Goal: Task Accomplishment & Management: Use online tool/utility

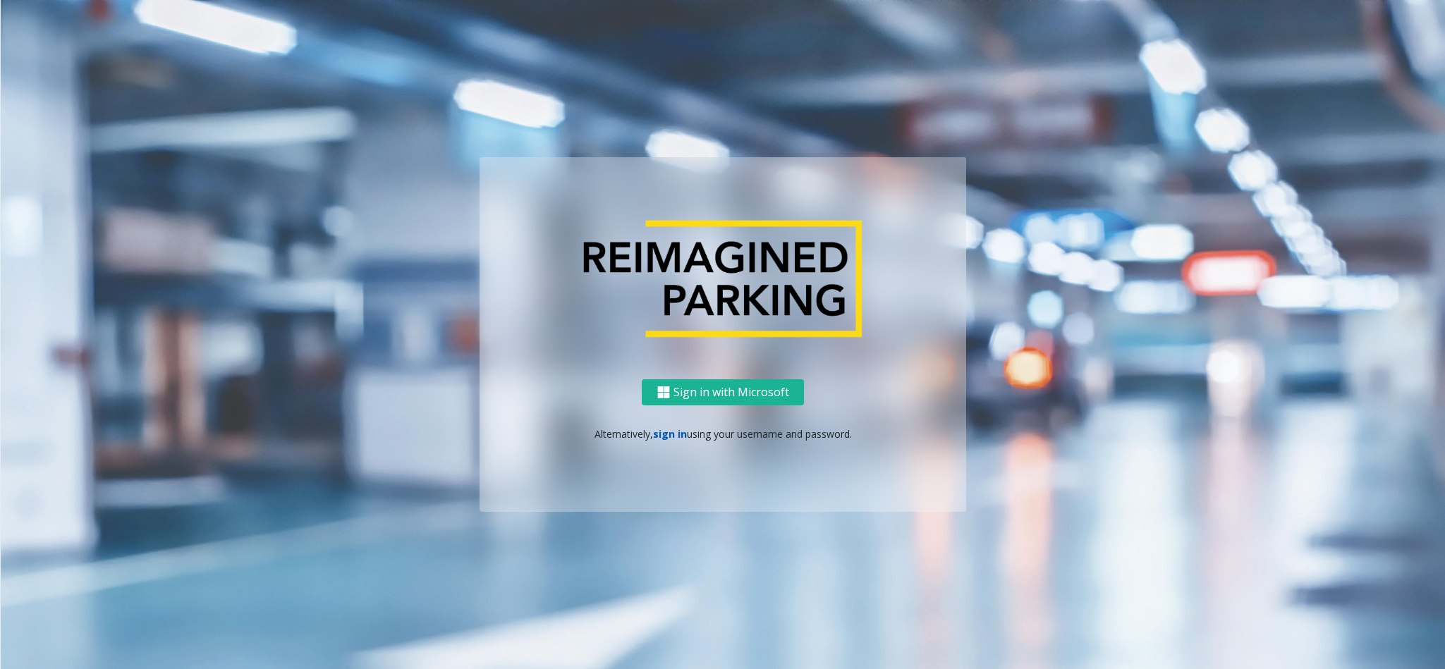
click at [676, 436] on link "sign in" at bounding box center [670, 433] width 34 height 13
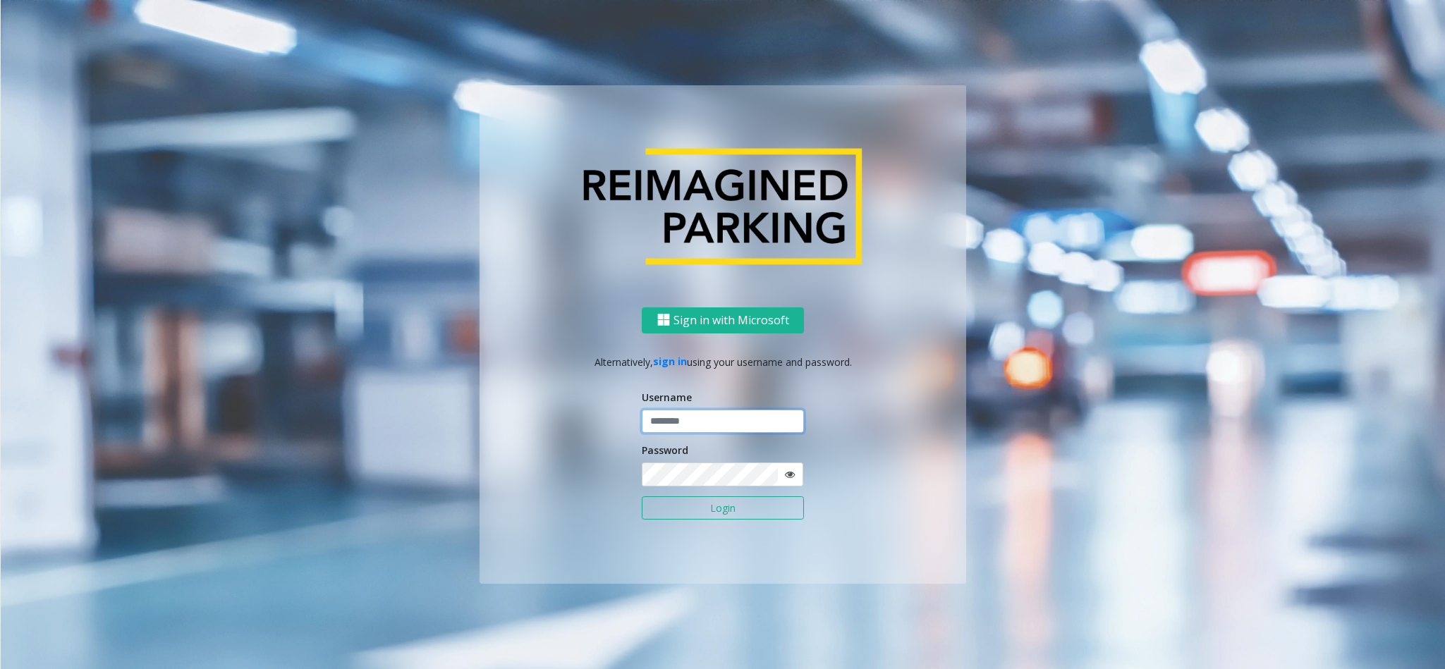
click at [669, 423] on input "text" at bounding box center [723, 422] width 162 height 24
type input "*********"
drag, startPoint x: 719, startPoint y: 519, endPoint x: 718, endPoint y: 441, distance: 78.3
click at [722, 446] on button "Login" at bounding box center [723, 508] width 162 height 24
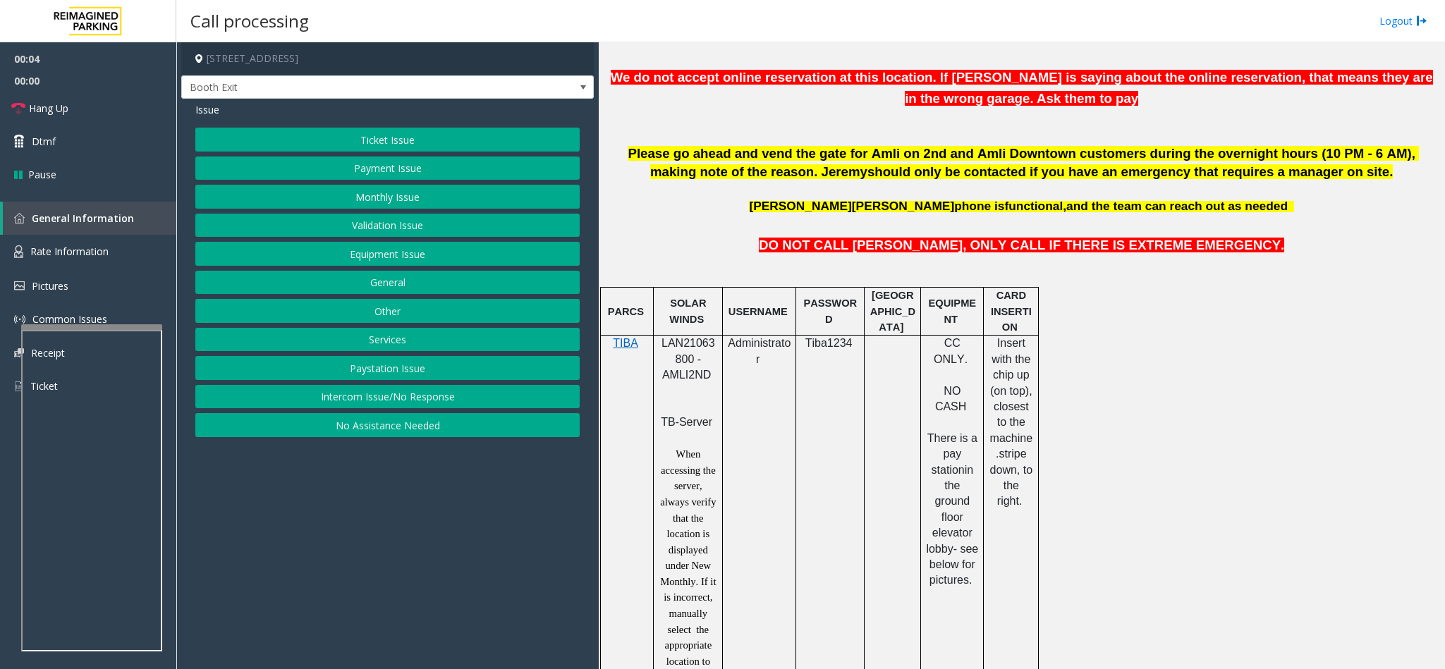
scroll to position [635, 0]
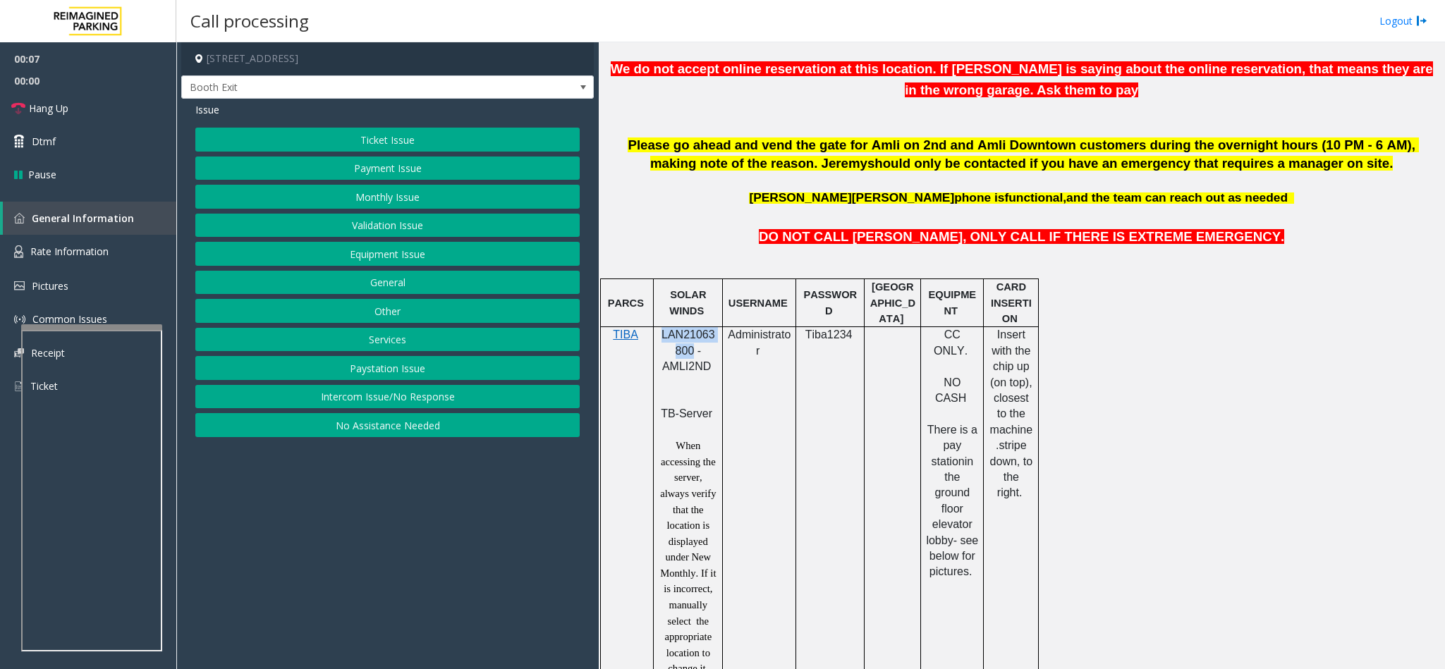
drag, startPoint x: 690, startPoint y: 362, endPoint x: 663, endPoint y: 349, distance: 30.6
click at [663, 349] on span "LAN21063800 - AMLI2ND" at bounding box center [688, 351] width 54 height 44
copy span "LAN21063800"
click at [356, 144] on button "Ticket Issue" at bounding box center [387, 140] width 384 height 24
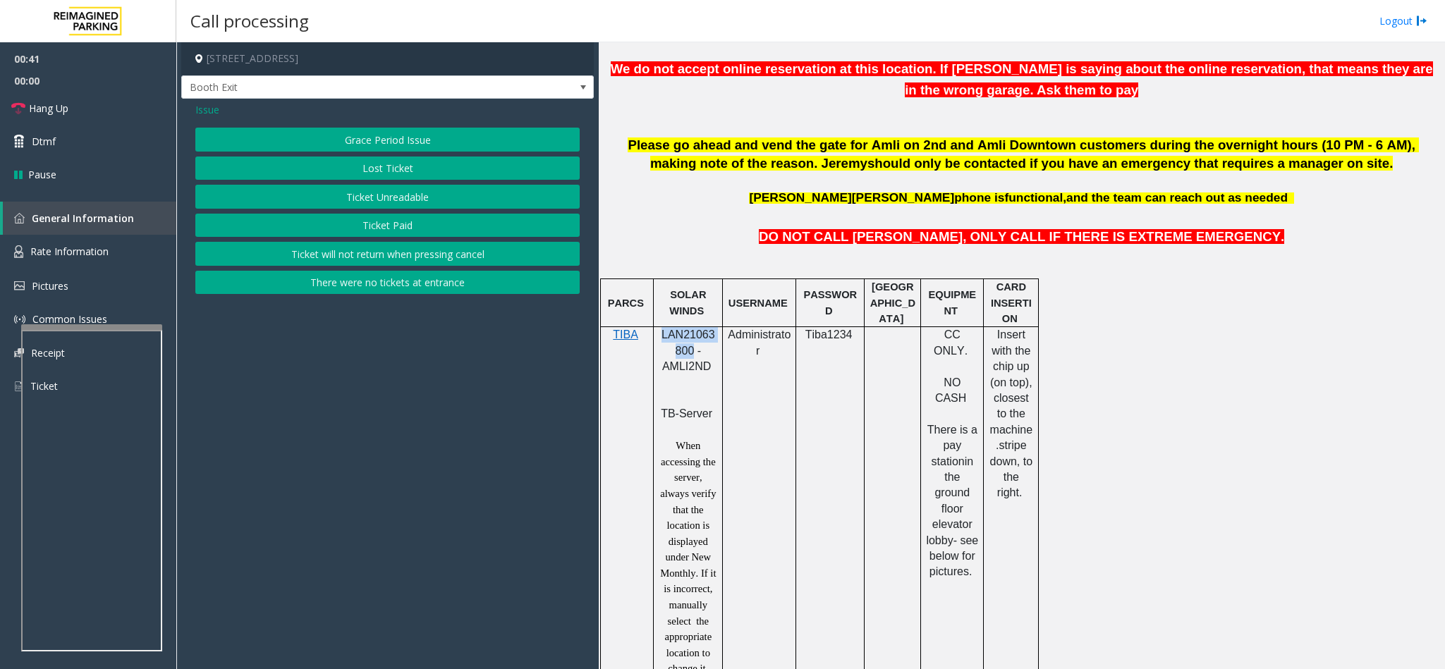
click at [358, 200] on button "Ticket Unreadable" at bounding box center [387, 197] width 384 height 24
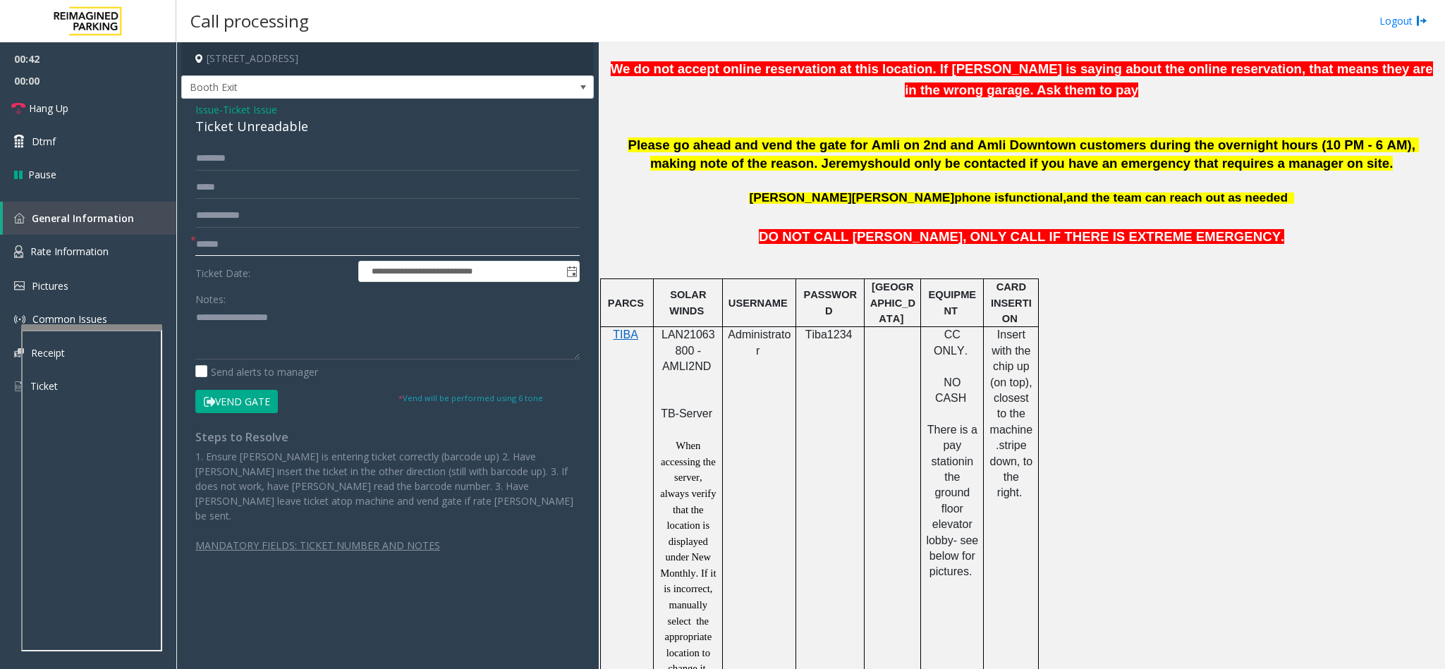
click at [258, 239] on input "text" at bounding box center [387, 245] width 384 height 24
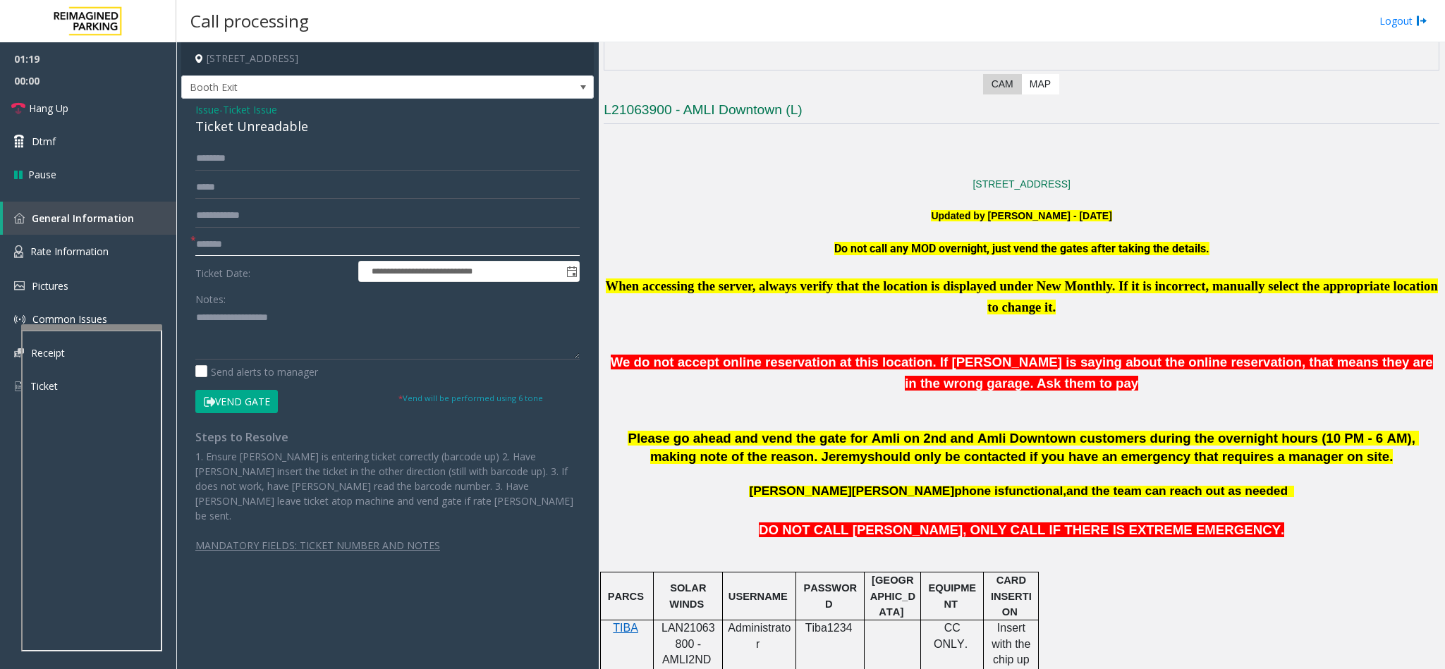
scroll to position [317, 0]
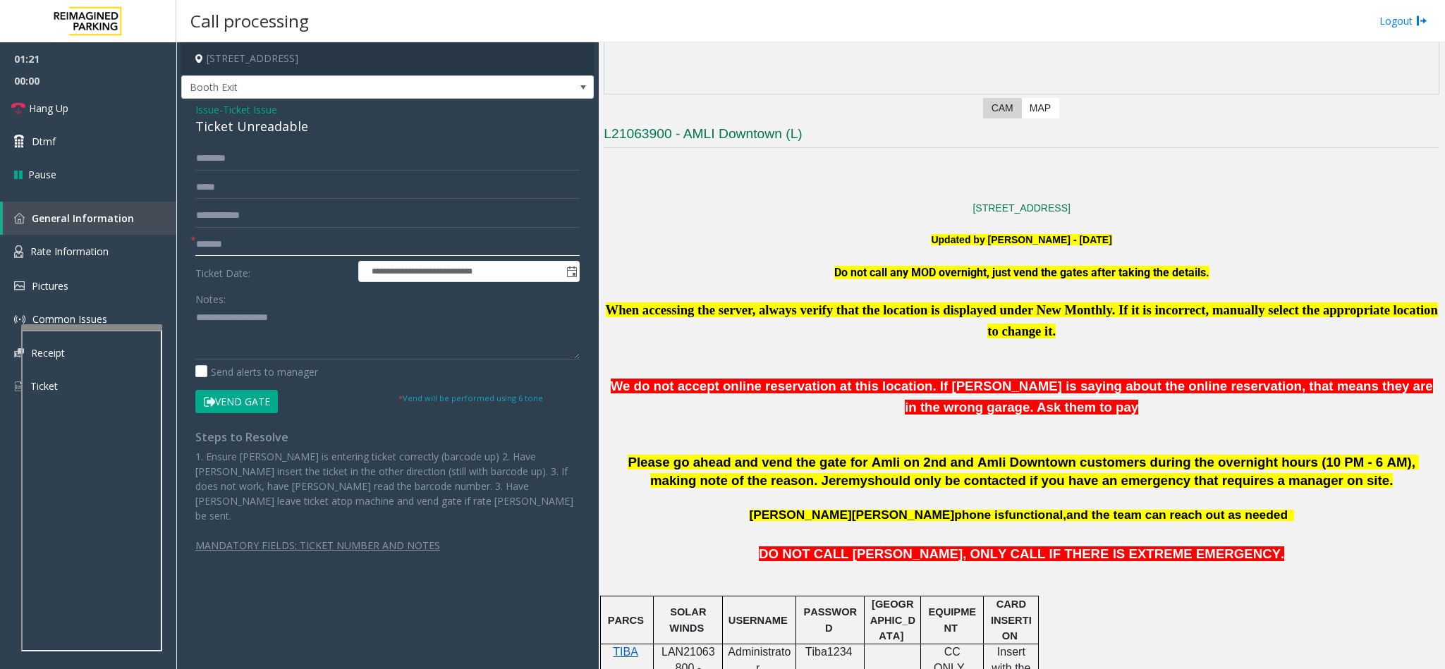
type input "*******"
click at [255, 104] on span "Ticket Issue" at bounding box center [250, 109] width 54 height 15
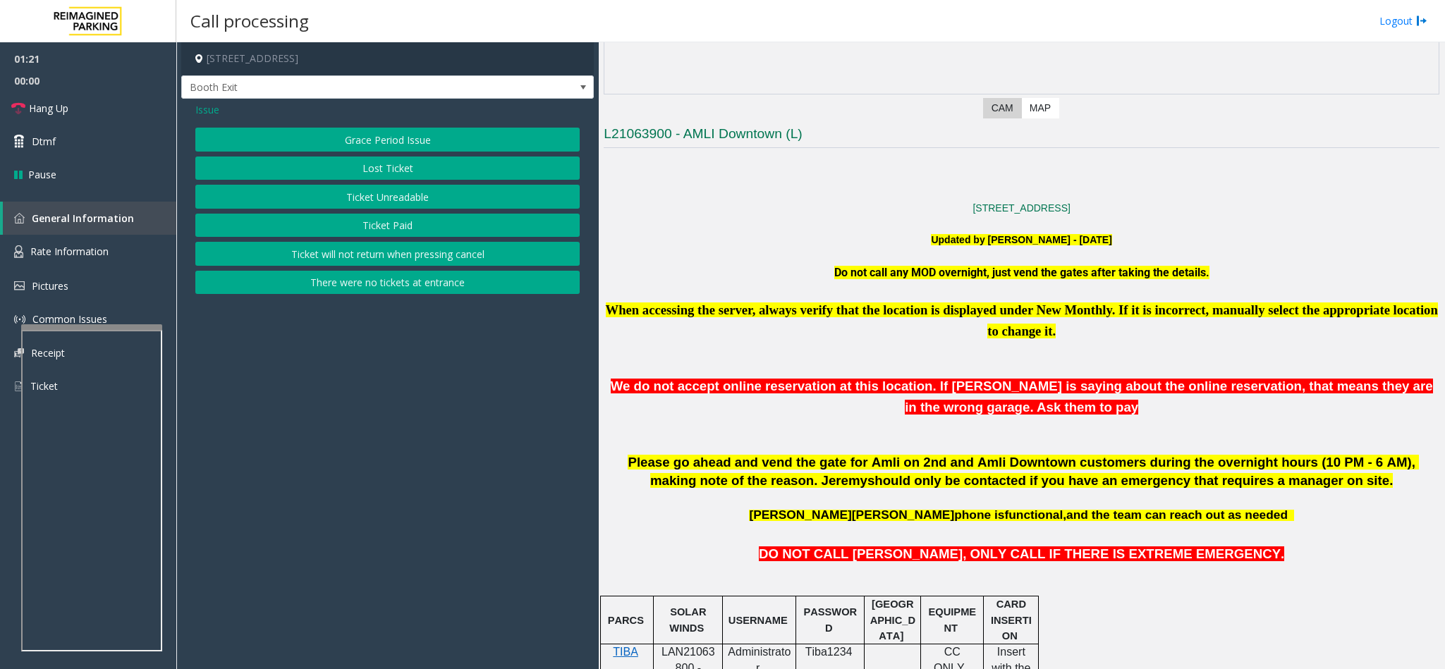
click at [205, 106] on span "Issue" at bounding box center [207, 109] width 24 height 15
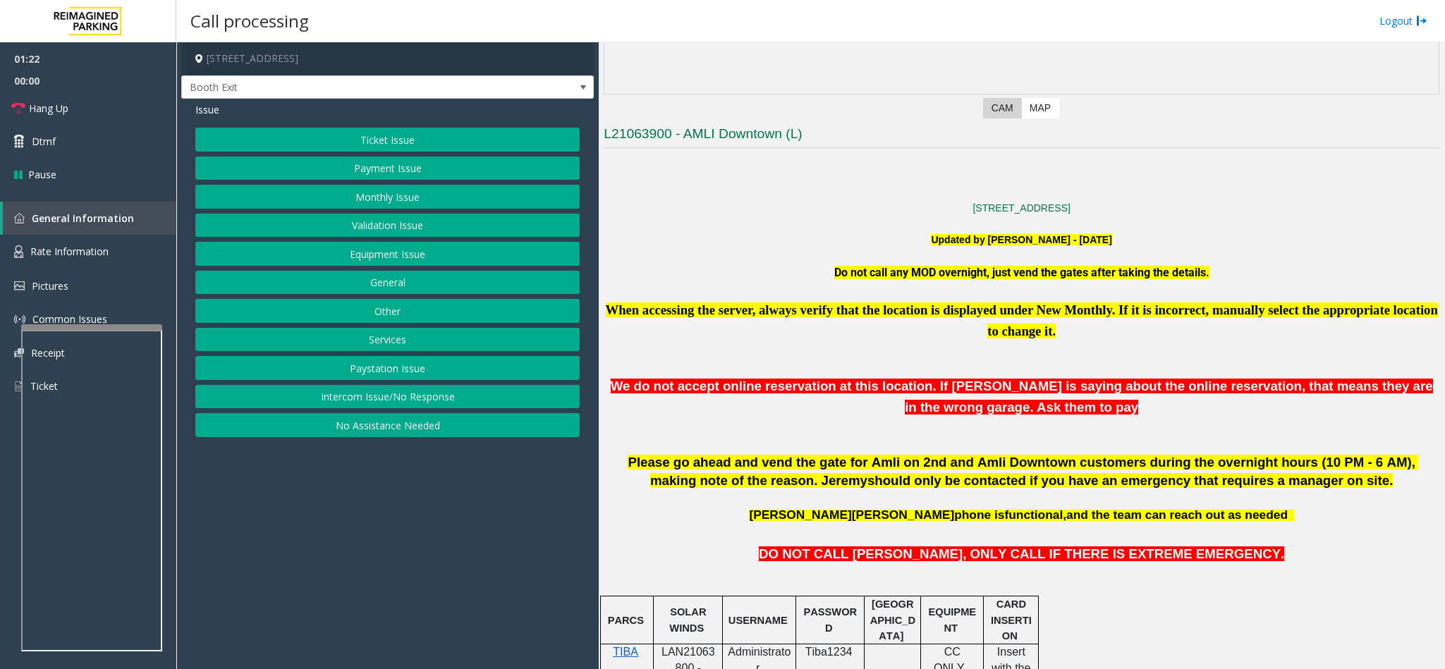
click at [391, 169] on button "Payment Issue" at bounding box center [387, 169] width 384 height 24
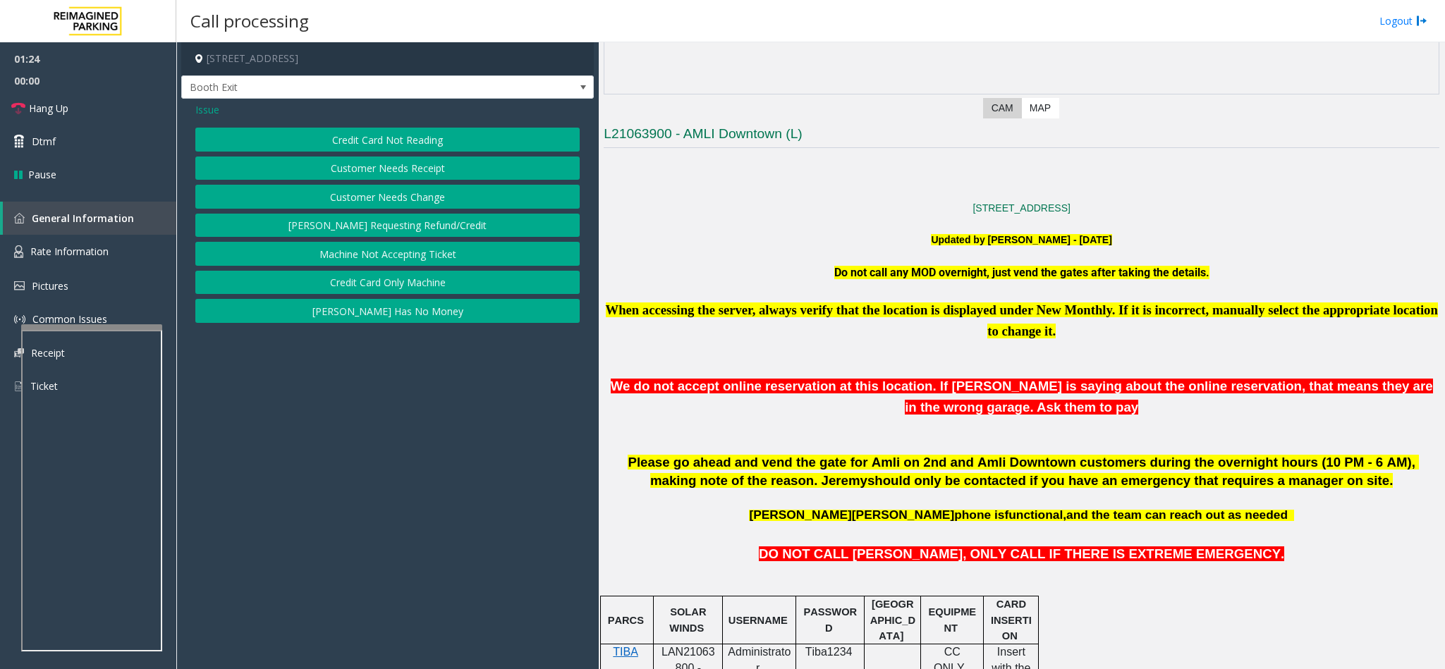
click at [371, 284] on button "Credit Card Only Machine" at bounding box center [387, 283] width 384 height 24
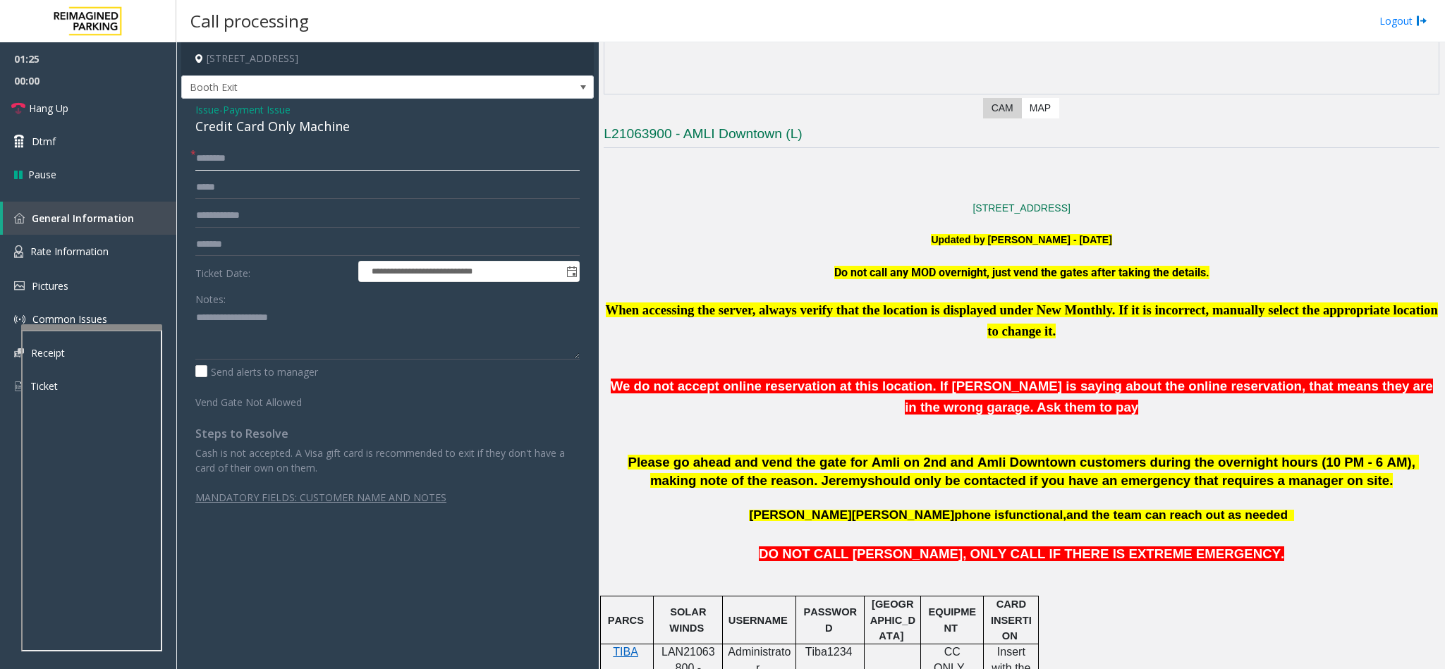
click at [288, 149] on input "text" at bounding box center [387, 159] width 384 height 24
click at [286, 159] on input "text" at bounding box center [387, 159] width 384 height 24
click at [115, 108] on link "Hang Up" at bounding box center [88, 108] width 176 height 33
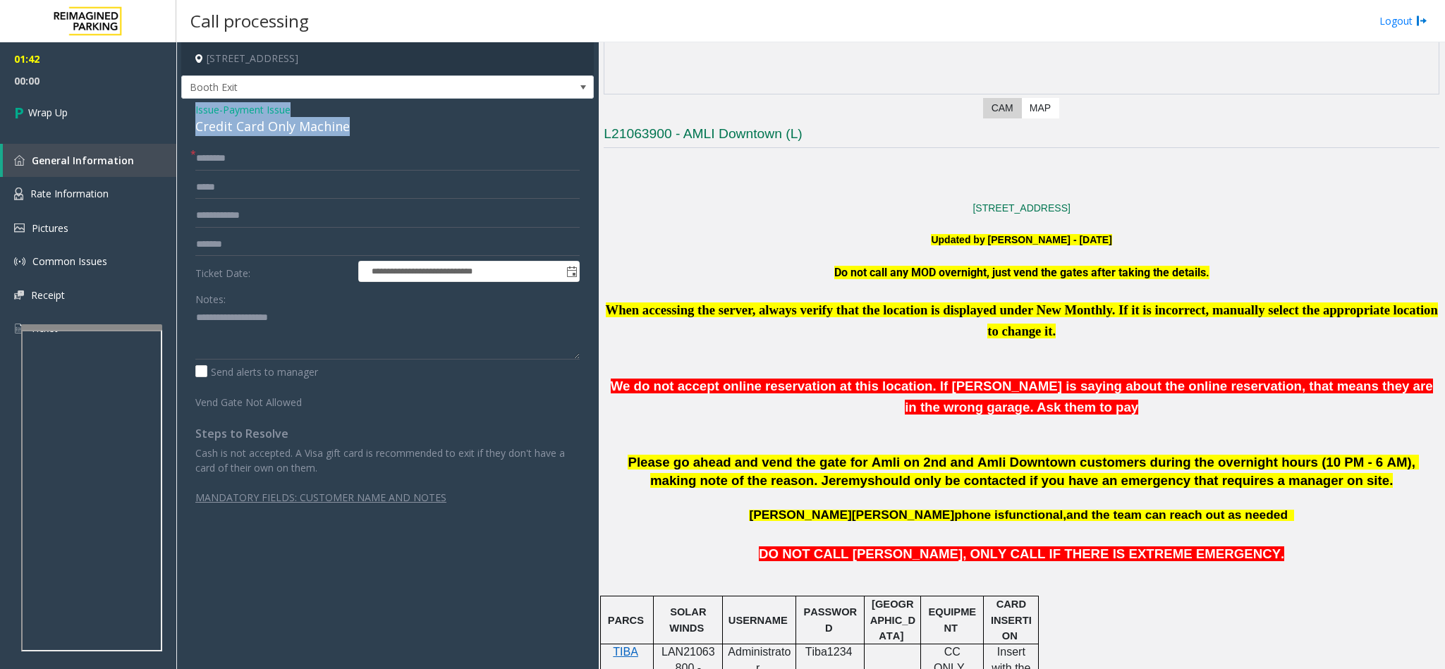
drag, startPoint x: 352, startPoint y: 125, endPoint x: 189, endPoint y: 104, distance: 164.2
click at [189, 104] on div "**********" at bounding box center [387, 316] width 413 height 435
copy div "Issue - Payment Issue Credit Card Only Machine"
paste textarea "**********"
click at [315, 349] on textarea at bounding box center [387, 333] width 384 height 53
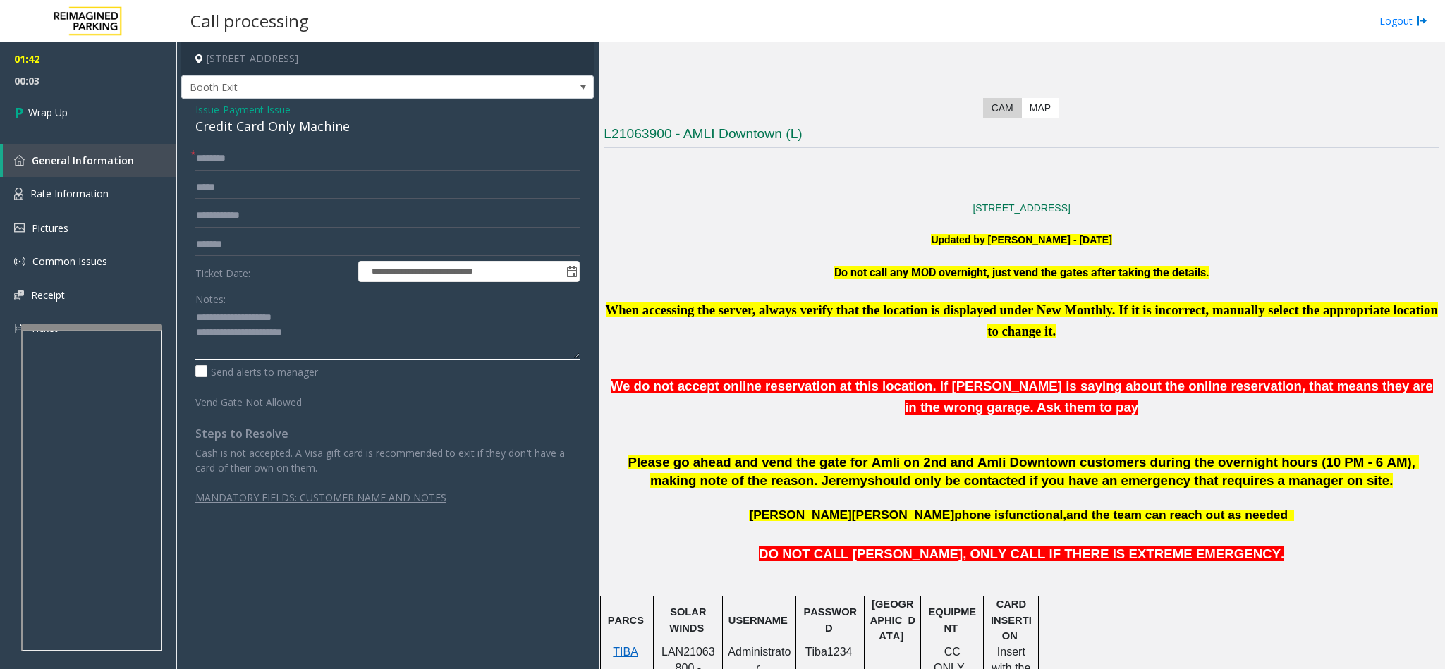
drag, startPoint x: 291, startPoint y: 315, endPoint x: 226, endPoint y: 315, distance: 64.2
click at [226, 315] on textarea at bounding box center [387, 333] width 384 height 53
drag, startPoint x: 284, startPoint y: 303, endPoint x: 276, endPoint y: 318, distance: 17.1
click at [276, 318] on div "Notes:" at bounding box center [387, 323] width 384 height 73
click at [276, 318] on textarea at bounding box center [387, 333] width 384 height 53
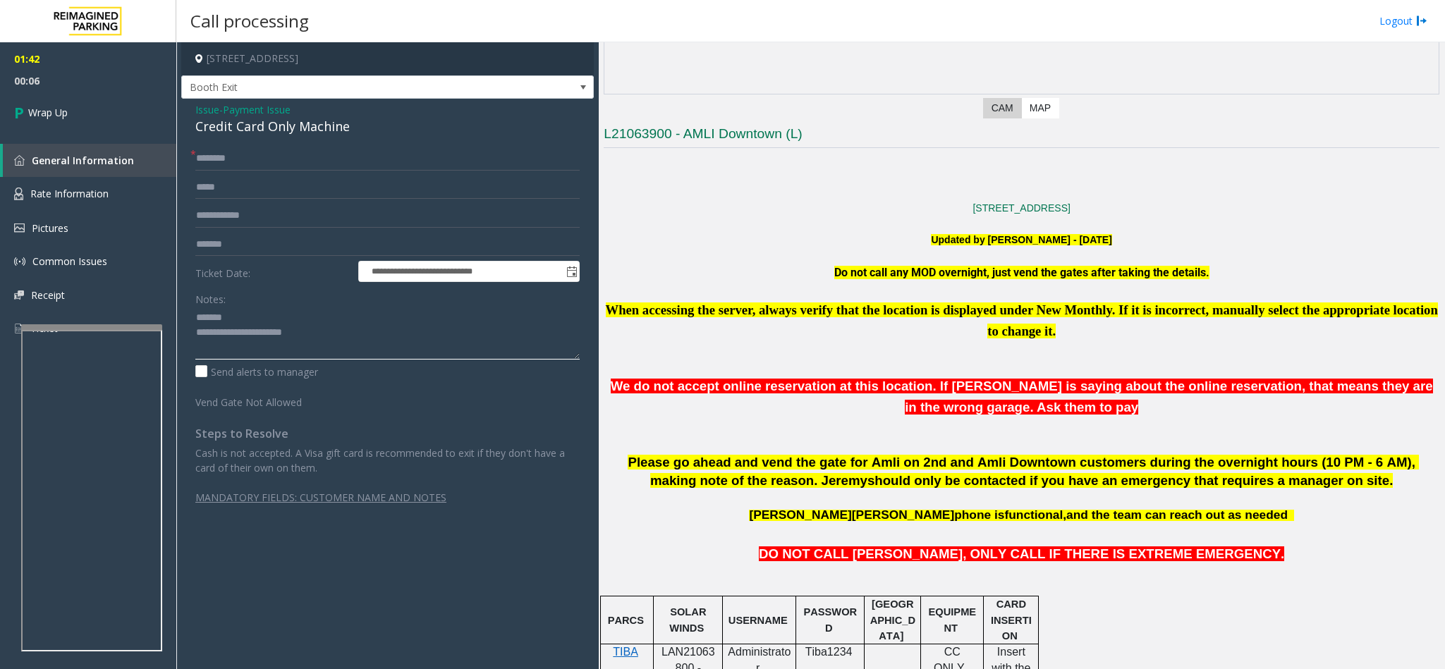
drag, startPoint x: 347, startPoint y: 343, endPoint x: 354, endPoint y: 341, distance: 7.4
click at [354, 341] on textarea at bounding box center [387, 333] width 384 height 53
type textarea "**********"
click at [200, 159] on input "text" at bounding box center [387, 159] width 384 height 24
type input "**"
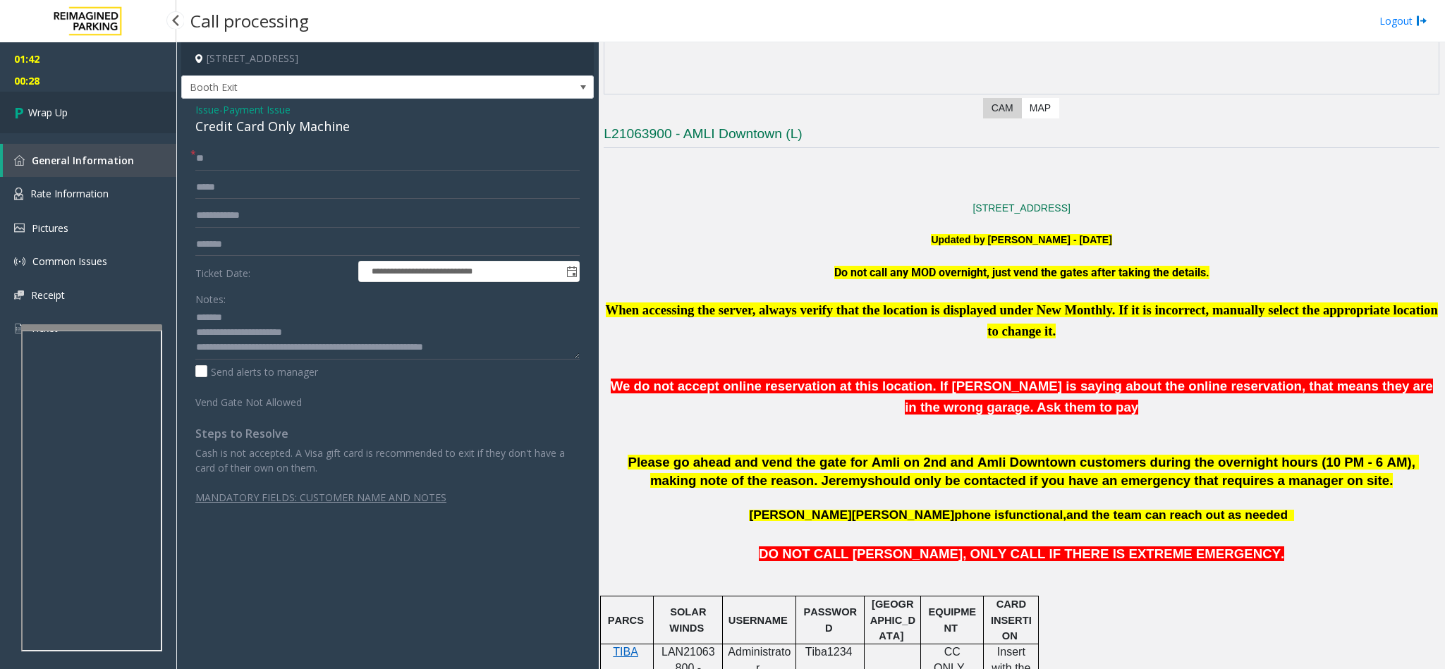
click at [30, 108] on span "Wrap Up" at bounding box center [47, 112] width 39 height 15
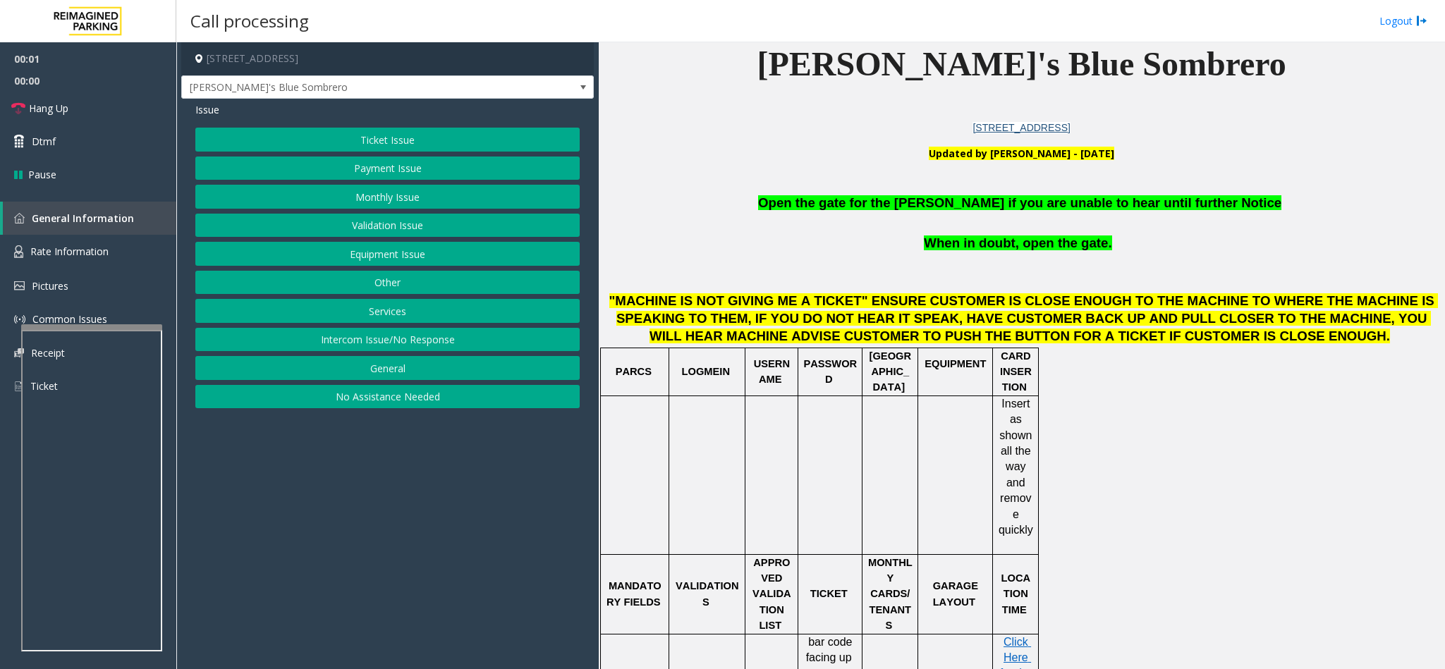
scroll to position [529, 0]
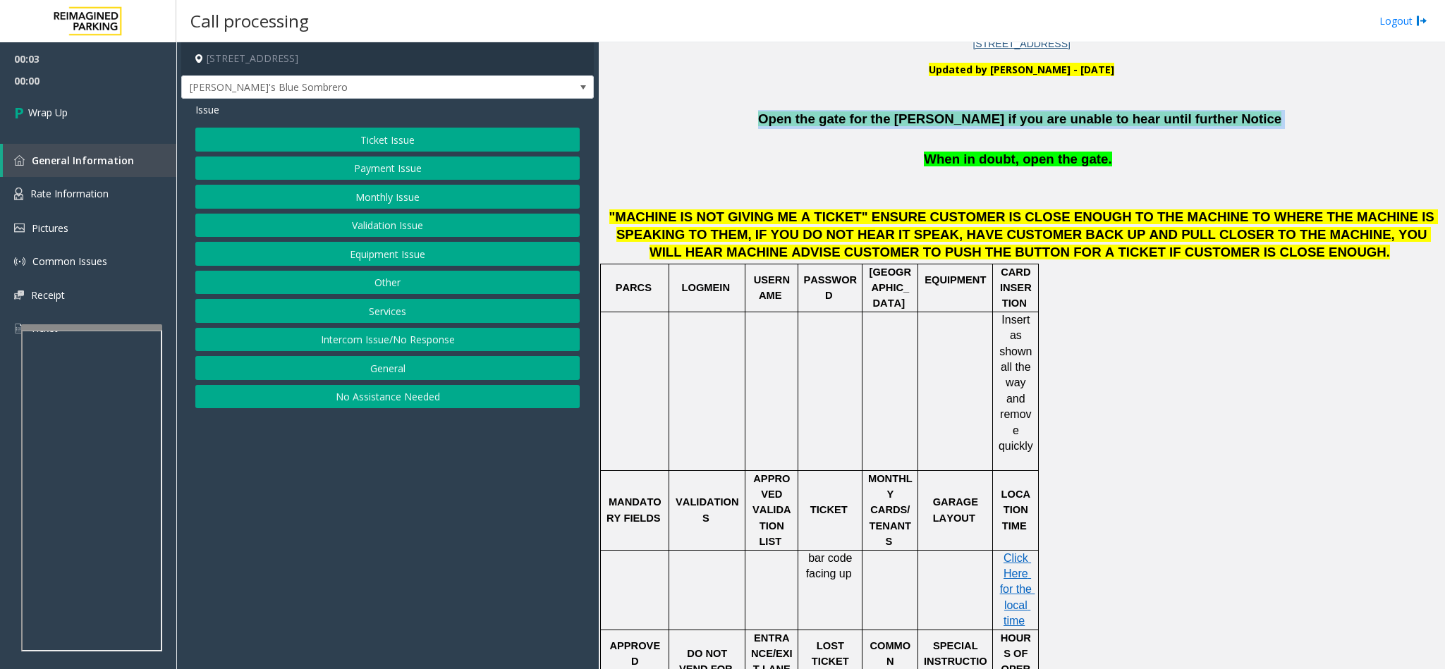
drag, startPoint x: 1228, startPoint y: 123, endPoint x: 802, endPoint y: 127, distance: 425.2
click at [802, 127] on p "Open the gate for the parker if you are unable to hear until further Notice" at bounding box center [1022, 119] width 836 height 19
click at [391, 347] on button "Intercom Issue/No Response" at bounding box center [387, 340] width 384 height 24
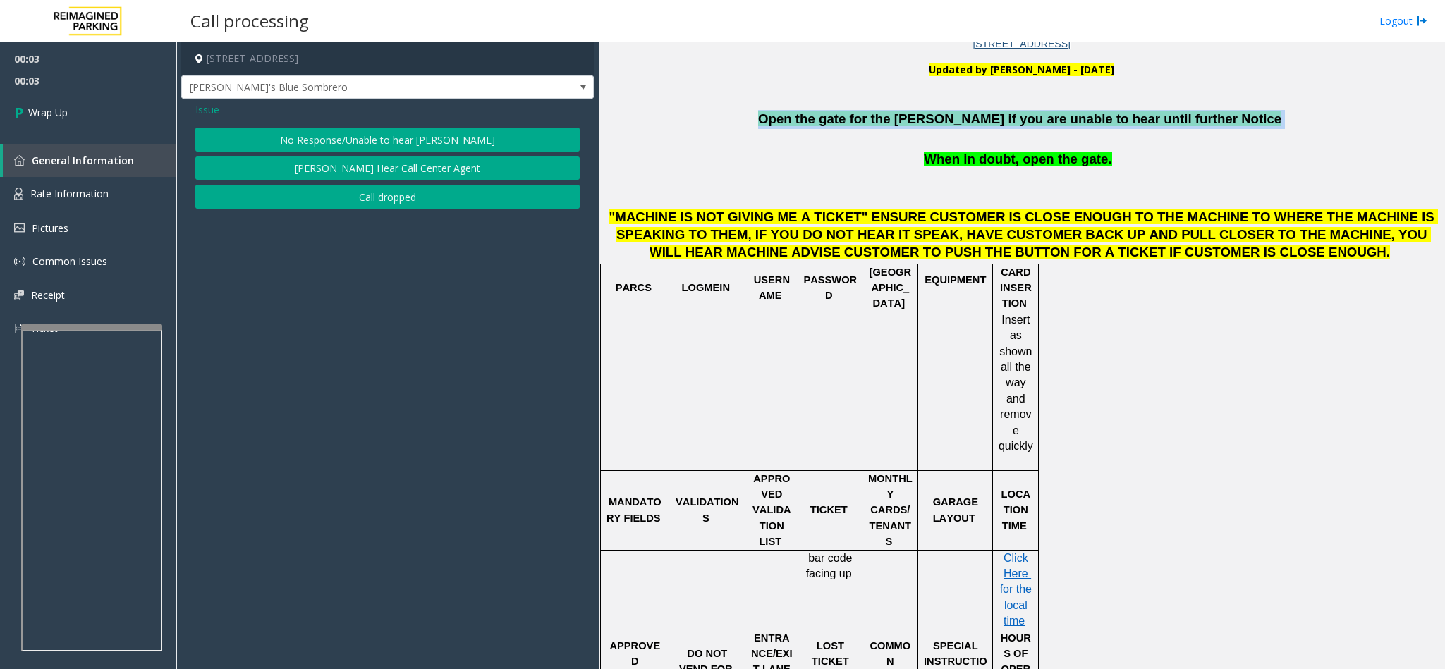
click at [362, 195] on button "Call dropped" at bounding box center [387, 197] width 384 height 24
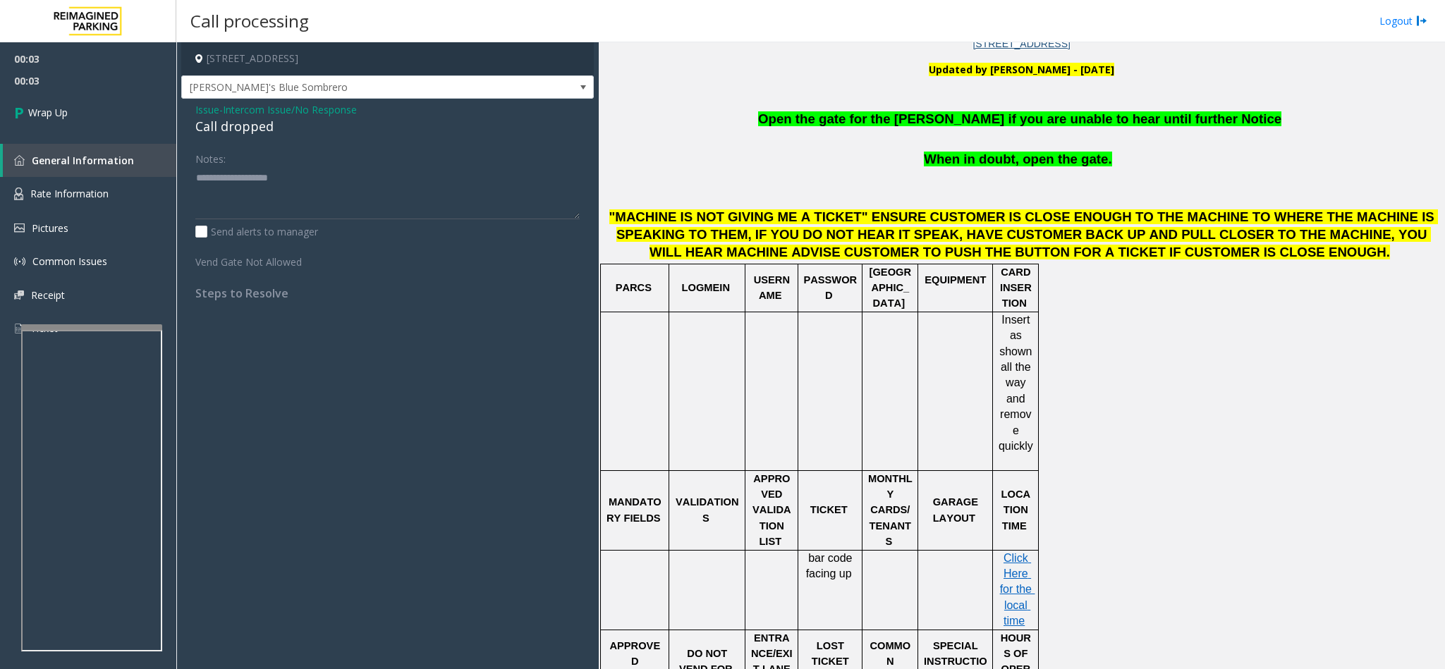
click at [250, 132] on div "Call dropped" at bounding box center [387, 126] width 384 height 19
click at [248, 131] on div "Call dropped" at bounding box center [387, 126] width 384 height 19
type textarea "**********"
click at [54, 104] on link "Wrap Up" at bounding box center [88, 113] width 176 height 42
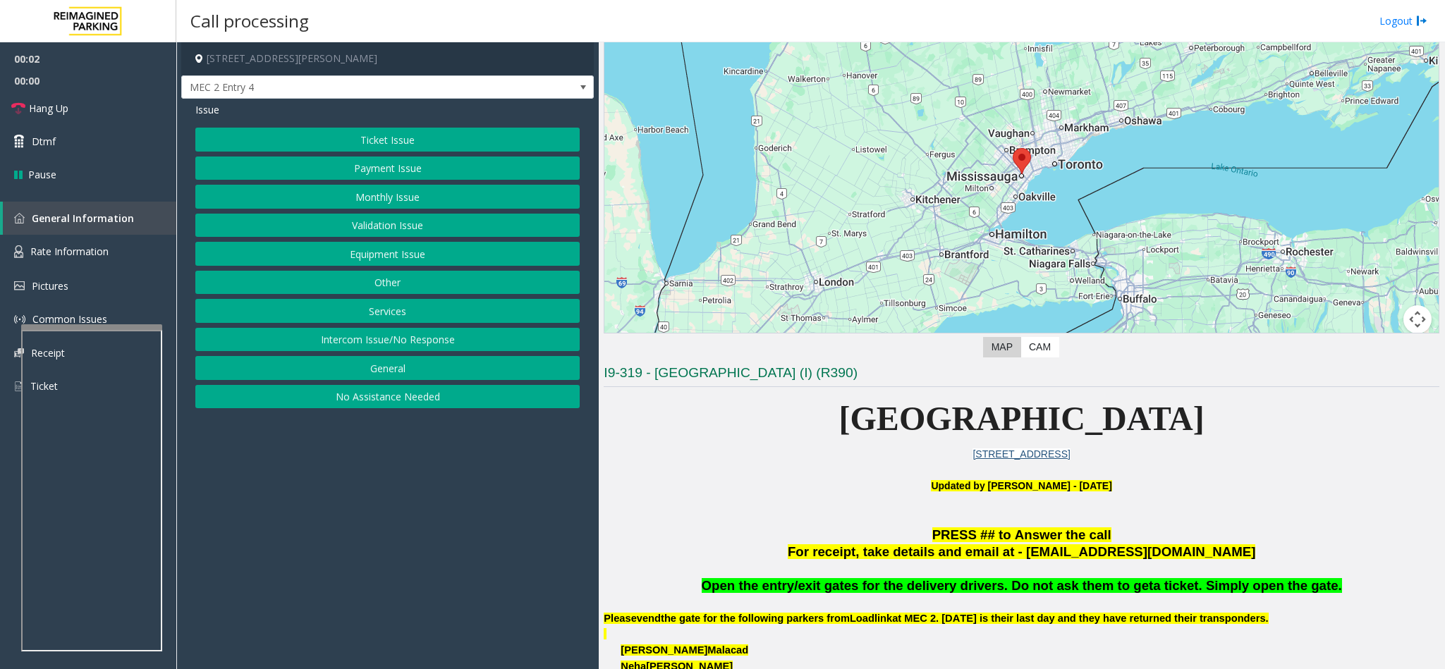
scroll to position [106, 0]
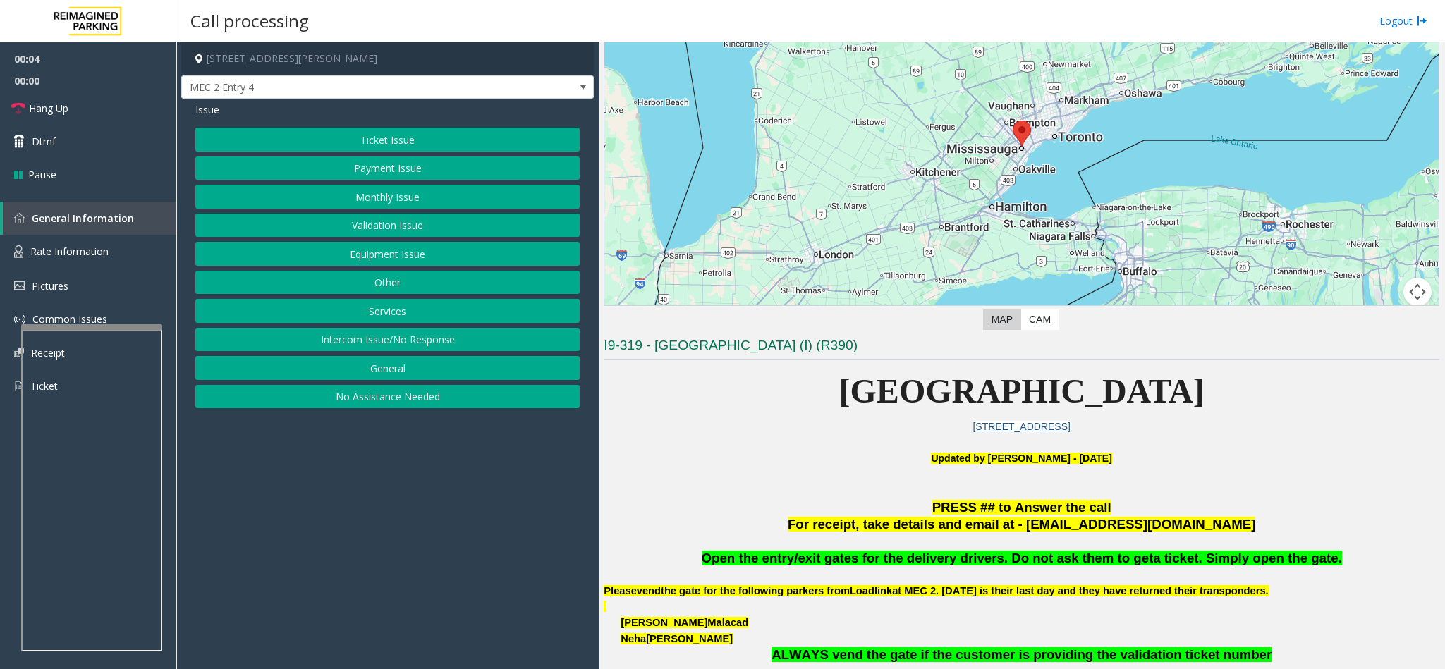
click at [404, 311] on button "Services" at bounding box center [387, 311] width 384 height 24
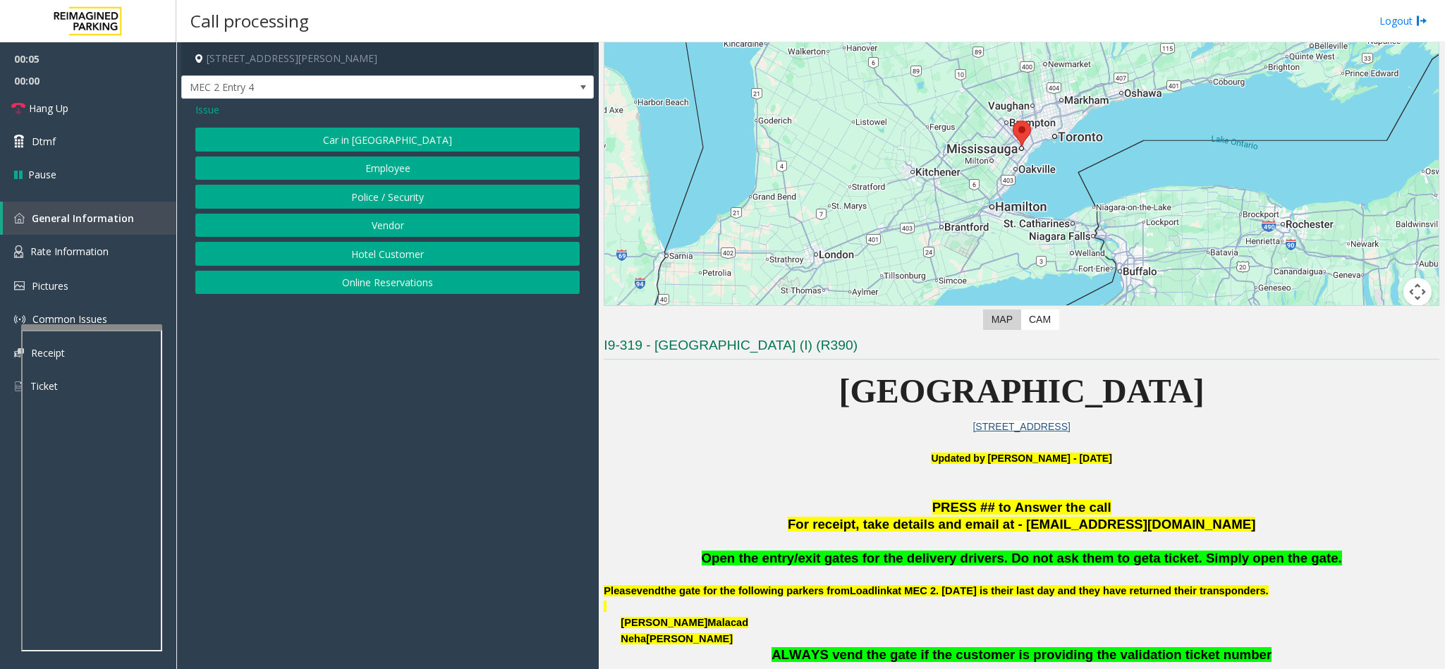
click at [394, 226] on button "Vendor" at bounding box center [387, 226] width 384 height 24
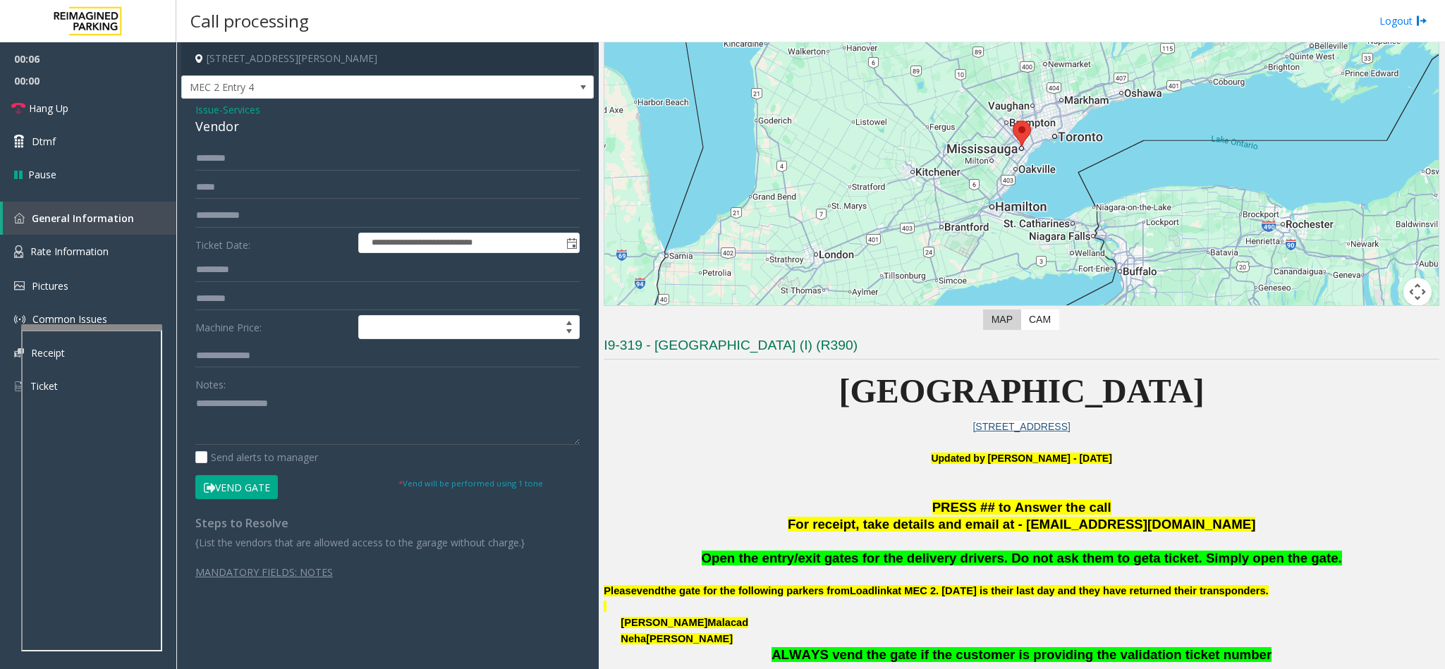
scroll to position [212, 0]
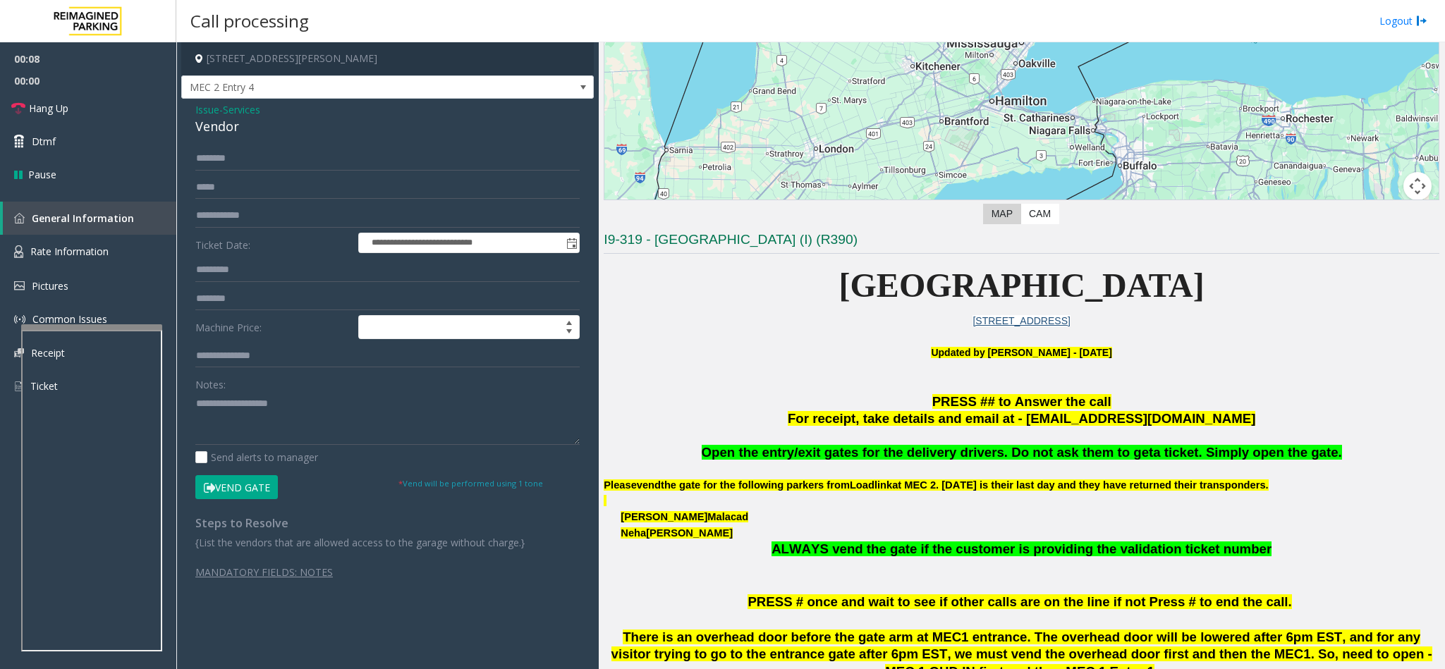
drag, startPoint x: 1319, startPoint y: 449, endPoint x: 697, endPoint y: 453, distance: 621.9
click at [697, 446] on p "Open the entry/exit gates for the delivery drivers. Do not ask them to get a ti…" at bounding box center [1022, 453] width 836 height 18
copy span "Open the entry/exit gates for the delivery drivers. Do not ask them to get a ti…"
click at [445, 409] on textarea at bounding box center [387, 418] width 384 height 53
paste textarea "**********"
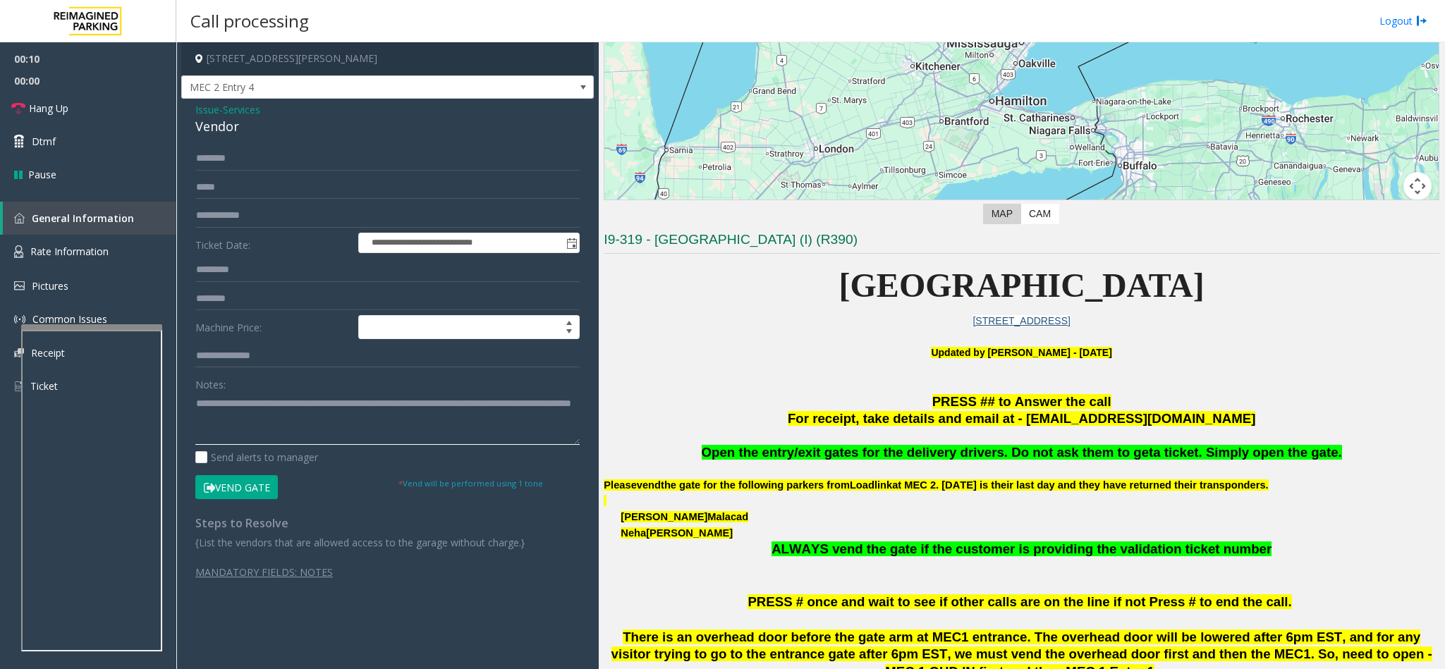
type textarea "**********"
click at [221, 446] on button "Vend Gate" at bounding box center [236, 487] width 83 height 24
click at [110, 100] on link "Hang Up" at bounding box center [88, 108] width 176 height 33
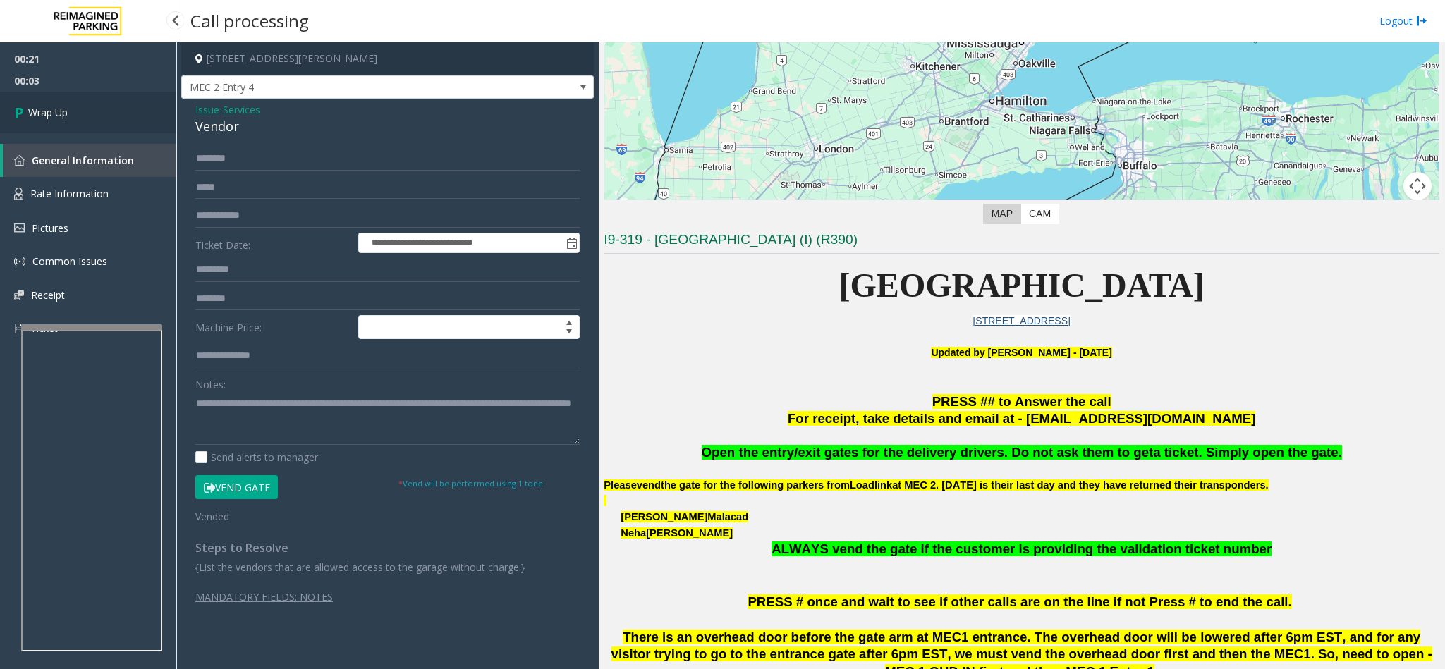
click at [78, 106] on link "Wrap Up" at bounding box center [88, 113] width 176 height 42
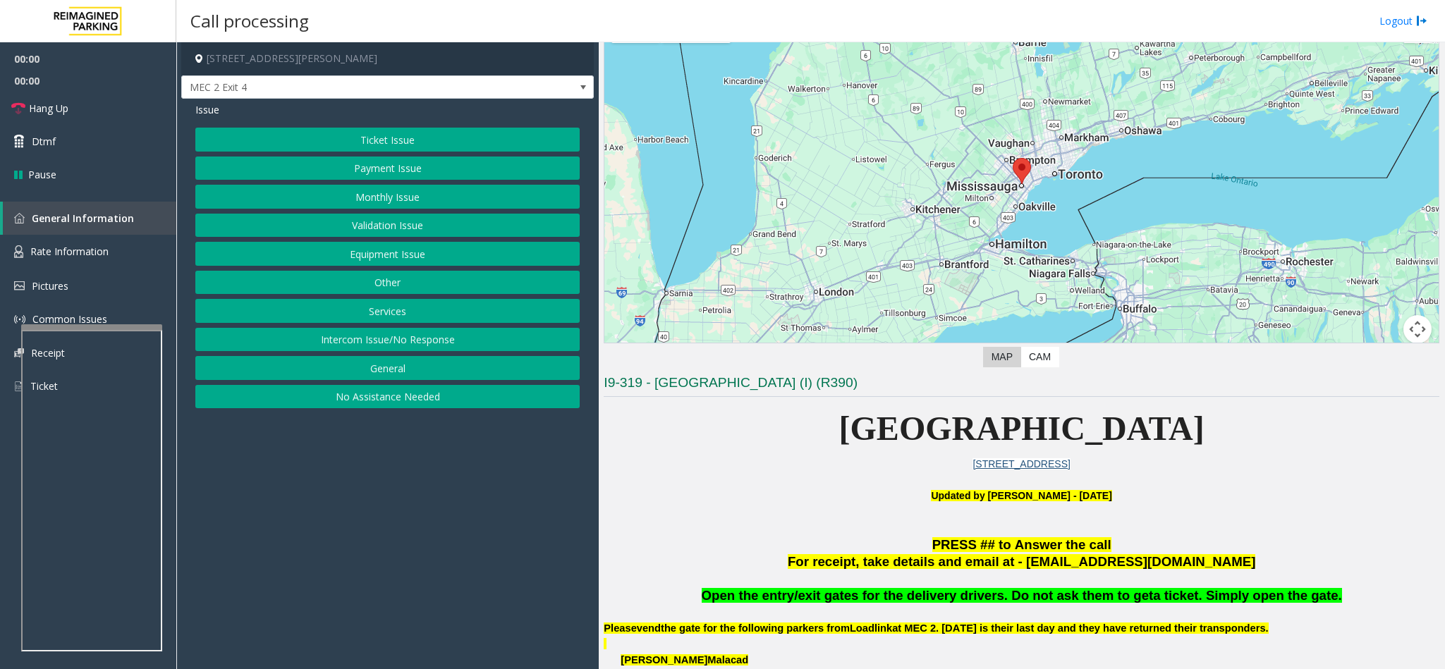
scroll to position [106, 0]
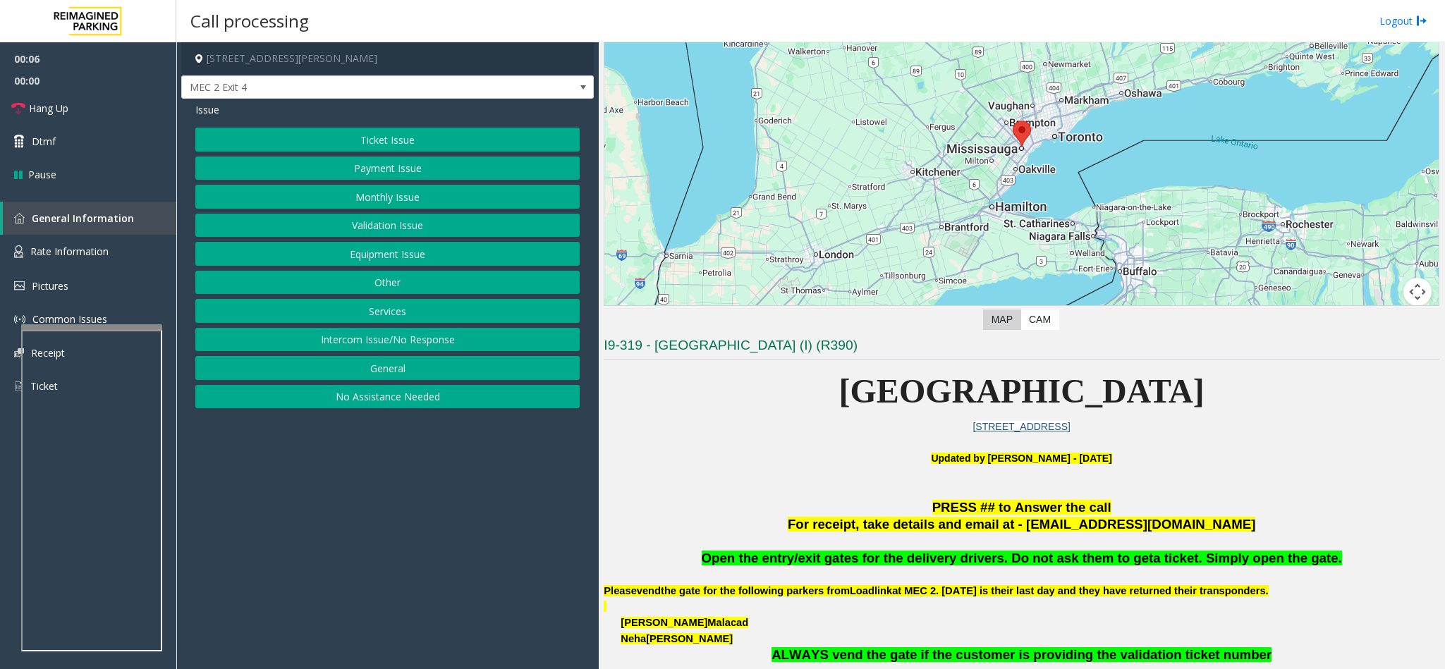
click at [392, 319] on button "Services" at bounding box center [387, 311] width 384 height 24
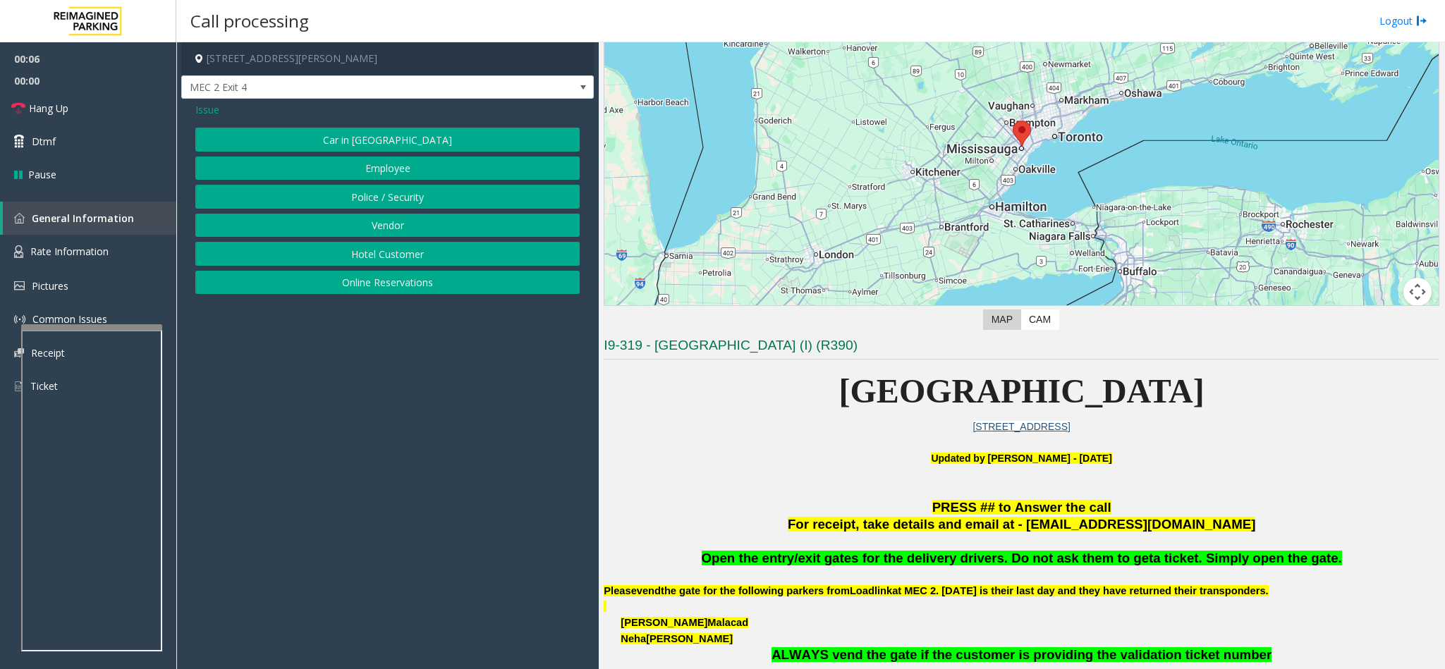
click at [389, 227] on button "Vendor" at bounding box center [387, 226] width 384 height 24
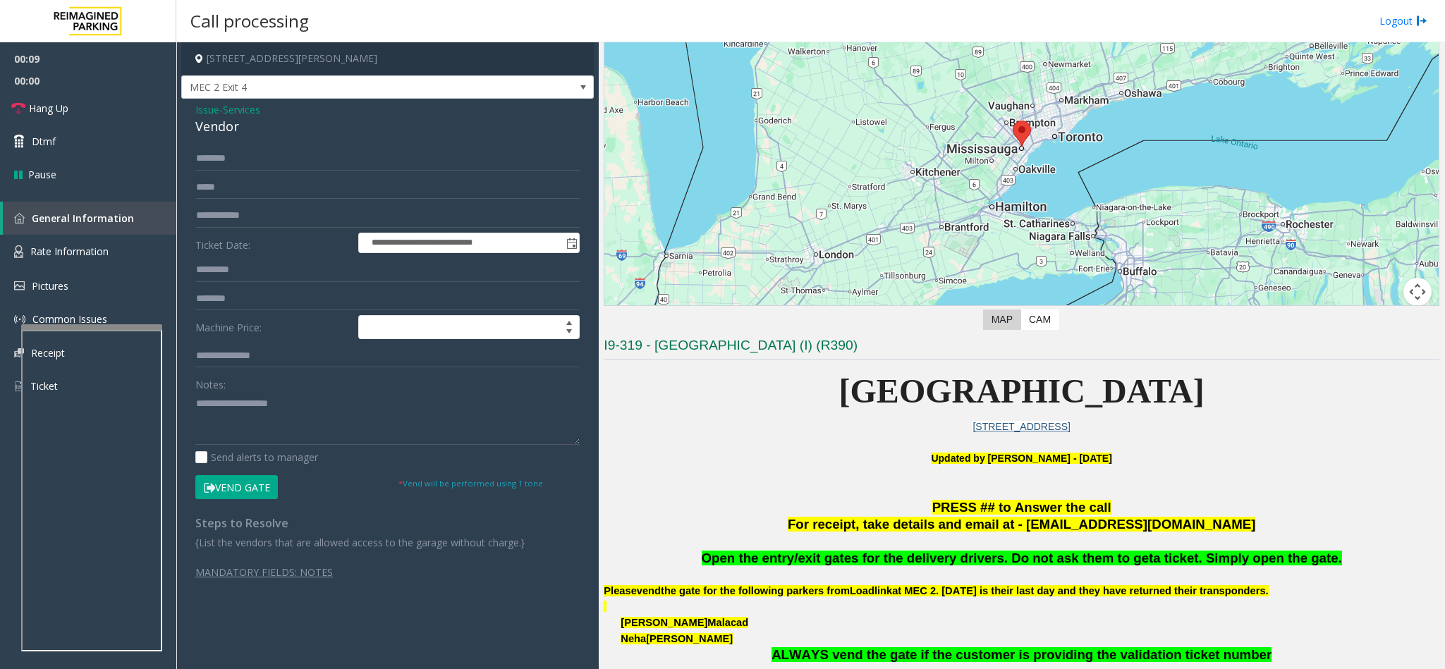
drag, startPoint x: 1314, startPoint y: 559, endPoint x: 705, endPoint y: 555, distance: 609.3
click at [705, 446] on p "Open the entry/exit gates for the delivery drivers. Do not ask them to get a ti…" at bounding box center [1022, 559] width 836 height 18
copy span "Open the entry/exit gates for the delivery drivers. Do not ask them to get a ti…"
paste textarea "**********"
click at [422, 407] on textarea at bounding box center [387, 418] width 384 height 53
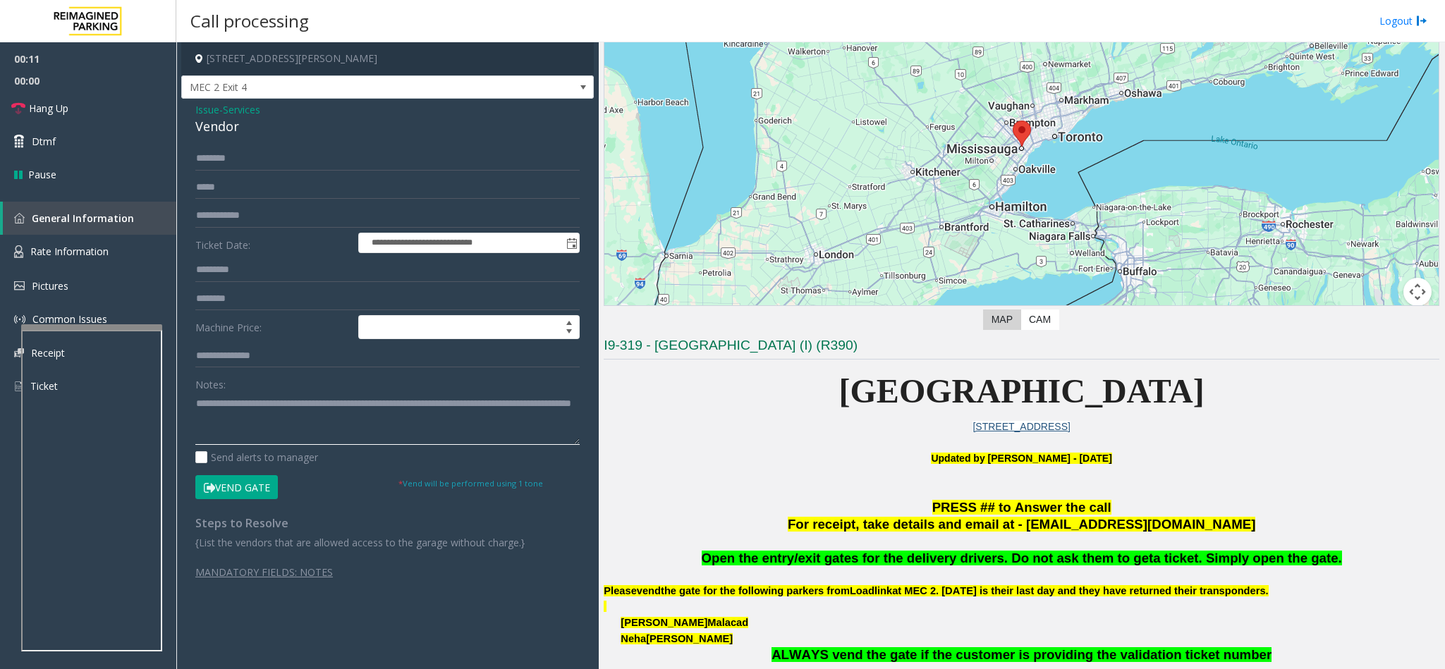
type textarea "**********"
click at [254, 148] on input "text" at bounding box center [387, 159] width 384 height 24
type input "****"
click at [242, 446] on button "Vend Gate" at bounding box center [236, 487] width 83 height 24
click at [73, 99] on link "Hang Up" at bounding box center [88, 108] width 176 height 33
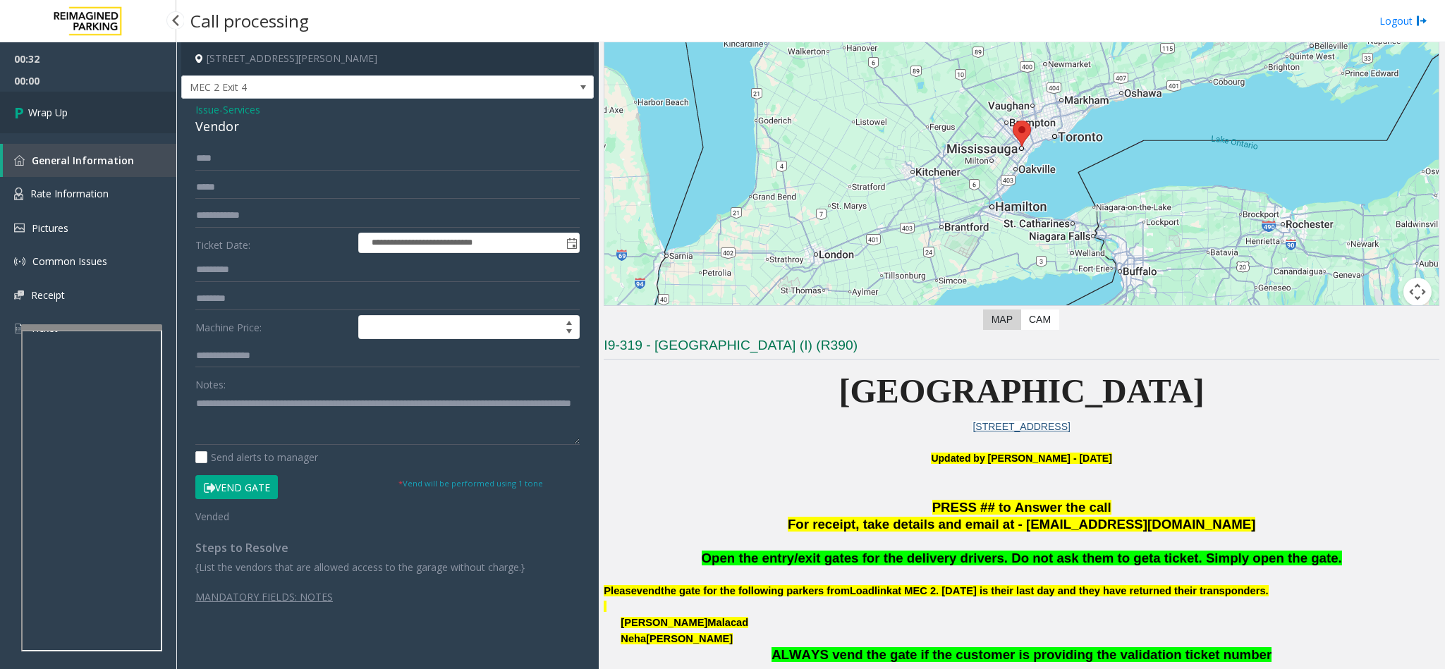
click at [60, 98] on link "Wrap Up" at bounding box center [88, 113] width 176 height 42
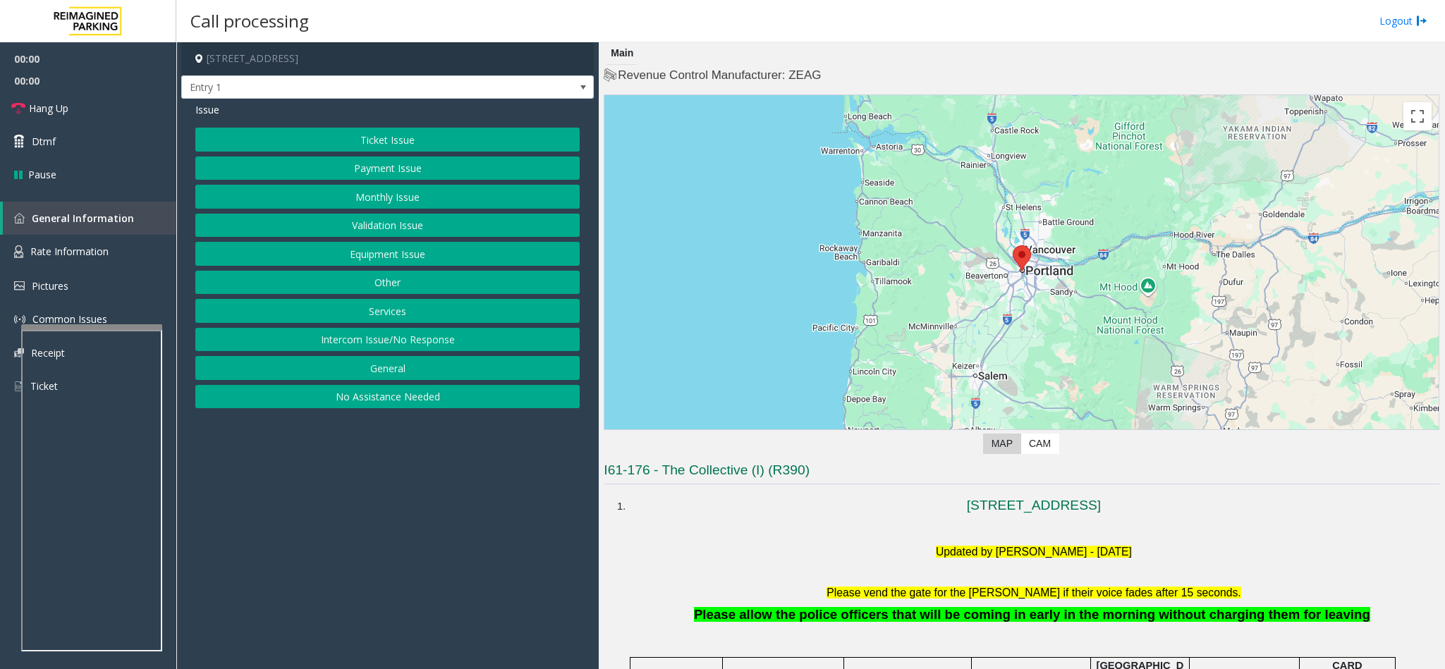
scroll to position [317, 0]
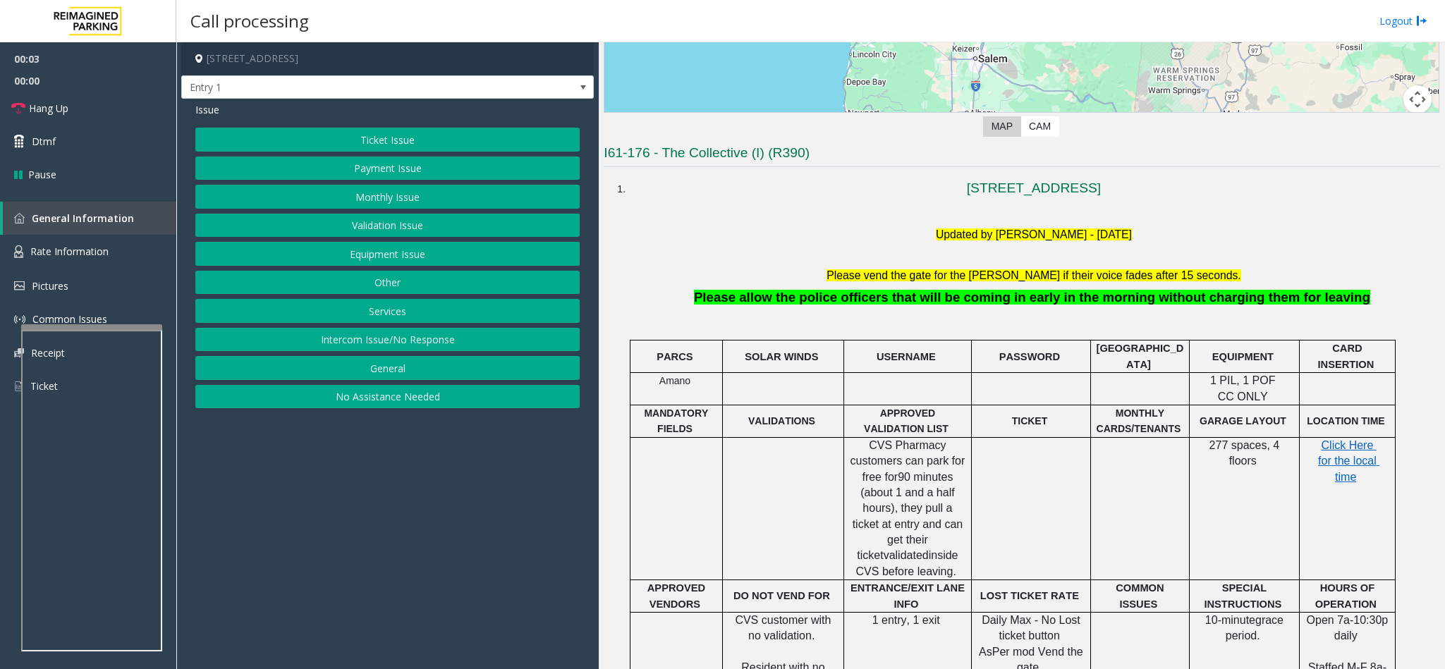
click at [372, 346] on button "Intercom Issue/No Response" at bounding box center [387, 340] width 384 height 24
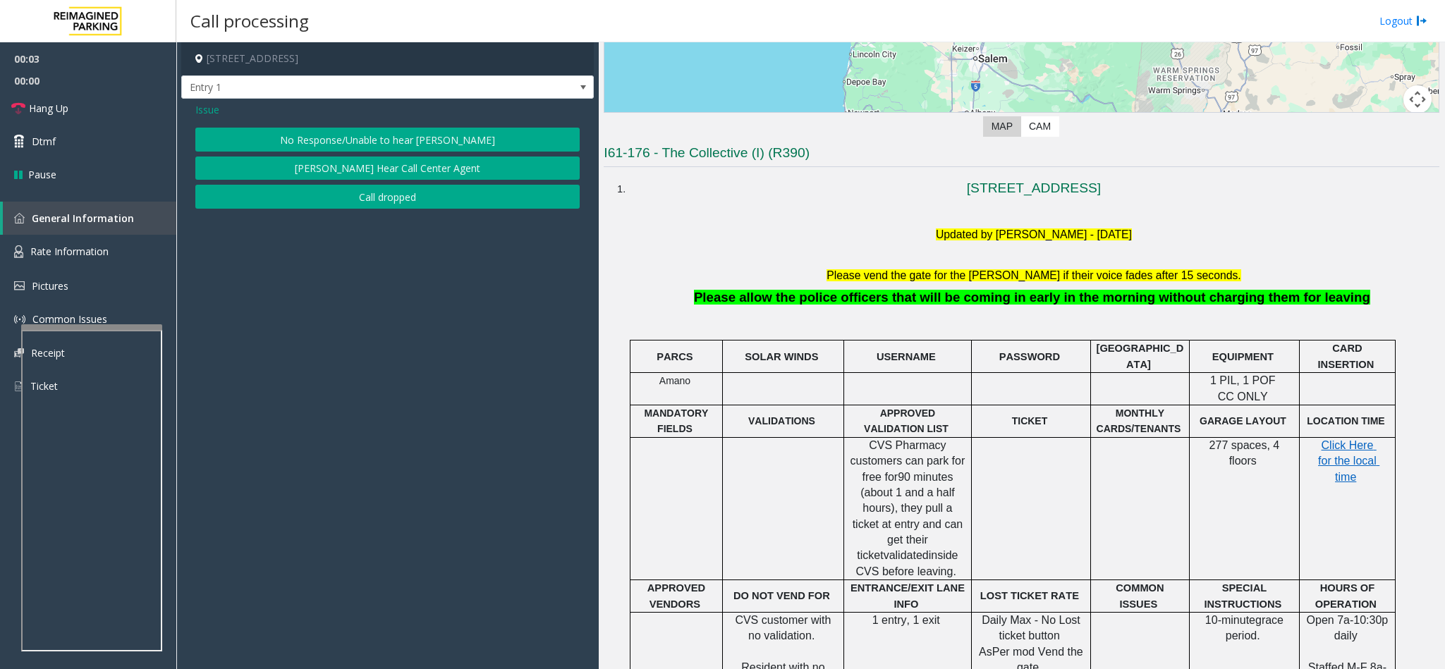
drag, startPoint x: 394, startPoint y: 131, endPoint x: 402, endPoint y: 131, distance: 7.8
click at [402, 131] on button "No Response/Unable to hear [PERSON_NAME]" at bounding box center [387, 140] width 384 height 24
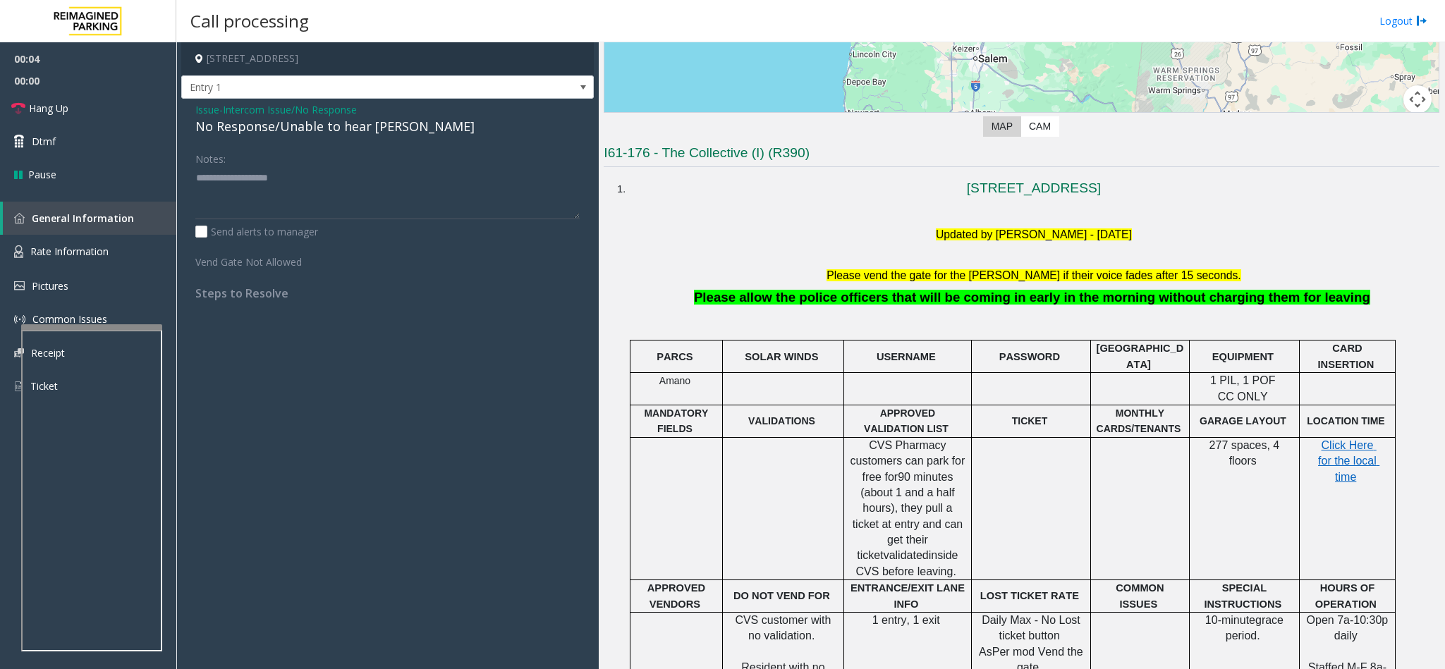
click at [267, 132] on div "No Response/Unable to hear [PERSON_NAME]" at bounding box center [387, 126] width 384 height 19
click at [269, 134] on div "No Response/Unable to hear [PERSON_NAME]" at bounding box center [387, 126] width 384 height 19
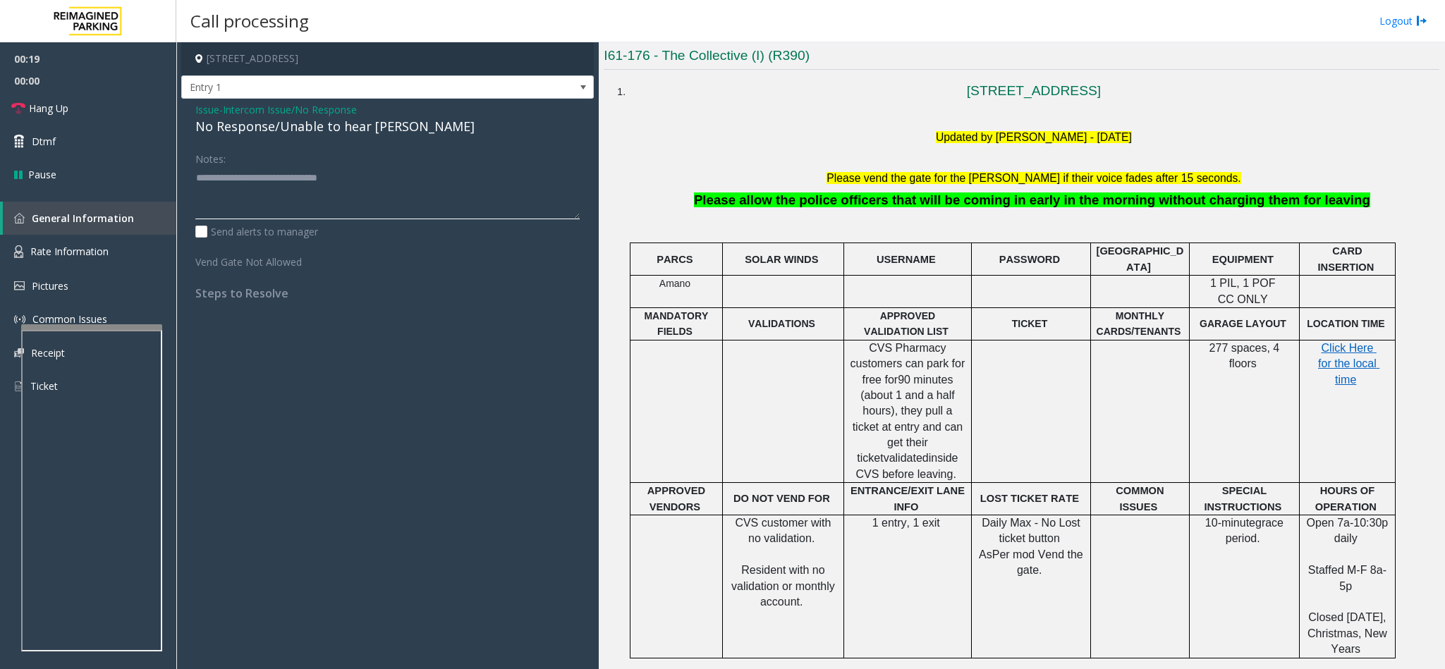
scroll to position [423, 0]
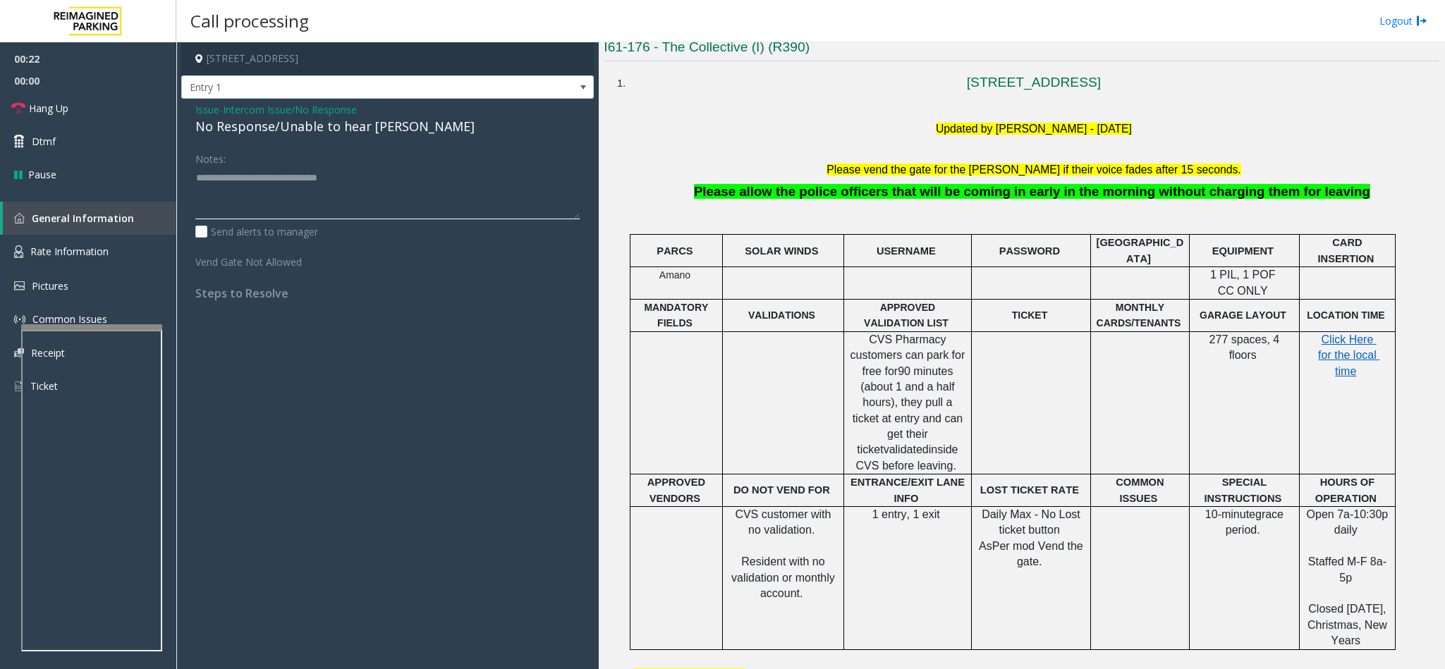
type textarea "**********"
click at [317, 111] on span "Intercom Issue/No Response" at bounding box center [290, 109] width 134 height 15
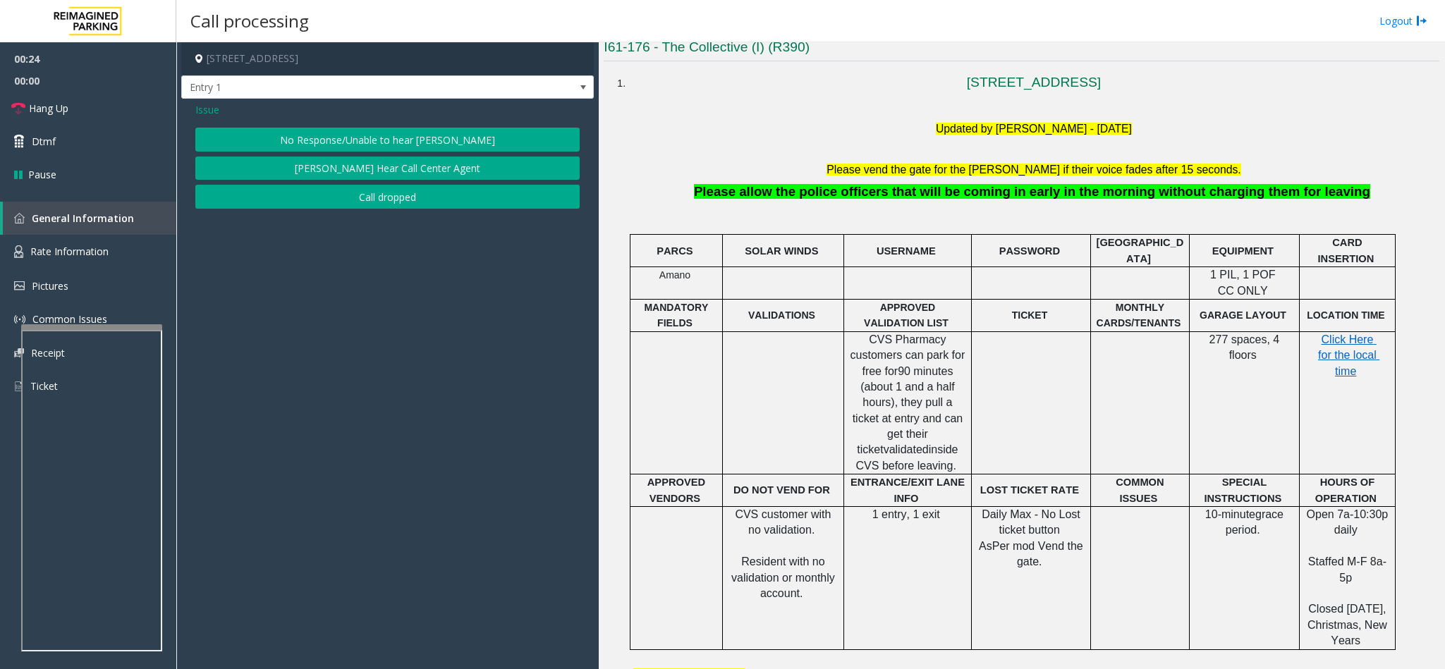
click at [208, 111] on span "Issue" at bounding box center [207, 109] width 24 height 15
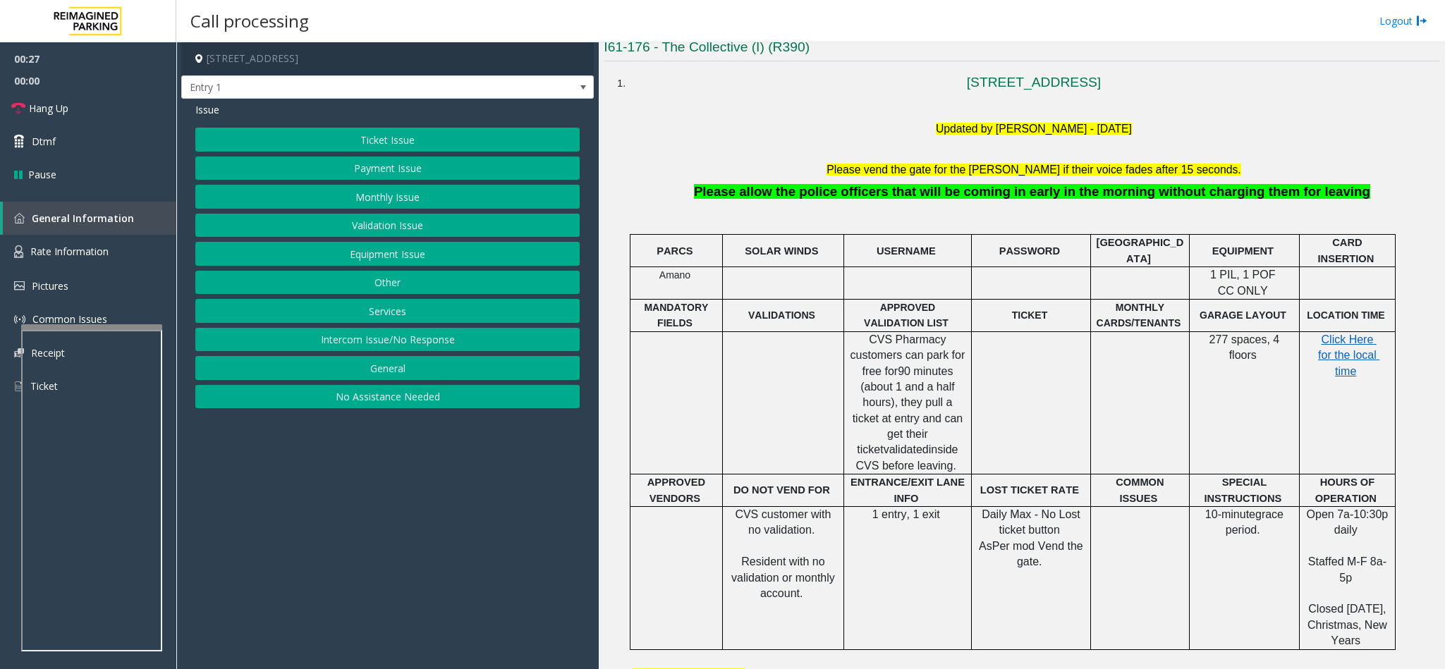
click at [393, 255] on button "Equipment Issue" at bounding box center [387, 254] width 384 height 24
click at [385, 195] on button "Out of Tickets" at bounding box center [387, 197] width 384 height 24
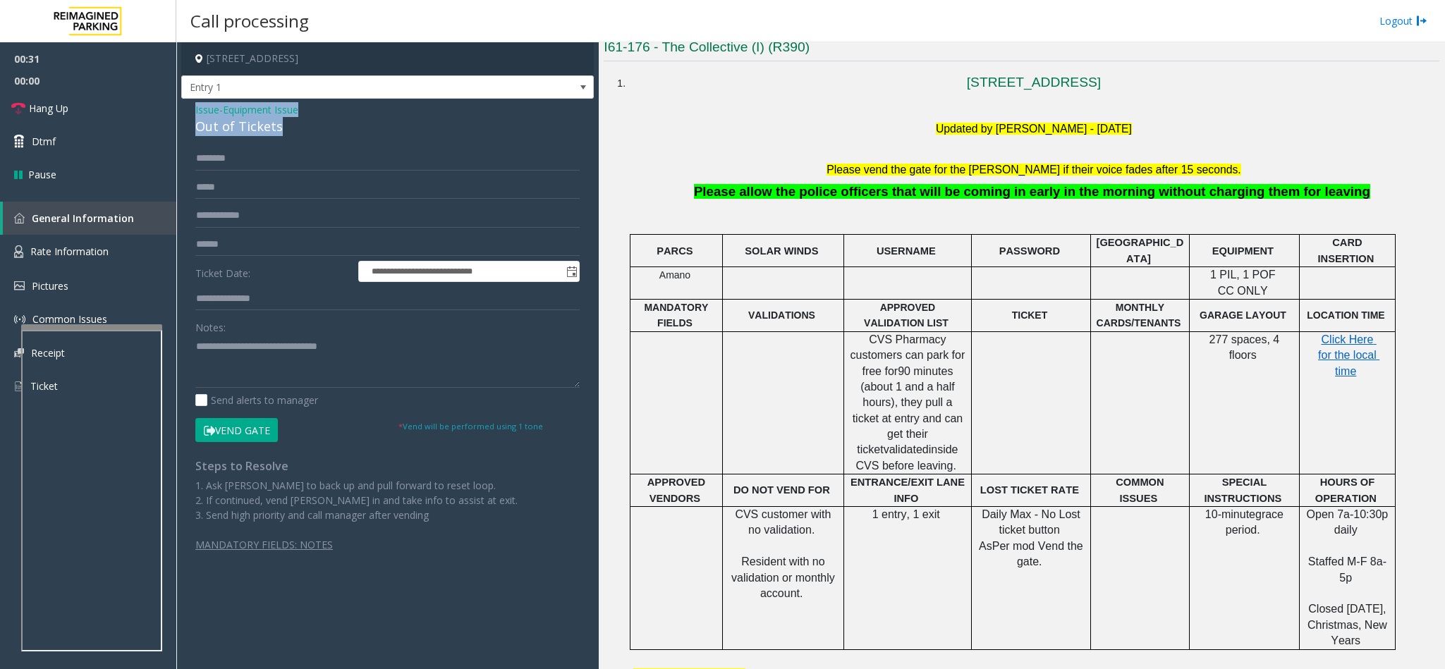
drag, startPoint x: 282, startPoint y: 118, endPoint x: 193, endPoint y: 110, distance: 89.2
click at [193, 110] on div "**********" at bounding box center [387, 340] width 413 height 482
copy div "Issue - Equipment Issue Out of Tickets"
drag, startPoint x: 407, startPoint y: 358, endPoint x: 200, endPoint y: 336, distance: 208.4
click at [200, 336] on textarea at bounding box center [387, 361] width 384 height 53
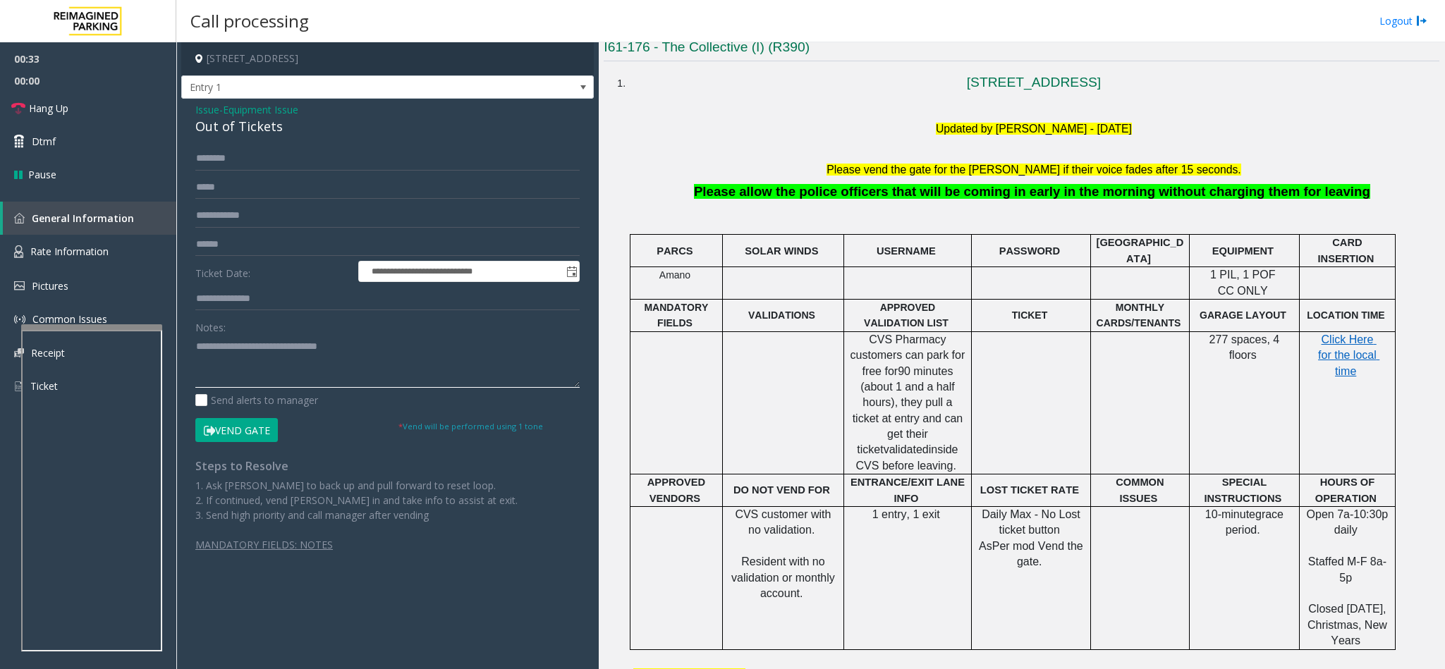
paste textarea "****"
drag, startPoint x: 309, startPoint y: 352, endPoint x: 226, endPoint y: 347, distance: 82.6
click at [226, 347] on textarea at bounding box center [387, 361] width 384 height 53
click at [281, 370] on textarea at bounding box center [387, 361] width 384 height 53
type textarea "**********"
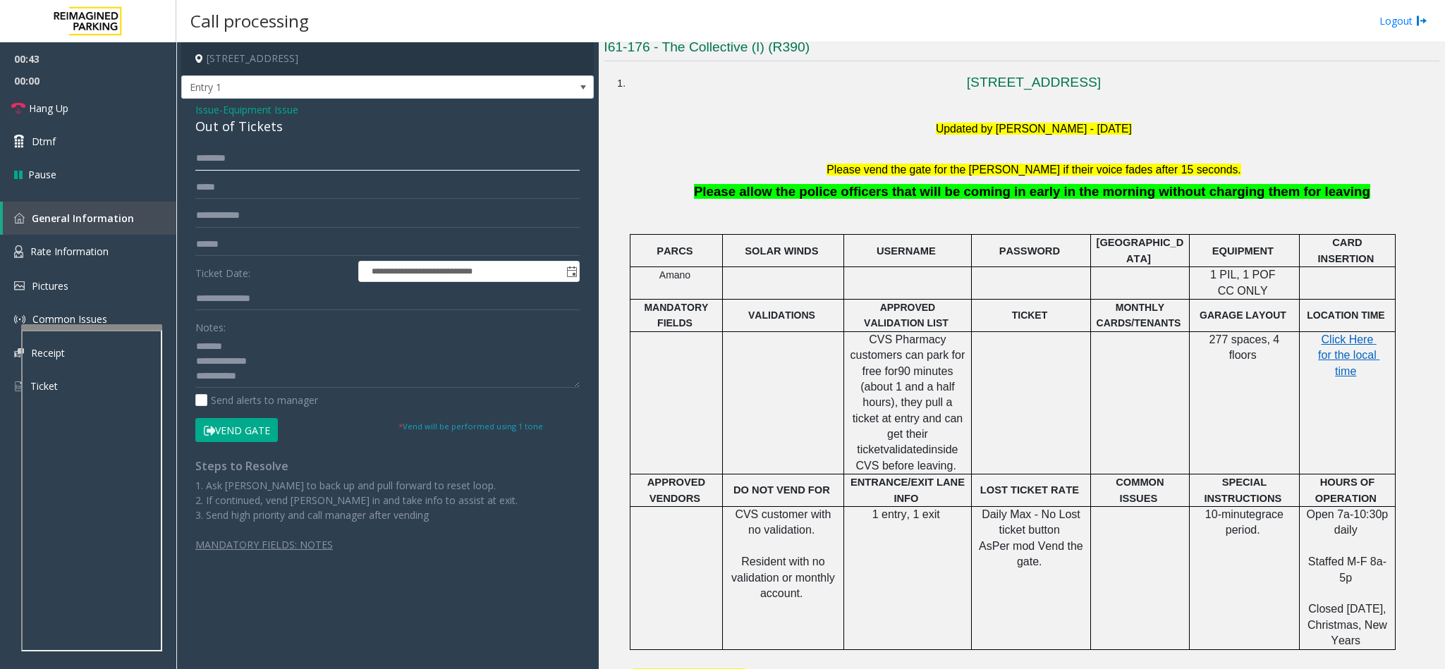
click at [291, 169] on input "text" at bounding box center [387, 159] width 384 height 24
type input "****"
click at [276, 374] on textarea at bounding box center [387, 361] width 384 height 53
type textarea "**********"
click at [195, 154] on input "****" at bounding box center [387, 159] width 384 height 24
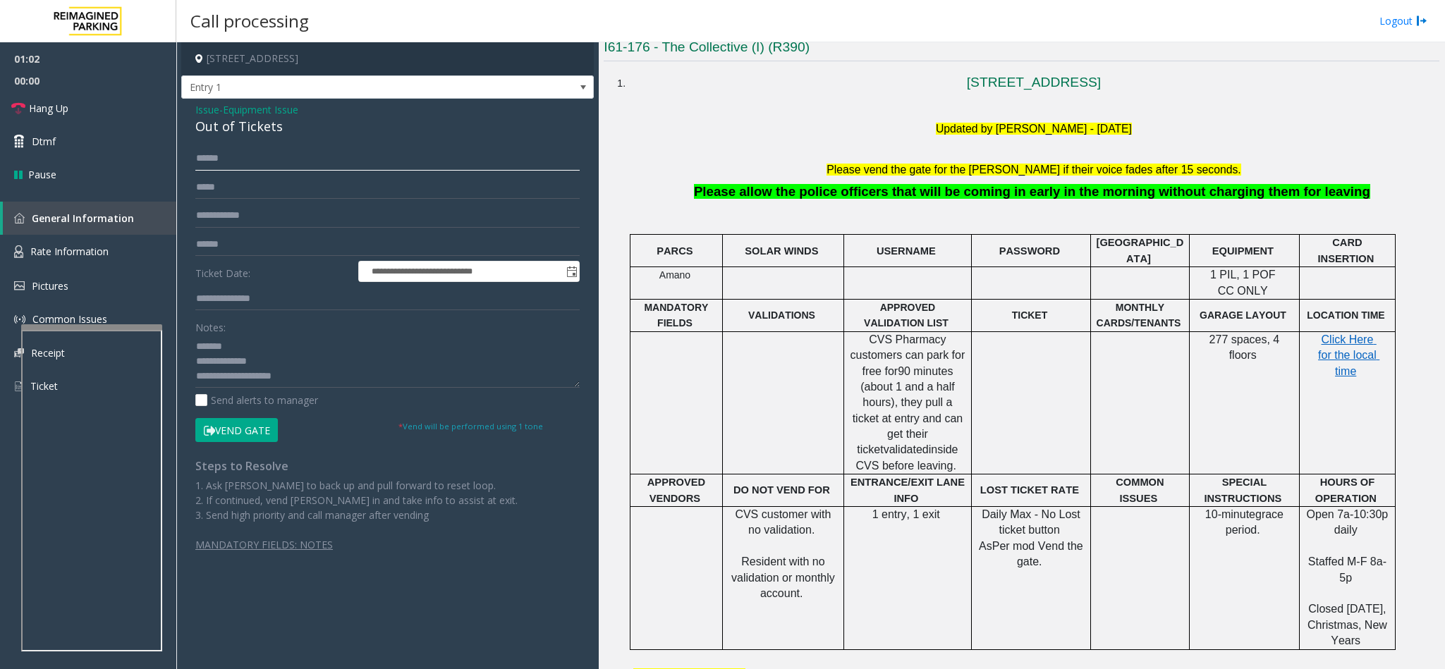
click at [220, 163] on input "******" at bounding box center [387, 159] width 384 height 24
type input "******"
click at [242, 438] on button "Vend Gate" at bounding box center [236, 430] width 83 height 24
click at [351, 381] on textarea at bounding box center [387, 361] width 384 height 53
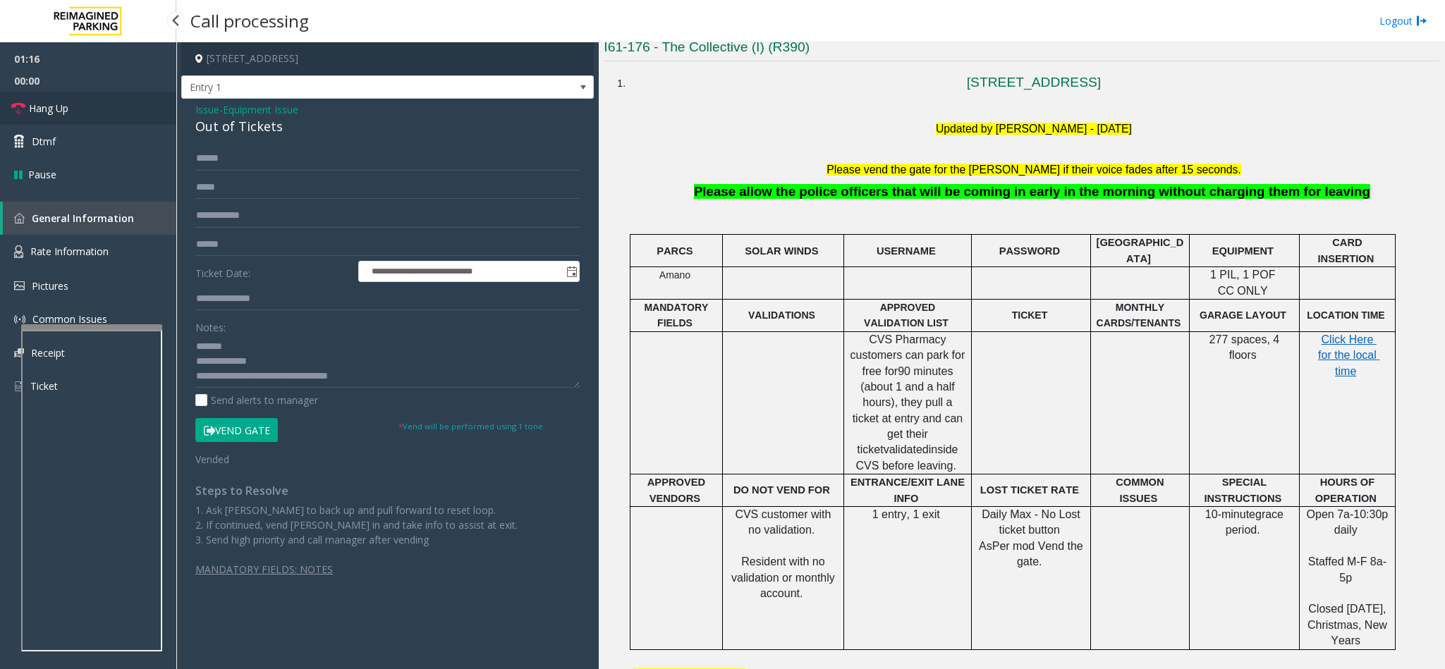
click at [102, 111] on link "Hang Up" at bounding box center [88, 108] width 176 height 33
click at [332, 374] on textarea at bounding box center [387, 361] width 384 height 53
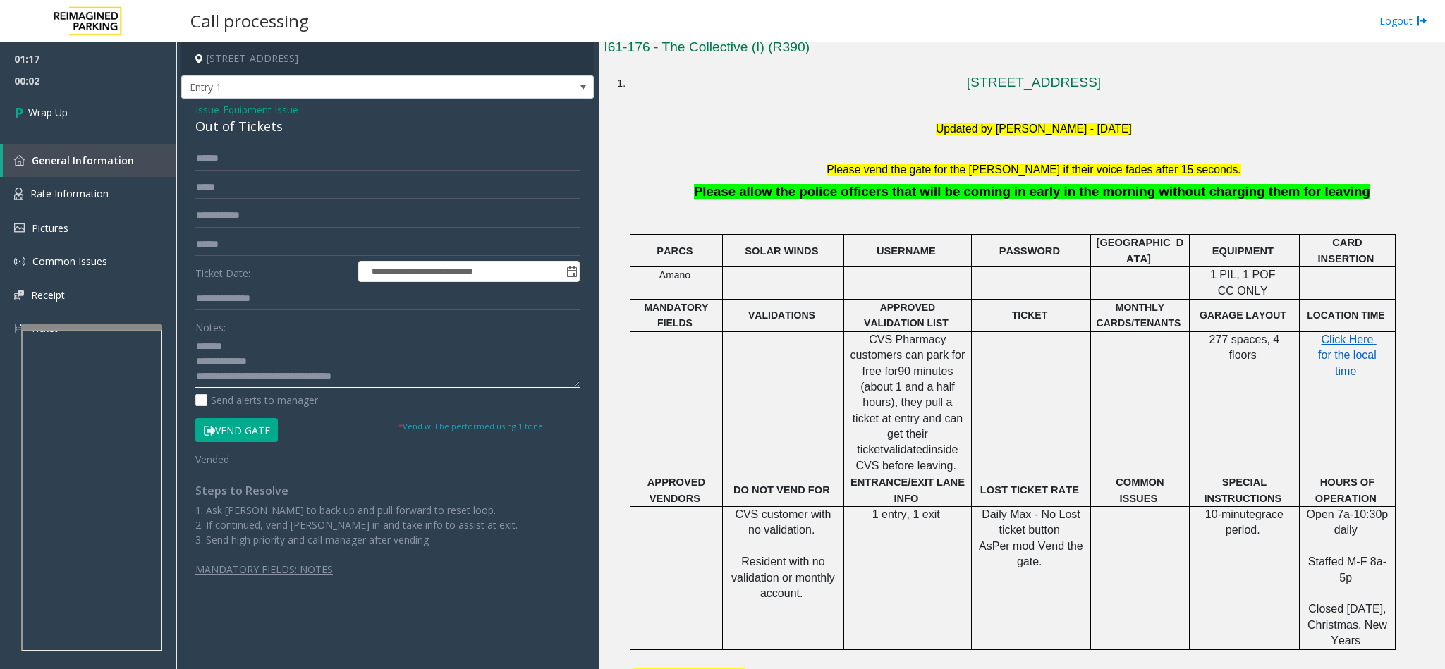
click at [389, 384] on textarea at bounding box center [387, 361] width 384 height 53
type textarea "**********"
click at [58, 117] on span "Wrap Up" at bounding box center [47, 112] width 39 height 15
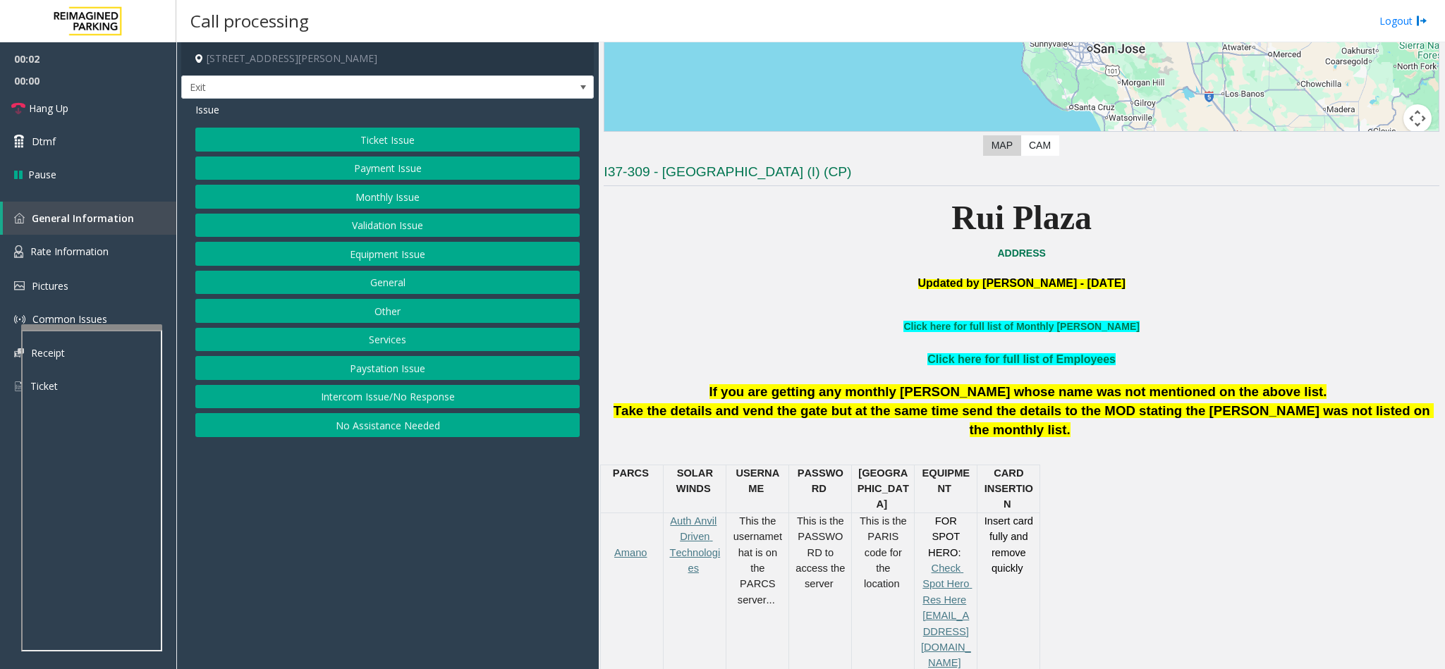
scroll to position [317, 0]
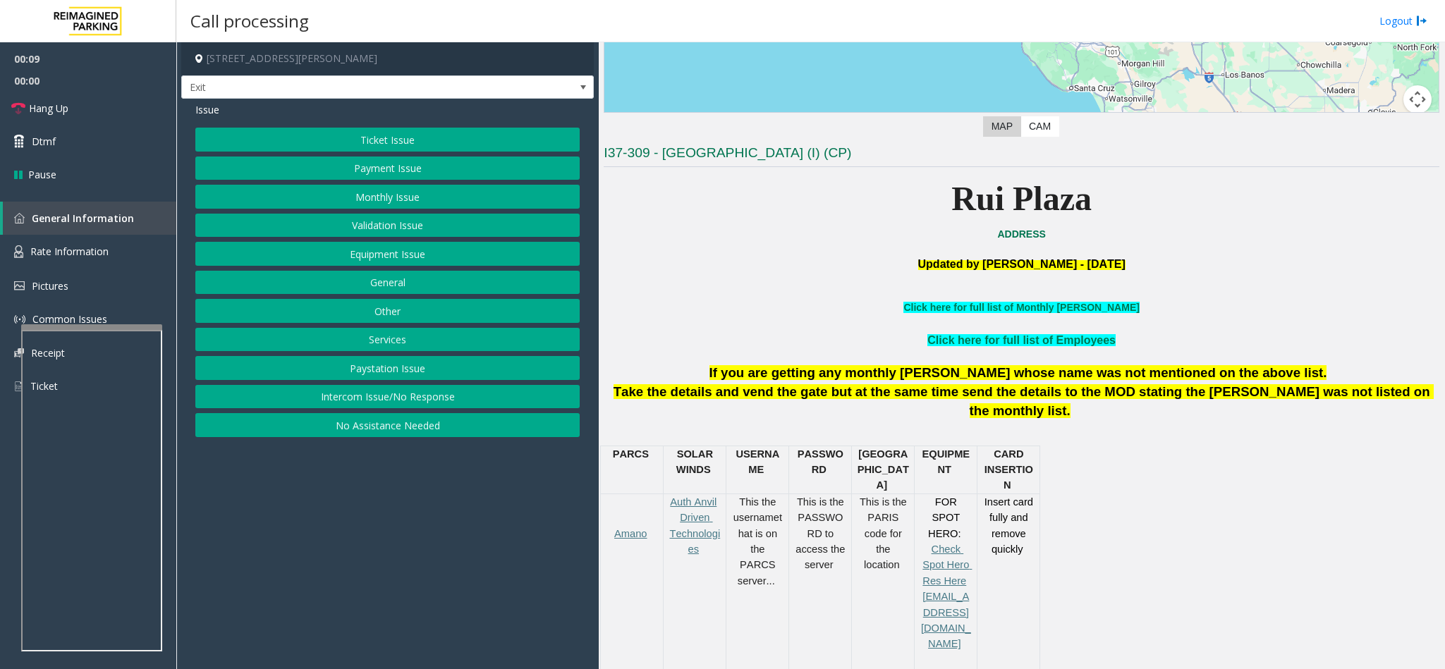
click at [426, 398] on button "Intercom Issue/No Response" at bounding box center [387, 397] width 384 height 24
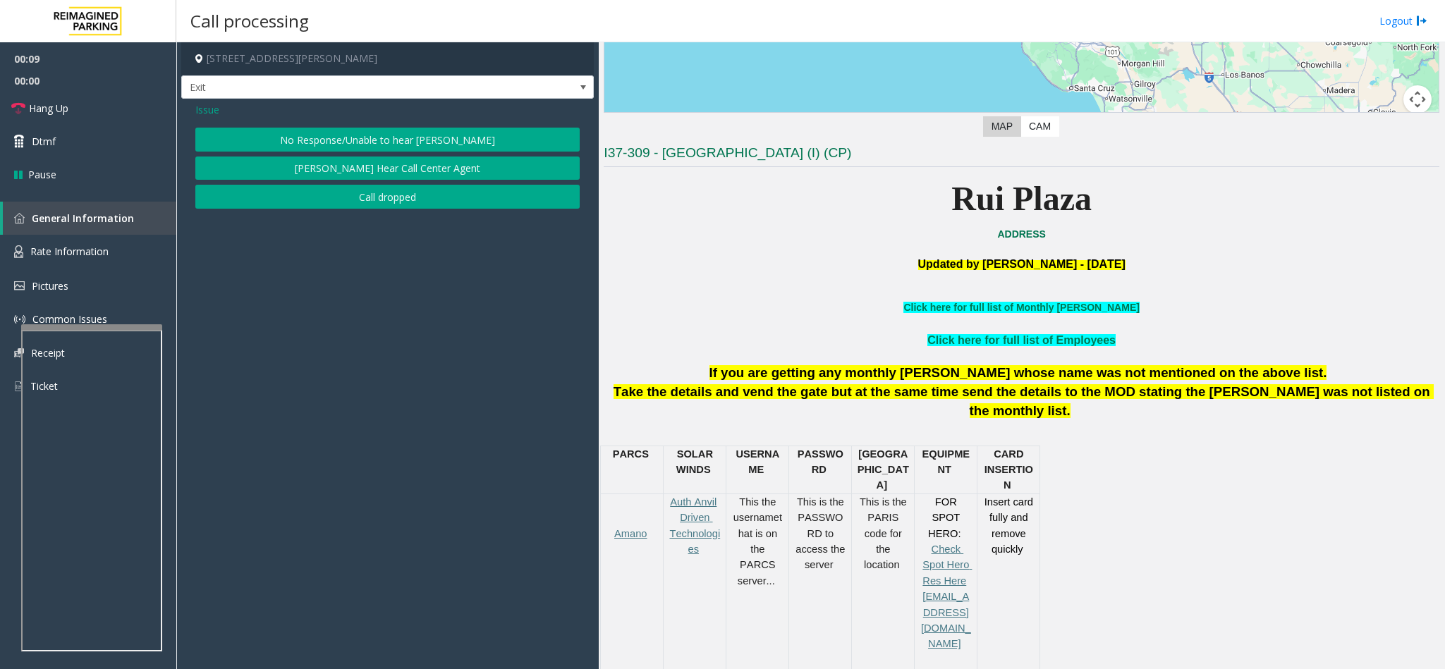
click at [411, 147] on button "No Response/Unable to hear [PERSON_NAME]" at bounding box center [387, 140] width 384 height 24
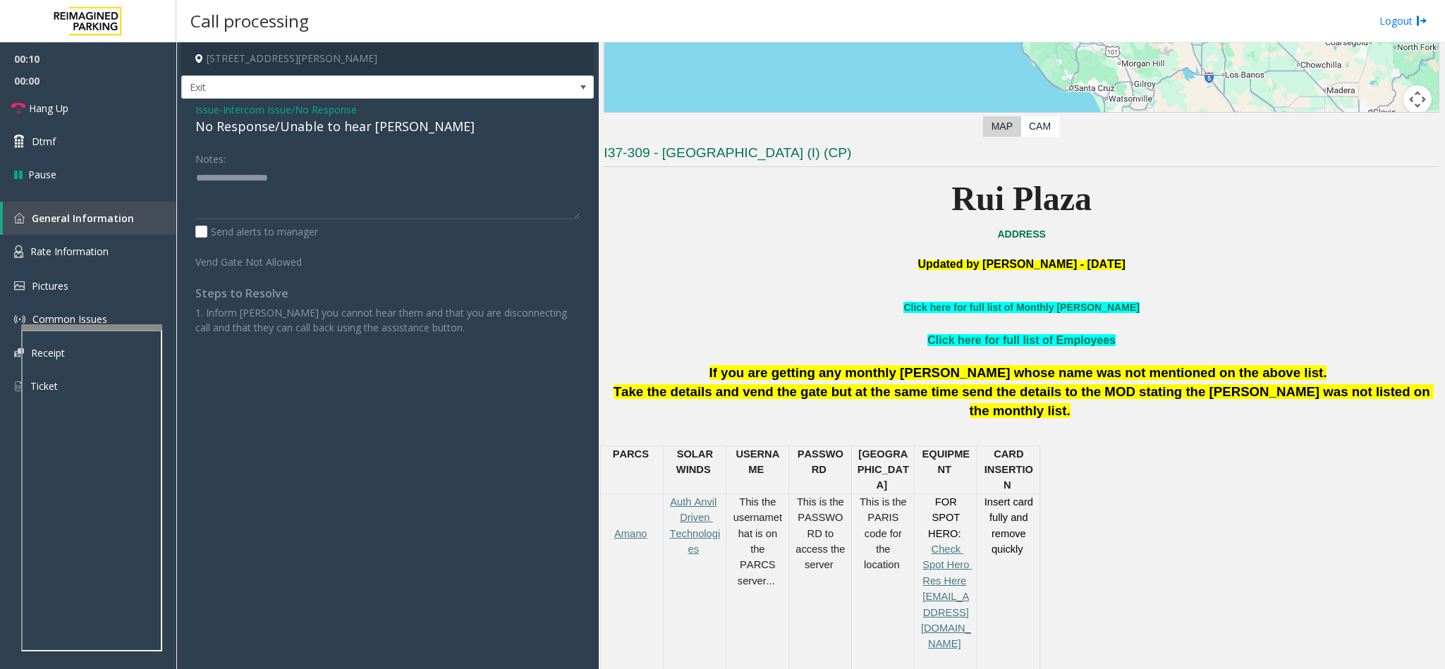
click at [394, 123] on div "No Response/Unable to hear [PERSON_NAME]" at bounding box center [387, 126] width 384 height 19
type textarea "**********"
click at [104, 99] on link "Hang Up" at bounding box center [88, 108] width 176 height 33
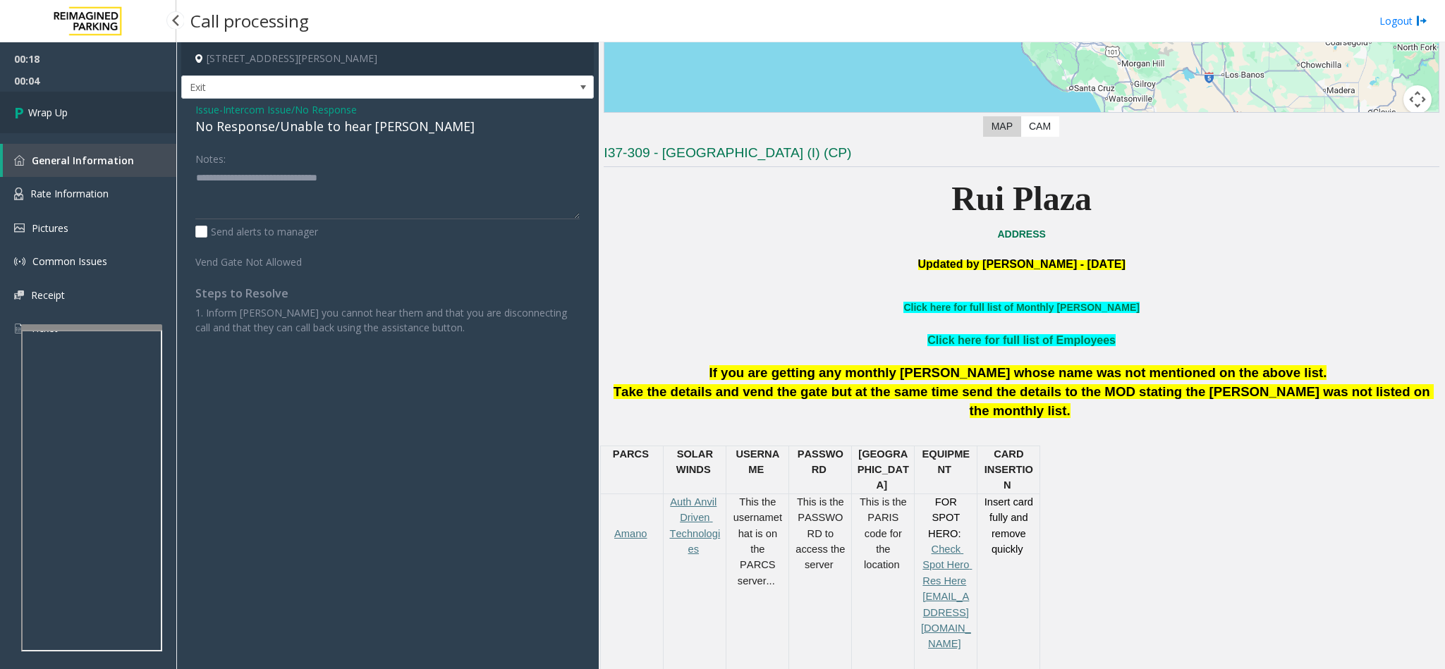
click at [97, 106] on link "Wrap Up" at bounding box center [88, 113] width 176 height 42
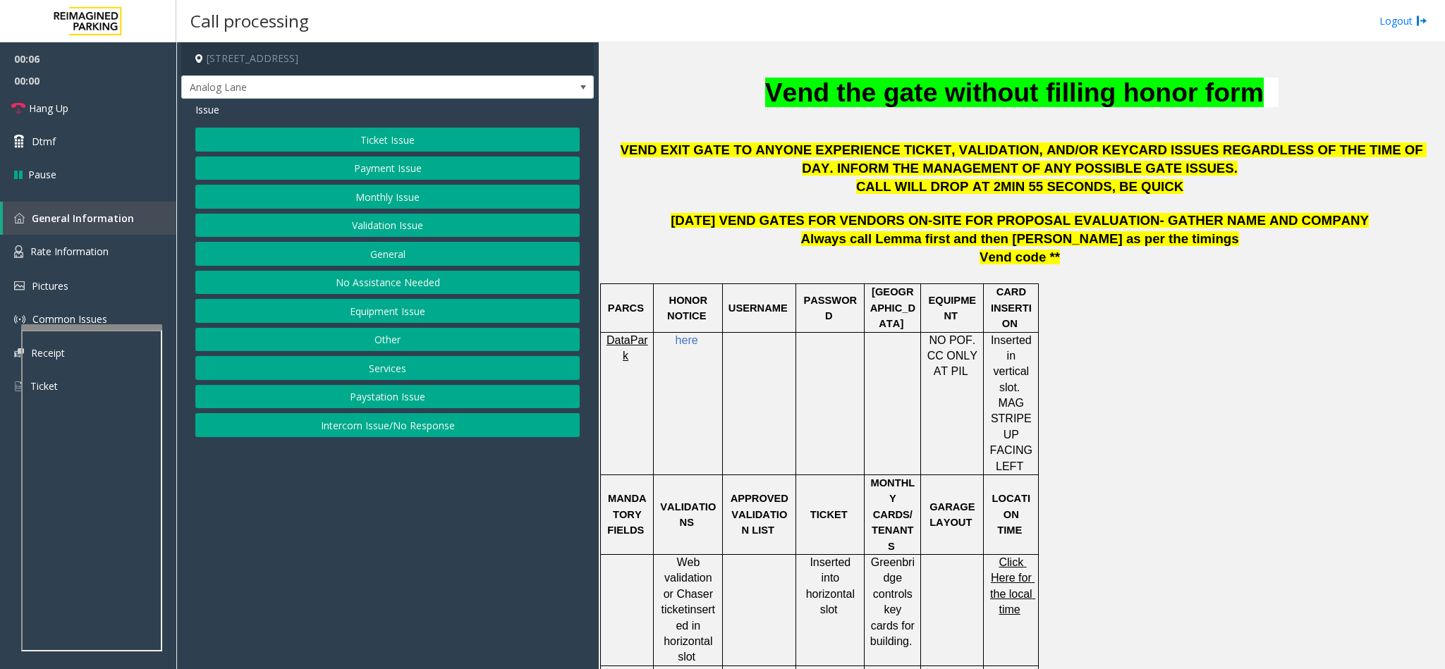
scroll to position [635, 0]
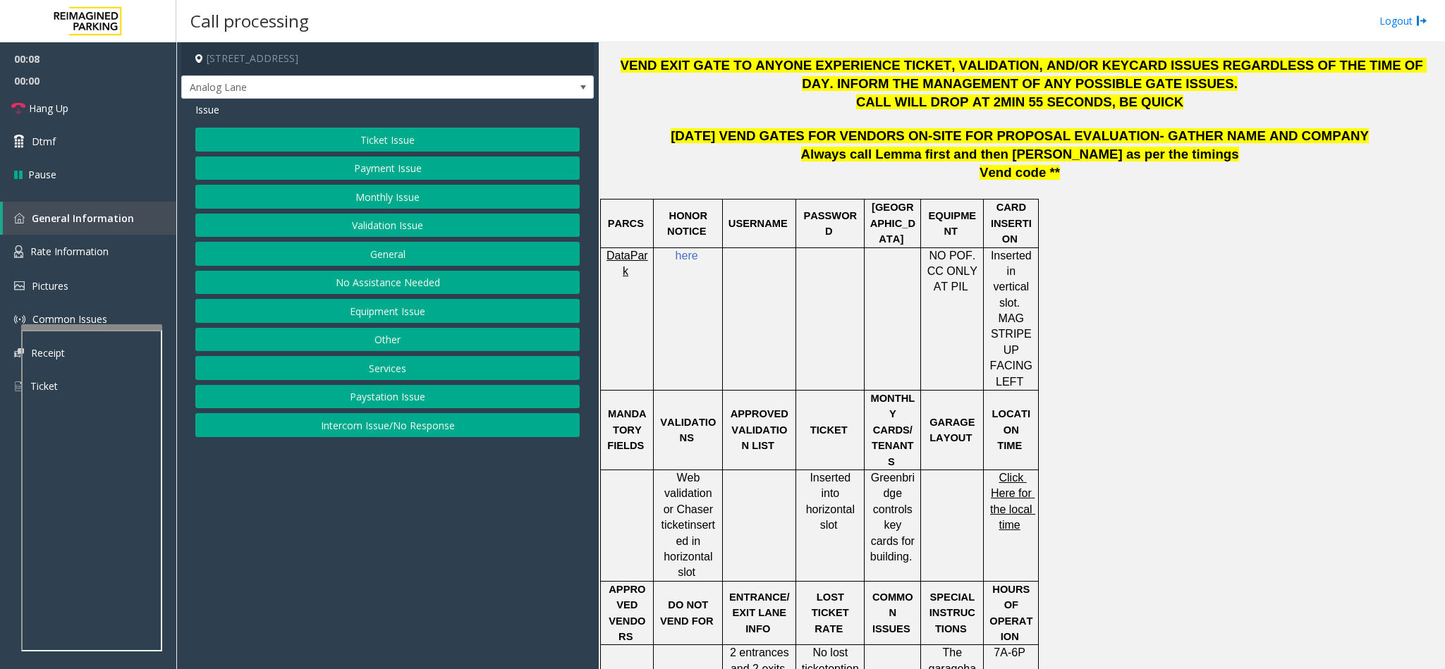
click at [447, 136] on button "Ticket Issue" at bounding box center [387, 140] width 384 height 24
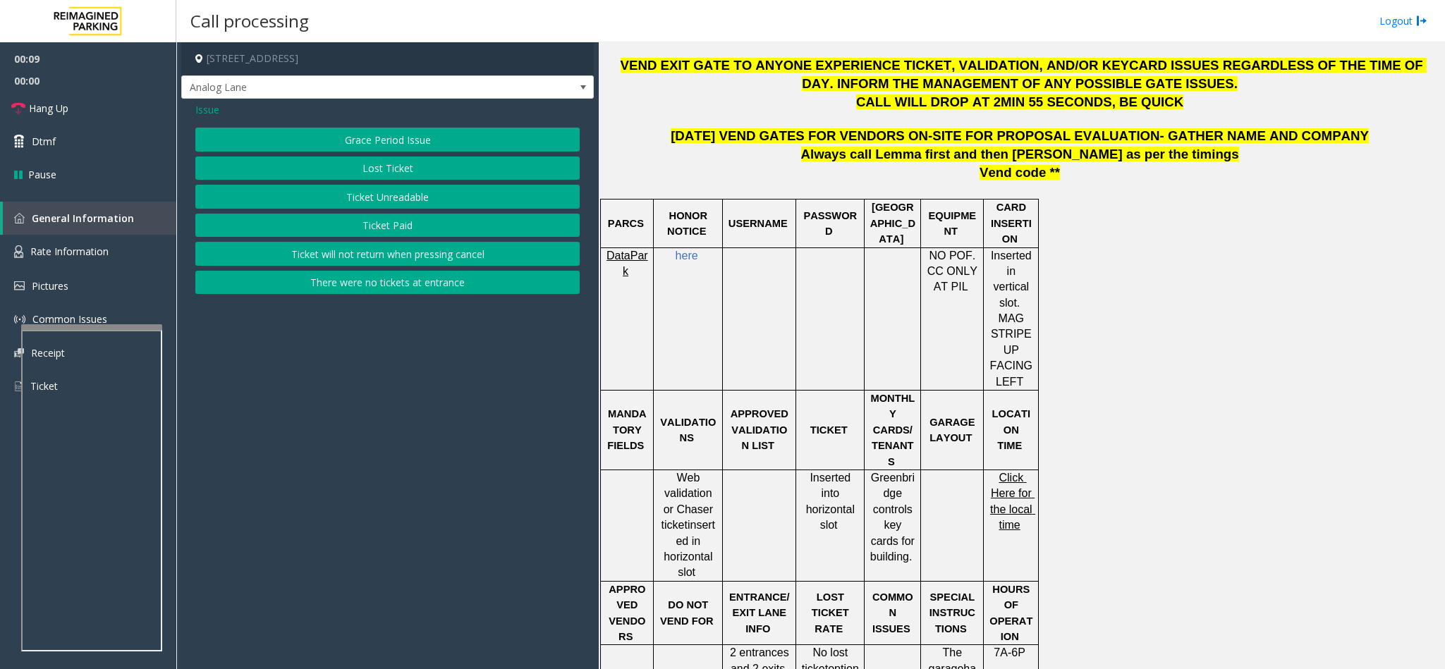
click at [377, 202] on button "Ticket Unreadable" at bounding box center [387, 197] width 384 height 24
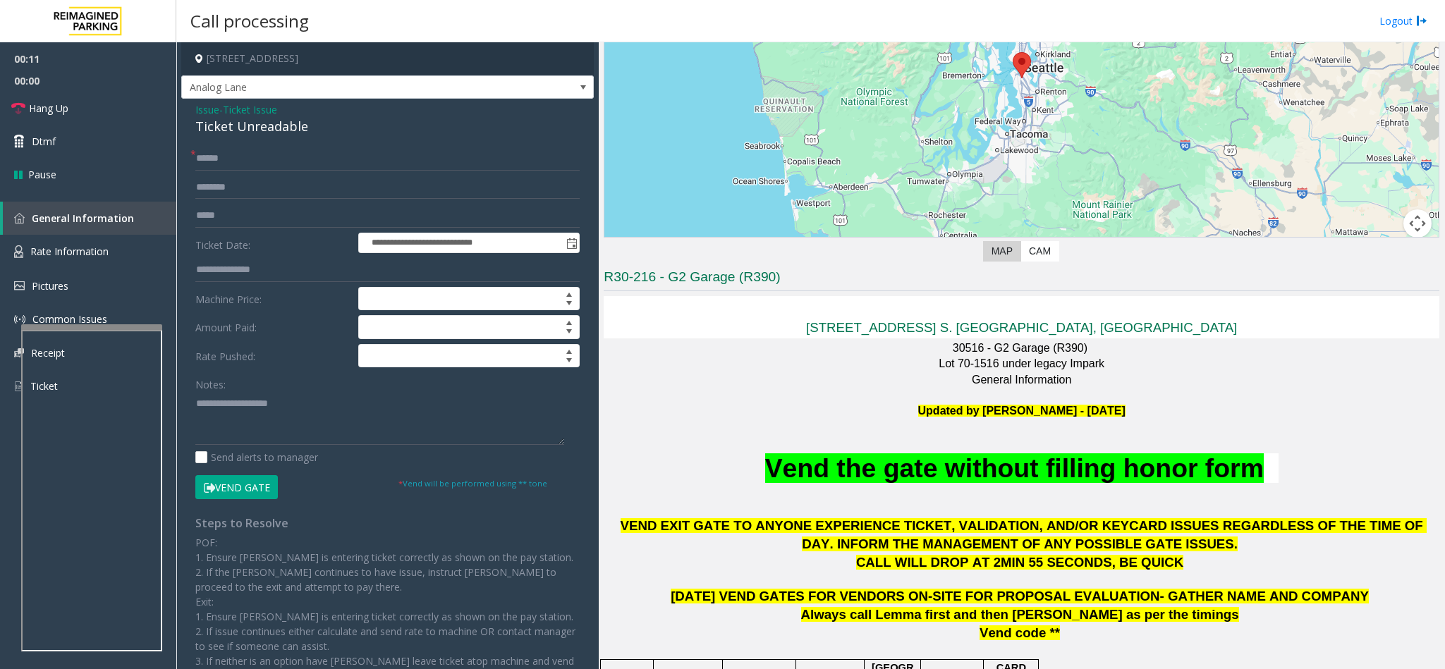
scroll to position [212, 0]
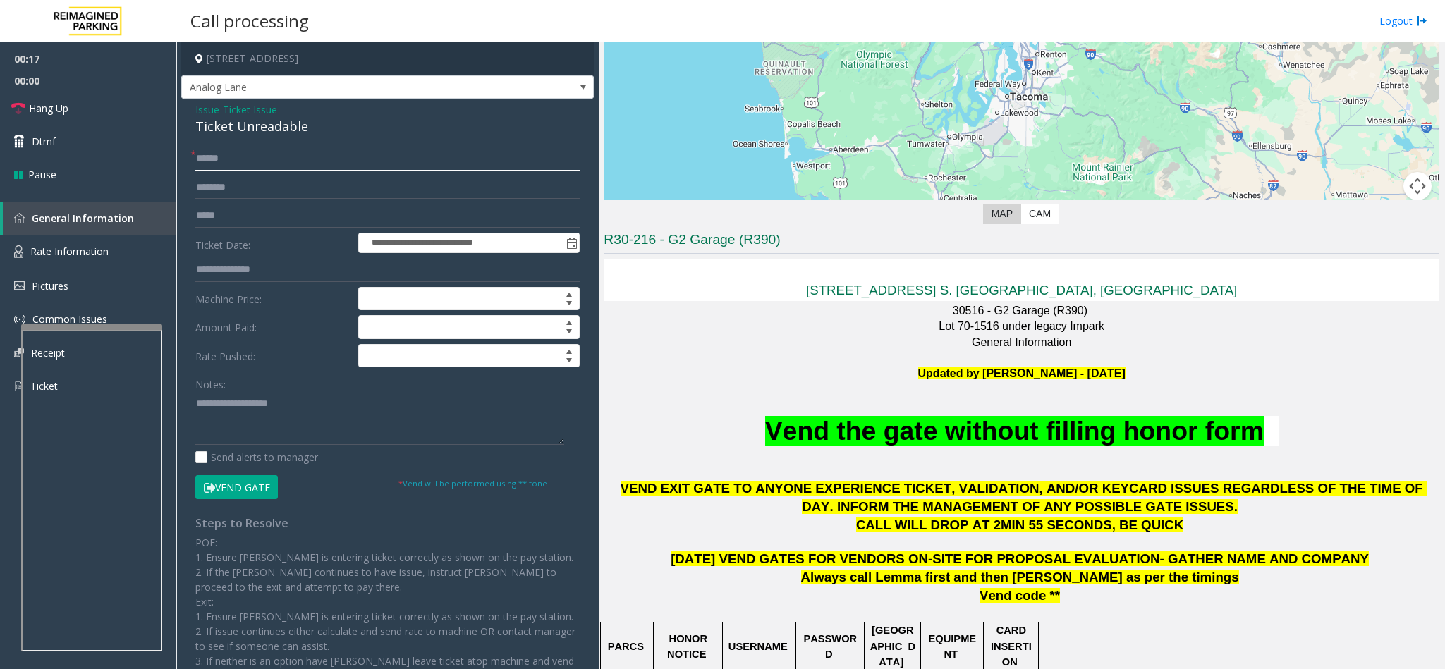
click at [392, 148] on input "text" at bounding box center [387, 159] width 384 height 24
drag, startPoint x: 310, startPoint y: 108, endPoint x: 298, endPoint y: 121, distance: 17.0
click at [298, 121] on div "Issue - Ticket Issue Ticket Unreadable" at bounding box center [387, 119] width 384 height 34
click at [317, 123] on div "Ticket Unreadable" at bounding box center [387, 126] width 384 height 19
click at [324, 165] on input "text" at bounding box center [387, 159] width 384 height 24
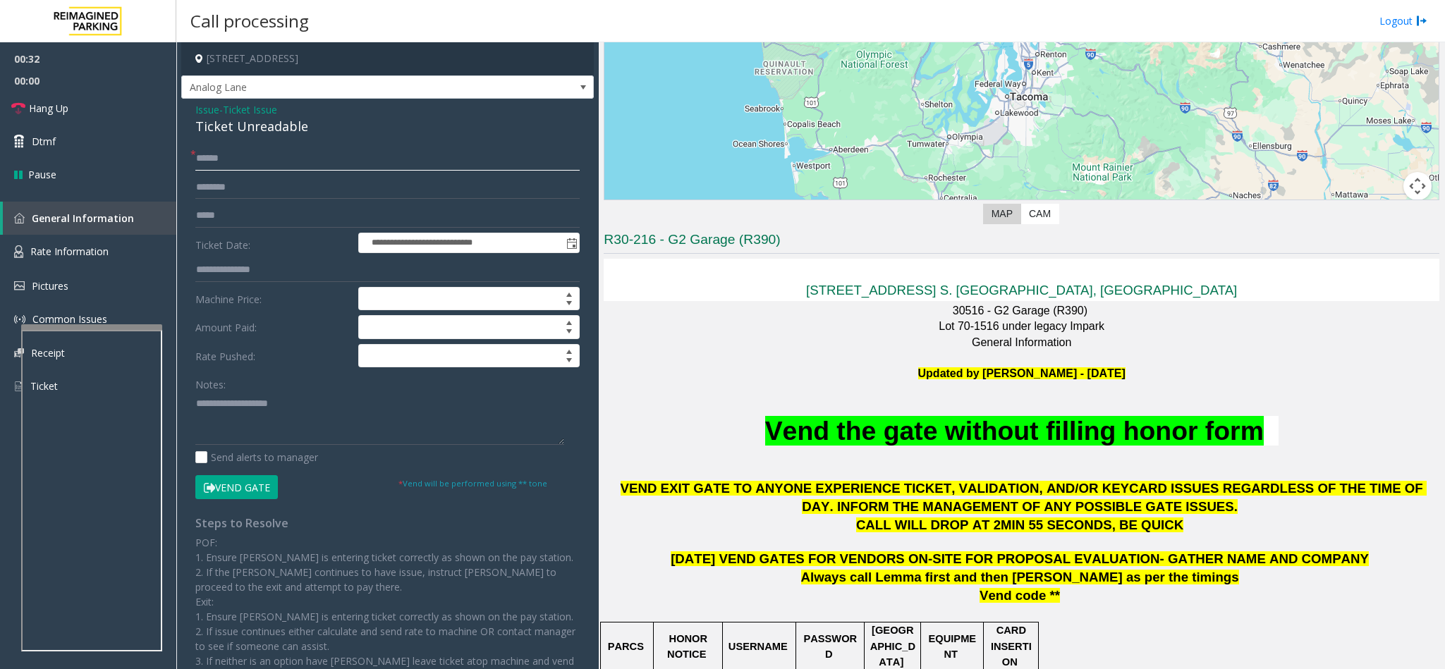
type input "******"
click at [238, 446] on button "Vend Gate" at bounding box center [236, 487] width 83 height 24
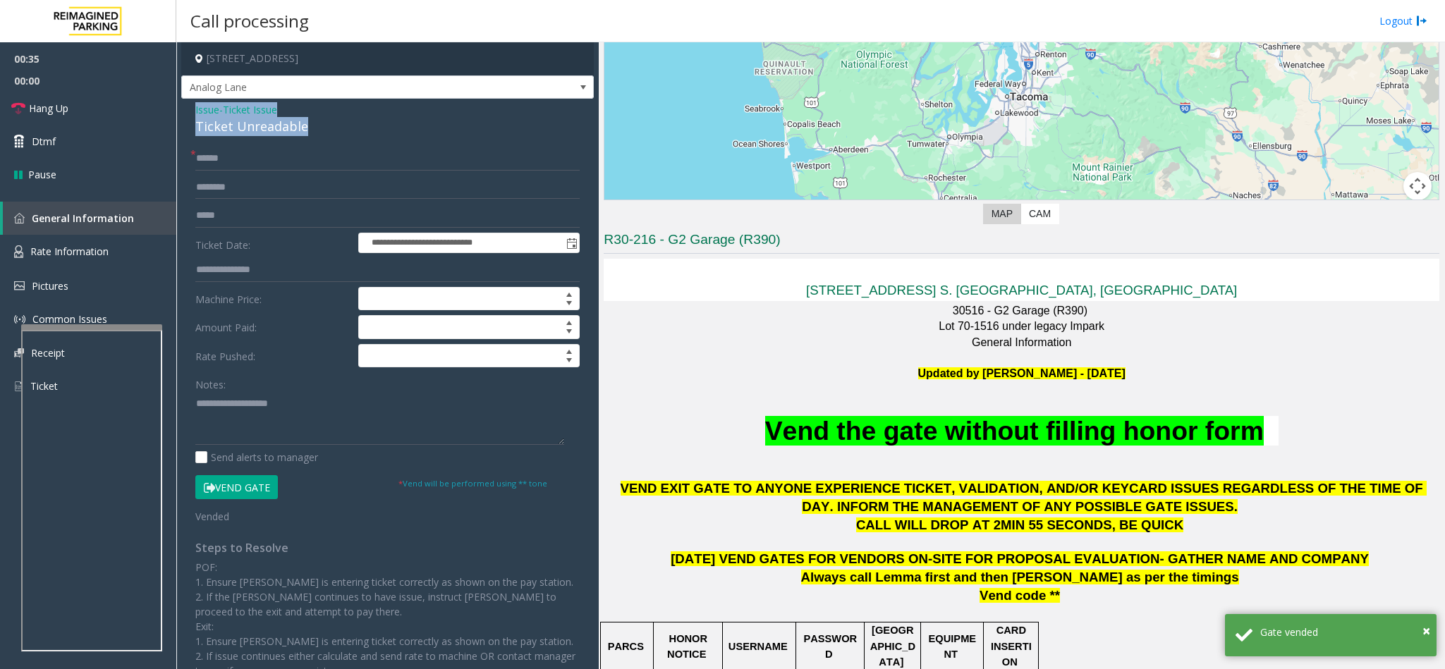
drag, startPoint x: 303, startPoint y: 130, endPoint x: 195, endPoint y: 109, distance: 109.2
click at [195, 109] on div "Issue - Ticket Issue Ticket Unreadable" at bounding box center [387, 119] width 384 height 34
click at [195, 109] on span "Issue" at bounding box center [207, 109] width 24 height 15
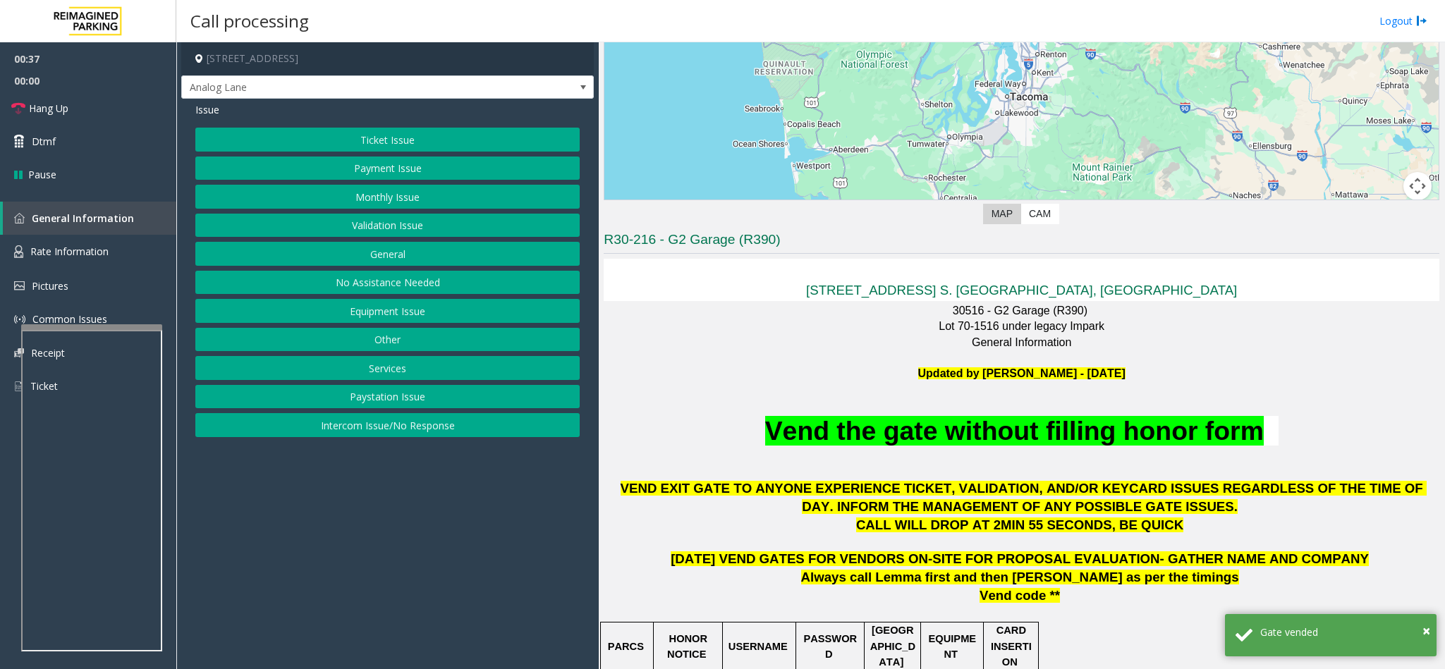
click at [358, 125] on div "Issue Ticket Issue Payment Issue Monthly Issue Validation Issue General No Assi…" at bounding box center [387, 272] width 413 height 346
click at [354, 142] on button "Ticket Issue" at bounding box center [387, 140] width 384 height 24
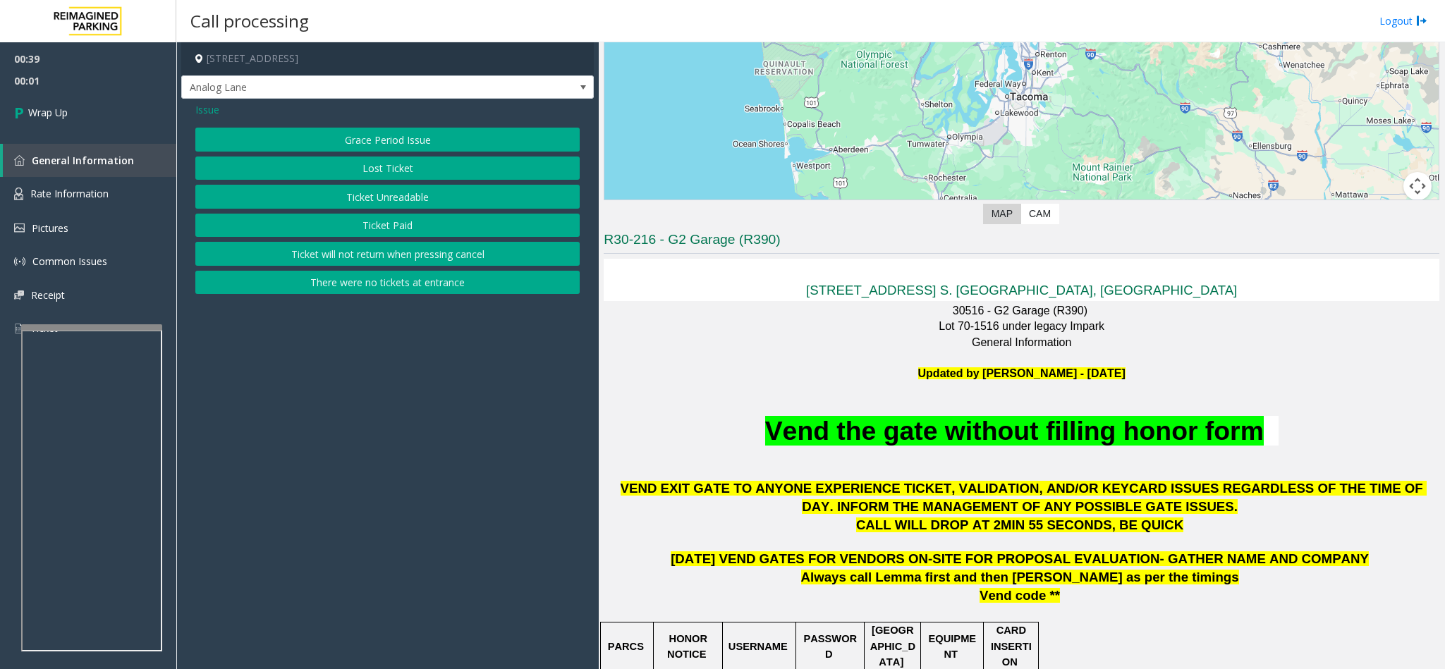
click at [390, 199] on button "Ticket Unreadable" at bounding box center [387, 197] width 384 height 24
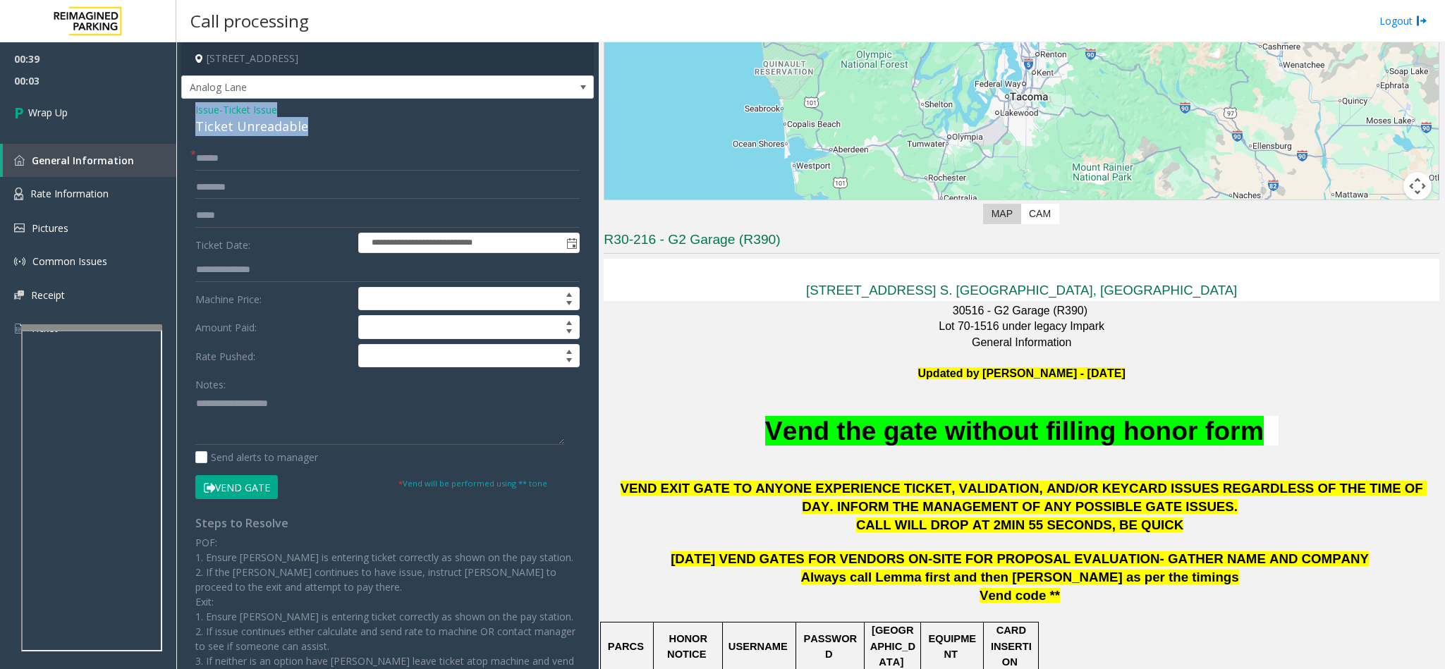
drag, startPoint x: 307, startPoint y: 123, endPoint x: 193, endPoint y: 109, distance: 115.1
click at [193, 109] on div "**********" at bounding box center [387, 428] width 413 height 658
copy div "Issue - Ticket Issue Ticket Unreadable"
paste textarea "**********"
click at [271, 432] on textarea at bounding box center [379, 418] width 369 height 53
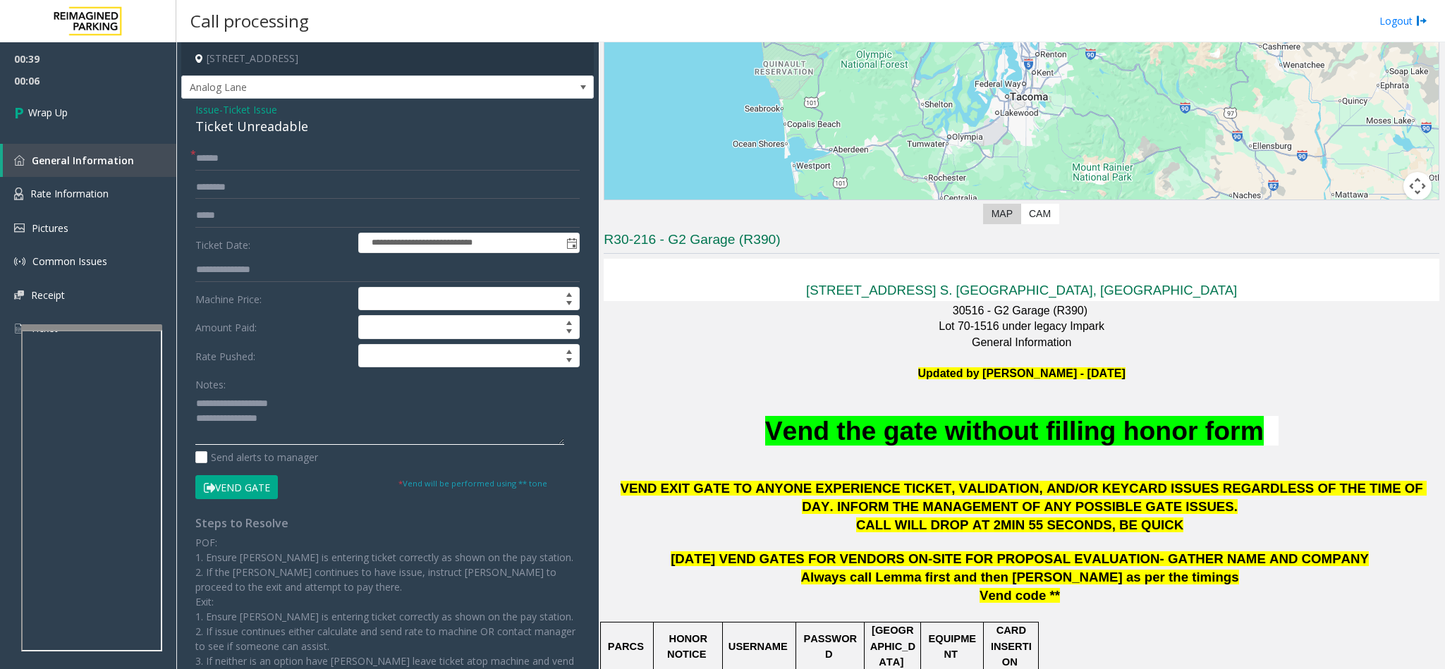
drag, startPoint x: 290, startPoint y: 413, endPoint x: 228, endPoint y: 409, distance: 61.4
click at [228, 409] on textarea at bounding box center [379, 418] width 369 height 53
click at [303, 417] on textarea at bounding box center [379, 418] width 369 height 53
type textarea "**********"
click at [78, 102] on link "Wrap Up" at bounding box center [88, 113] width 176 height 42
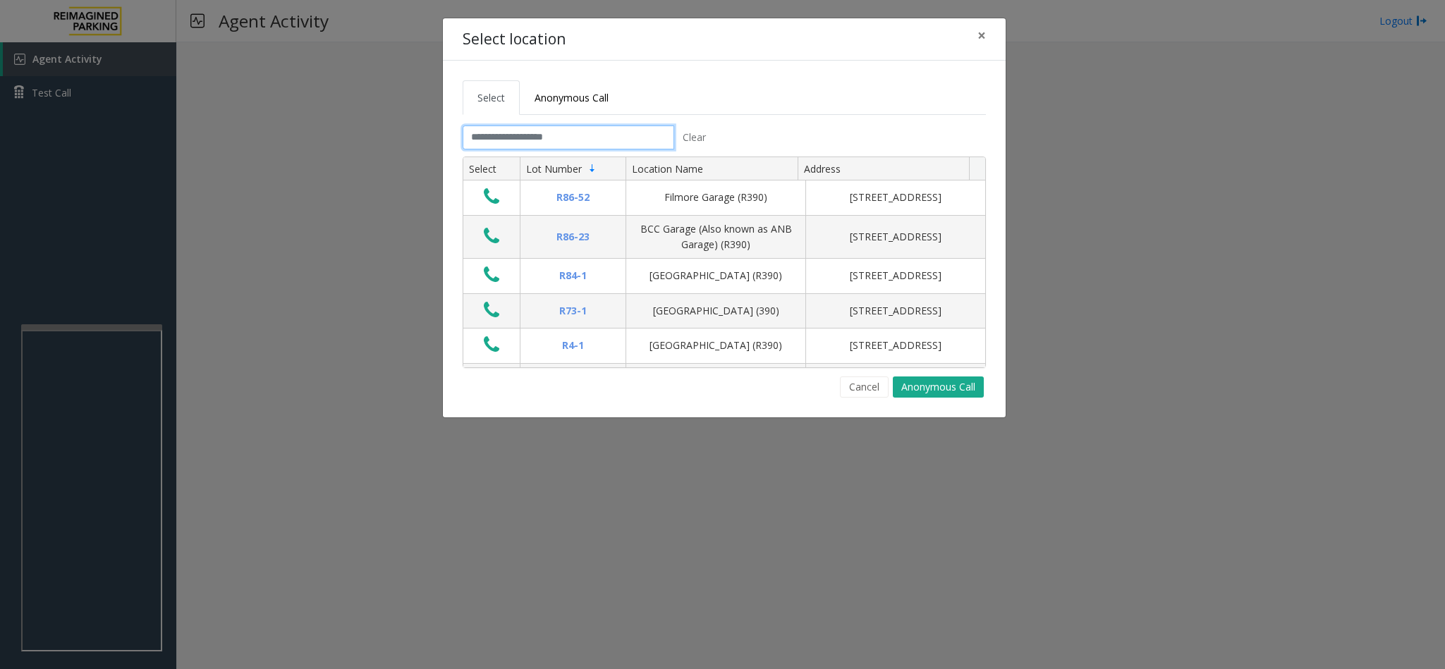
click at [590, 130] on input "text" at bounding box center [569, 138] width 212 height 24
click at [587, 138] on input "text" at bounding box center [569, 138] width 212 height 24
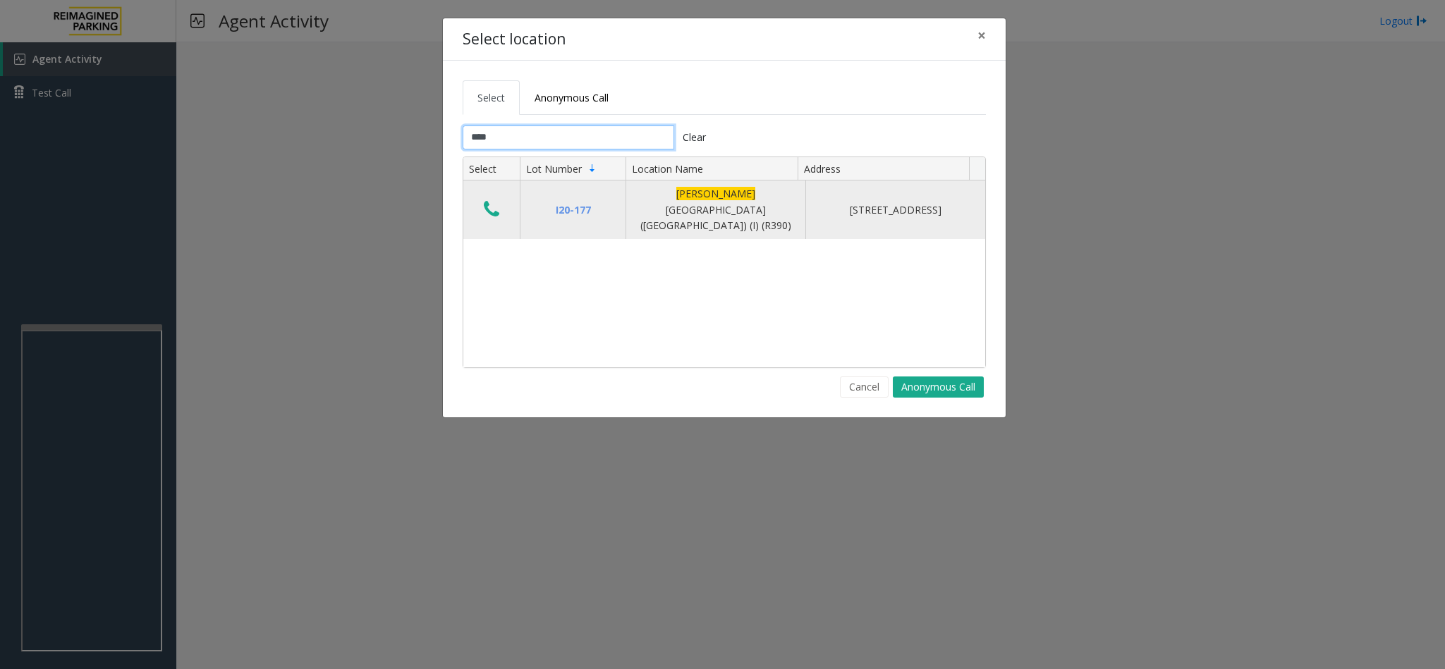
type input "****"
click at [494, 202] on icon "Data table" at bounding box center [492, 210] width 16 height 20
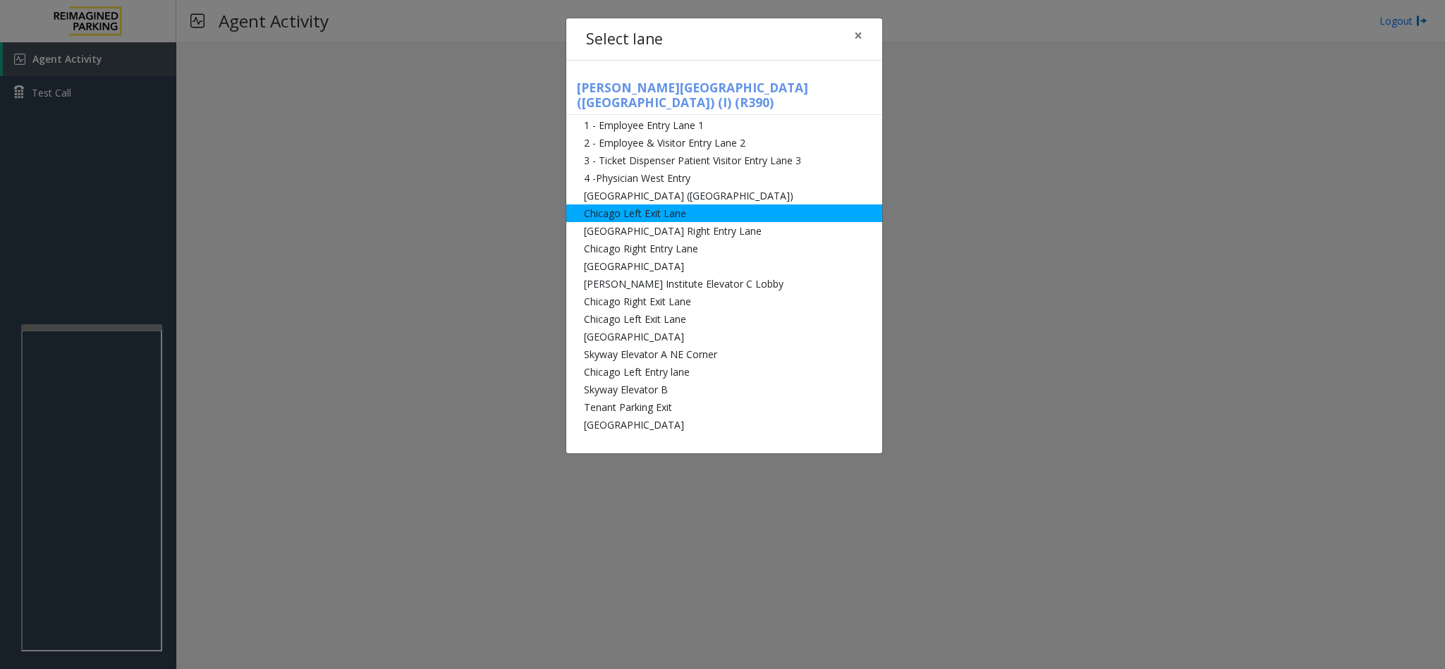
click at [698, 204] on li "Chicago Left Exit Lane" at bounding box center [724, 213] width 316 height 18
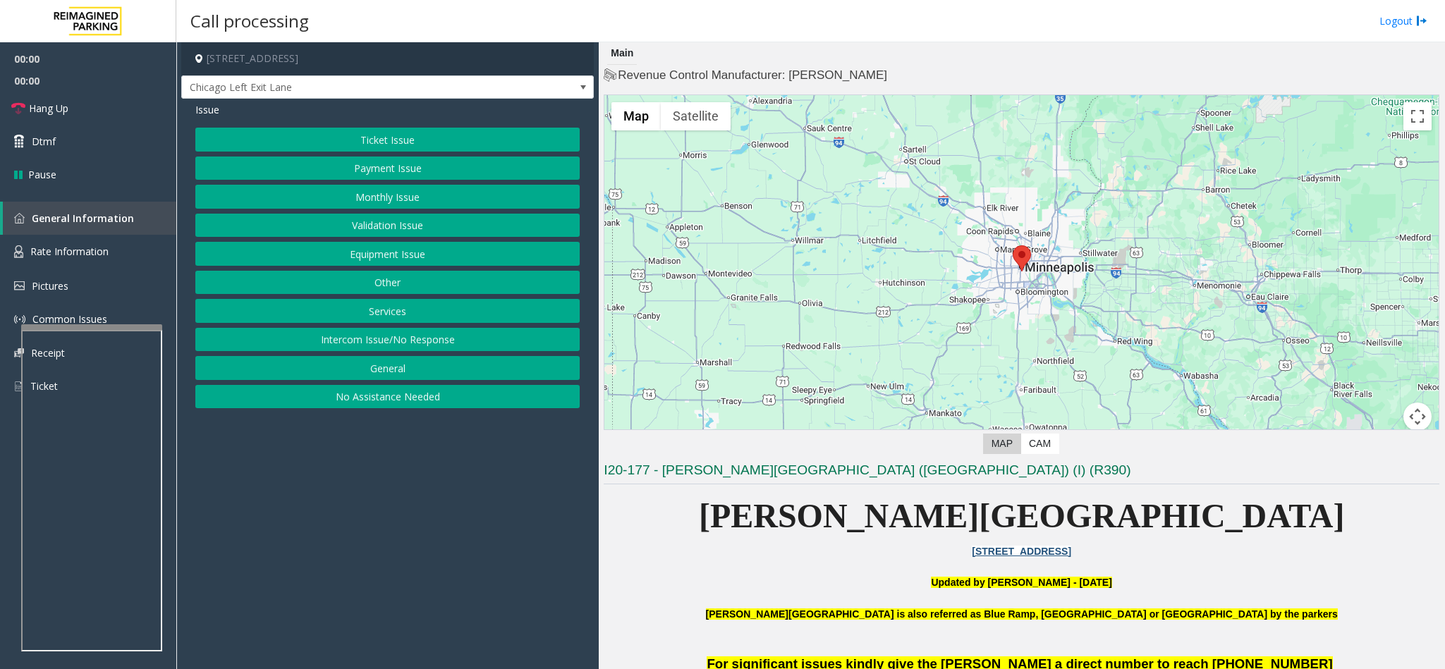
click at [405, 140] on button "Ticket Issue" at bounding box center [387, 140] width 384 height 24
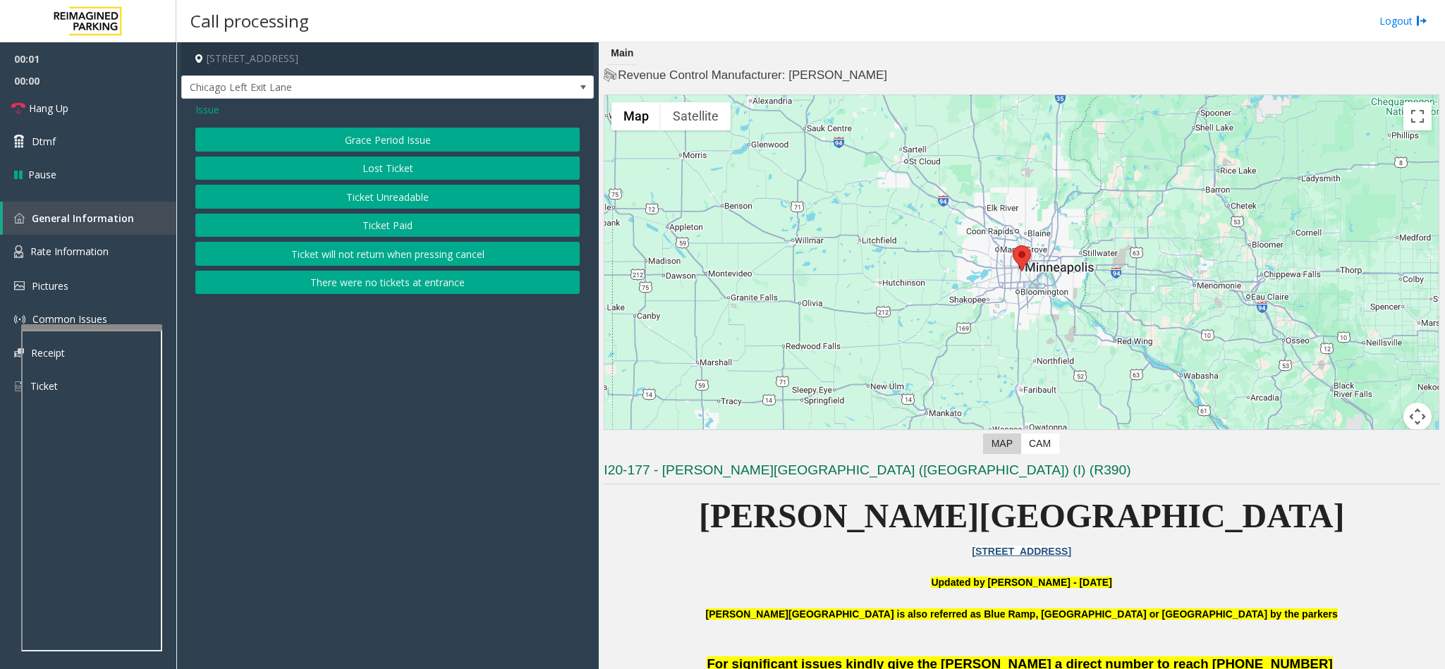
click at [386, 200] on button "Ticket Unreadable" at bounding box center [387, 197] width 384 height 24
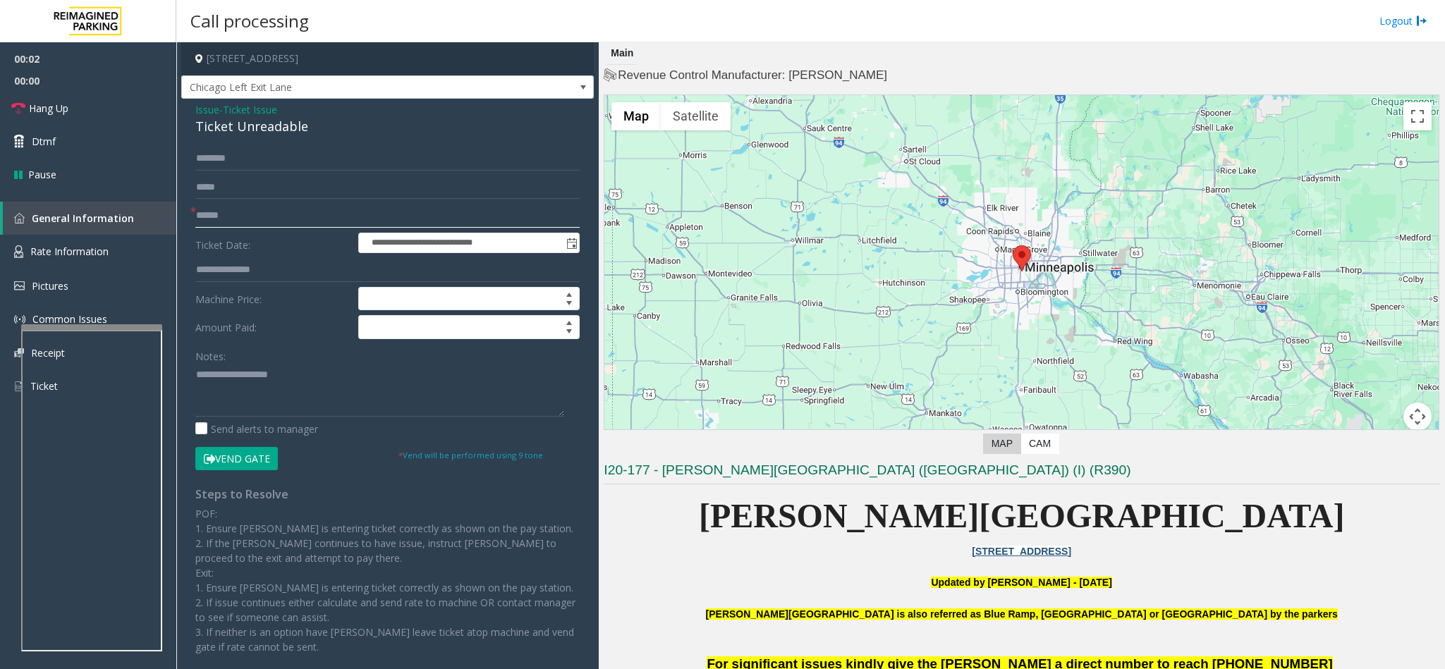
drag, startPoint x: 262, startPoint y: 212, endPoint x: 1259, endPoint y: 93, distance: 1003.5
click at [269, 210] on input "text" at bounding box center [387, 216] width 384 height 24
click at [242, 212] on input "****" at bounding box center [387, 216] width 384 height 24
type input "*****"
click at [262, 114] on span "Ticket Issue" at bounding box center [250, 109] width 54 height 15
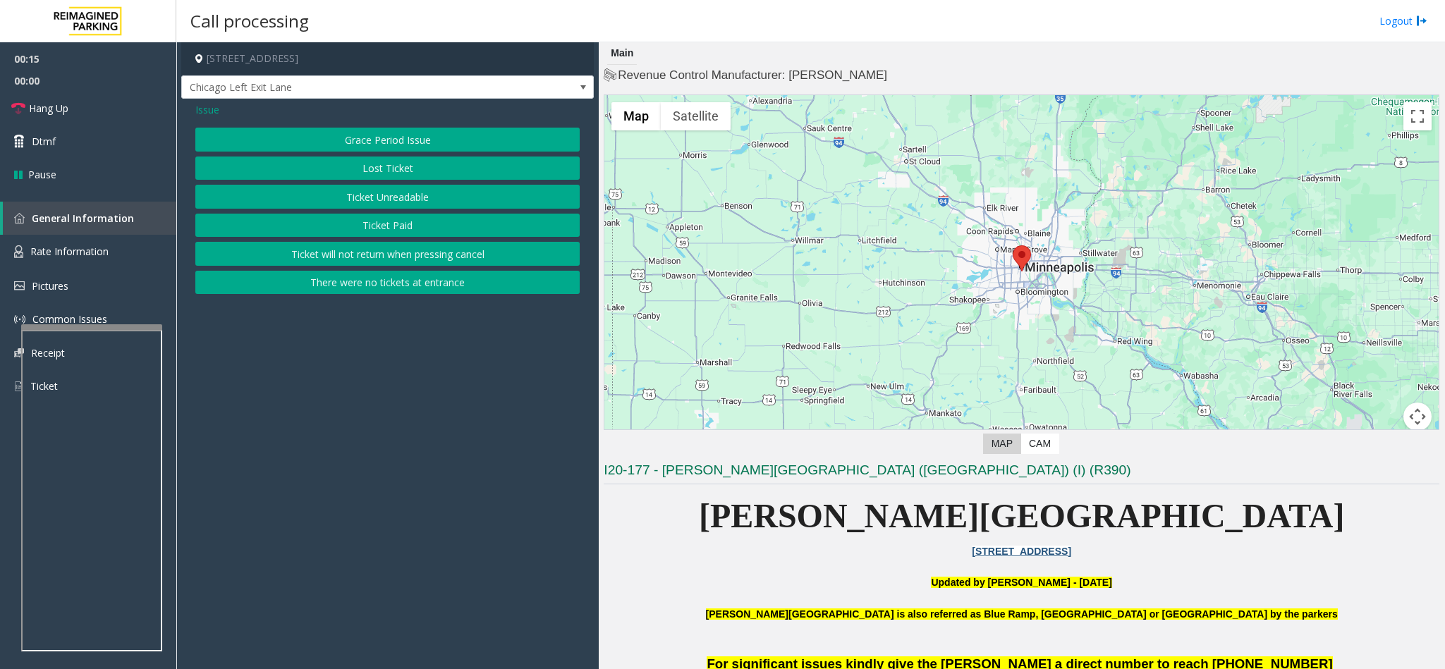
click at [214, 108] on span "Issue" at bounding box center [207, 109] width 24 height 15
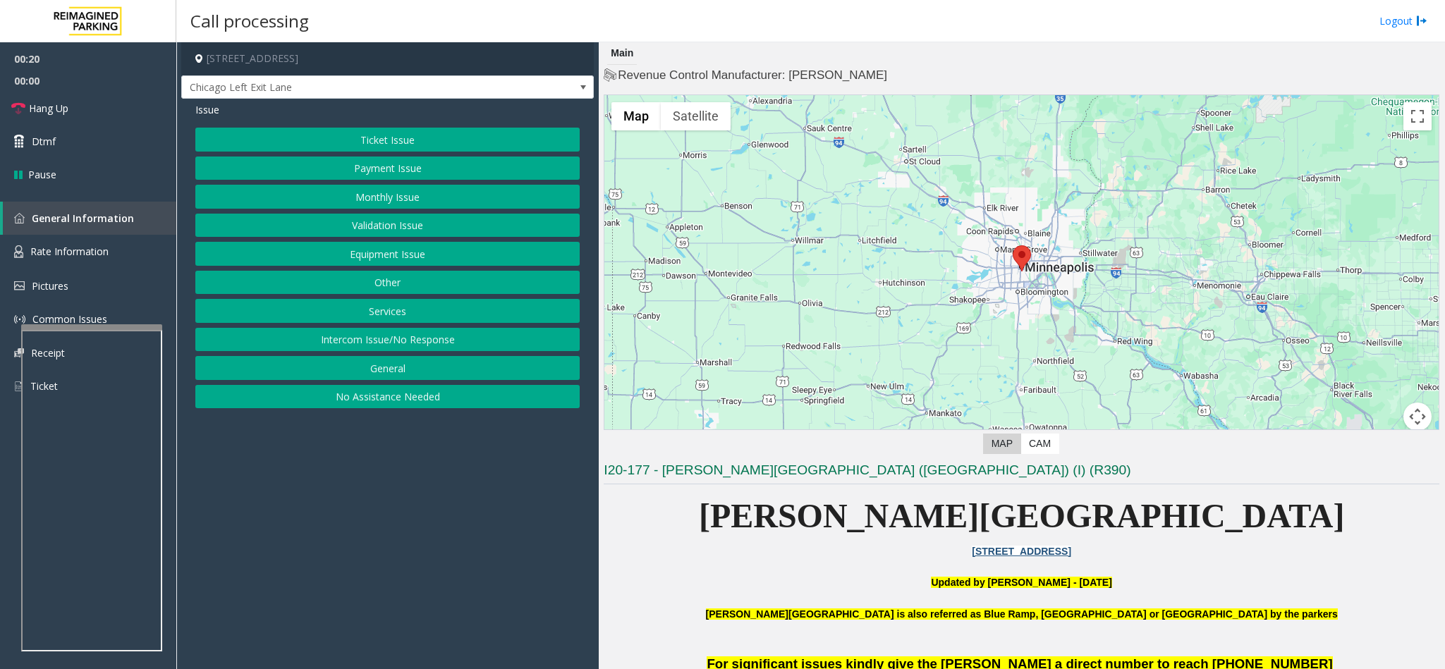
click at [392, 195] on button "Monthly Issue" at bounding box center [387, 197] width 384 height 24
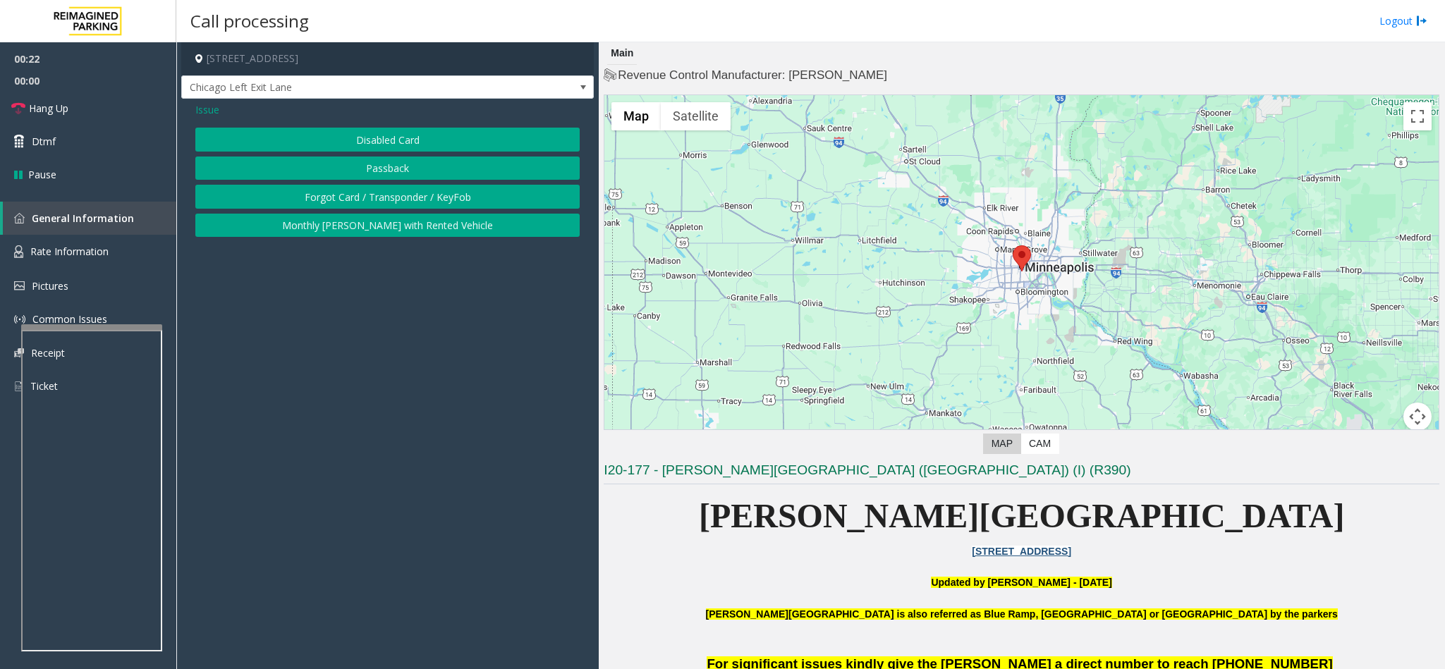
click at [375, 133] on button "Disabled Card" at bounding box center [387, 140] width 384 height 24
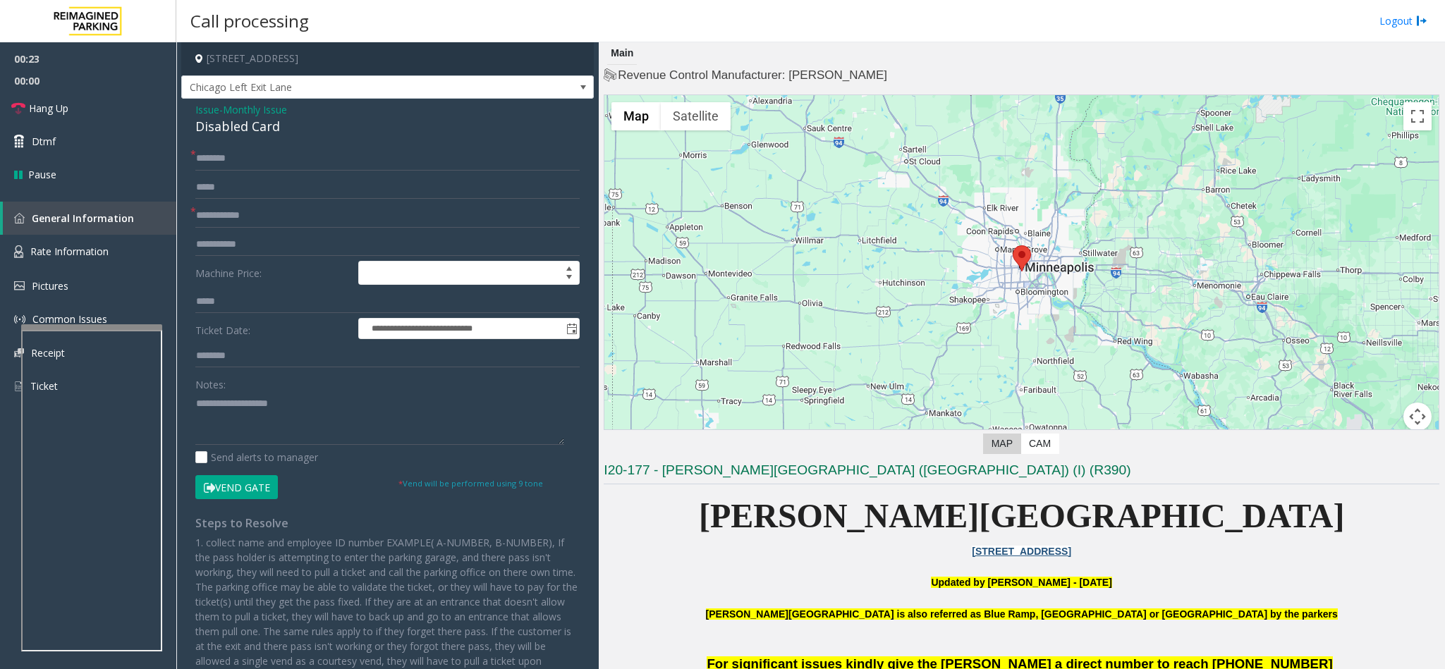
click at [271, 446] on button "Vend Gate" at bounding box center [236, 487] width 83 height 24
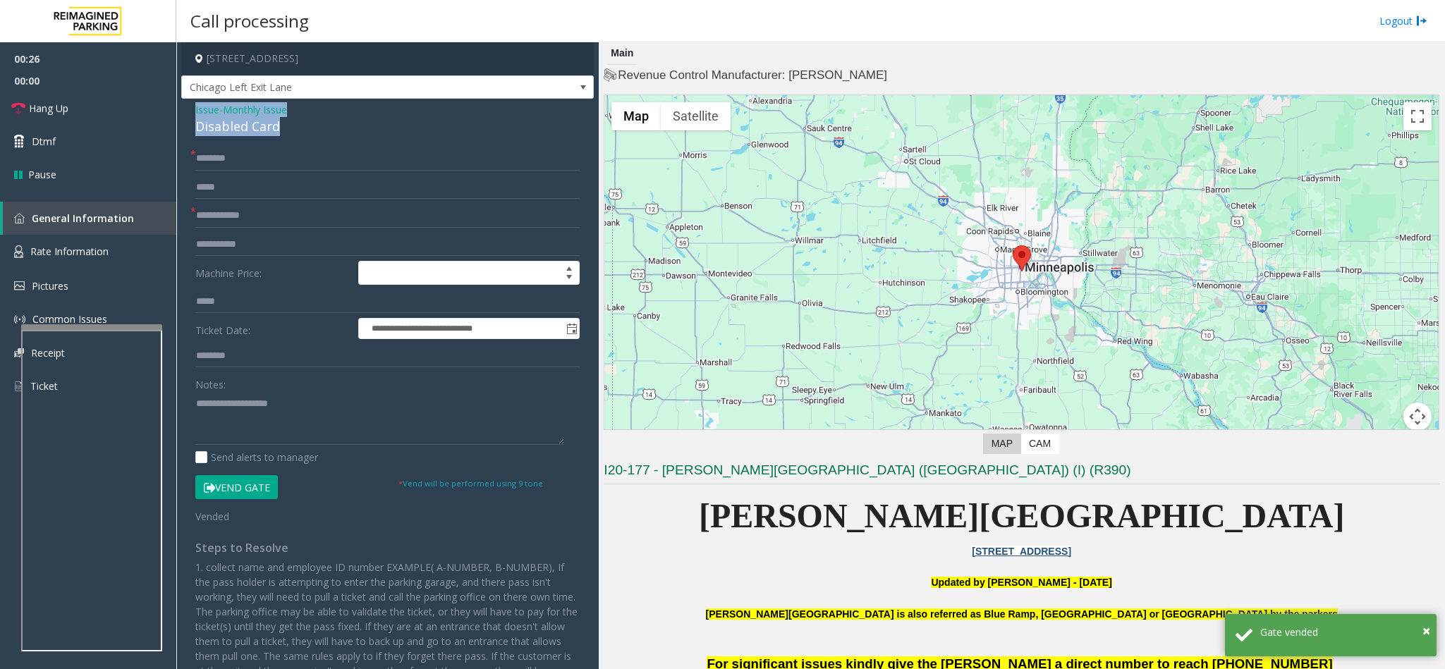
drag, startPoint x: 281, startPoint y: 128, endPoint x: 191, endPoint y: 109, distance: 92.2
click at [191, 109] on div "**********" at bounding box center [387, 425] width 413 height 653
copy div "Issue - Monthly Issue Disabled Card"
click at [252, 106] on span "Monthly Issue" at bounding box center [255, 109] width 64 height 15
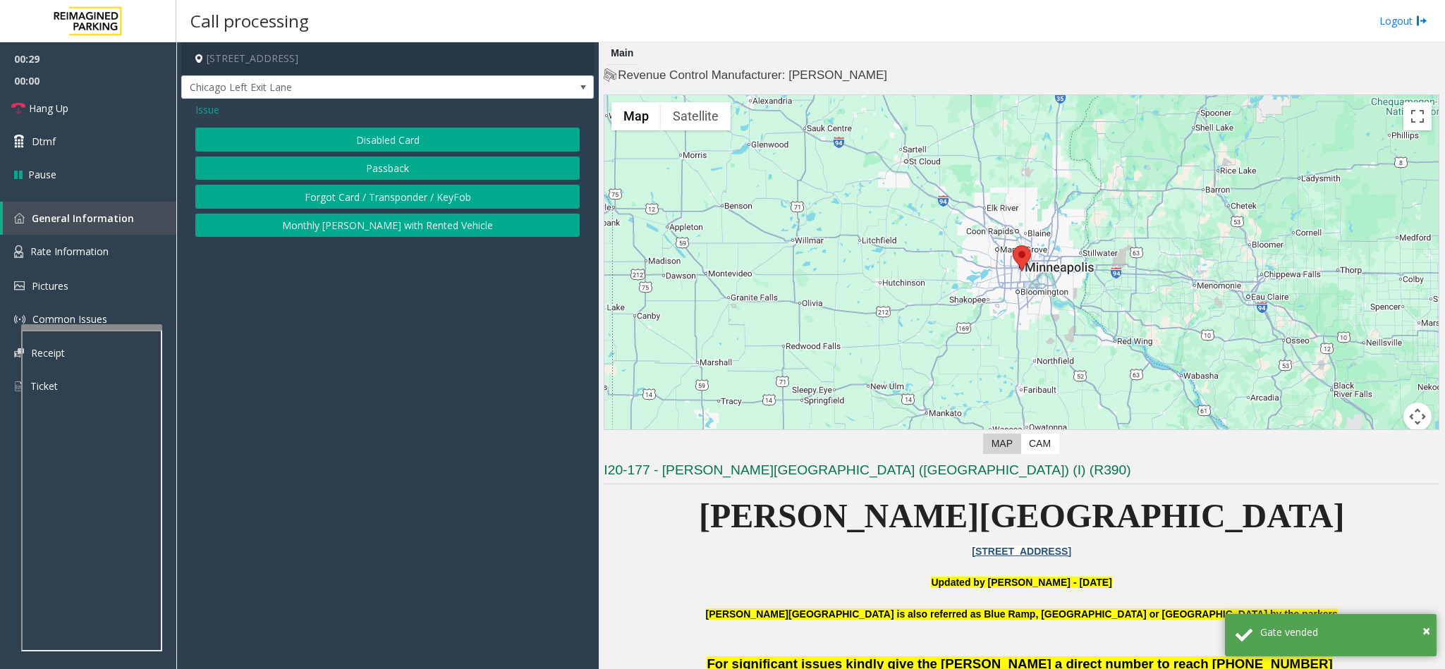
click at [199, 106] on span "Issue" at bounding box center [207, 109] width 24 height 15
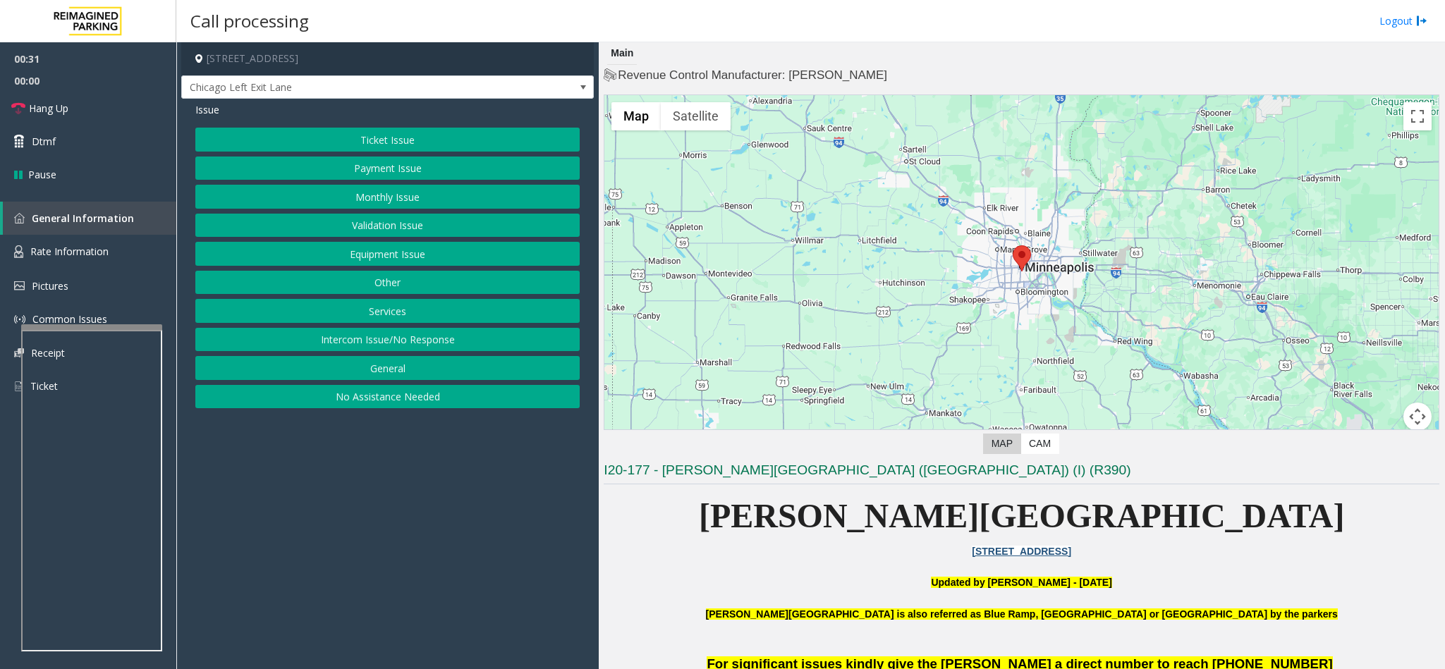
click at [400, 199] on button "Monthly Issue" at bounding box center [387, 197] width 384 height 24
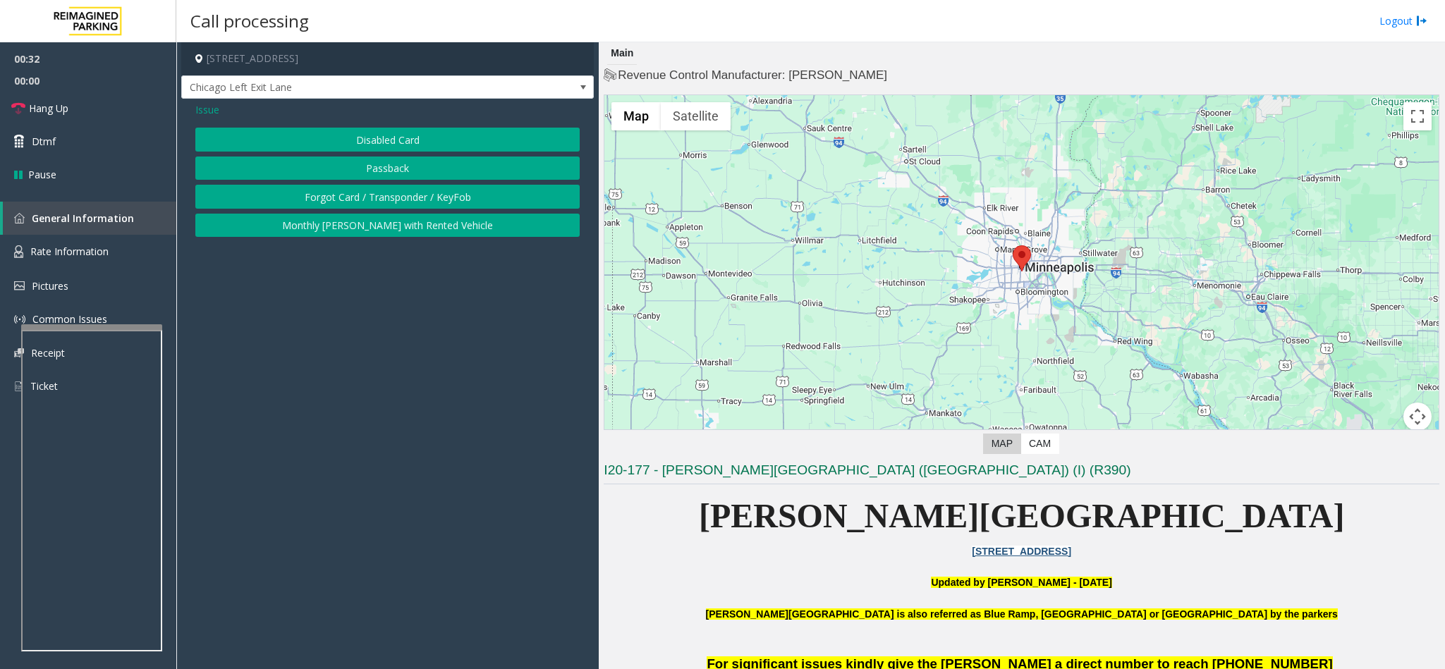
click at [400, 140] on button "Disabled Card" at bounding box center [387, 140] width 384 height 24
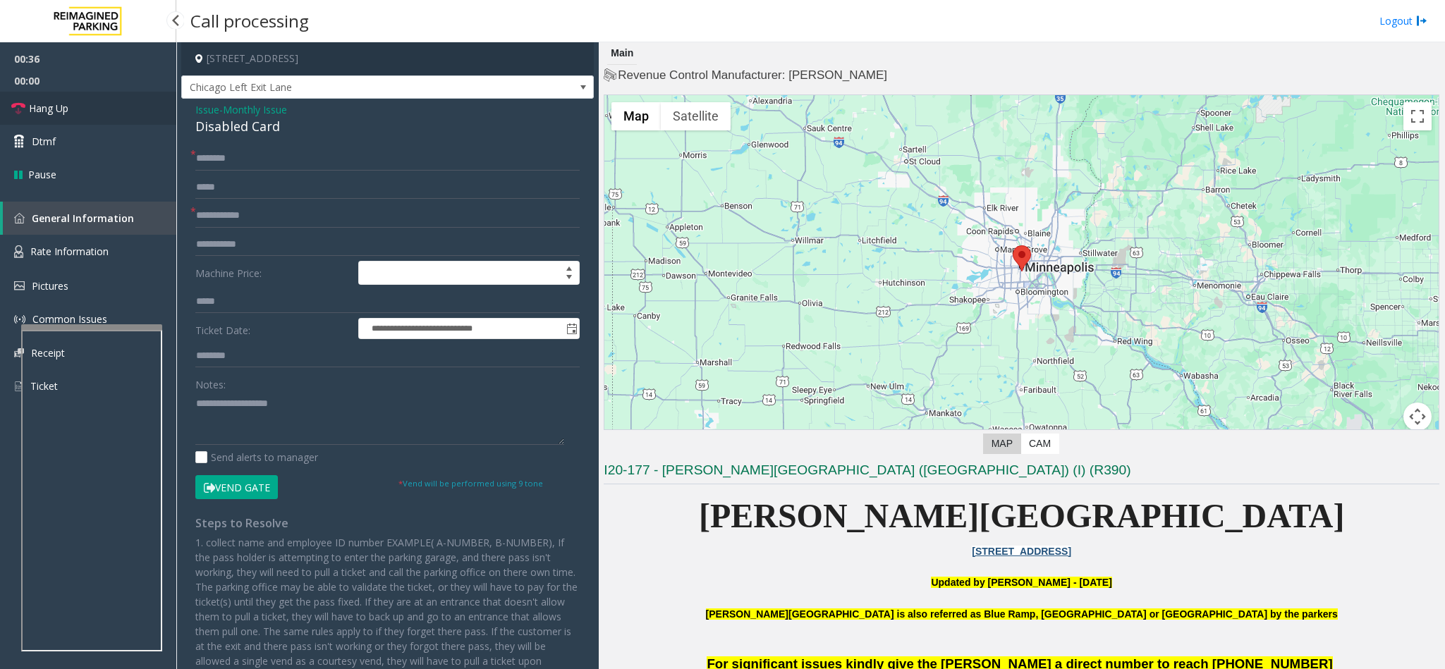
click at [94, 114] on link "Hang Up" at bounding box center [88, 108] width 176 height 33
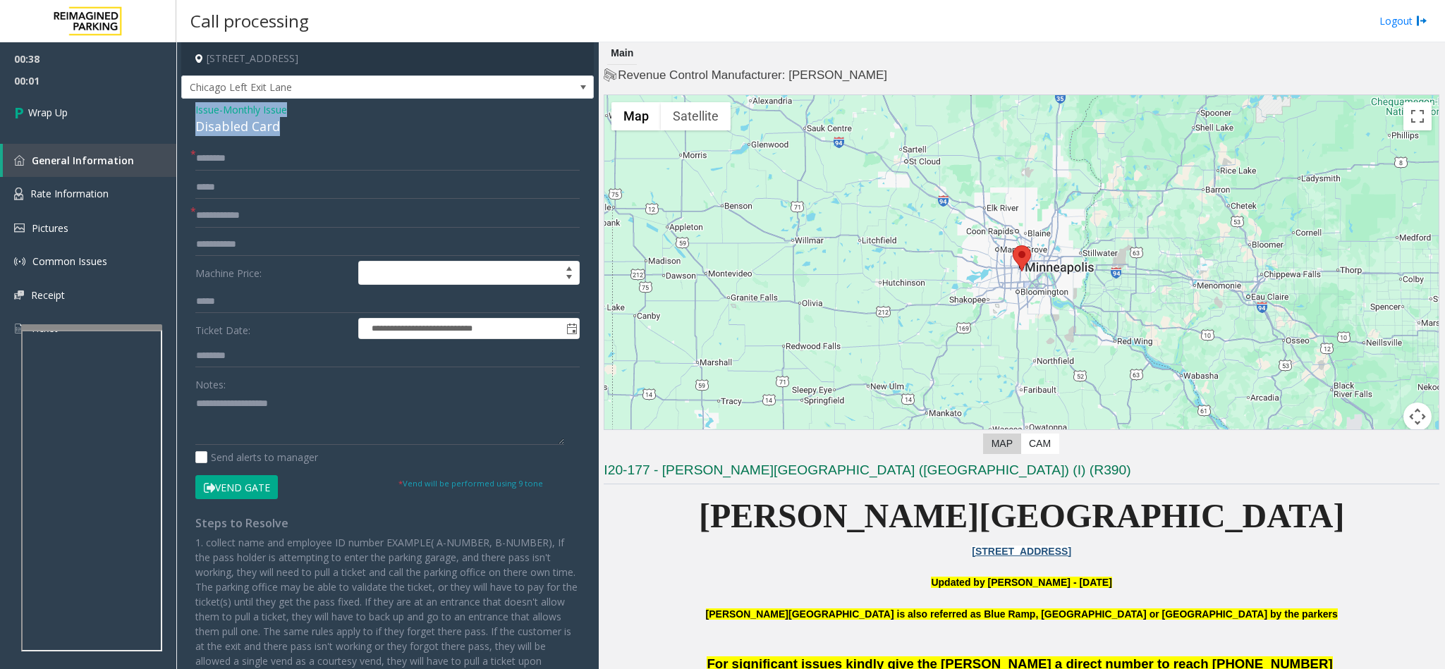
drag, startPoint x: 282, startPoint y: 125, endPoint x: 186, endPoint y: 109, distance: 97.3
click at [186, 109] on div "**********" at bounding box center [387, 413] width 413 height 628
copy div "Issue - Monthly Issue Disabled Card"
click at [294, 446] on div "Notes: Send alerts to manager" at bounding box center [387, 418] width 384 height 92
click at [293, 420] on textarea at bounding box center [379, 418] width 369 height 53
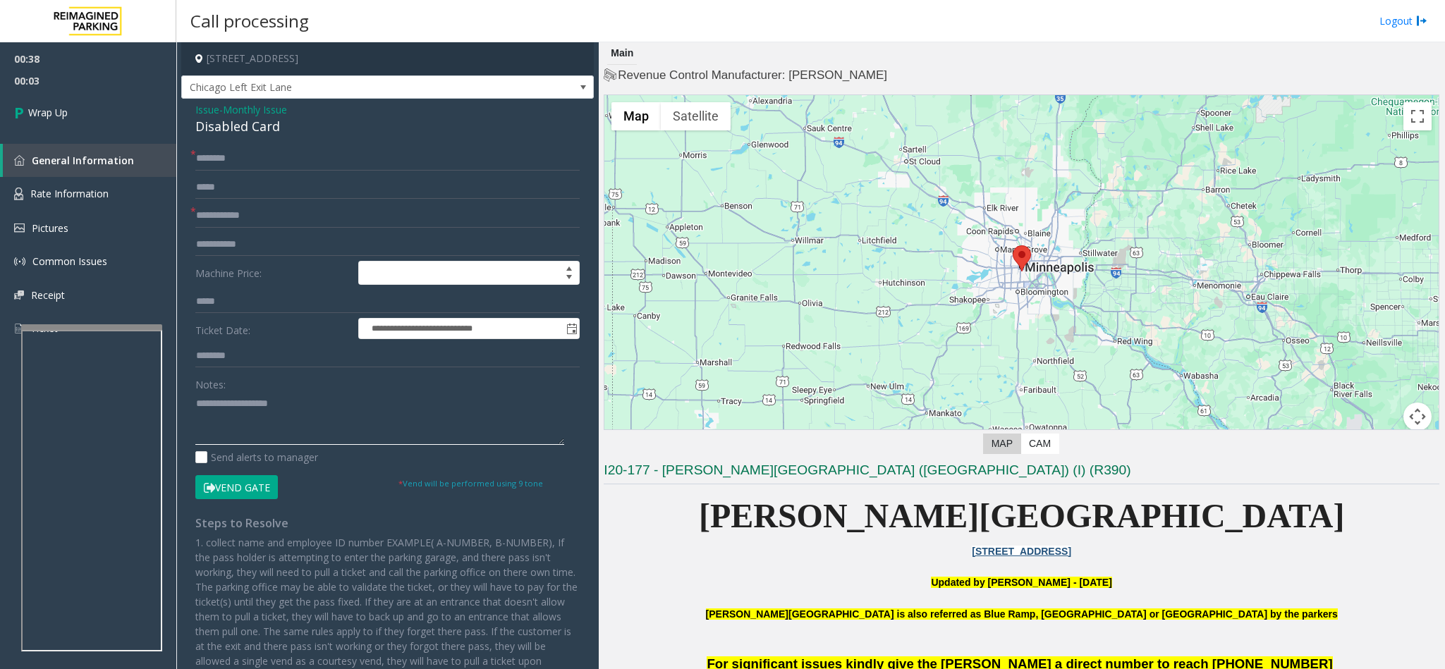
paste textarea "**********"
drag, startPoint x: 294, startPoint y: 401, endPoint x: 229, endPoint y: 405, distance: 65.0
click at [229, 405] on textarea at bounding box center [379, 418] width 369 height 53
click at [303, 415] on textarea at bounding box center [379, 418] width 369 height 53
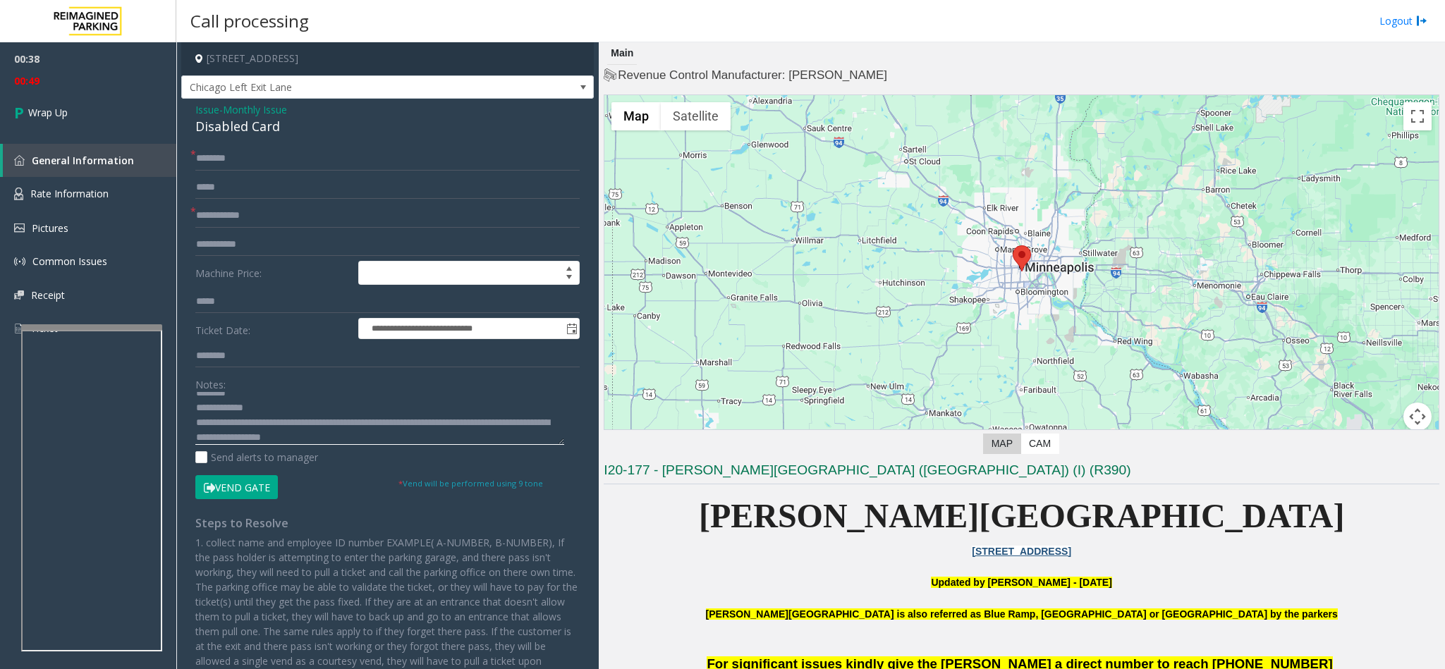
click at [513, 428] on textarea at bounding box center [379, 418] width 369 height 53
type textarea "**********"
click at [263, 149] on input "text" at bounding box center [387, 159] width 384 height 24
type input "**"
click at [267, 197] on input "text" at bounding box center [387, 188] width 384 height 24
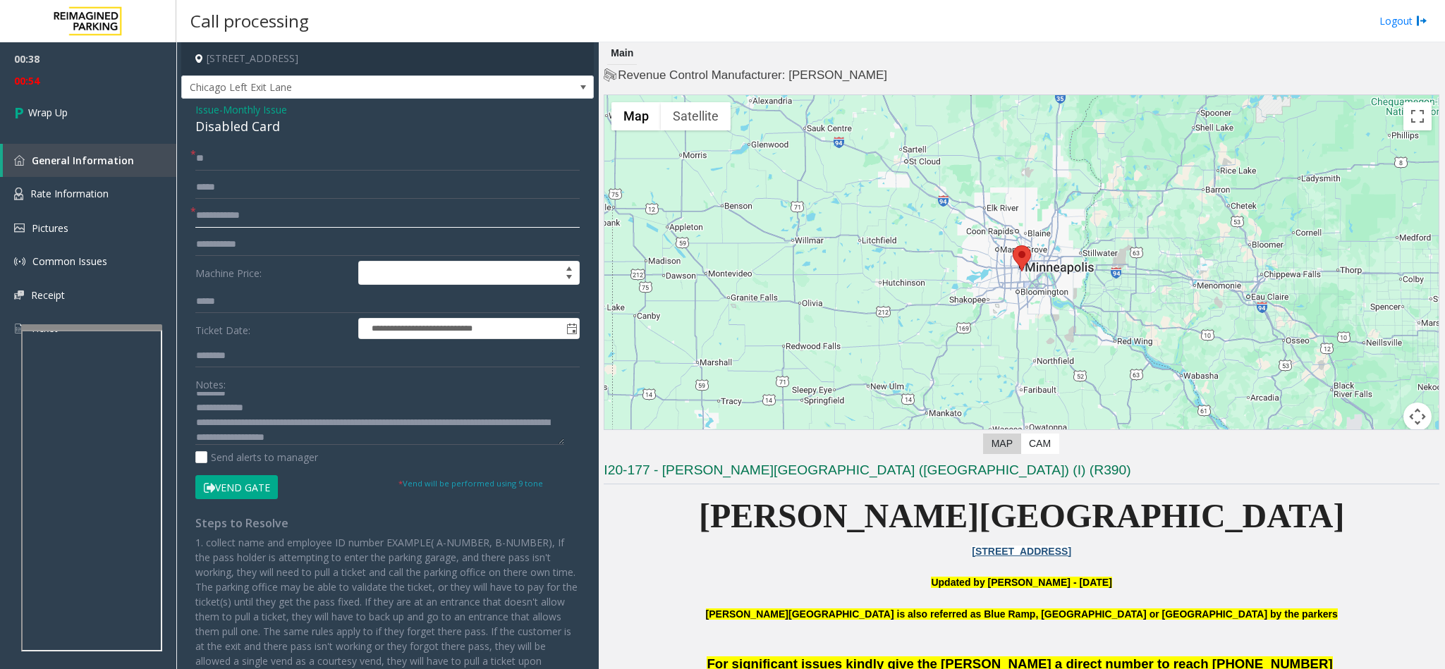
click at [254, 218] on input "text" at bounding box center [387, 216] width 384 height 24
type input "**"
click at [100, 99] on link "Wrap Up" at bounding box center [88, 113] width 176 height 42
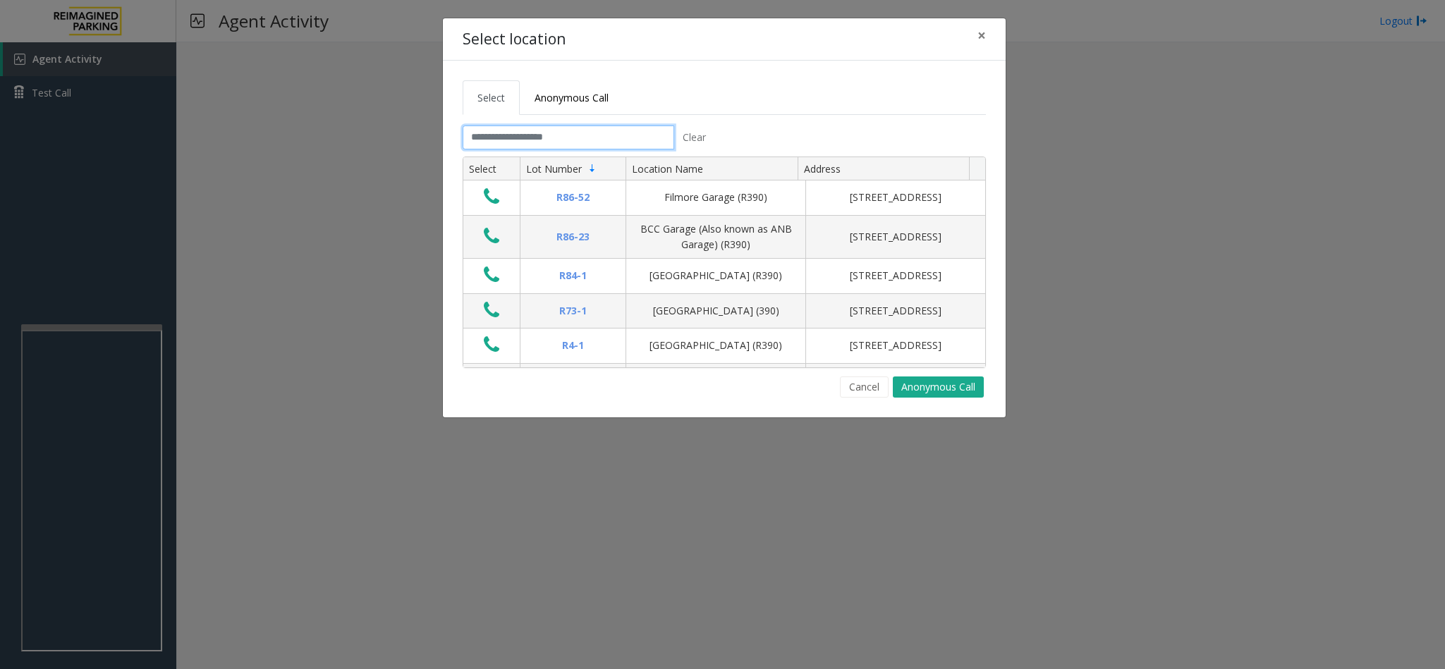
click at [550, 134] on input "text" at bounding box center [569, 138] width 212 height 24
click at [563, 138] on input "text" at bounding box center [569, 138] width 212 height 24
click at [582, 140] on input "text" at bounding box center [569, 138] width 212 height 24
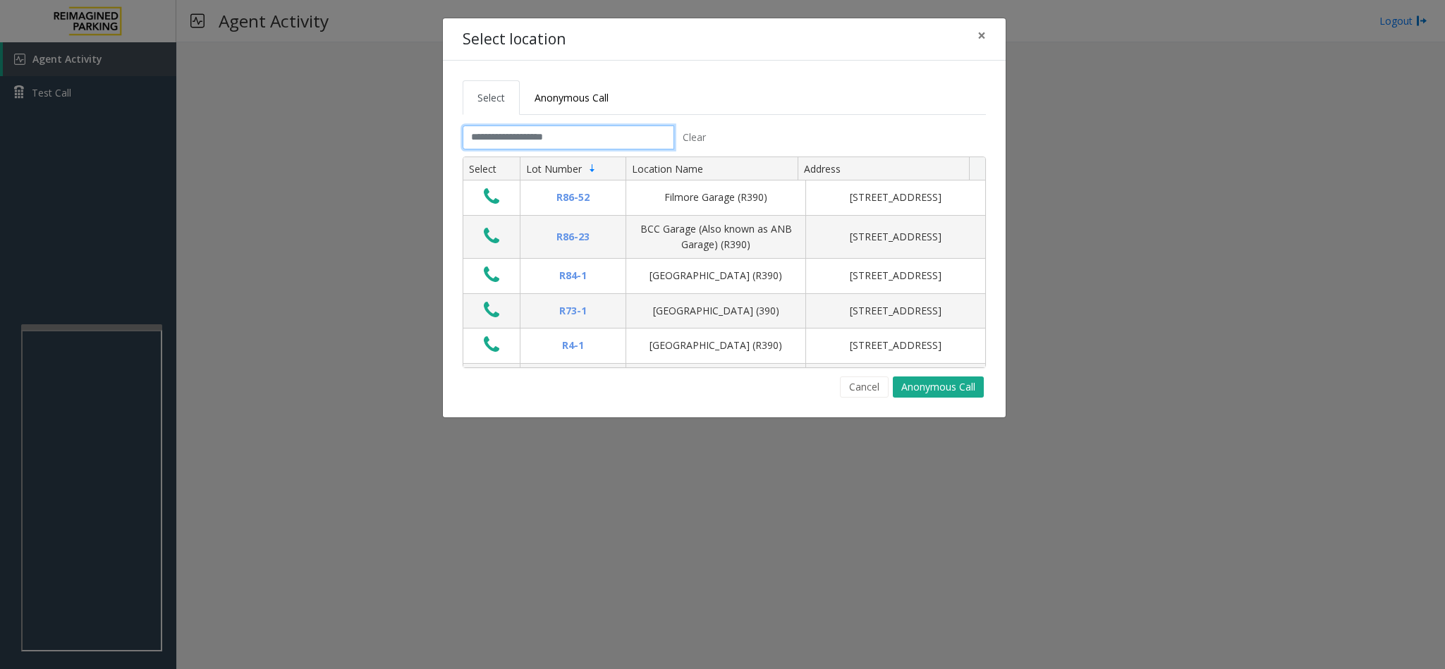
click at [588, 142] on input "text" at bounding box center [569, 138] width 212 height 24
click at [589, 138] on input "text" at bounding box center [569, 138] width 212 height 24
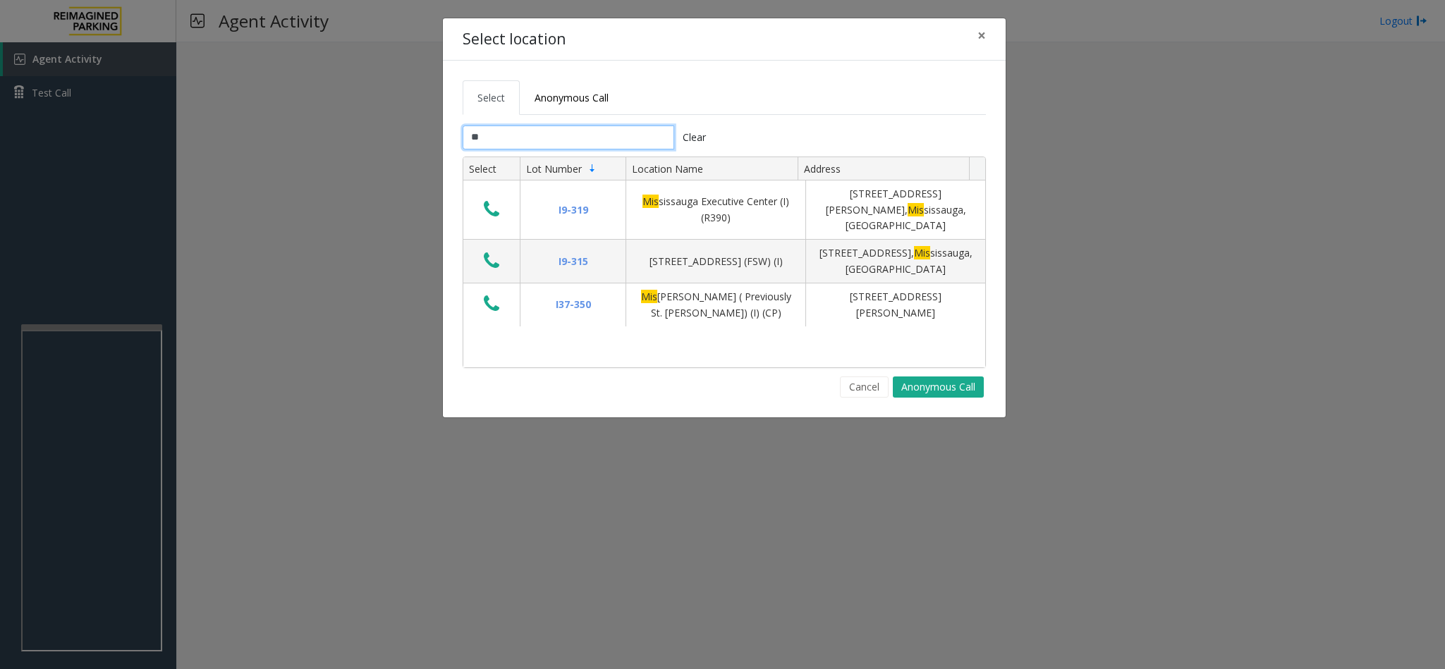
type input "*"
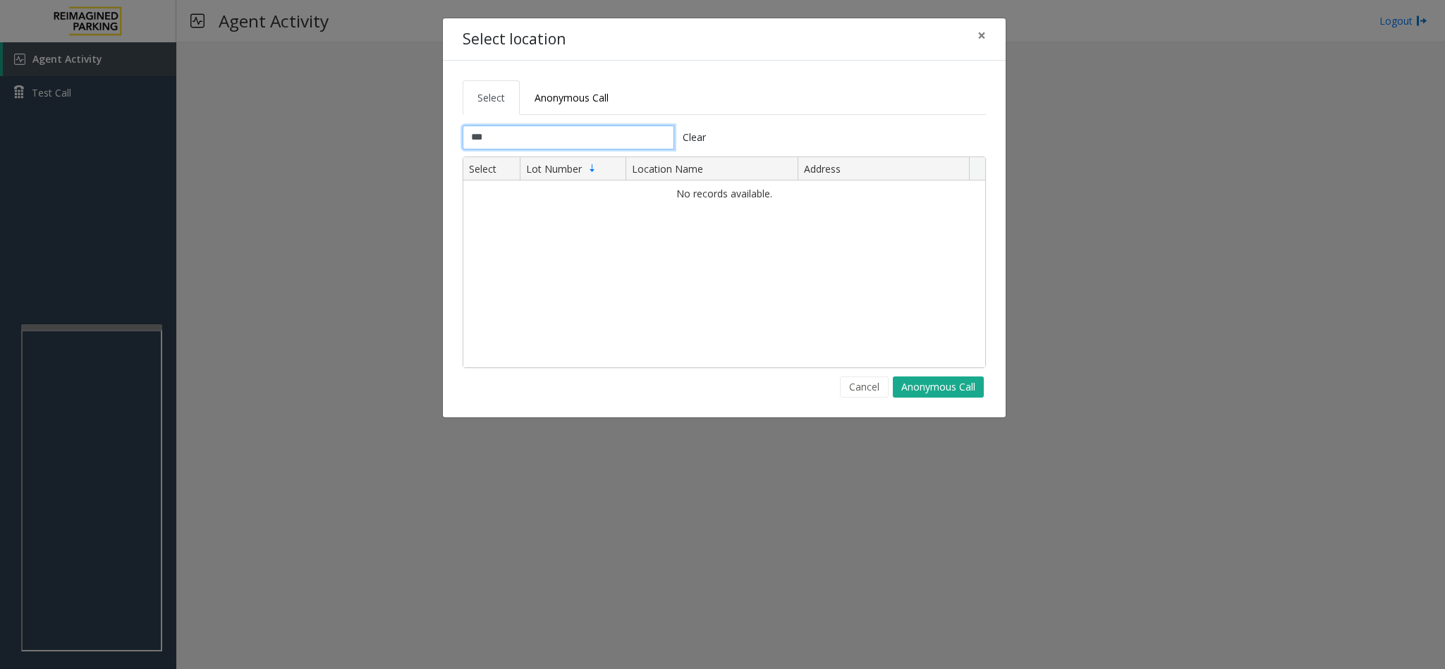
type input "**"
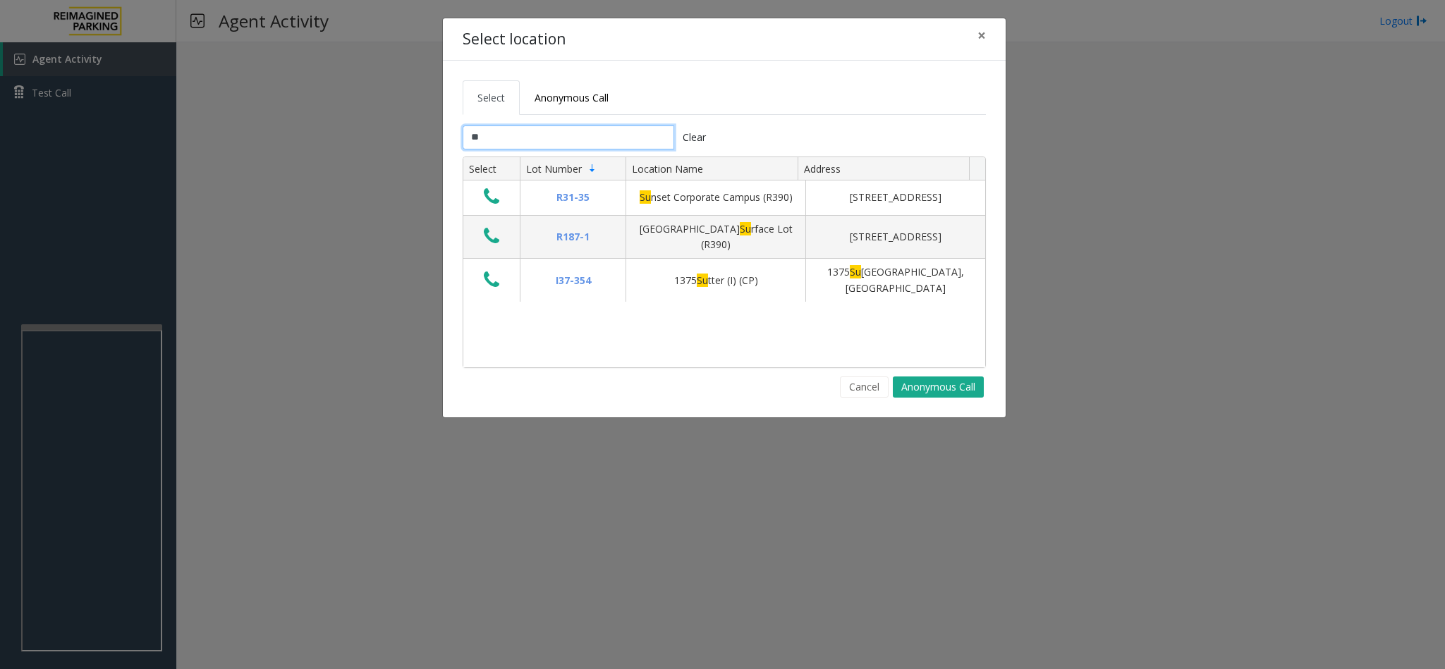
drag, startPoint x: 539, startPoint y: 149, endPoint x: 463, endPoint y: 142, distance: 76.4
click at [463, 142] on input "**" at bounding box center [569, 138] width 212 height 24
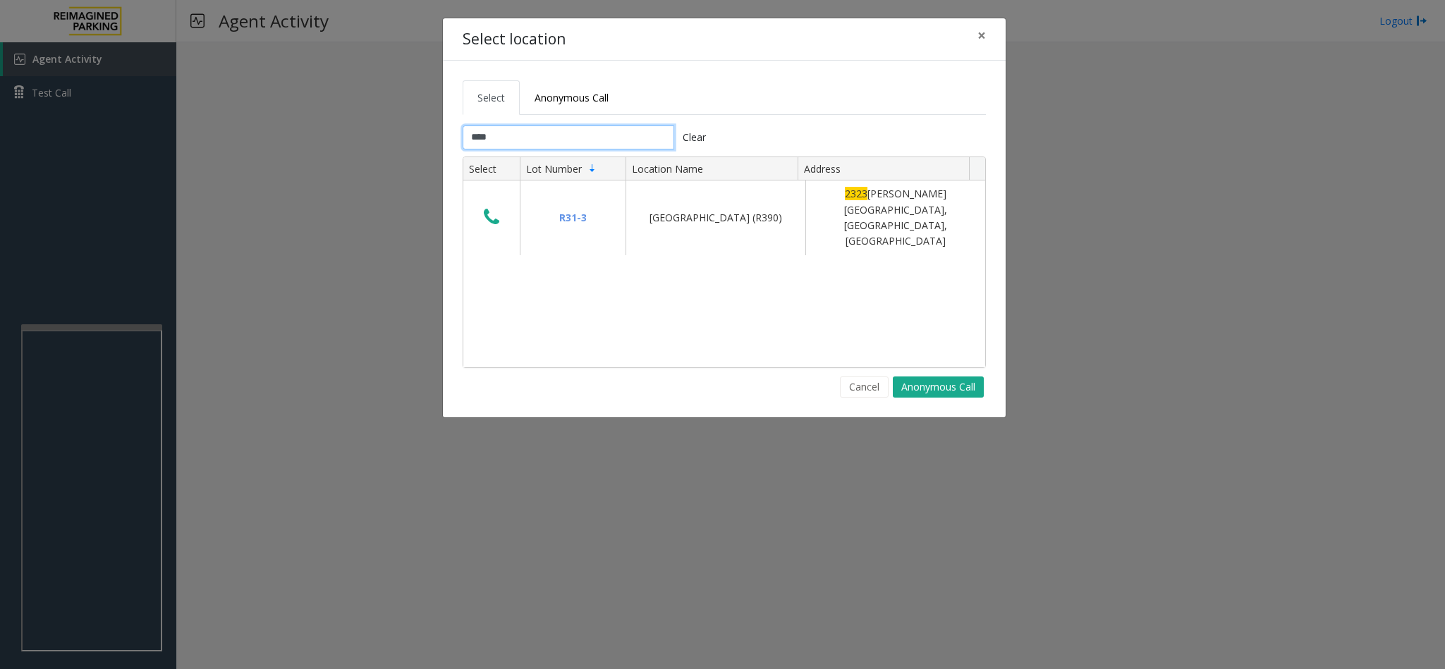
type input "****"
drag, startPoint x: 978, startPoint y: 37, endPoint x: 531, endPoint y: 5, distance: 448.2
click at [652, 55] on div "Select location ×" at bounding box center [724, 39] width 563 height 43
click at [963, 36] on button "×" at bounding box center [981, 35] width 28 height 35
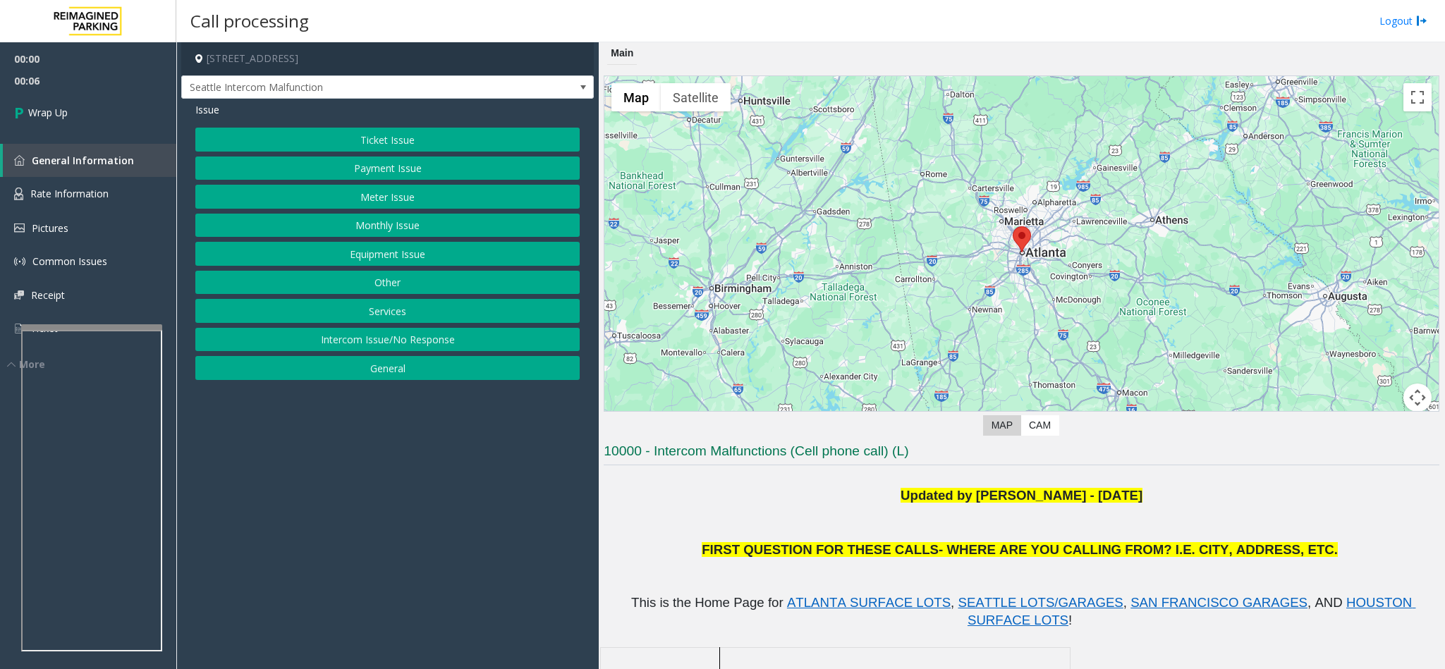
click at [406, 343] on button "Intercom Issue/No Response" at bounding box center [387, 340] width 384 height 24
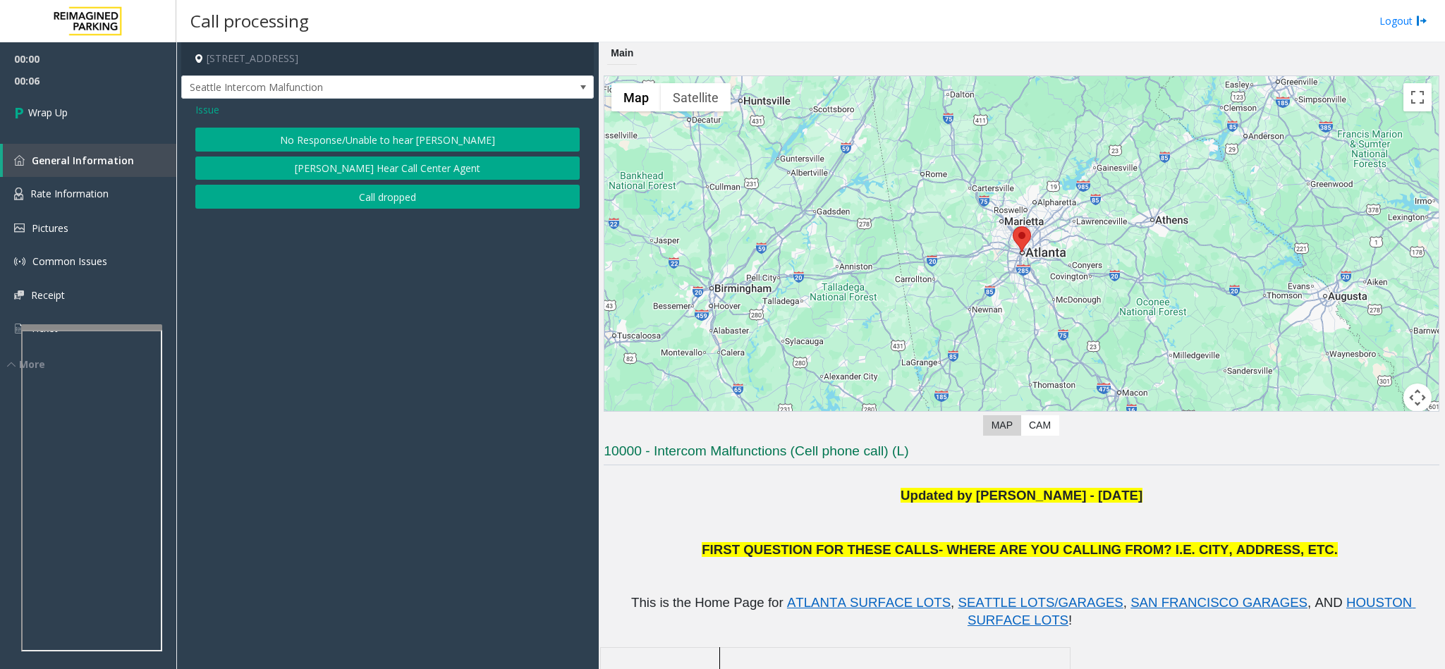
click at [385, 197] on button "Call dropped" at bounding box center [387, 197] width 384 height 24
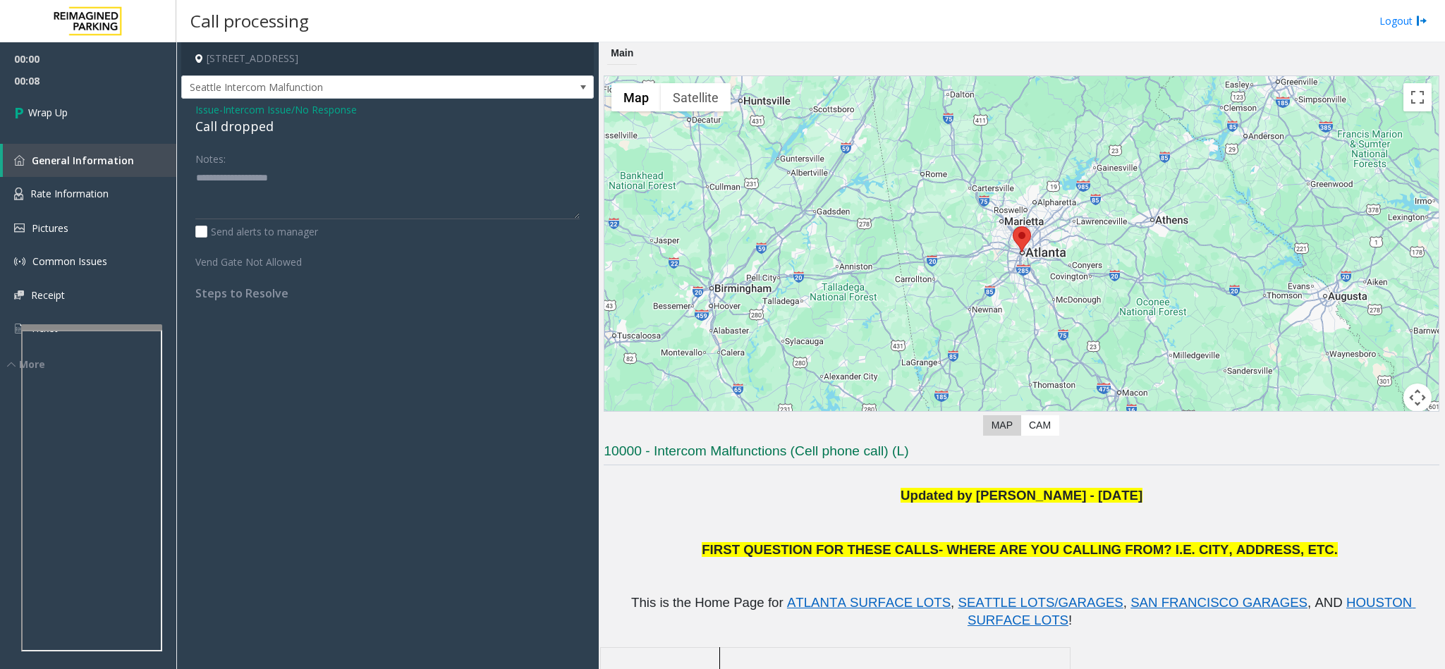
click at [254, 131] on div "Call dropped" at bounding box center [387, 126] width 384 height 19
click at [257, 130] on div "Call dropped" at bounding box center [387, 126] width 384 height 19
type textarea "**********"
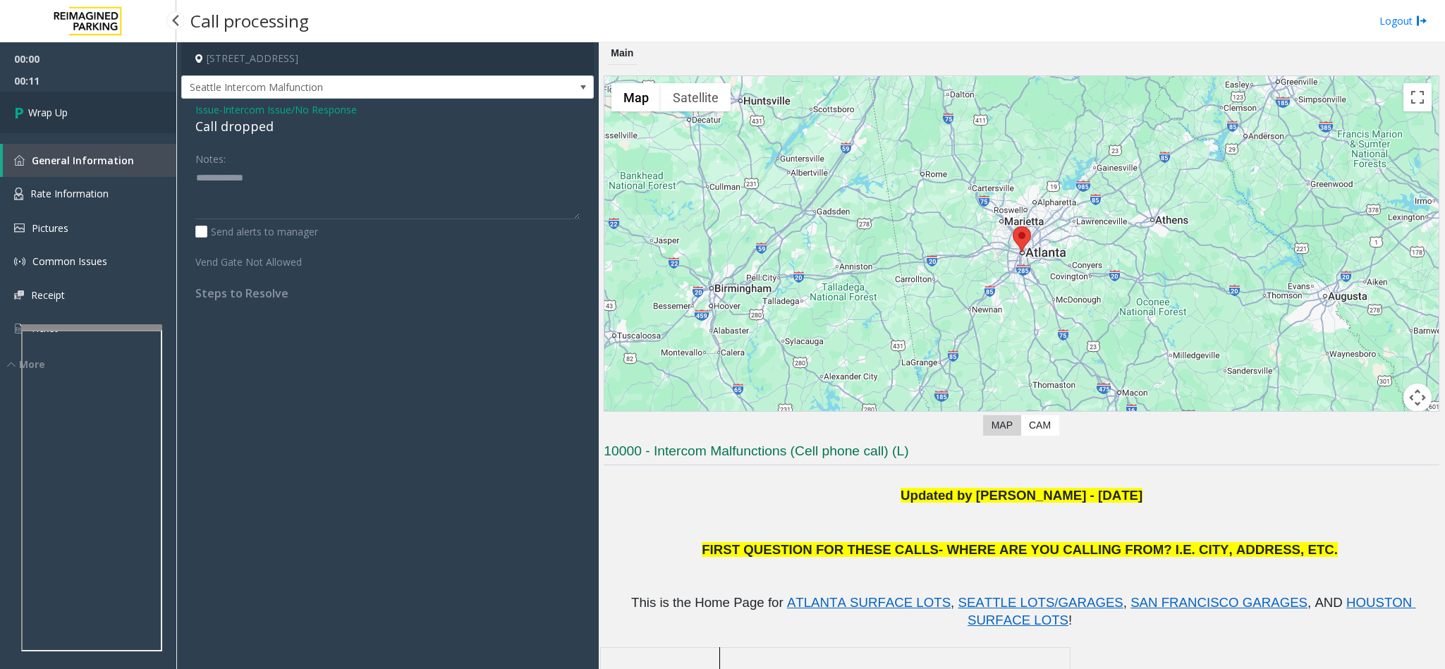
click at [45, 114] on span "Wrap Up" at bounding box center [47, 112] width 39 height 15
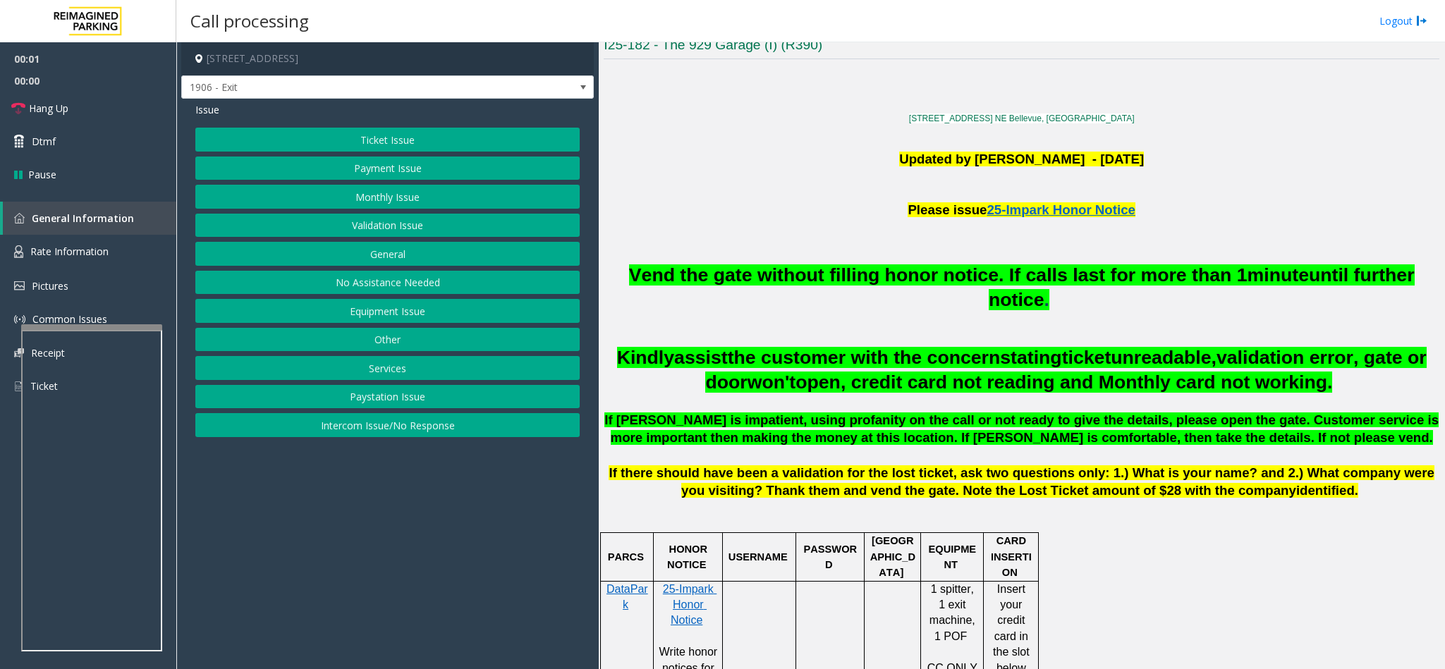
scroll to position [423, 0]
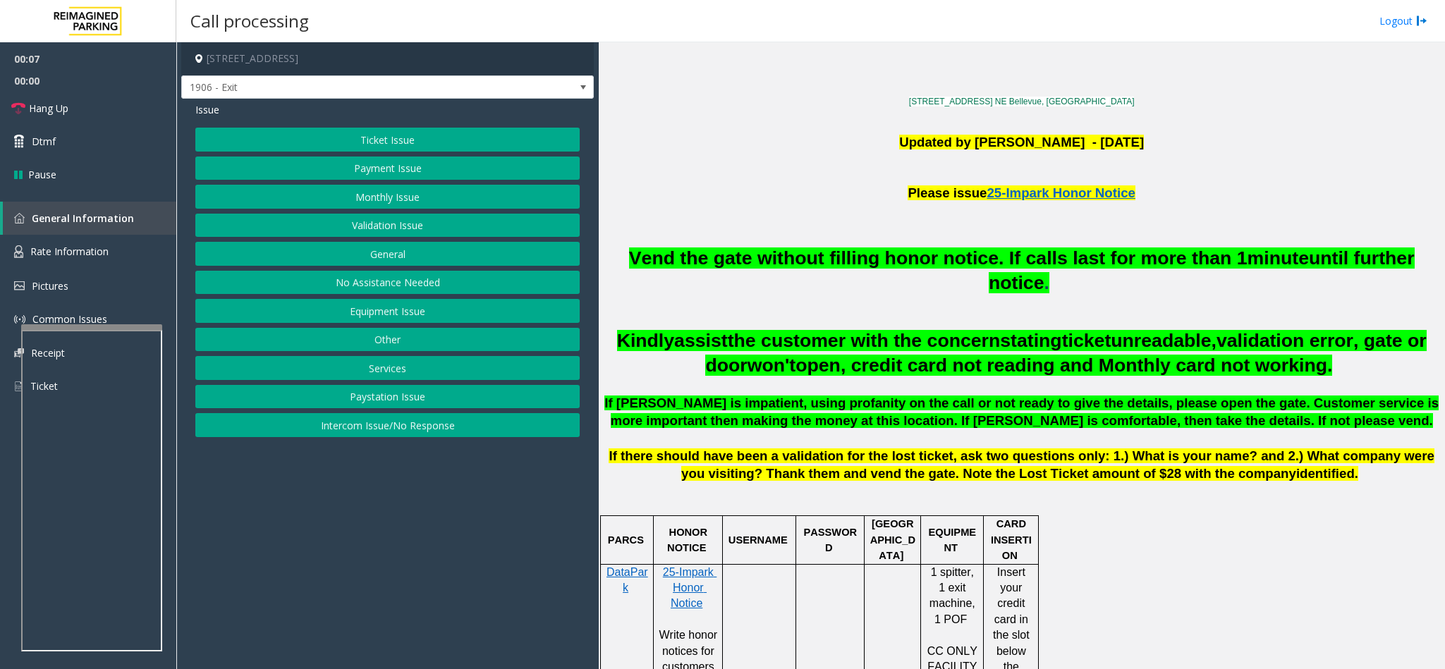
click at [428, 197] on button "Monthly Issue" at bounding box center [387, 197] width 384 height 24
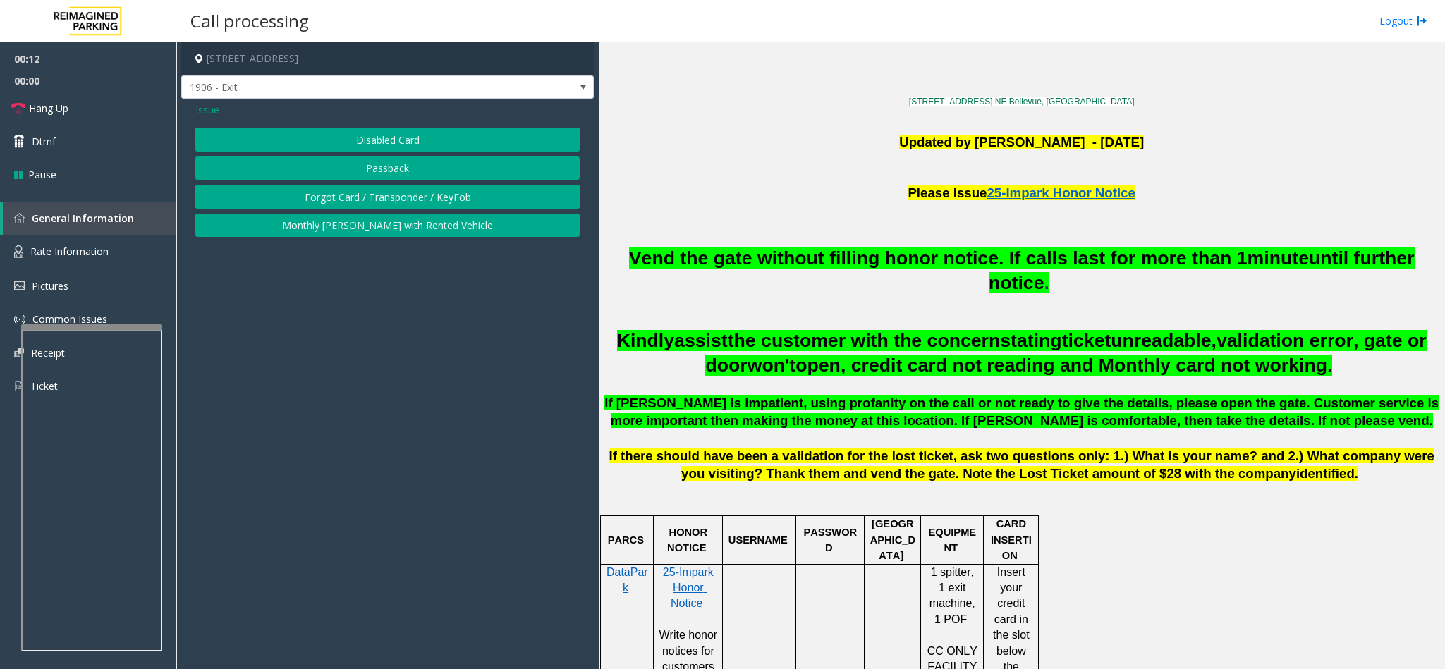
click at [383, 142] on button "Disabled Card" at bounding box center [387, 140] width 384 height 24
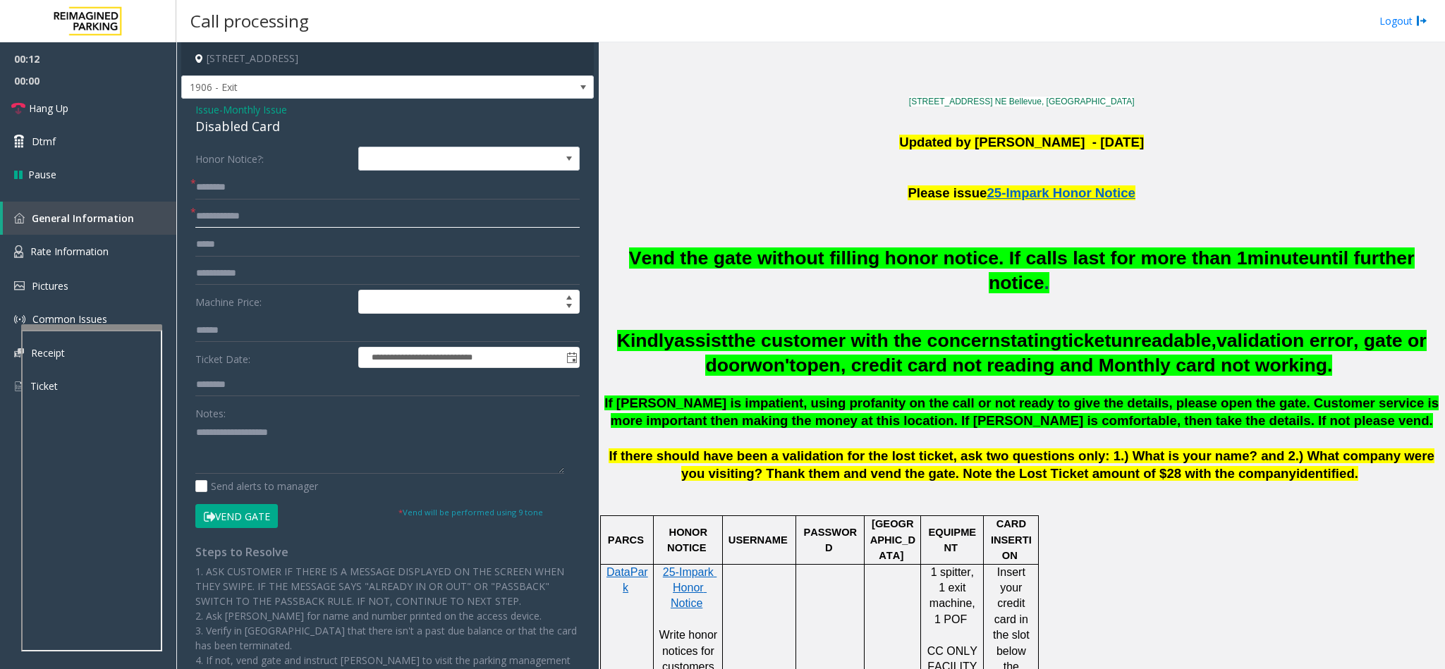
click at [237, 212] on input "text" at bounding box center [387, 216] width 384 height 24
type input "**********"
click at [233, 185] on input "text" at bounding box center [387, 188] width 384 height 24
click at [282, 186] on input "text" at bounding box center [387, 188] width 384 height 24
type input "*******"
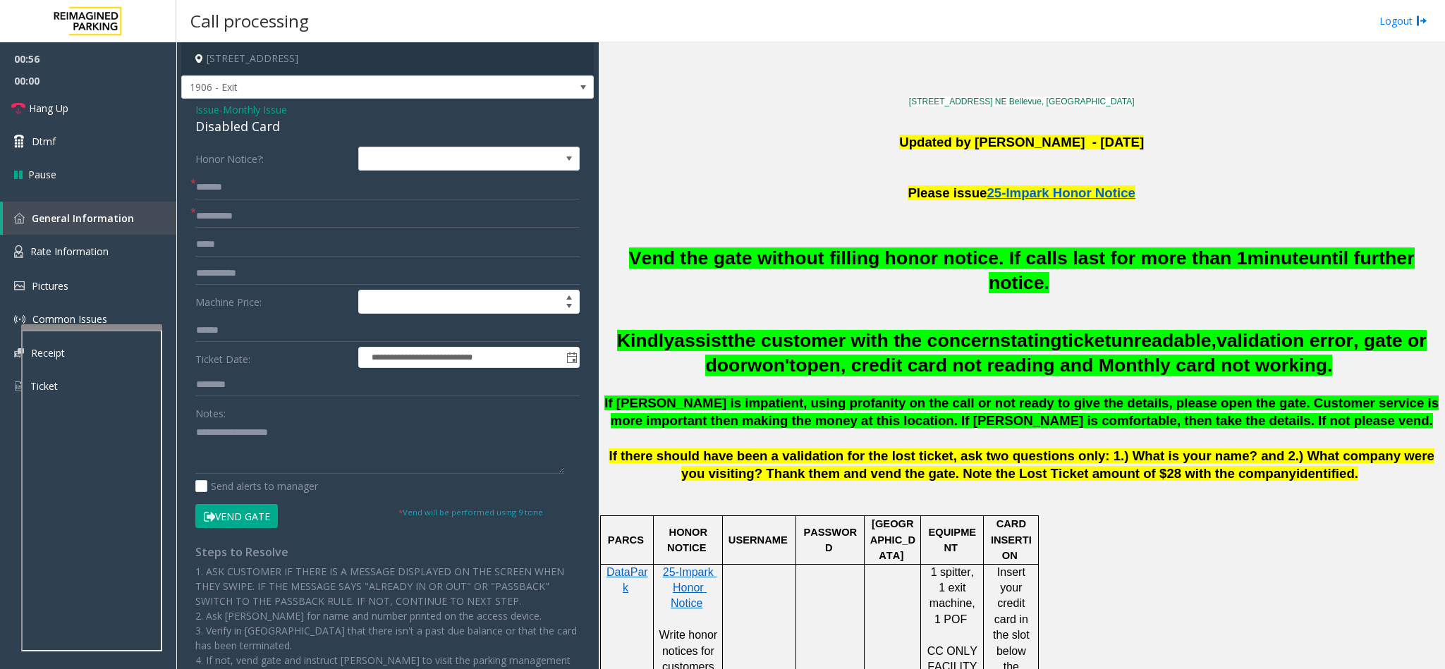
click at [248, 446] on button "Vend Gate" at bounding box center [236, 516] width 83 height 24
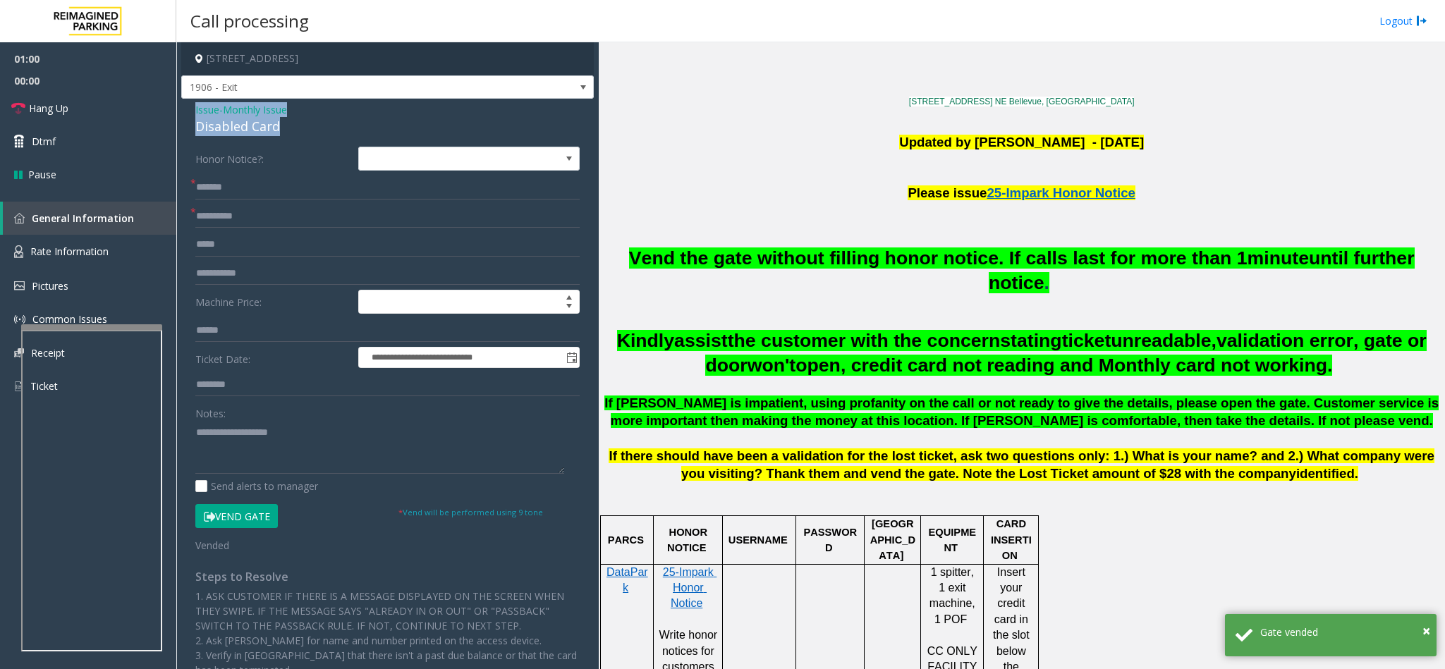
drag, startPoint x: 284, startPoint y: 121, endPoint x: 189, endPoint y: 111, distance: 95.7
click at [189, 111] on div "**********" at bounding box center [387, 484] width 413 height 771
copy div "Issue - Monthly Issue Disabled Card"
paste textarea "**********"
click at [319, 445] on textarea at bounding box center [379, 447] width 369 height 53
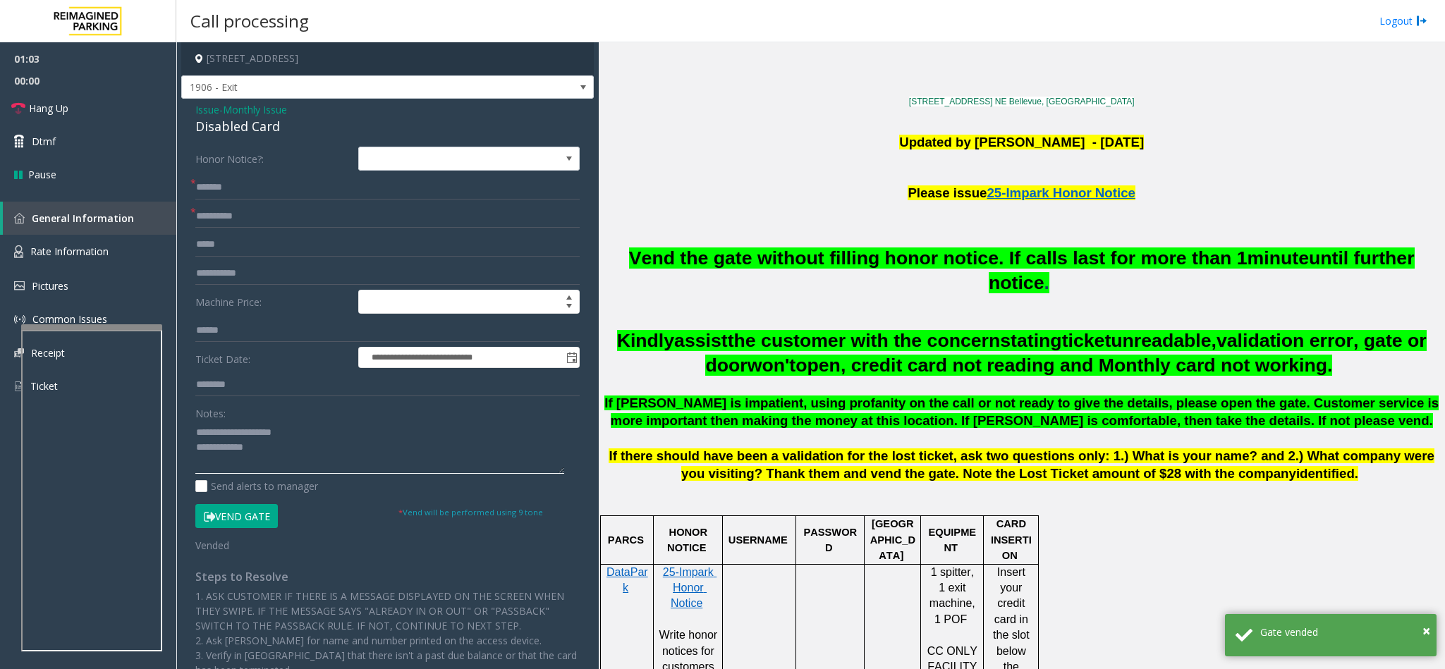
drag, startPoint x: 314, startPoint y: 436, endPoint x: 229, endPoint y: 426, distance: 85.2
click at [229, 426] on textarea at bounding box center [379, 447] width 369 height 53
click at [350, 446] on textarea at bounding box center [379, 447] width 369 height 53
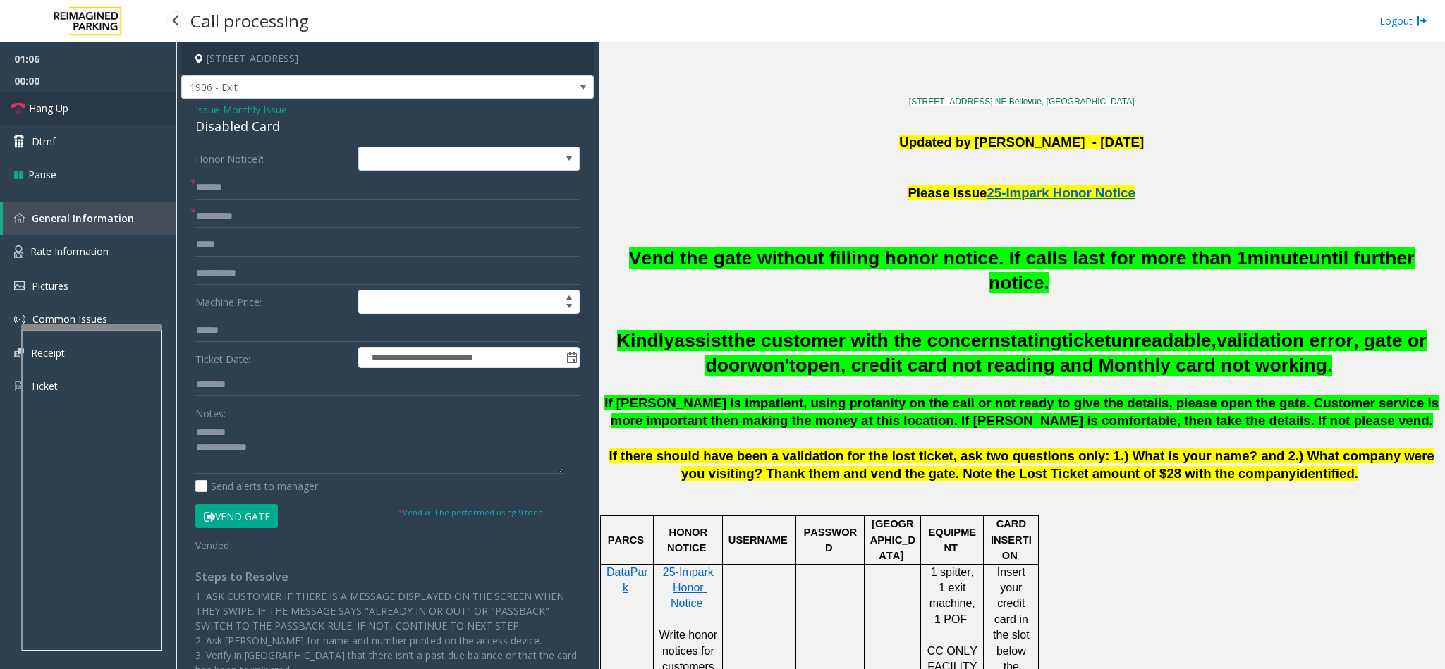
click at [75, 109] on link "Hang Up" at bounding box center [88, 108] width 176 height 33
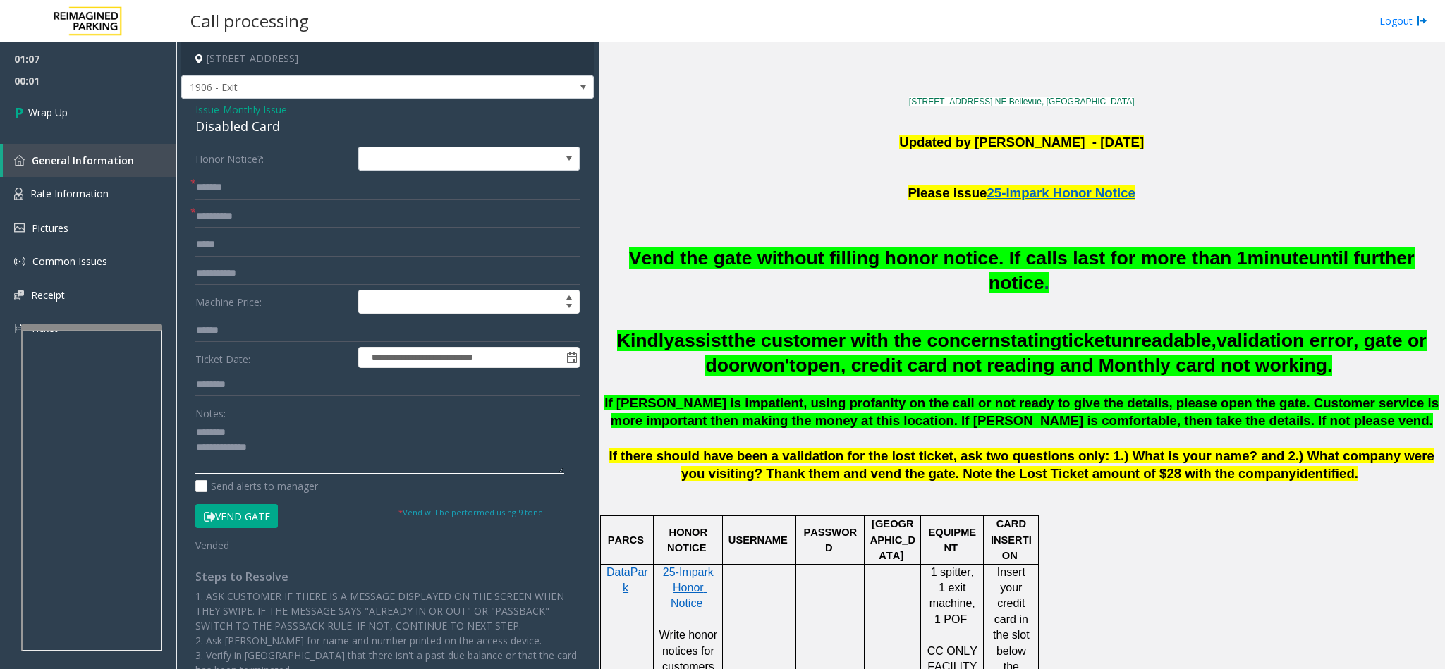
click at [372, 446] on textarea at bounding box center [379, 447] width 369 height 53
type textarea "**********"
click at [115, 102] on link "Wrap Up" at bounding box center [88, 113] width 176 height 42
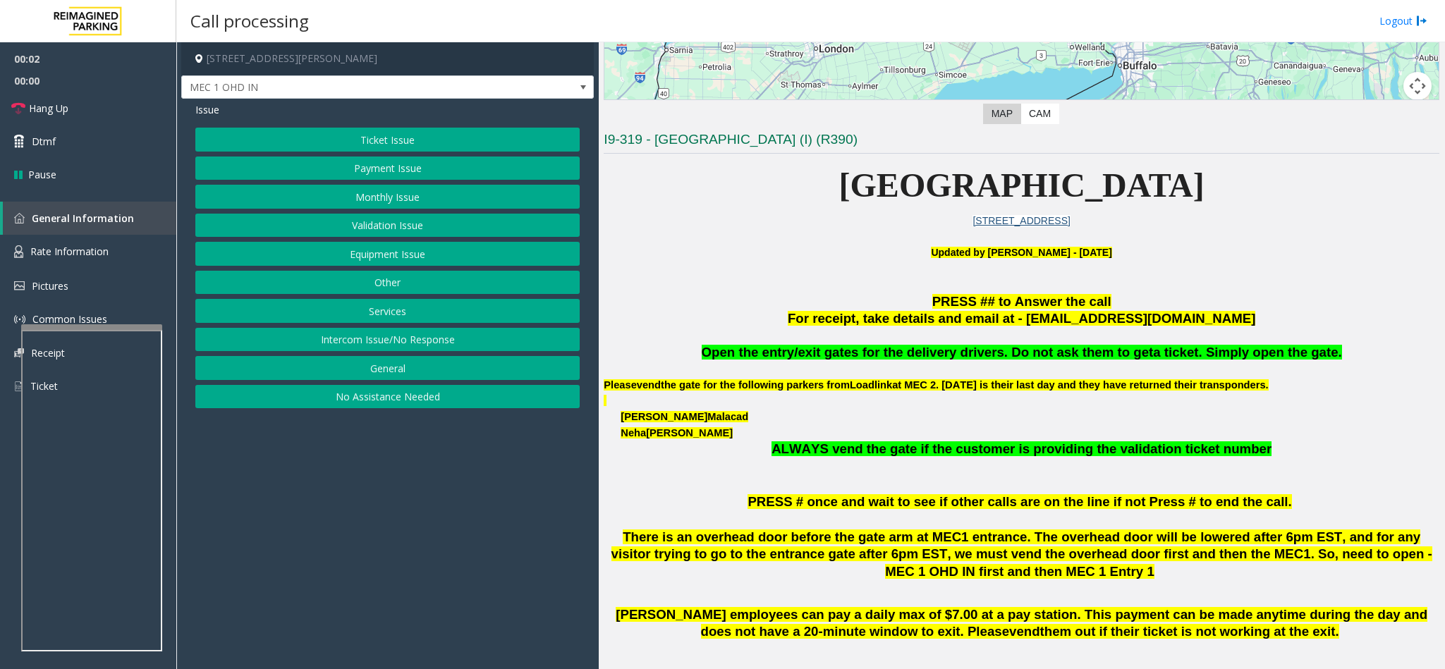
scroll to position [317, 0]
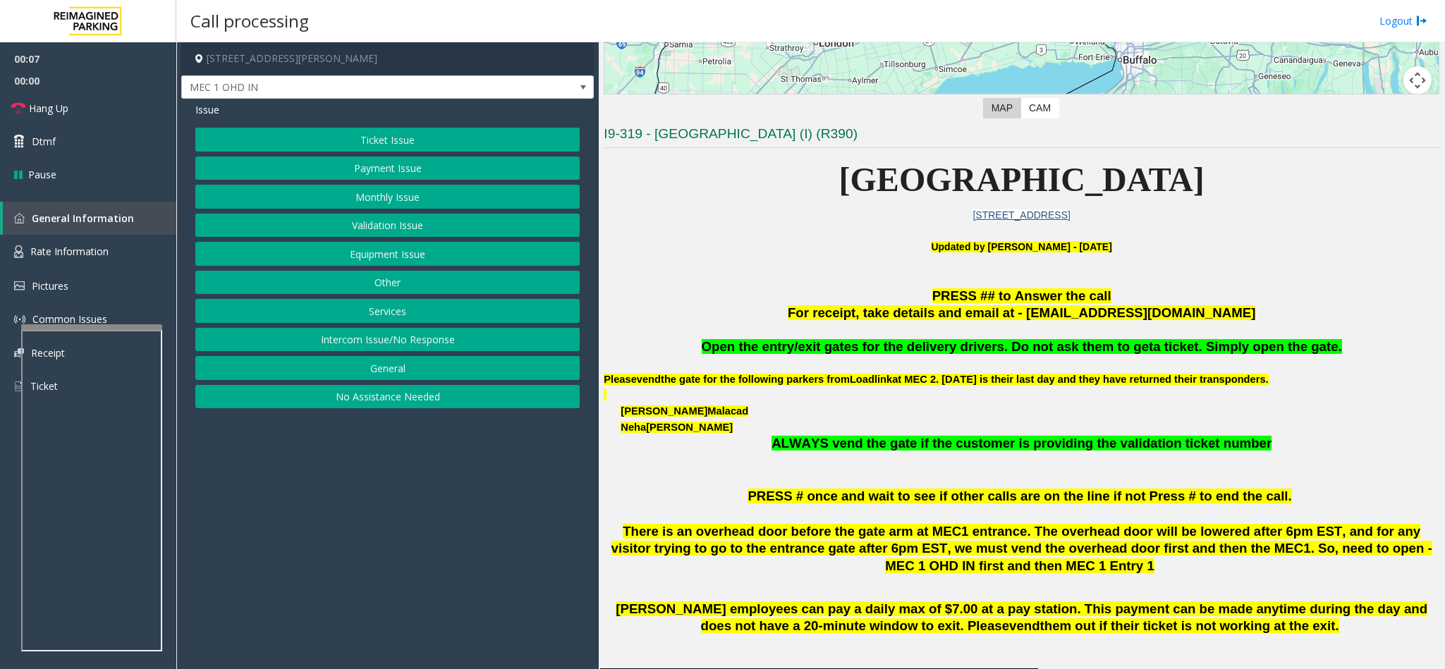
drag, startPoint x: 1327, startPoint y: 346, endPoint x: 724, endPoint y: 353, distance: 602.9
click at [724, 353] on p "Open the entry/exit gates for the delivery drivers. Do not ask them to get a ti…" at bounding box center [1022, 347] width 836 height 18
copy span "Open the entry/exit gates for the delivery drivers. Do not ask them to get a ti…"
click at [429, 305] on button "Services" at bounding box center [387, 311] width 384 height 24
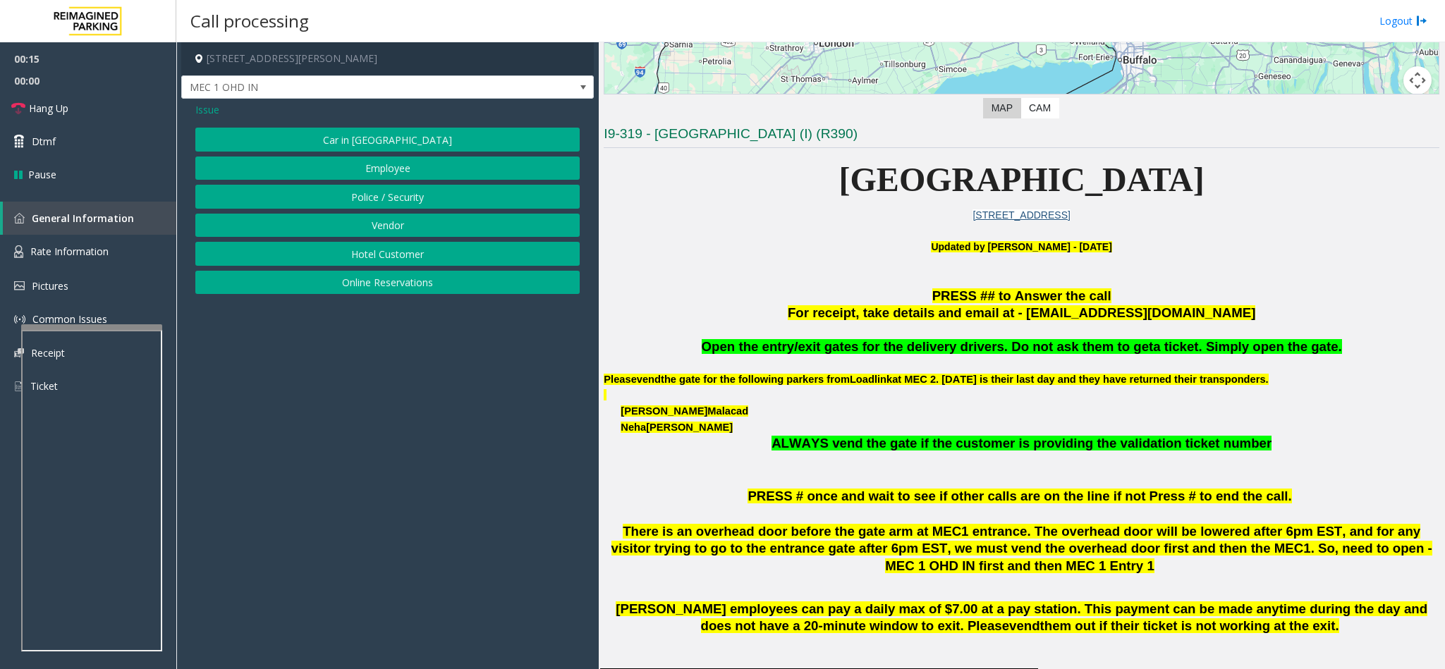
click at [387, 221] on button "Vendor" at bounding box center [387, 226] width 384 height 24
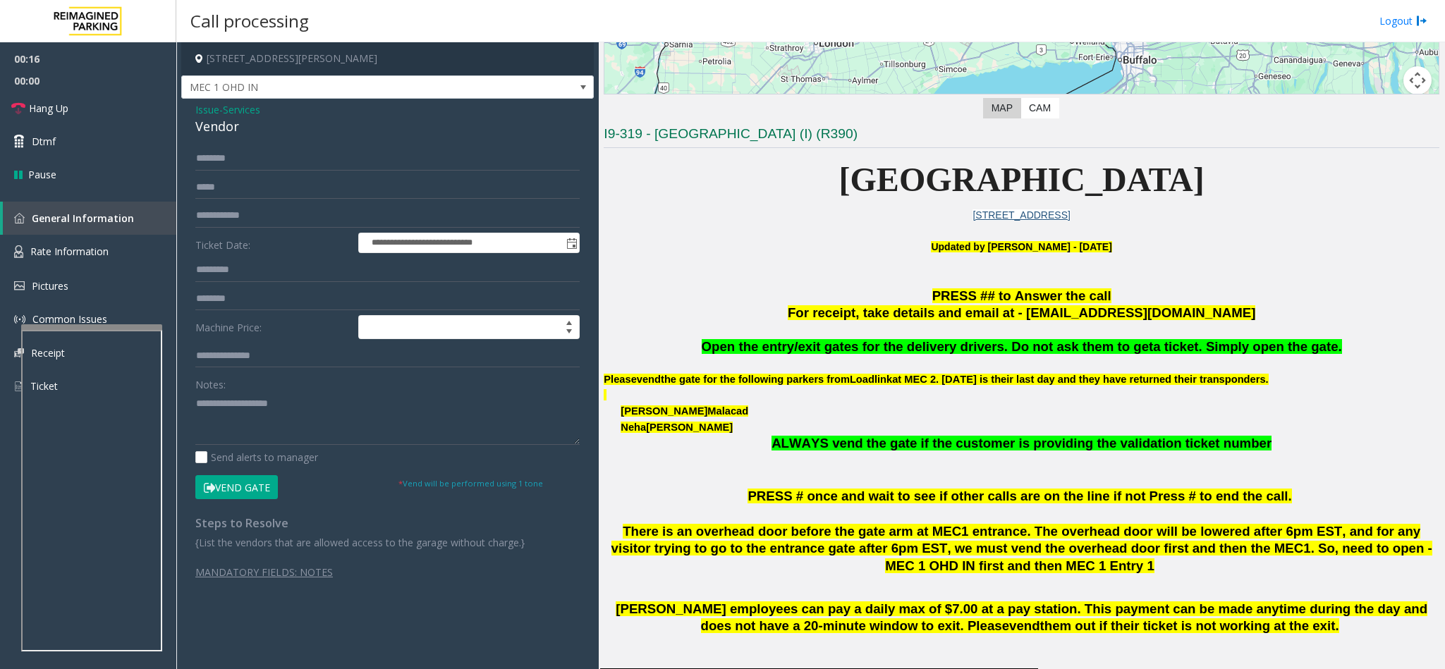
click at [224, 140] on div "**********" at bounding box center [387, 354] width 413 height 510
click at [233, 159] on input "text" at bounding box center [387, 159] width 384 height 24
type input "****"
click at [255, 446] on button "Vend Gate" at bounding box center [236, 487] width 83 height 24
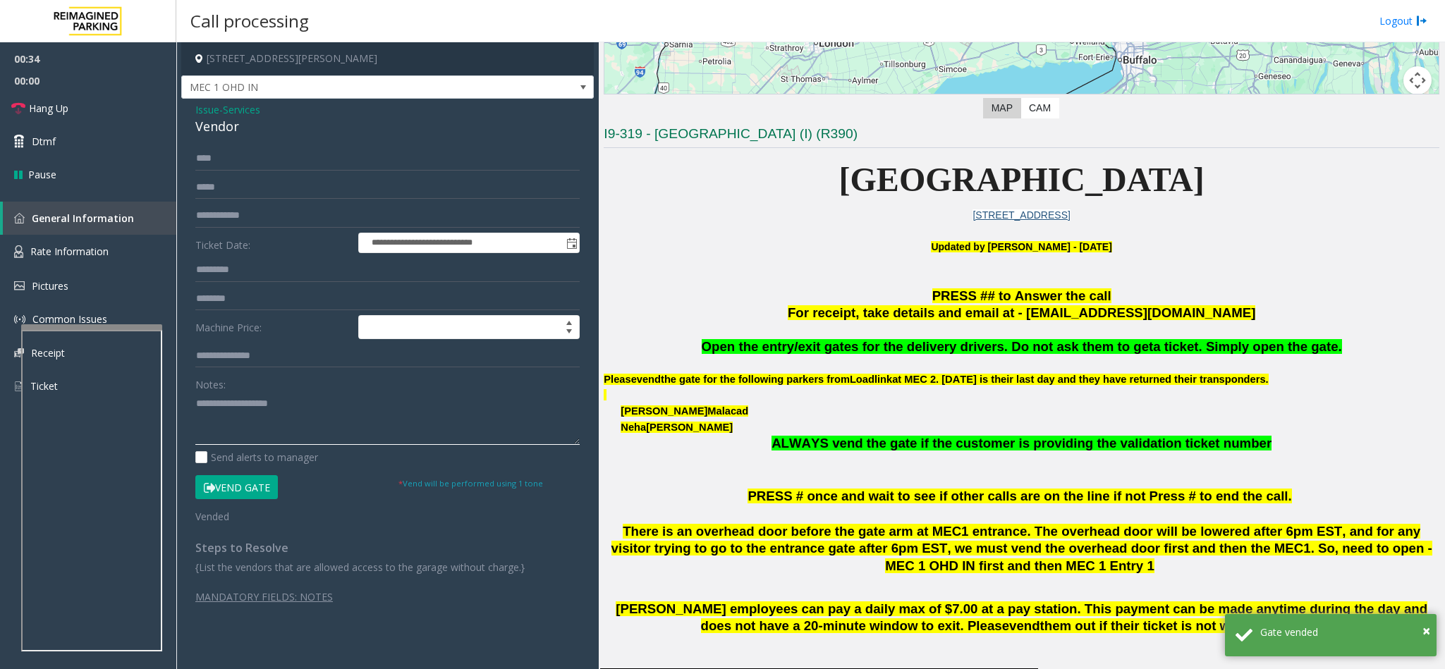
click at [301, 423] on textarea at bounding box center [387, 418] width 384 height 53
paste textarea "**********"
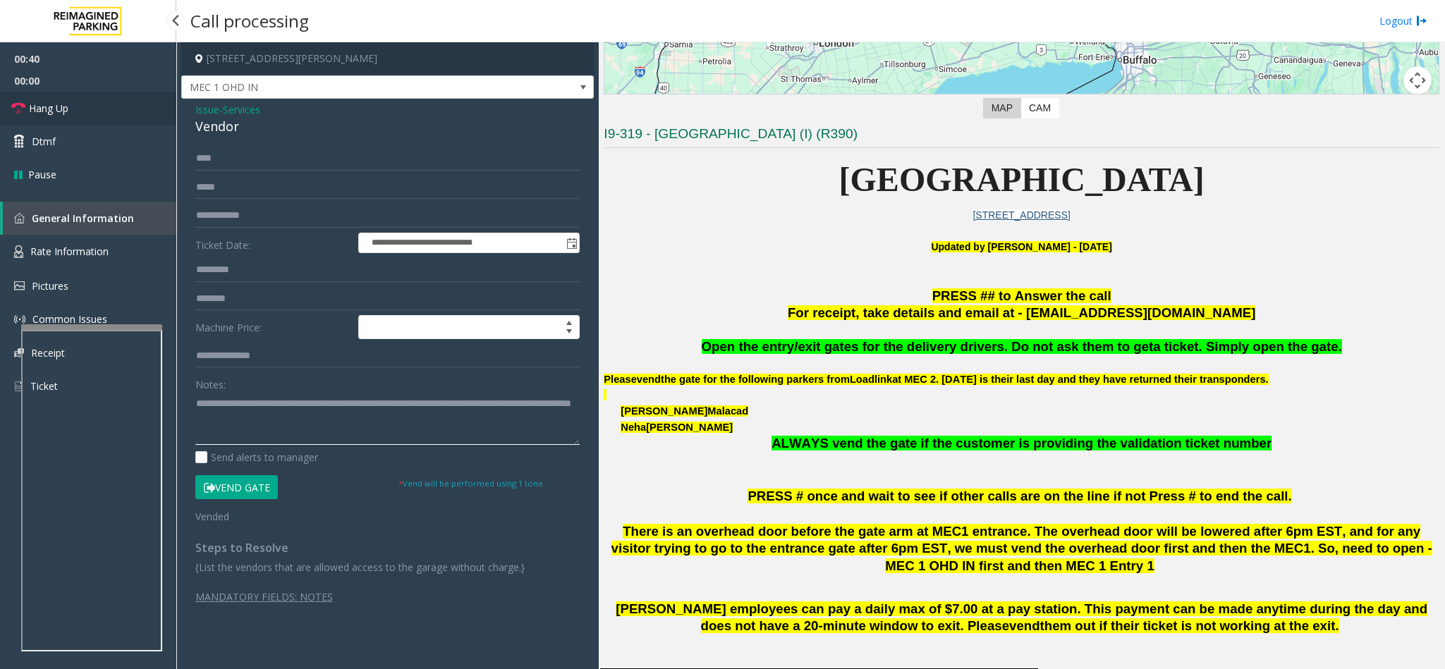
type textarea "**********"
click at [80, 100] on link "Hang Up" at bounding box center [88, 108] width 176 height 33
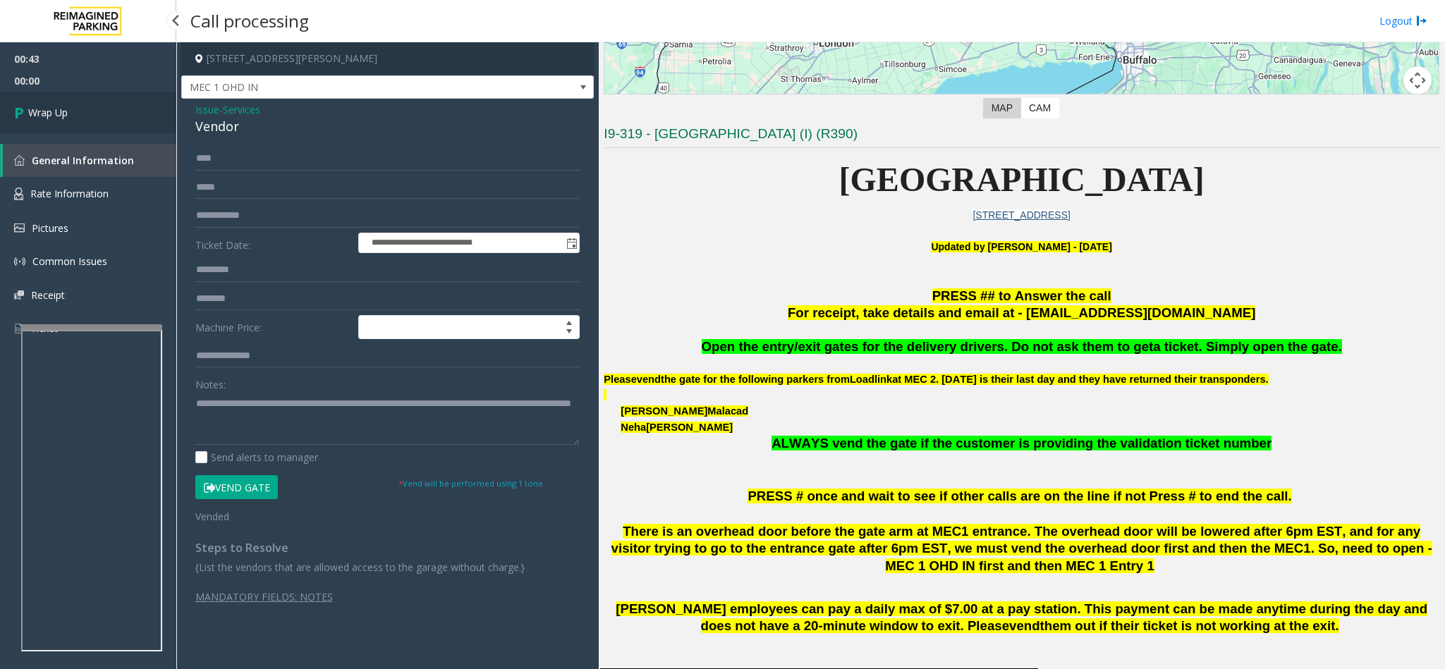
click at [80, 102] on link "Wrap Up" at bounding box center [88, 113] width 176 height 42
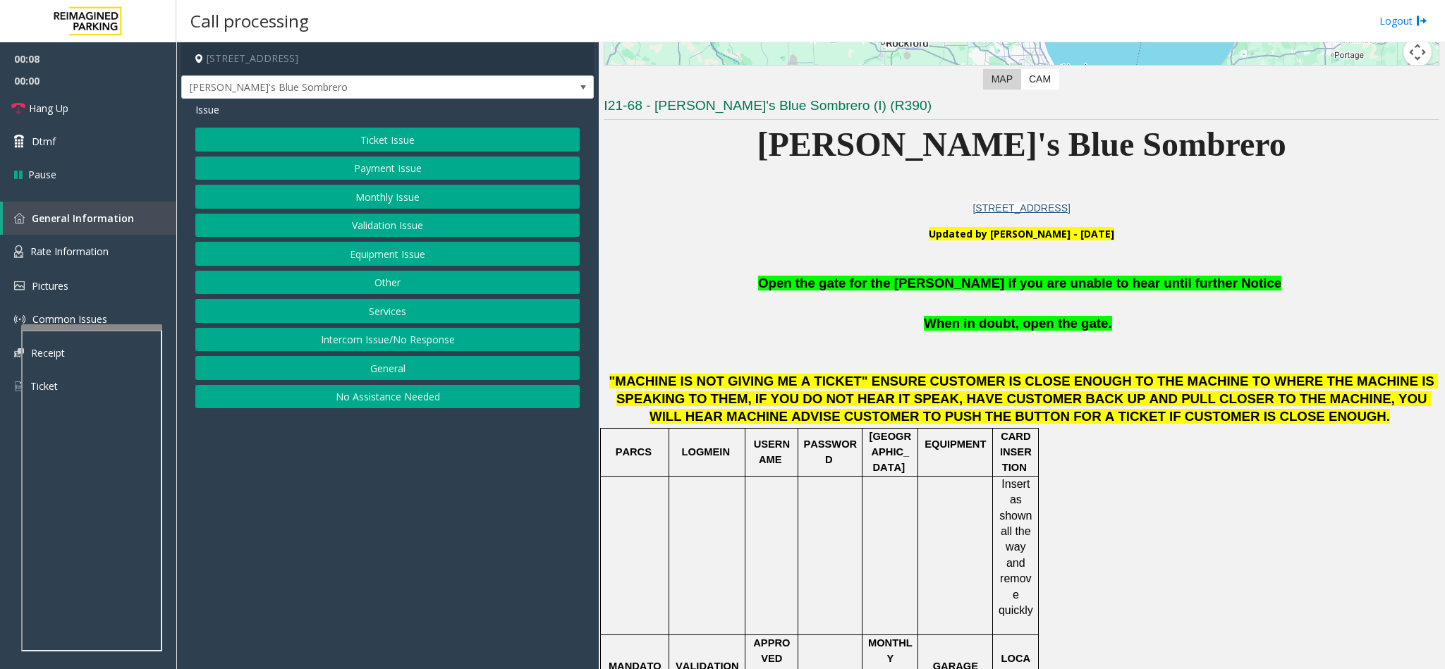
scroll to position [317, 0]
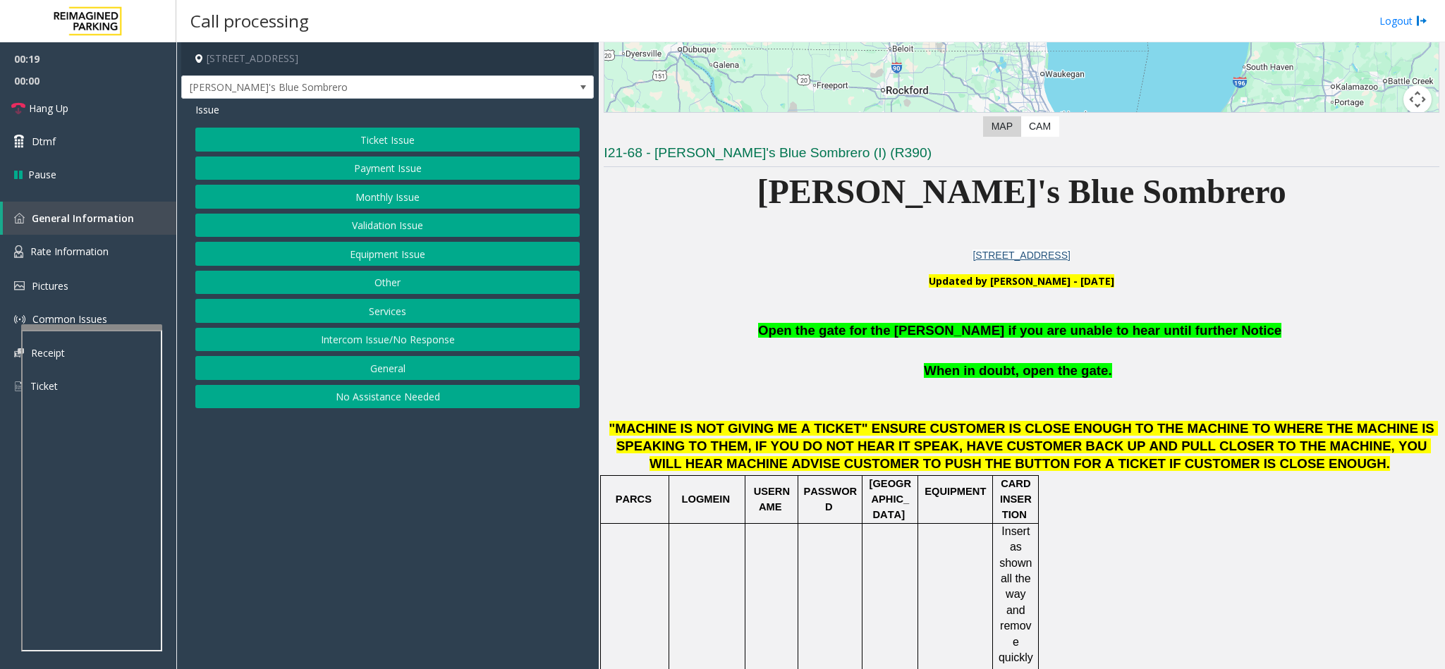
click at [393, 134] on button "Ticket Issue" at bounding box center [387, 140] width 384 height 24
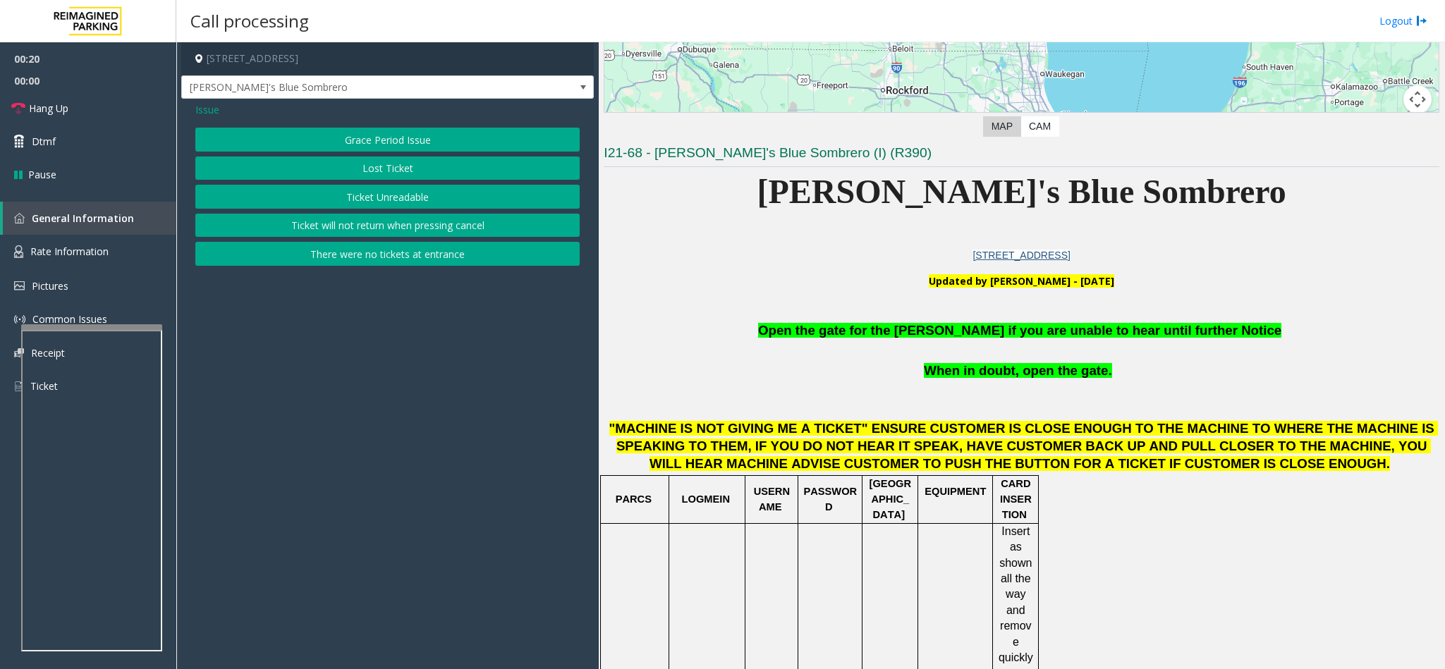
click at [352, 199] on button "Ticket Unreadable" at bounding box center [387, 197] width 384 height 24
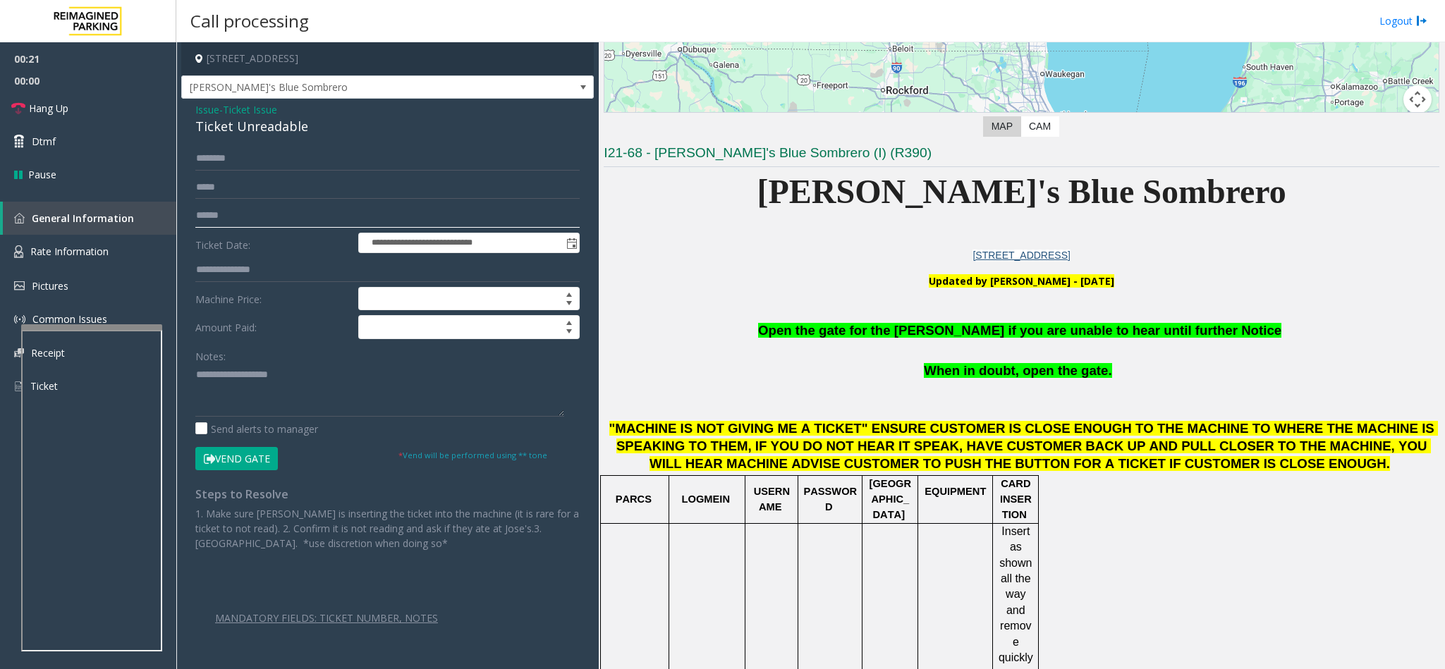
click at [237, 212] on input "text" at bounding box center [387, 216] width 384 height 24
drag, startPoint x: 312, startPoint y: 130, endPoint x: 187, endPoint y: 117, distance: 125.5
click at [187, 117] on div "**********" at bounding box center [387, 391] width 413 height 585
drag, startPoint x: 190, startPoint y: 115, endPoint x: 515, endPoint y: 129, distance: 324.7
click at [537, 125] on div "Issue - Ticket Issue Ticket Unreadable" at bounding box center [387, 119] width 384 height 34
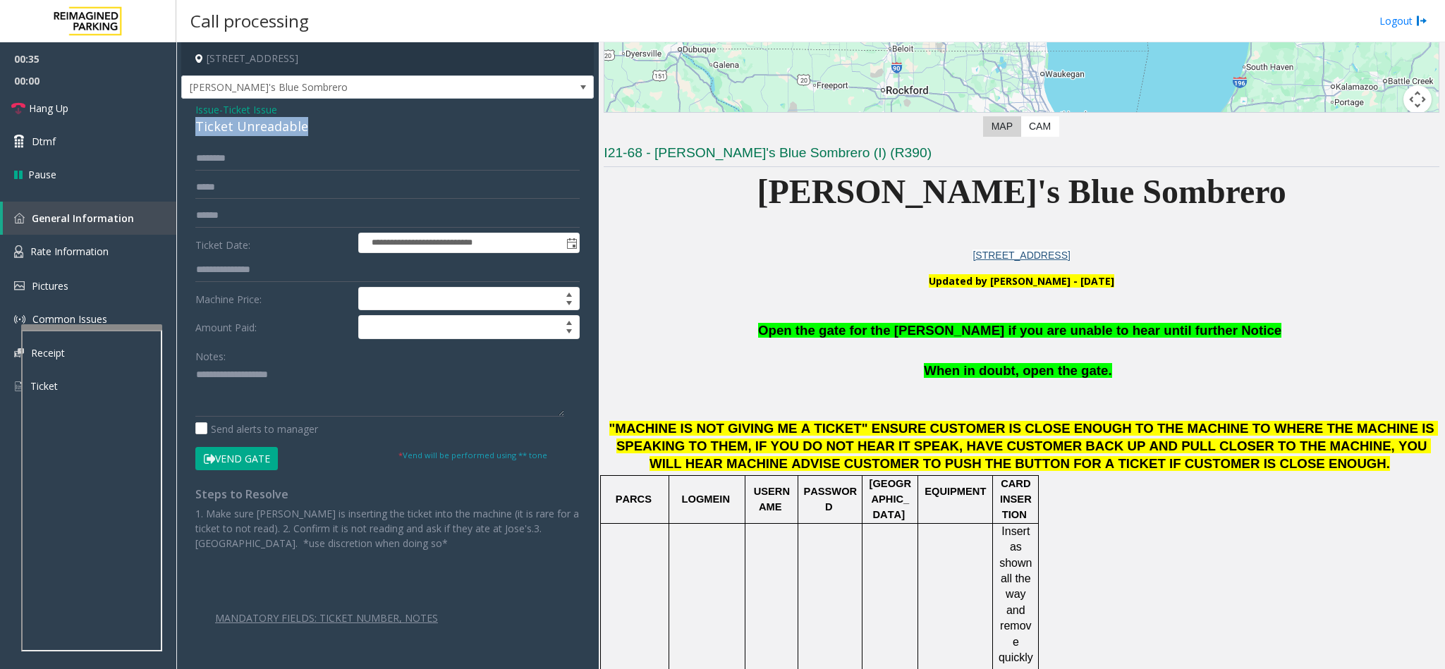
click at [341, 128] on div "Ticket Unreadable" at bounding box center [387, 126] width 384 height 19
drag, startPoint x: 317, startPoint y: 130, endPoint x: 187, endPoint y: 112, distance: 131.6
click at [187, 112] on div "**********" at bounding box center [387, 391] width 413 height 585
drag, startPoint x: 189, startPoint y: 114, endPoint x: 544, endPoint y: 112, distance: 354.7
click at [544, 112] on div "Issue - Ticket Issue Ticket Unreadable" at bounding box center [387, 119] width 384 height 34
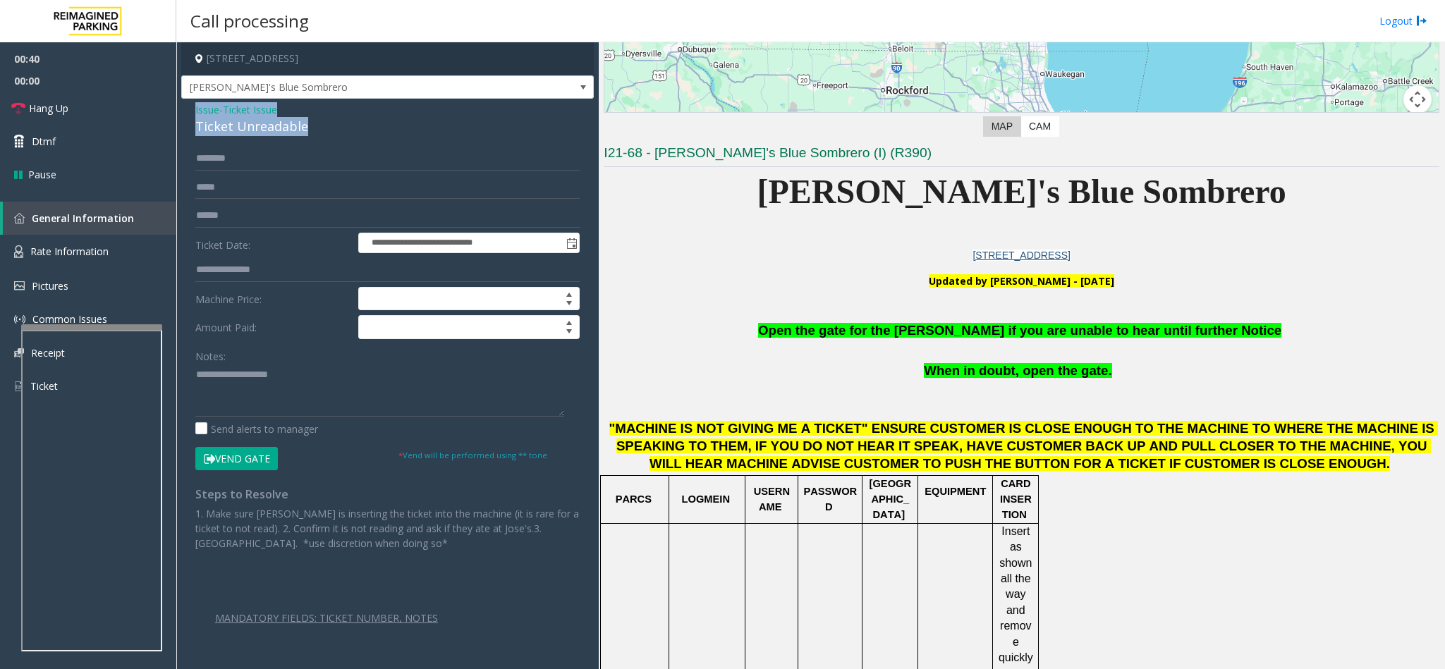
drag, startPoint x: 314, startPoint y: 128, endPoint x: 193, endPoint y: 110, distance: 122.6
click at [193, 110] on div "**********" at bounding box center [387, 391] width 413 height 585
paste textarea "**********"
click at [286, 396] on textarea at bounding box center [379, 390] width 369 height 53
drag, startPoint x: 286, startPoint y: 372, endPoint x: 231, endPoint y: 377, distance: 55.9
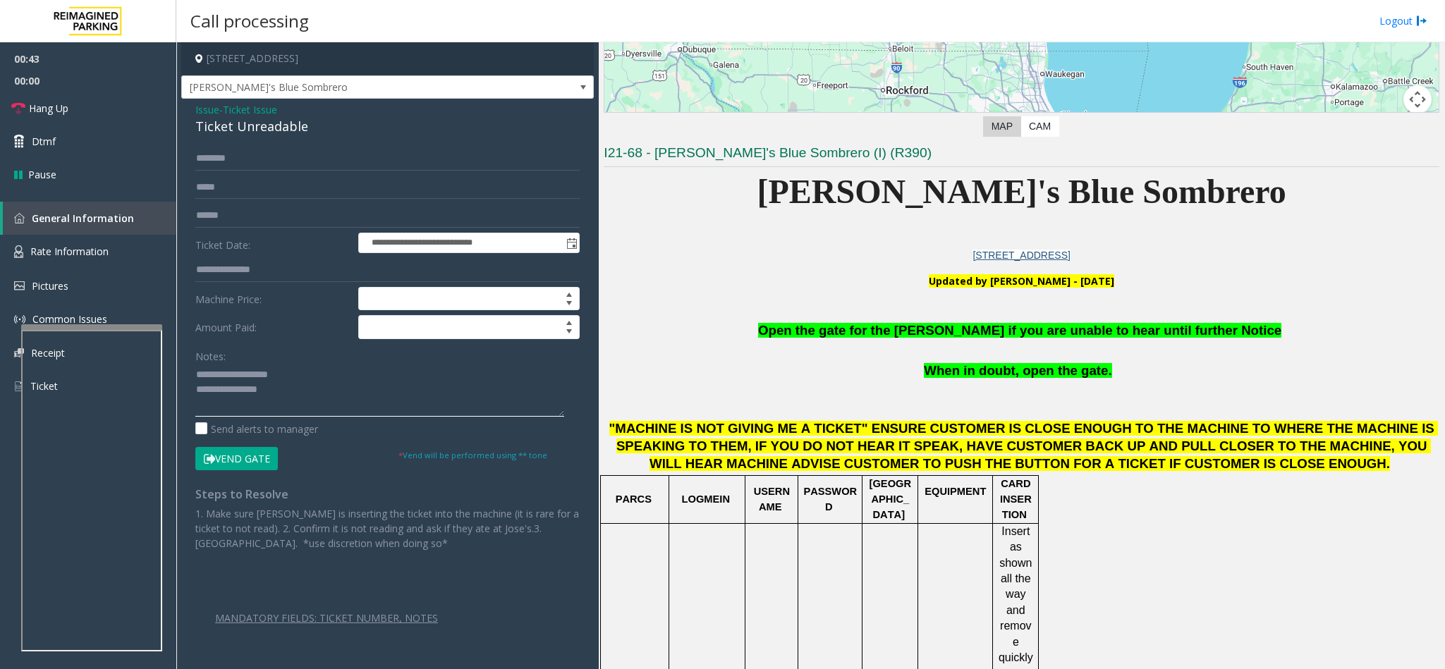
click at [231, 377] on textarea at bounding box center [379, 390] width 369 height 53
click at [319, 400] on textarea at bounding box center [379, 390] width 369 height 53
type textarea "**********"
click at [322, 159] on input "text" at bounding box center [387, 159] width 384 height 24
click at [269, 417] on textarea at bounding box center [379, 390] width 369 height 53
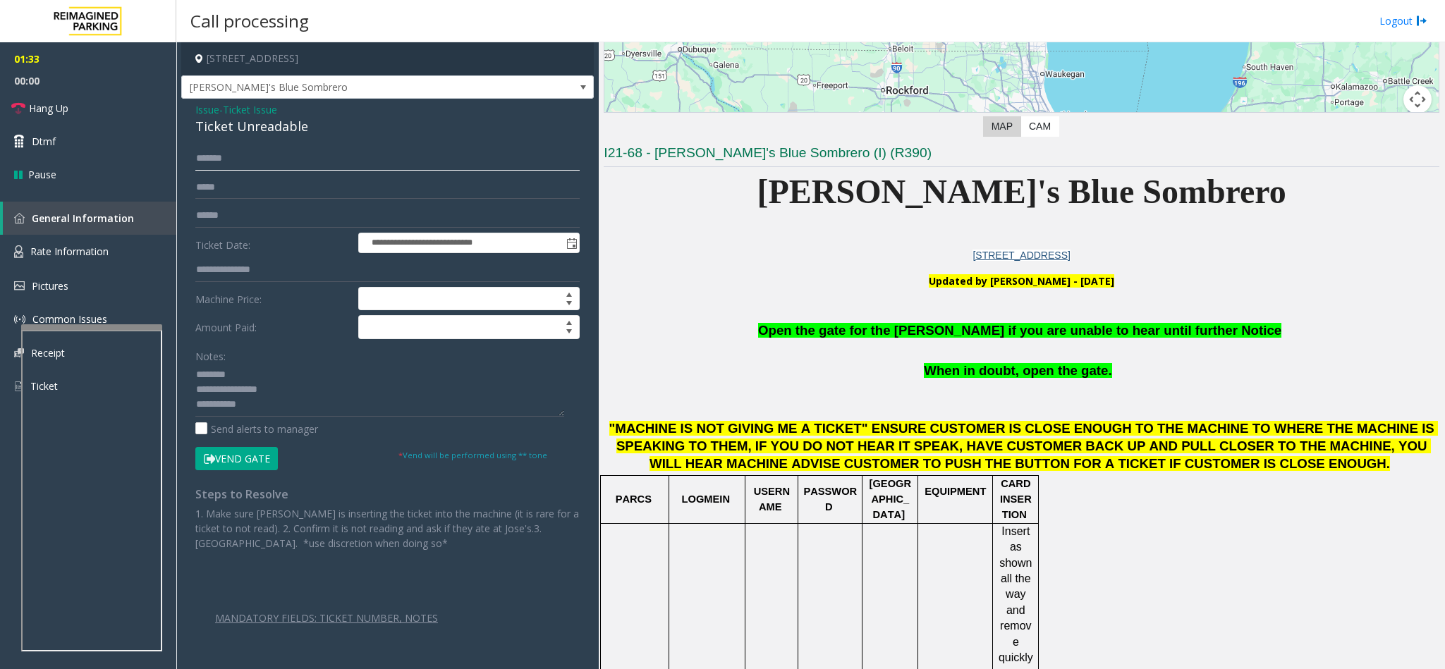
click at [294, 165] on input "*******" at bounding box center [387, 159] width 384 height 24
type input "*******"
click at [229, 446] on button "Vend Gate" at bounding box center [236, 459] width 83 height 24
click at [284, 407] on textarea at bounding box center [379, 390] width 369 height 53
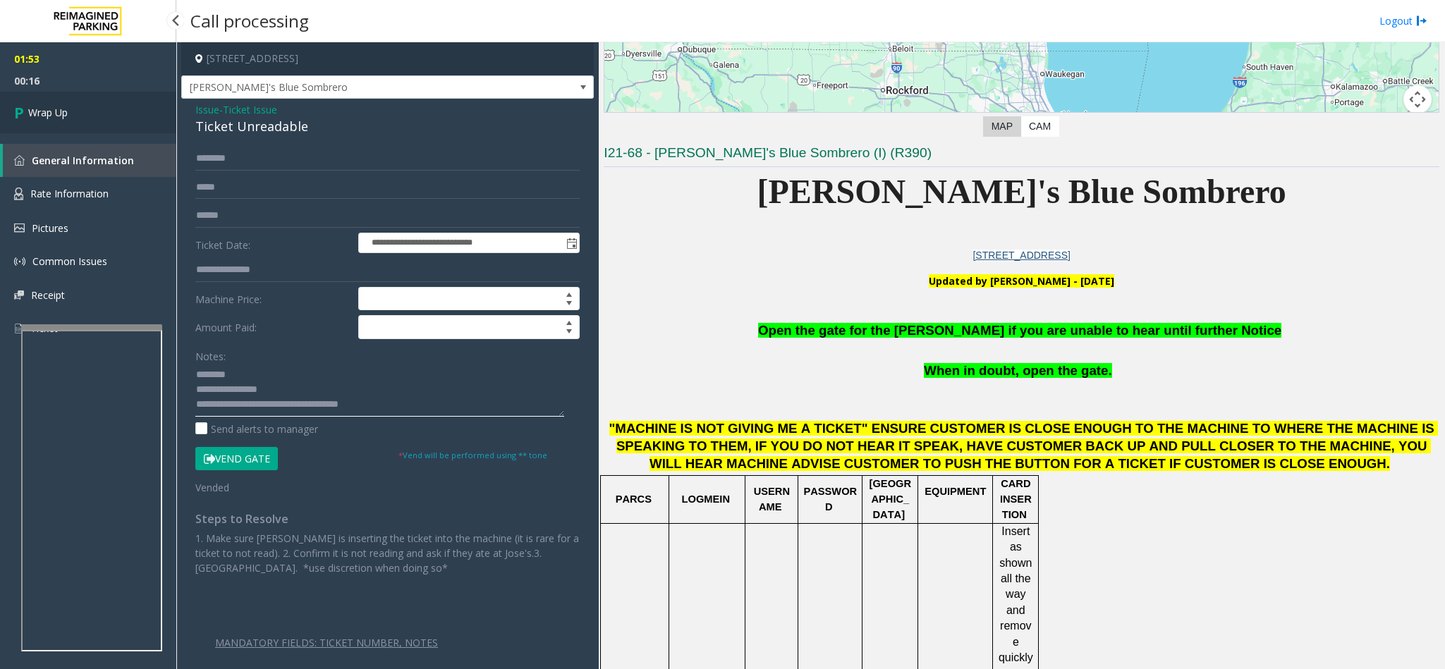
type textarea "**********"
click at [80, 104] on link "Wrap Up" at bounding box center [88, 113] width 176 height 42
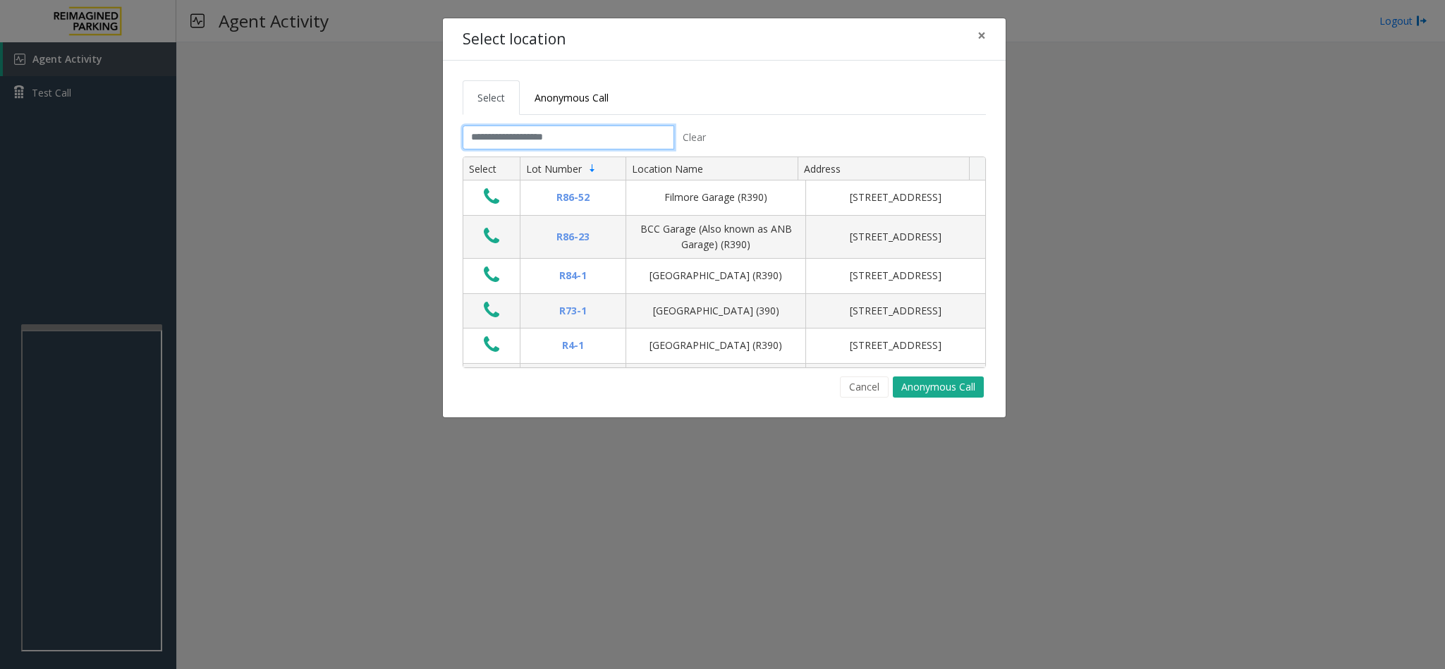
click at [567, 148] on input "text" at bounding box center [569, 138] width 212 height 24
click at [963, 39] on button "×" at bounding box center [981, 35] width 28 height 35
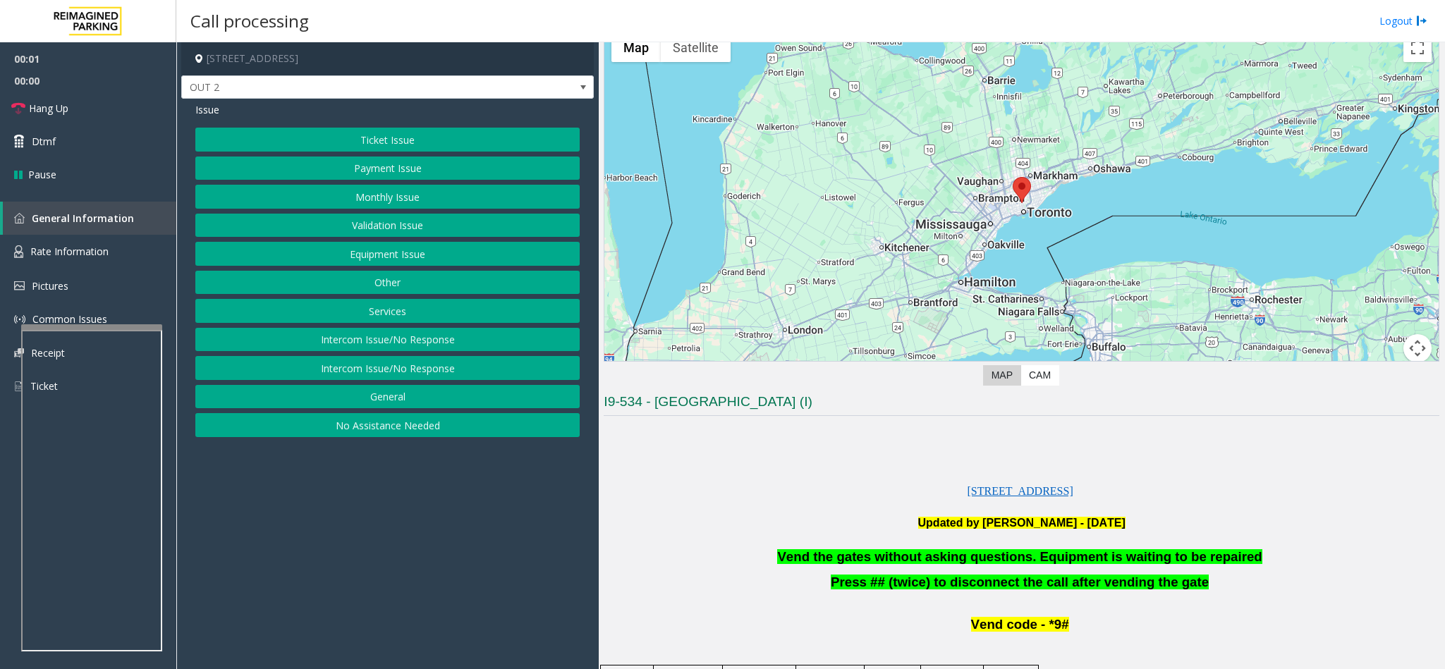
scroll to position [106, 0]
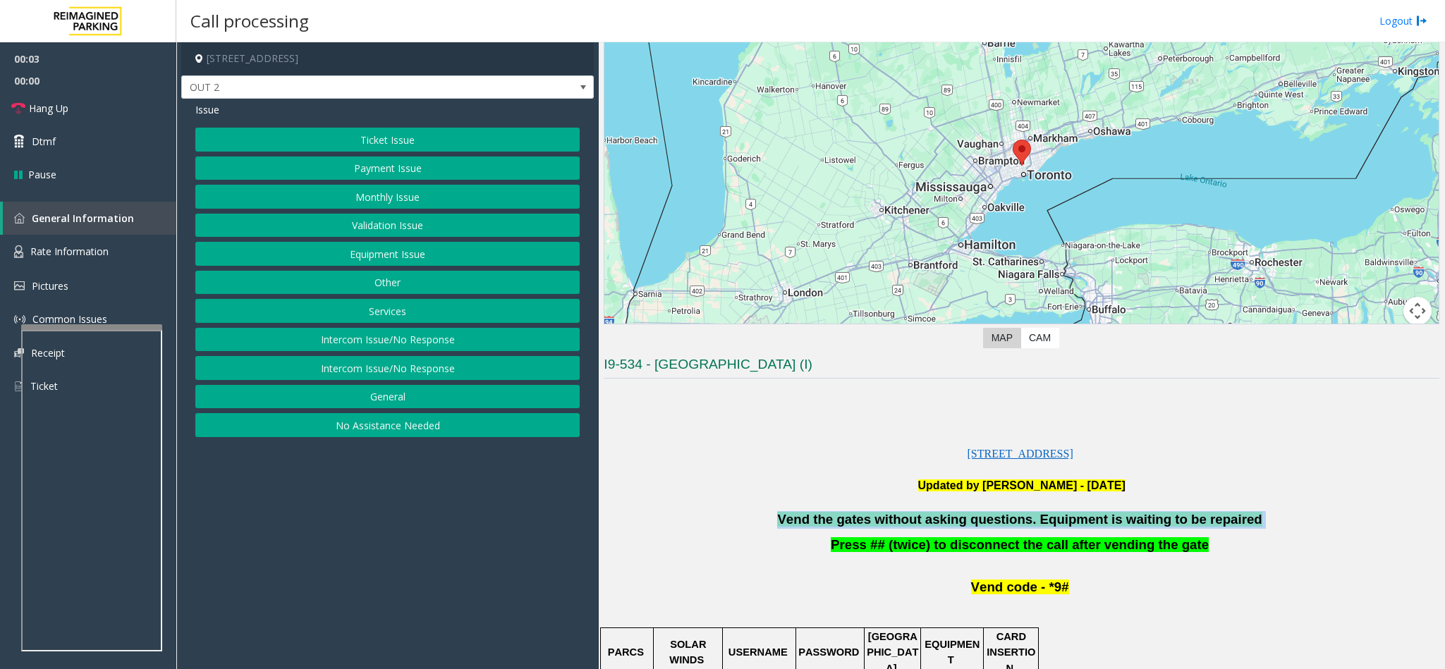
drag, startPoint x: 1247, startPoint y: 530, endPoint x: 778, endPoint y: 519, distance: 468.3
click at [776, 446] on p "Vend the gates without asking questions. Equipment is waiting to be repaired" at bounding box center [1022, 520] width 836 height 18
click at [98, 136] on link "Dtmf" at bounding box center [88, 141] width 176 height 33
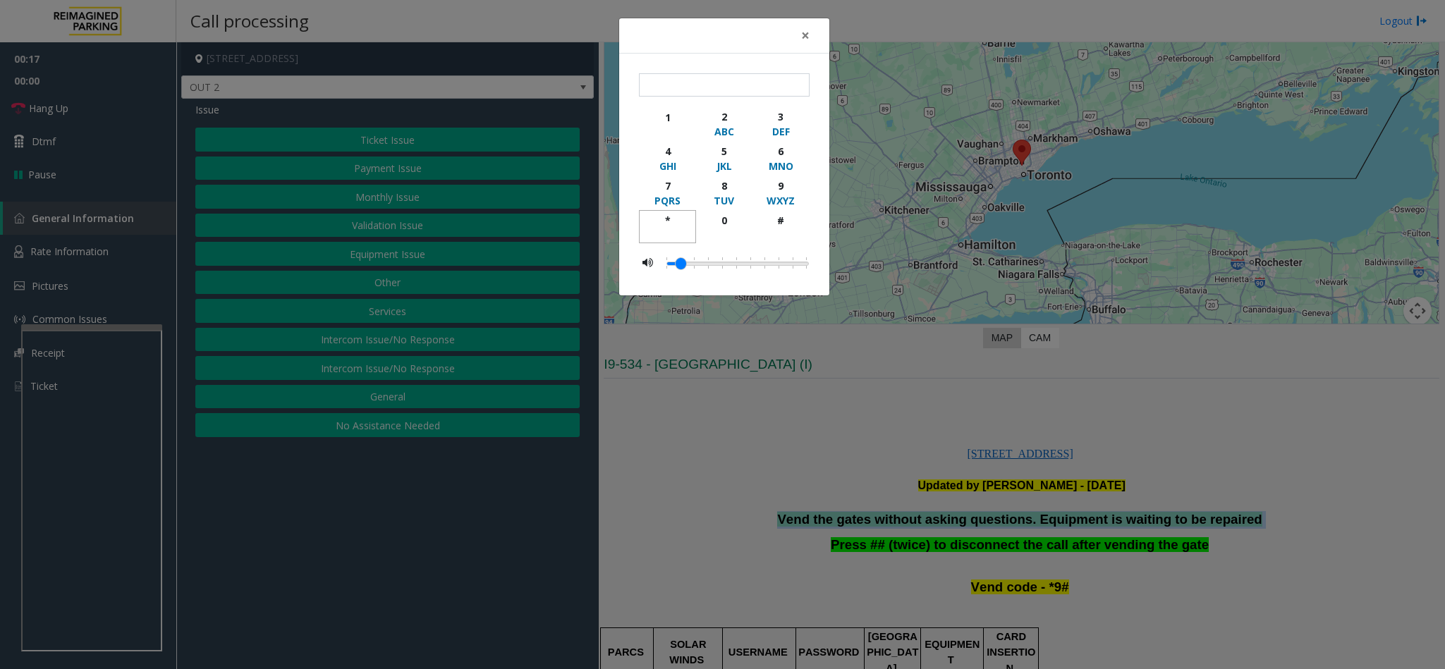
click at [664, 220] on div "*" at bounding box center [667, 220] width 39 height 15
click at [776, 190] on div "9" at bounding box center [781, 185] width 39 height 15
click at [775, 223] on div "#" at bounding box center [781, 220] width 39 height 15
type input "***"
click at [811, 32] on button "×" at bounding box center [805, 35] width 28 height 35
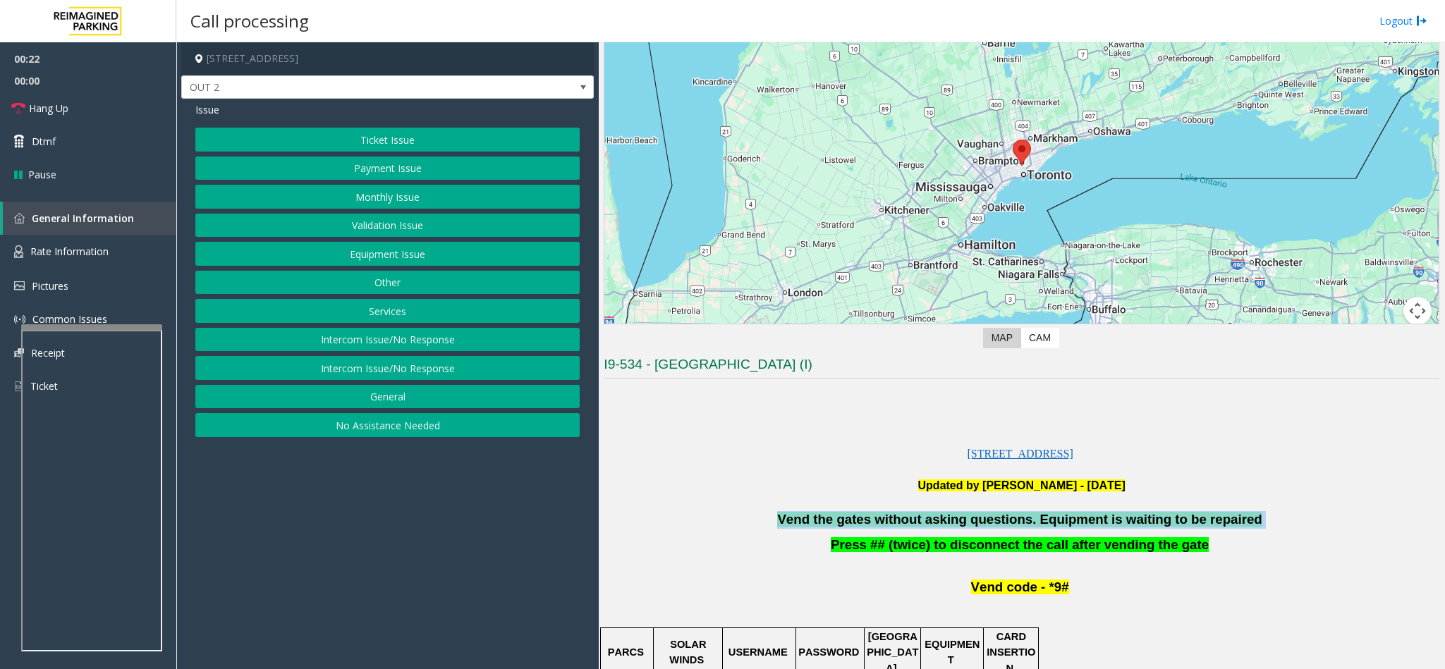
click at [407, 220] on button "Validation Issue" at bounding box center [387, 226] width 384 height 24
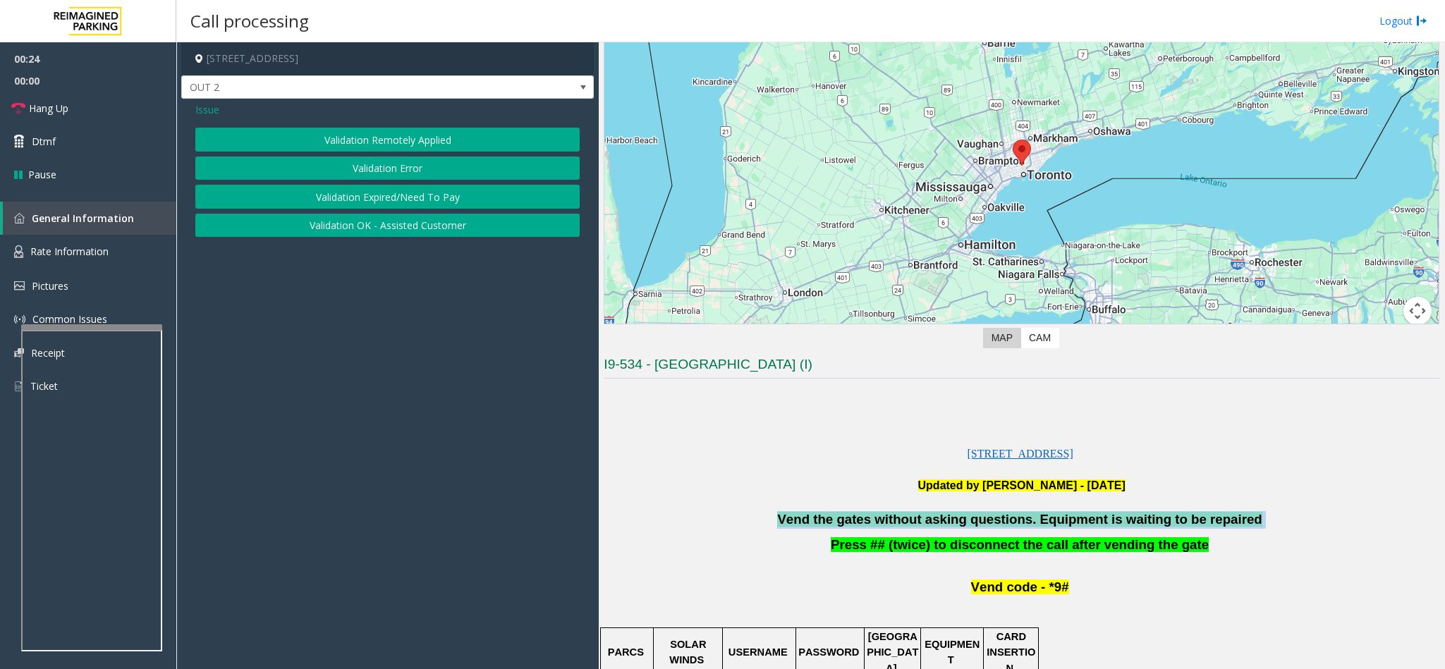
click at [406, 173] on button "Validation Error" at bounding box center [387, 169] width 384 height 24
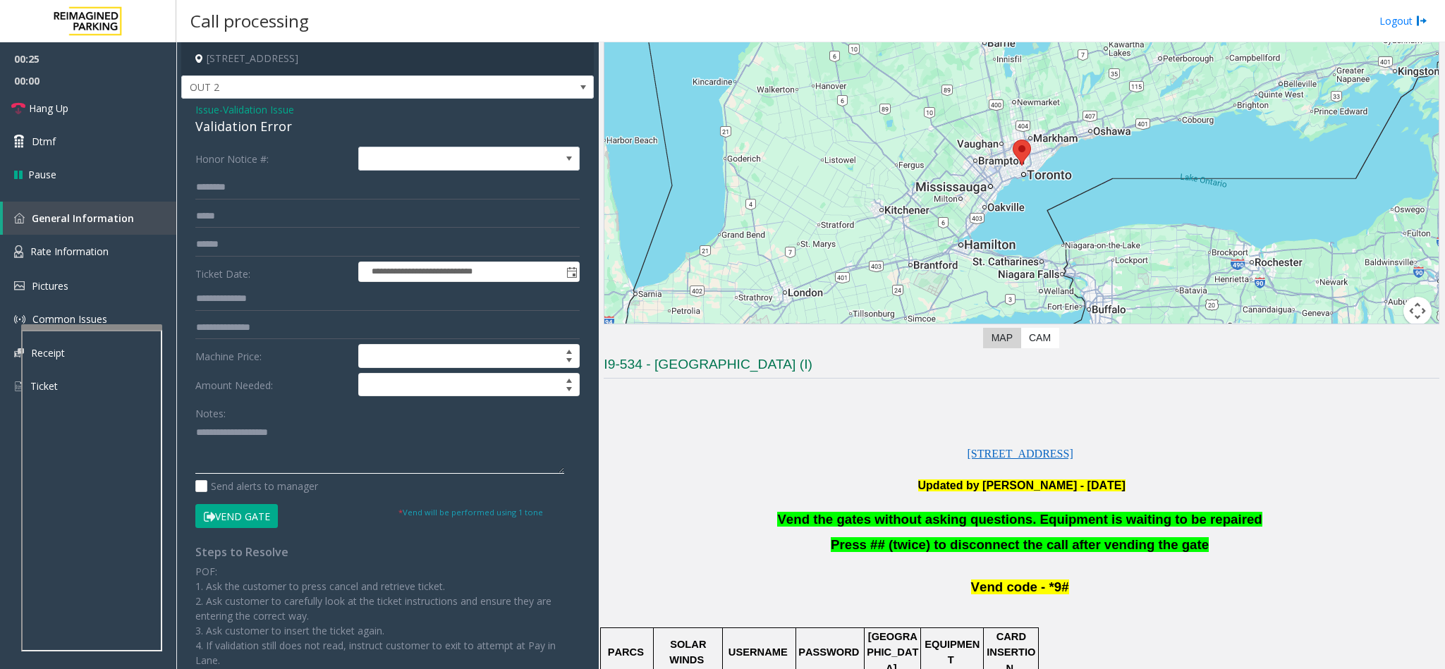
click at [286, 446] on textarea at bounding box center [379, 447] width 369 height 53
paste textarea "**********"
type textarea "**********"
click at [63, 111] on span "Hang Up" at bounding box center [48, 108] width 39 height 15
click at [75, 102] on link "Hang Up" at bounding box center [88, 108] width 176 height 33
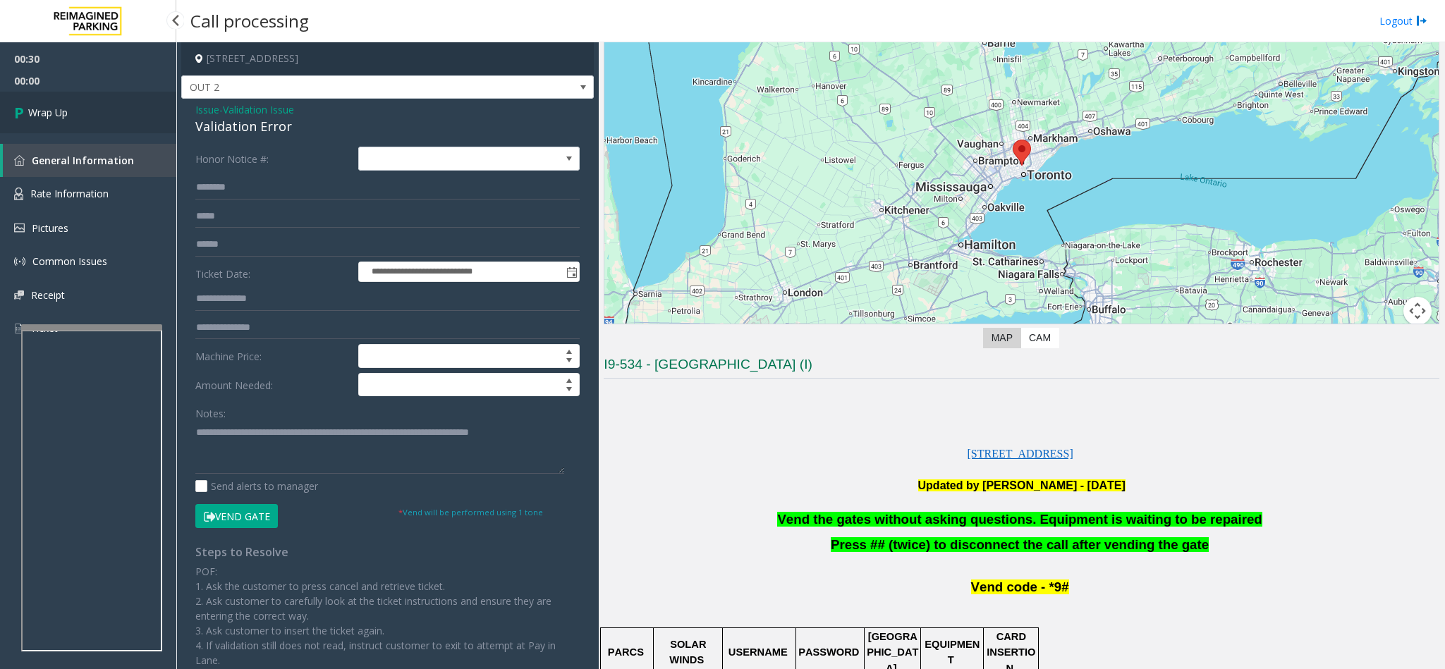
click at [75, 102] on link "Wrap Up" at bounding box center [88, 113] width 176 height 42
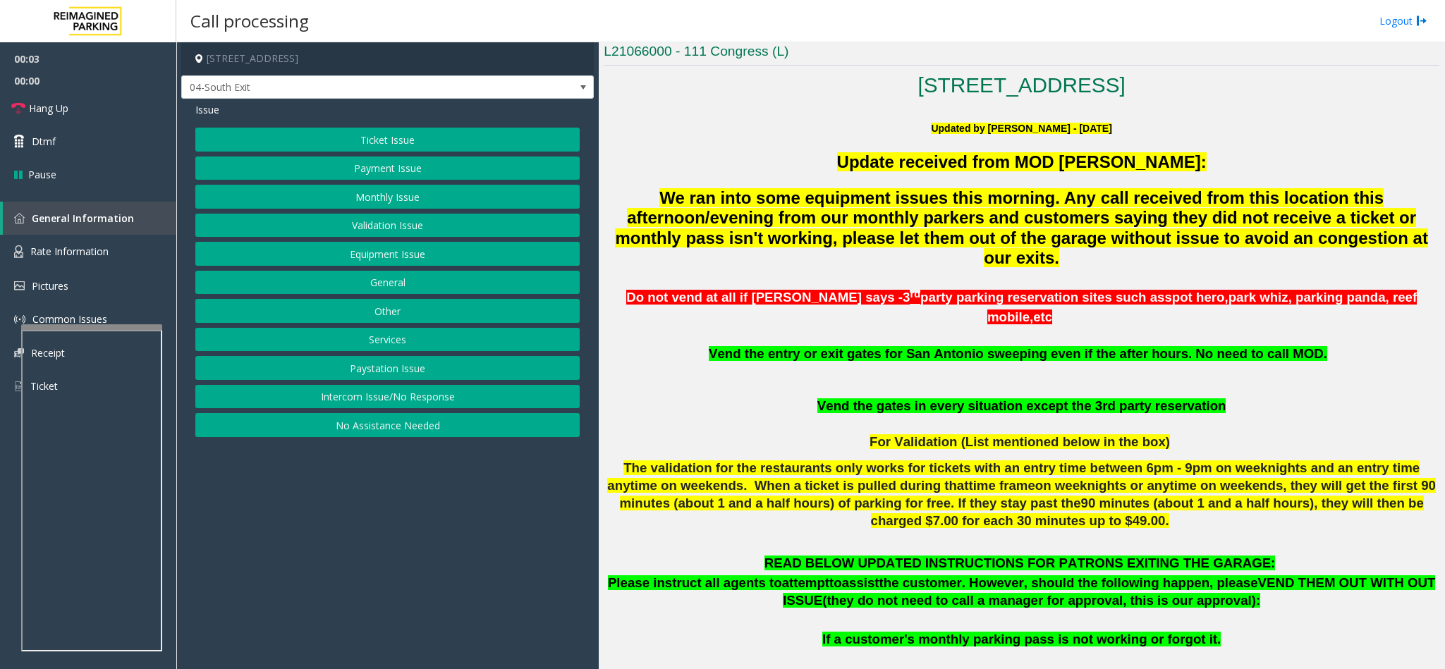
scroll to position [317, 0]
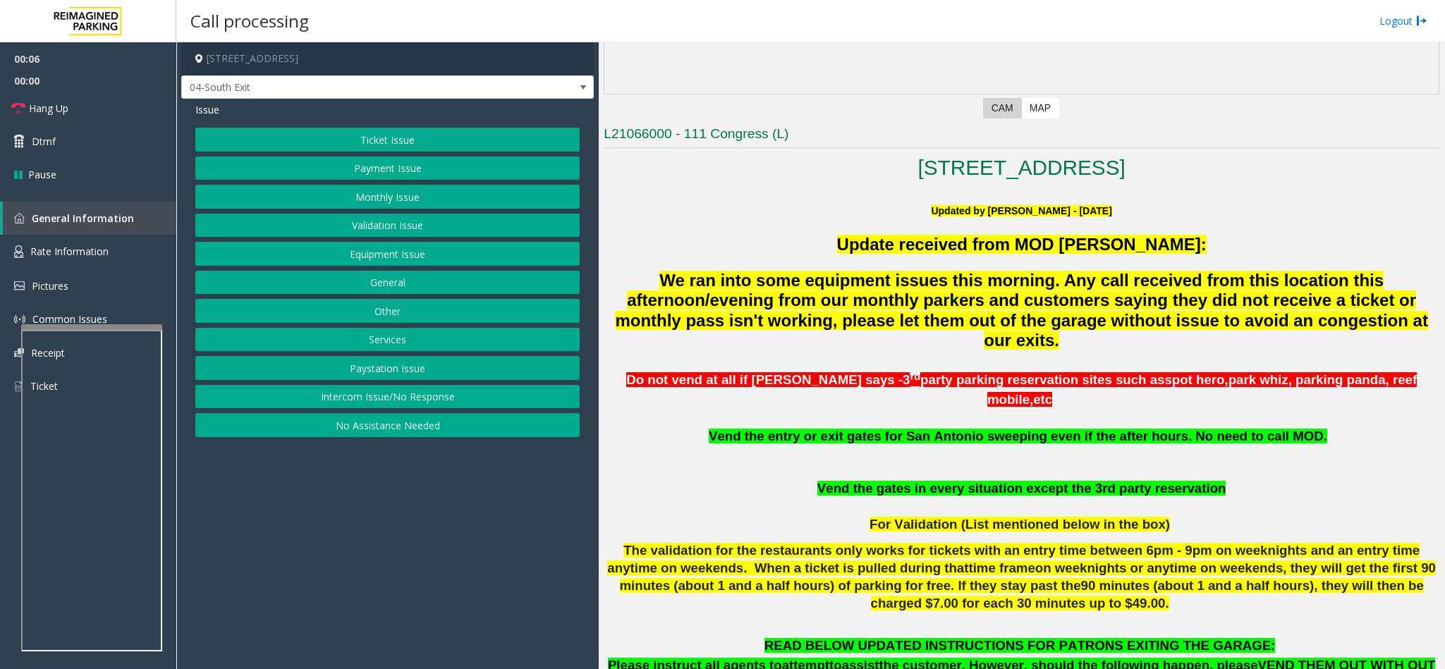
click at [408, 220] on button "Validation Issue" at bounding box center [387, 226] width 384 height 24
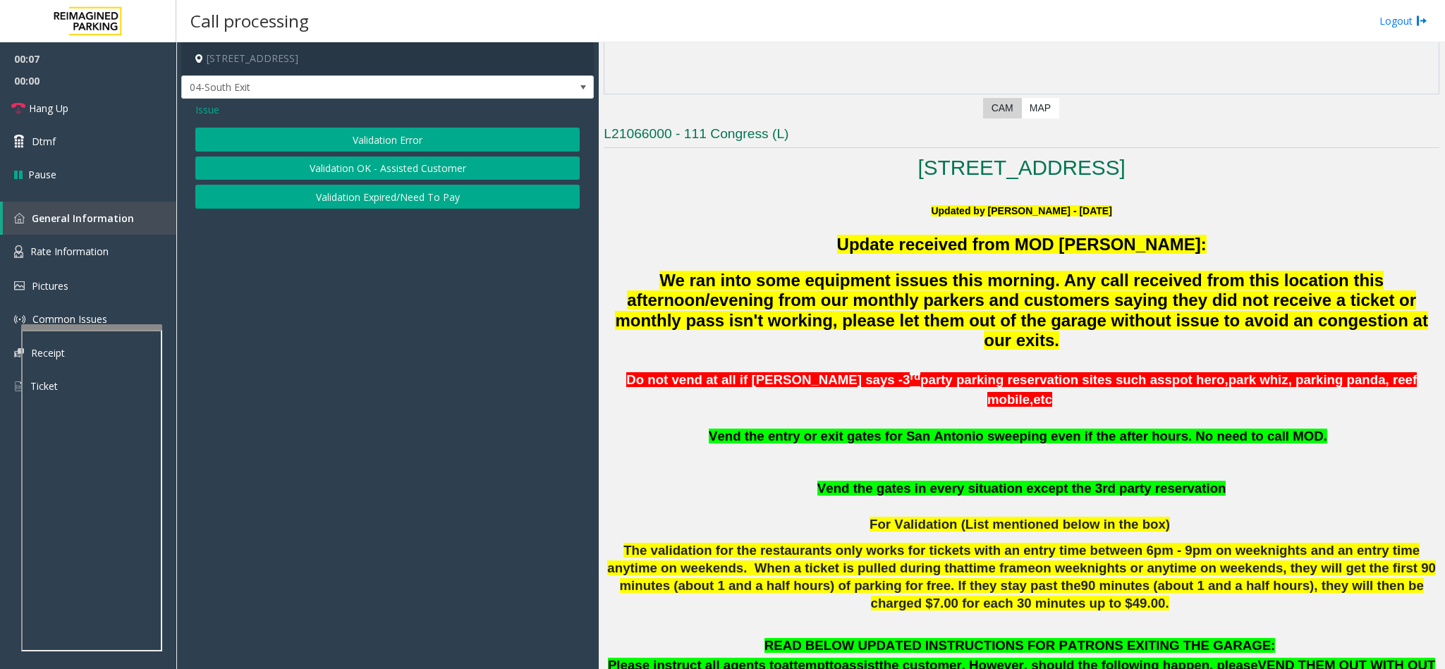
click at [377, 135] on button "Validation Error" at bounding box center [387, 140] width 384 height 24
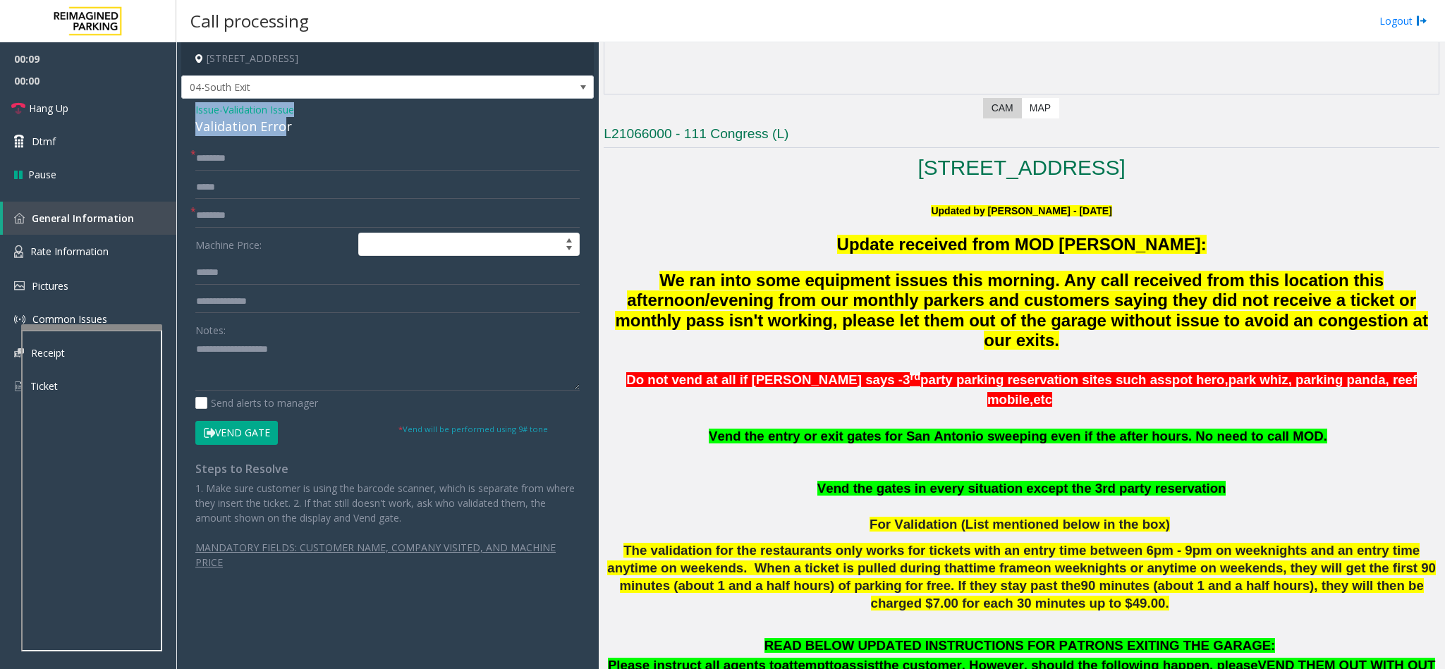
drag, startPoint x: 281, startPoint y: 128, endPoint x: 195, endPoint y: 114, distance: 87.8
click at [195, 114] on div "Issue - Validation Issue Validation Error" at bounding box center [387, 119] width 384 height 34
click at [392, 140] on div "Issue - Validation Issue Validation Error * * Machine Price: Notes: Send alerts…" at bounding box center [387, 349] width 413 height 500
drag, startPoint x: 347, startPoint y: 134, endPoint x: 195, endPoint y: 112, distance: 153.9
click at [195, 112] on div "Issue - Validation Issue Validation Error" at bounding box center [387, 119] width 384 height 34
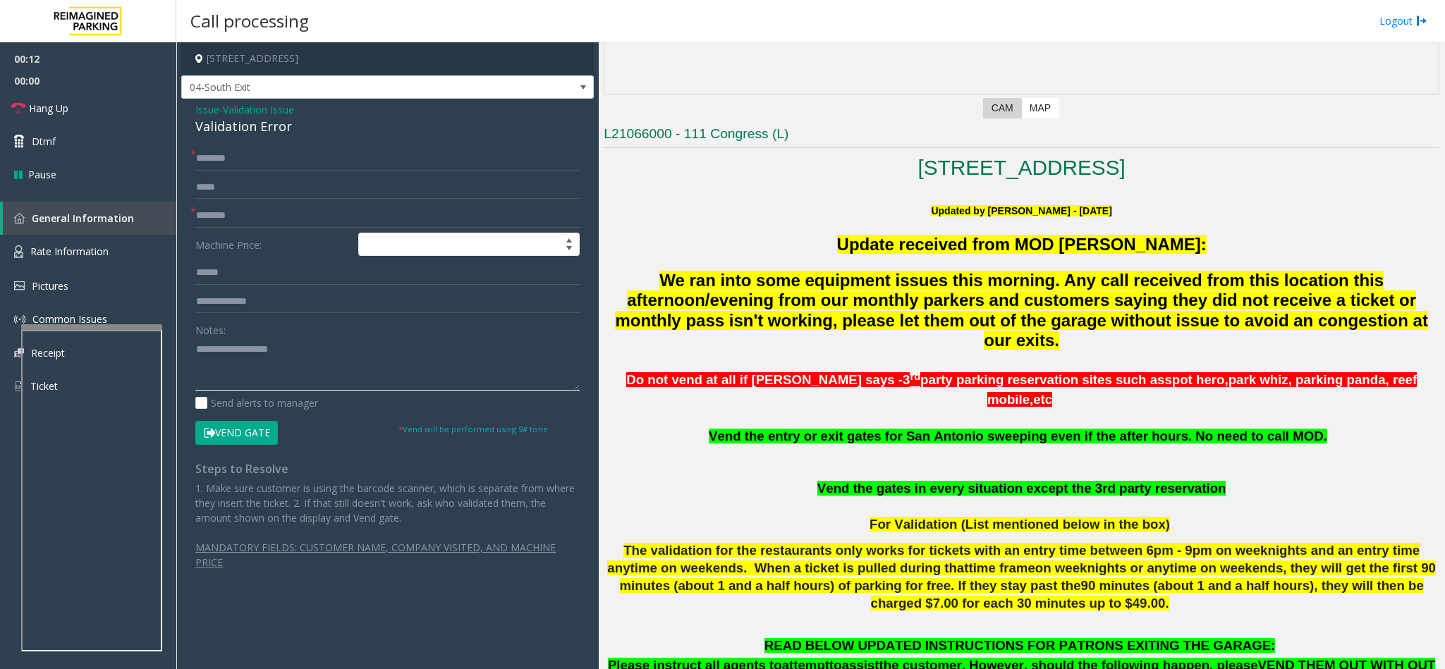
paste textarea "**********"
click at [295, 370] on textarea at bounding box center [387, 364] width 384 height 53
drag, startPoint x: 301, startPoint y: 345, endPoint x: 225, endPoint y: 343, distance: 76.2
click at [225, 343] on textarea at bounding box center [387, 364] width 384 height 53
click at [333, 371] on textarea at bounding box center [387, 364] width 384 height 53
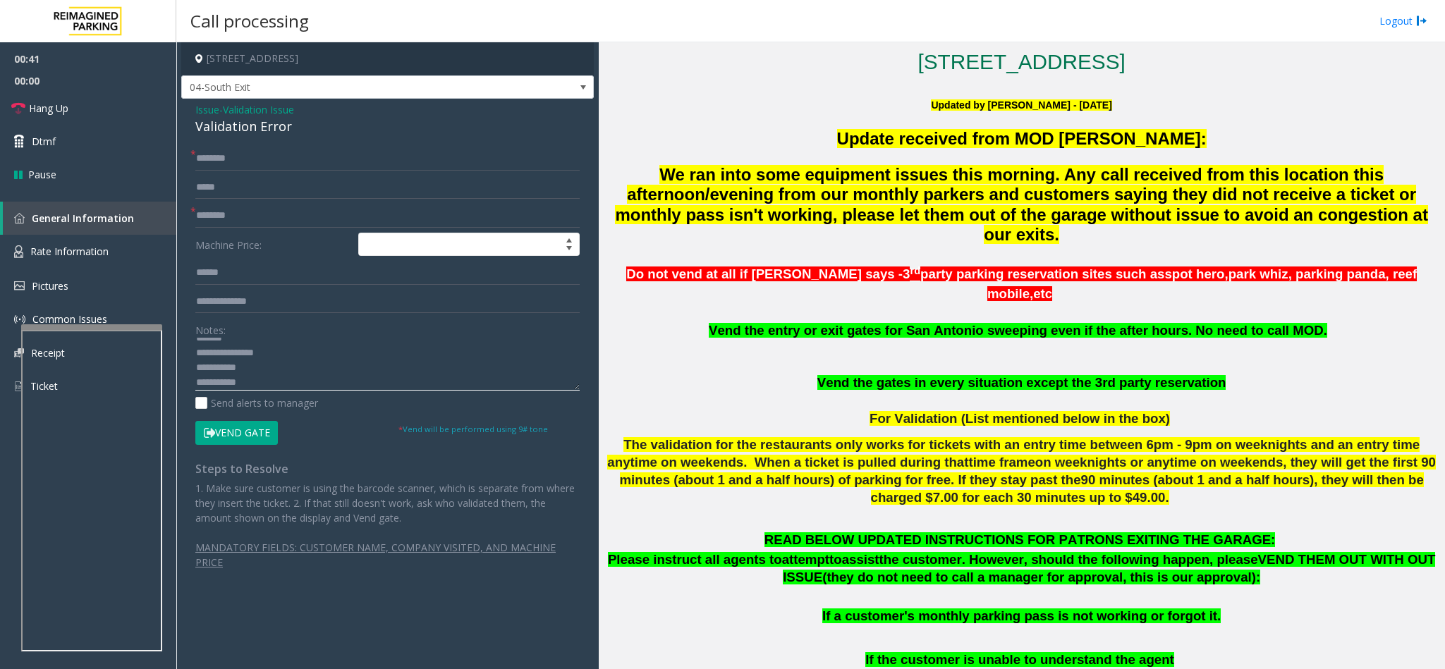
scroll to position [15, 0]
click at [267, 370] on textarea at bounding box center [387, 364] width 384 height 53
drag, startPoint x: 267, startPoint y: 384, endPoint x: 184, endPoint y: 384, distance: 83.2
click at [185, 384] on div "* * Machine Price: Notes: Send alerts to manager Vend Gate * Vend will be perfo…" at bounding box center [387, 366] width 405 height 438
type textarea "**********"
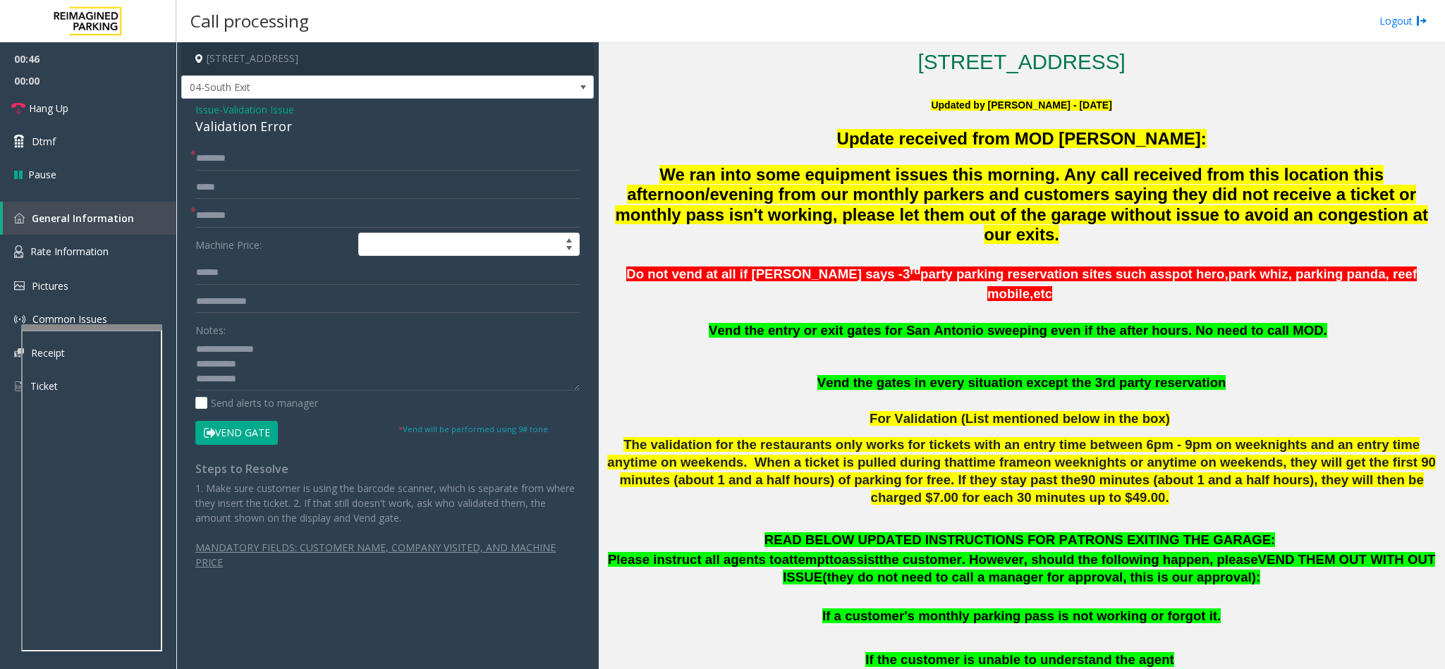
click at [231, 231] on form "* * Machine Price: Notes: Send alerts to manager Vend Gate * Vend will be perfo…" at bounding box center [387, 296] width 384 height 298
paste input "**********"
click at [235, 221] on input "**********" at bounding box center [387, 216] width 384 height 24
type input "**********"
drag, startPoint x: 258, startPoint y: 383, endPoint x: 188, endPoint y: 383, distance: 69.8
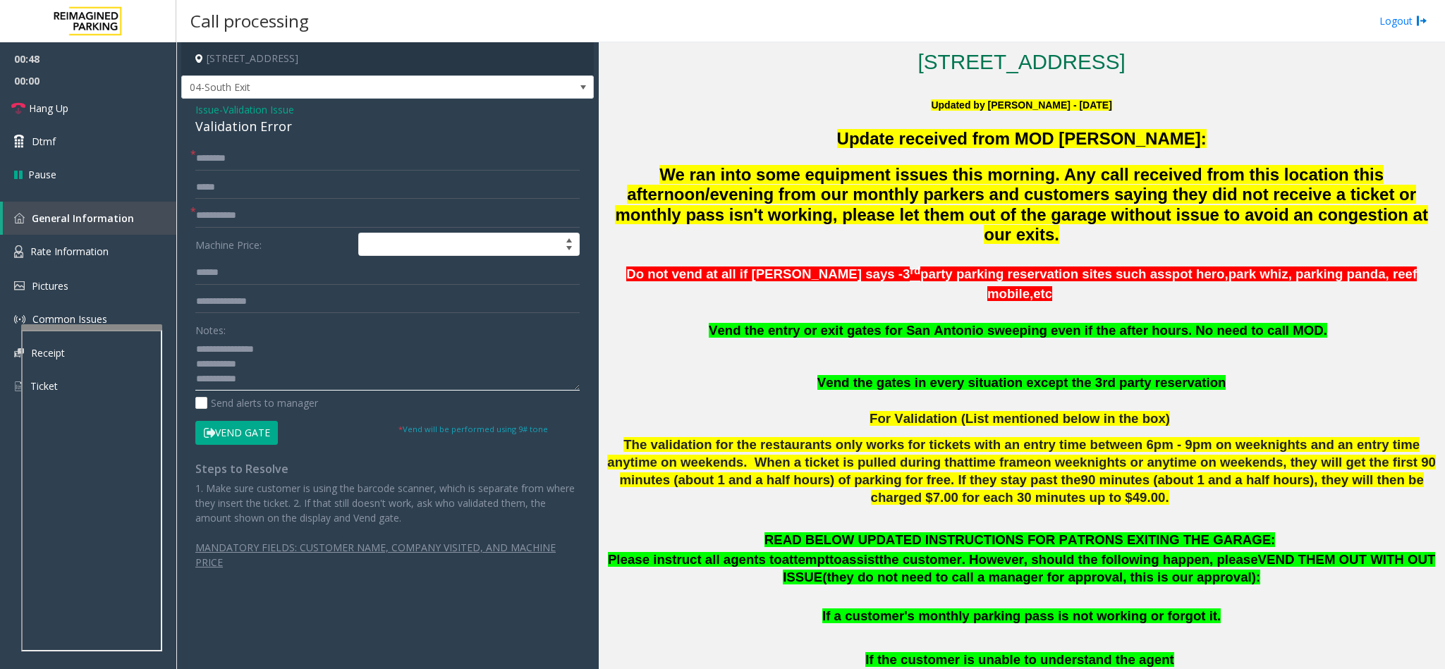
click at [188, 383] on div "**********" at bounding box center [387, 366] width 405 height 438
click at [295, 379] on textarea at bounding box center [387, 364] width 384 height 53
type textarea "**********"
drag, startPoint x: 262, startPoint y: 273, endPoint x: 1400, endPoint y: 128, distance: 1147.3
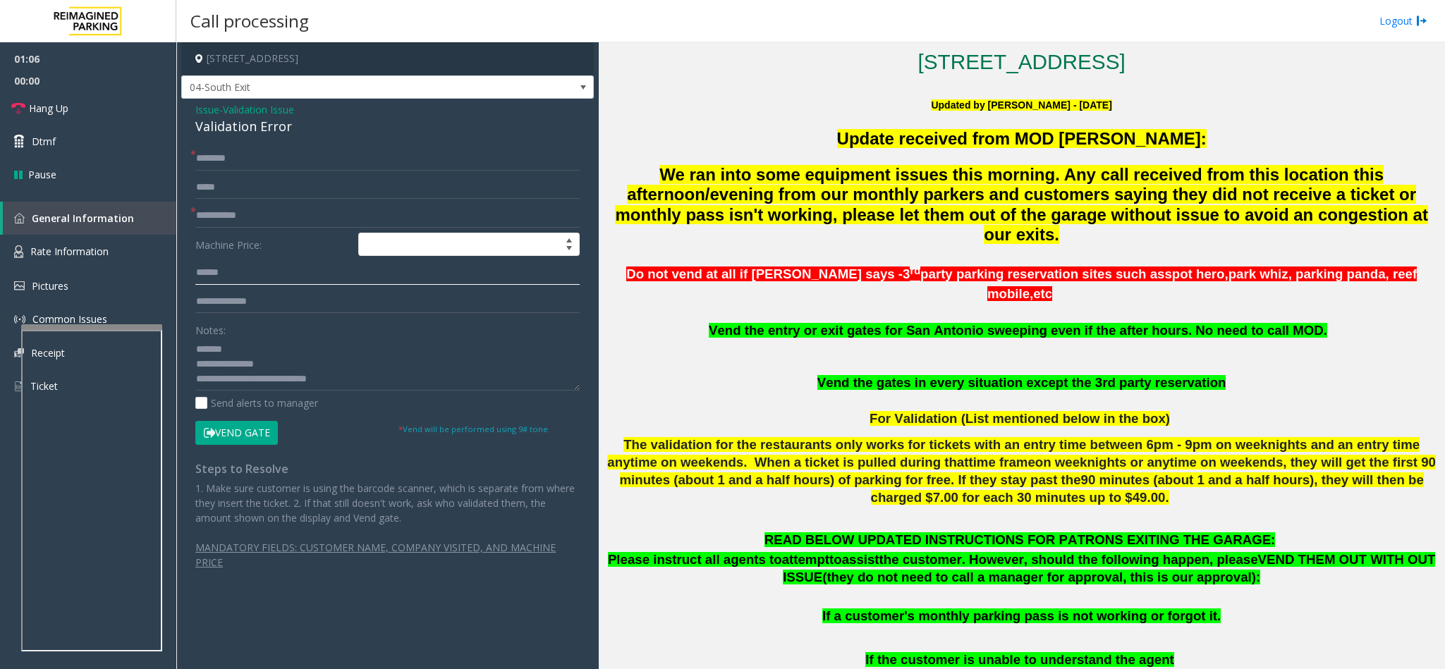
click at [267, 271] on input "text" at bounding box center [387, 273] width 384 height 24
type input "**********"
click at [337, 379] on textarea at bounding box center [387, 364] width 384 height 53
type textarea "**********"
click at [206, 271] on input "**********" at bounding box center [387, 273] width 384 height 24
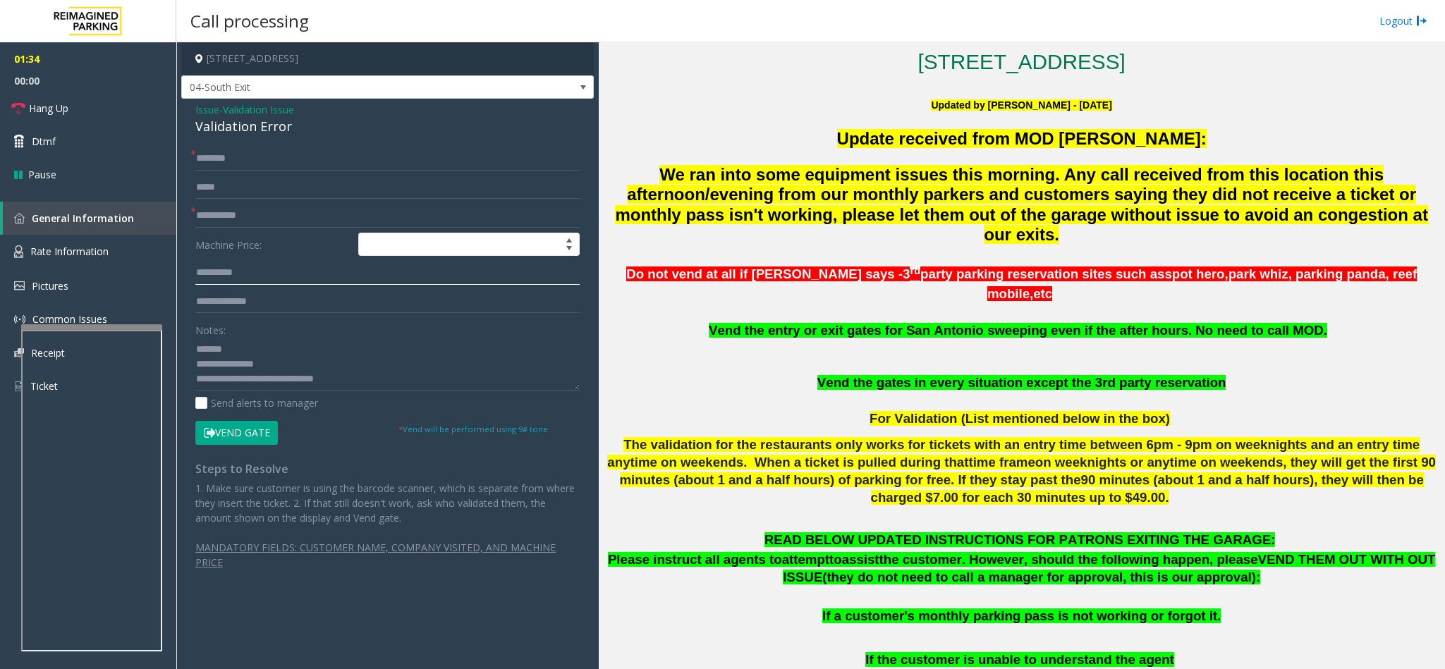
type input "**********"
click at [290, 154] on input "text" at bounding box center [387, 159] width 384 height 24
click at [388, 375] on textarea at bounding box center [387, 364] width 384 height 53
click at [279, 152] on input "text" at bounding box center [387, 159] width 384 height 24
type input "*****"
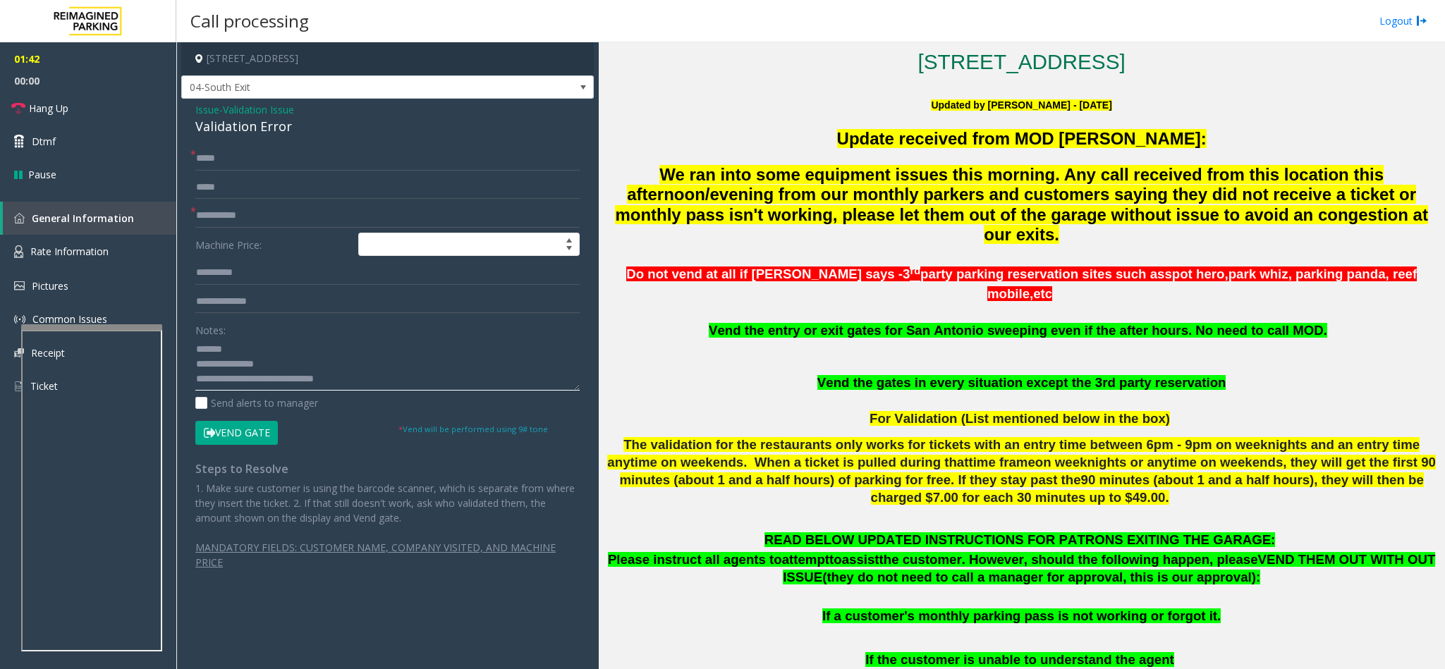
click at [355, 377] on textarea at bounding box center [387, 364] width 384 height 53
click at [261, 434] on button "Vend Gate" at bounding box center [236, 433] width 83 height 24
click at [377, 387] on textarea at bounding box center [387, 364] width 384 height 53
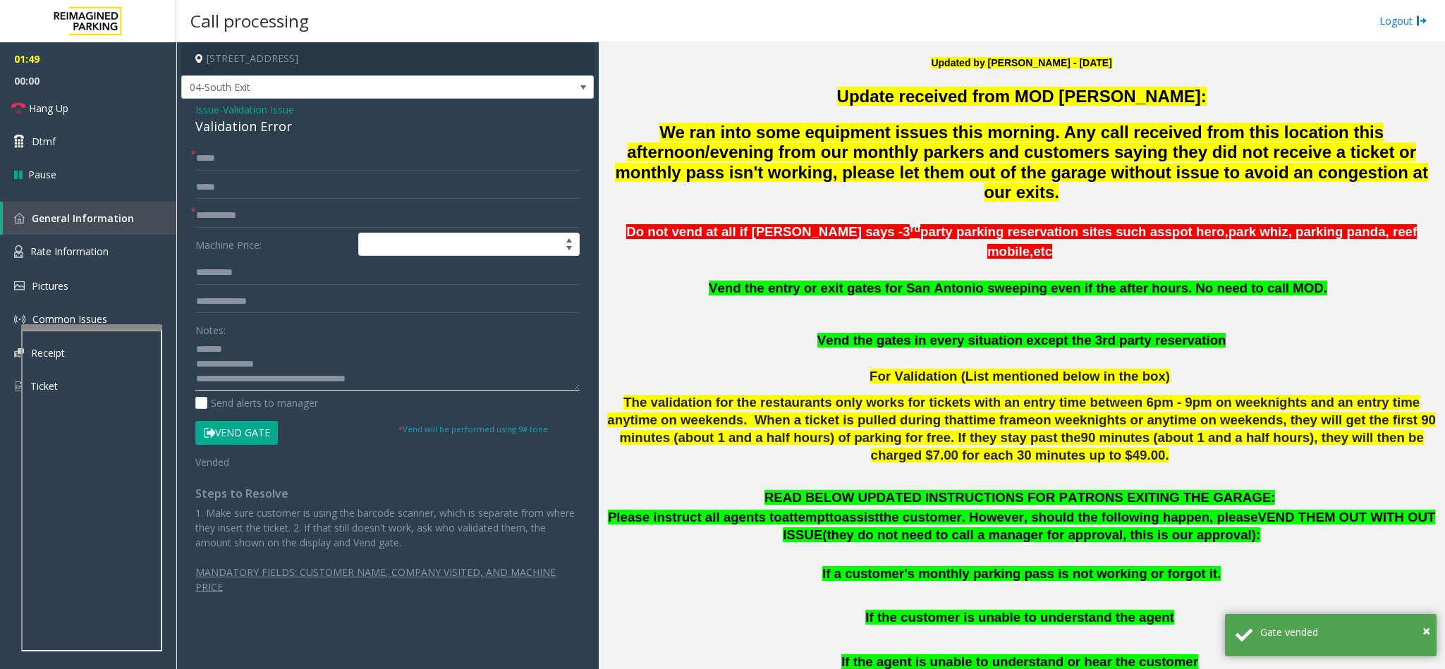
scroll to position [529, 0]
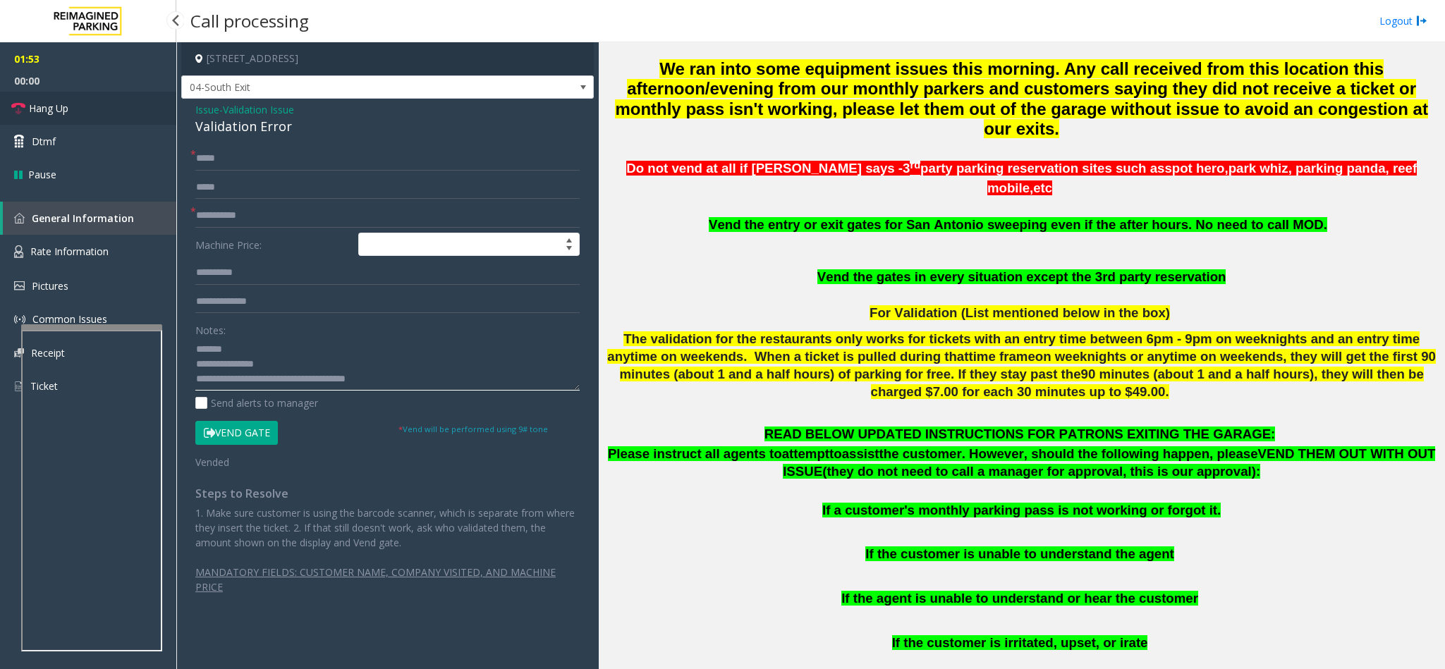
type textarea "**********"
click at [104, 111] on link "Hang Up" at bounding box center [88, 108] width 176 height 33
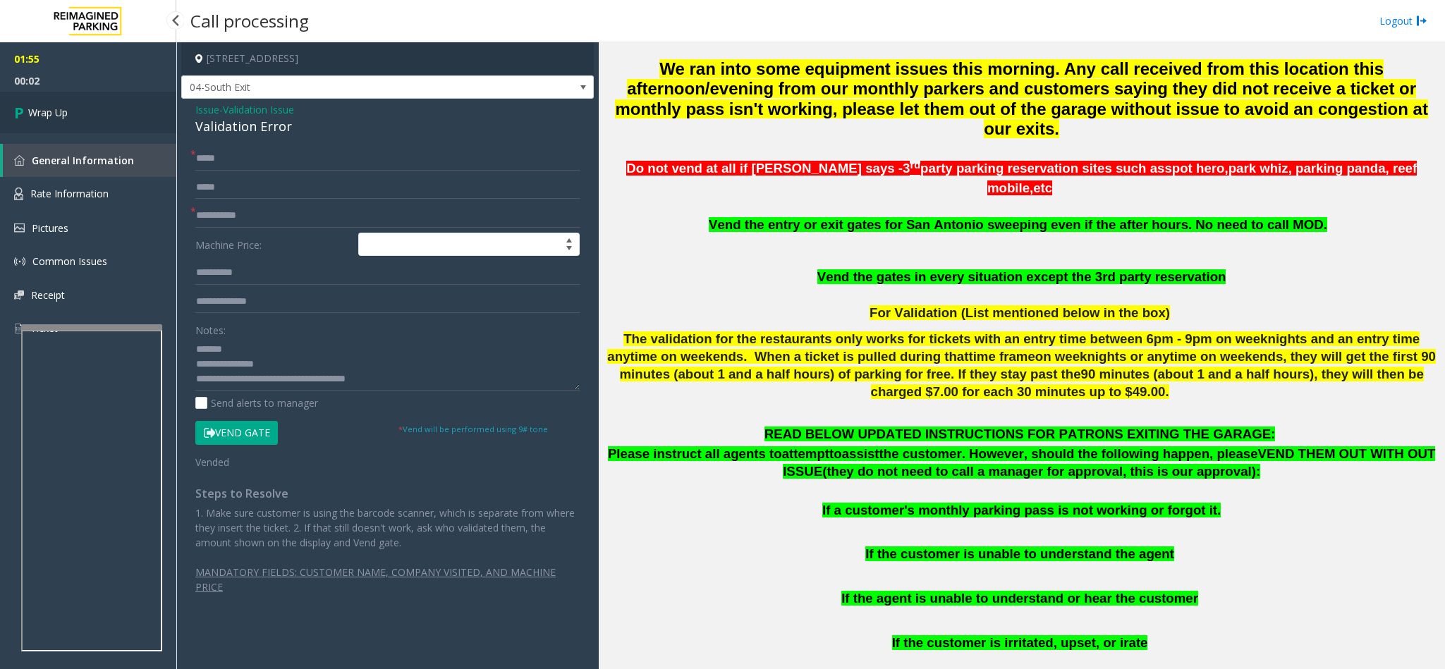
click at [98, 111] on link "Wrap Up" at bounding box center [88, 113] width 176 height 42
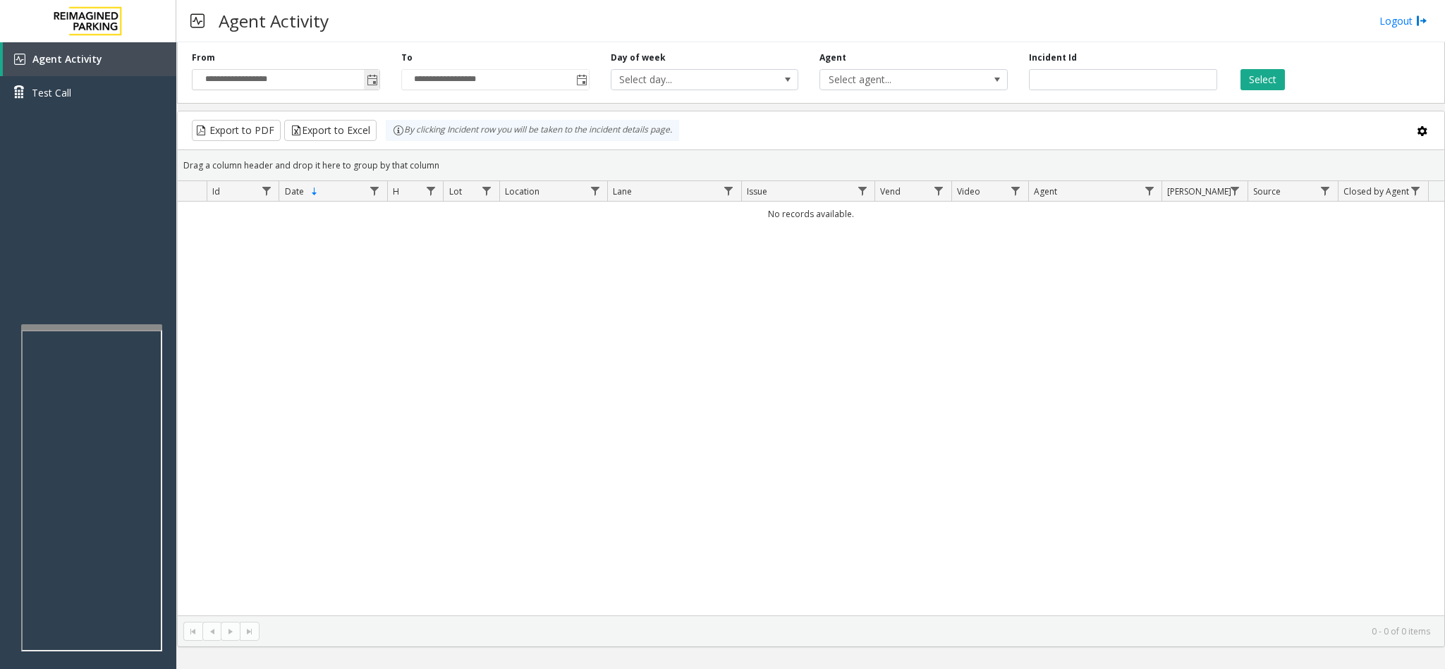
click at [368, 85] on span "Toggle popup" at bounding box center [372, 80] width 11 height 11
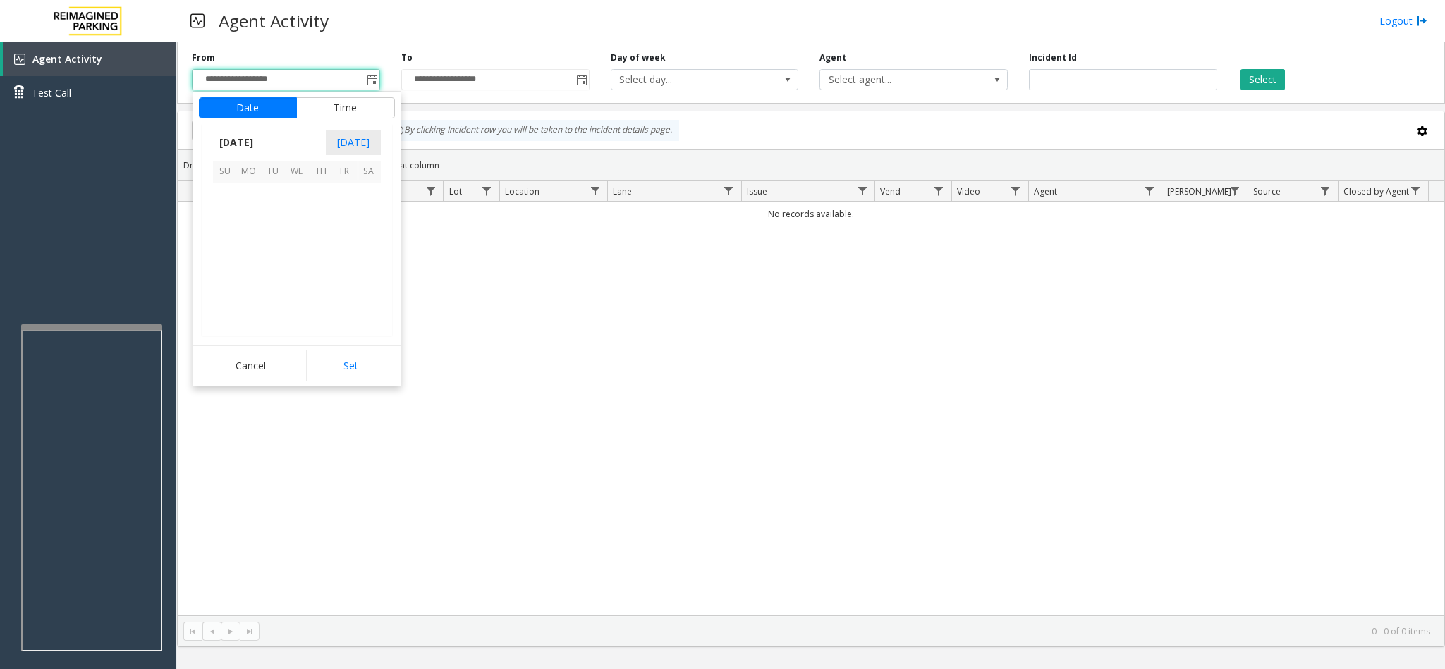
scroll to position [252963, 0]
click at [296, 216] on span "10" at bounding box center [297, 219] width 24 height 24
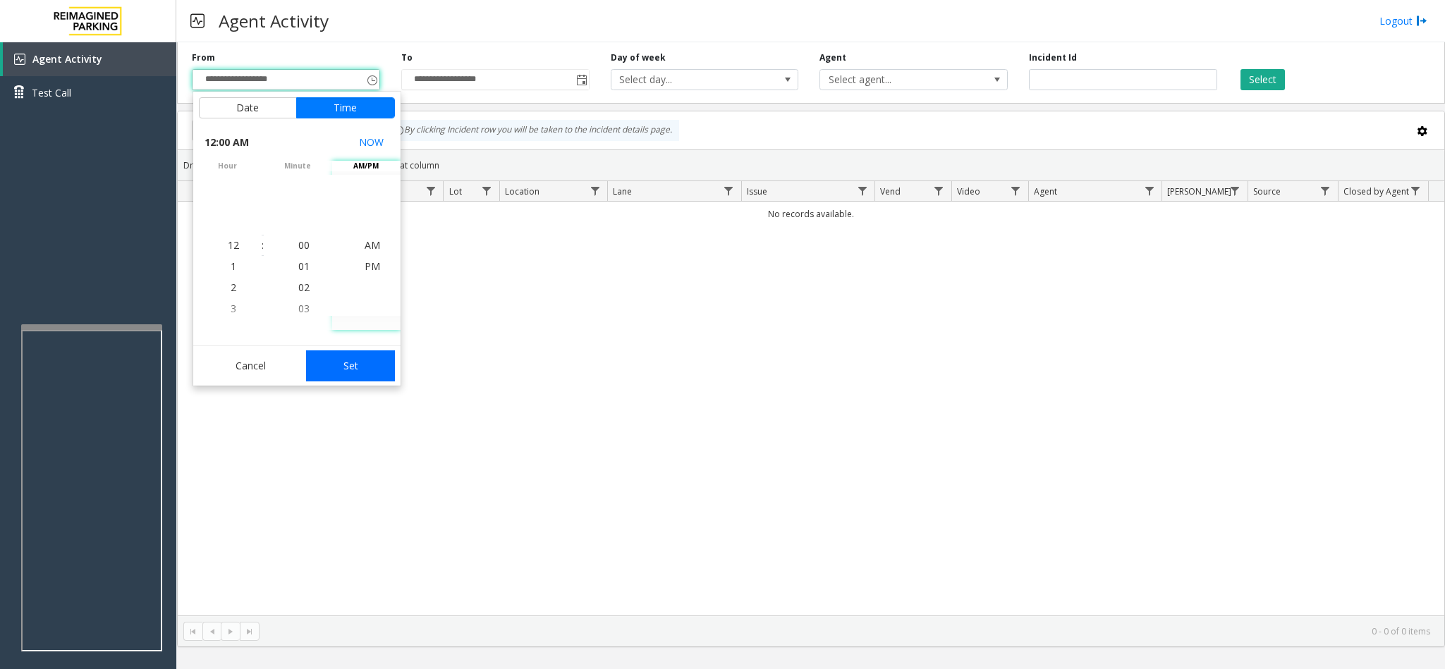
click at [370, 367] on button "Set" at bounding box center [350, 365] width 89 height 31
type input "**********"
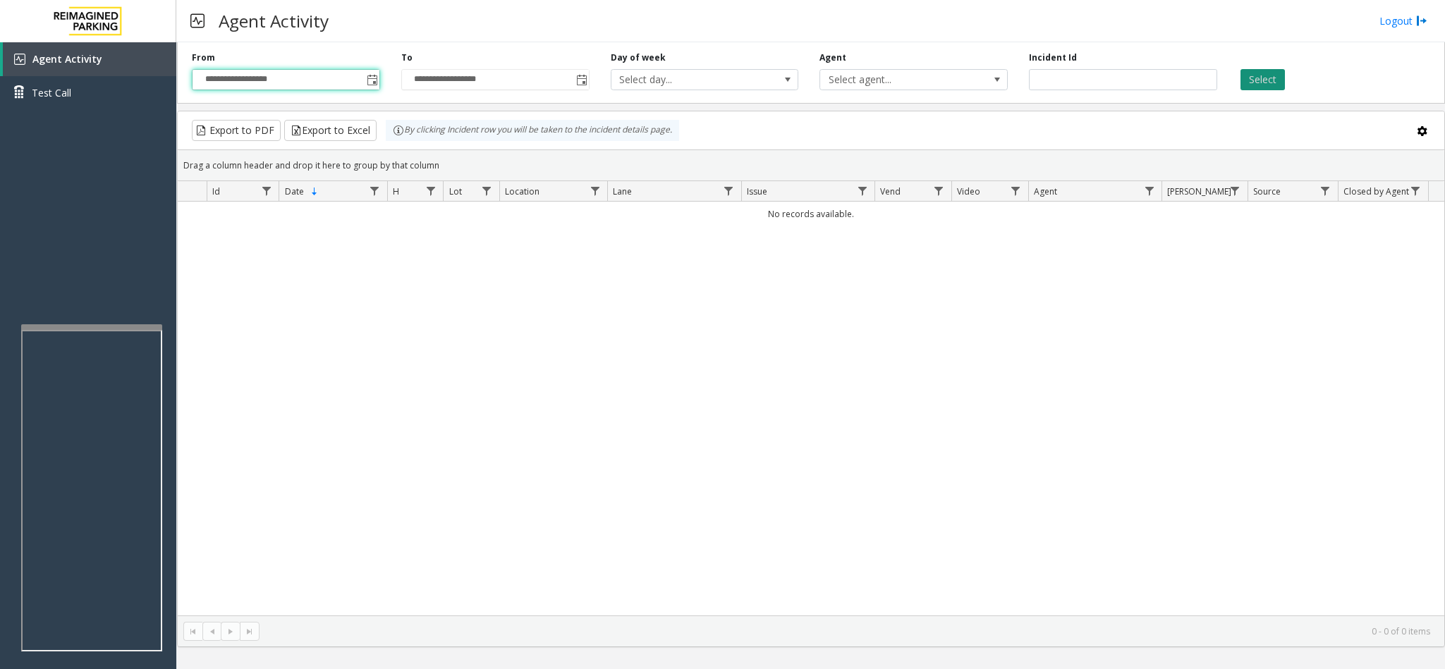
click at [963, 83] on button "Select" at bounding box center [1262, 79] width 44 height 21
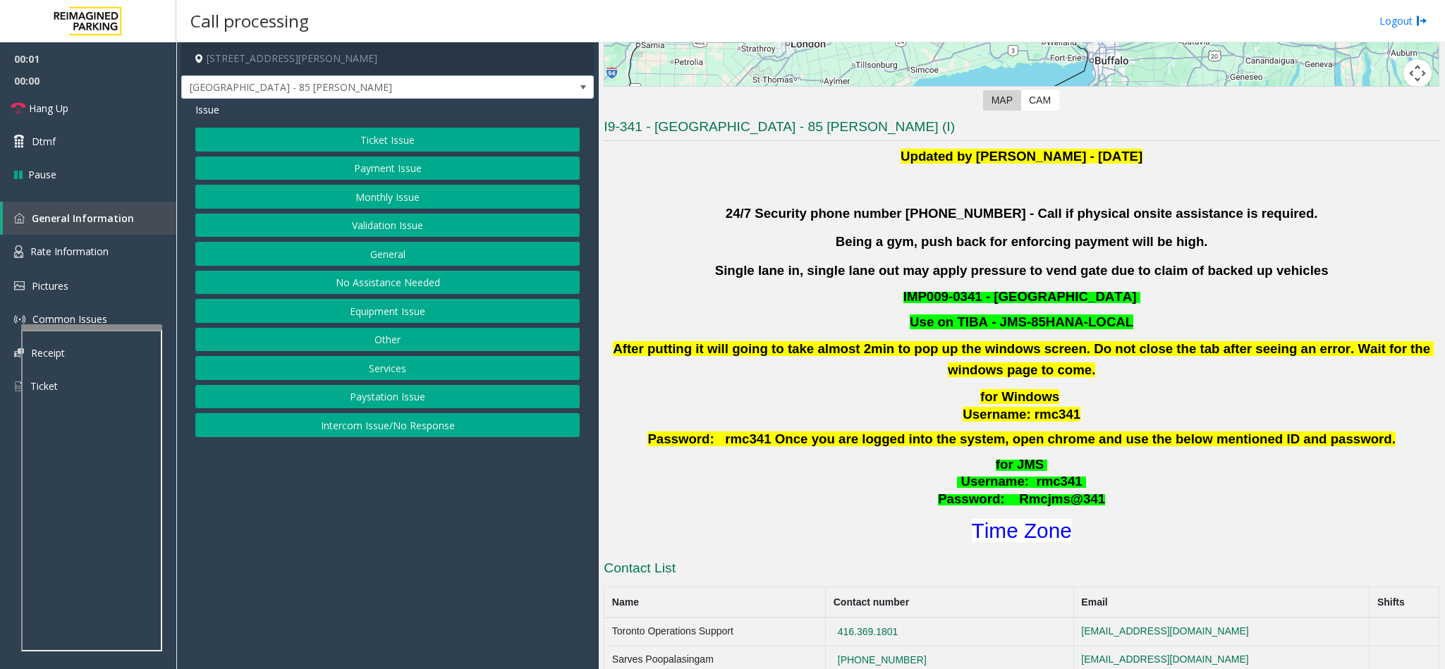
scroll to position [529, 0]
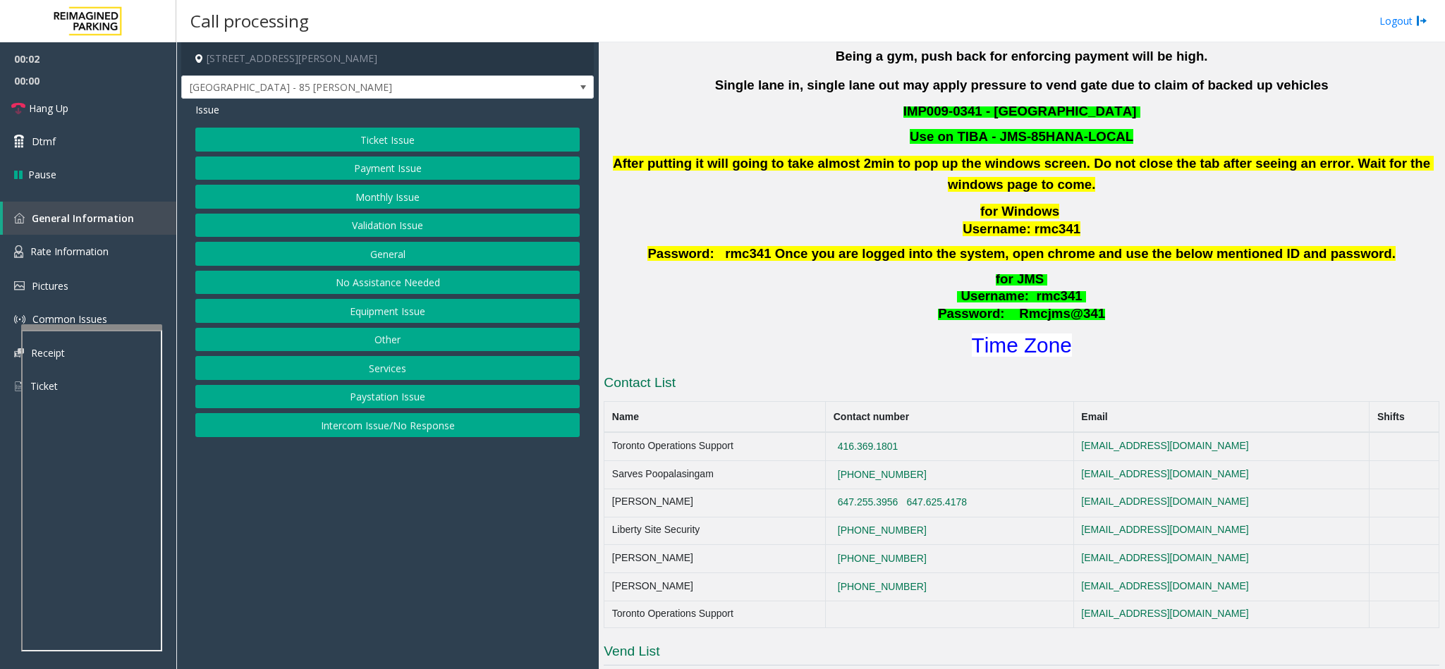
click at [411, 226] on button "Validation Issue" at bounding box center [387, 226] width 384 height 24
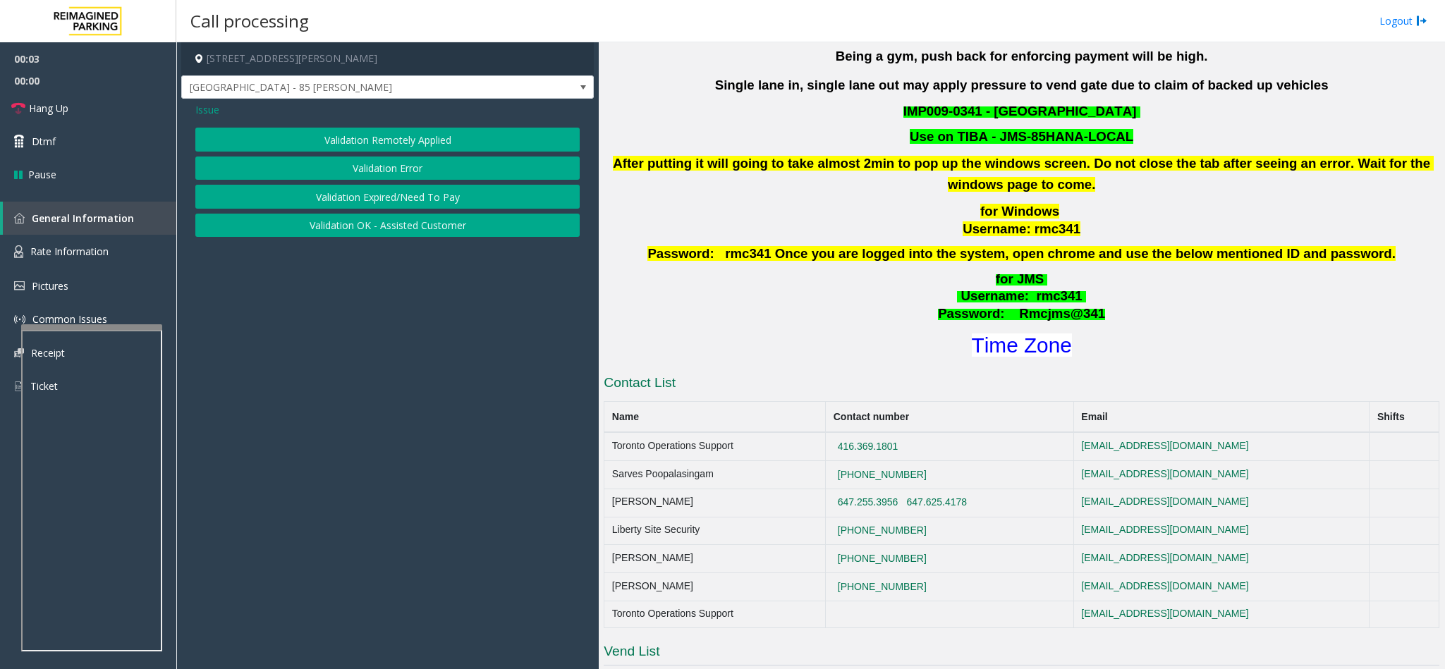
click at [401, 161] on button "Validation Error" at bounding box center [387, 169] width 384 height 24
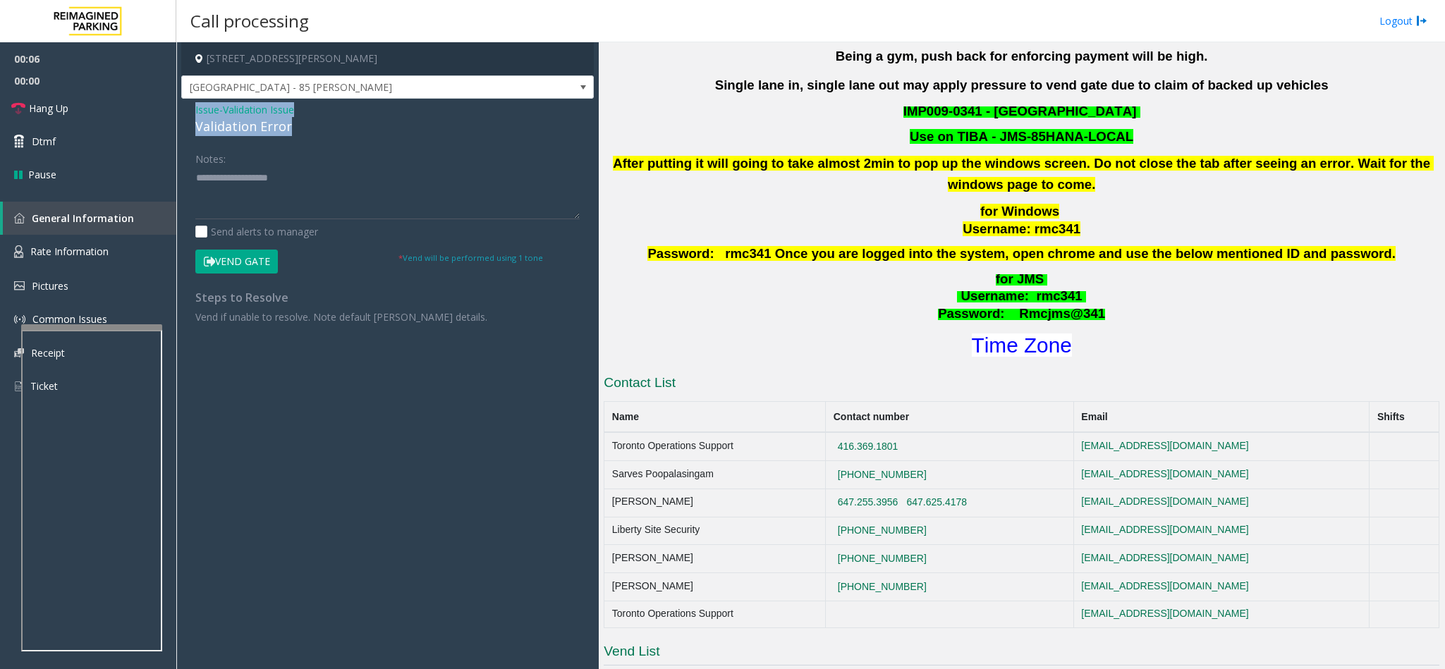
drag, startPoint x: 291, startPoint y: 126, endPoint x: 193, endPoint y: 115, distance: 98.6
click at [193, 115] on div "Issue - Validation Issue Validation Error Notes: Send alerts to manager Vend Ga…" at bounding box center [387, 219] width 413 height 240
paste textarea "**********"
click at [267, 195] on textarea at bounding box center [387, 192] width 384 height 53
drag, startPoint x: 307, startPoint y: 181, endPoint x: 231, endPoint y: 176, distance: 77.0
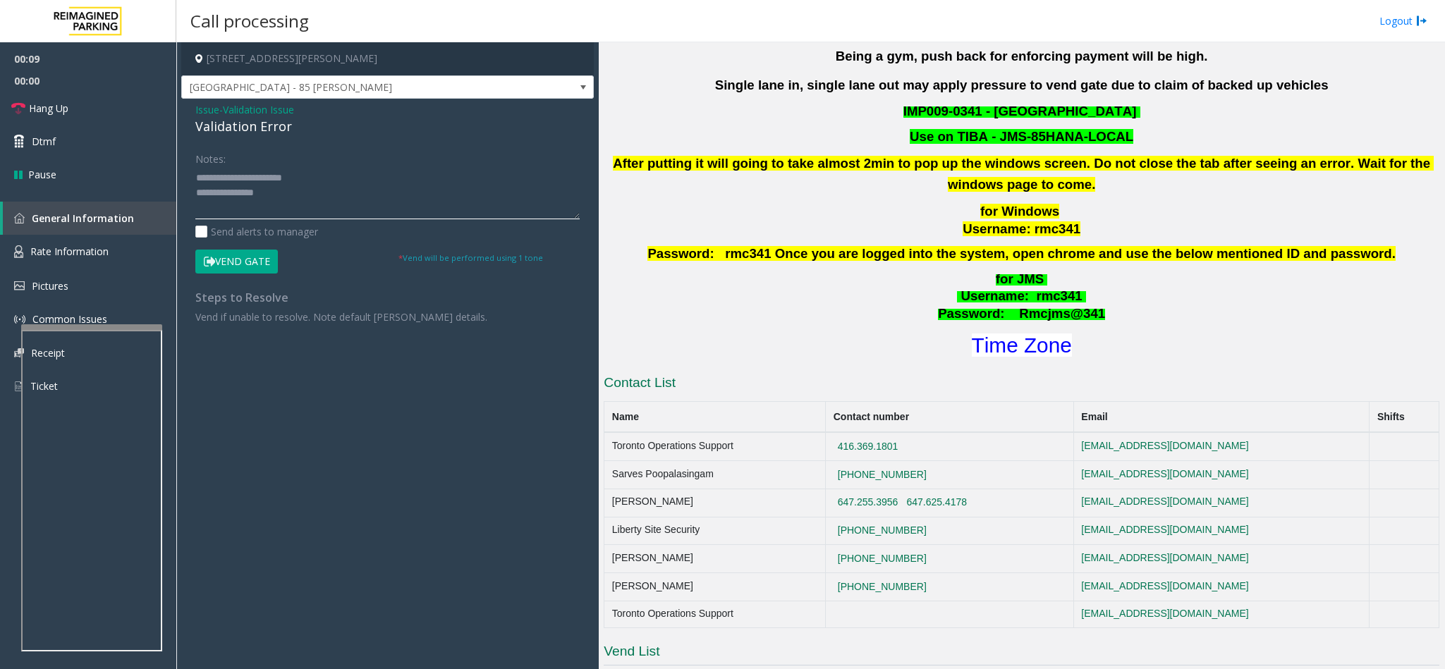
click at [231, 176] on textarea at bounding box center [387, 192] width 384 height 53
click at [298, 193] on textarea at bounding box center [387, 192] width 384 height 53
click at [197, 195] on textarea at bounding box center [387, 192] width 384 height 53
click at [246, 209] on textarea at bounding box center [387, 192] width 384 height 53
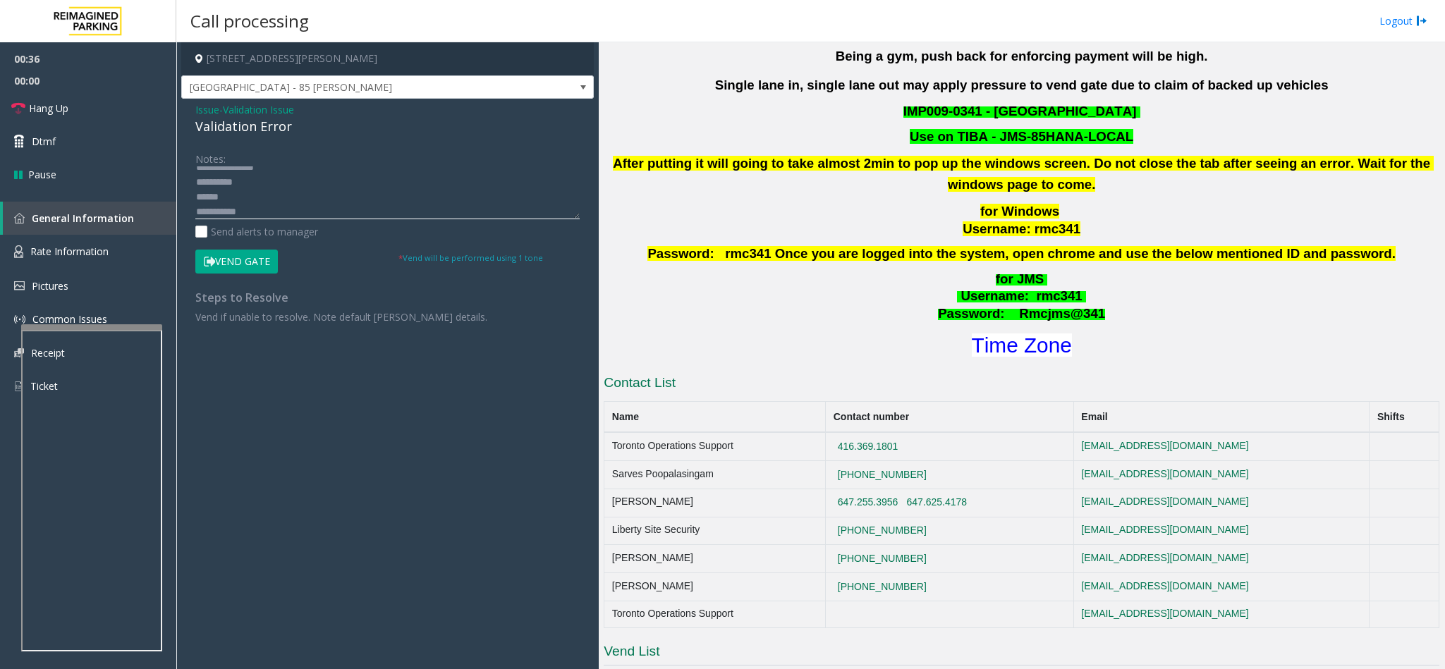
scroll to position [40, 0]
click at [963, 351] on font "Time Zone" at bounding box center [1022, 345] width 100 height 23
click at [341, 208] on textarea at bounding box center [387, 192] width 384 height 53
click at [216, 262] on button "Vend Gate" at bounding box center [236, 262] width 83 height 24
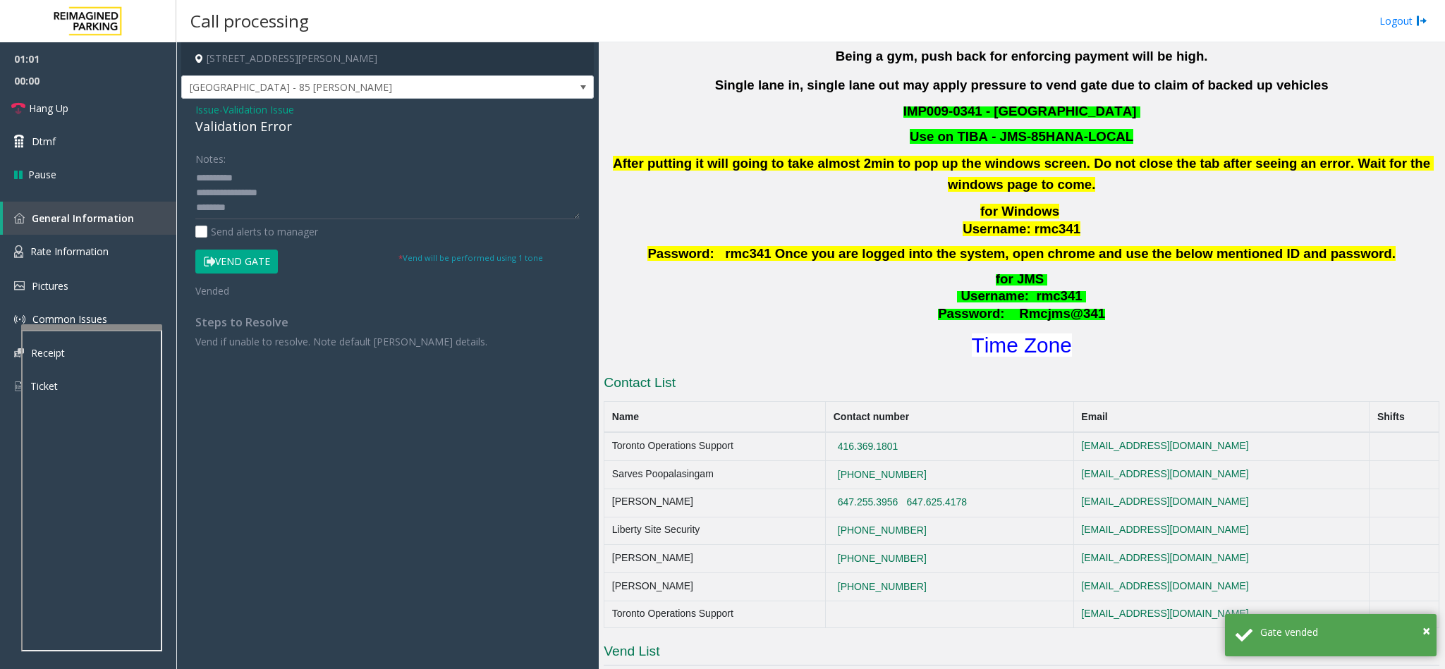
scroll to position [0, 0]
click at [252, 207] on textarea at bounding box center [387, 192] width 384 height 53
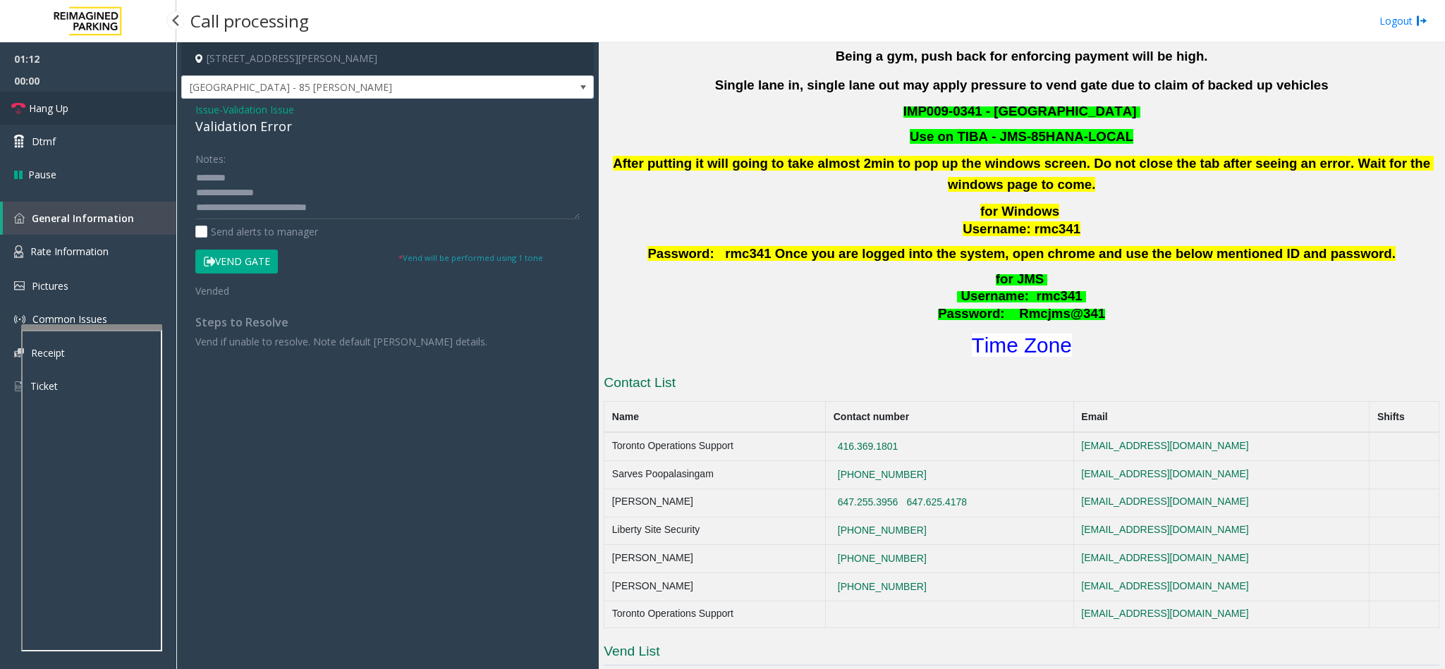
click at [117, 117] on link "Hang Up" at bounding box center [88, 108] width 176 height 33
click at [374, 205] on textarea at bounding box center [387, 192] width 384 height 53
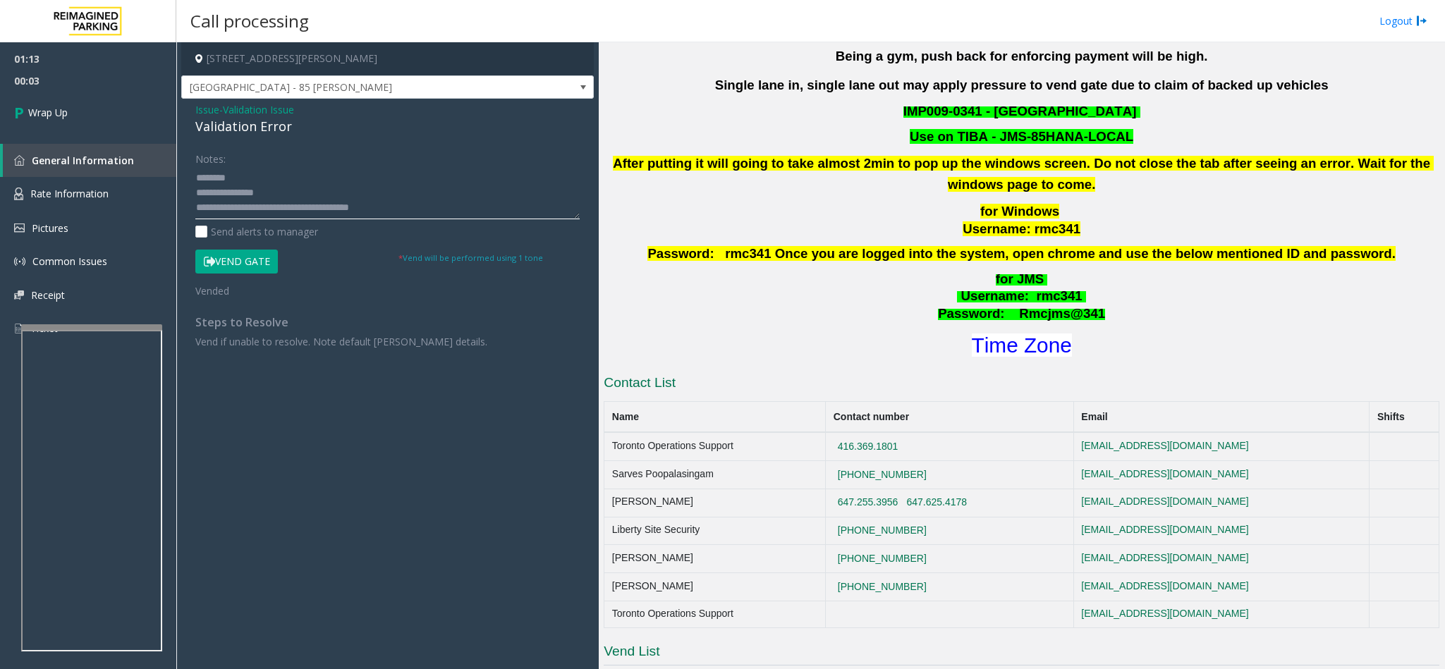
scroll to position [11, 0]
type textarea "**********"
click at [78, 125] on link "Wrap Up" at bounding box center [88, 113] width 176 height 42
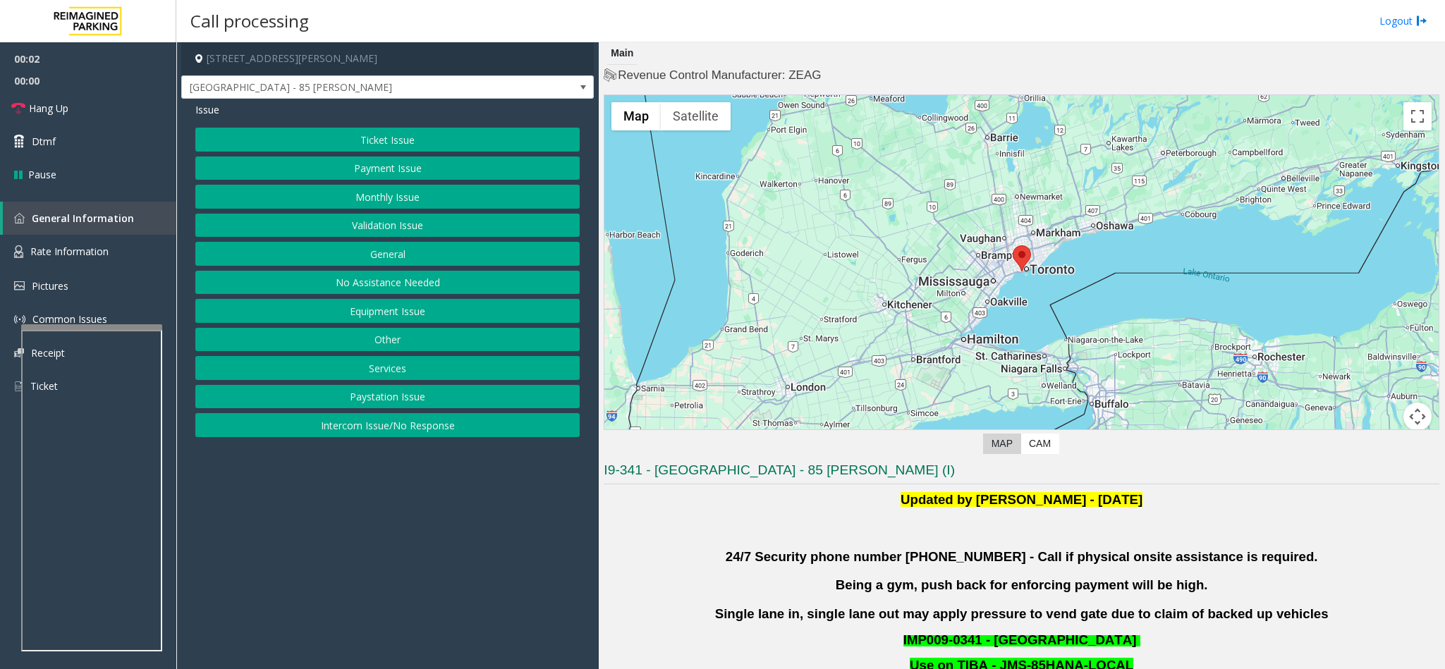
click at [407, 220] on button "Validation Issue" at bounding box center [387, 226] width 384 height 24
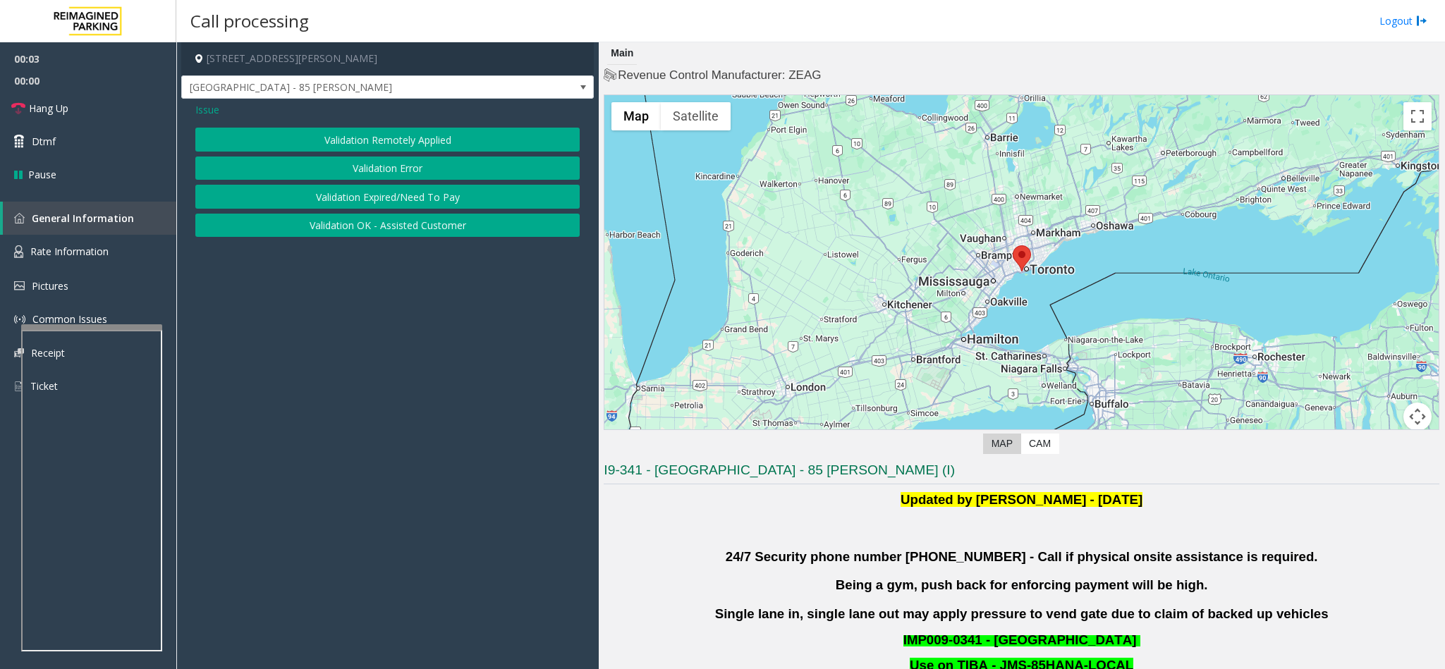
click at [396, 161] on button "Validation Error" at bounding box center [387, 169] width 384 height 24
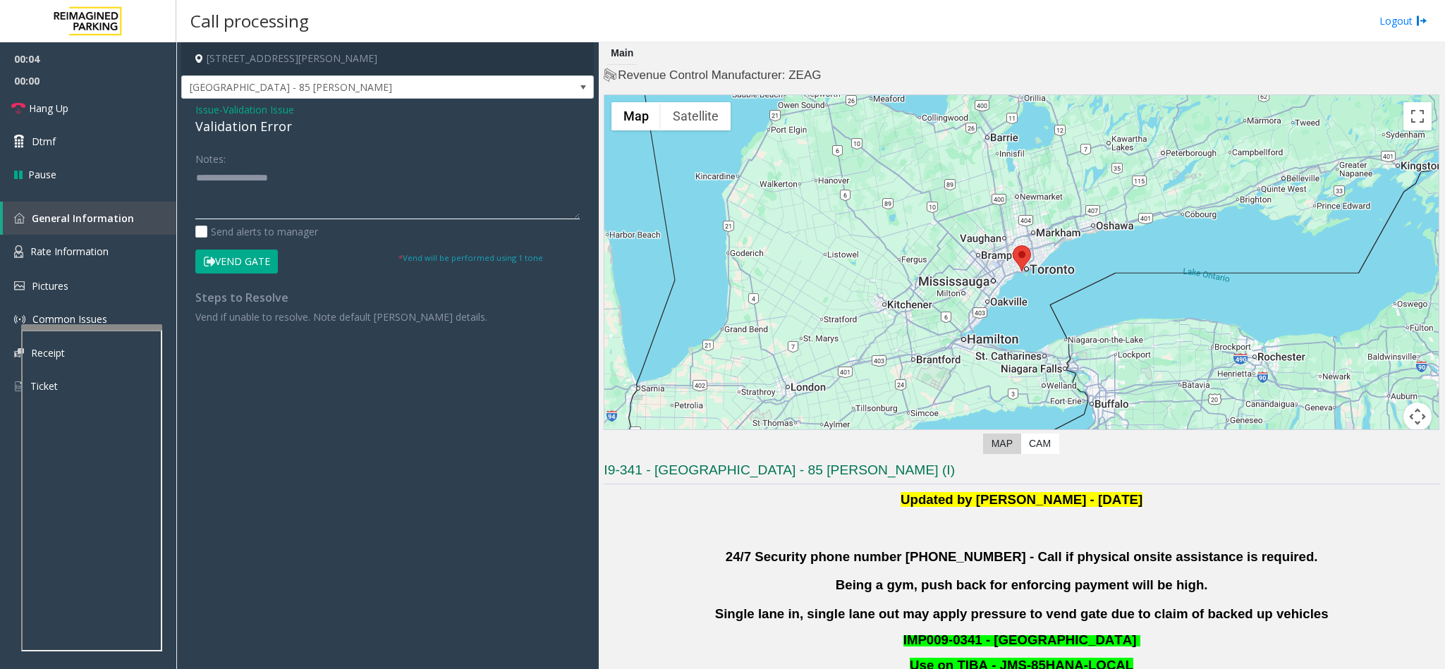
click at [263, 203] on textarea at bounding box center [387, 192] width 384 height 53
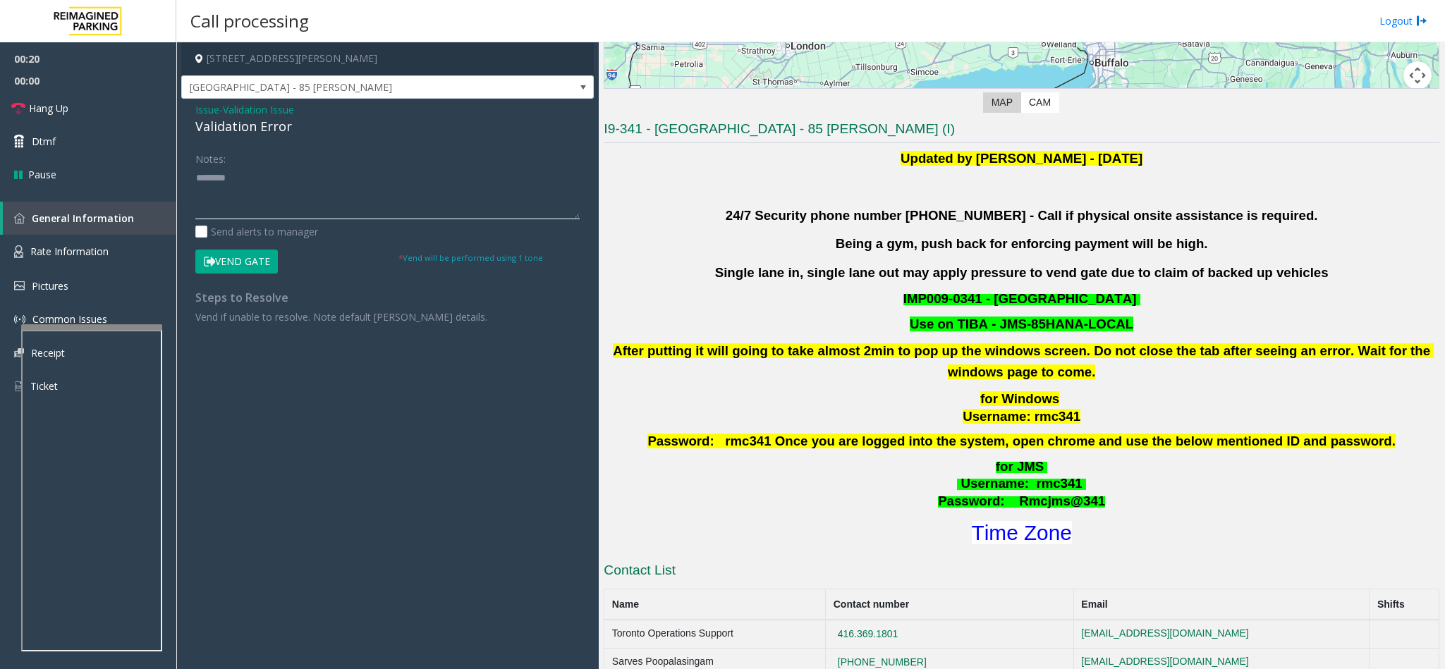
scroll to position [529, 0]
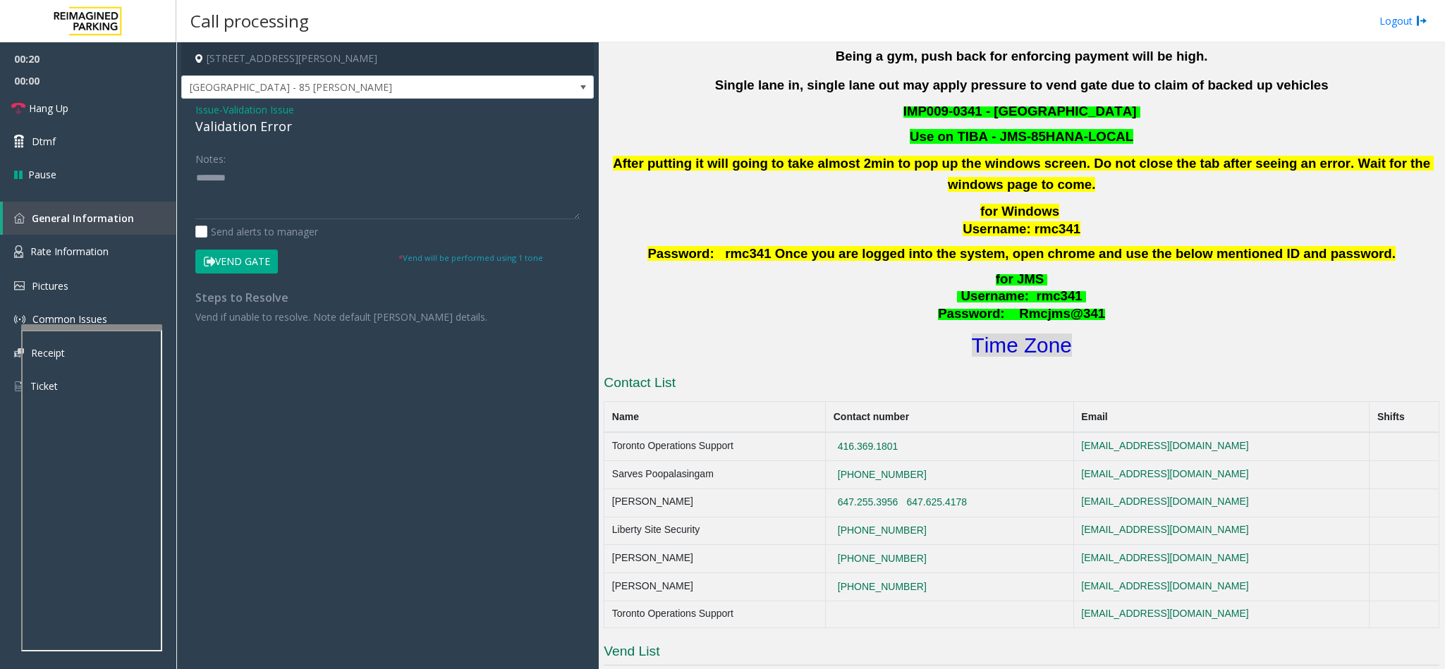
click at [963, 348] on font "Time Zone" at bounding box center [1022, 345] width 100 height 23
click at [335, 186] on textarea at bounding box center [387, 192] width 384 height 53
click at [197, 176] on textarea at bounding box center [387, 192] width 384 height 53
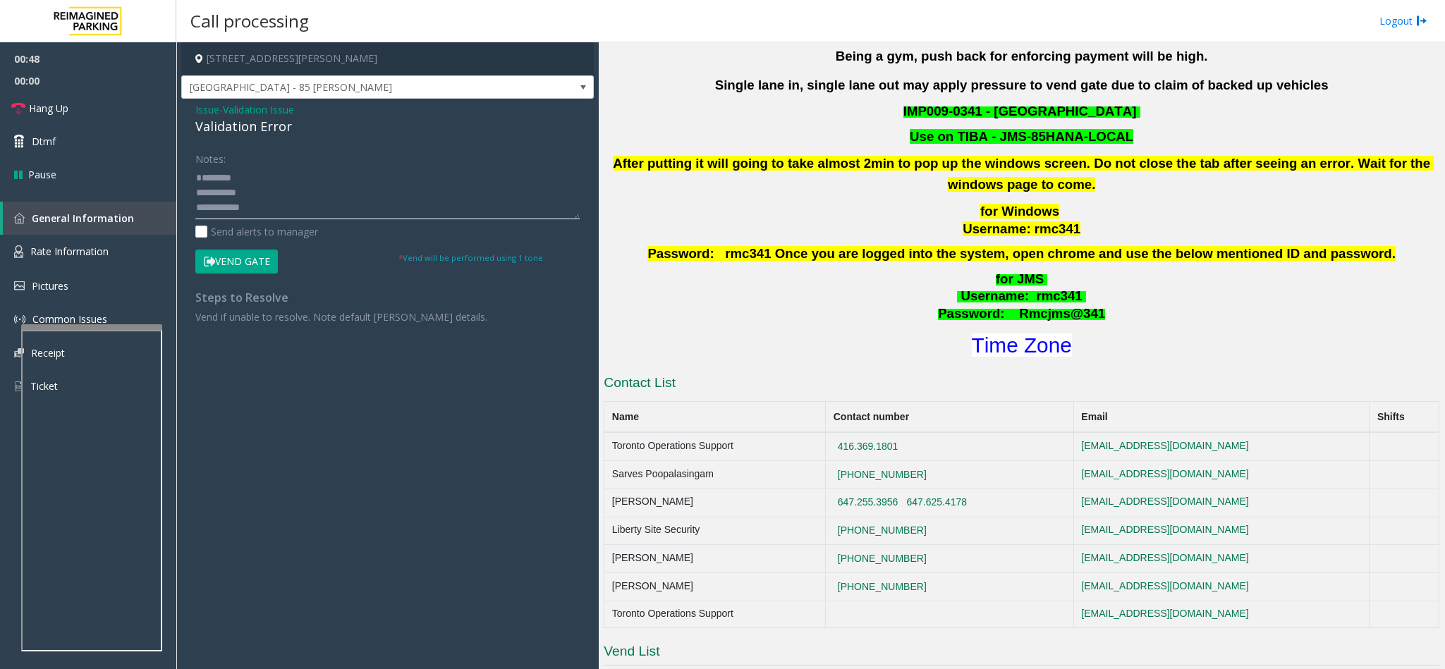
click at [269, 197] on textarea at bounding box center [387, 192] width 384 height 53
click at [197, 188] on textarea at bounding box center [387, 192] width 384 height 53
drag, startPoint x: 291, startPoint y: 127, endPoint x: 182, endPoint y: 110, distance: 109.9
click at [182, 110] on div "Issue - Validation Issue Validation Error Notes: Send alerts to manager Vend Ga…" at bounding box center [387, 219] width 413 height 240
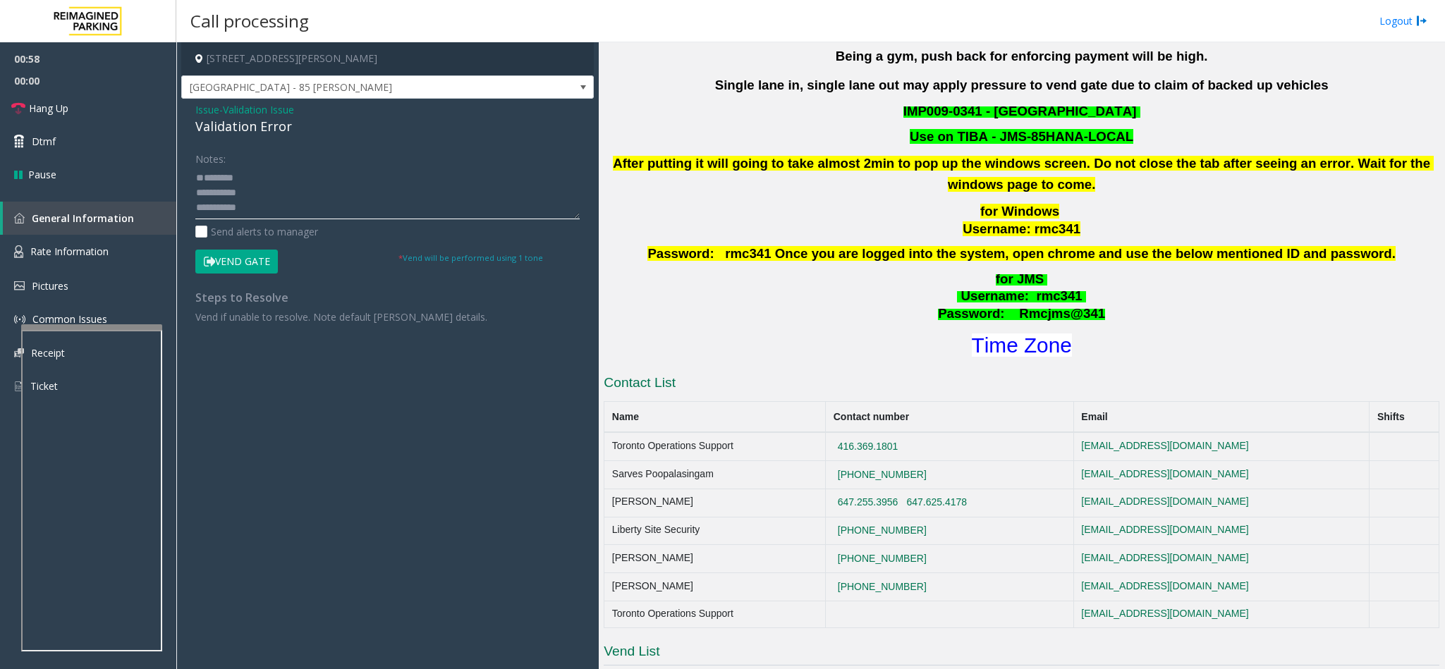
paste textarea "**********"
click at [227, 185] on textarea at bounding box center [387, 192] width 384 height 53
drag, startPoint x: 307, startPoint y: 180, endPoint x: 231, endPoint y: 176, distance: 77.0
click at [231, 176] on textarea at bounding box center [387, 192] width 384 height 53
click at [276, 193] on textarea at bounding box center [387, 192] width 384 height 53
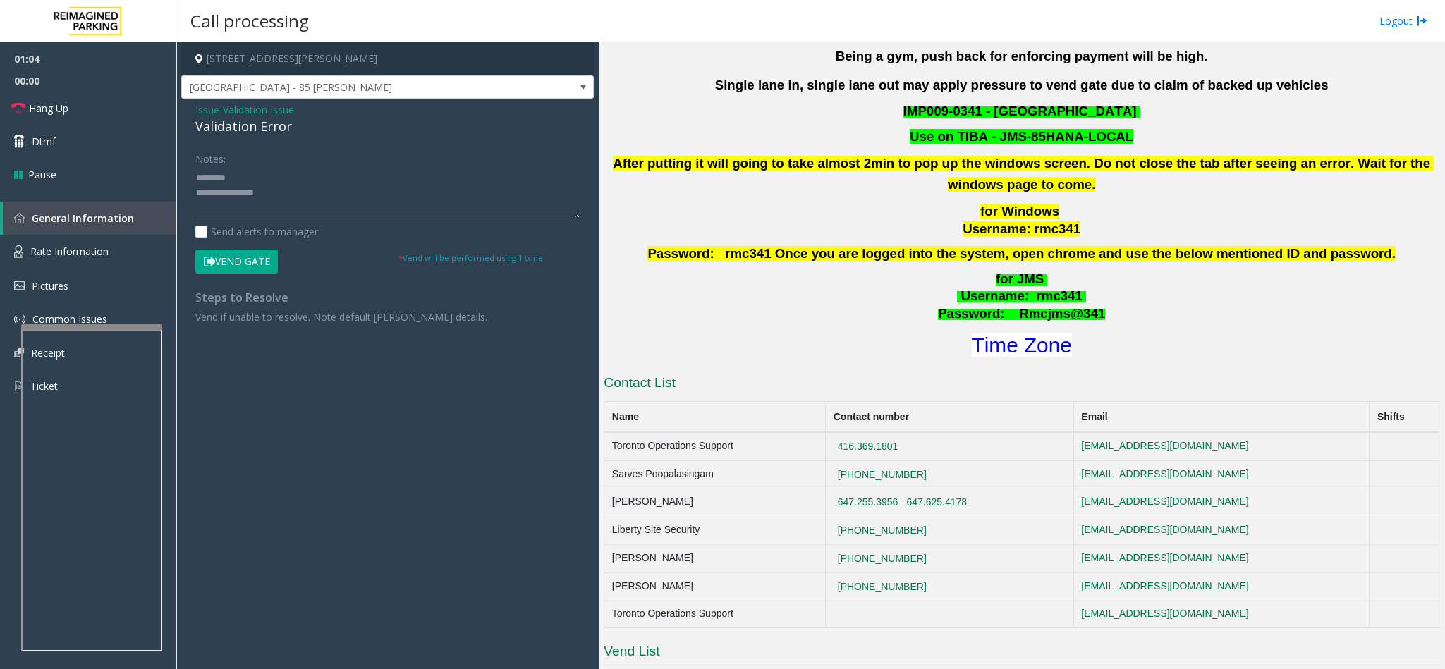
click at [259, 264] on button "Vend Gate" at bounding box center [236, 262] width 83 height 24
click at [210, 207] on textarea at bounding box center [387, 192] width 384 height 53
click at [62, 108] on span "Hang Up" at bounding box center [48, 108] width 39 height 15
click at [282, 210] on textarea at bounding box center [387, 192] width 384 height 53
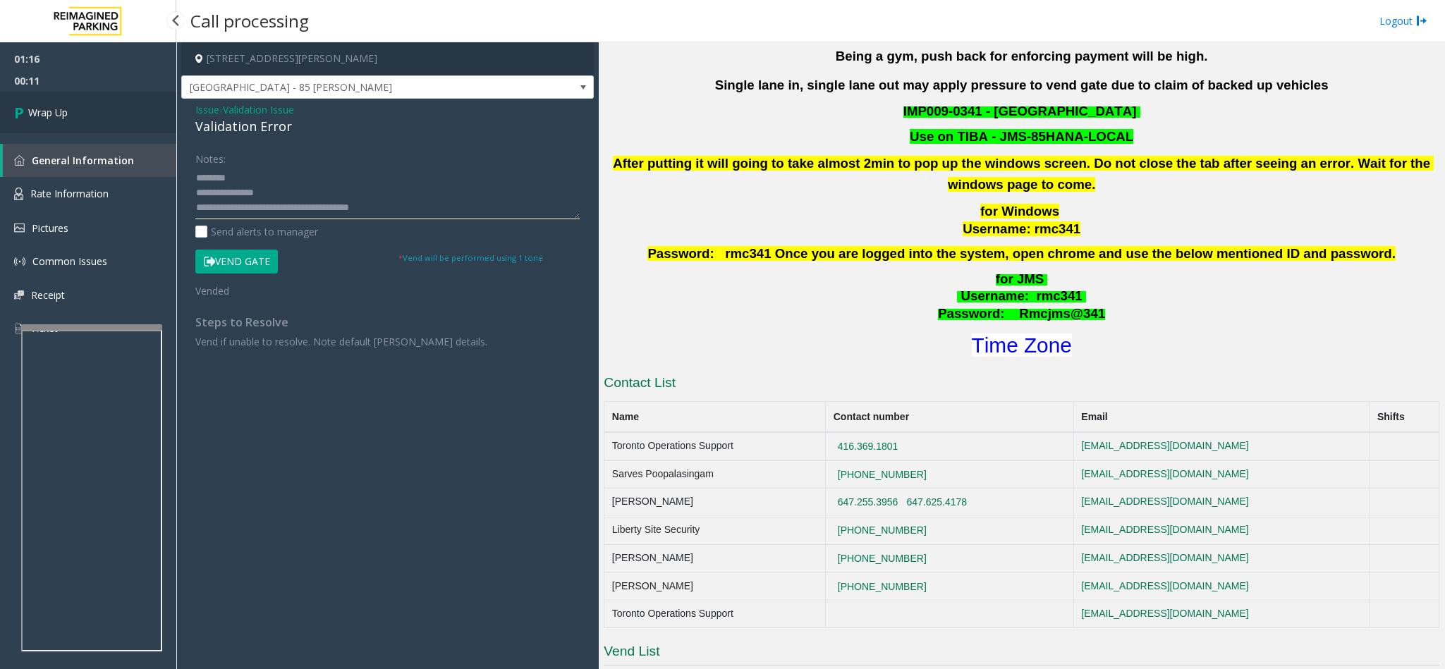
type textarea "**********"
click at [57, 104] on link "Wrap Up" at bounding box center [88, 113] width 176 height 42
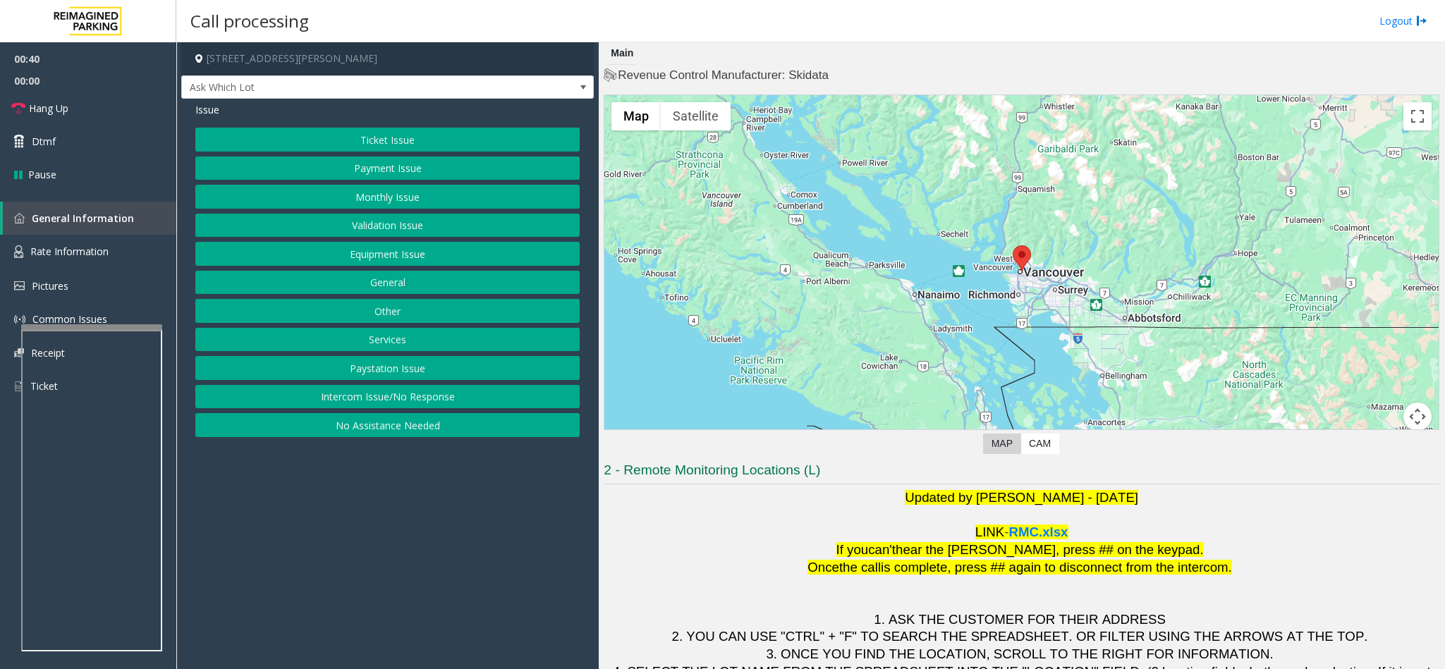
click at [353, 221] on button "Validation Issue" at bounding box center [387, 226] width 384 height 24
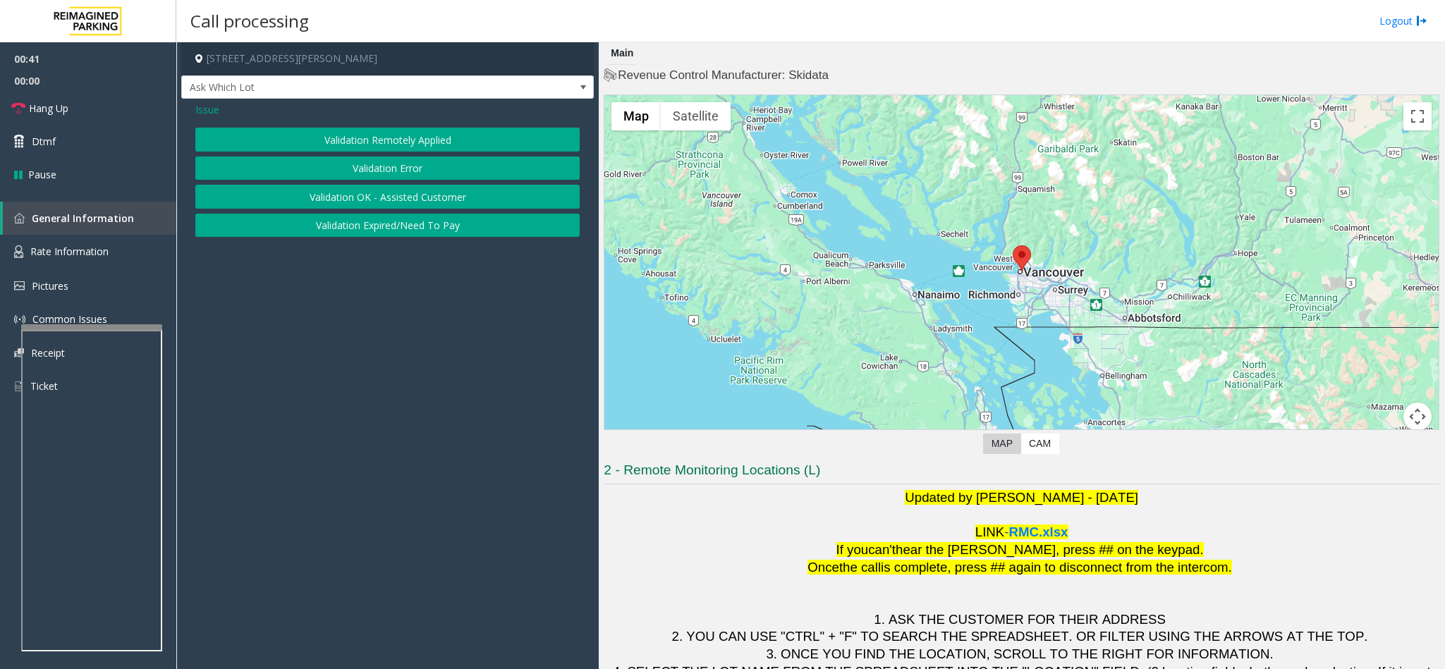
click at [374, 161] on button "Validation Error" at bounding box center [387, 169] width 384 height 24
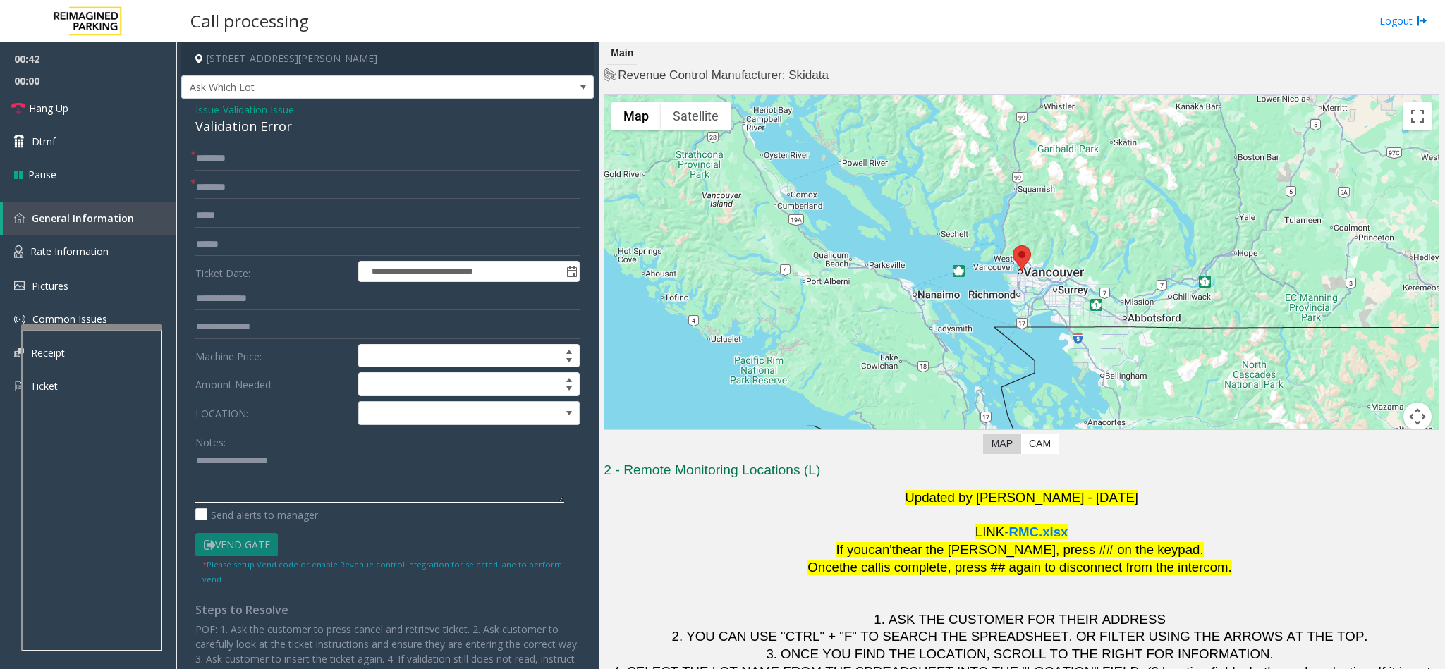
click at [246, 446] on textarea at bounding box center [379, 476] width 369 height 53
paste textarea "**********"
type textarea "**********"
click at [256, 157] on input "text" at bounding box center [387, 159] width 384 height 24
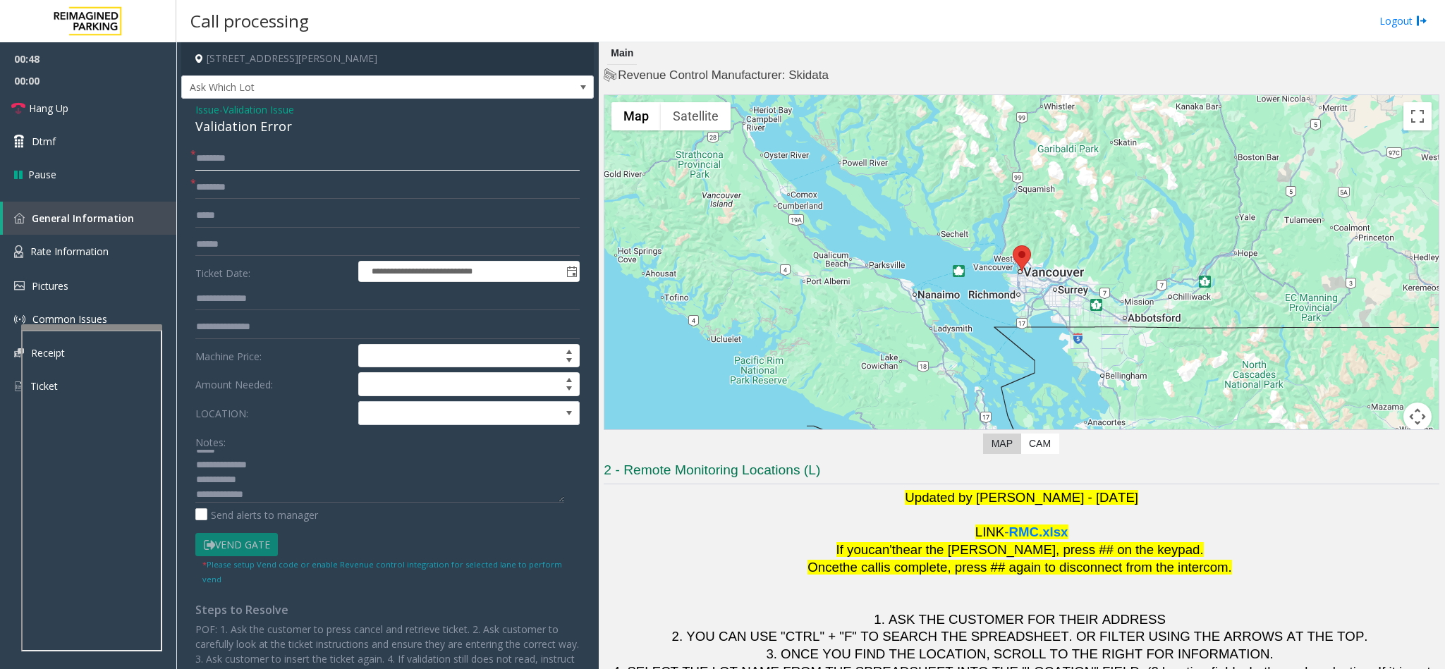
click at [316, 159] on input "text" at bounding box center [387, 159] width 384 height 24
click at [328, 157] on input "text" at bounding box center [387, 159] width 384 height 24
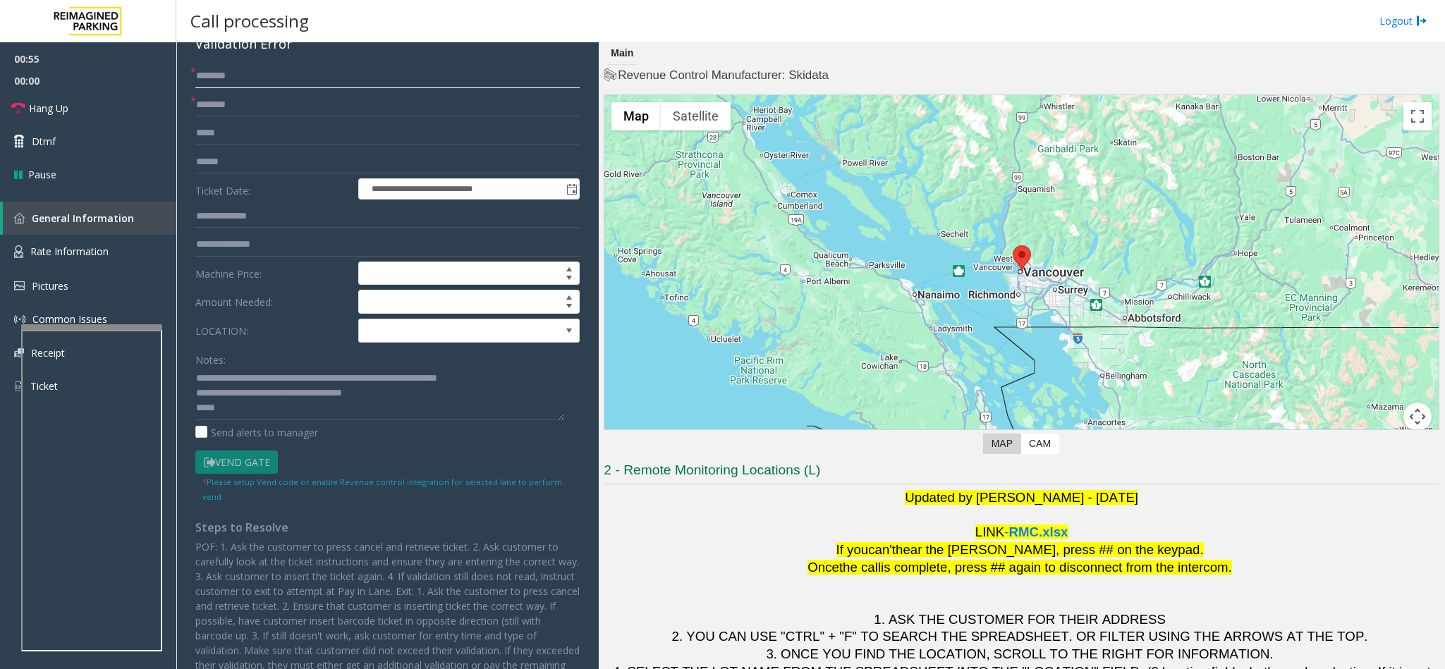
scroll to position [0, 0]
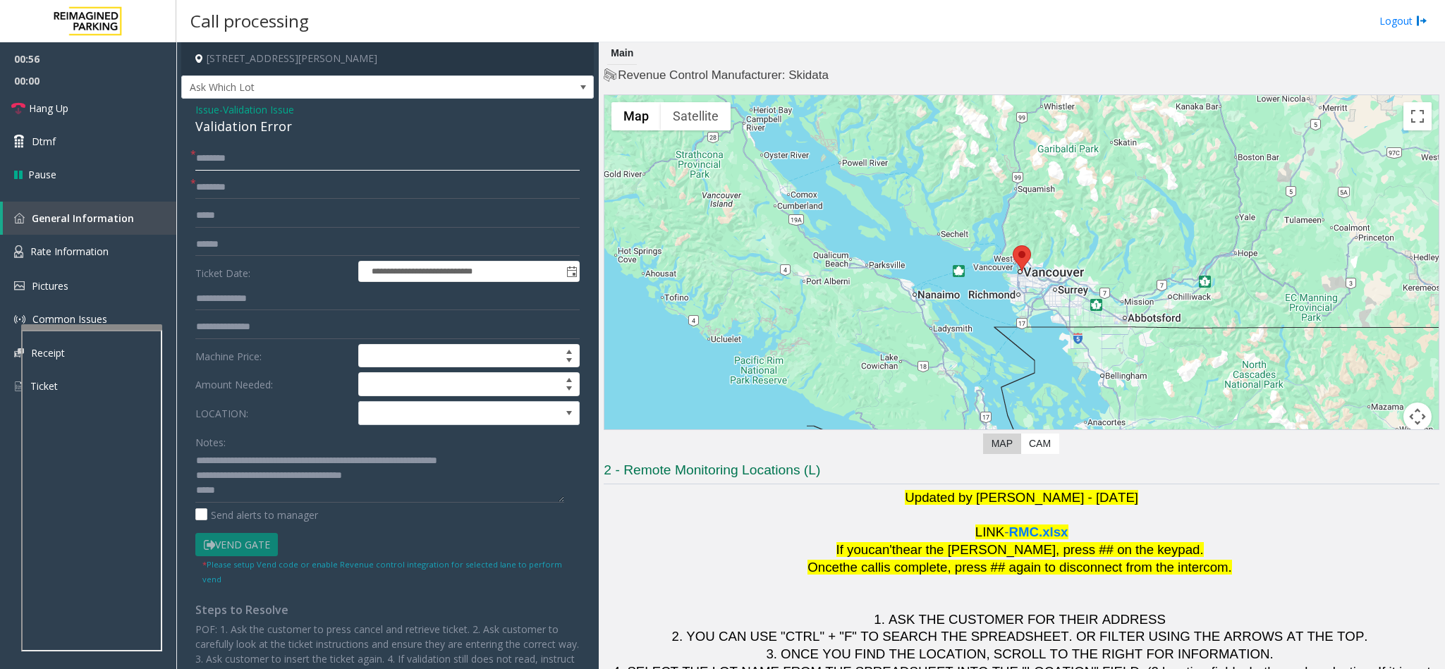
click at [280, 152] on input "text" at bounding box center [387, 159] width 384 height 24
click at [244, 157] on input "******" at bounding box center [387, 159] width 384 height 24
type input "*"
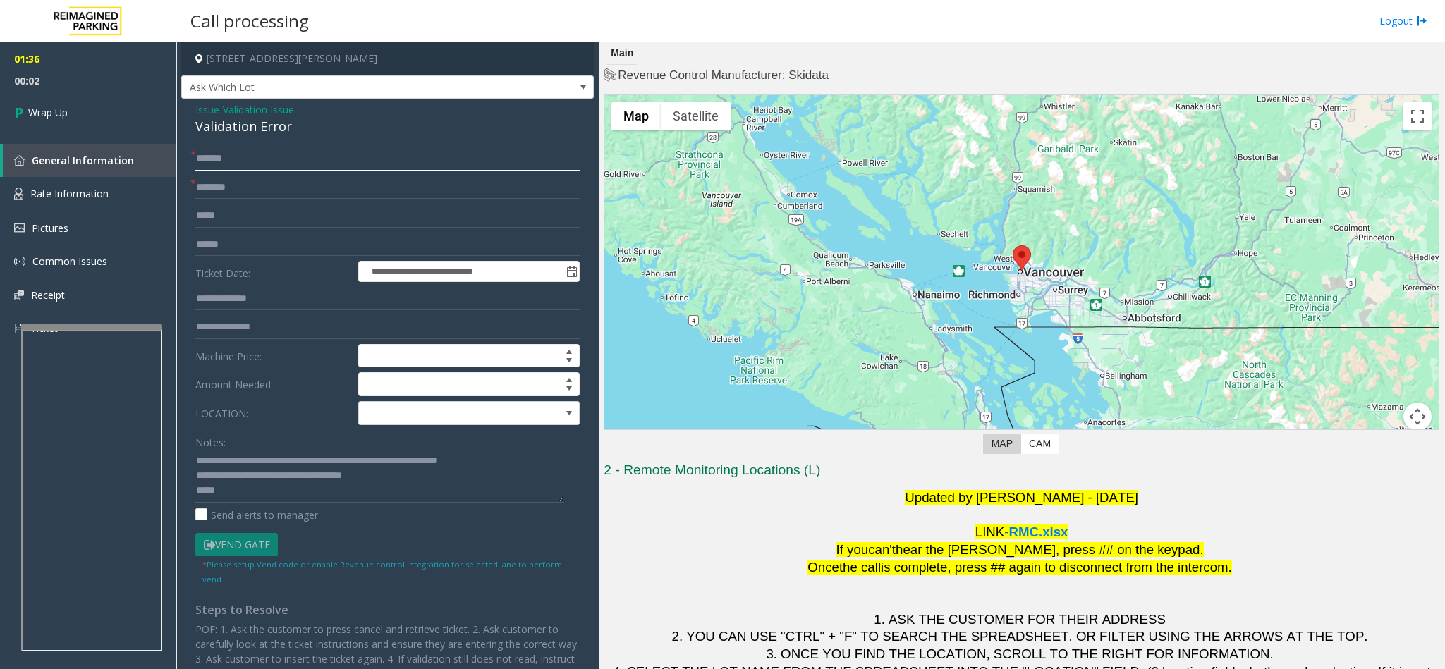
type input "*******"
drag, startPoint x: 297, startPoint y: 132, endPoint x: 193, endPoint y: 110, distance: 106.6
click at [189, 109] on div "**********" at bounding box center [387, 464] width 413 height 730
drag, startPoint x: 248, startPoint y: 497, endPoint x: 178, endPoint y: 445, distance: 87.2
click at [178, 445] on app-call-processing-form "**********" at bounding box center [387, 355] width 422 height 627
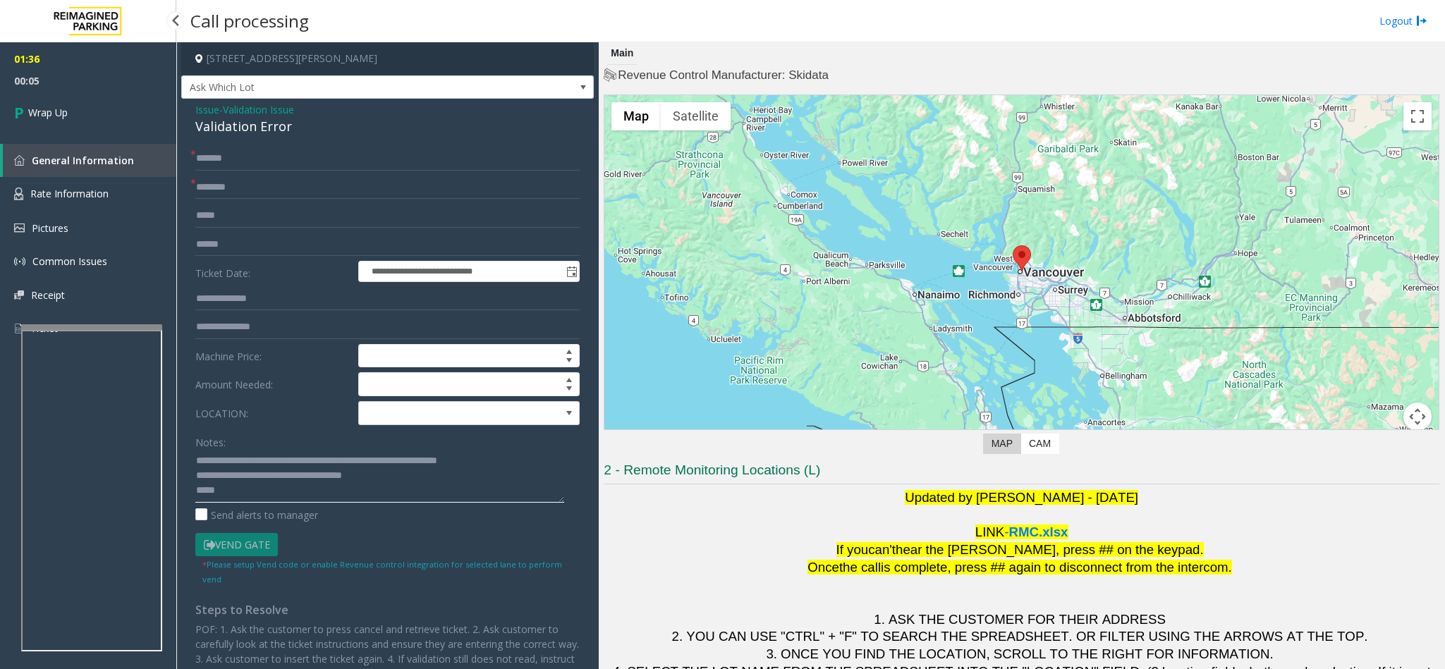
paste textarea "**********"
drag, startPoint x: 283, startPoint y: 500, endPoint x: 242, endPoint y: 428, distance: 83.1
click at [242, 428] on form "**********" at bounding box center [387, 366] width 384 height 439
type textarea "*"
drag, startPoint x: 267, startPoint y: 489, endPoint x: 202, endPoint y: 449, distance: 75.9
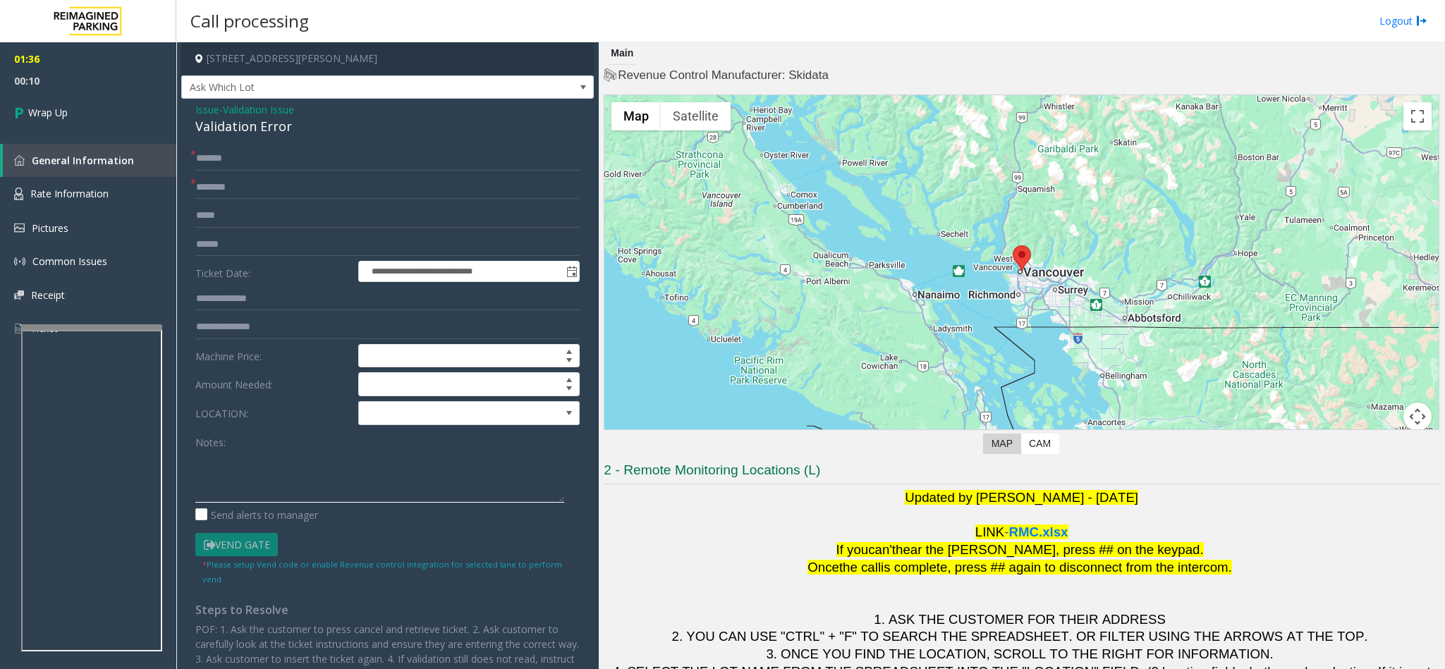
click at [202, 446] on div "Notes:" at bounding box center [387, 466] width 384 height 73
drag, startPoint x: 296, startPoint y: 135, endPoint x: 191, endPoint y: 110, distance: 108.1
click at [191, 110] on div "**********" at bounding box center [387, 464] width 413 height 730
paste textarea "**********"
click at [257, 446] on textarea at bounding box center [379, 476] width 369 height 53
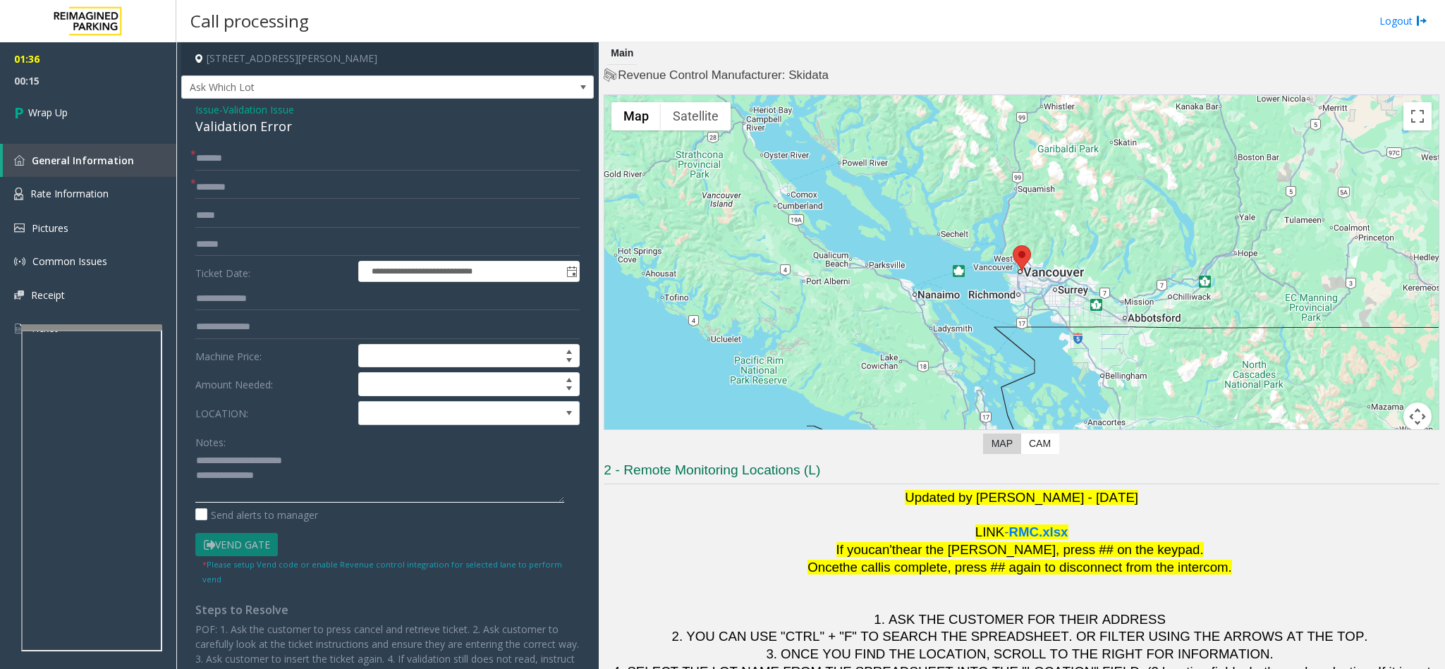
drag, startPoint x: 316, startPoint y: 456, endPoint x: 229, endPoint y: 464, distance: 87.1
click at [229, 446] on textarea at bounding box center [379, 476] width 369 height 53
click at [288, 446] on textarea at bounding box center [379, 476] width 369 height 53
type textarea "**********"
click at [277, 182] on input "text" at bounding box center [387, 188] width 384 height 24
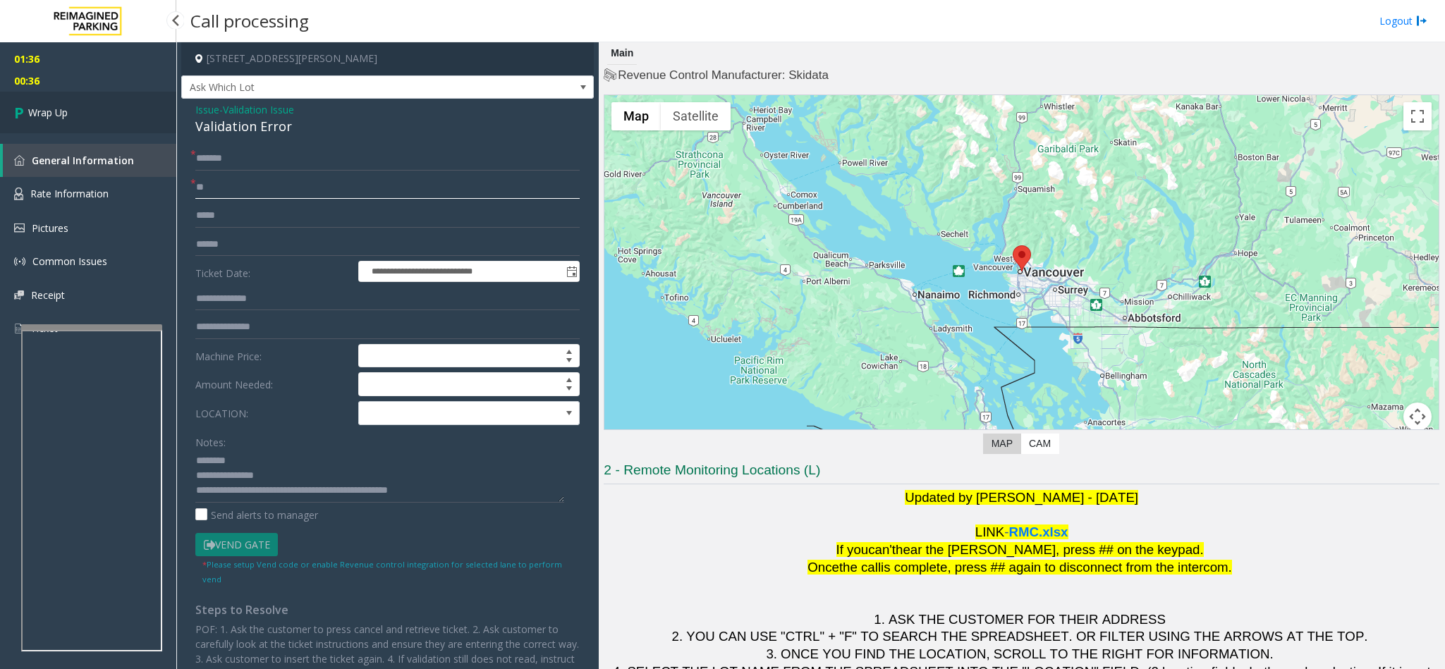
type input "**"
click at [102, 108] on link "Wrap Up" at bounding box center [88, 113] width 176 height 42
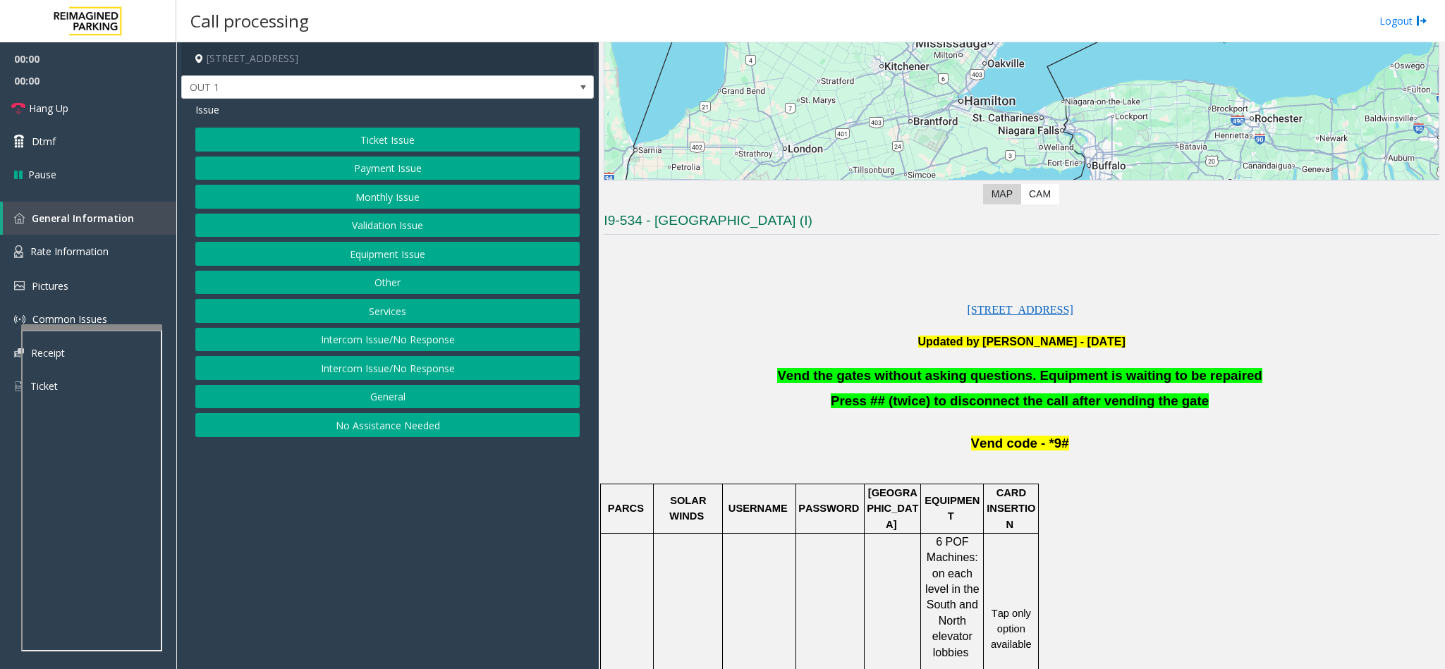
scroll to position [423, 0]
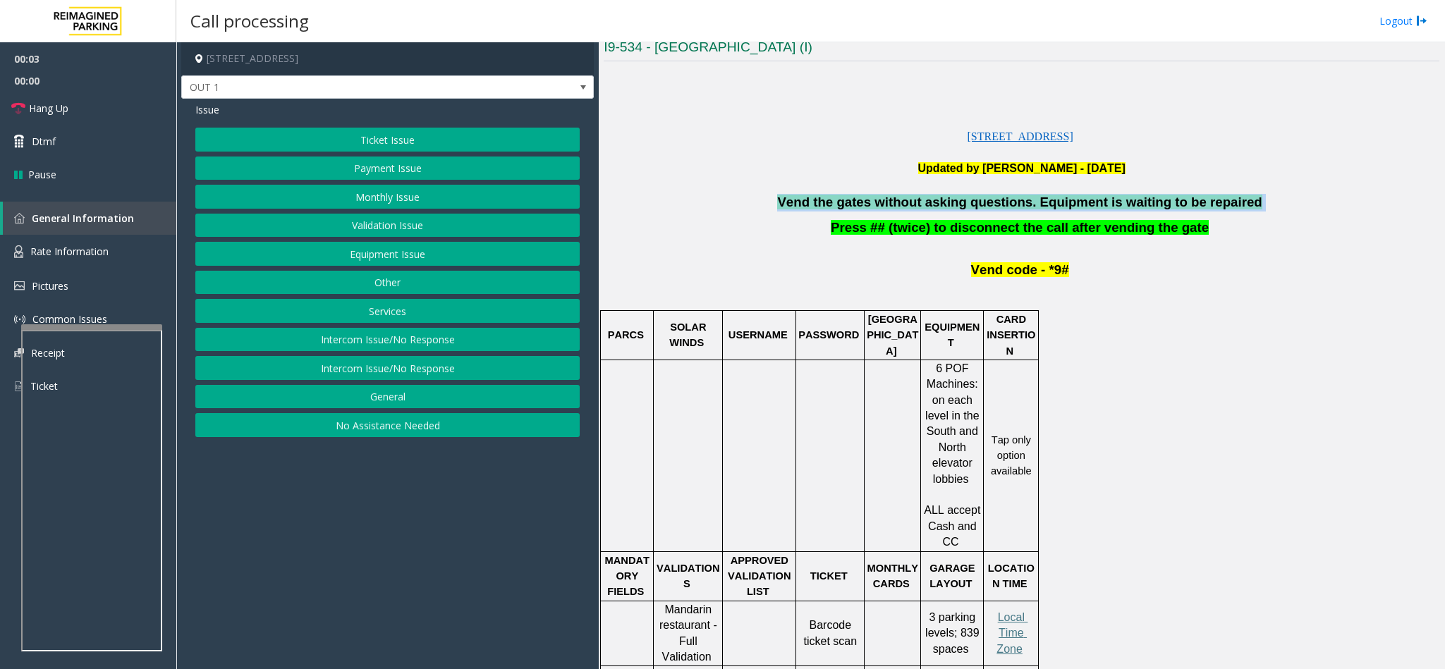
drag, startPoint x: 1200, startPoint y: 212, endPoint x: 768, endPoint y: 202, distance: 432.4
click at [768, 202] on p "Vend the gates without asking questions. Equipment is waiting to be repaired" at bounding box center [1022, 203] width 836 height 18
click at [398, 145] on button "Ticket Issue" at bounding box center [387, 140] width 384 height 24
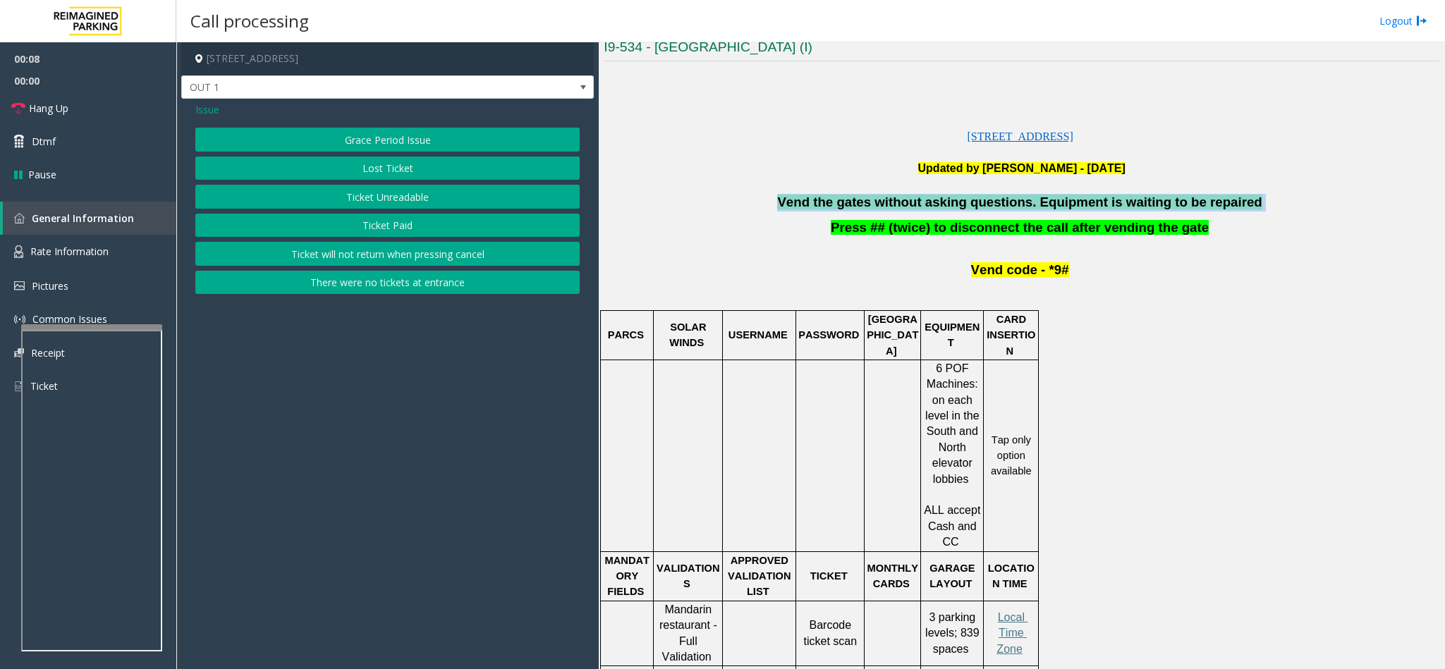
click at [421, 280] on button "There were no tickets at entrance" at bounding box center [387, 283] width 384 height 24
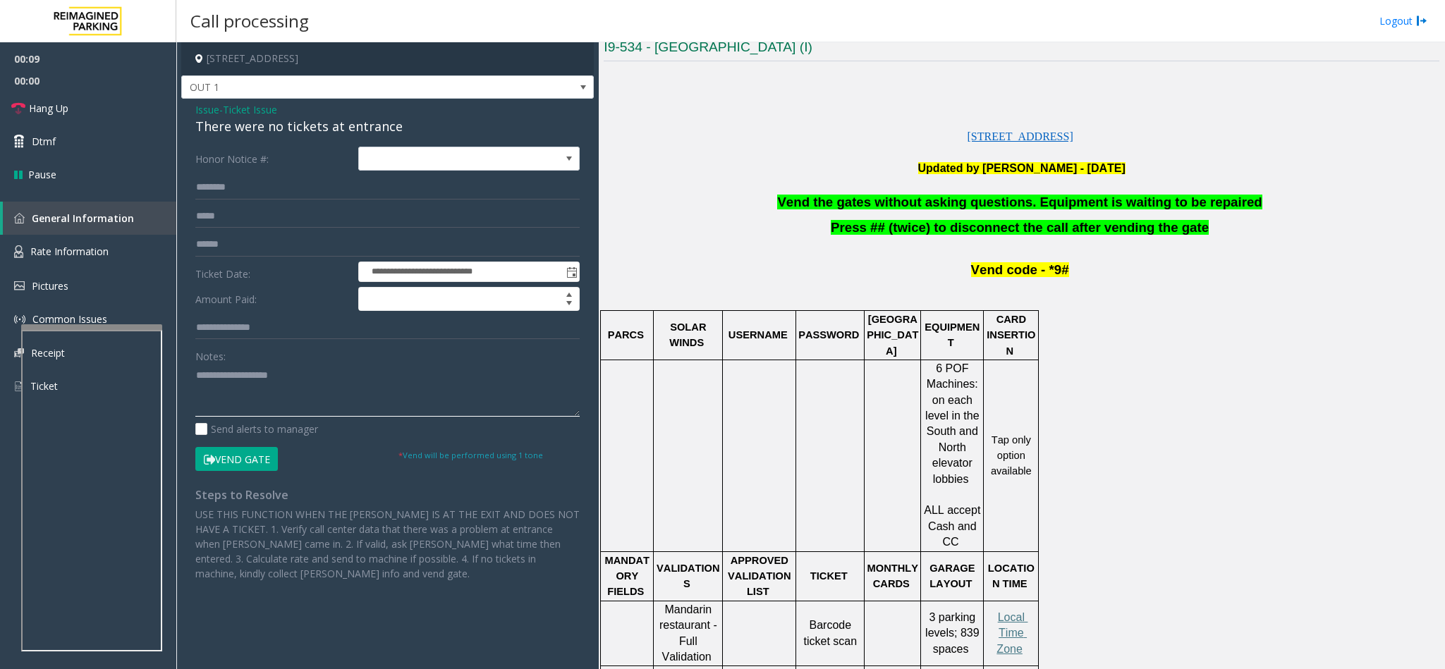
click at [337, 402] on textarea at bounding box center [387, 390] width 384 height 53
paste textarea "**********"
type textarea "**********"
click at [93, 140] on link "Dtmf" at bounding box center [88, 141] width 176 height 33
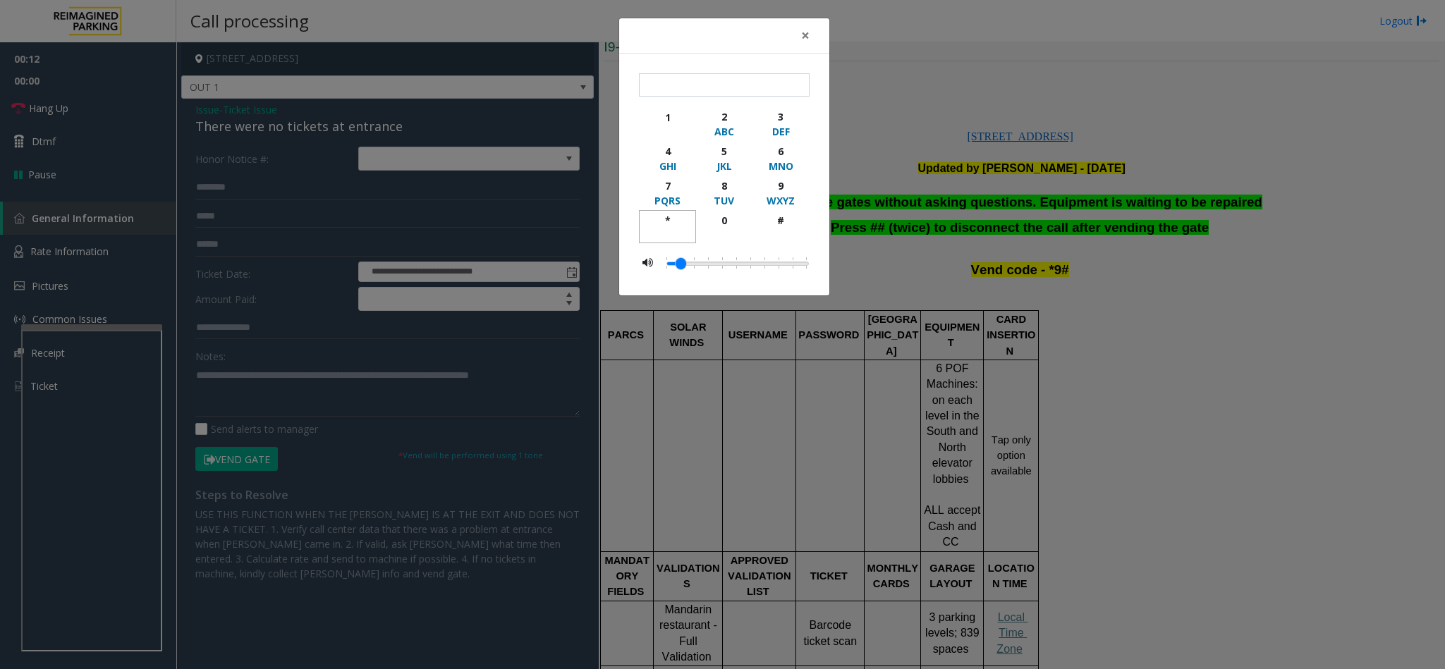
click at [659, 225] on div "*" at bounding box center [667, 220] width 39 height 15
click at [790, 186] on div "9" at bounding box center [781, 185] width 39 height 15
click at [774, 229] on div "button" at bounding box center [781, 234] width 39 height 13
type input "***"
click at [804, 35] on span "×" at bounding box center [805, 35] width 8 height 20
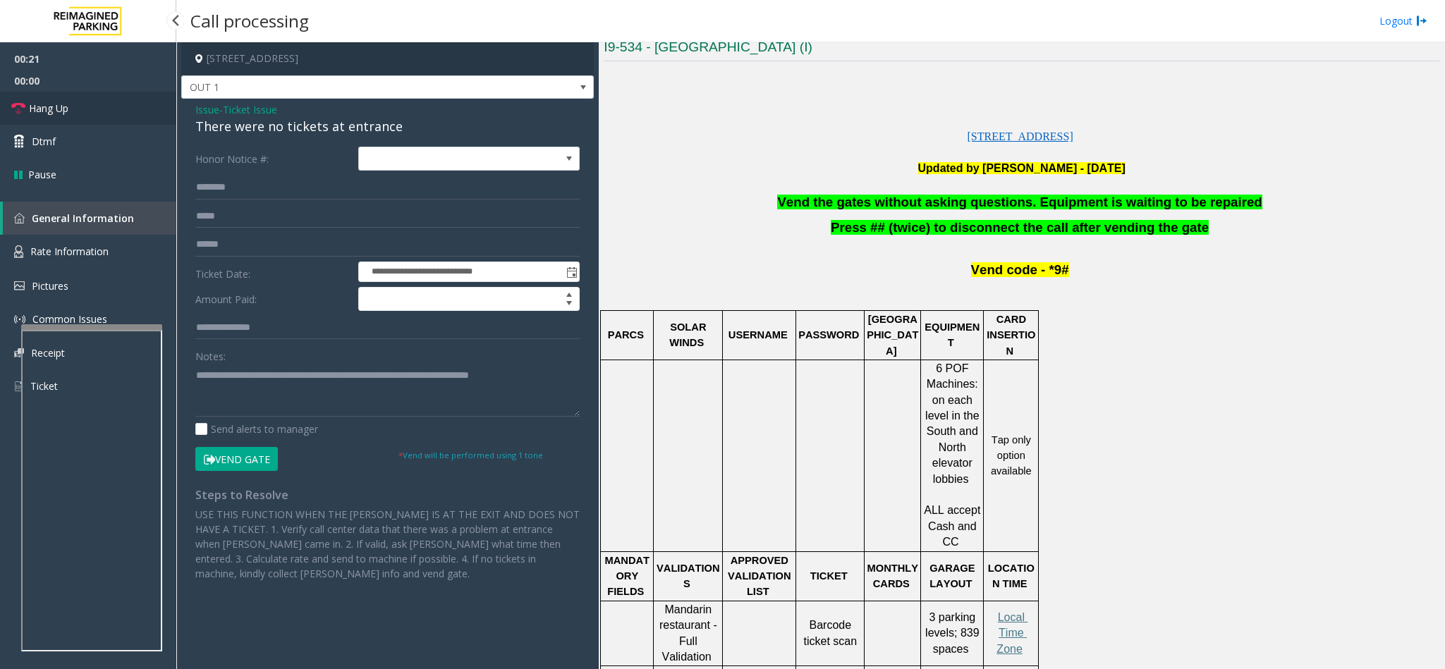
click at [92, 110] on link "Hang Up" at bounding box center [88, 108] width 176 height 33
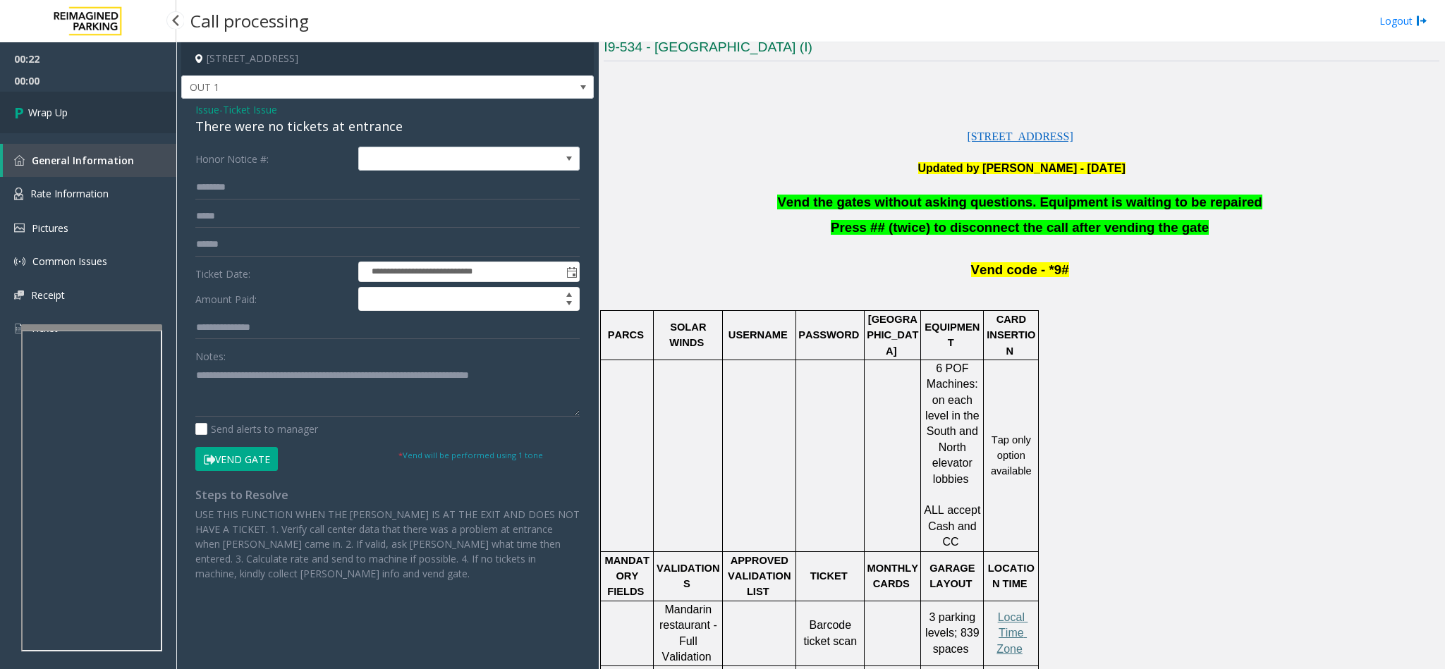
click at [91, 106] on link "Wrap Up" at bounding box center [88, 113] width 176 height 42
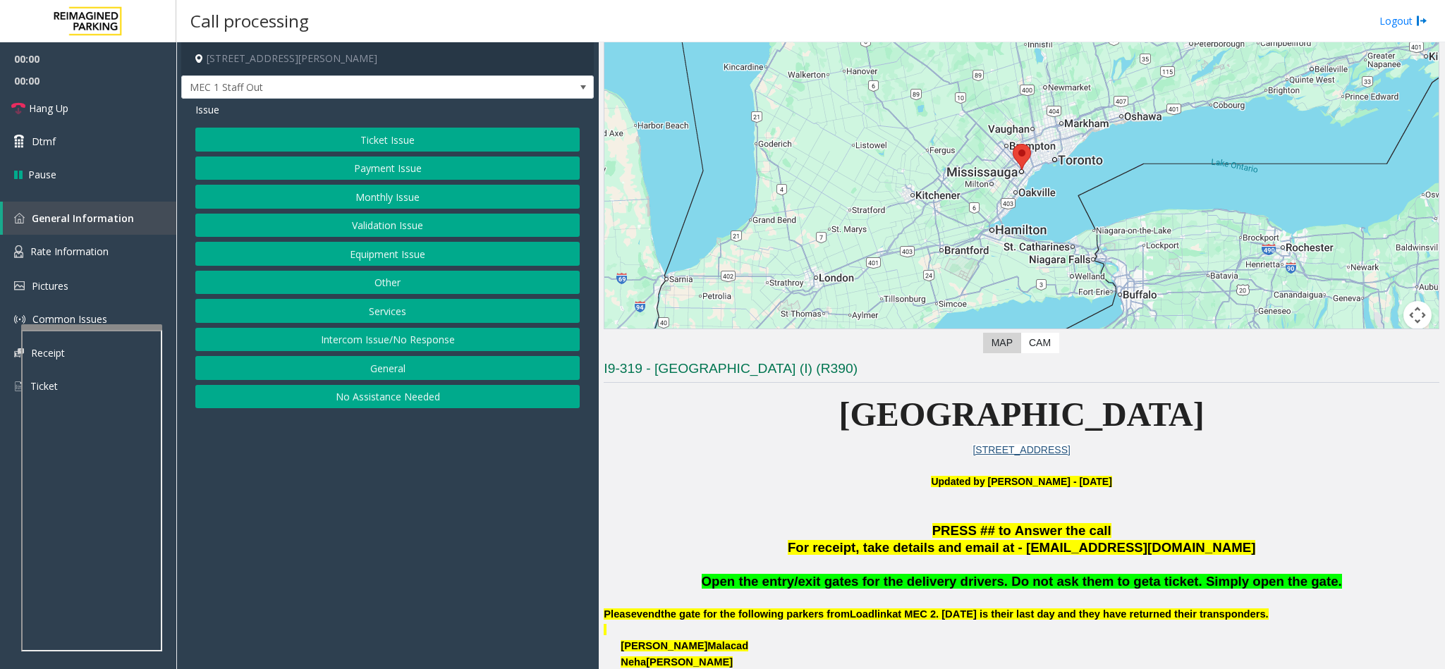
scroll to position [106, 0]
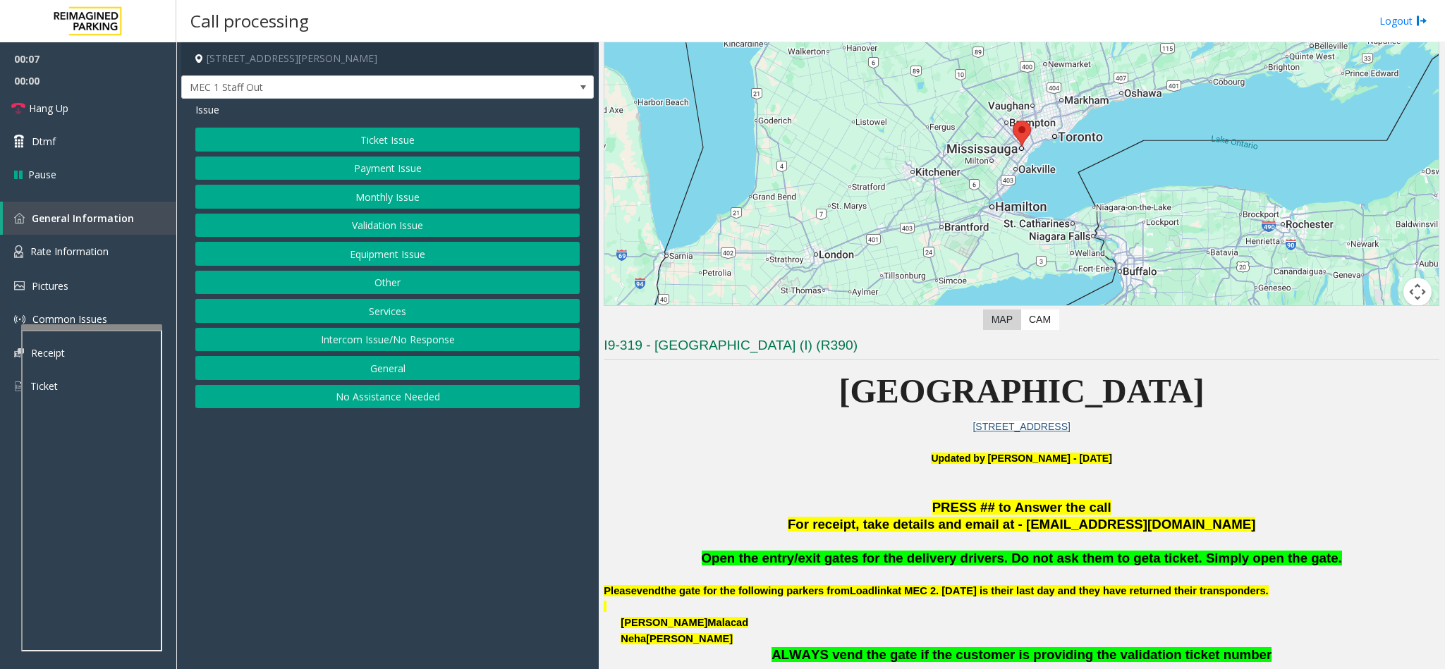
drag, startPoint x: 1327, startPoint y: 563, endPoint x: 733, endPoint y: 563, distance: 594.4
click at [733, 446] on p "Open the entry/exit gates for the delivery drivers. Do not ask them to get a ti…" at bounding box center [1022, 559] width 836 height 18
click at [404, 311] on button "Services" at bounding box center [387, 311] width 384 height 24
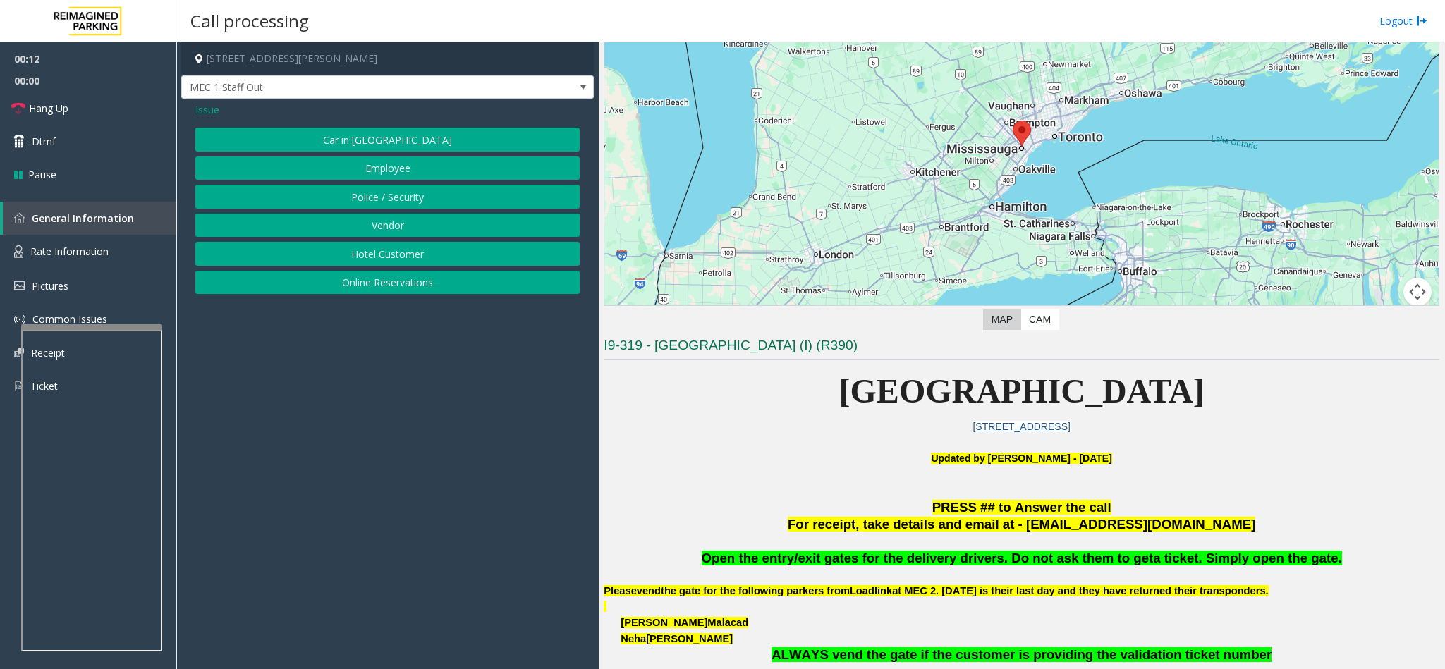
click at [373, 229] on button "Vendor" at bounding box center [387, 226] width 384 height 24
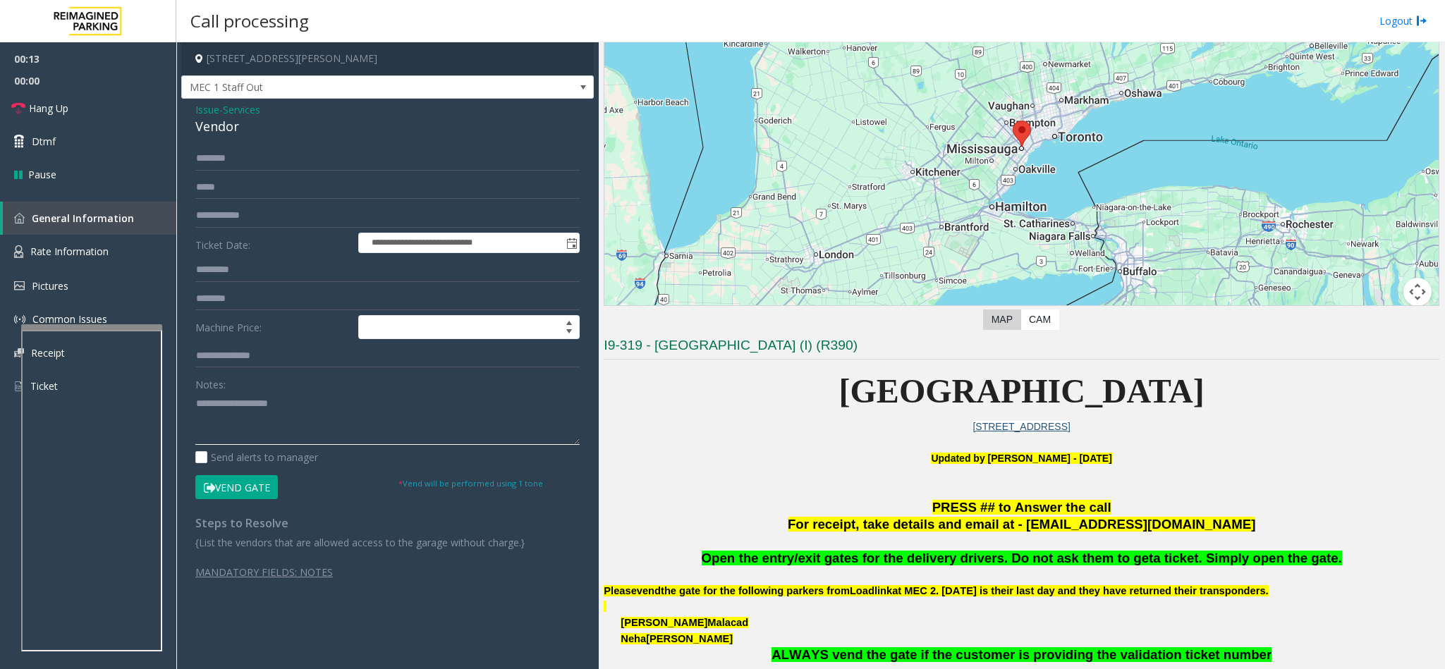
click at [296, 396] on textarea at bounding box center [387, 418] width 384 height 53
drag, startPoint x: 238, startPoint y: 127, endPoint x: 178, endPoint y: 102, distance: 65.1
click at [178, 102] on app-call-processing-form "**********" at bounding box center [387, 355] width 422 height 627
paste textarea "**********"
click at [258, 413] on textarea at bounding box center [387, 418] width 384 height 53
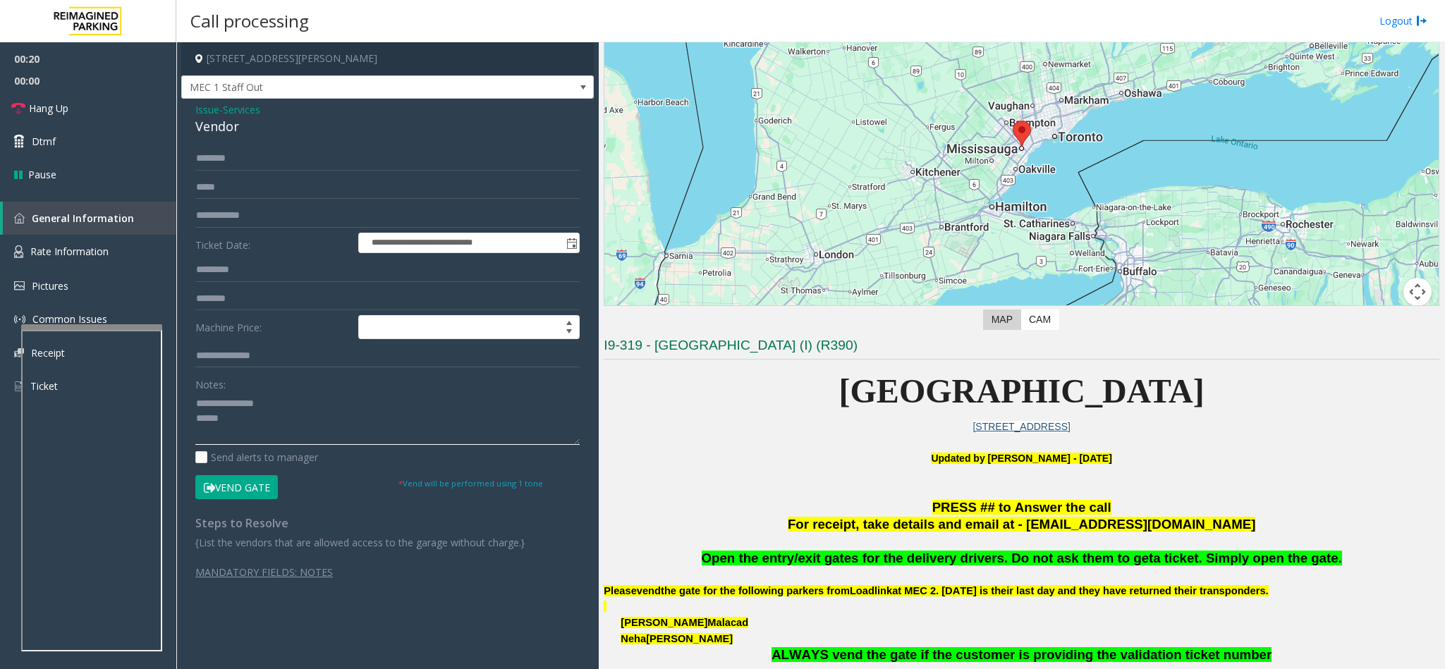
drag, startPoint x: 280, startPoint y: 405, endPoint x: 239, endPoint y: 402, distance: 41.0
click at [228, 401] on textarea at bounding box center [387, 418] width 384 height 53
click at [296, 434] on textarea at bounding box center [387, 418] width 384 height 53
click at [252, 446] on button "Vend Gate" at bounding box center [236, 487] width 83 height 24
click at [288, 434] on textarea at bounding box center [387, 418] width 384 height 53
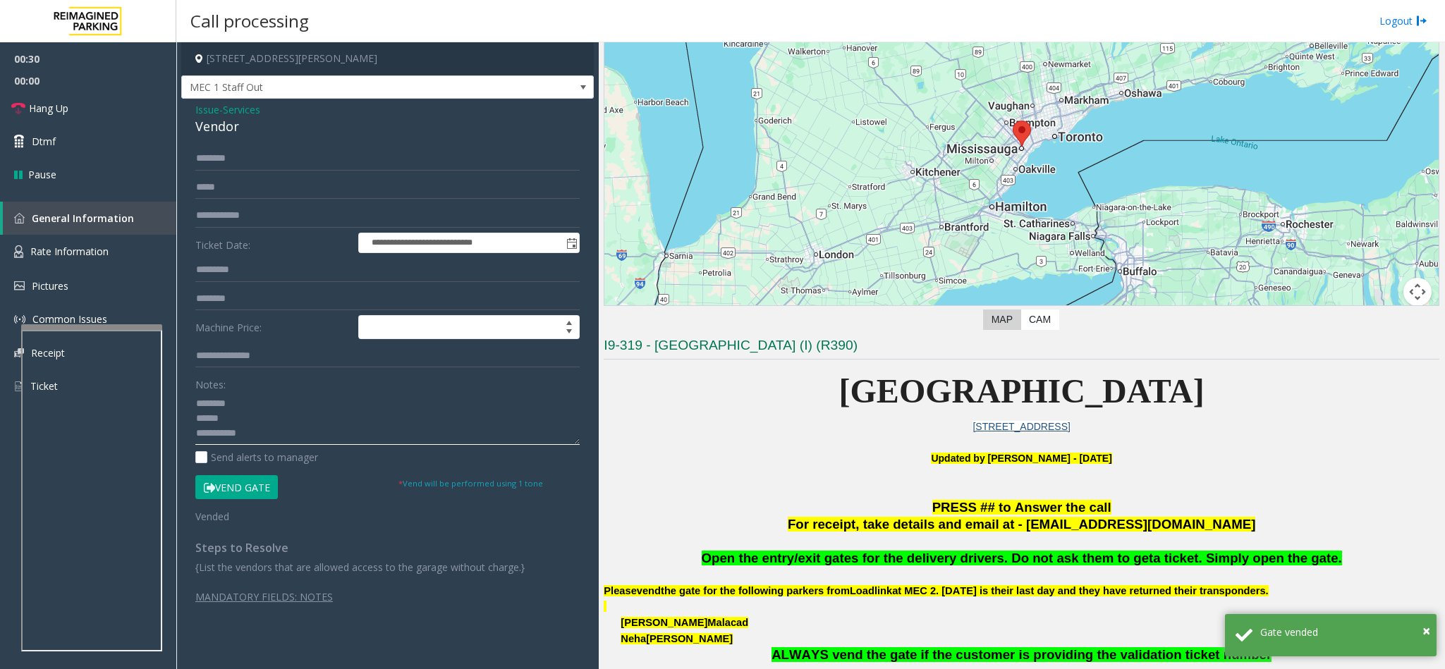
click at [317, 438] on textarea at bounding box center [387, 418] width 384 height 53
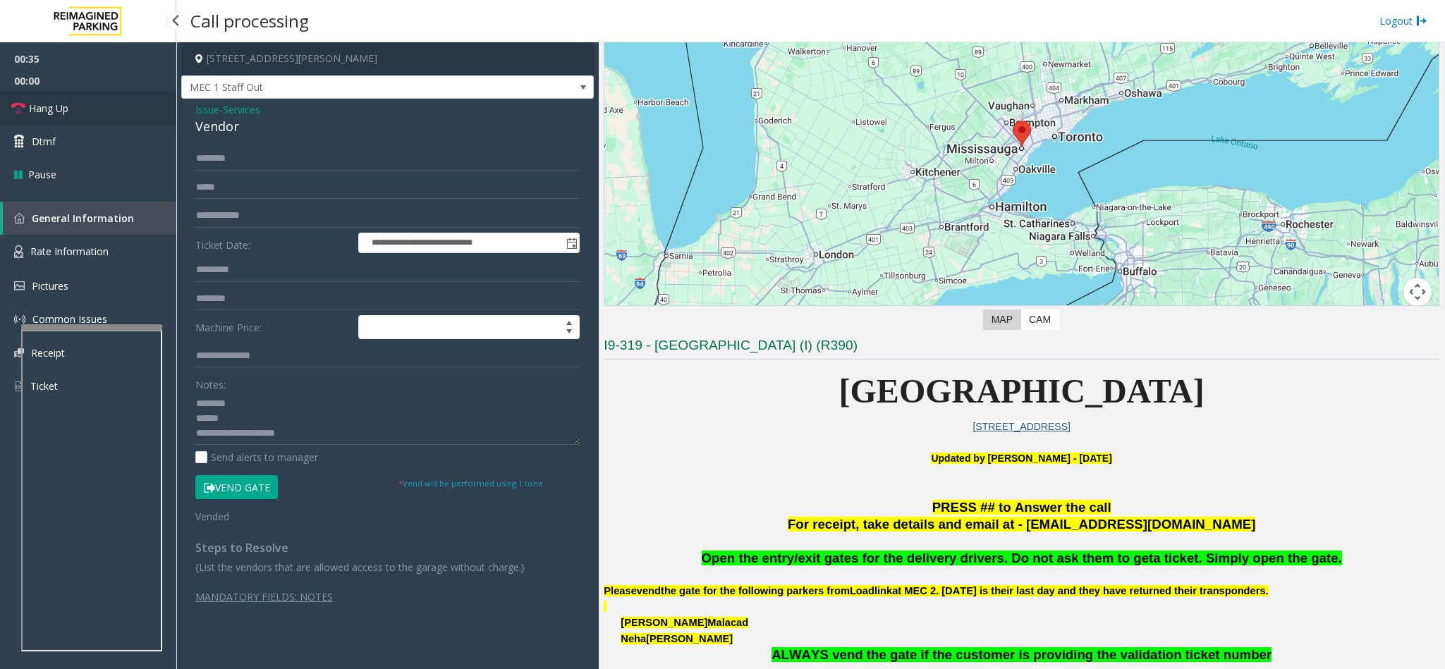
click at [75, 110] on link "Hang Up" at bounding box center [88, 108] width 176 height 33
click at [358, 444] on textarea at bounding box center [387, 418] width 384 height 53
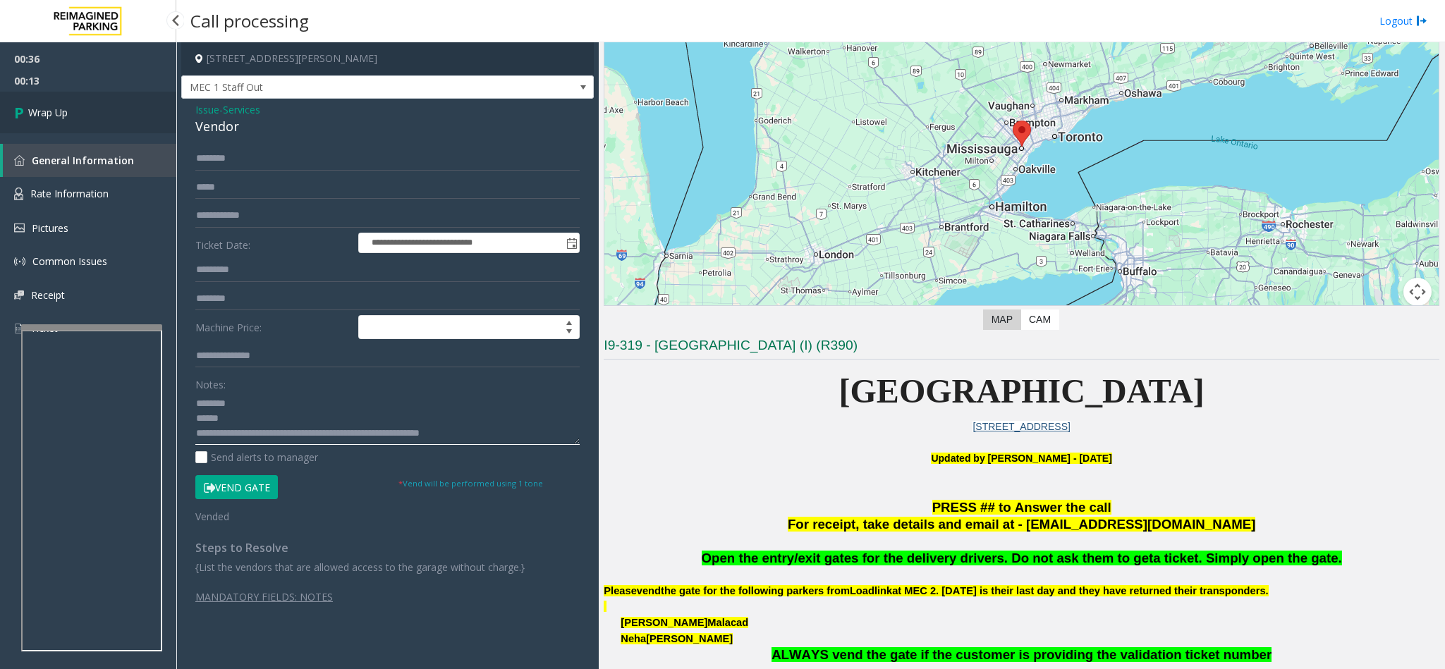
type textarea "**********"
click at [47, 106] on span "Wrap Up" at bounding box center [47, 112] width 39 height 15
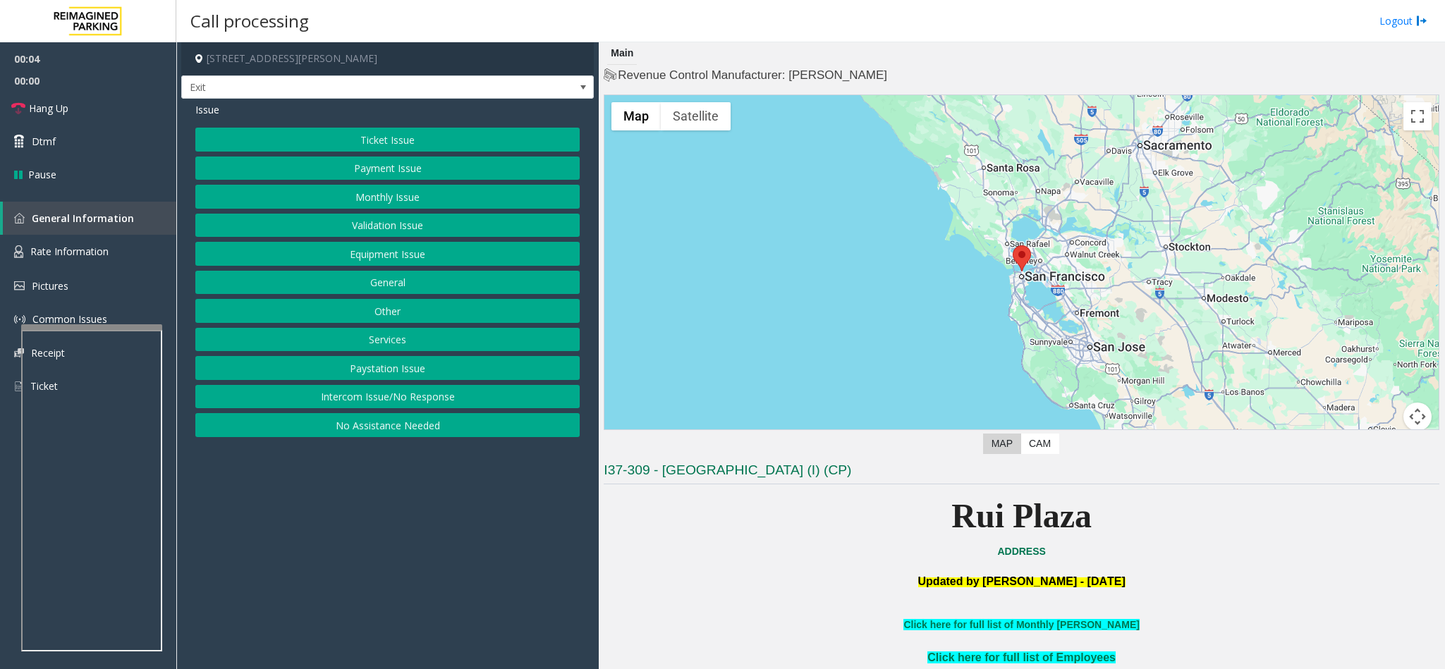
click at [367, 334] on button "Services" at bounding box center [387, 340] width 384 height 24
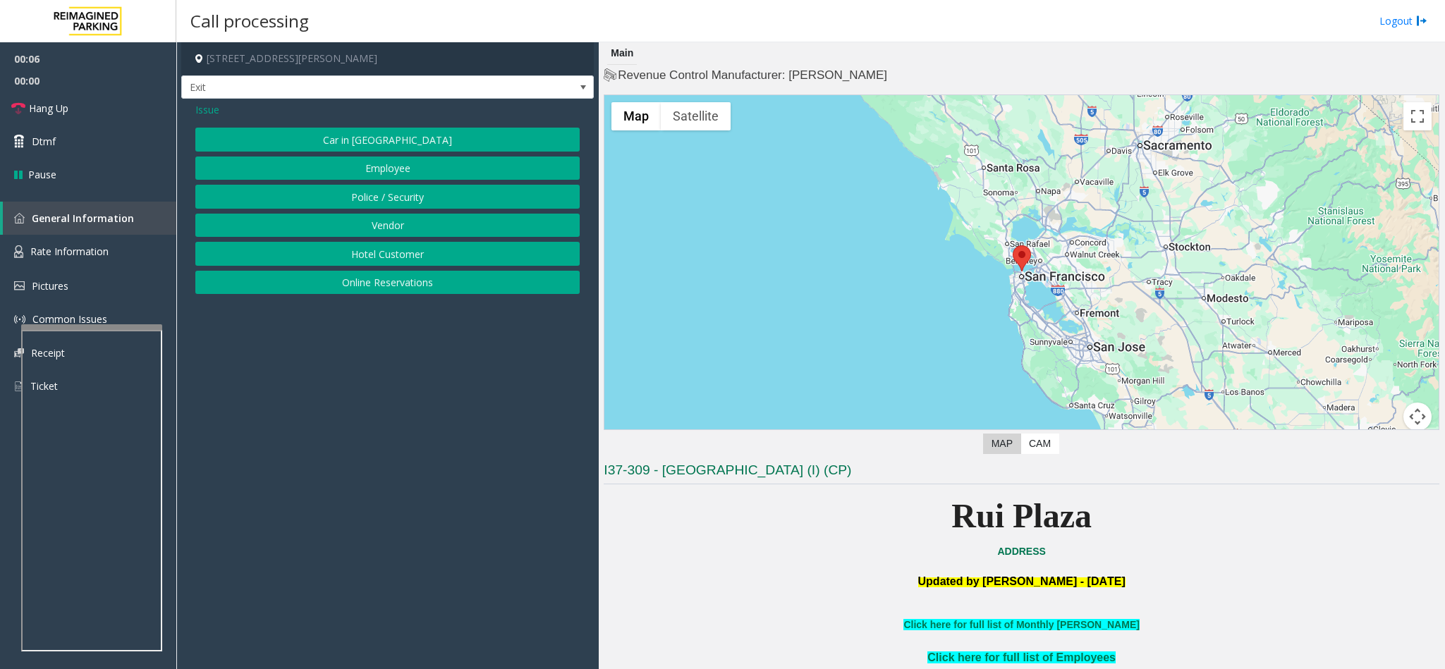
click at [374, 291] on button "Online Reservations" at bounding box center [387, 283] width 384 height 24
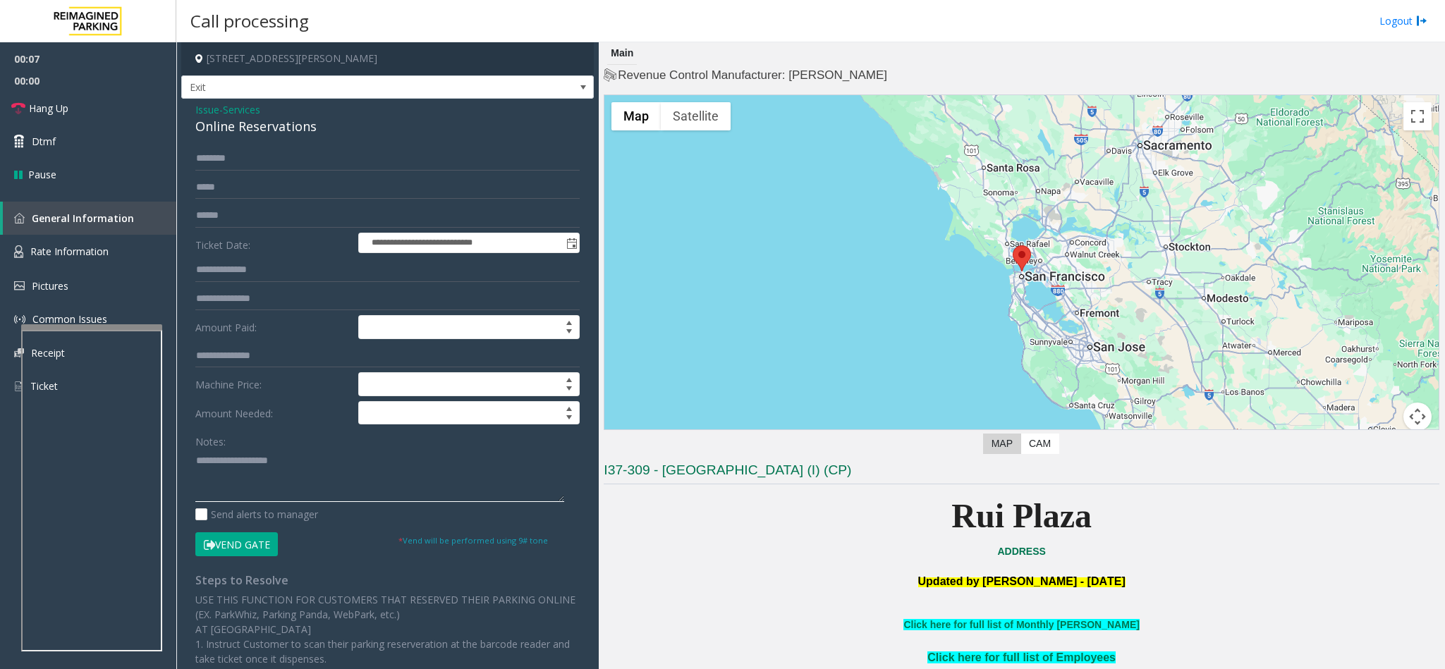
click at [276, 446] on textarea at bounding box center [379, 475] width 369 height 53
type textarea "*********"
click at [319, 159] on input "text" at bounding box center [387, 159] width 384 height 24
type input "****"
click at [250, 446] on button "Vend Gate" at bounding box center [236, 544] width 83 height 24
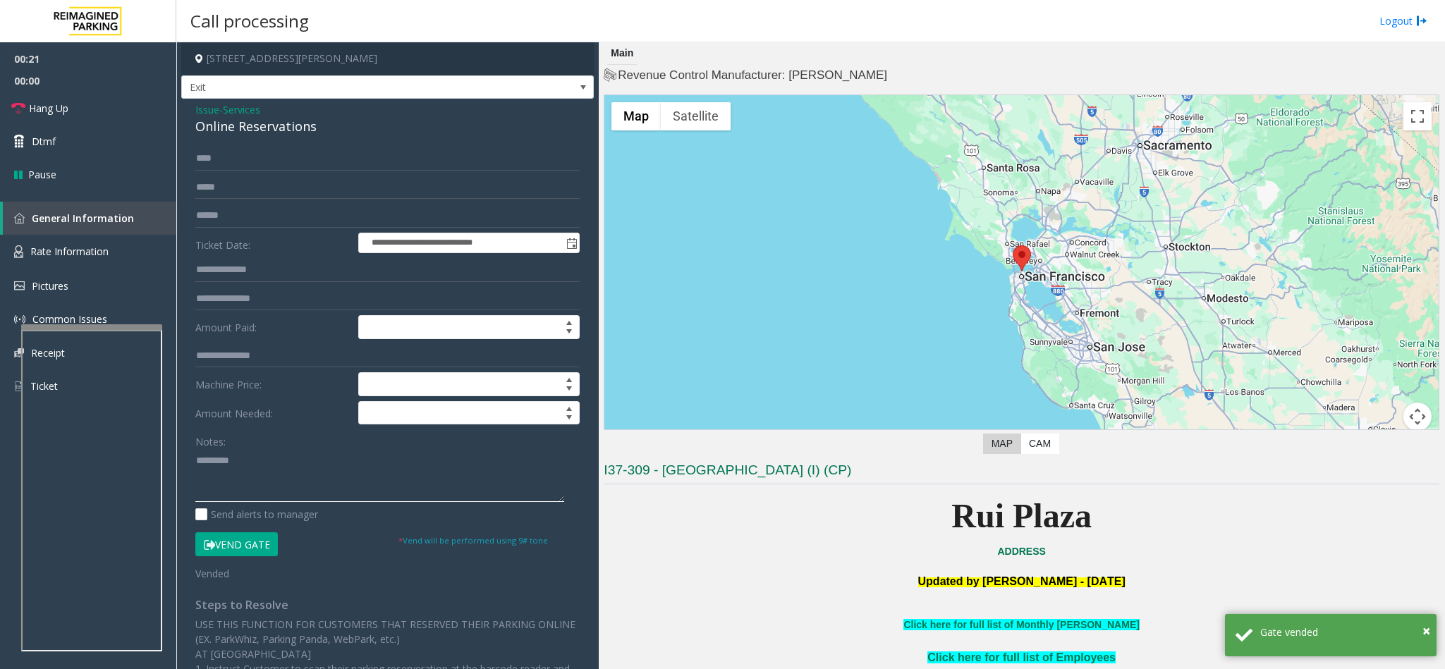
click at [197, 446] on textarea at bounding box center [379, 475] width 369 height 53
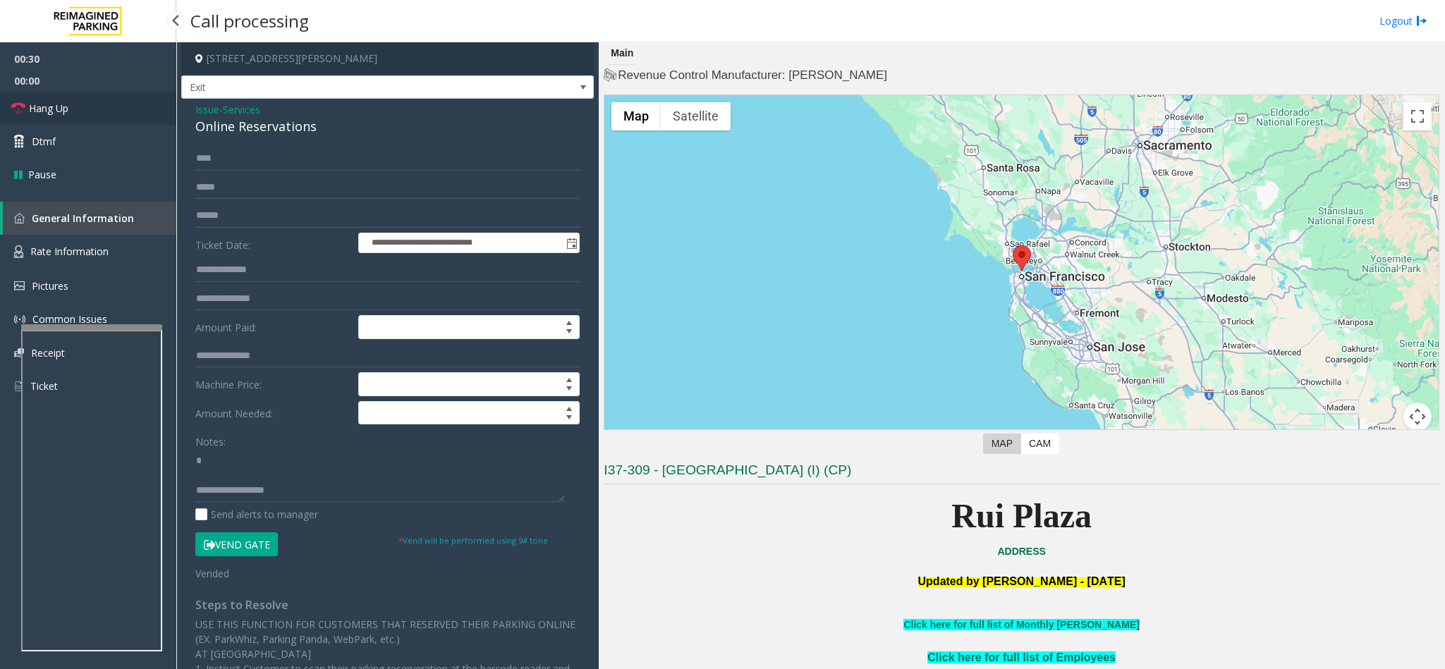
click at [58, 114] on span "Hang Up" at bounding box center [48, 108] width 39 height 15
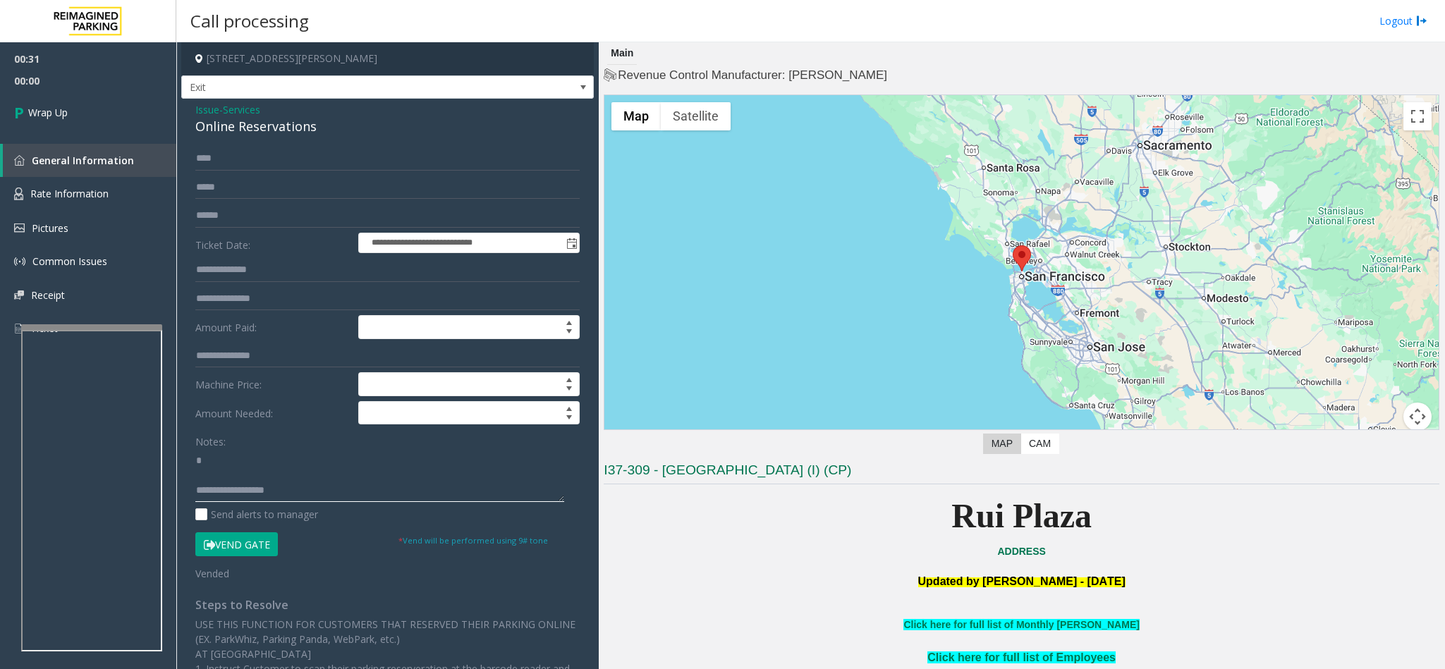
click at [244, 446] on textarea at bounding box center [379, 475] width 369 height 53
click at [235, 446] on textarea at bounding box center [379, 475] width 369 height 53
drag, startPoint x: 328, startPoint y: 127, endPoint x: 191, endPoint y: 130, distance: 136.8
click at [191, 130] on div "**********" at bounding box center [387, 506] width 413 height 814
paste textarea "**********"
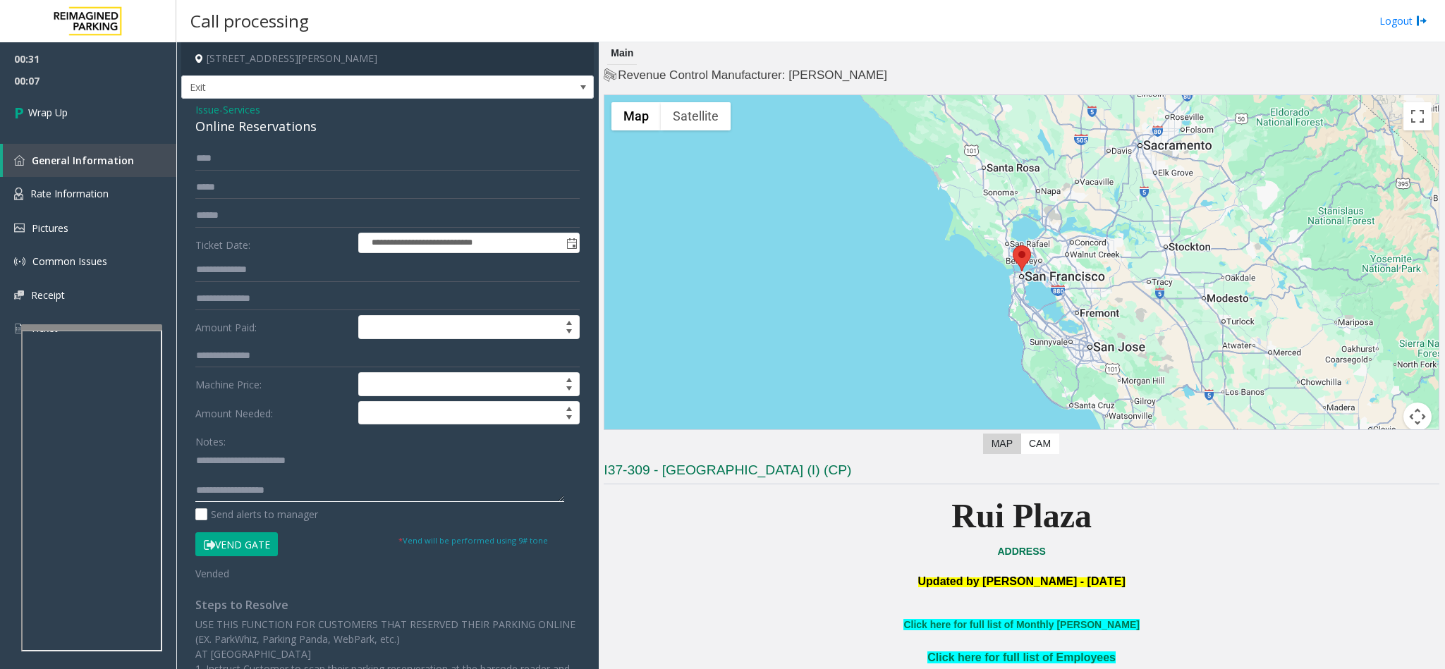
click at [228, 446] on textarea at bounding box center [379, 475] width 369 height 53
click at [199, 446] on textarea at bounding box center [379, 475] width 369 height 53
paste textarea "**********"
type textarea "**********"
click at [92, 119] on link "Wrap Up" at bounding box center [88, 113] width 176 height 42
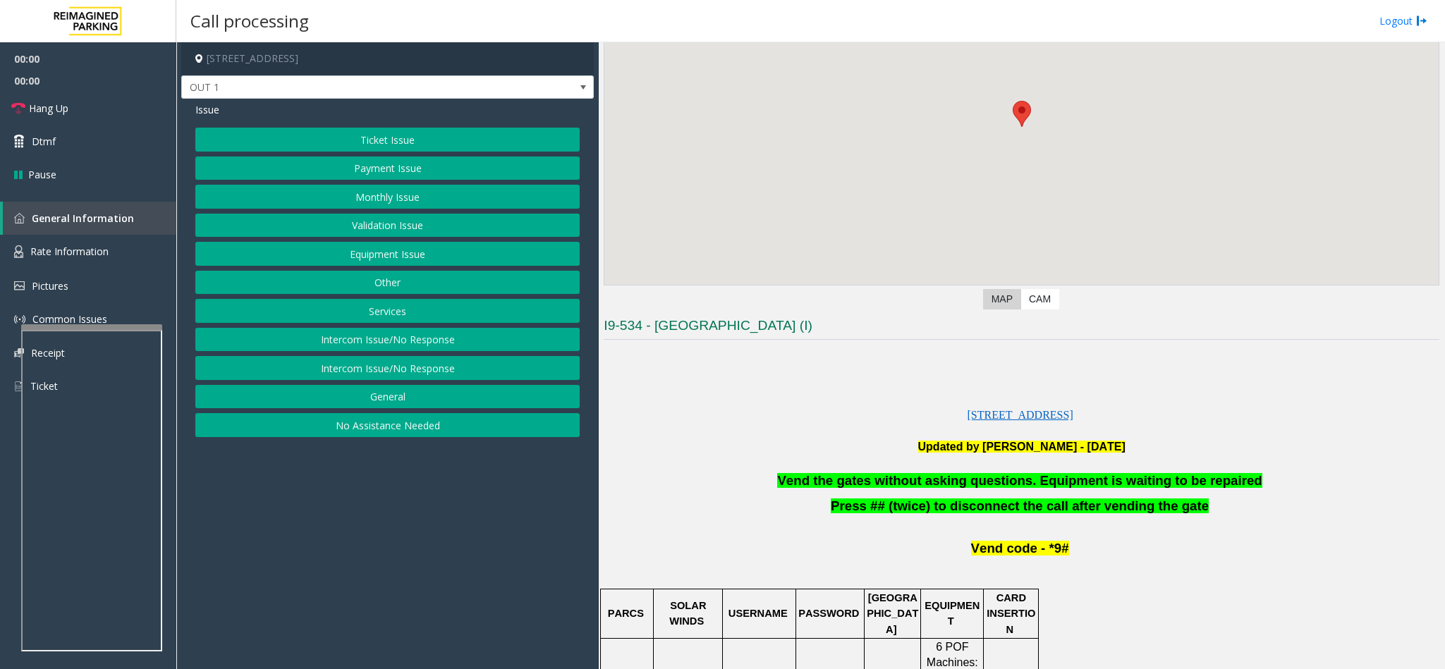
scroll to position [423, 0]
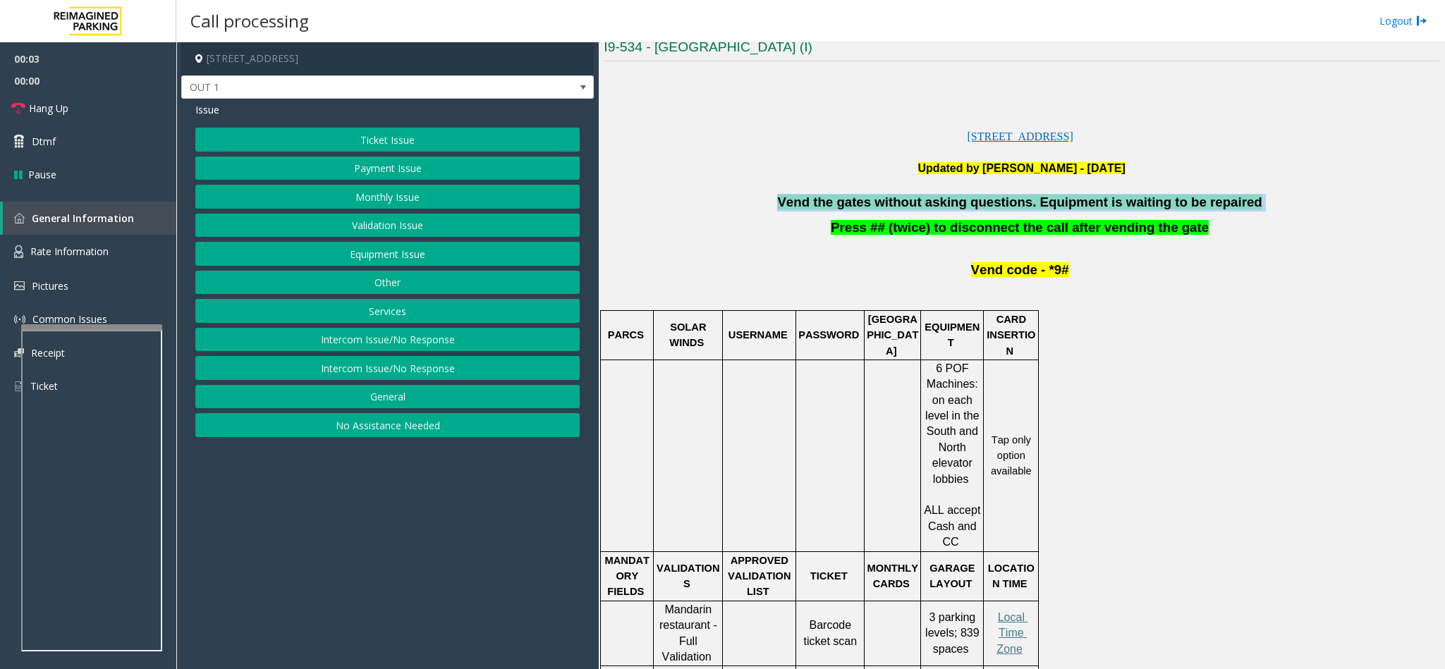
drag, startPoint x: 1240, startPoint y: 208, endPoint x: 802, endPoint y: 208, distance: 438.6
click at [802, 208] on p "Vend the gates without asking questions. Equipment is waiting to be repaired" at bounding box center [1022, 203] width 836 height 18
click at [402, 255] on button "Equipment Issue" at bounding box center [387, 254] width 384 height 24
click at [404, 258] on button "Gate / Door Won't Open" at bounding box center [387, 254] width 384 height 24
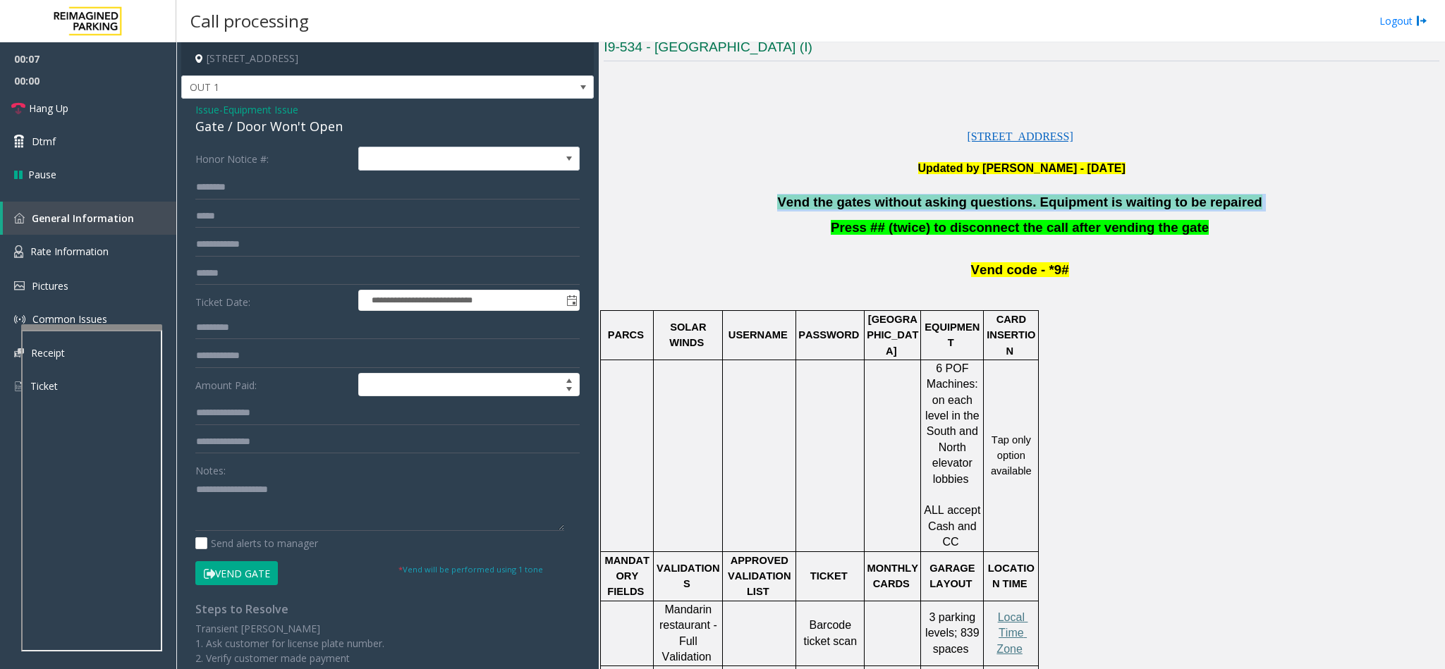
click at [240, 446] on button "Vend Gate" at bounding box center [236, 573] width 83 height 24
click at [68, 131] on link "Dtmf" at bounding box center [88, 141] width 176 height 33
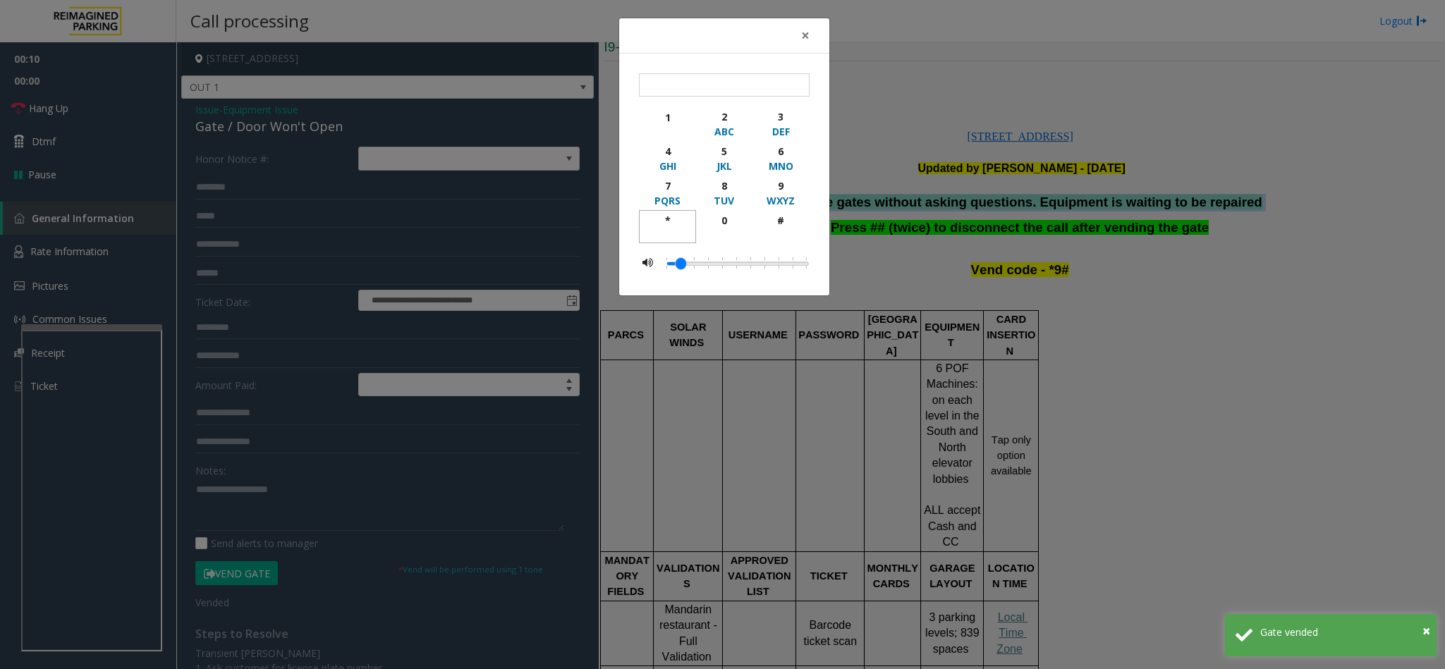
click at [661, 216] on div "*" at bounding box center [667, 220] width 39 height 15
click at [785, 190] on div "9" at bounding box center [781, 185] width 39 height 15
click at [773, 224] on div "#" at bounding box center [781, 220] width 39 height 15
type input "***"
click at [808, 35] on span "×" at bounding box center [805, 35] width 8 height 20
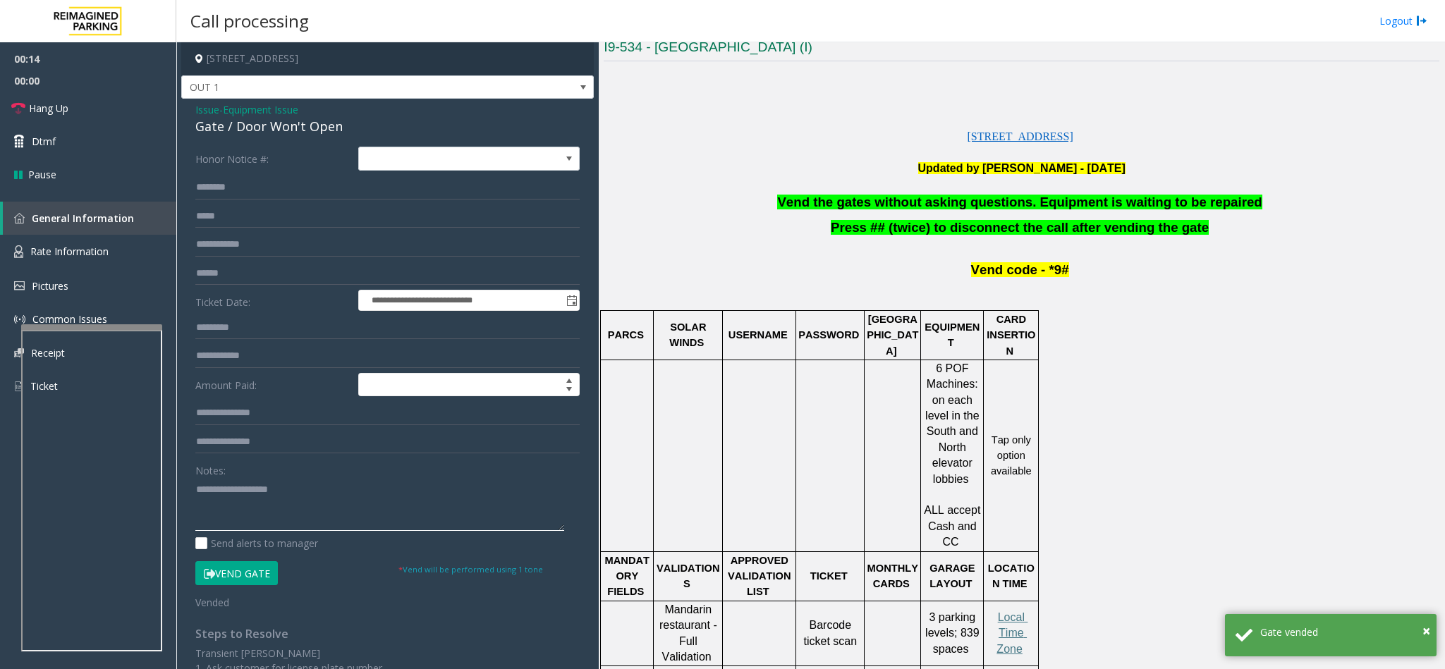
paste textarea "**********"
click at [398, 446] on textarea at bounding box center [379, 504] width 369 height 53
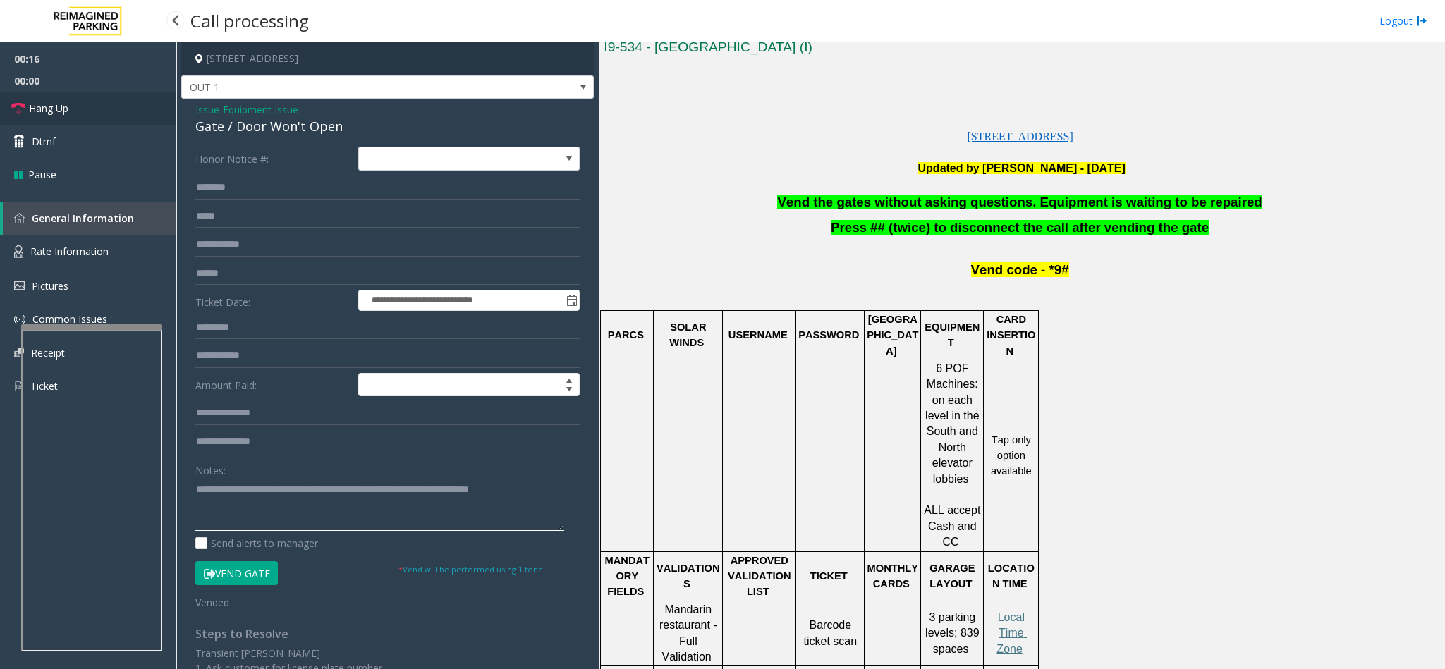
type textarea "**********"
click at [104, 100] on link "Hang Up" at bounding box center [88, 108] width 176 height 33
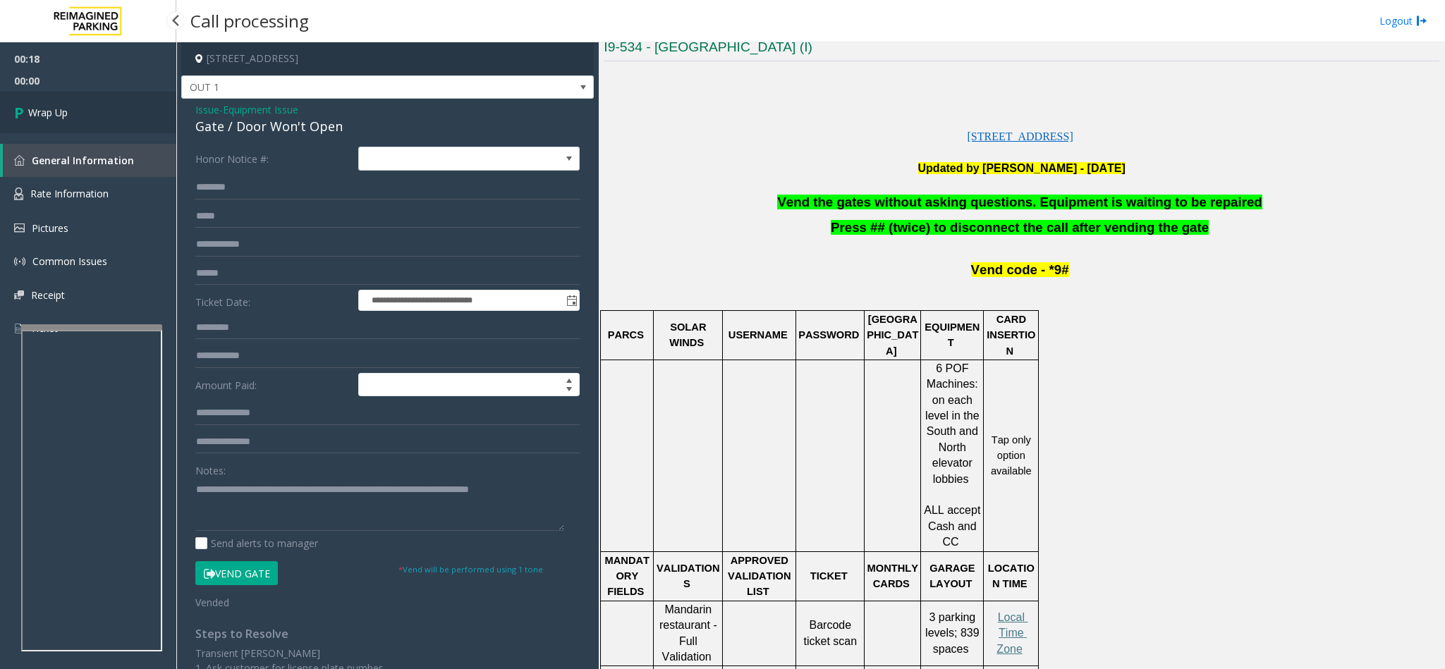
click at [104, 104] on link "Wrap Up" at bounding box center [88, 113] width 176 height 42
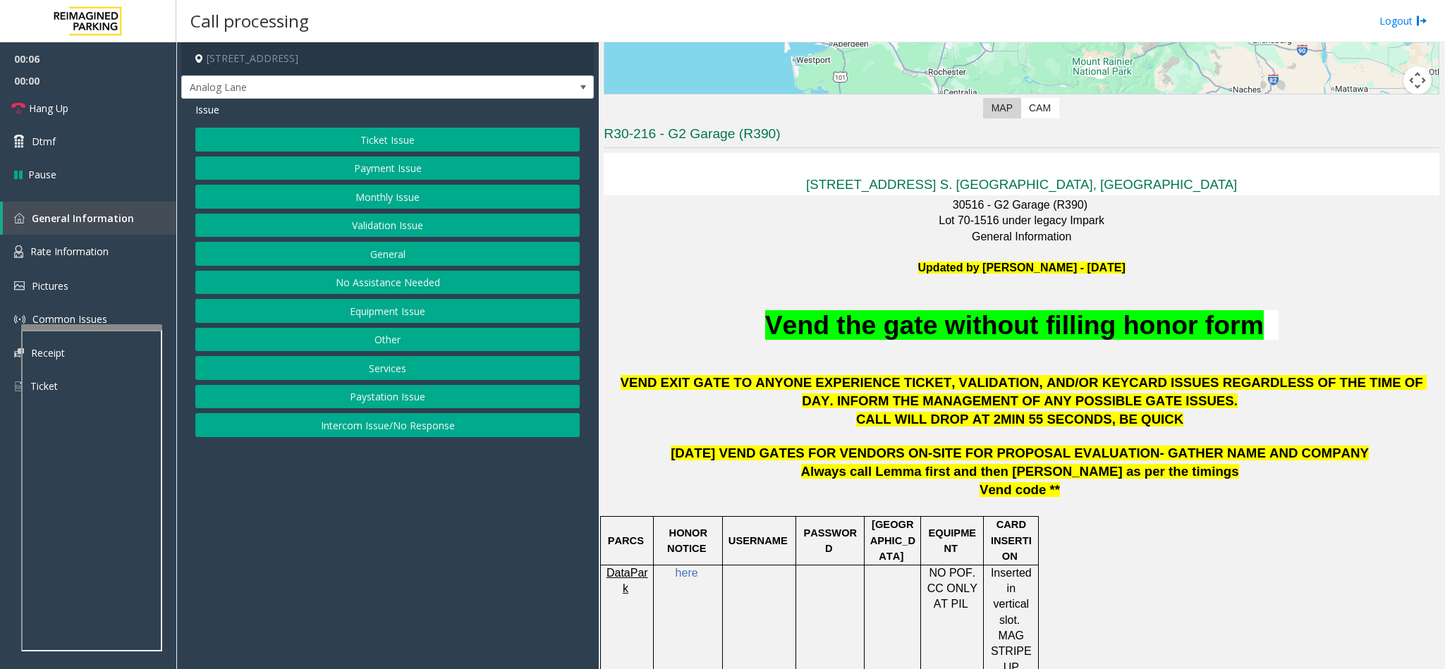
scroll to position [423, 0]
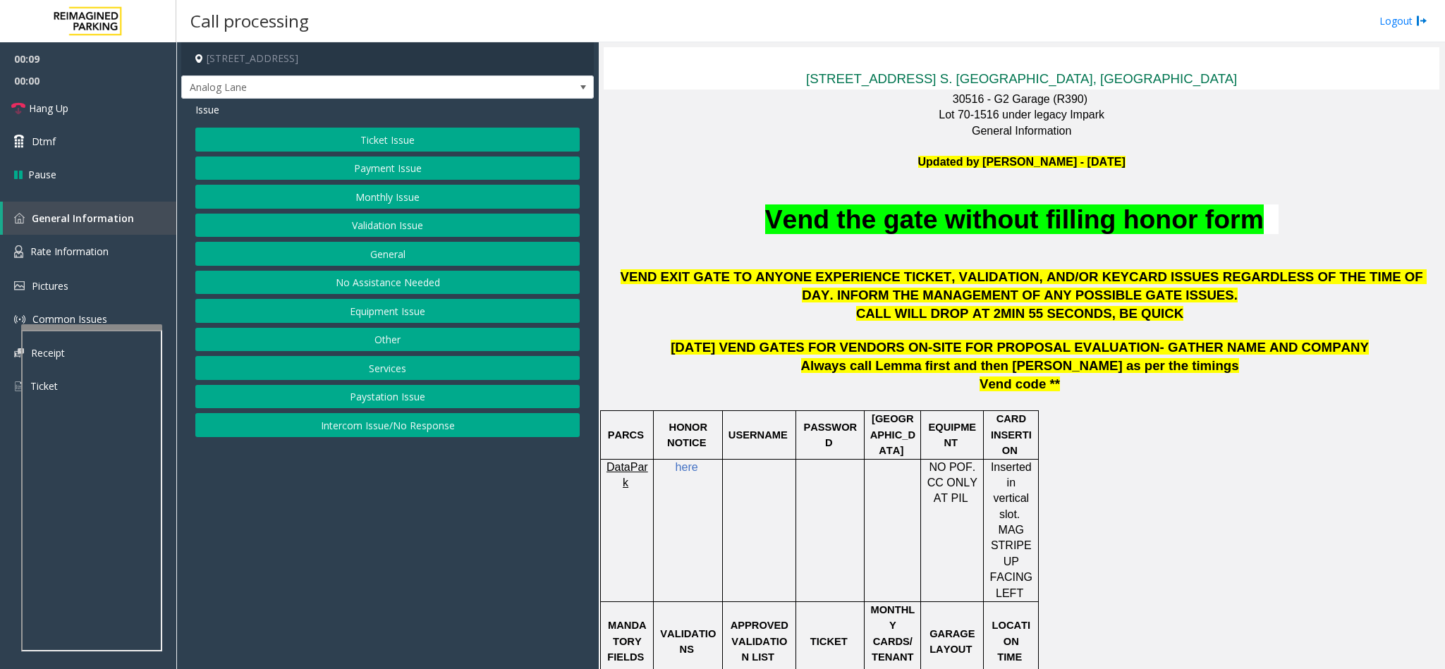
click at [391, 195] on button "Monthly Issue" at bounding box center [387, 197] width 384 height 24
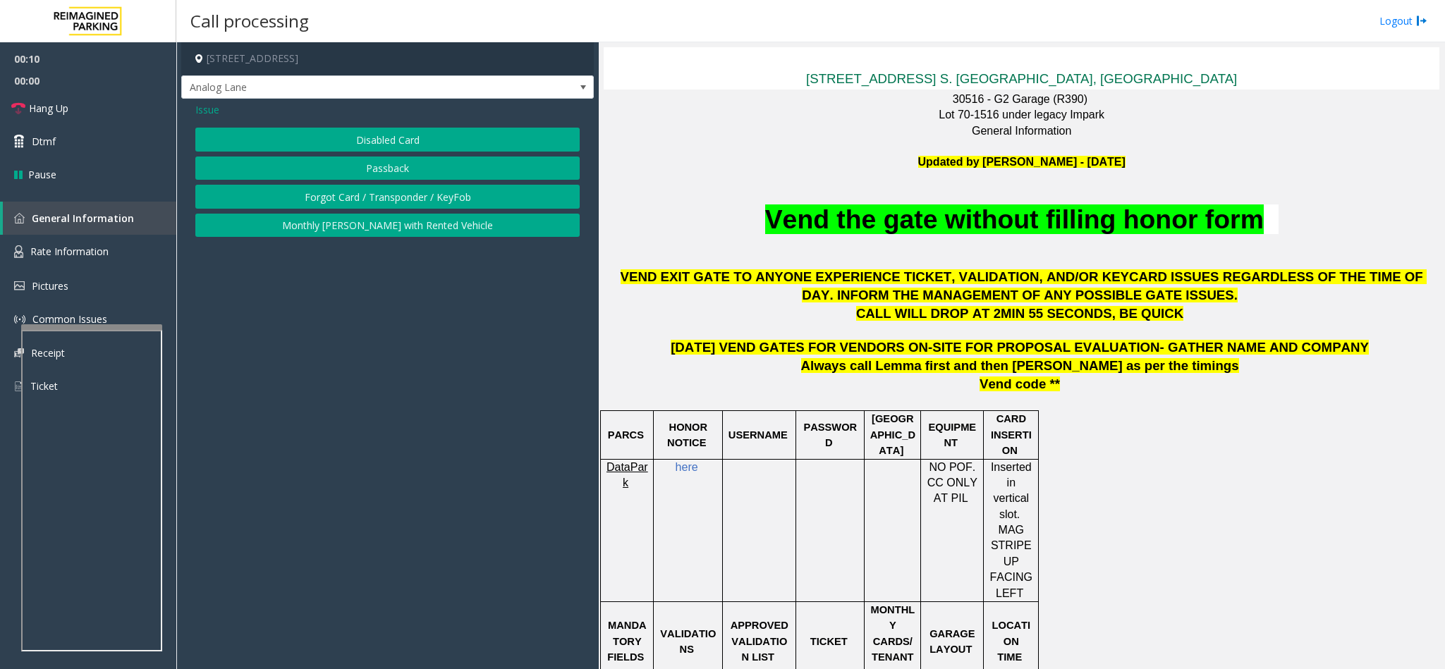
click at [401, 142] on button "Disabled Card" at bounding box center [387, 140] width 384 height 24
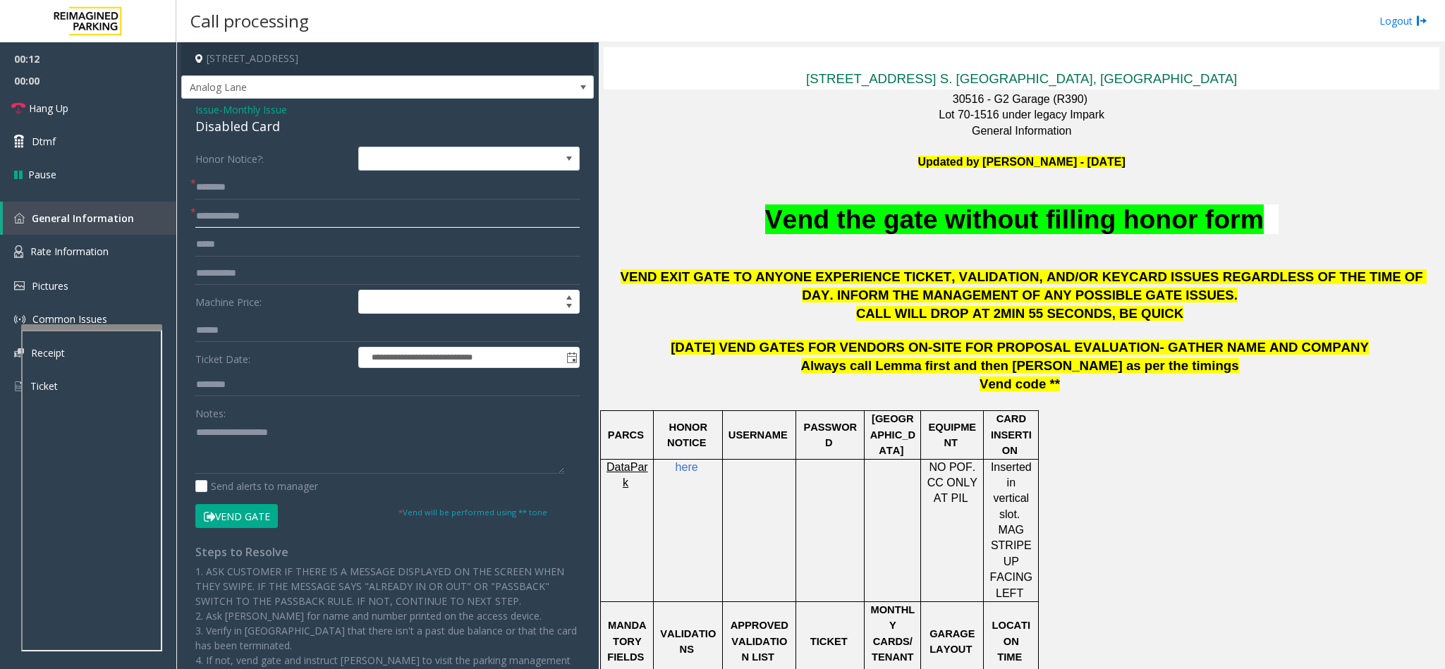
click at [315, 220] on input "text" at bounding box center [387, 216] width 384 height 24
click at [296, 222] on input "******" at bounding box center [387, 216] width 384 height 24
type input "******"
click at [286, 182] on input "text" at bounding box center [387, 188] width 384 height 24
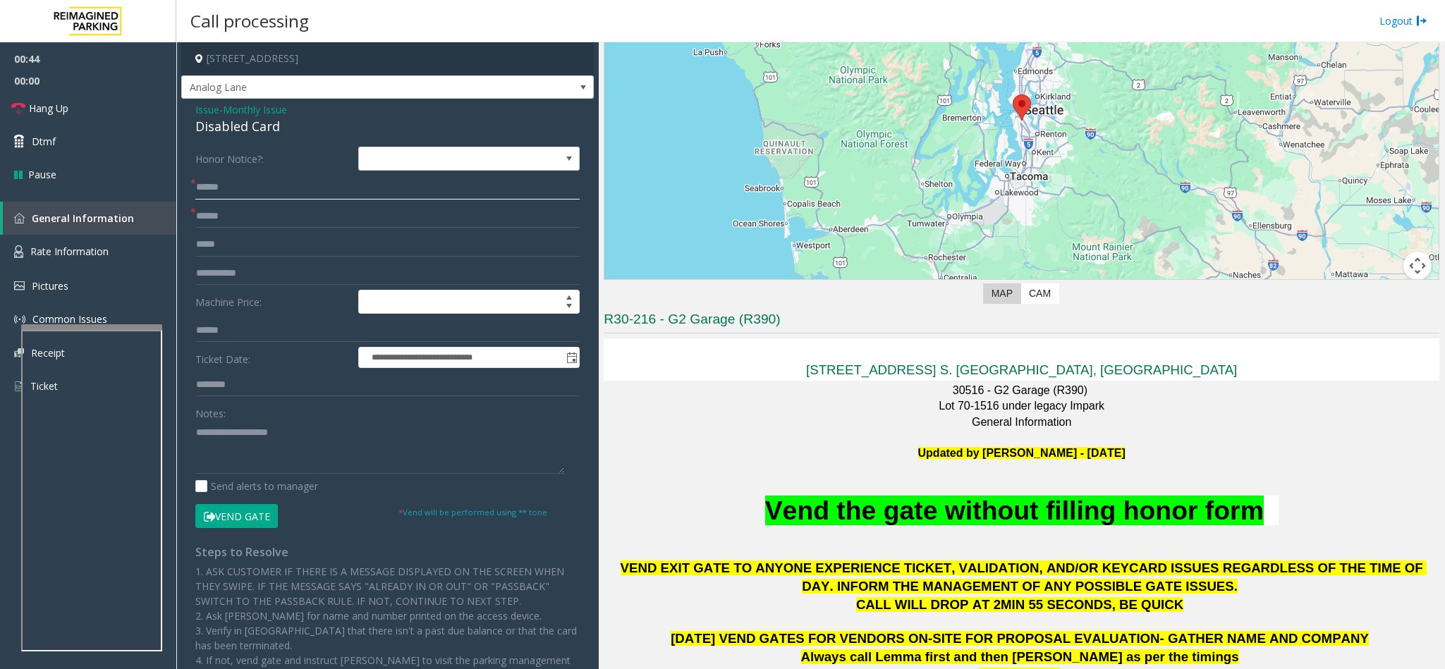
scroll to position [106, 0]
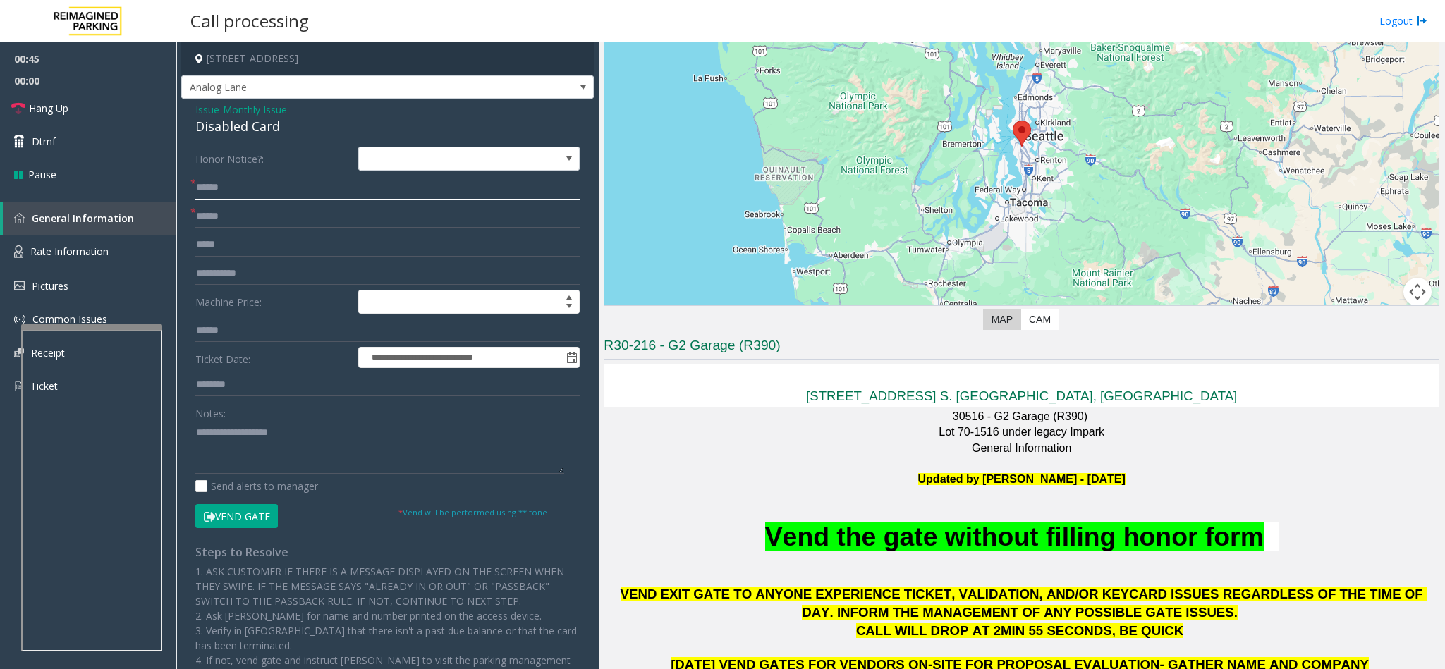
type input "******"
click at [810, 446] on p at bounding box center [1022, 464] width 836 height 16
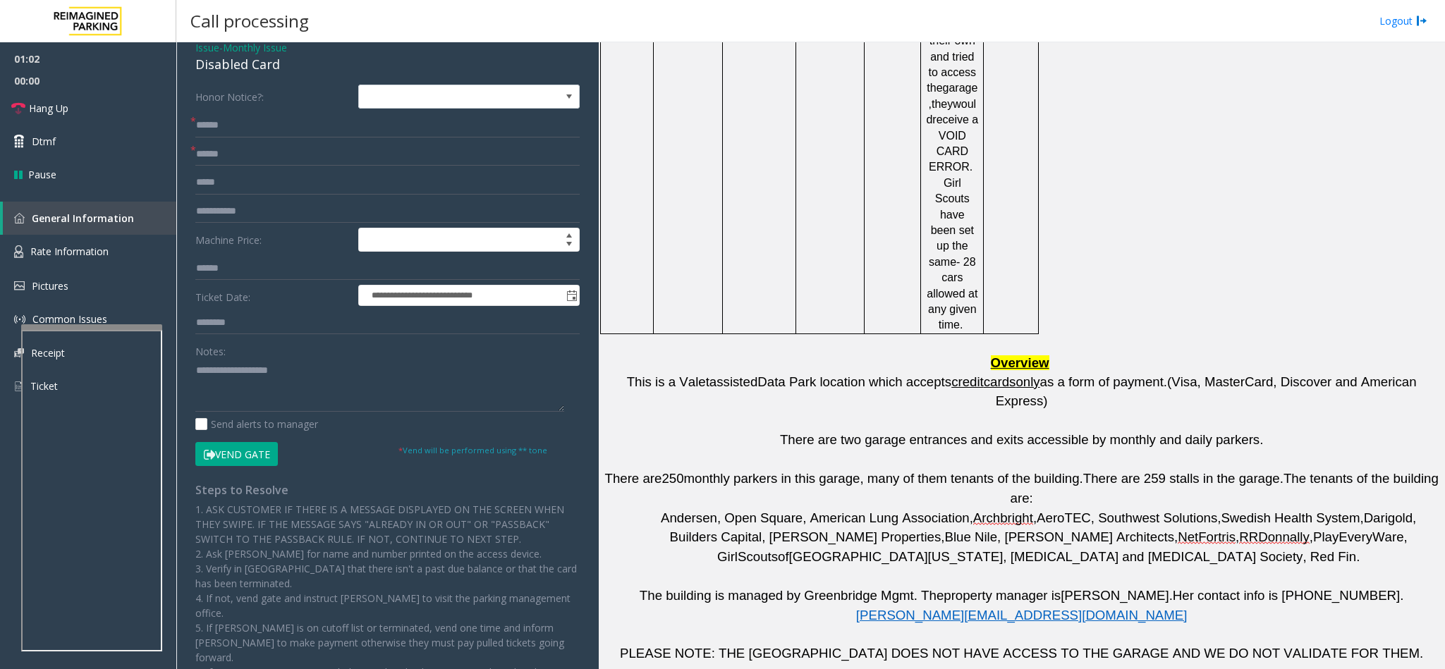
scroll to position [0, 0]
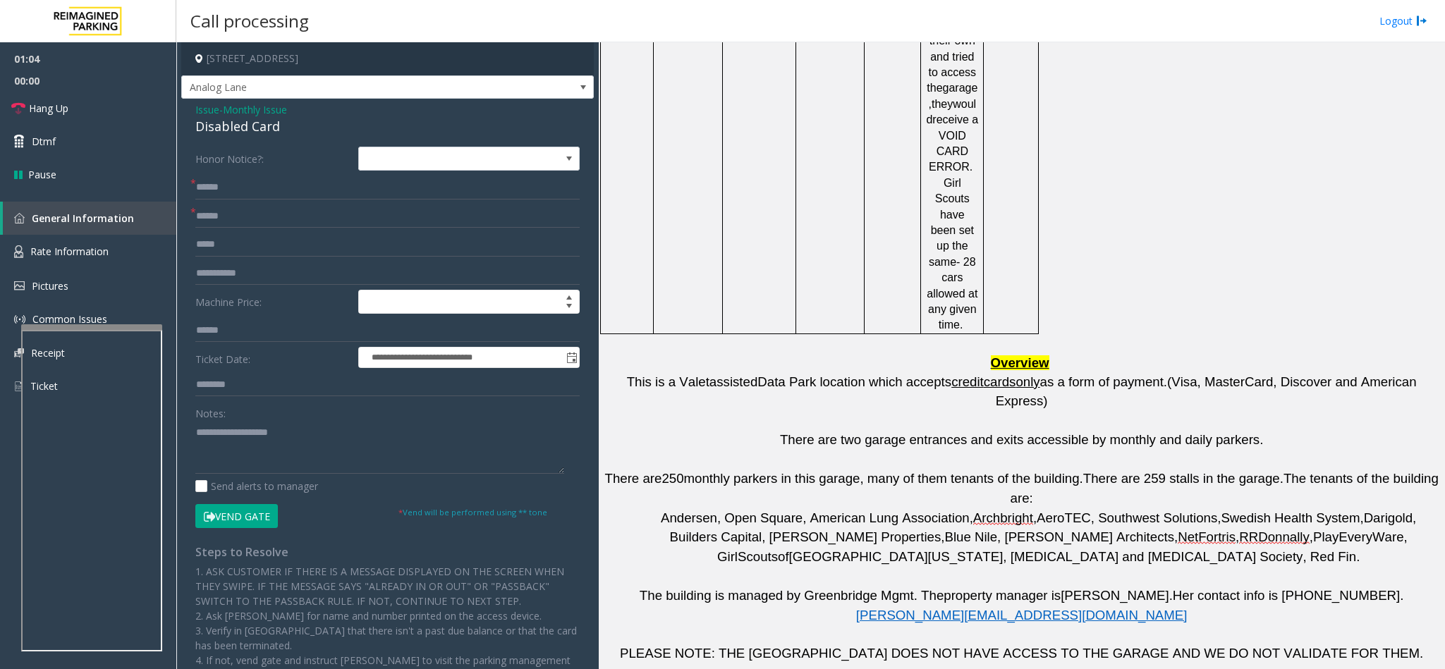
click at [250, 446] on button "Vend Gate" at bounding box center [236, 516] width 83 height 24
drag, startPoint x: 286, startPoint y: 126, endPoint x: 184, endPoint y: 104, distance: 104.4
click at [184, 104] on div "**********" at bounding box center [387, 472] width 413 height 746
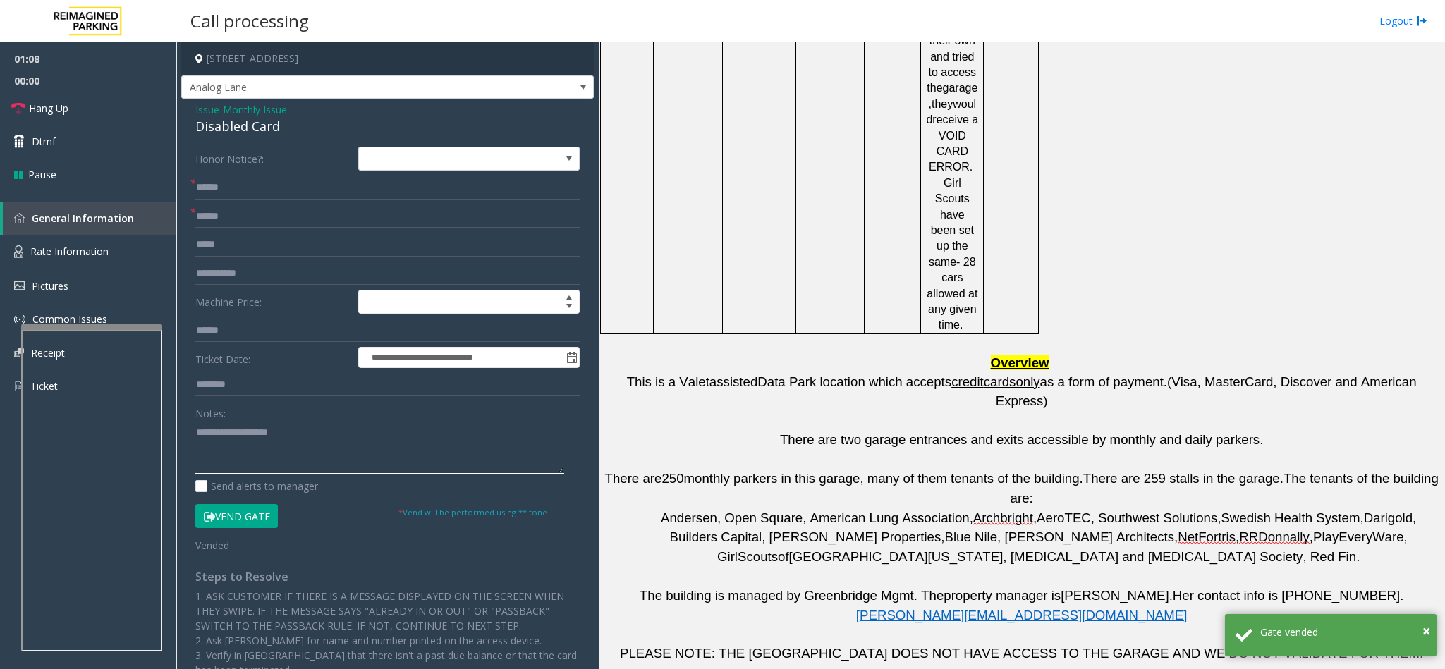
paste textarea "**********"
click at [330, 446] on textarea at bounding box center [379, 447] width 369 height 53
drag, startPoint x: 316, startPoint y: 428, endPoint x: 229, endPoint y: 434, distance: 86.9
click at [229, 434] on textarea at bounding box center [379, 447] width 369 height 53
click at [299, 446] on textarea at bounding box center [379, 447] width 369 height 53
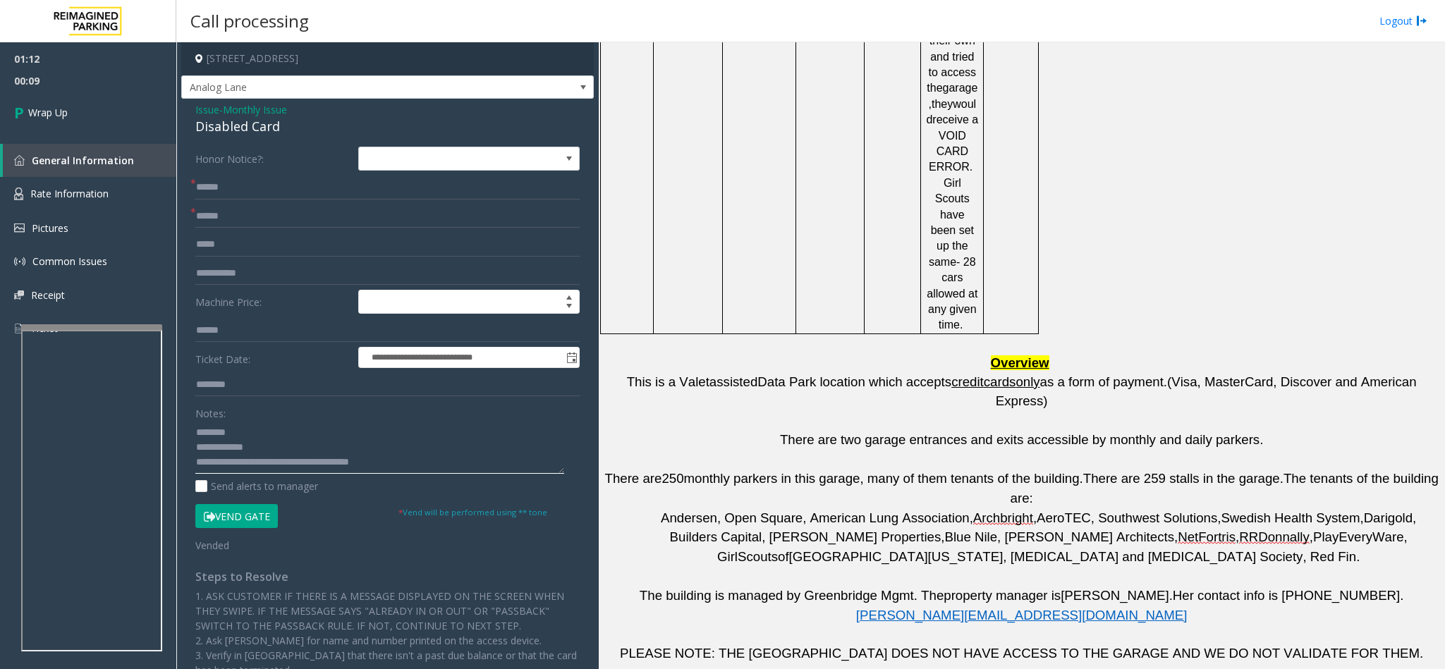
drag, startPoint x: 295, startPoint y: 460, endPoint x: 267, endPoint y: 442, distance: 33.3
drag, startPoint x: 267, startPoint y: 442, endPoint x: 291, endPoint y: 463, distance: 32.0
click at [291, 446] on textarea at bounding box center [379, 447] width 369 height 53
type textarea "**********"
click at [102, 104] on link "Wrap Up" at bounding box center [88, 113] width 176 height 42
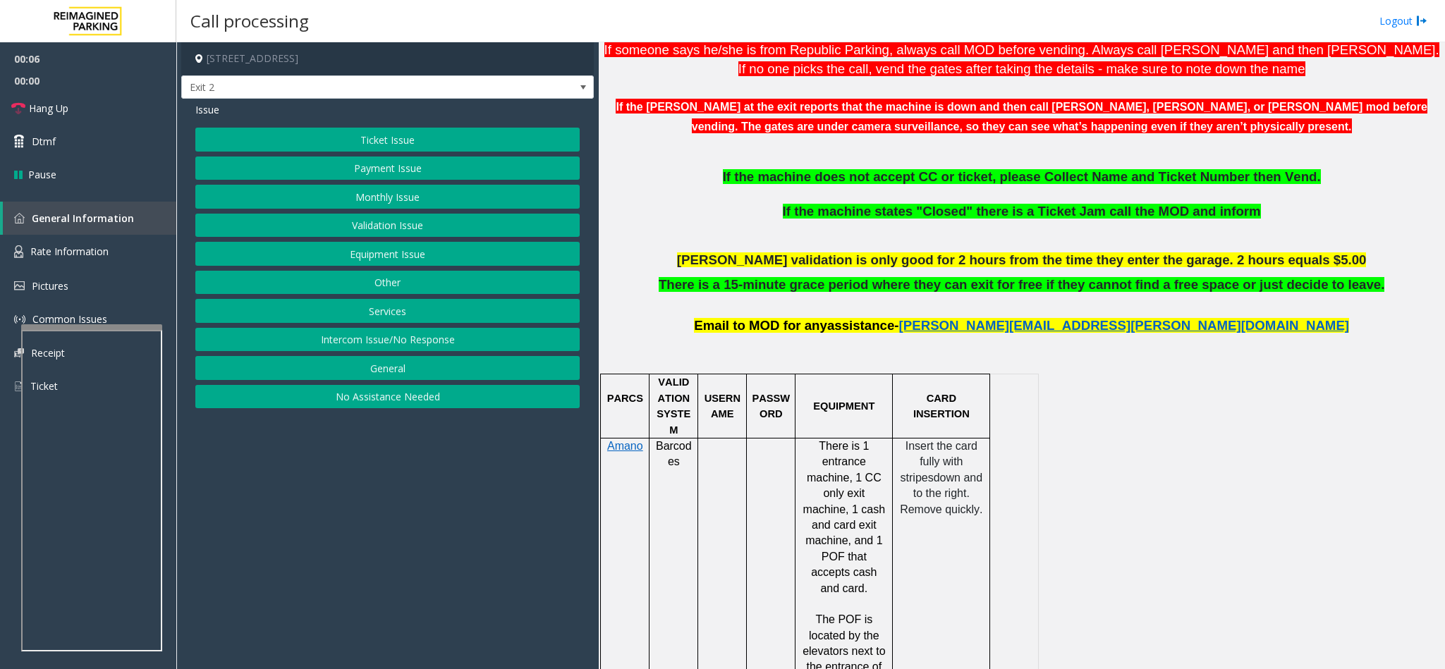
scroll to position [529, 0]
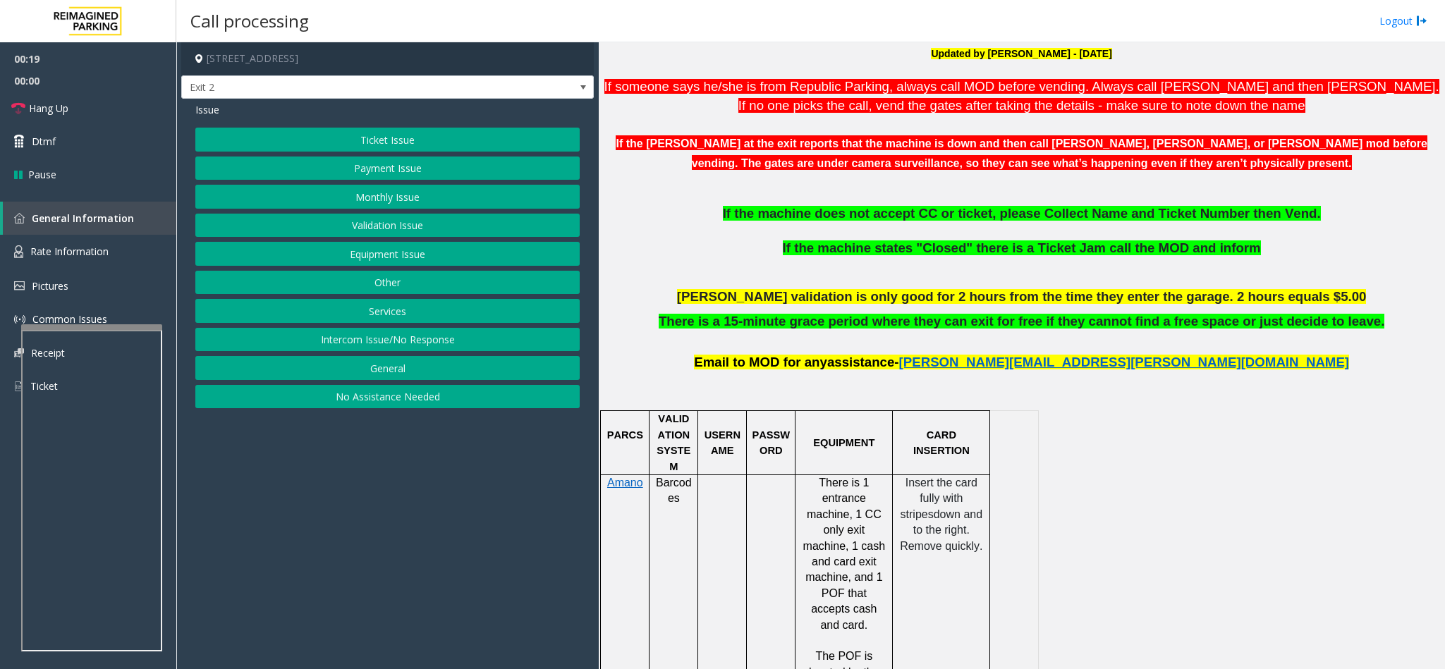
click at [396, 161] on button "Payment Issue" at bounding box center [387, 169] width 384 height 24
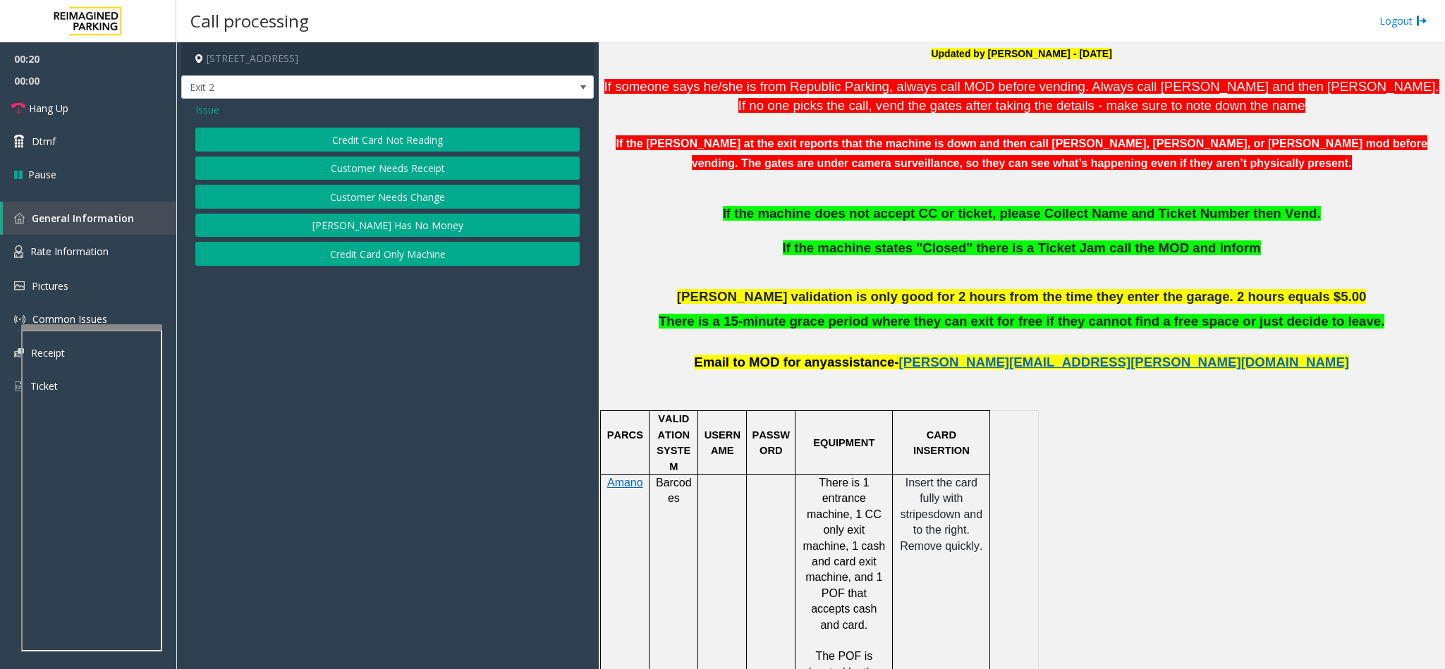
click at [411, 134] on button "Credit Card Not Reading" at bounding box center [387, 140] width 384 height 24
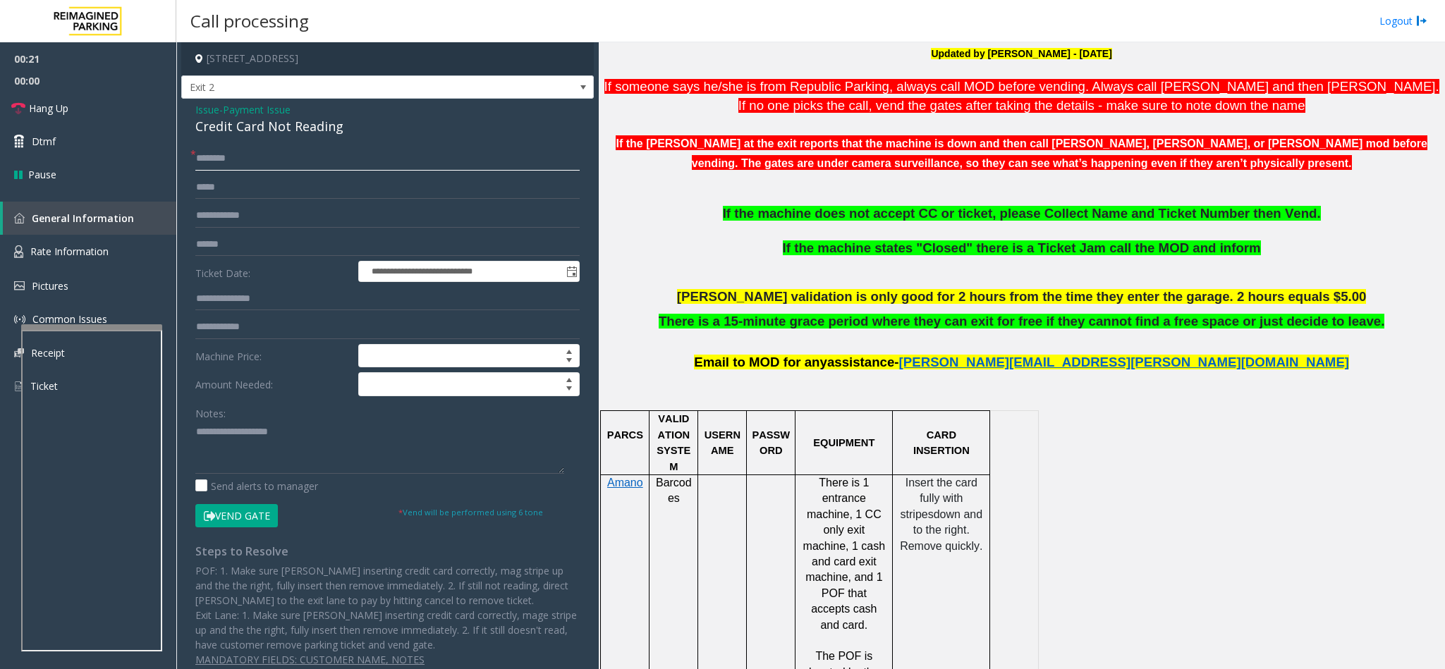
click at [283, 165] on input "text" at bounding box center [387, 159] width 384 height 24
click at [248, 248] on input "text" at bounding box center [387, 245] width 384 height 24
click at [252, 248] on input "text" at bounding box center [387, 245] width 384 height 24
click at [265, 246] on input "text" at bounding box center [387, 245] width 384 height 24
click at [275, 256] on input "text" at bounding box center [387, 245] width 384 height 24
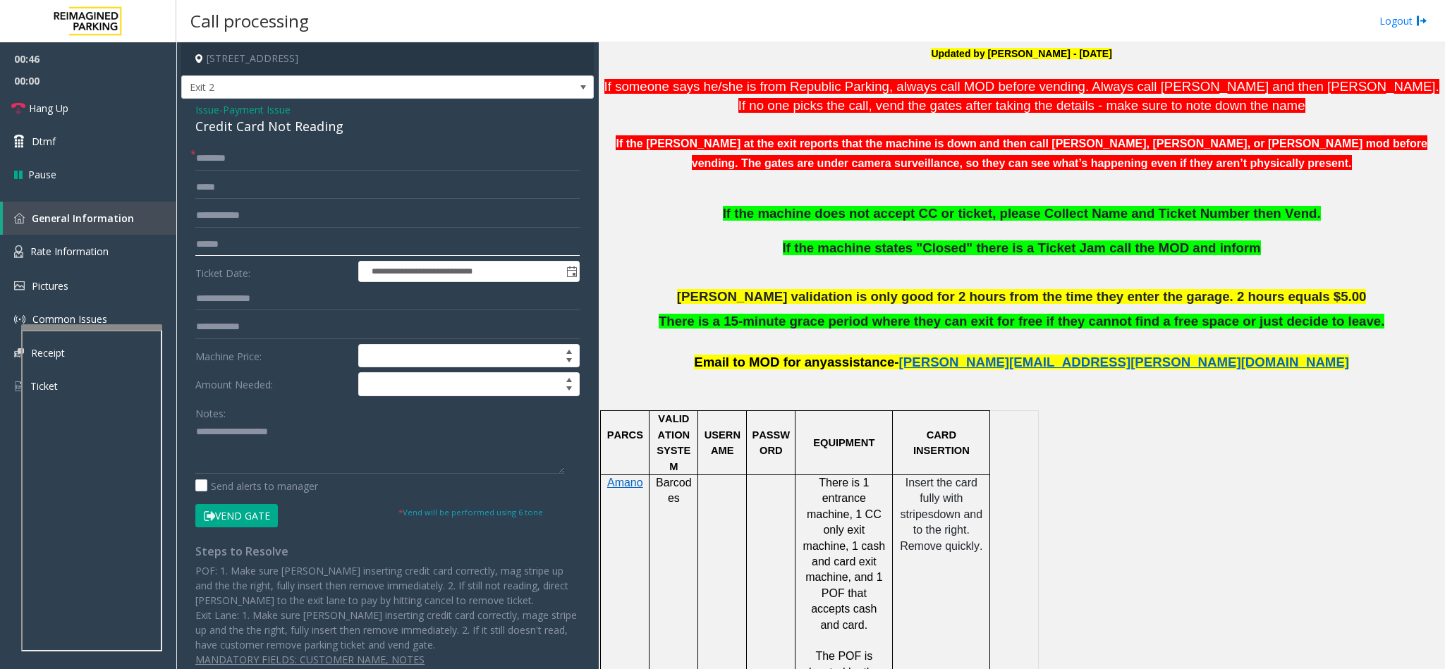
click at [264, 241] on input "text" at bounding box center [387, 245] width 384 height 24
drag, startPoint x: 339, startPoint y: 123, endPoint x: 190, endPoint y: 110, distance: 149.4
click at [190, 110] on div "**********" at bounding box center [387, 405] width 413 height 612
click at [243, 446] on textarea at bounding box center [379, 447] width 369 height 53
click at [258, 223] on input "text" at bounding box center [387, 216] width 384 height 24
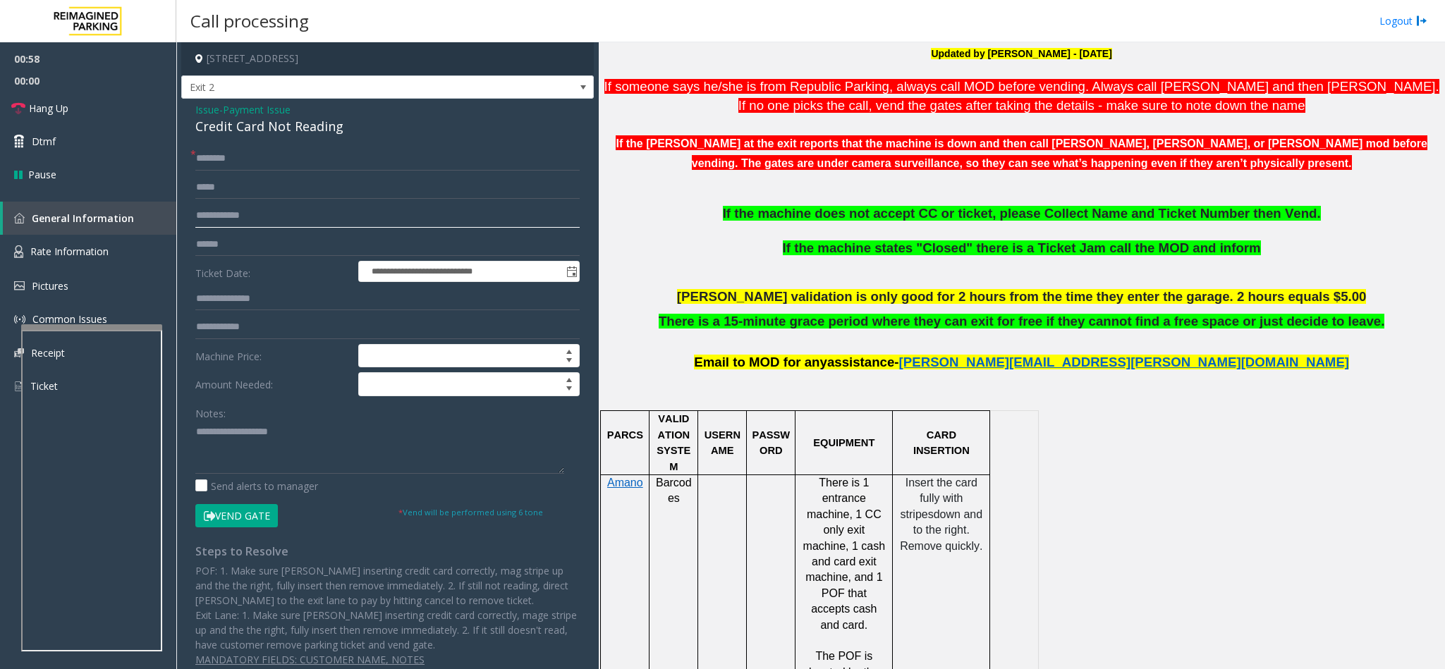
type input "*"
type input "*******"
drag, startPoint x: 345, startPoint y: 127, endPoint x: 187, endPoint y: 104, distance: 159.7
click at [185, 102] on div "**********" at bounding box center [387, 405] width 413 height 612
paste textarea "**********"
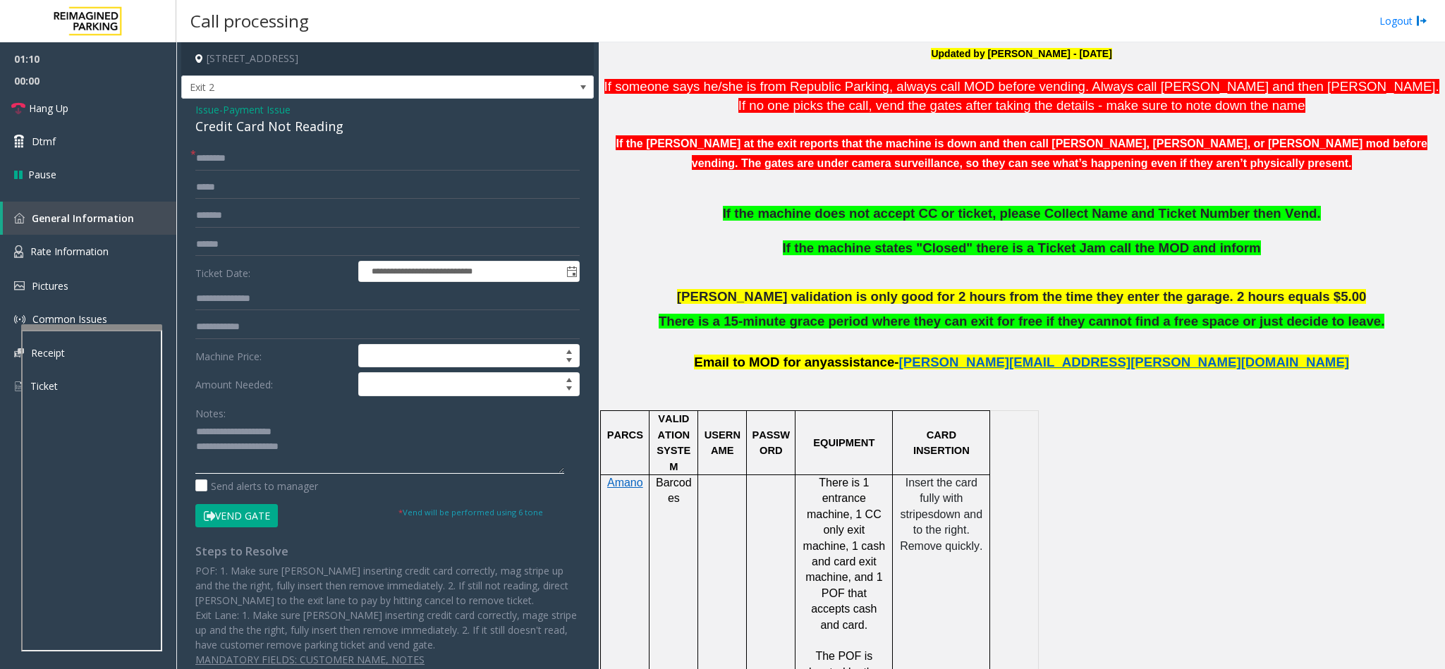
click at [299, 432] on textarea at bounding box center [379, 447] width 369 height 53
drag, startPoint x: 298, startPoint y: 430, endPoint x: 231, endPoint y: 434, distance: 67.8
click at [231, 434] on textarea at bounding box center [379, 447] width 369 height 53
click at [318, 446] on textarea at bounding box center [379, 447] width 369 height 53
type textarea "**********"
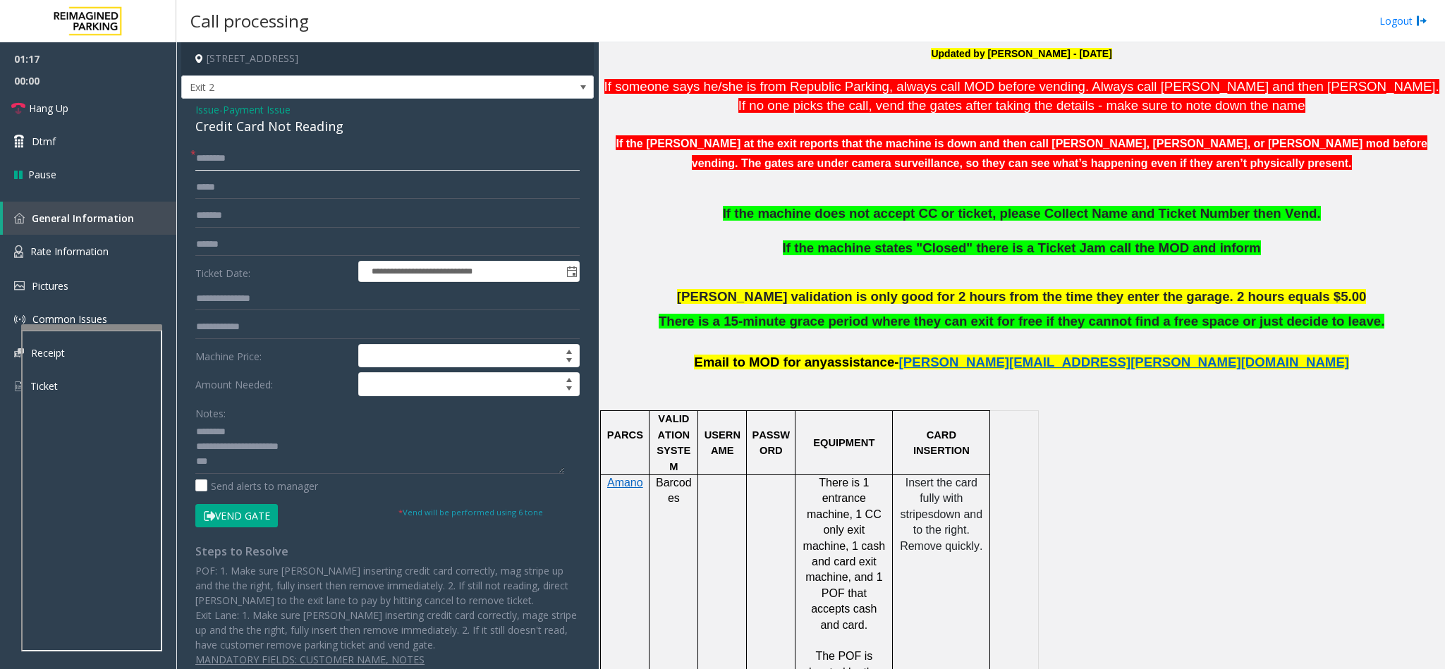
click at [241, 154] on input "text" at bounding box center [387, 159] width 384 height 24
type input "**********"
click at [256, 446] on textarea at bounding box center [379, 447] width 369 height 53
type textarea "**********"
click at [329, 151] on input "**********" at bounding box center [387, 159] width 384 height 24
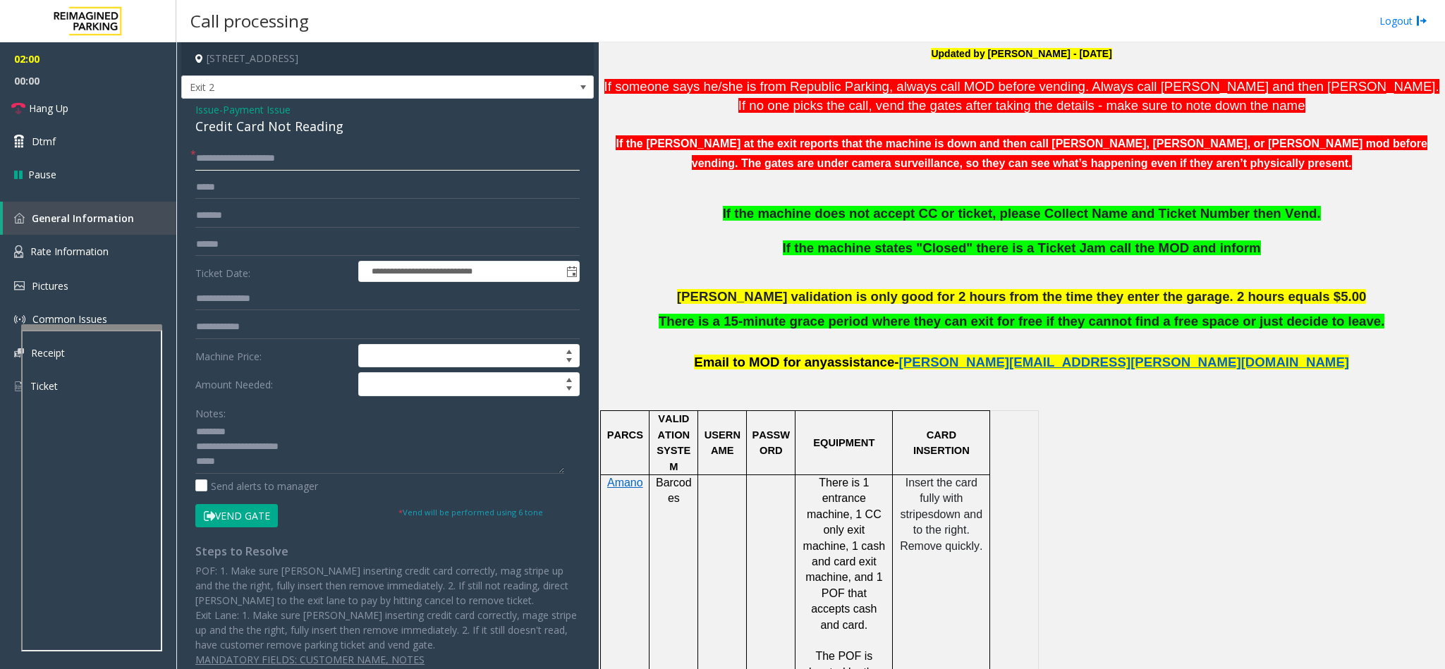
drag, startPoint x: 262, startPoint y: 161, endPoint x: 191, endPoint y: 163, distance: 71.3
click at [191, 163] on div "**********" at bounding box center [387, 422] width 405 height 550
type input "*******"
click at [248, 446] on button "Vend Gate" at bounding box center [236, 516] width 83 height 24
click at [231, 446] on textarea at bounding box center [379, 447] width 369 height 53
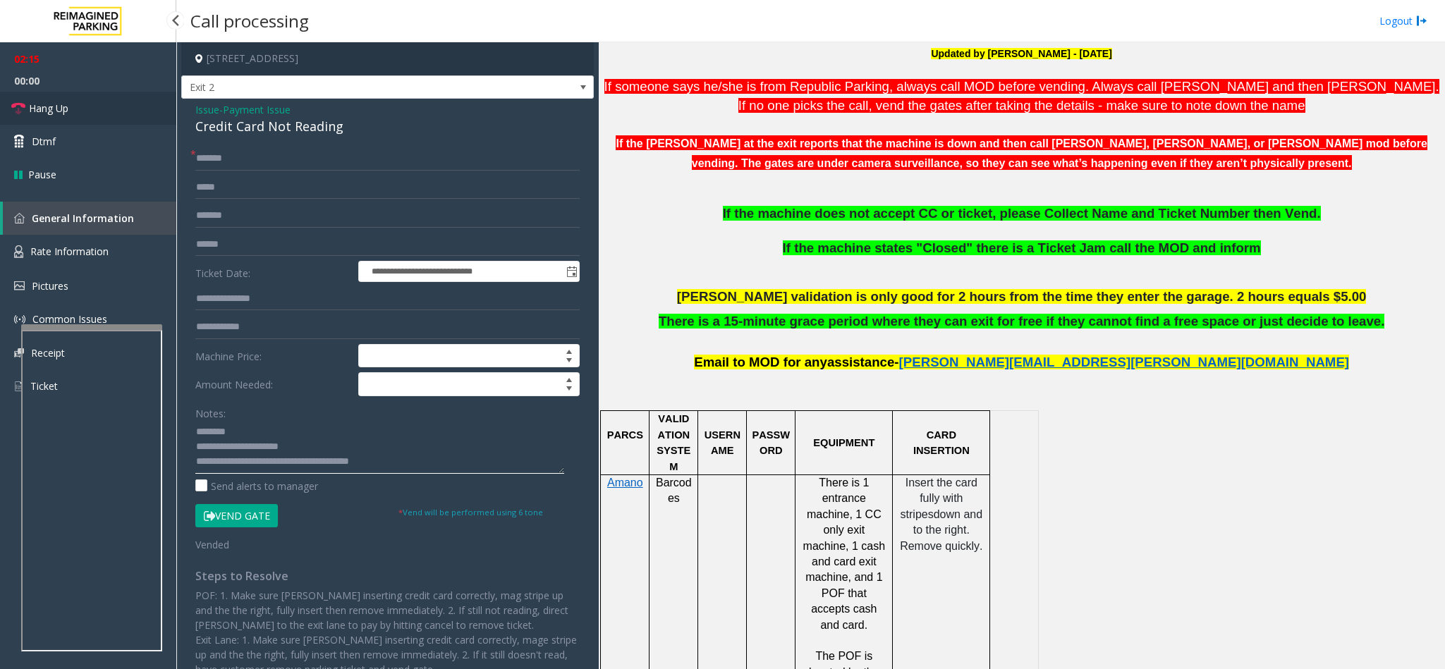
type textarea "**********"
click at [47, 117] on link "Hang Up" at bounding box center [88, 108] width 176 height 33
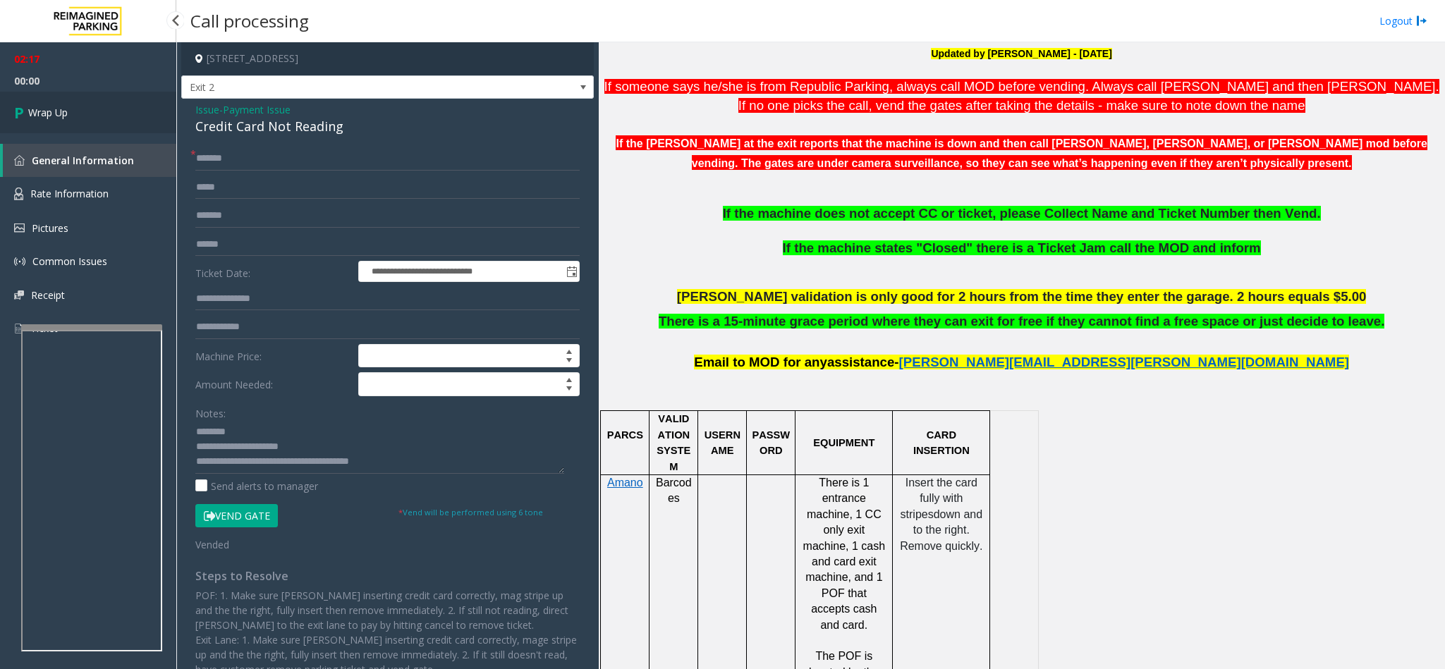
click at [75, 104] on link "Wrap Up" at bounding box center [88, 113] width 176 height 42
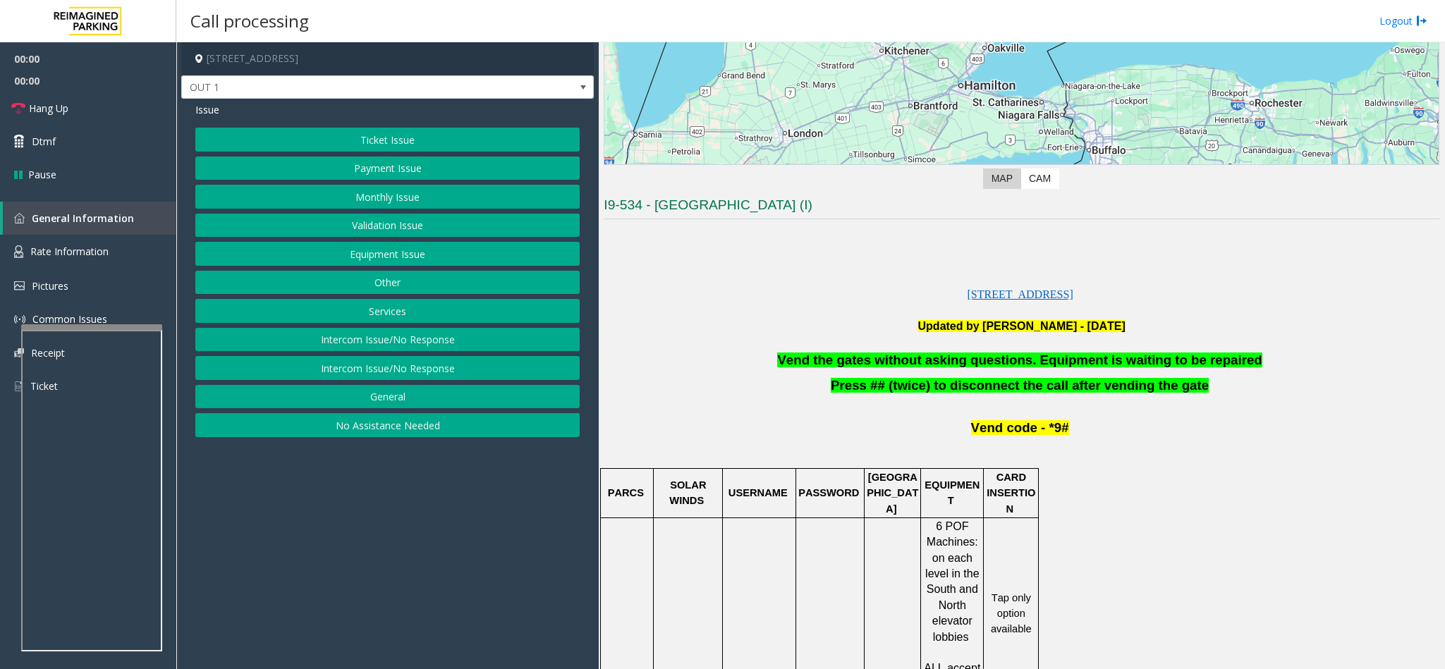
scroll to position [317, 0]
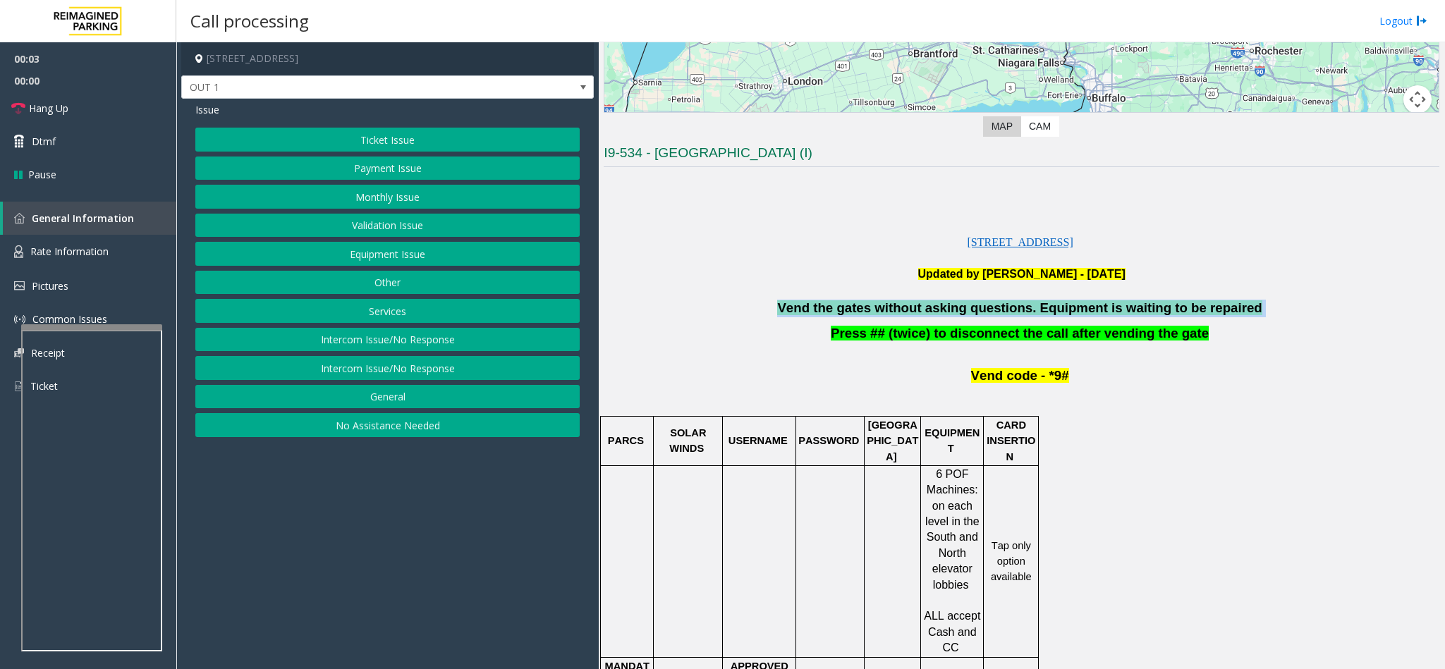
drag, startPoint x: 1249, startPoint y: 314, endPoint x: 794, endPoint y: 315, distance: 454.8
click at [794, 315] on p "Vend the gates without asking questions. Equipment is waiting to be repaired" at bounding box center [1022, 309] width 836 height 18
click at [407, 260] on button "Equipment Issue" at bounding box center [387, 254] width 384 height 24
click at [383, 260] on button "Gate / Door Won't Open" at bounding box center [387, 254] width 384 height 24
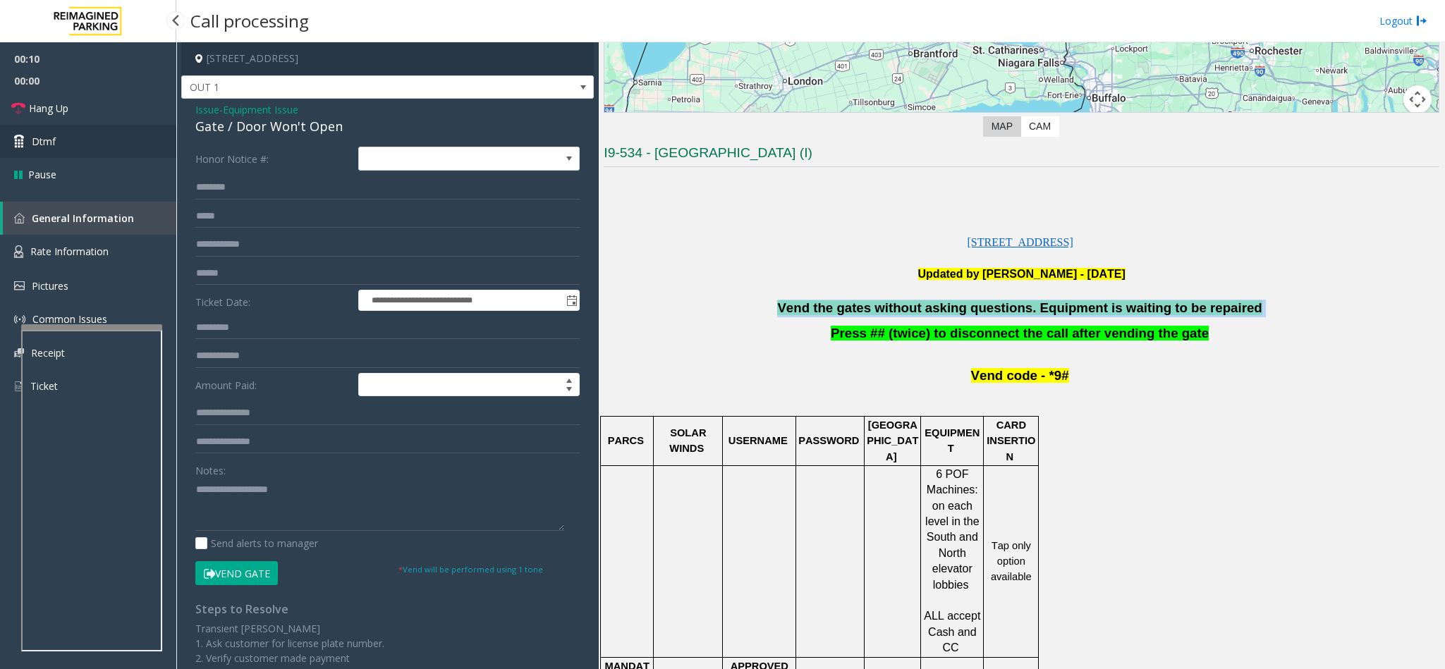
click at [68, 142] on link "Dtmf" at bounding box center [88, 141] width 176 height 33
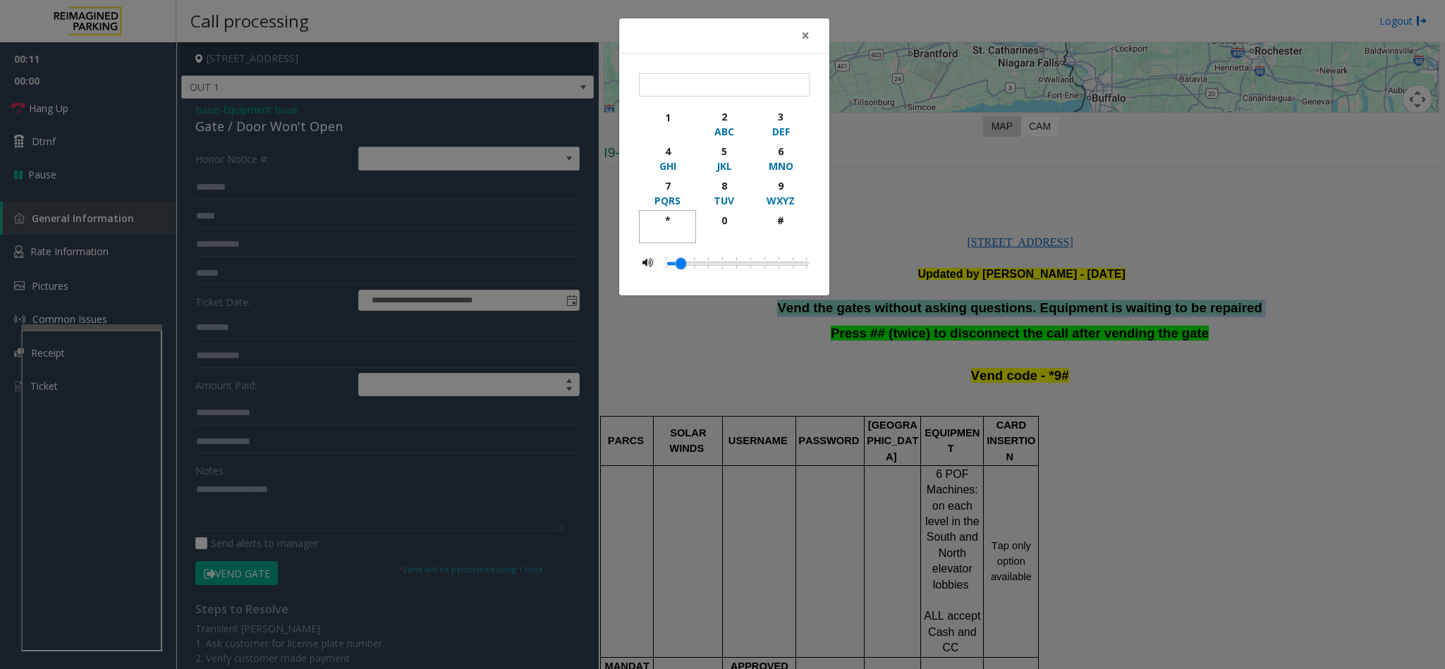
click at [662, 214] on button "*" at bounding box center [667, 226] width 57 height 33
click at [776, 186] on div "9" at bounding box center [781, 185] width 39 height 15
click at [783, 219] on div "#" at bounding box center [781, 220] width 39 height 15
type input "***"
click at [808, 37] on span "×" at bounding box center [805, 35] width 8 height 20
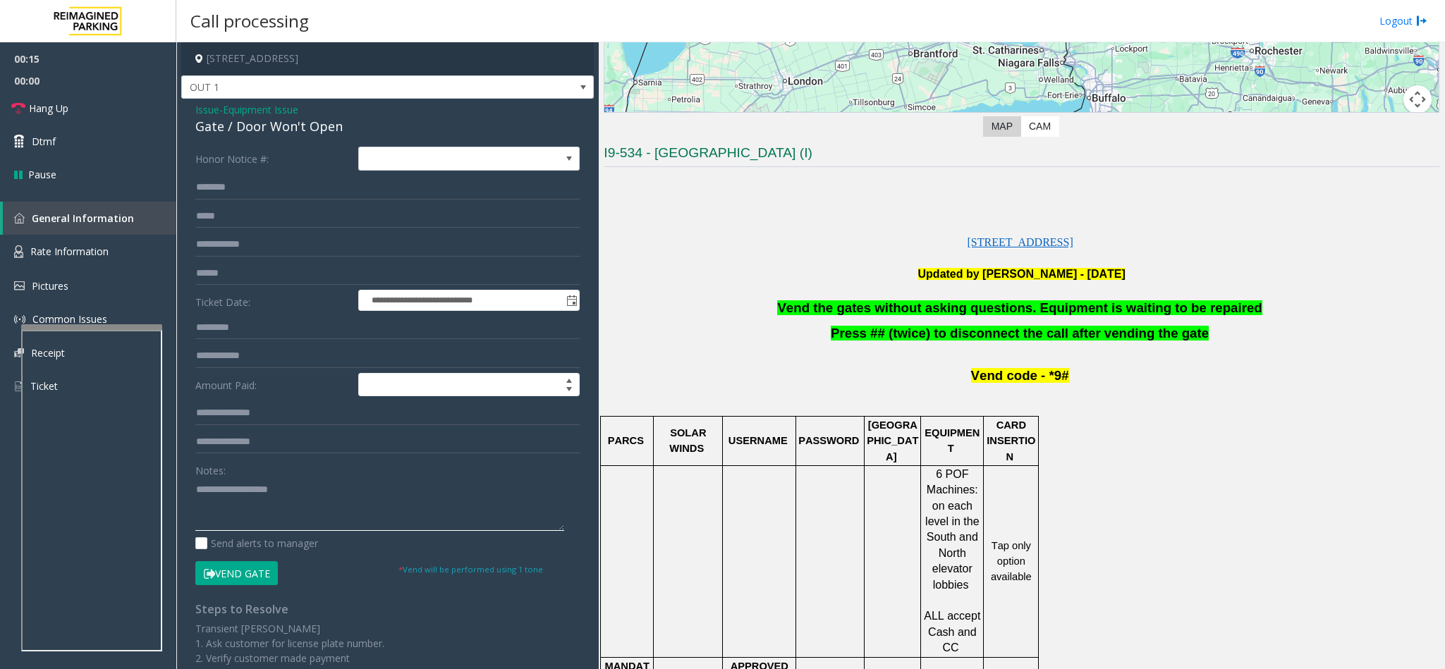
click at [407, 446] on textarea at bounding box center [379, 504] width 369 height 53
paste textarea "**********"
type textarea "**********"
click at [100, 106] on link "Hang Up" at bounding box center [88, 108] width 176 height 33
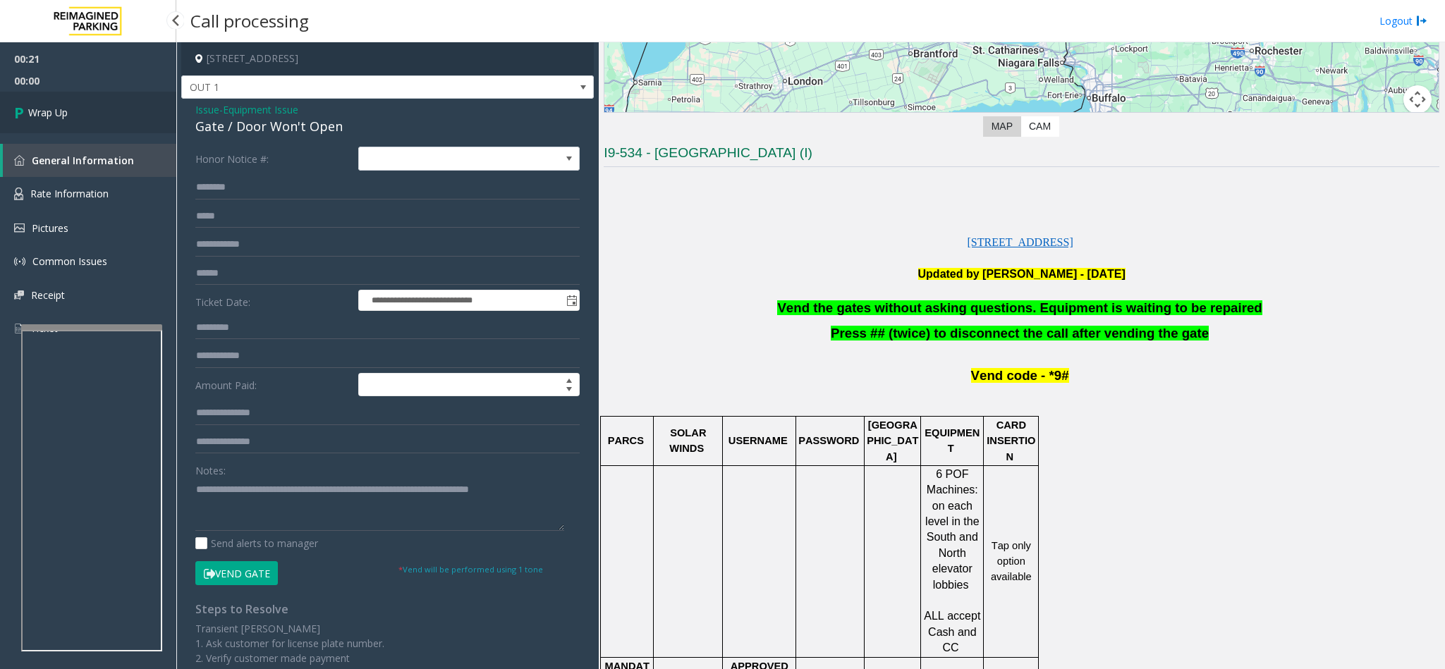
click at [102, 106] on link "Wrap Up" at bounding box center [88, 113] width 176 height 42
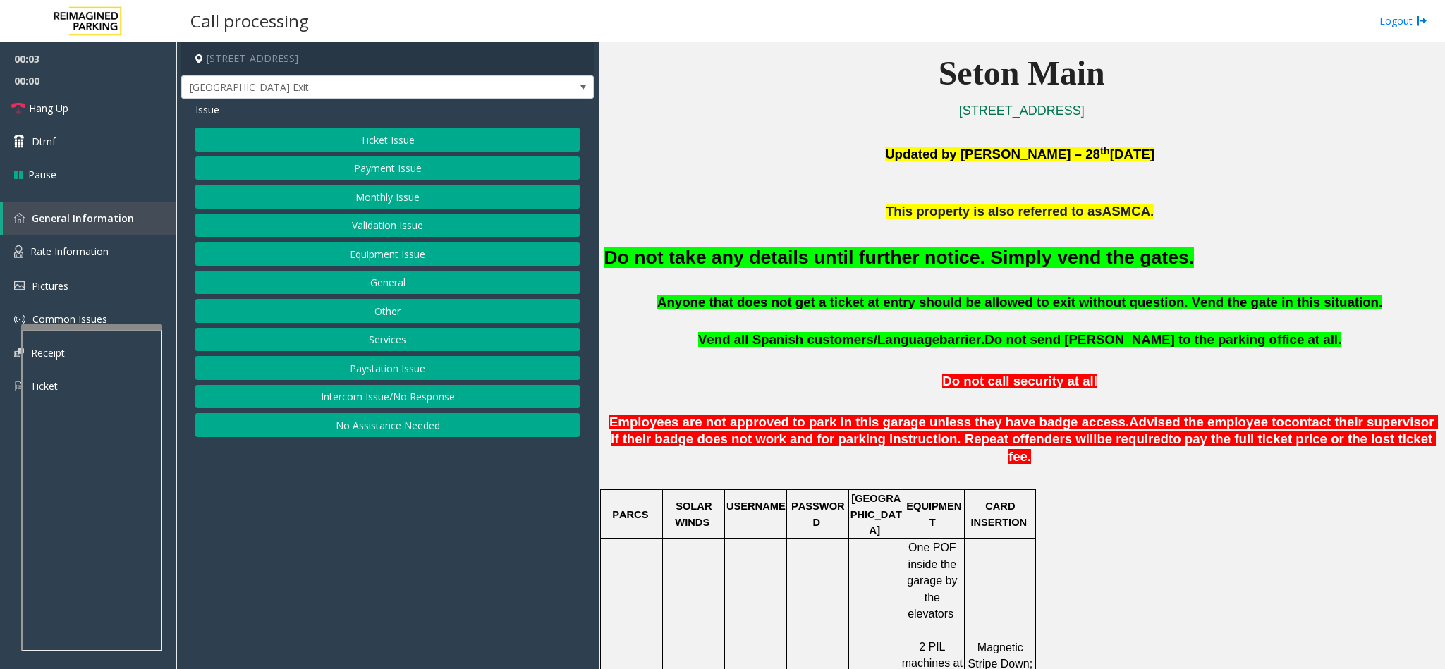
scroll to position [423, 0]
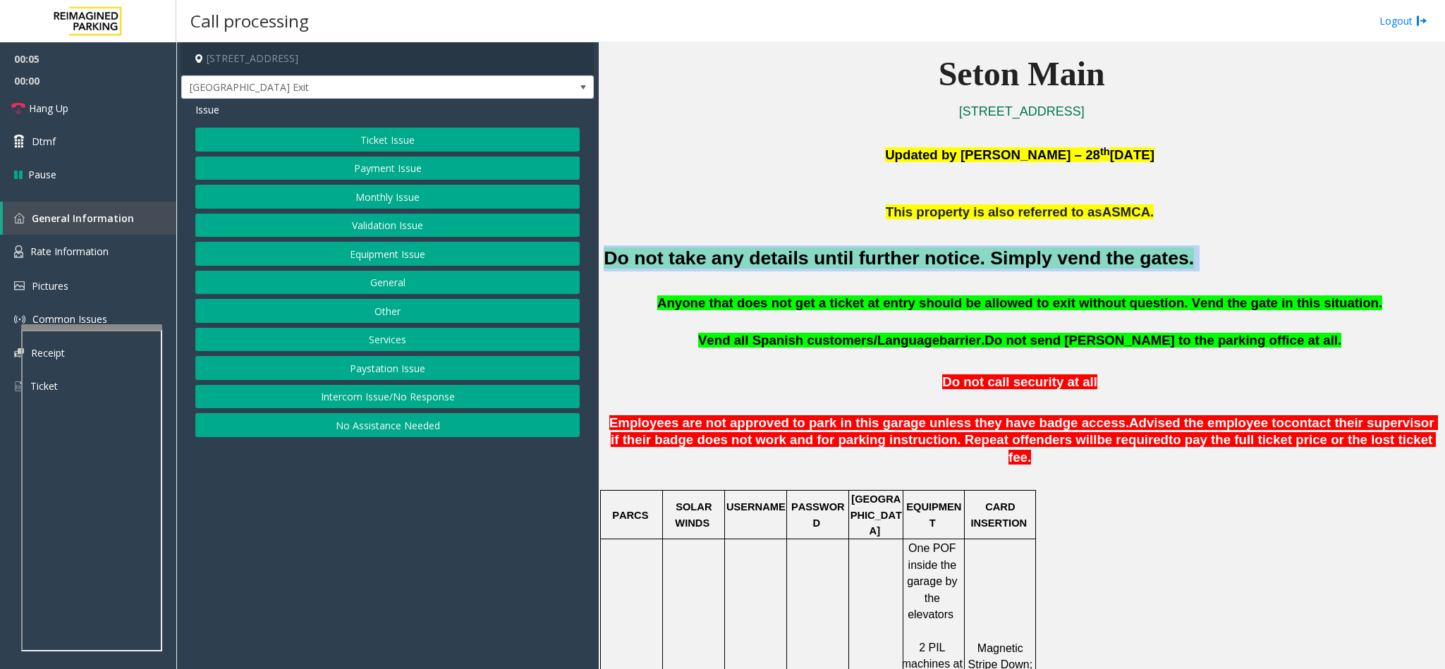
drag, startPoint x: 1149, startPoint y: 264, endPoint x: 599, endPoint y: 256, distance: 550.8
click at [599, 256] on div "Main ← Move left → Move right ↑ Move up ↓ Move down + Zoom in - Zoom out Home J…" at bounding box center [1021, 355] width 845 height 627
click at [396, 221] on button "Validation Issue" at bounding box center [387, 226] width 384 height 24
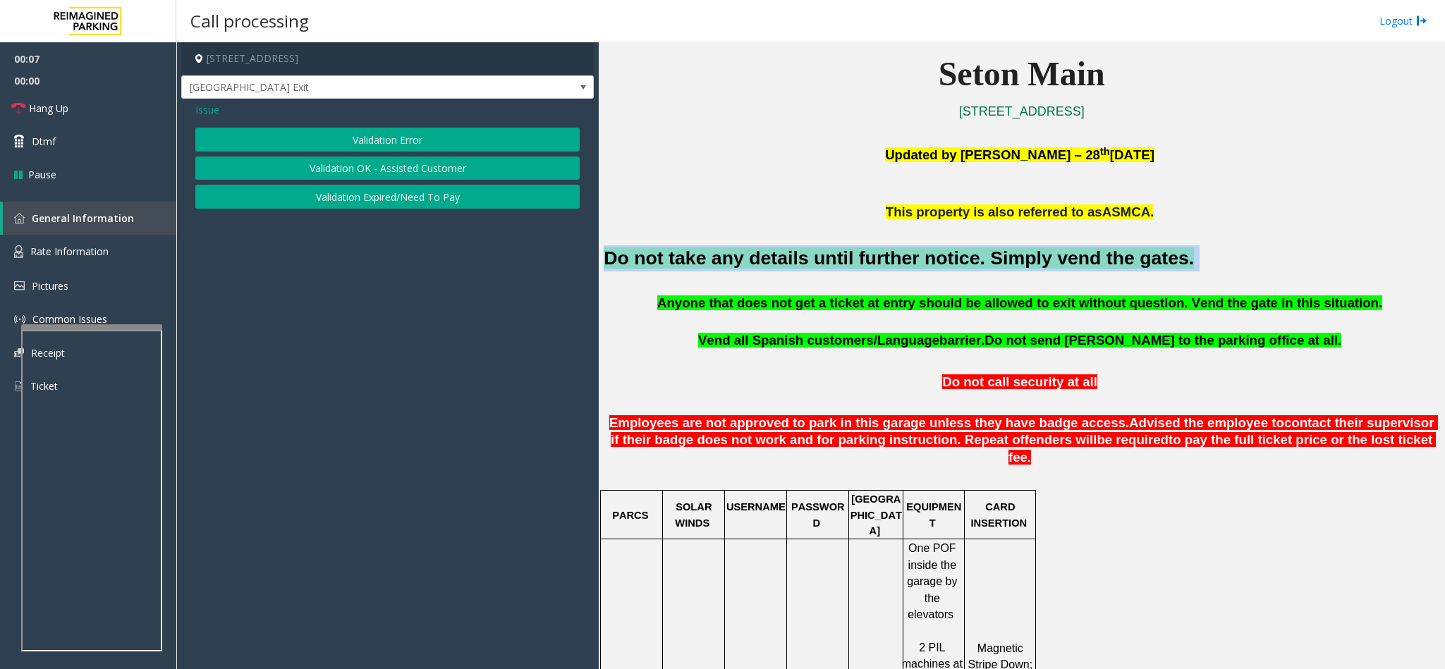
click at [425, 142] on button "Validation Error" at bounding box center [387, 140] width 384 height 24
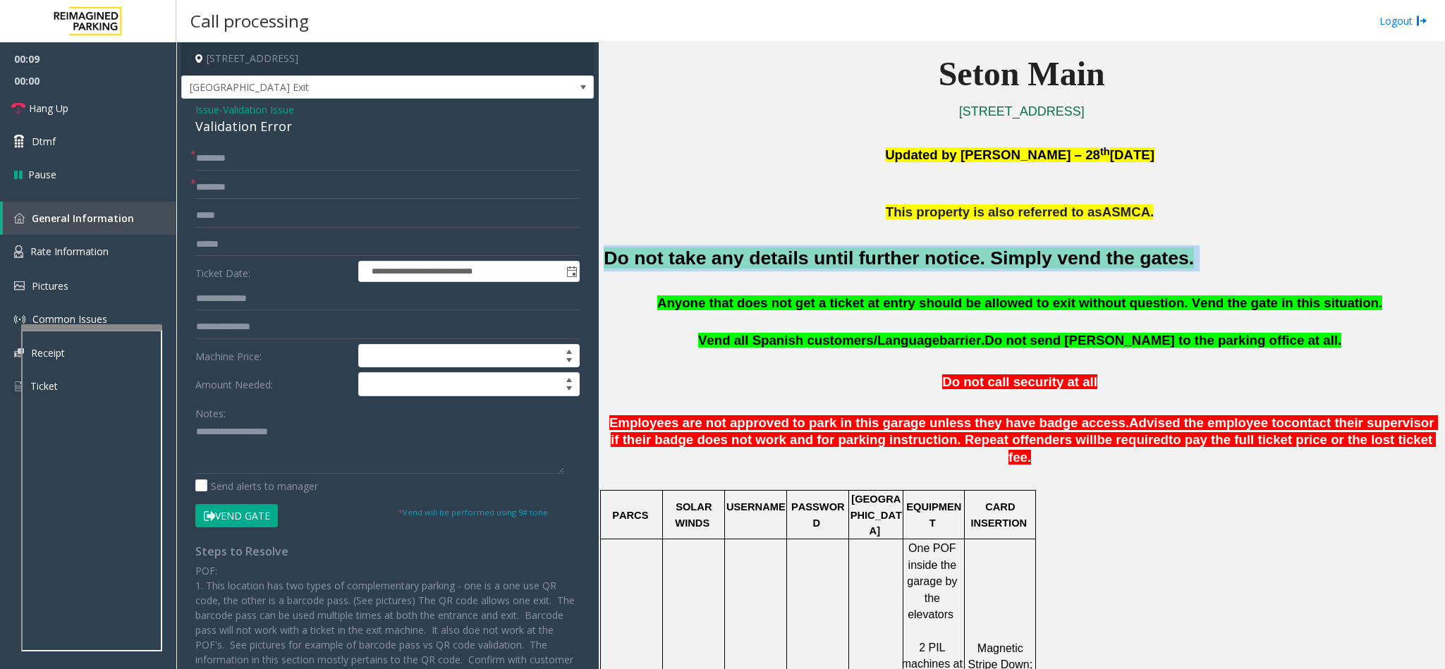
click at [242, 446] on button "Vend Gate" at bounding box center [236, 516] width 83 height 24
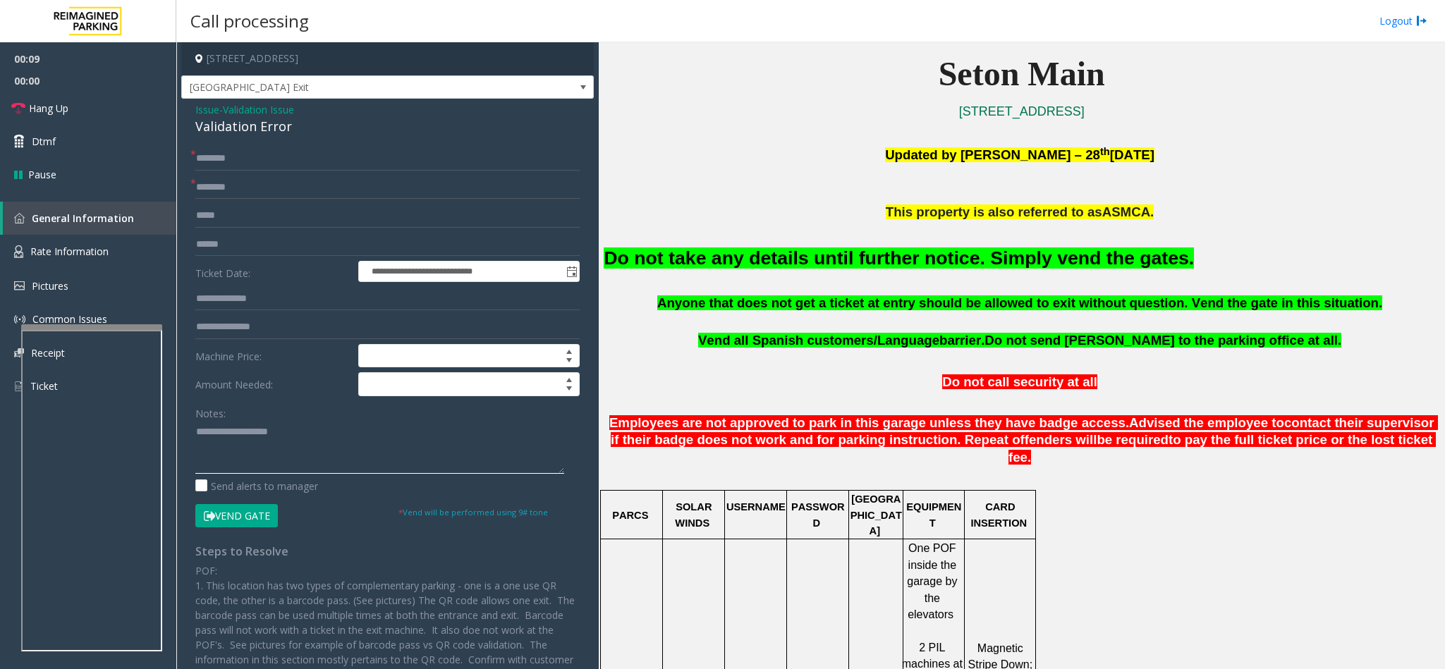
click at [257, 446] on textarea at bounding box center [379, 447] width 369 height 53
paste textarea "**********"
type textarea "**********"
click at [305, 178] on input "text" at bounding box center [387, 188] width 384 height 24
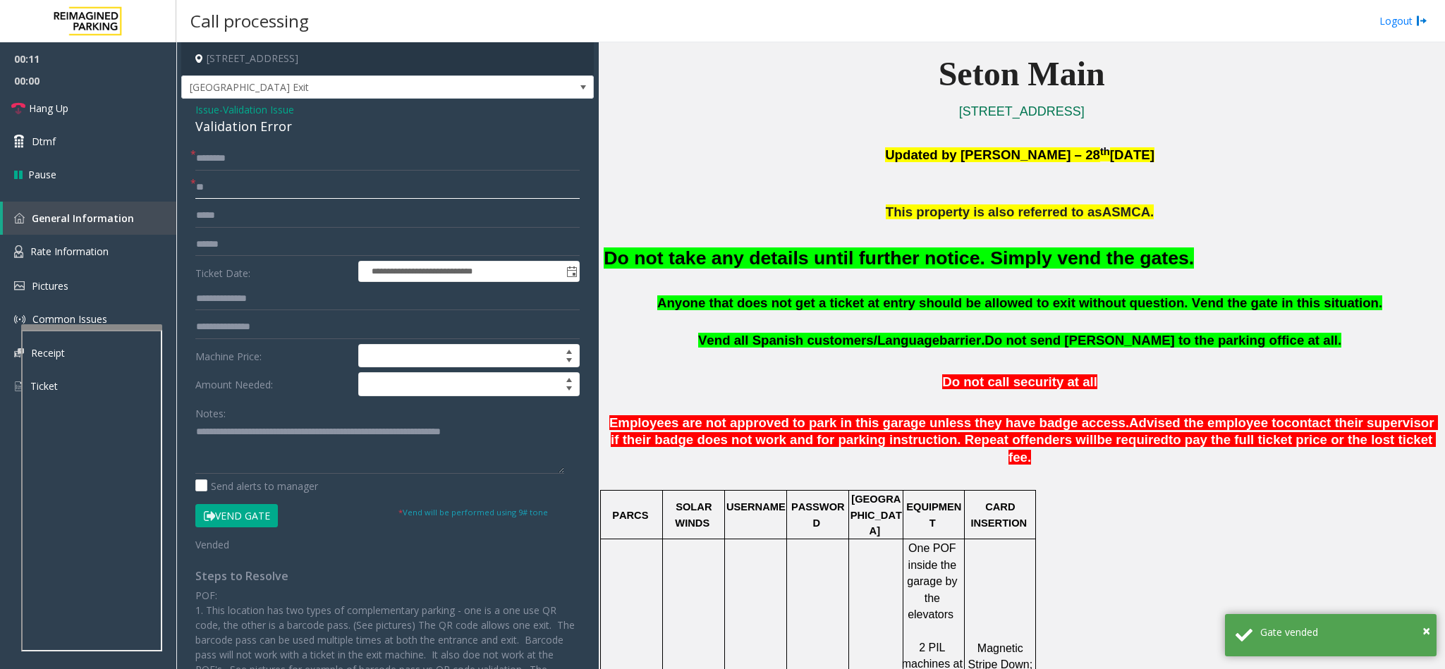
type input "**"
click at [312, 161] on input "text" at bounding box center [387, 159] width 384 height 24
type input "*"
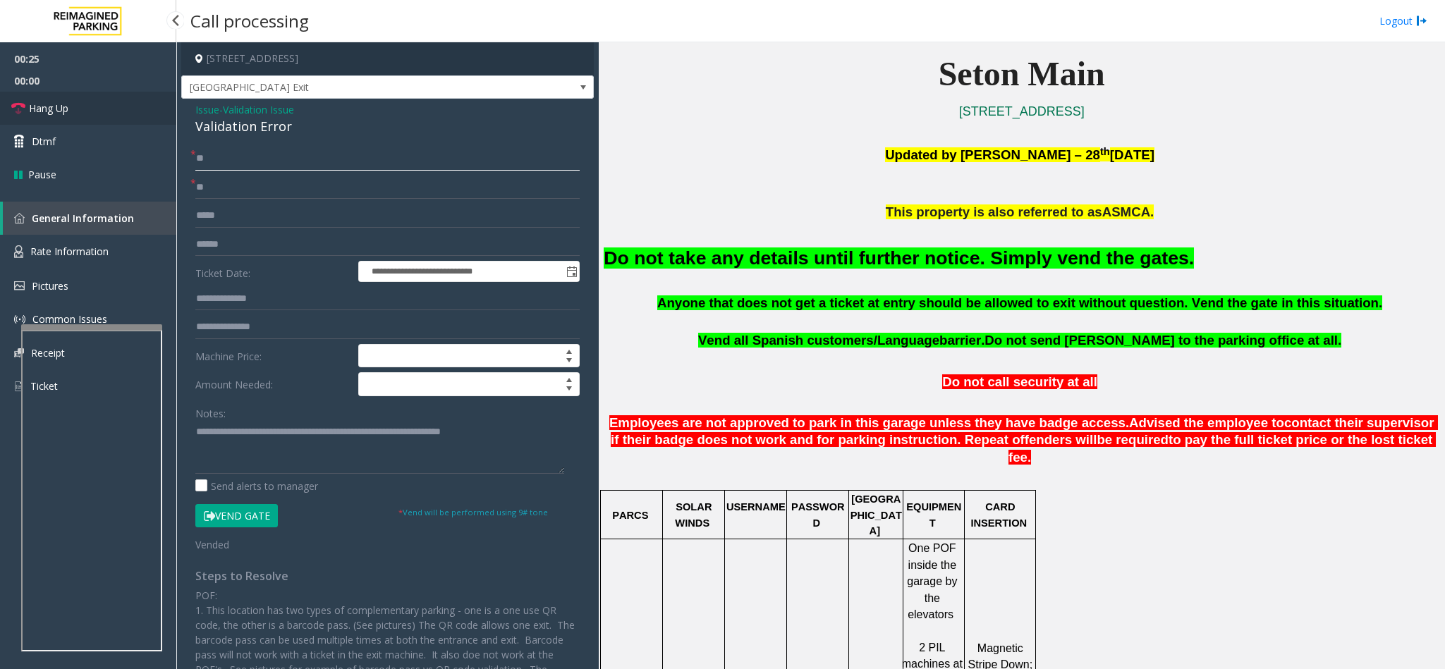
type input "**"
click at [90, 100] on link "Hang Up" at bounding box center [88, 108] width 176 height 33
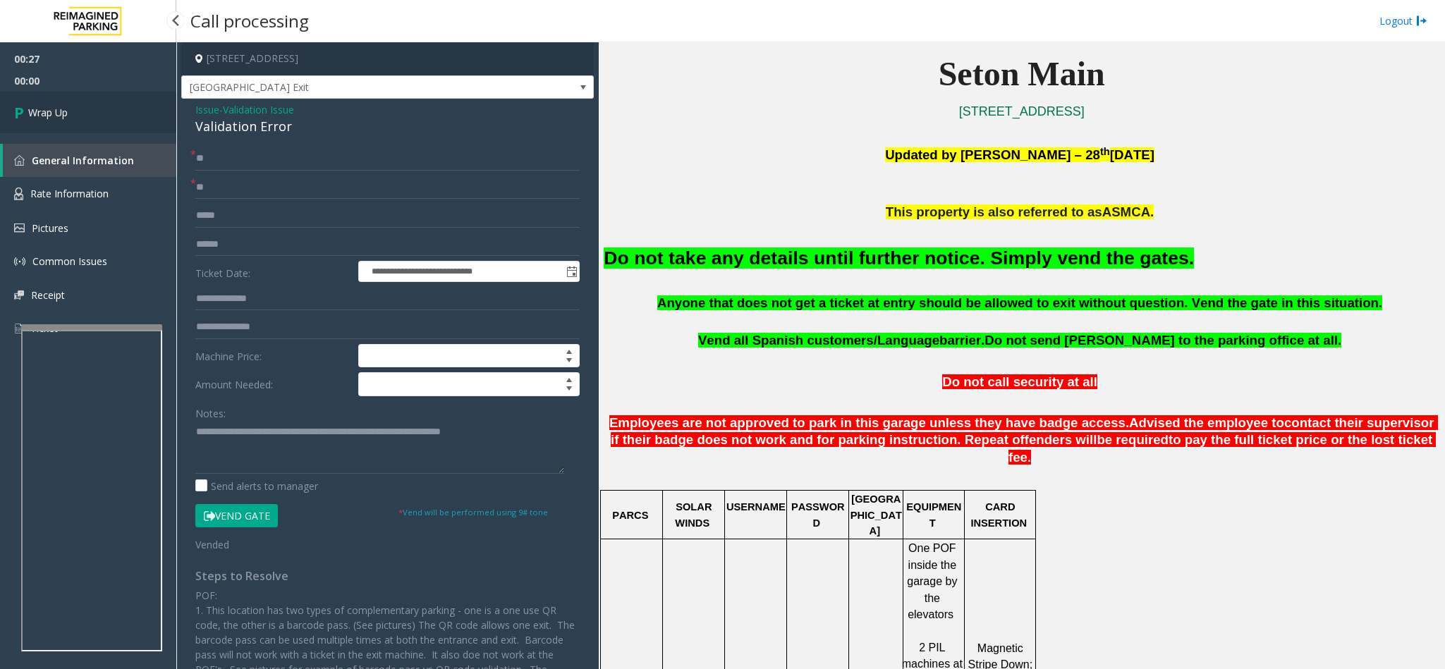
click at [87, 96] on link "Wrap Up" at bounding box center [88, 113] width 176 height 42
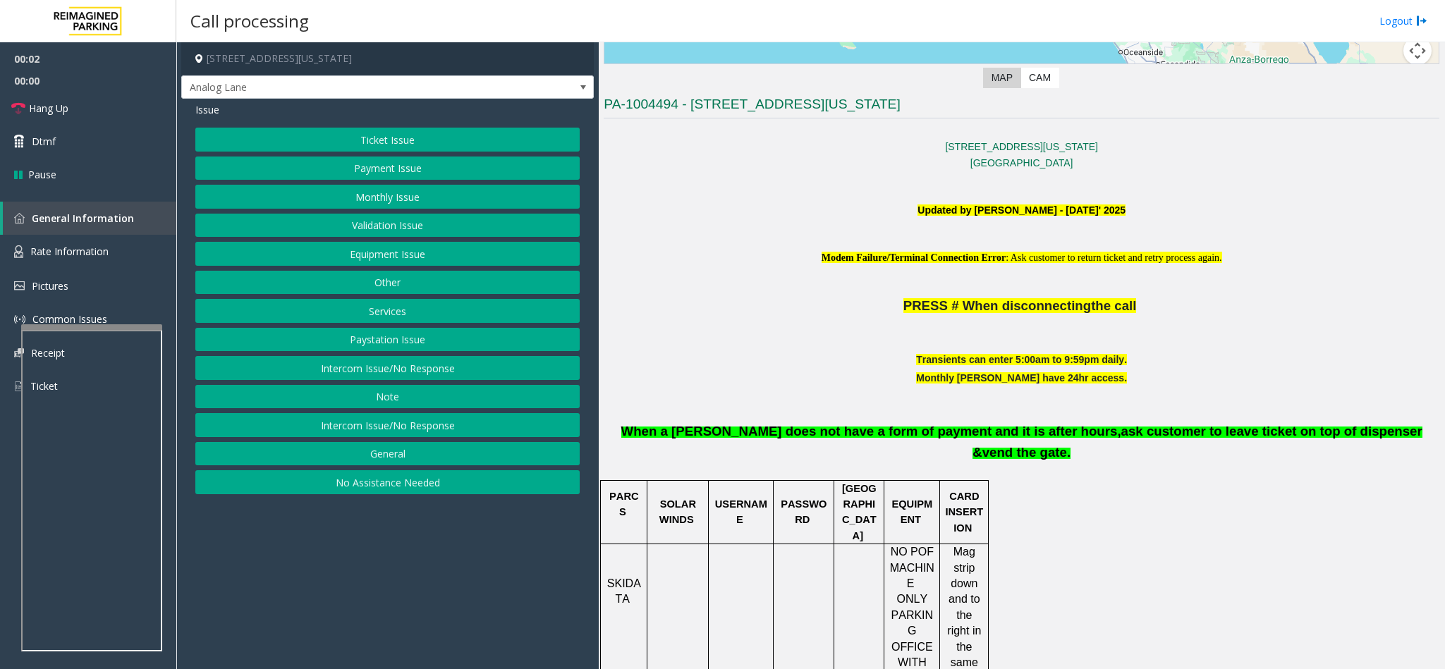
scroll to position [423, 0]
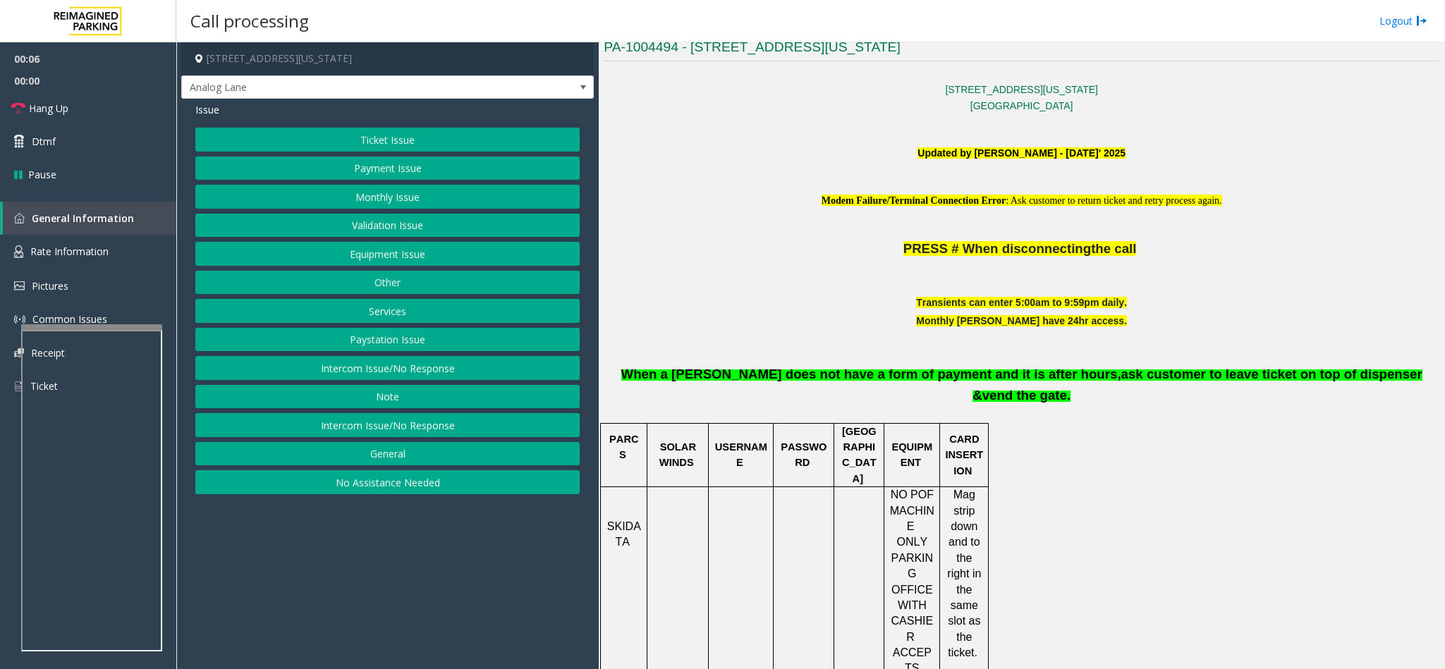
click at [424, 367] on button "Intercom Issue/No Response" at bounding box center [387, 368] width 384 height 24
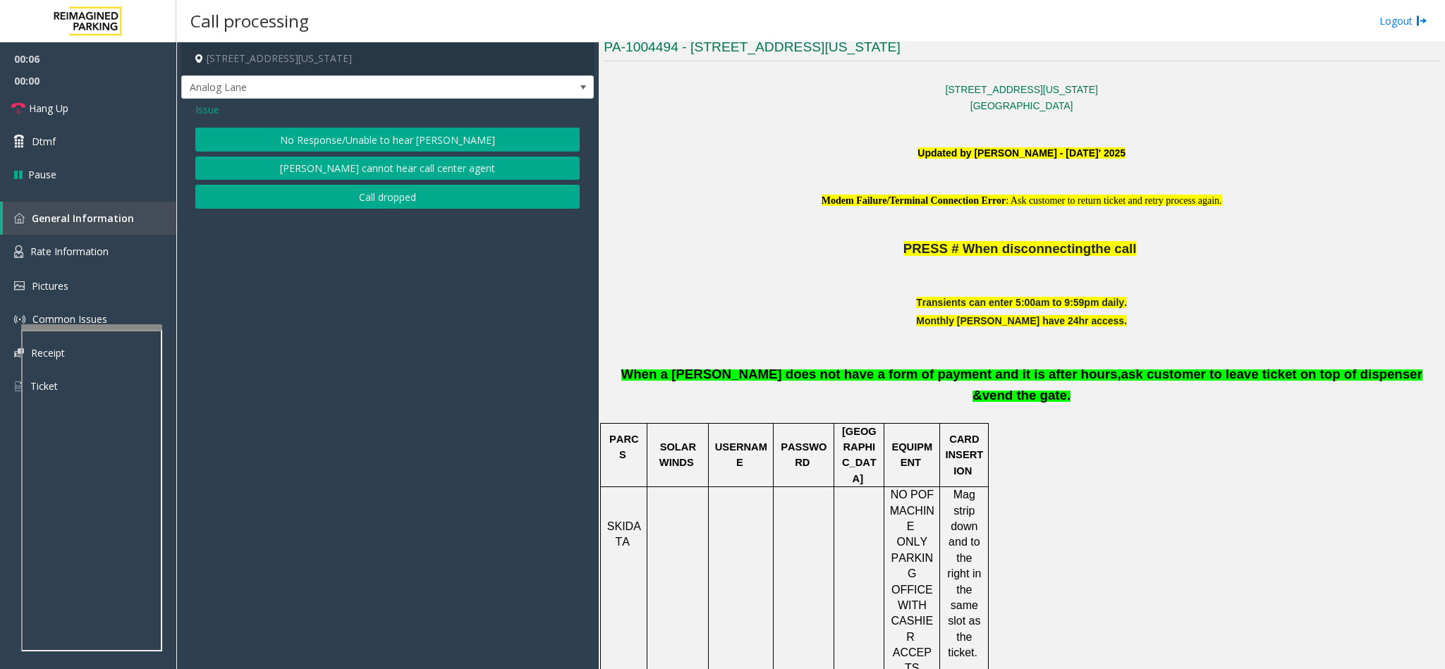
click at [398, 138] on button "No Response/Unable to hear [PERSON_NAME]" at bounding box center [387, 140] width 384 height 24
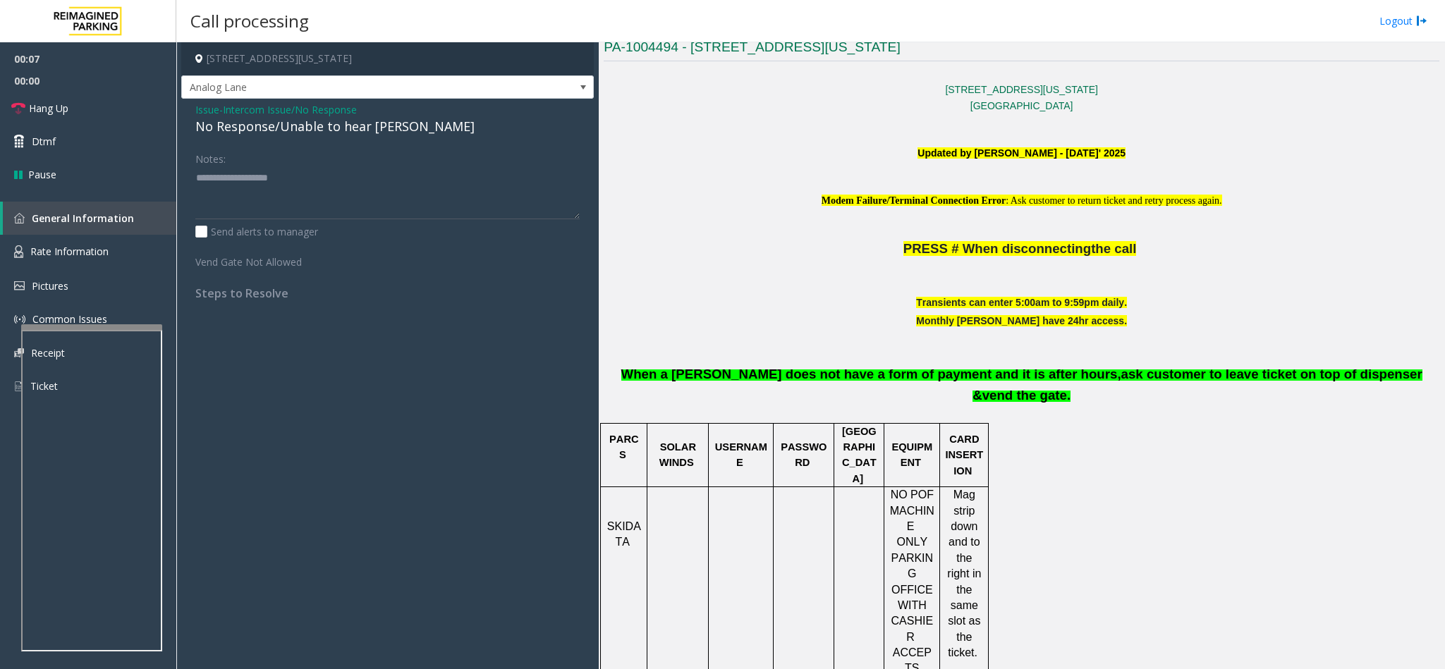
click at [362, 130] on div "No Response/Unable to hear [PERSON_NAME]" at bounding box center [387, 126] width 384 height 19
click at [364, 130] on div "No Response/Unable to hear [PERSON_NAME]" at bounding box center [387, 126] width 384 height 19
type textarea "**********"
click at [73, 111] on link "Hang Up" at bounding box center [88, 108] width 176 height 33
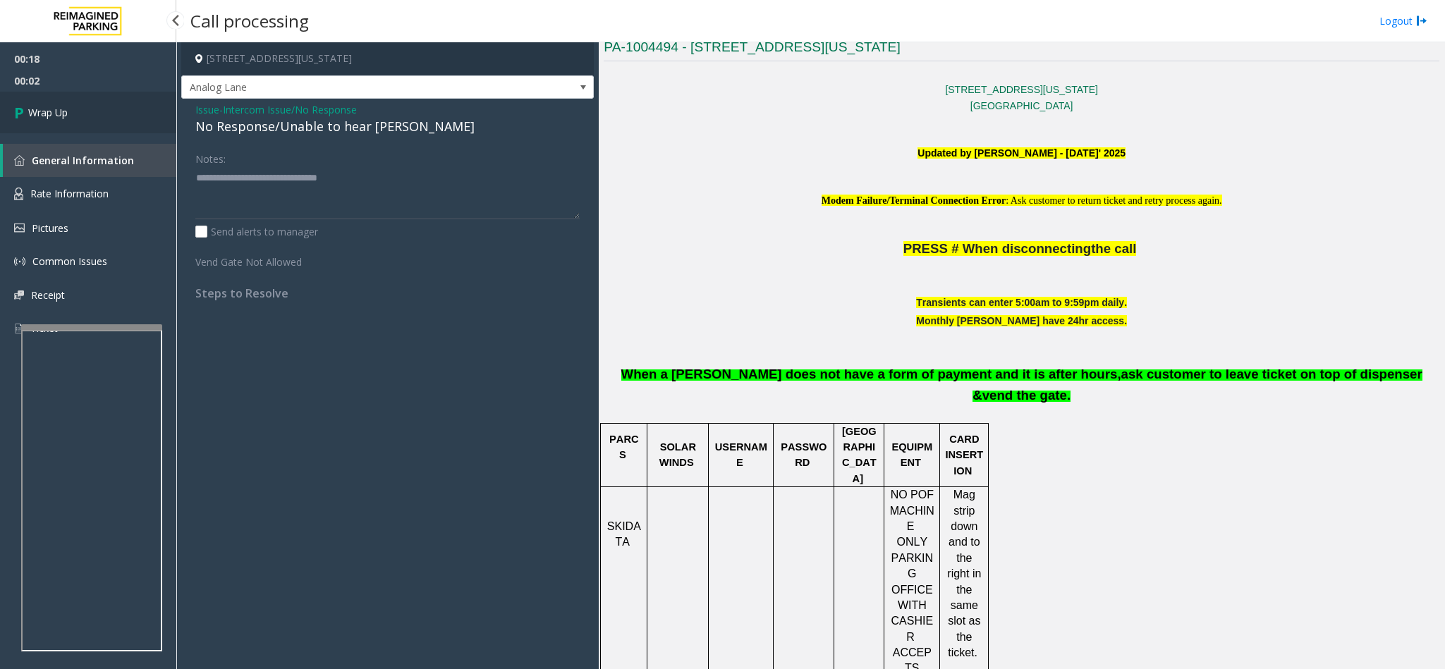
click at [123, 112] on link "Wrap Up" at bounding box center [88, 113] width 176 height 42
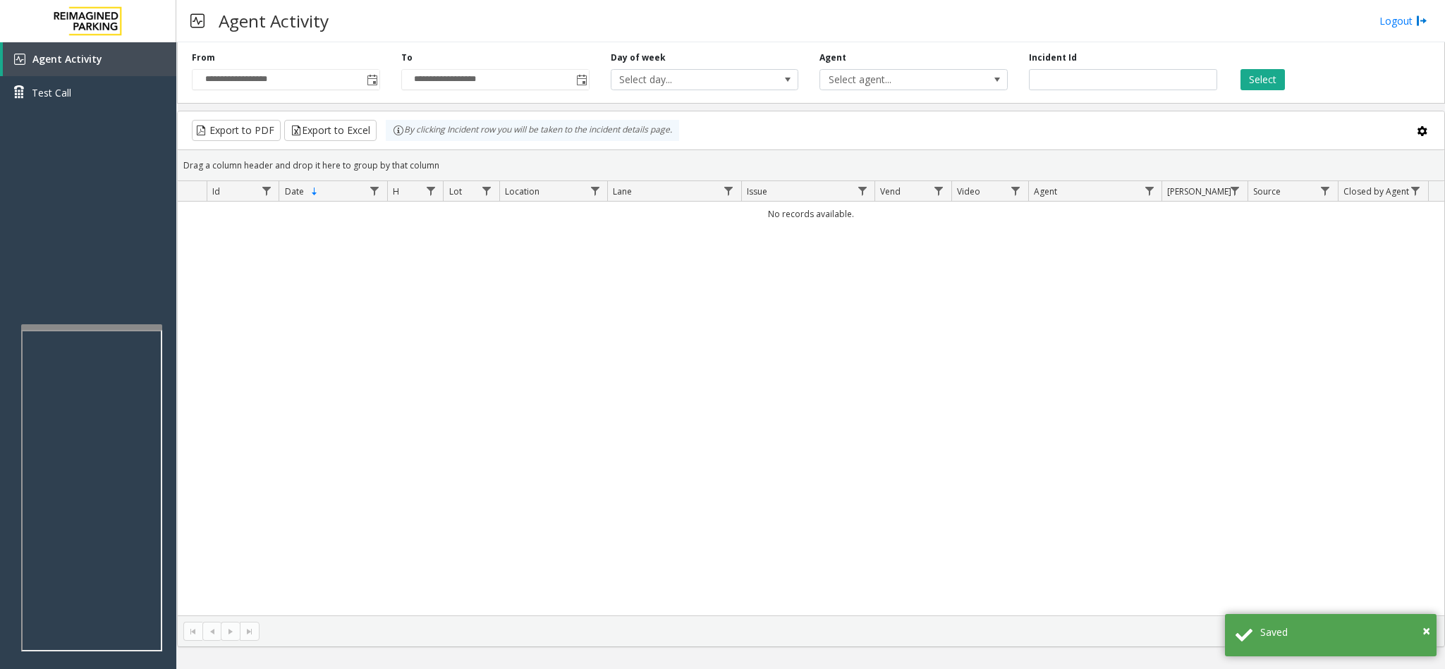
click at [599, 427] on div "No records available." at bounding box center [811, 409] width 1266 height 414
click at [726, 334] on div "No records available." at bounding box center [811, 409] width 1266 height 414
click at [726, 333] on div "No records available." at bounding box center [811, 409] width 1266 height 414
drag, startPoint x: 844, startPoint y: 212, endPoint x: 773, endPoint y: 231, distance: 73.5
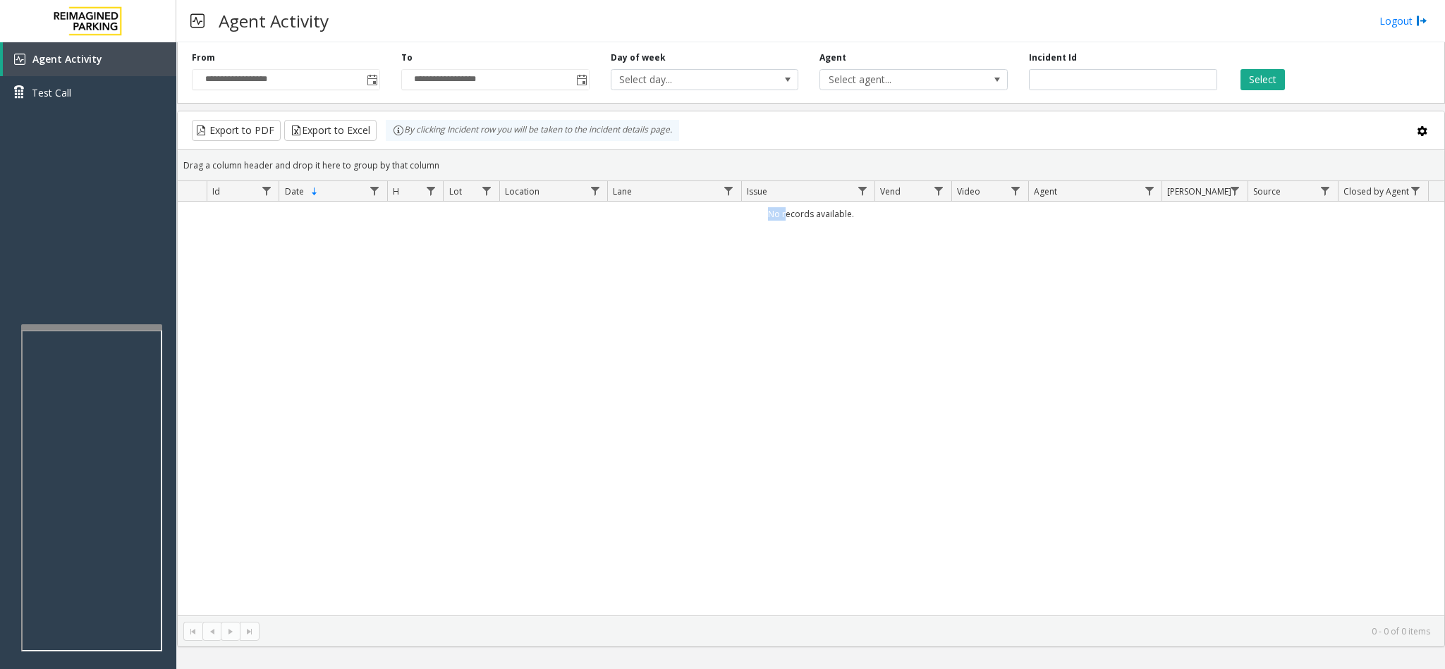
click at [747, 262] on div "No records available." at bounding box center [811, 409] width 1266 height 414
click at [844, 279] on div "No records available." at bounding box center [811, 409] width 1266 height 414
drag, startPoint x: 539, startPoint y: 26, endPoint x: 915, endPoint y: 228, distance: 426.2
click at [915, 228] on div "**********" at bounding box center [810, 334] width 1269 height 669
click at [713, 25] on div "Agent Activity Logout" at bounding box center [810, 21] width 1269 height 42
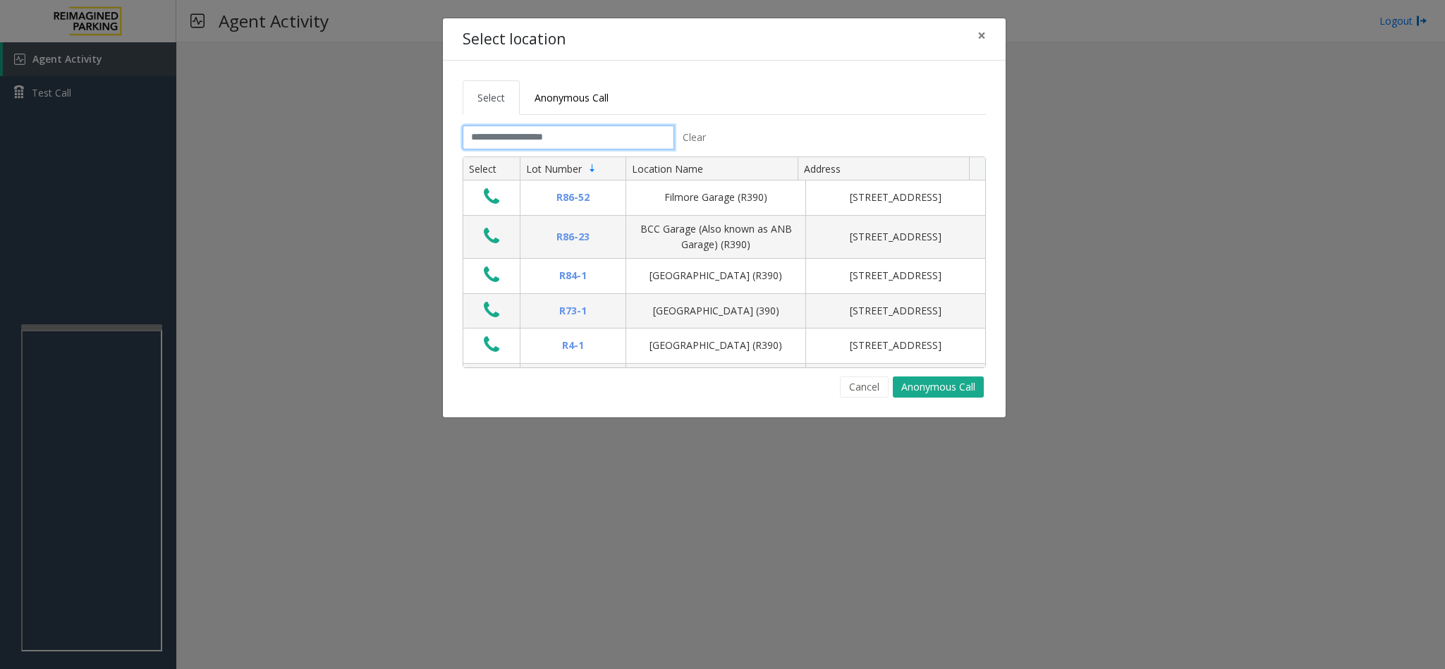
click at [523, 131] on input "text" at bounding box center [569, 138] width 212 height 24
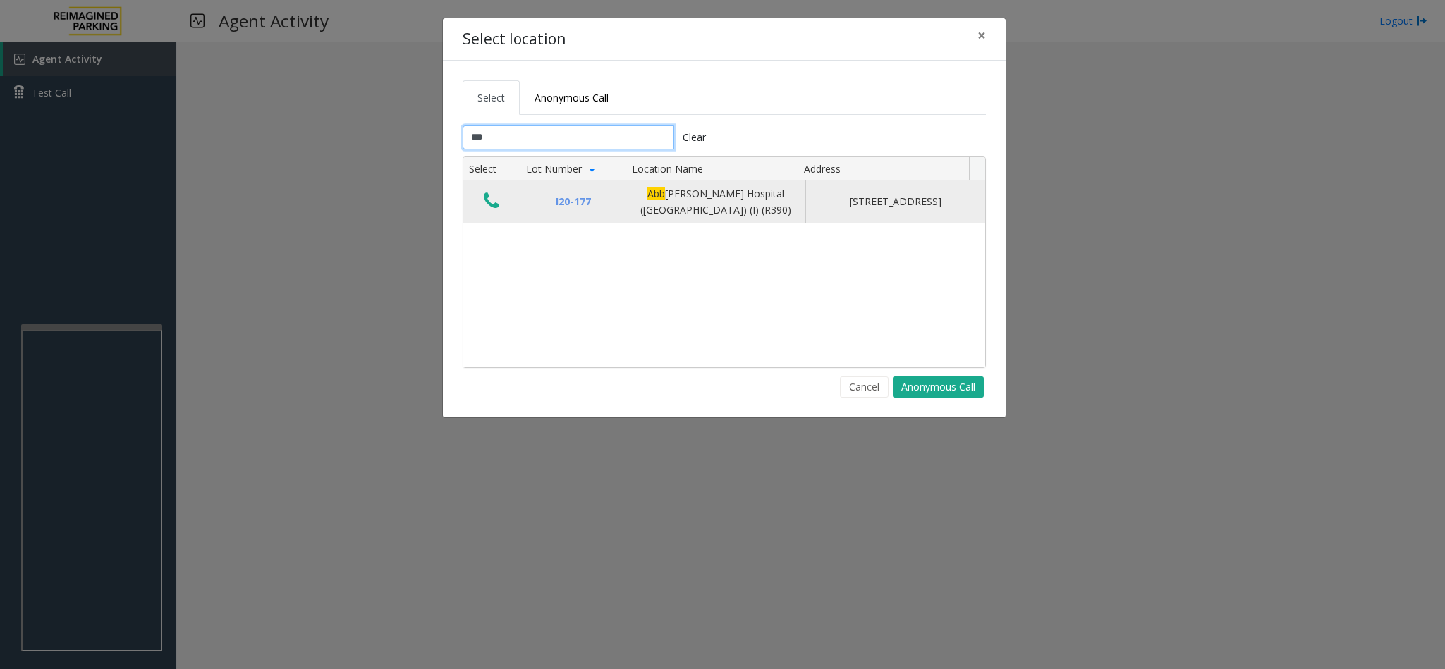
type input "***"
click at [496, 202] on icon "Data table" at bounding box center [492, 201] width 16 height 20
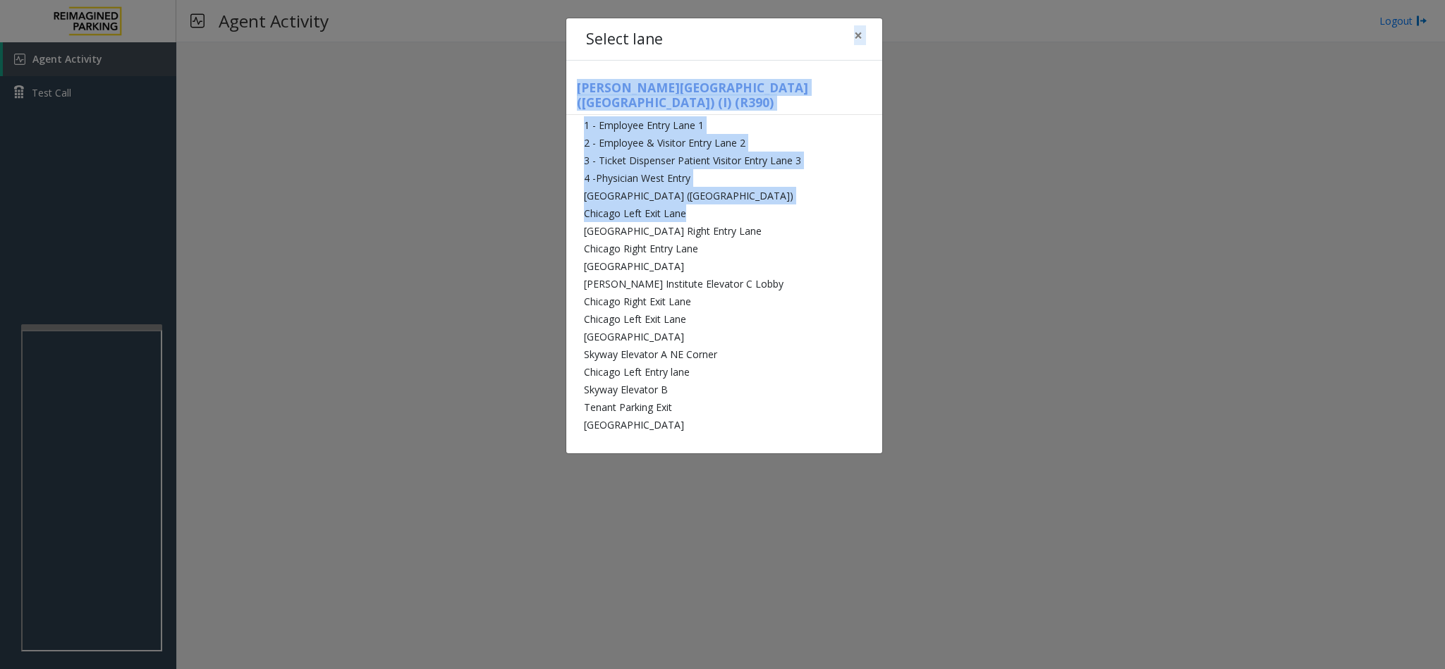
drag, startPoint x: 696, startPoint y: 195, endPoint x: 741, endPoint y: 44, distance: 156.8
click at [741, 44] on div "Select lane × [PERSON_NAME][GEOGRAPHIC_DATA] ([GEOGRAPHIC_DATA]) (I) (R390) 1 -…" at bounding box center [724, 236] width 317 height 437
click at [741, 44] on div "Select lane ×" at bounding box center [724, 39] width 316 height 43
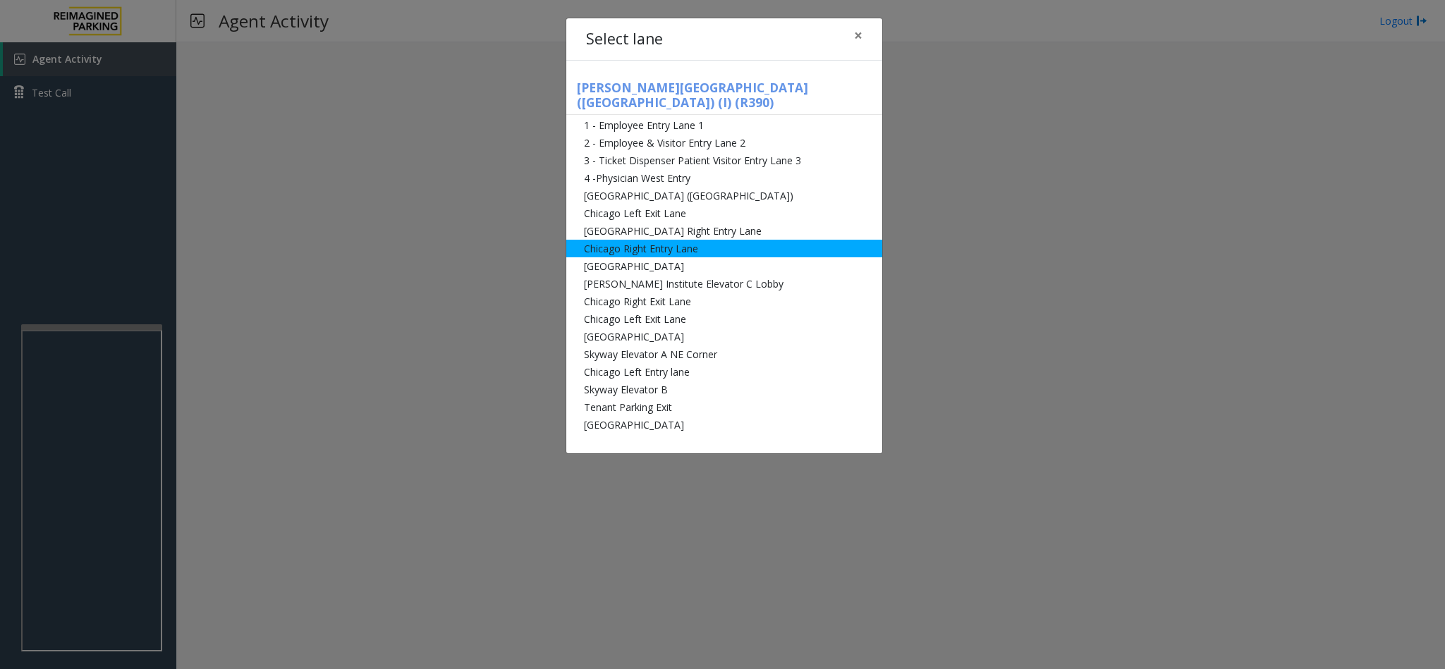
click at [679, 240] on li "Chicago Right Entry Lane" at bounding box center [724, 249] width 316 height 18
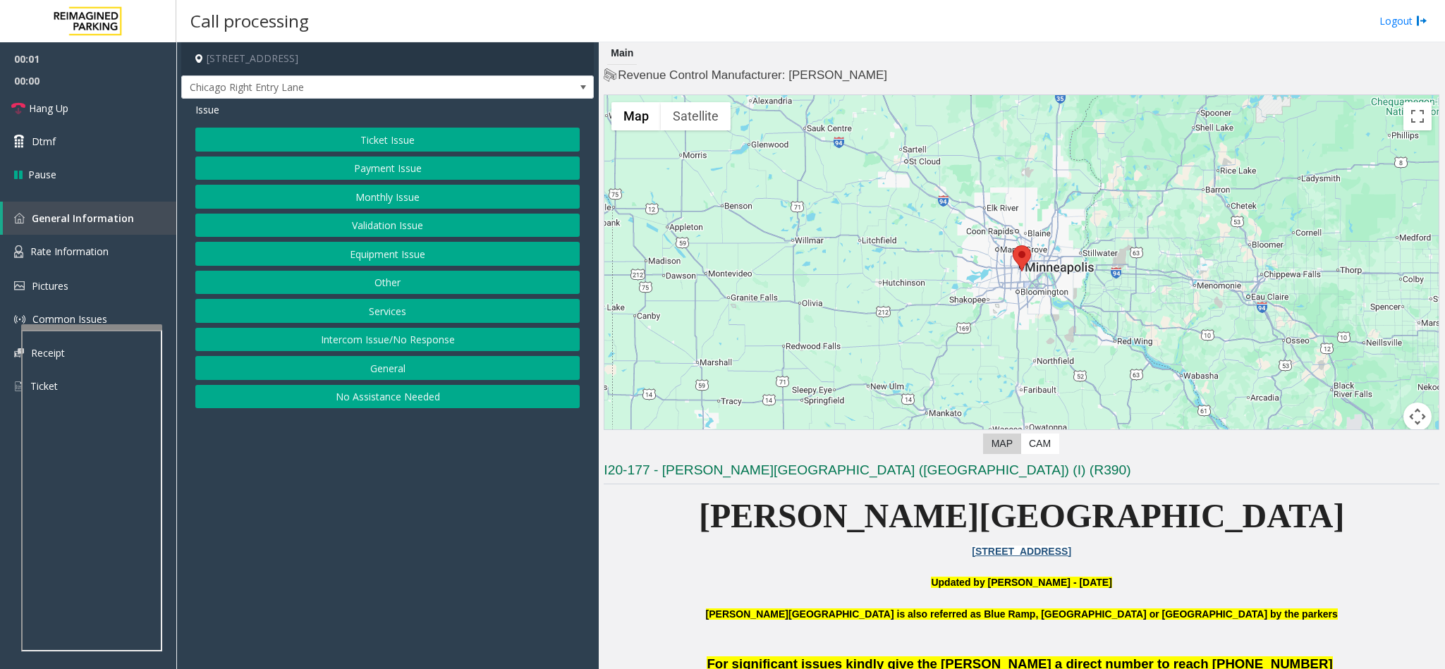
drag, startPoint x: 408, startPoint y: 138, endPoint x: 417, endPoint y: 108, distance: 31.7
click at [417, 108] on div "Issue Ticket Issue Payment Issue Monthly Issue Validation Issue Equipment Issue…" at bounding box center [387, 257] width 413 height 317
click at [417, 261] on button "Equipment Issue" at bounding box center [387, 254] width 384 height 24
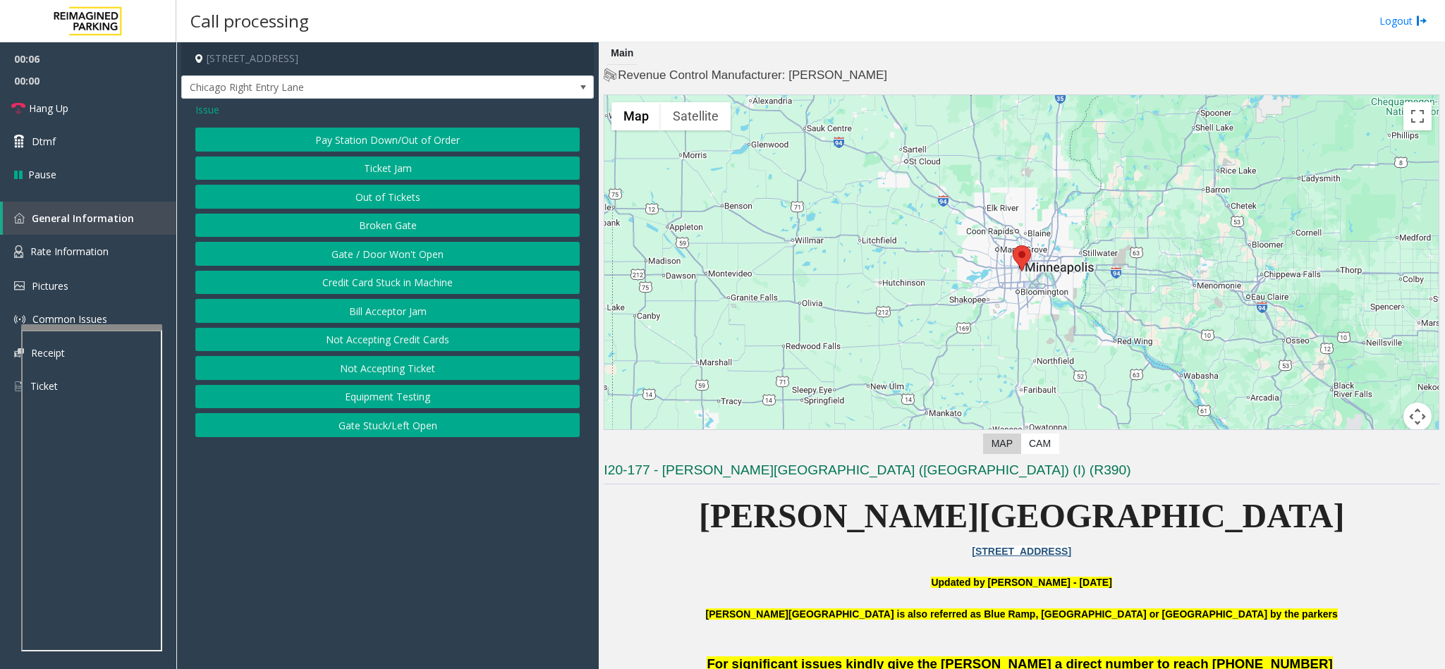
click at [402, 191] on div "Pay Station Down/Out of Order Ticket Jam Out of Tickets Broken Gate Gate / Door…" at bounding box center [387, 283] width 384 height 310
click at [402, 191] on button "Out of Tickets" at bounding box center [387, 197] width 384 height 24
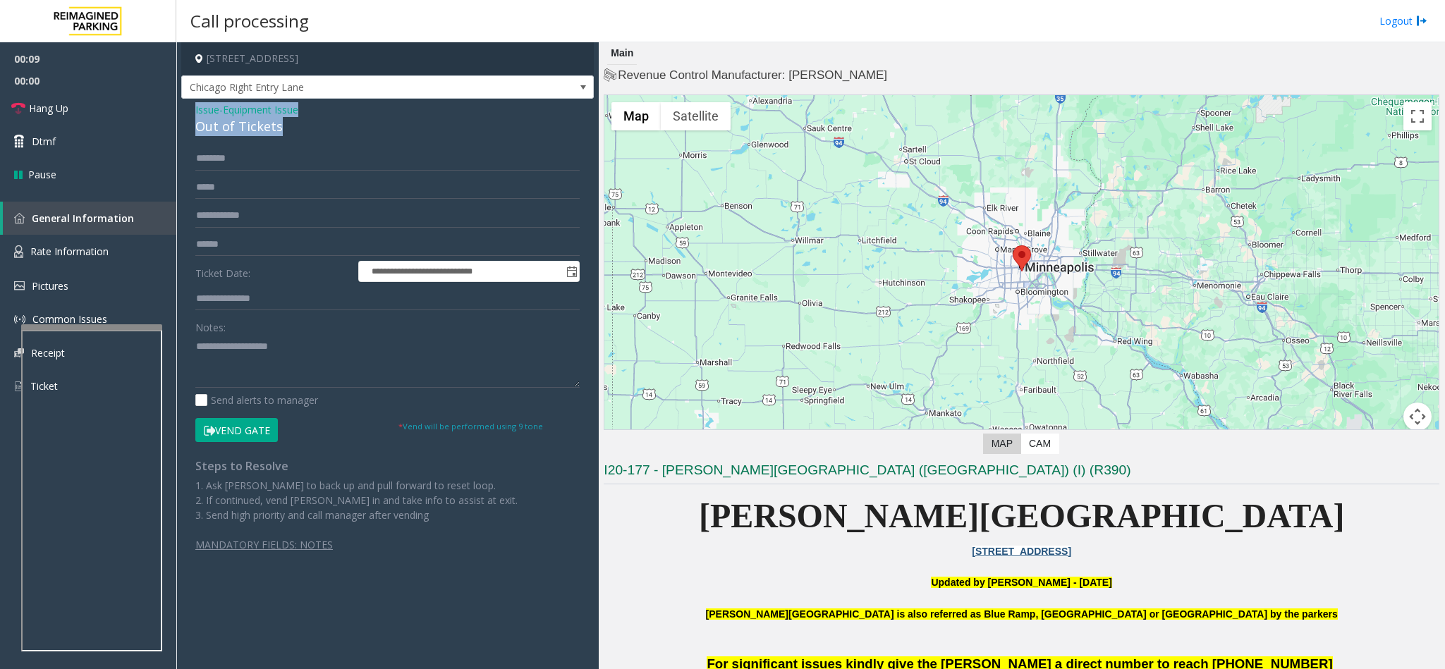
drag, startPoint x: 282, startPoint y: 123, endPoint x: 191, endPoint y: 104, distance: 92.8
click at [191, 104] on div "**********" at bounding box center [387, 340] width 413 height 482
paste textarea "**********"
click at [265, 368] on textarea at bounding box center [387, 361] width 384 height 53
click at [68, 112] on span "Hang Up" at bounding box center [48, 108] width 39 height 15
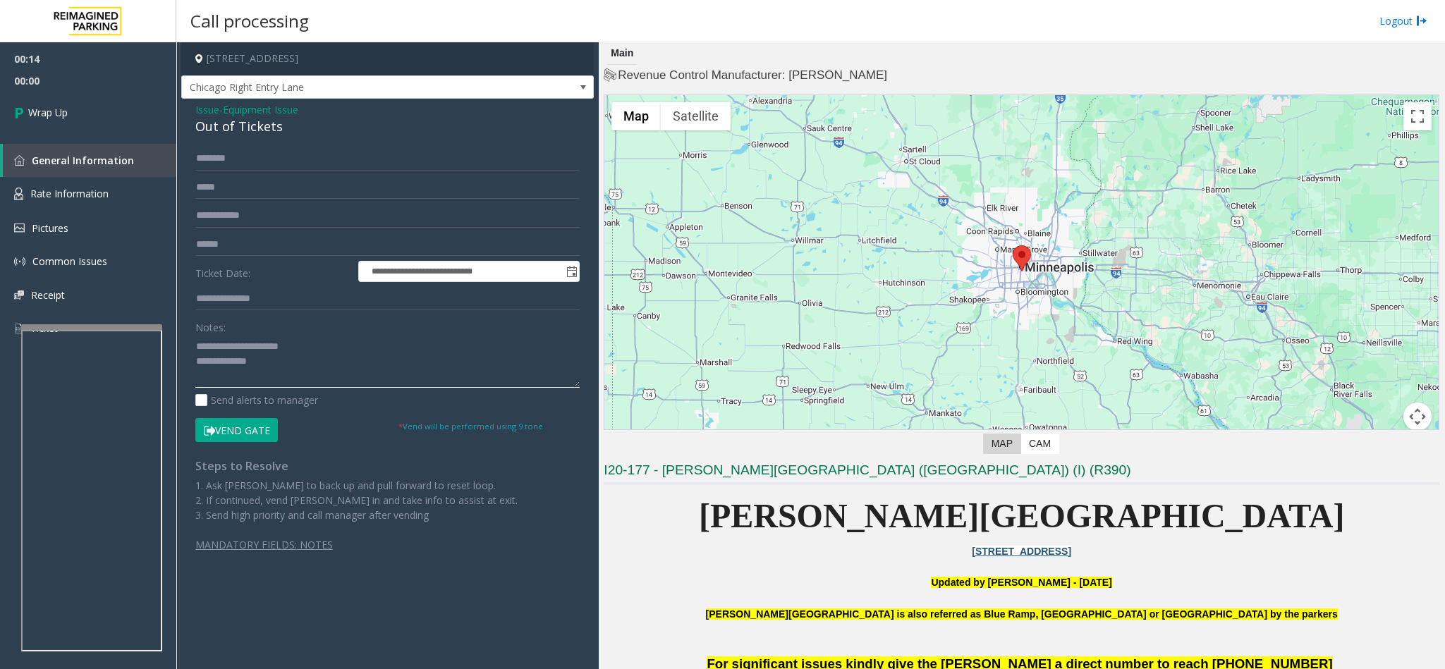
drag, startPoint x: 314, startPoint y: 347, endPoint x: 228, endPoint y: 346, distance: 85.3
click at [228, 346] on textarea at bounding box center [387, 361] width 384 height 53
drag, startPoint x: 305, startPoint y: 362, endPoint x: 312, endPoint y: 362, distance: 7.1
click at [310, 362] on textarea at bounding box center [387, 361] width 384 height 53
click at [316, 385] on textarea at bounding box center [387, 361] width 384 height 53
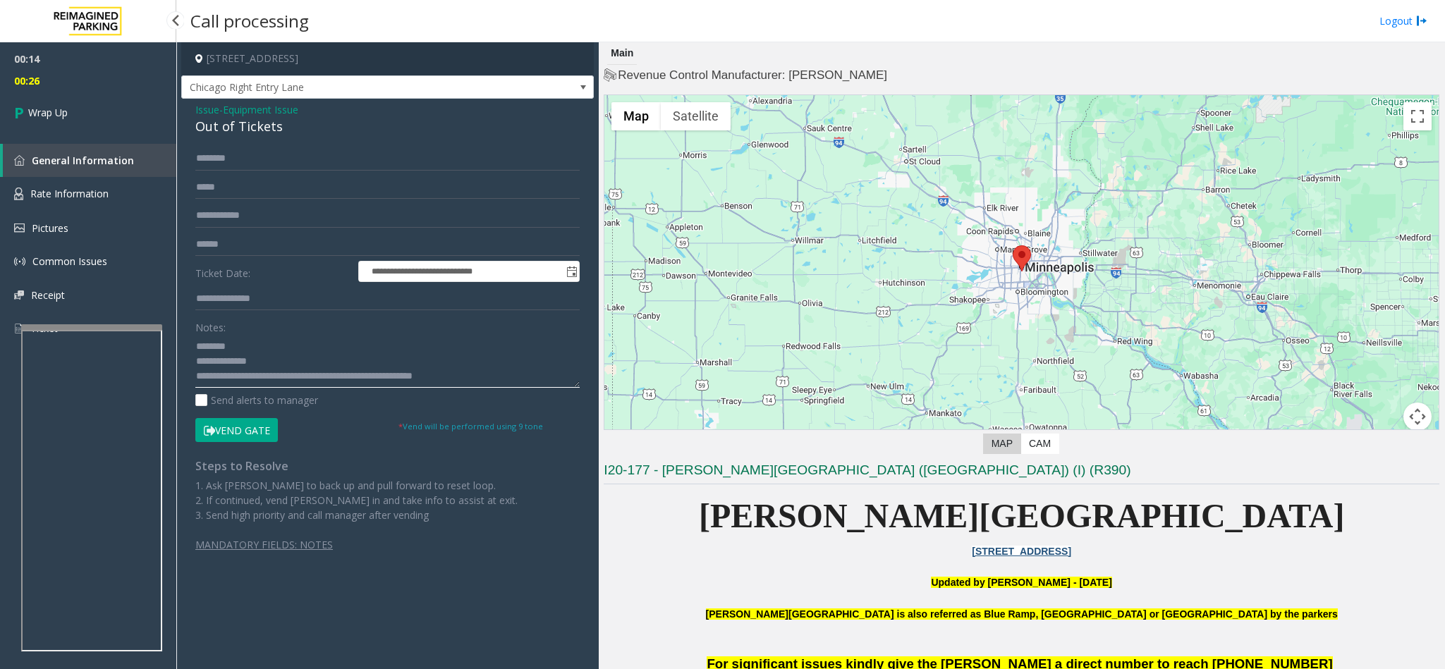
type textarea "**********"
click at [80, 78] on span "00:27" at bounding box center [88, 81] width 176 height 22
click at [90, 117] on link "Wrap Up" at bounding box center [88, 113] width 176 height 42
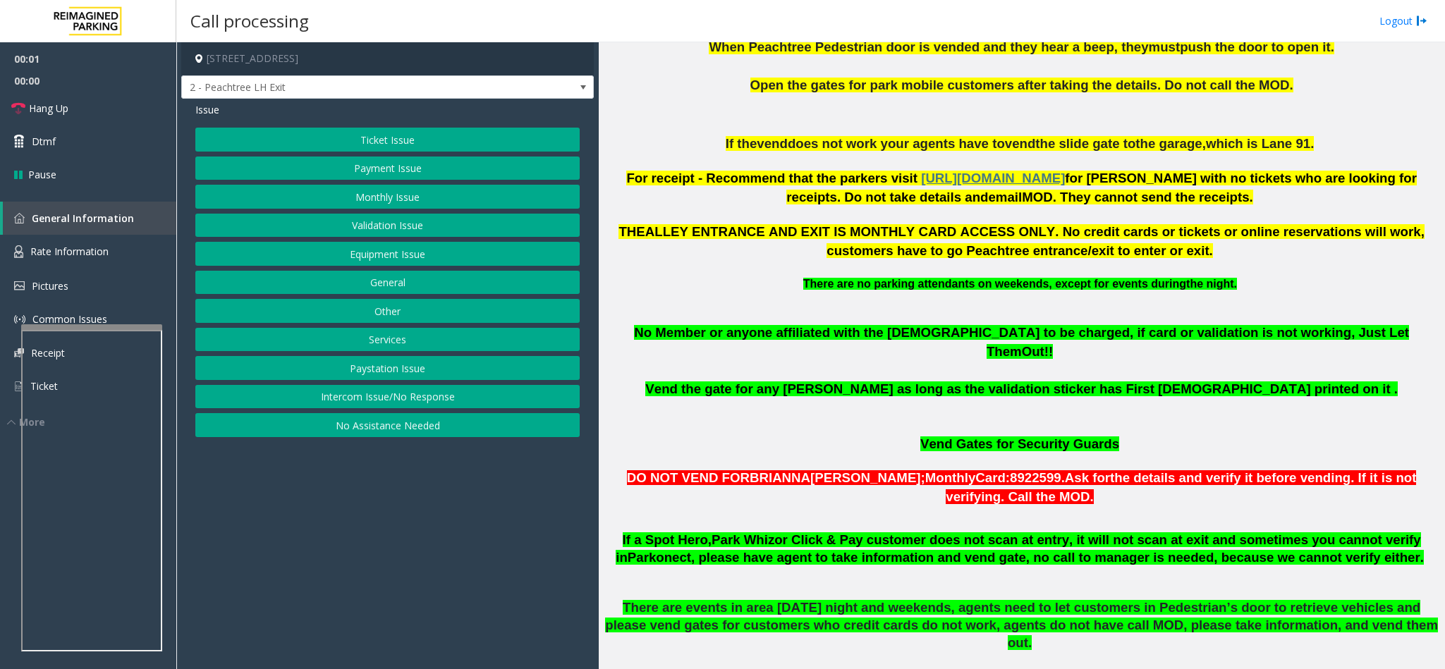
scroll to position [740, 0]
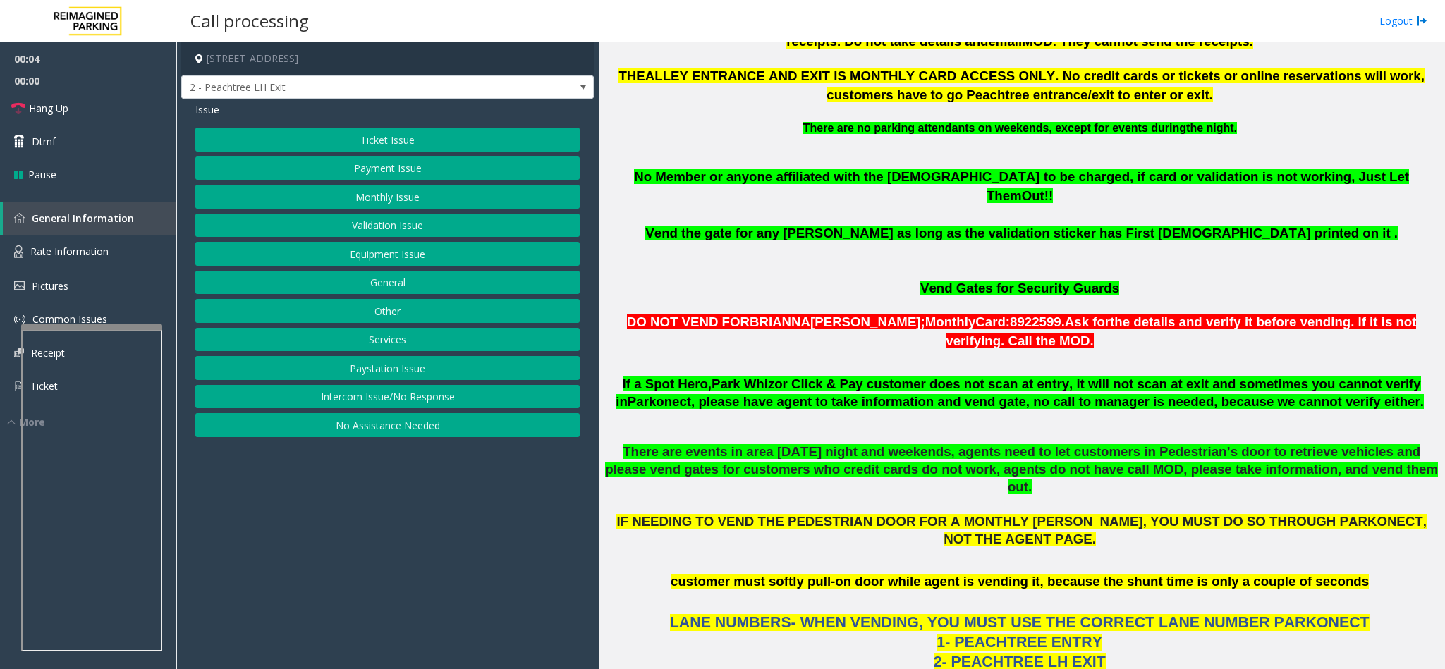
click at [426, 428] on button "No Assistance Needed" at bounding box center [387, 425] width 384 height 24
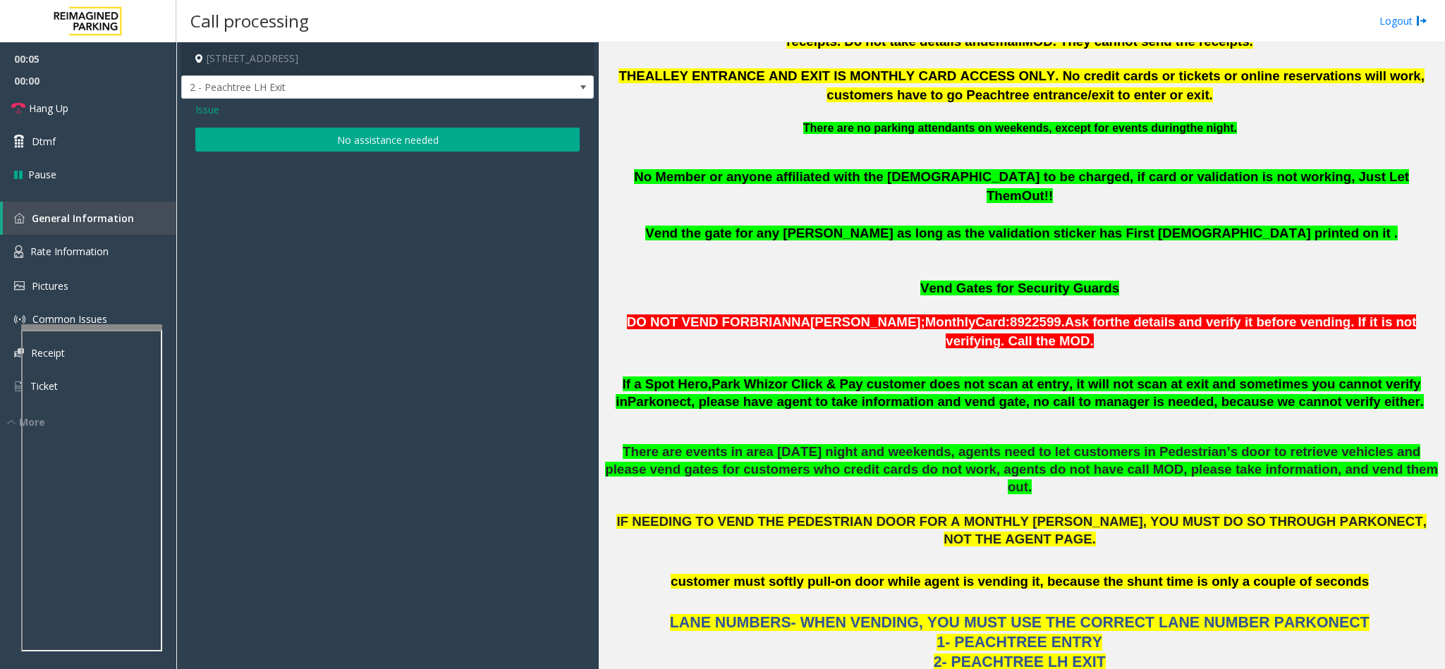
click at [421, 149] on button "No assistance needed" at bounding box center [387, 140] width 384 height 24
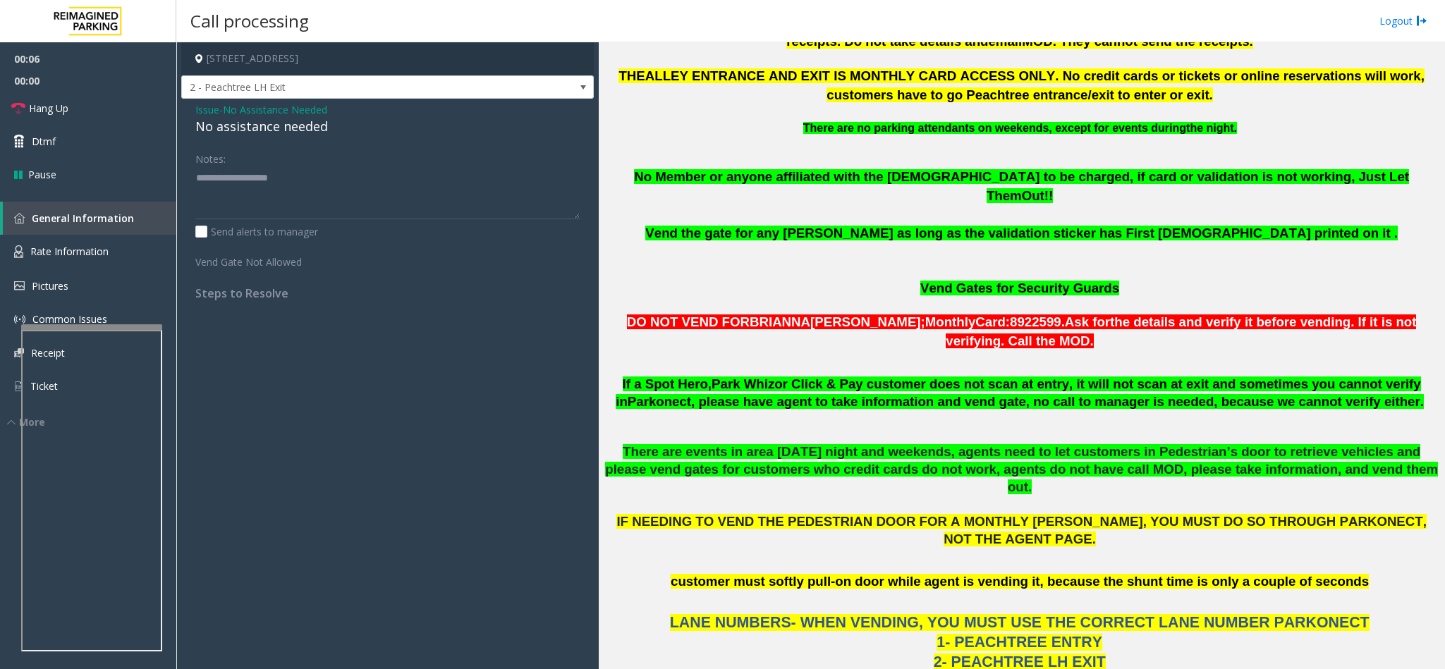
click at [292, 134] on div "No assistance needed" at bounding box center [387, 126] width 384 height 19
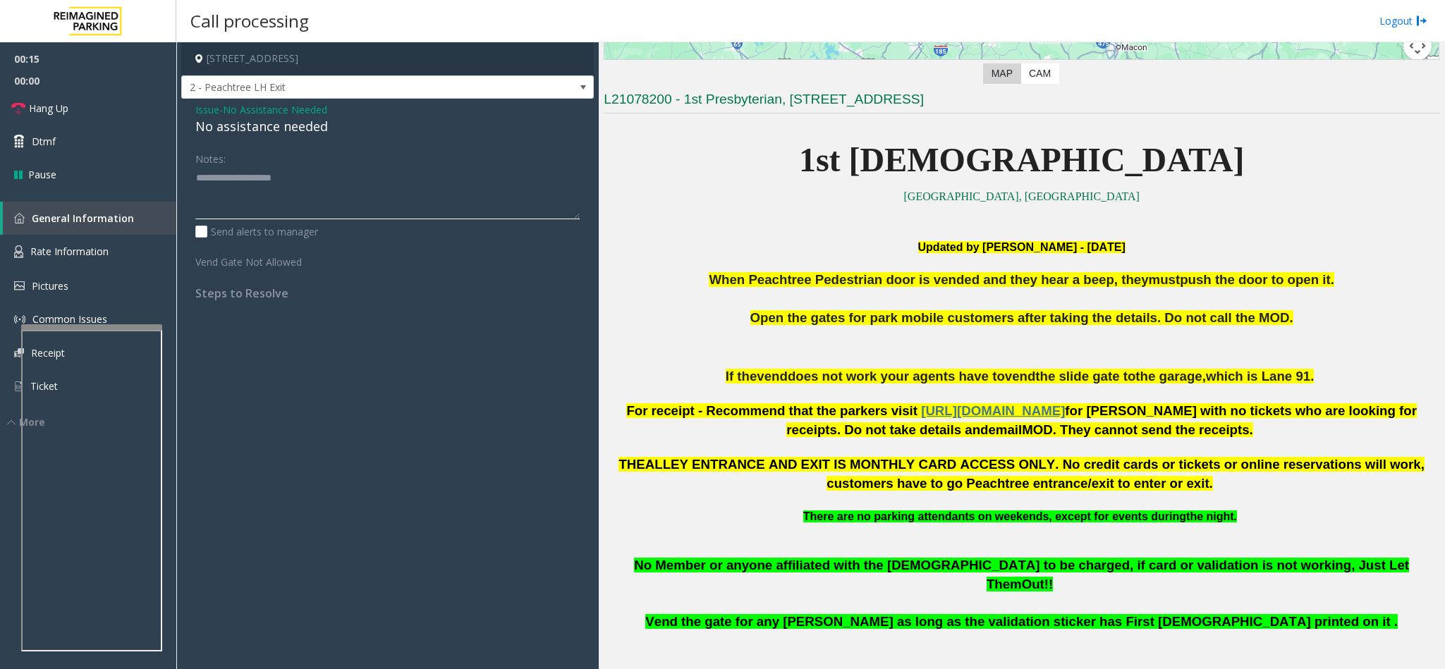
scroll to position [212, 0]
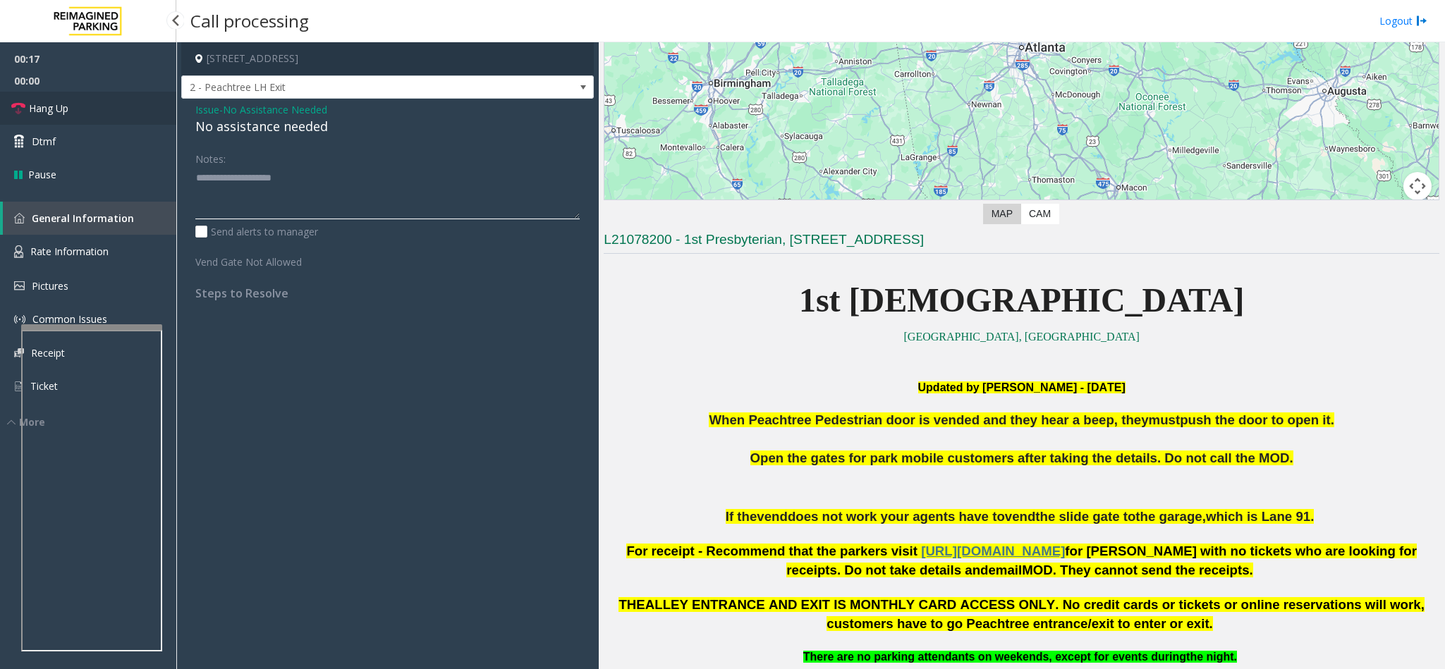
type textarea "**********"
click at [109, 106] on link "Hang Up" at bounding box center [88, 108] width 176 height 33
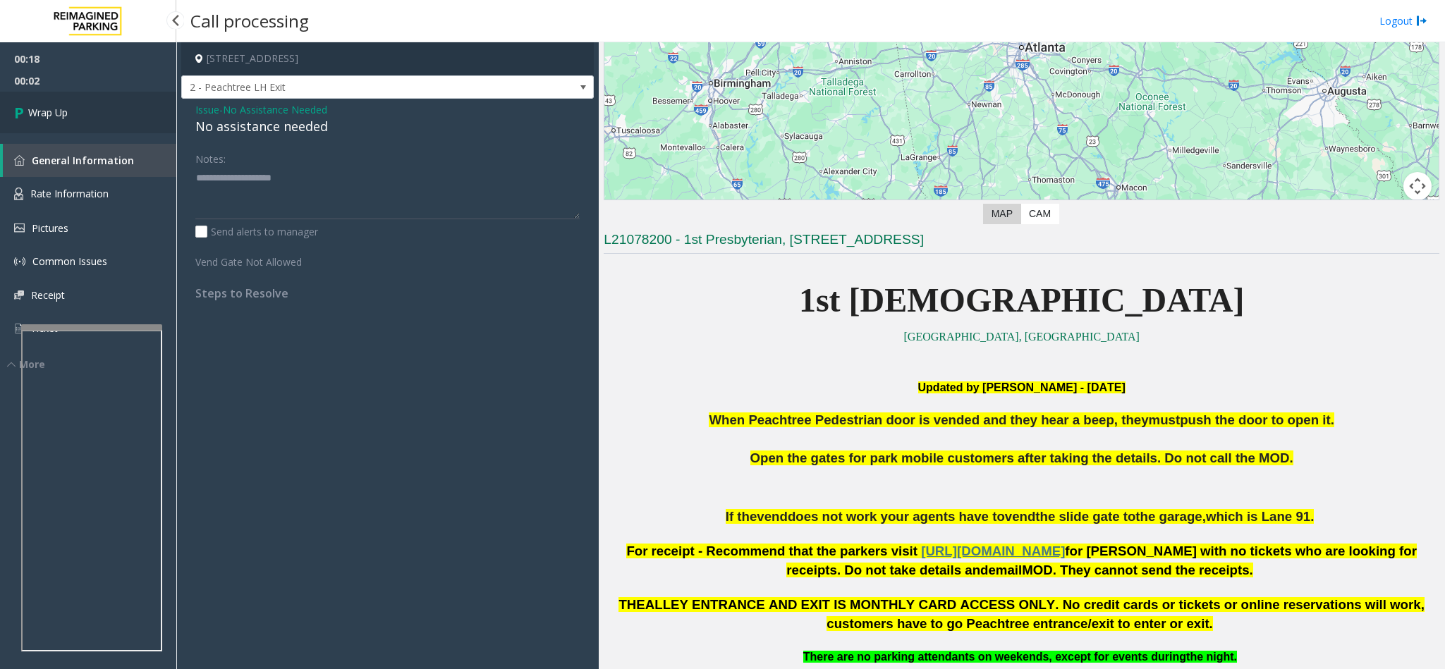
click at [109, 108] on link "Wrap Up" at bounding box center [88, 113] width 176 height 42
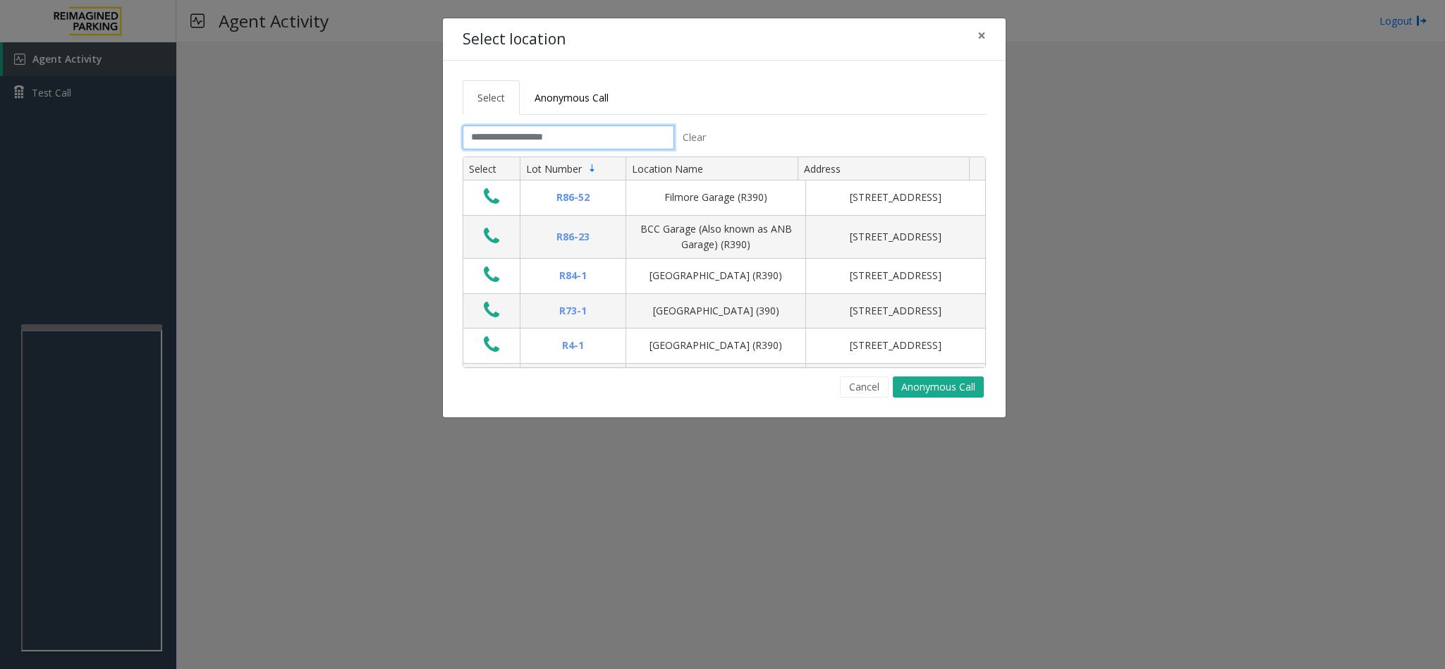
click at [614, 145] on input "text" at bounding box center [569, 138] width 212 height 24
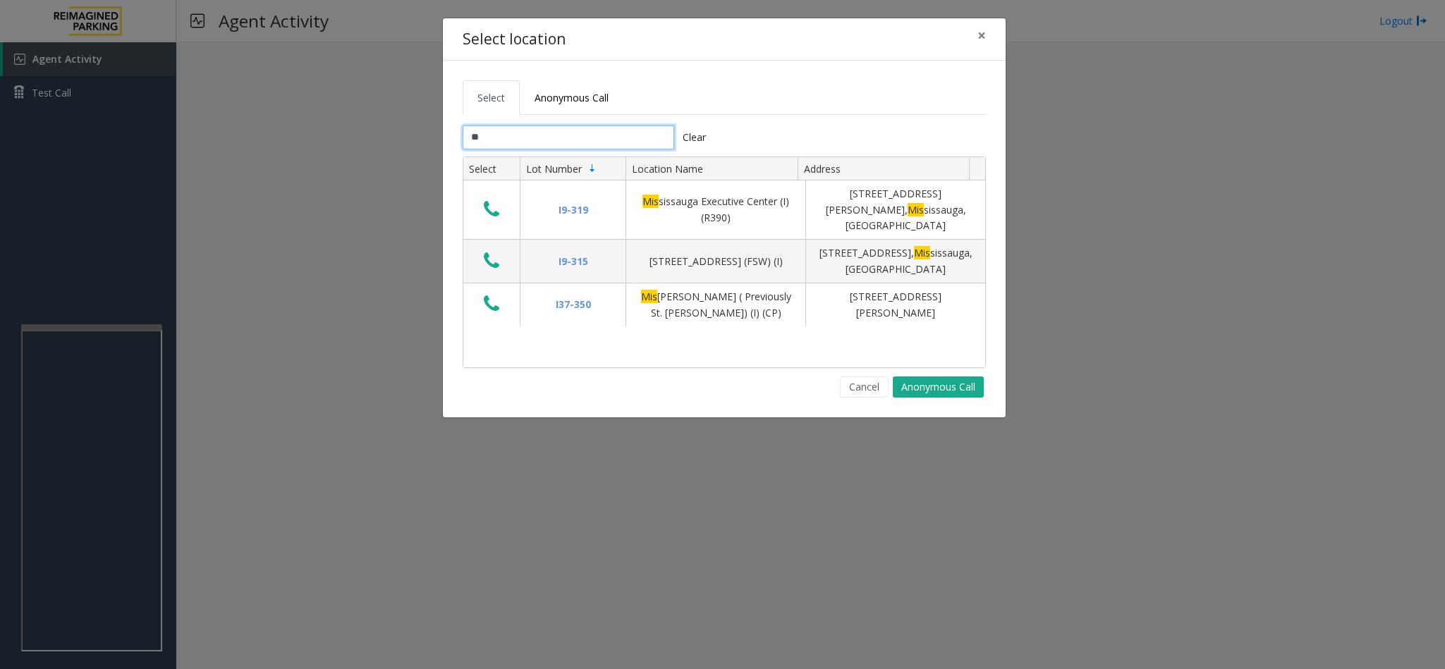
type input "*"
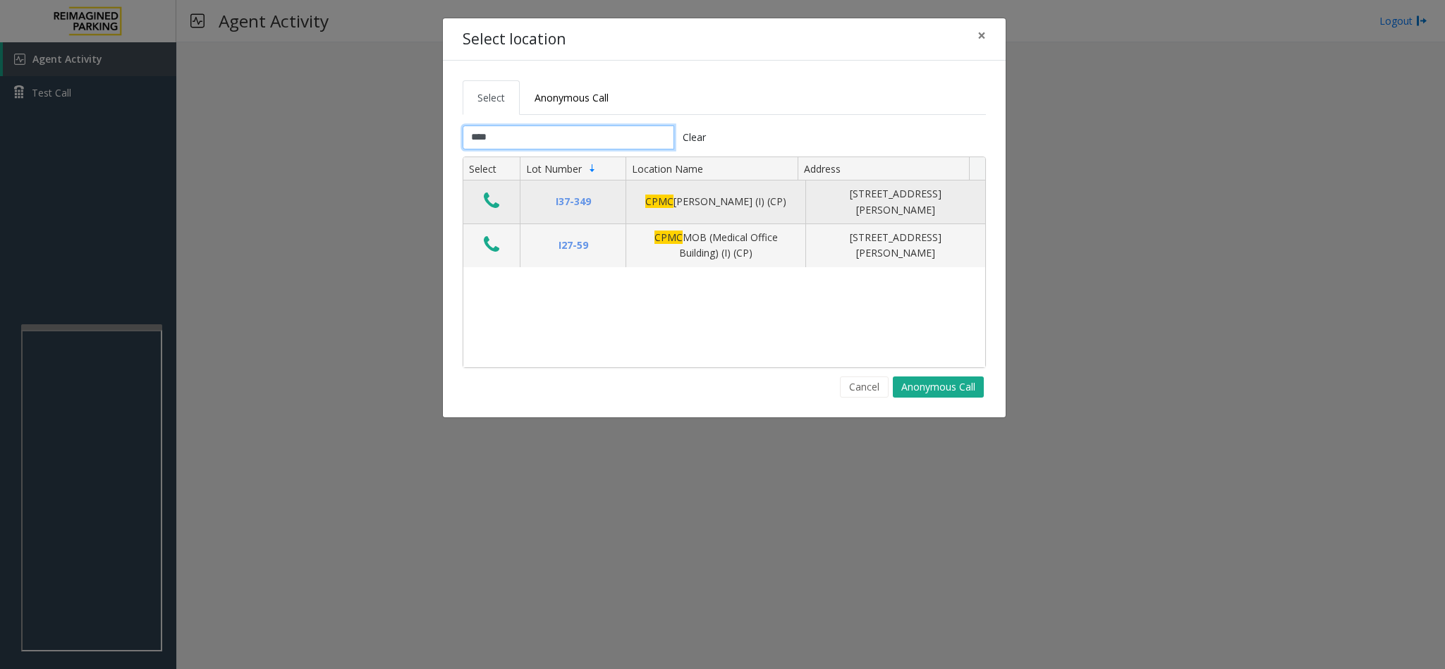
type input "****"
click at [491, 207] on icon "Data table" at bounding box center [492, 201] width 16 height 20
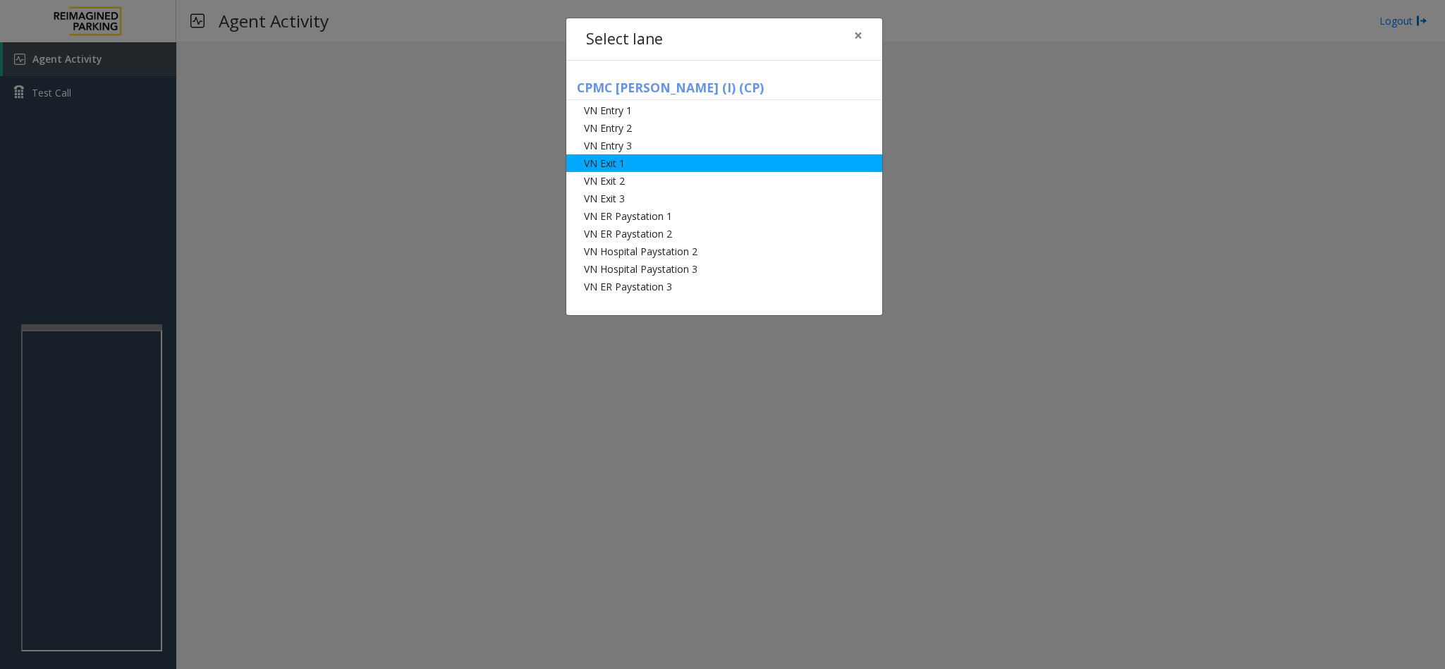
click at [628, 157] on li "VN Exit 1" at bounding box center [724, 163] width 316 height 18
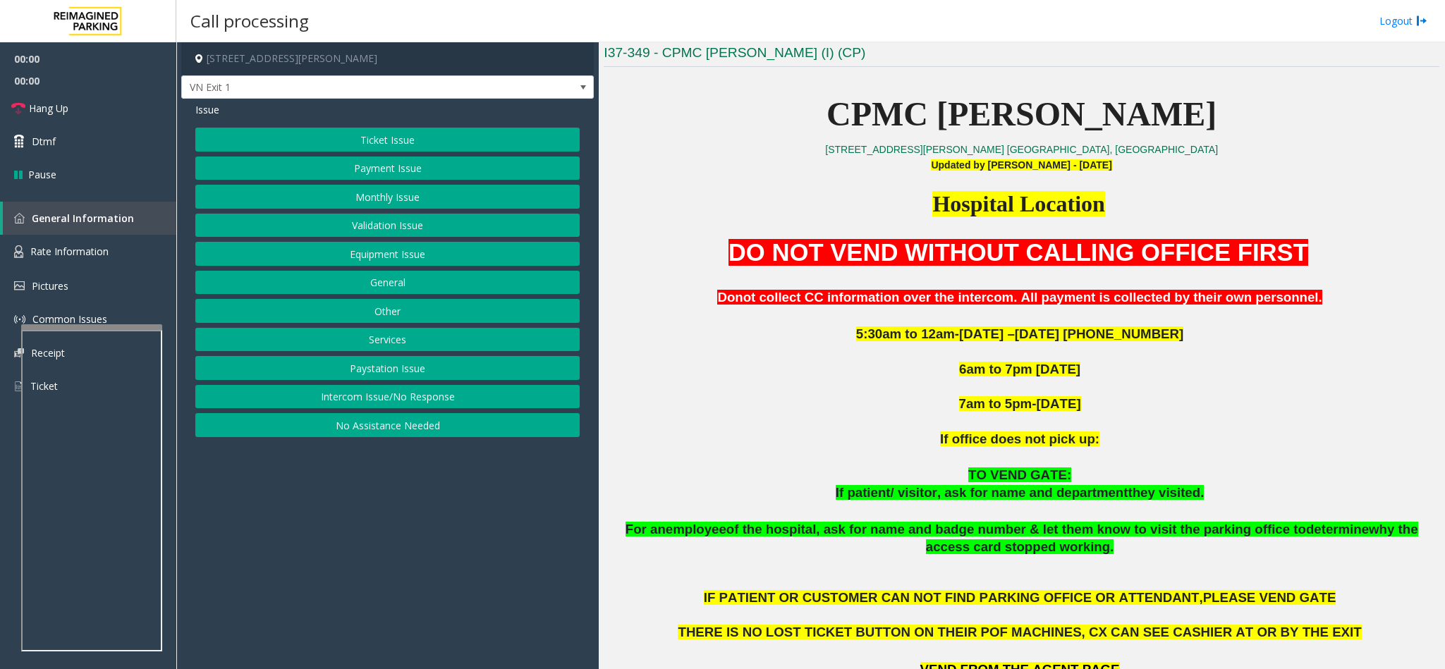
scroll to position [423, 0]
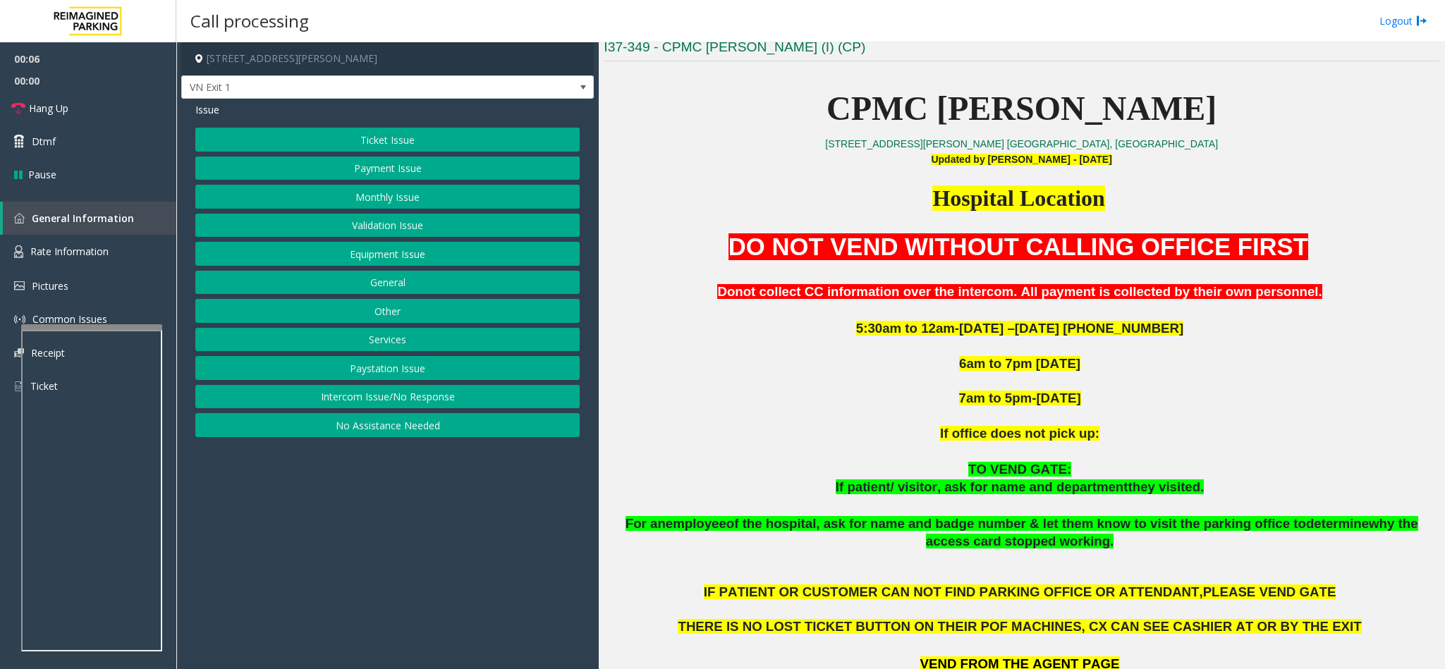
click at [420, 195] on button "Monthly Issue" at bounding box center [387, 197] width 384 height 24
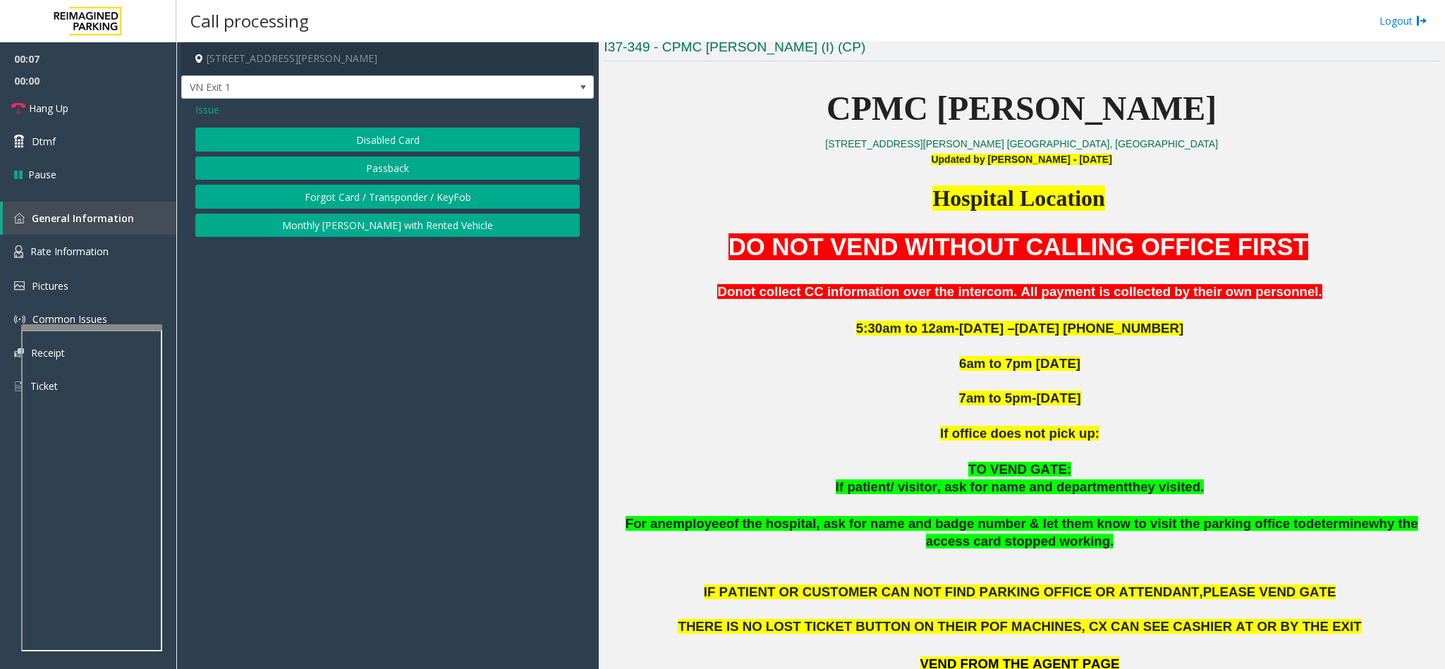
click at [370, 133] on button "Disabled Card" at bounding box center [387, 140] width 384 height 24
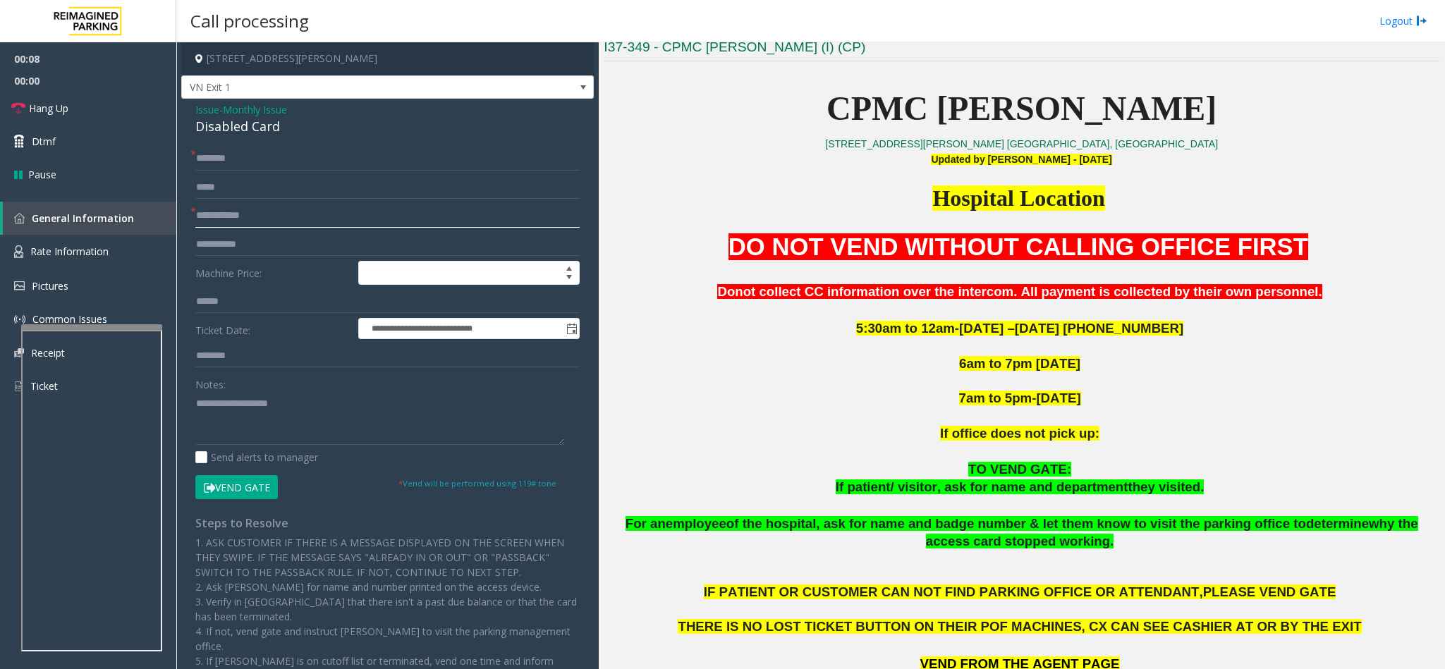
click at [283, 214] on input "text" at bounding box center [387, 216] width 384 height 24
click at [300, 214] on input "text" at bounding box center [387, 216] width 384 height 24
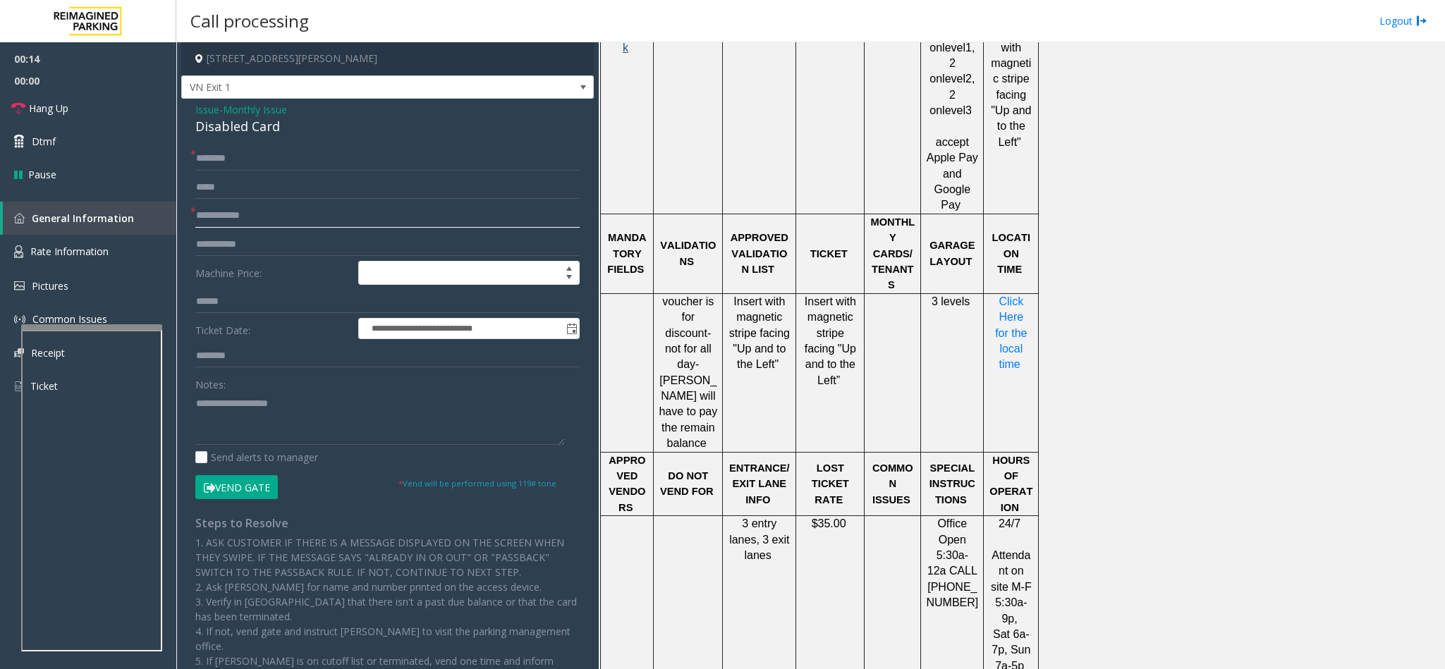
scroll to position [1163, 0]
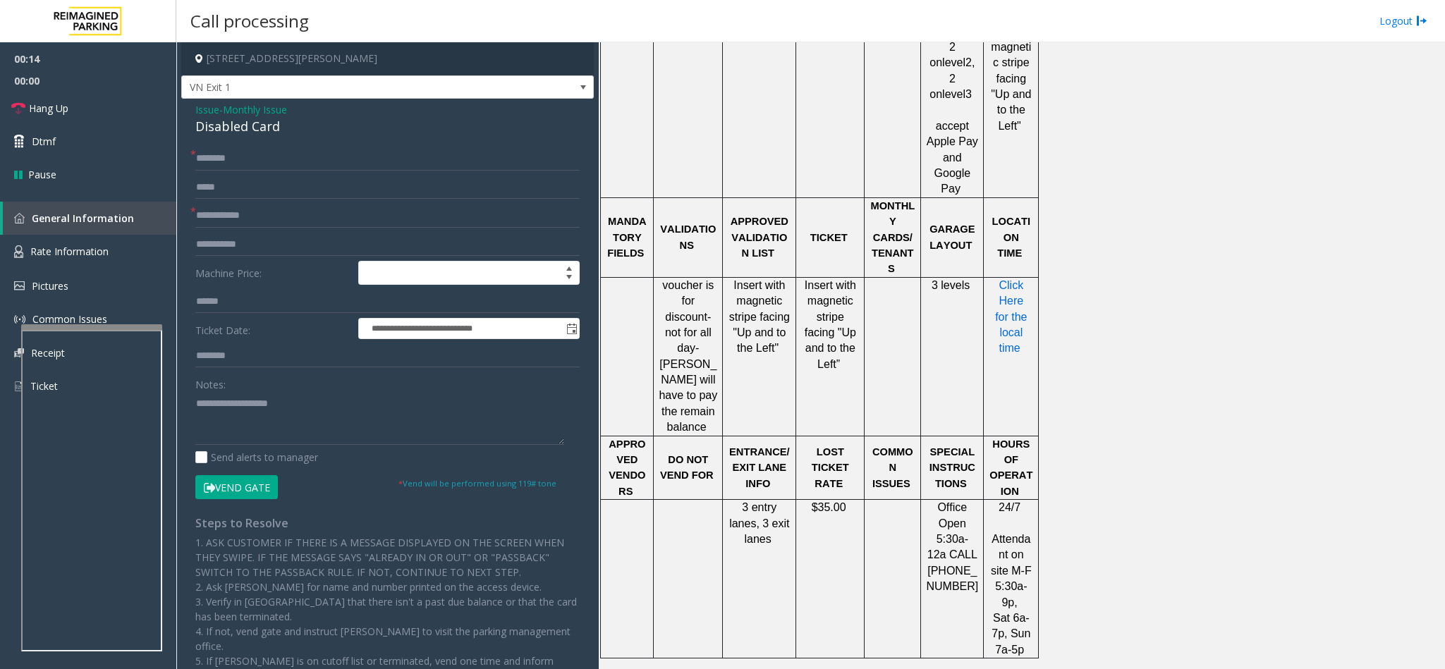
click at [963, 293] on span "Click Here for the local time" at bounding box center [1012, 316] width 35 height 75
click at [315, 219] on input "text" at bounding box center [387, 216] width 384 height 24
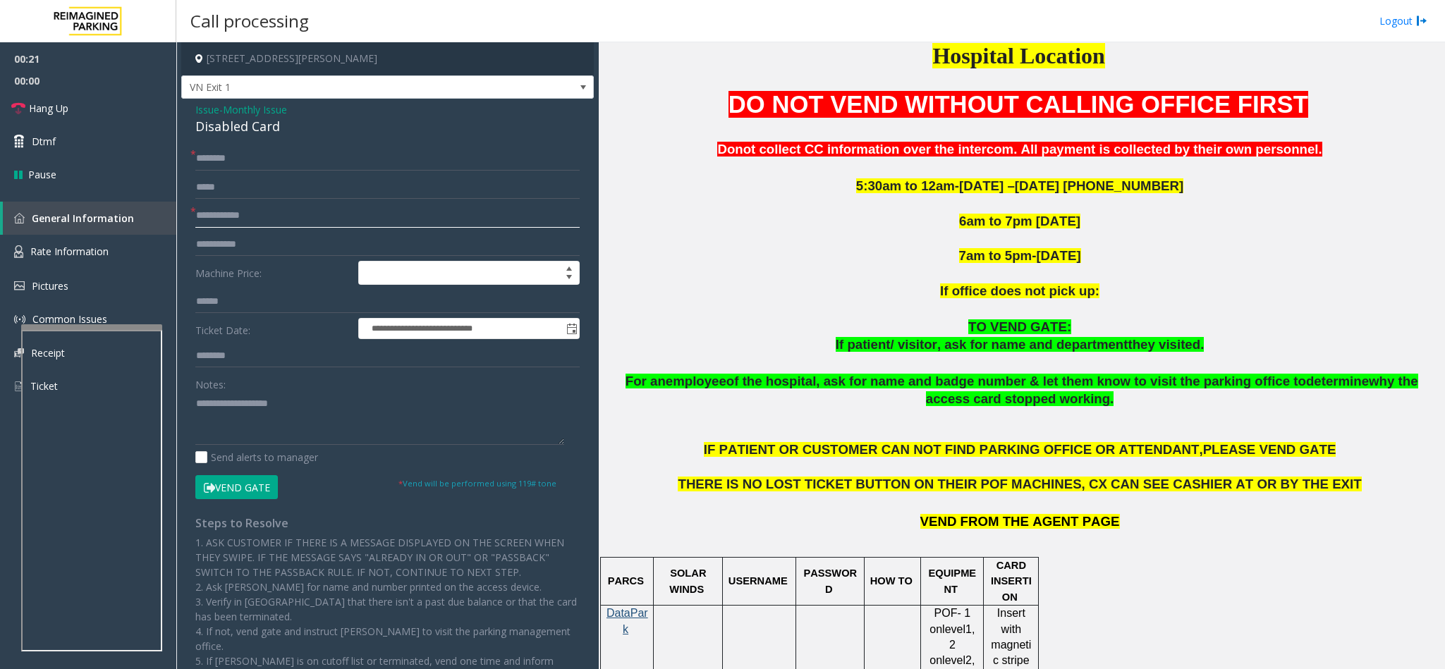
scroll to position [529, 0]
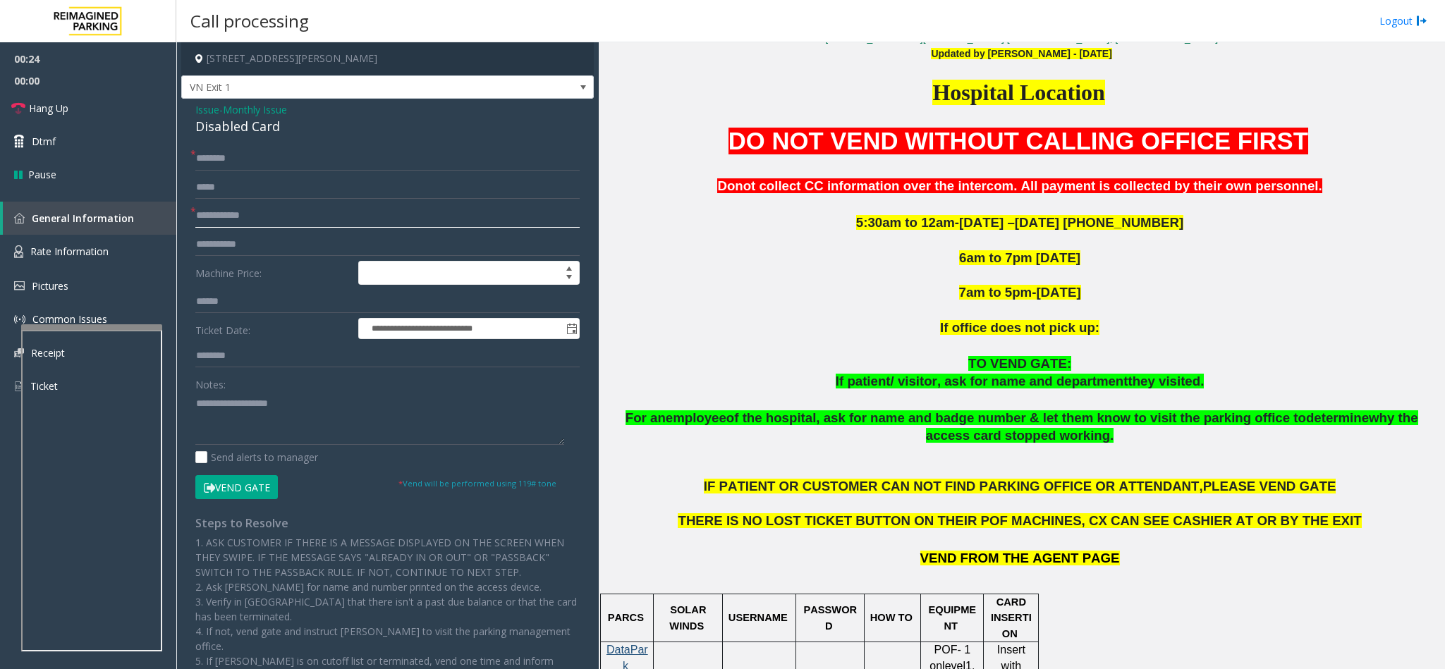
click at [261, 207] on input "text" at bounding box center [387, 216] width 384 height 24
click at [427, 220] on input "text" at bounding box center [387, 216] width 384 height 24
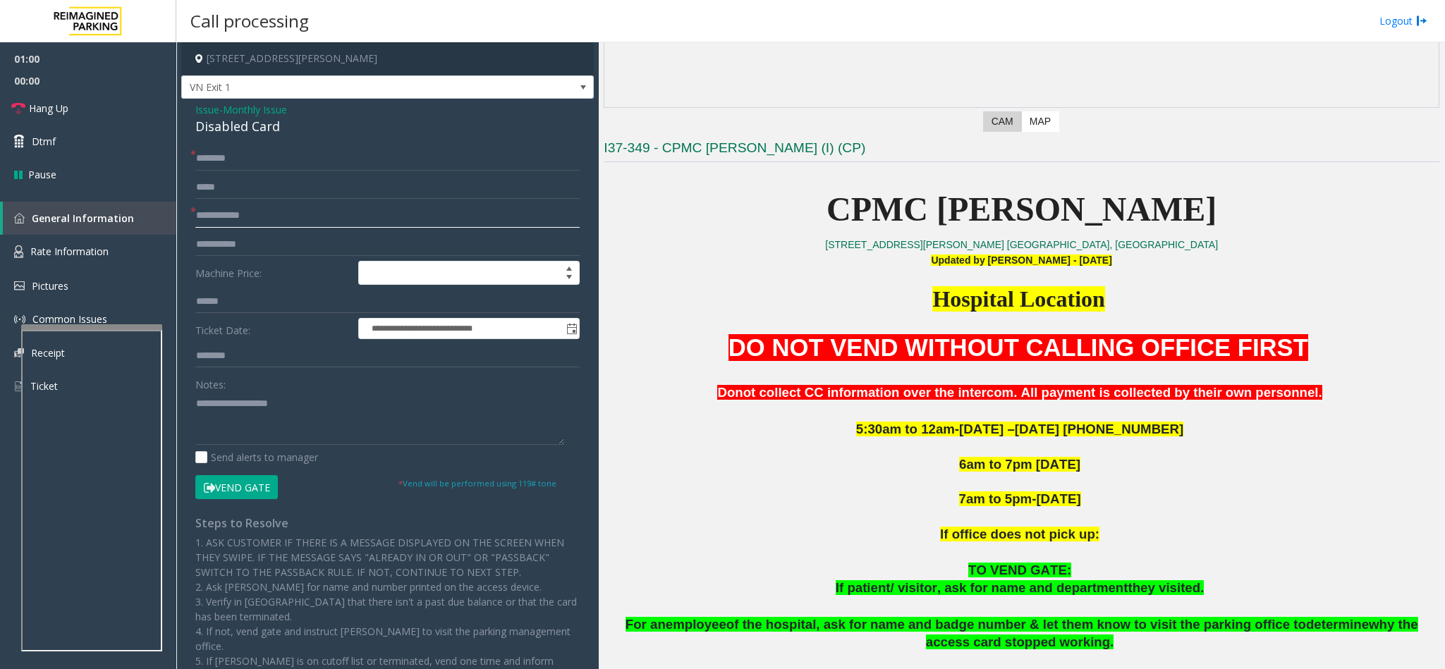
scroll to position [317, 0]
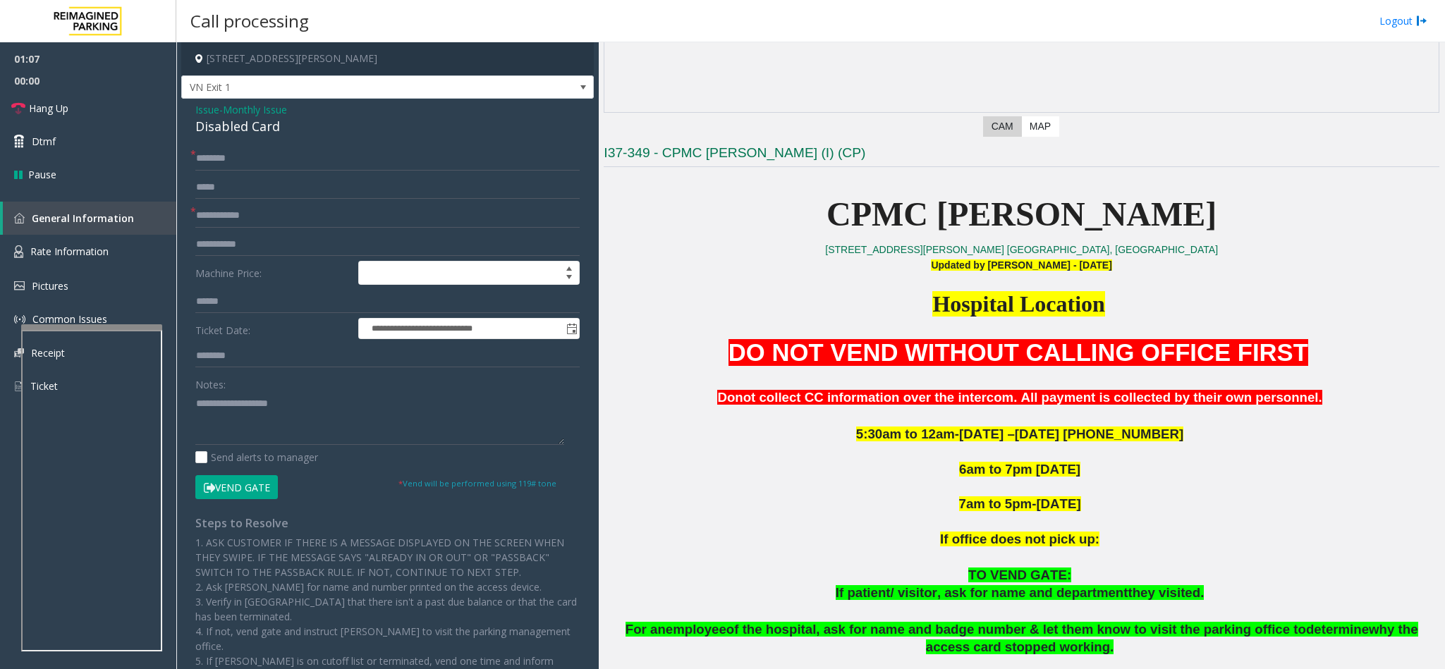
click at [248, 109] on span "Monthly Issue" at bounding box center [255, 109] width 64 height 15
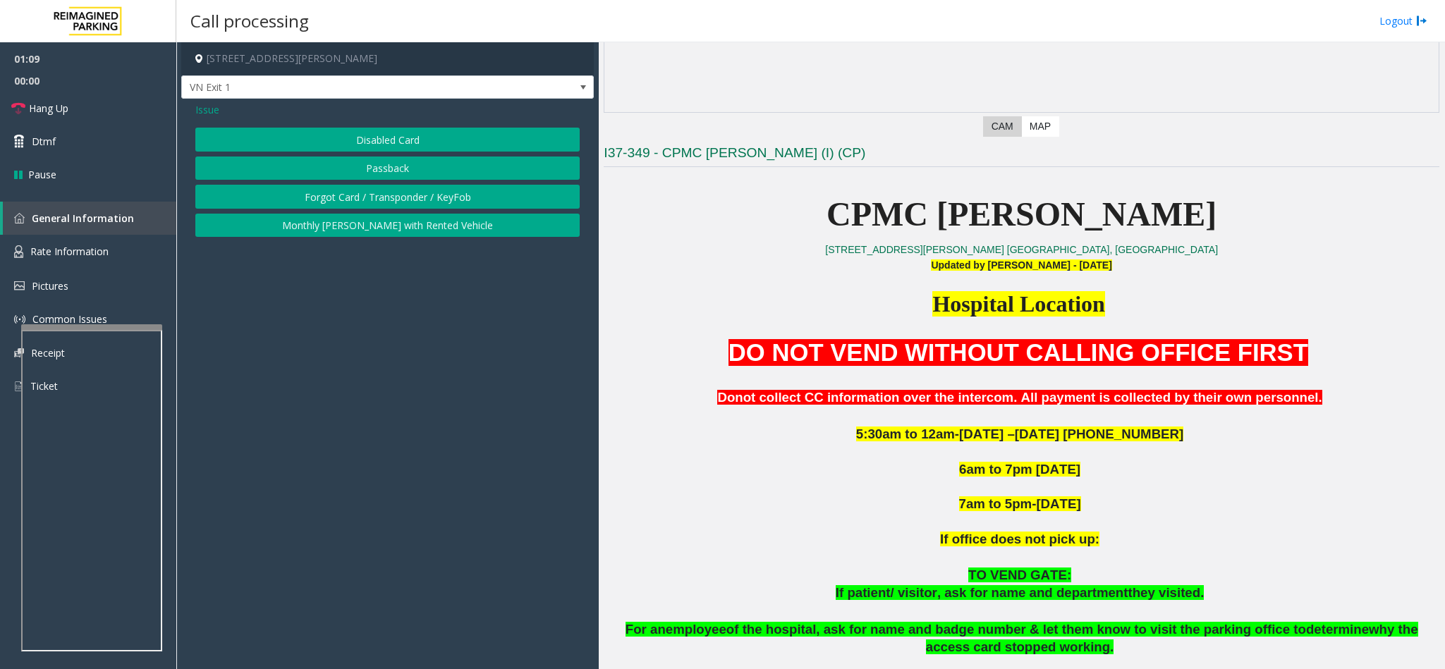
click at [208, 102] on span "Issue" at bounding box center [207, 109] width 24 height 15
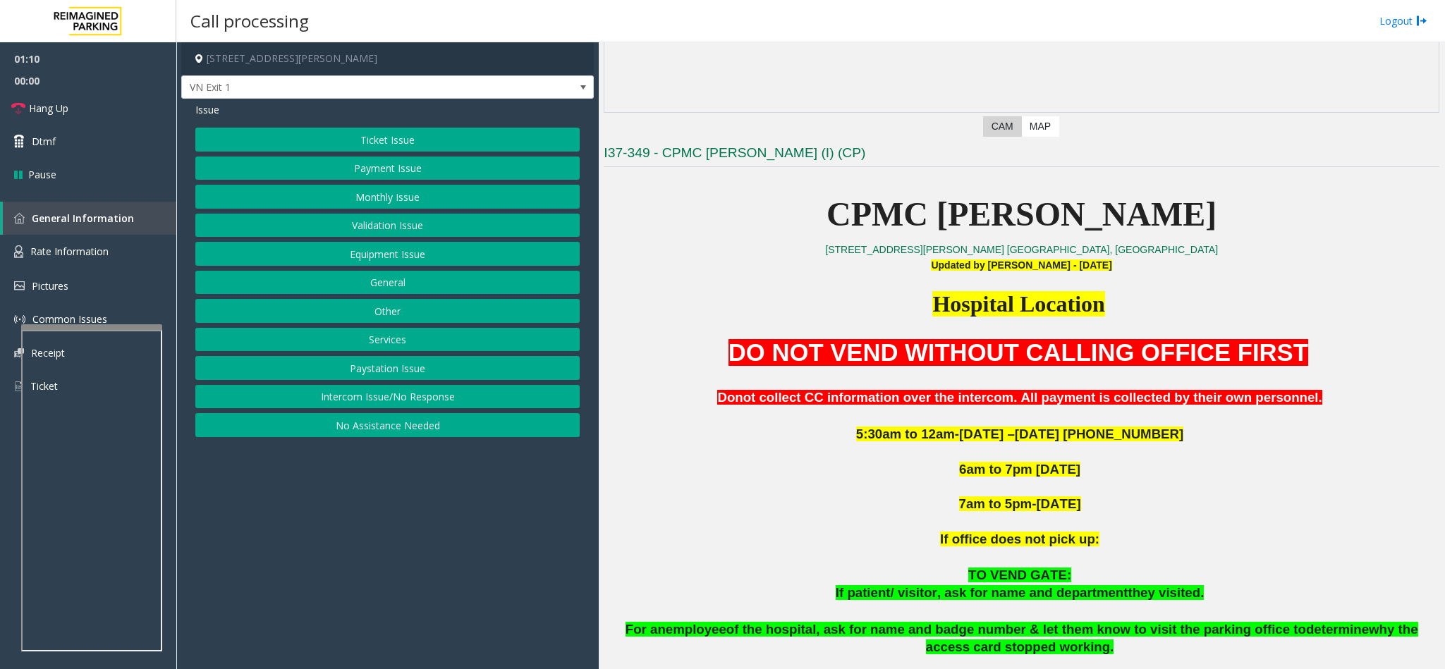
click at [406, 229] on button "Validation Issue" at bounding box center [387, 226] width 384 height 24
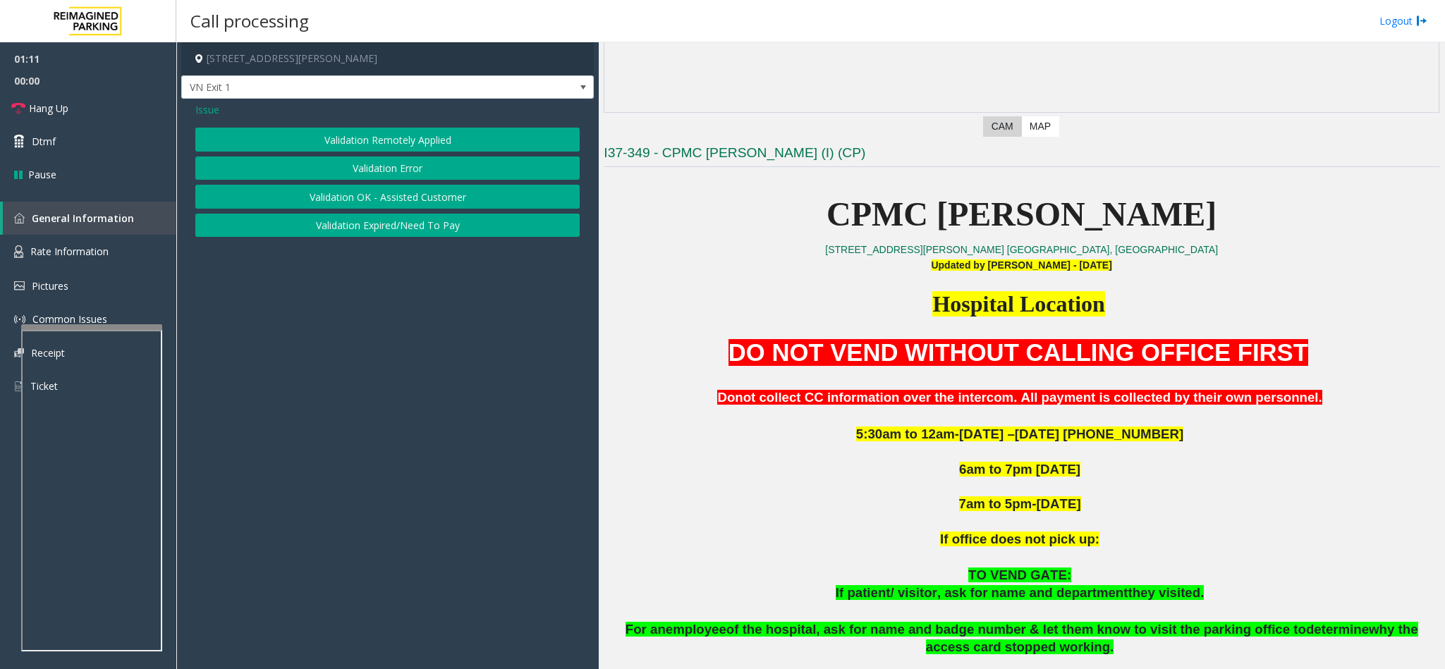
click at [377, 161] on button "Validation Error" at bounding box center [387, 169] width 384 height 24
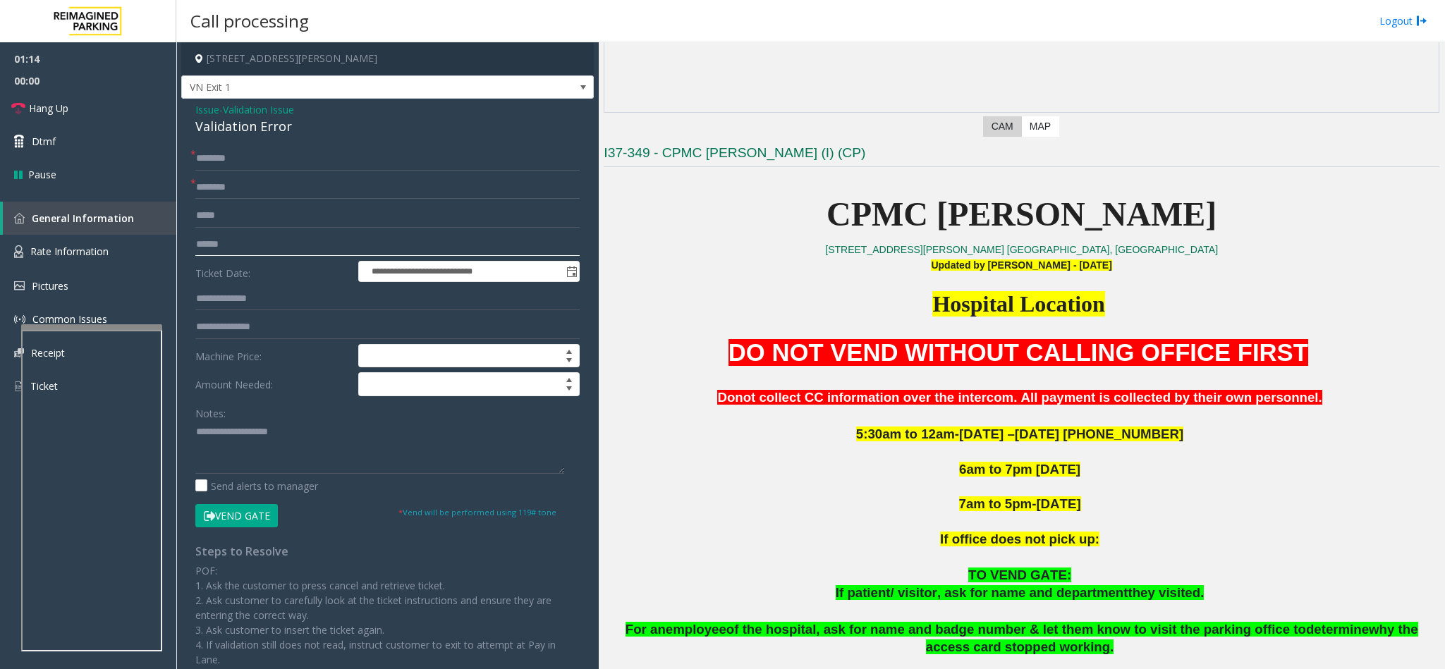
click at [245, 243] on input "text" at bounding box center [387, 245] width 384 height 24
click at [281, 115] on span "Validation Issue" at bounding box center [258, 109] width 71 height 15
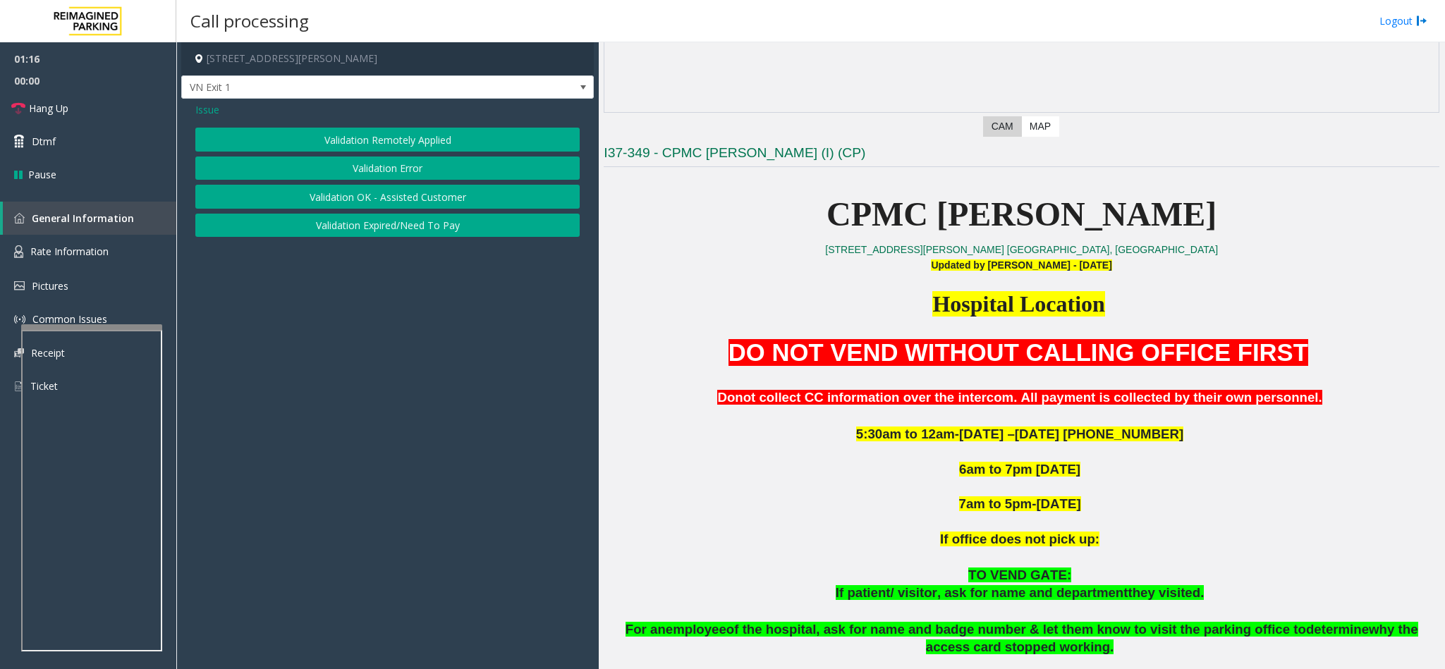
click at [212, 110] on span "Issue" at bounding box center [207, 109] width 24 height 15
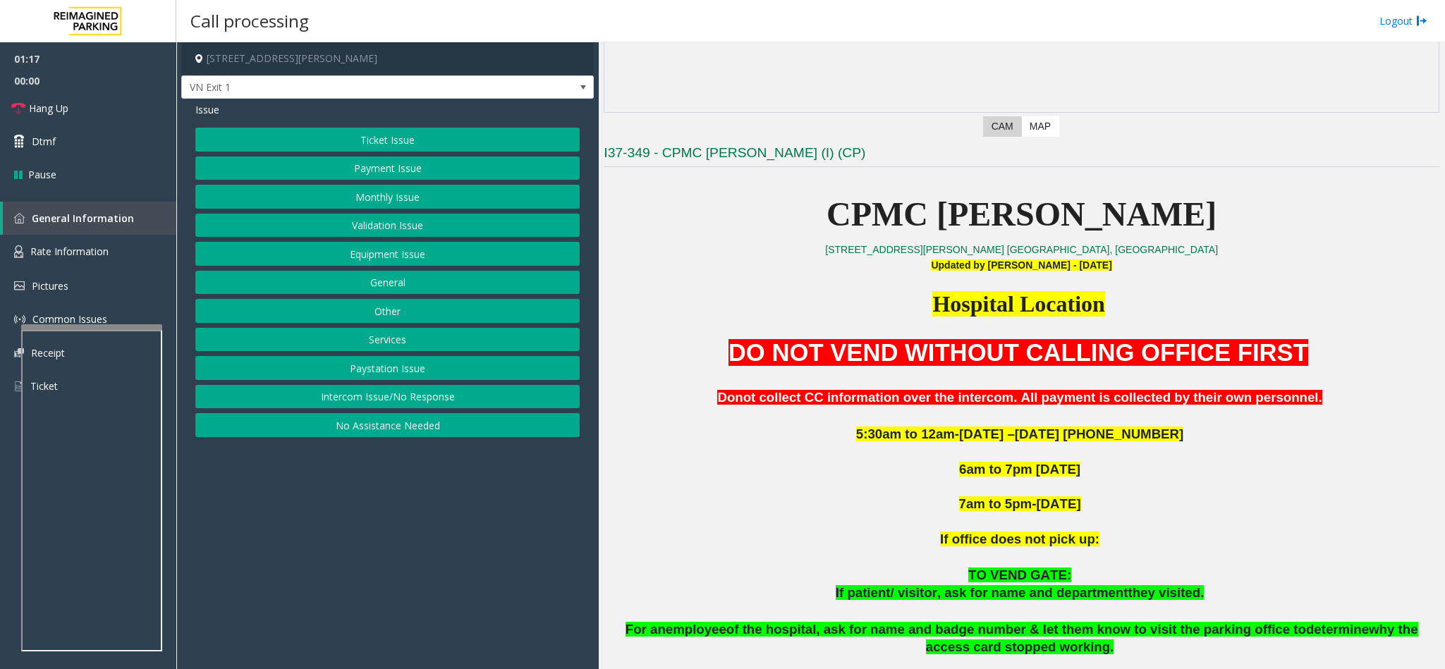
click at [351, 133] on button "Ticket Issue" at bounding box center [387, 140] width 384 height 24
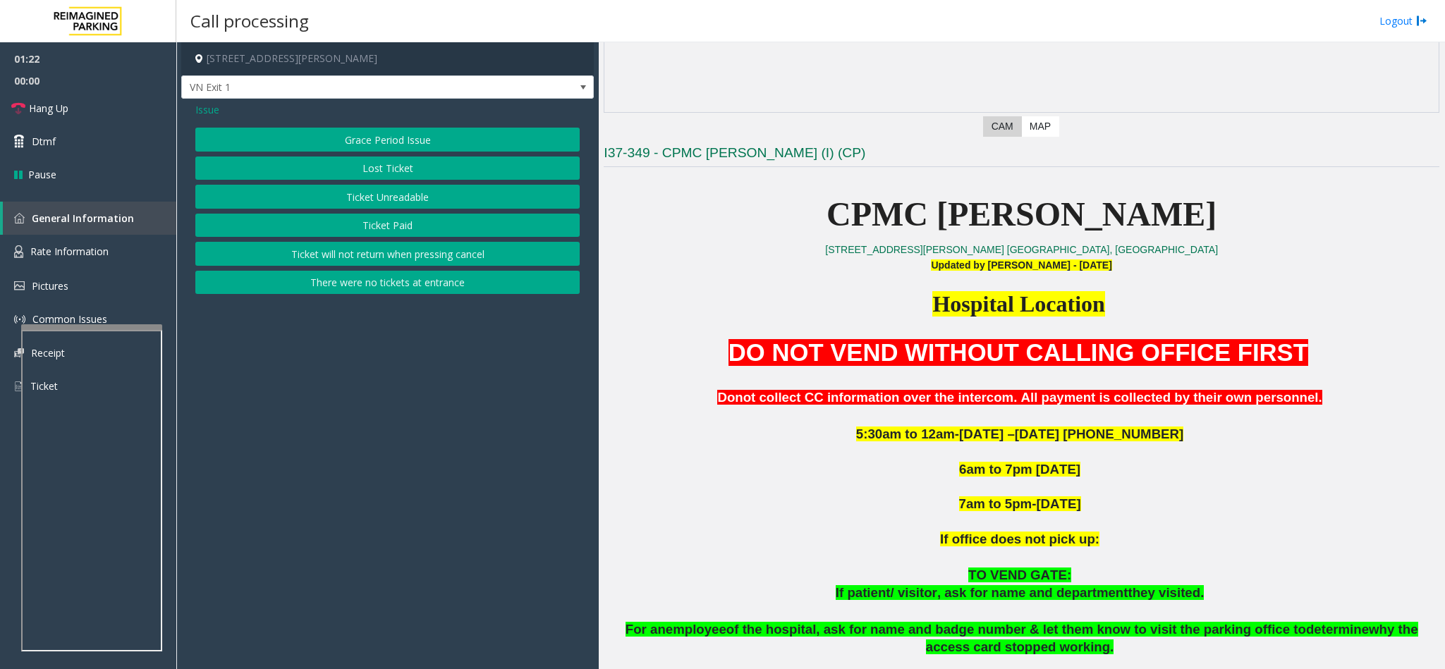
click at [499, 195] on button "Ticket Unreadable" at bounding box center [387, 197] width 384 height 24
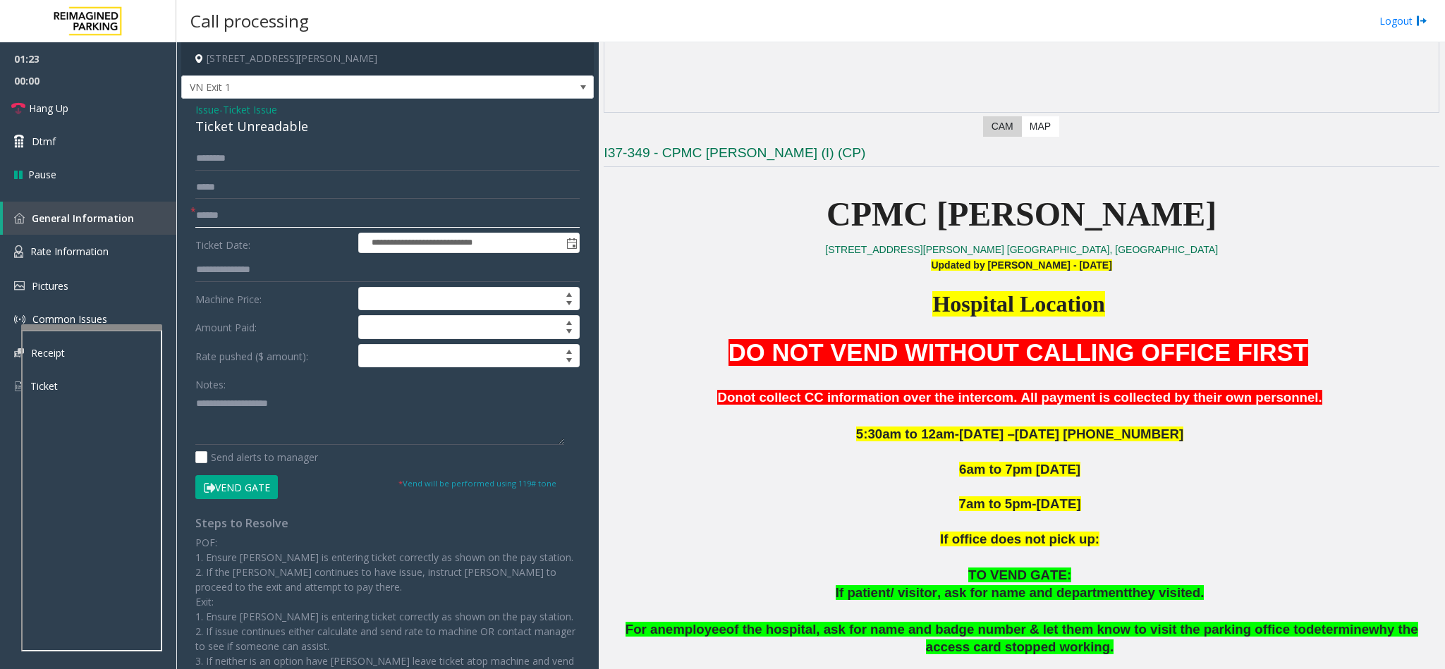
click at [273, 218] on input "text" at bounding box center [387, 216] width 384 height 24
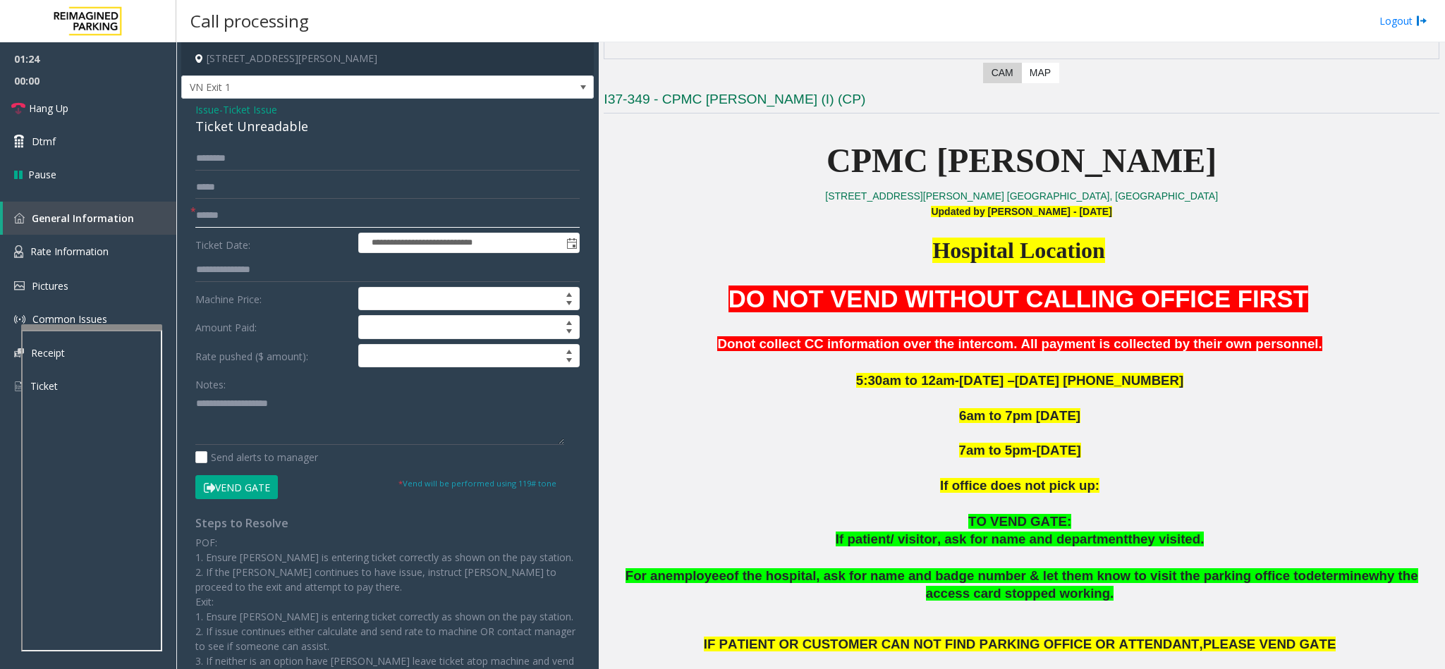
scroll to position [529, 0]
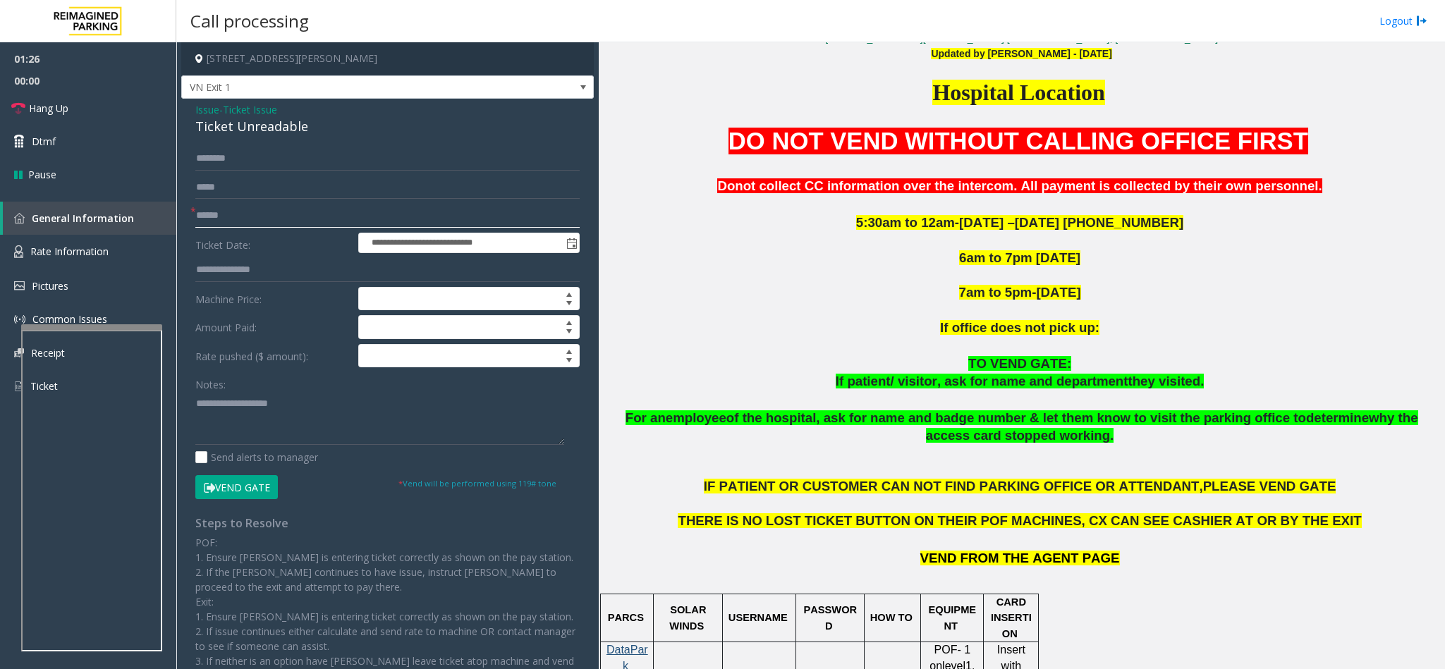
click at [254, 209] on input "text" at bounding box center [387, 216] width 384 height 24
type input "*****"
click at [317, 157] on input "text" at bounding box center [387, 159] width 384 height 24
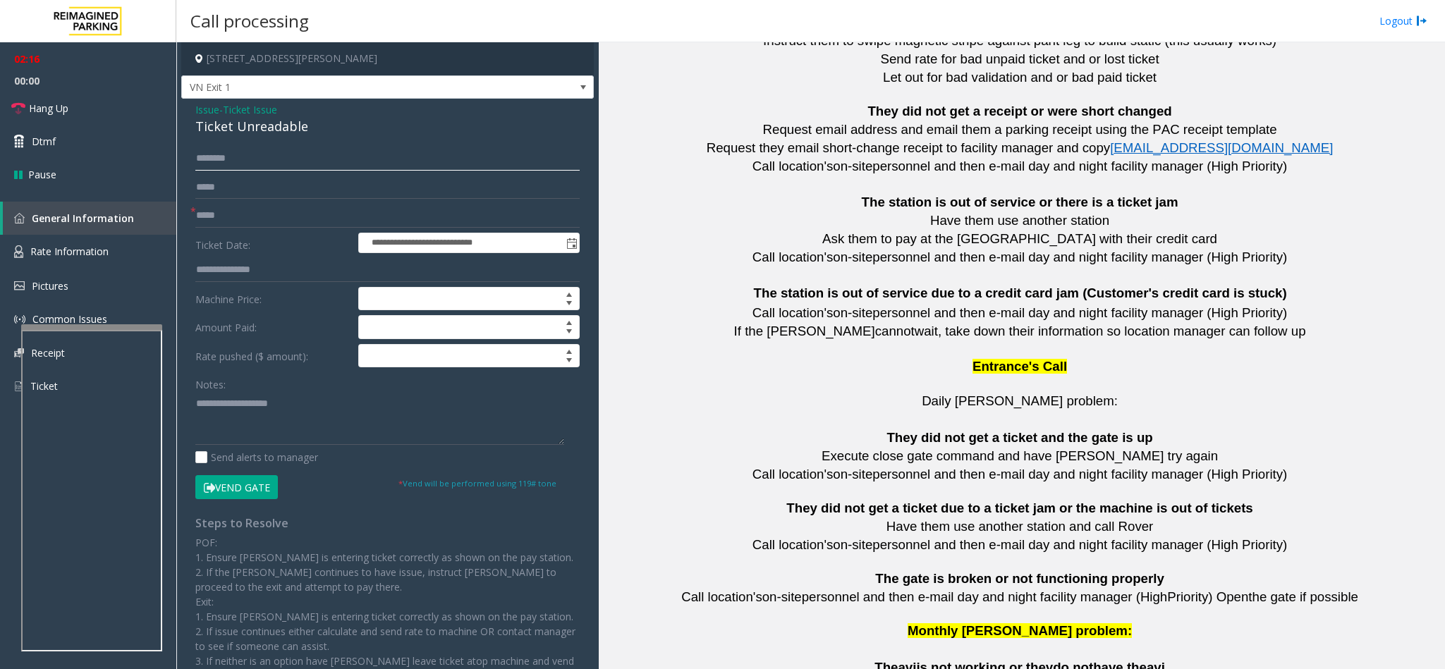
scroll to position [3085, 0]
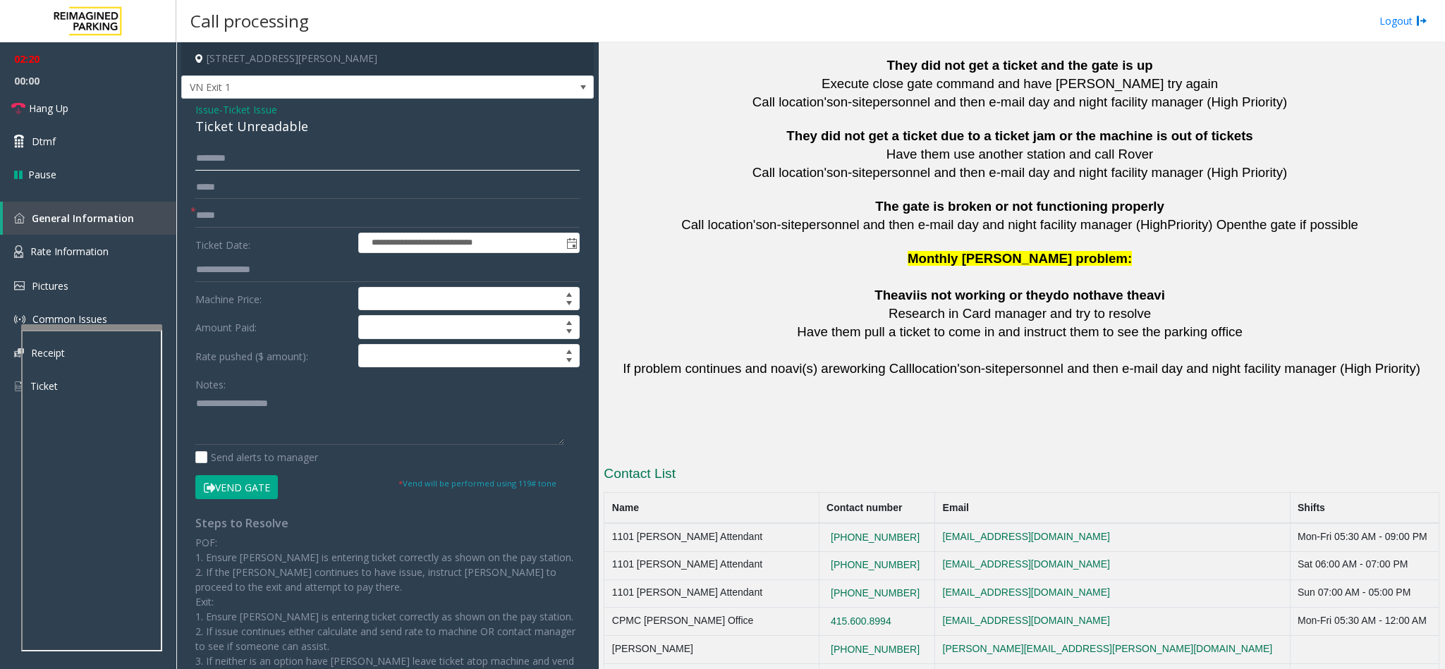
type input "********"
drag, startPoint x: 910, startPoint y: 491, endPoint x: 825, endPoint y: 494, distance: 84.7
click at [825, 446] on td "415-600-8994" at bounding box center [877, 537] width 116 height 28
drag, startPoint x: 914, startPoint y: 582, endPoint x: 828, endPoint y: 587, distance: 86.2
click at [828, 446] on td "415.600.8994" at bounding box center [877, 622] width 116 height 28
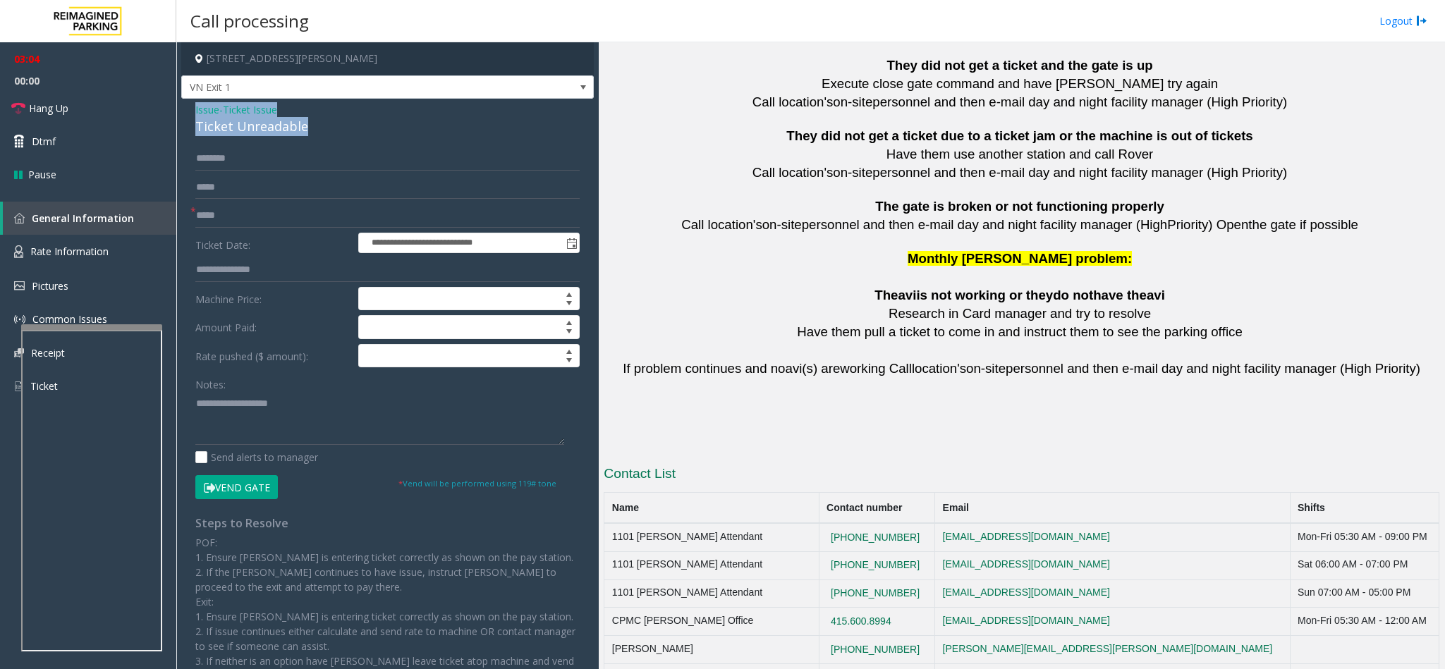
drag, startPoint x: 305, startPoint y: 125, endPoint x: 180, endPoint y: 110, distance: 125.7
click at [180, 110] on app-call-processing-form "**********" at bounding box center [387, 355] width 422 height 627
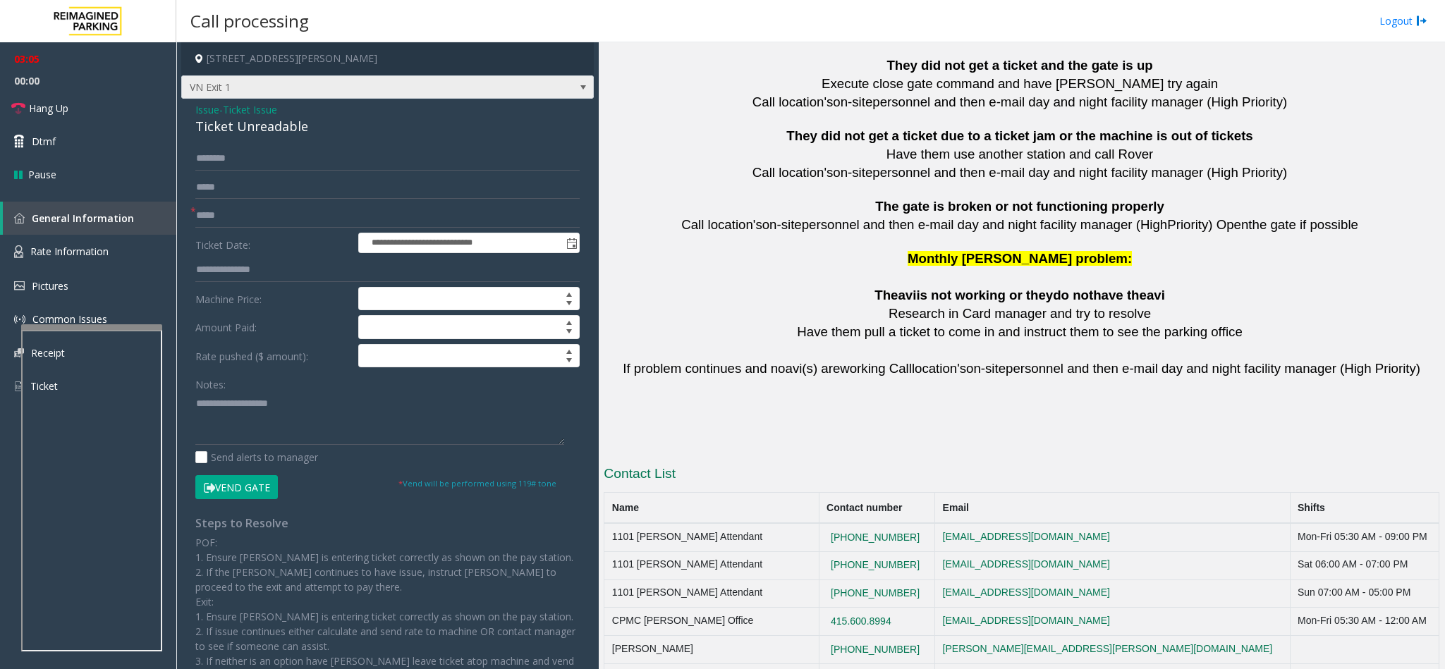
click at [229, 98] on span "VN Exit 1" at bounding box center [346, 87] width 329 height 23
click at [336, 405] on textarea at bounding box center [379, 418] width 369 height 53
click at [269, 109] on span "Ticket Issue" at bounding box center [250, 109] width 54 height 15
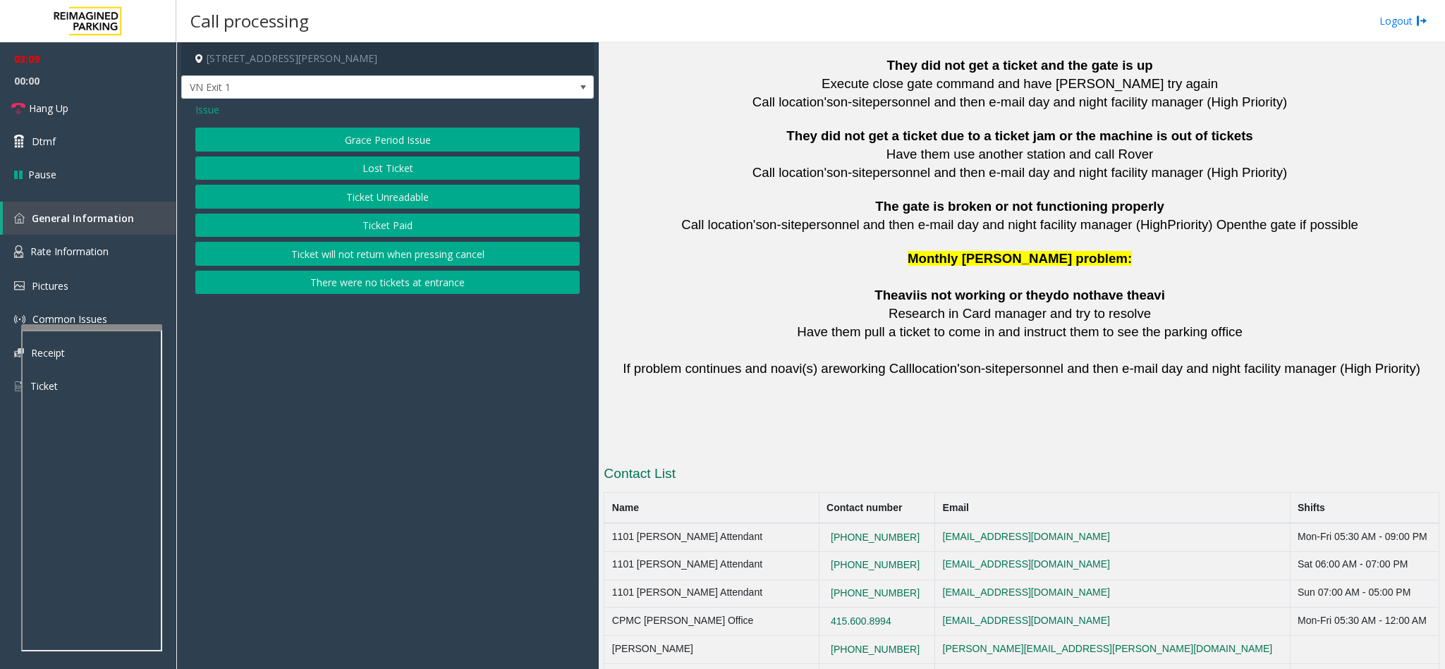
click at [218, 111] on span "Issue" at bounding box center [207, 109] width 24 height 15
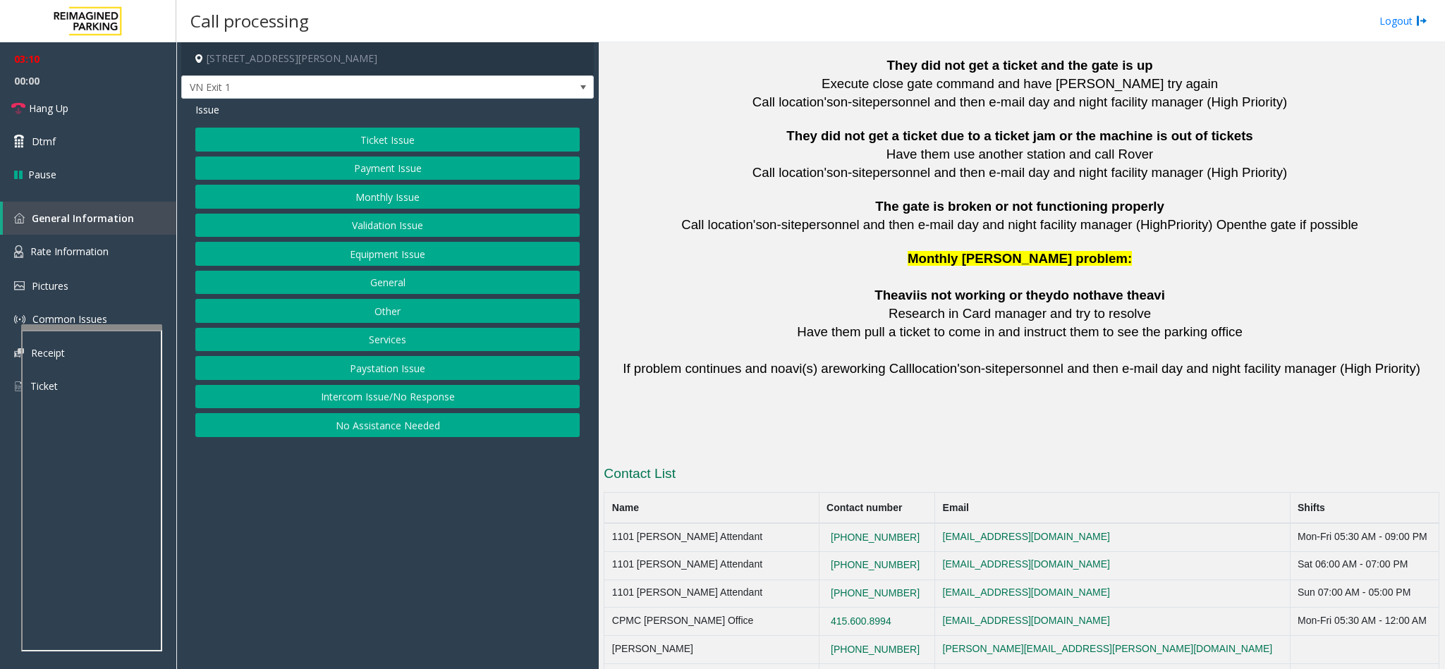
click at [409, 254] on button "Equipment Issue" at bounding box center [387, 254] width 384 height 24
click at [358, 250] on button "Gate / Door Won't Open" at bounding box center [387, 254] width 384 height 24
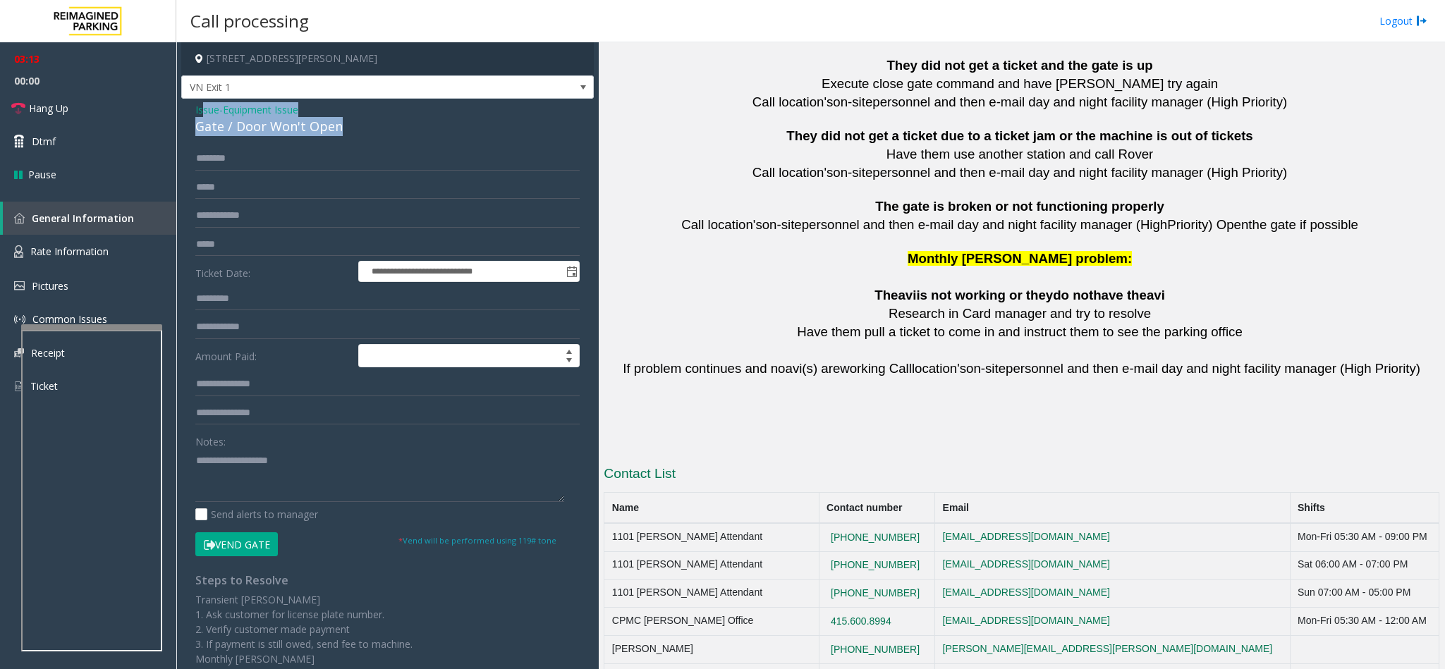
drag, startPoint x: 339, startPoint y: 131, endPoint x: 233, endPoint y: 106, distance: 108.6
click at [212, 109] on div "Issue - Equipment Issue Gate / Door Won't Open" at bounding box center [387, 119] width 384 height 34
click at [265, 106] on span "Equipment Issue" at bounding box center [260, 109] width 75 height 15
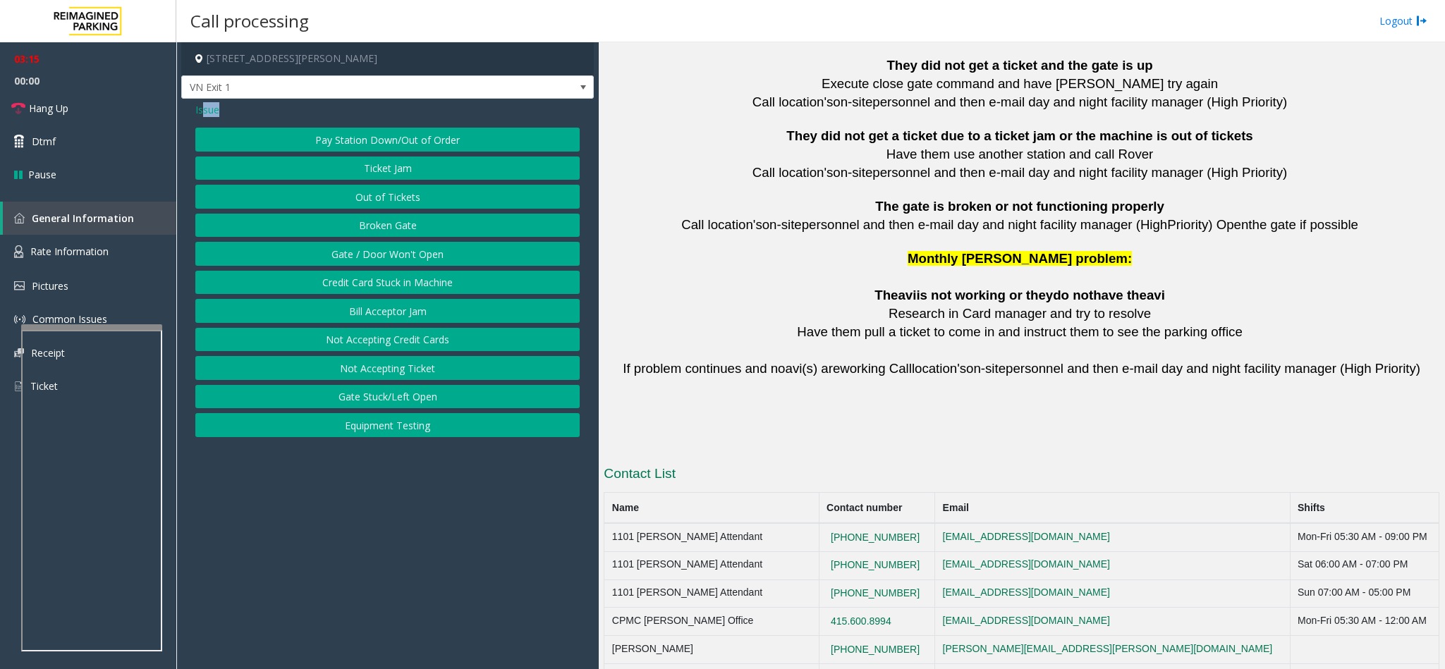
drag, startPoint x: 205, startPoint y: 111, endPoint x: 263, endPoint y: 123, distance: 59.1
click at [263, 123] on div "Issue Pay Station Down/Out of Order Ticket Jam Out of Tickets Broken Gate Gate …" at bounding box center [387, 272] width 413 height 346
click at [212, 106] on span "Issue" at bounding box center [207, 109] width 24 height 15
drag, startPoint x: 377, startPoint y: 193, endPoint x: 368, endPoint y: 187, distance: 11.1
click at [368, 187] on button "Monthly Issue" at bounding box center [387, 197] width 384 height 24
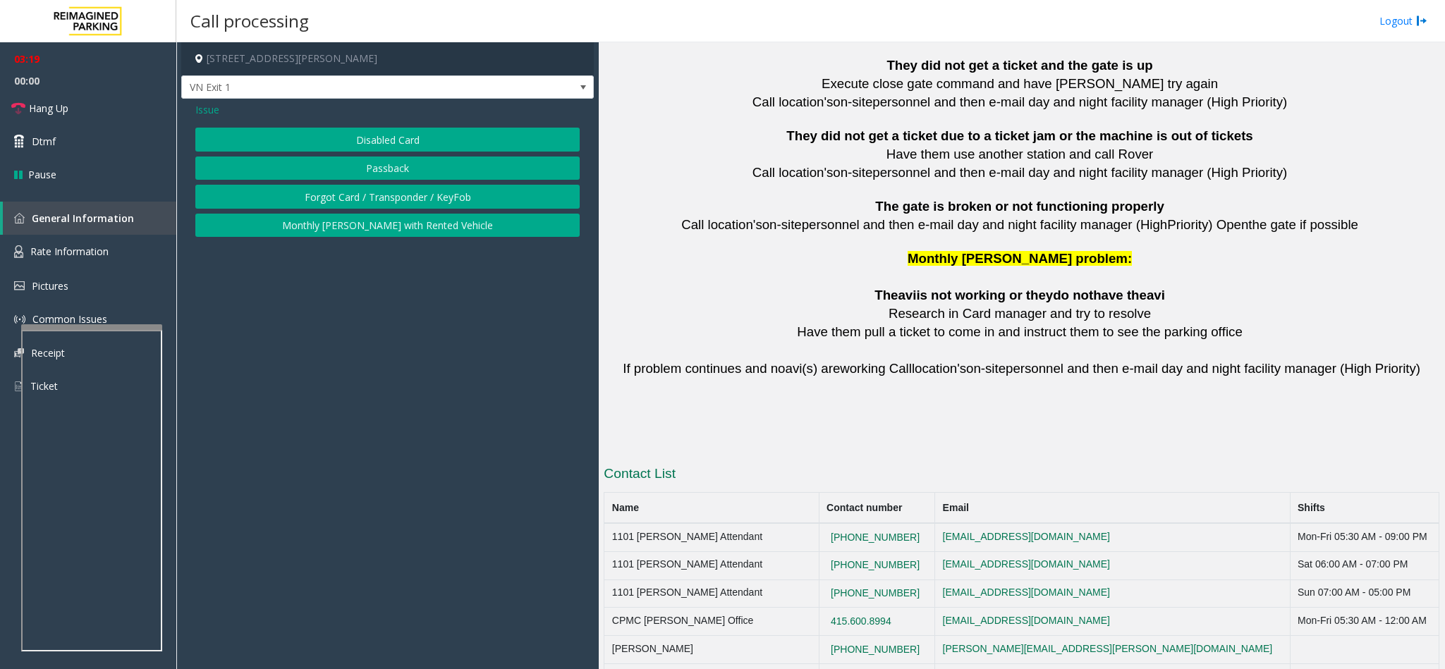
click at [368, 187] on button "Forgot Card / Transponder / KeyFob" at bounding box center [387, 197] width 384 height 24
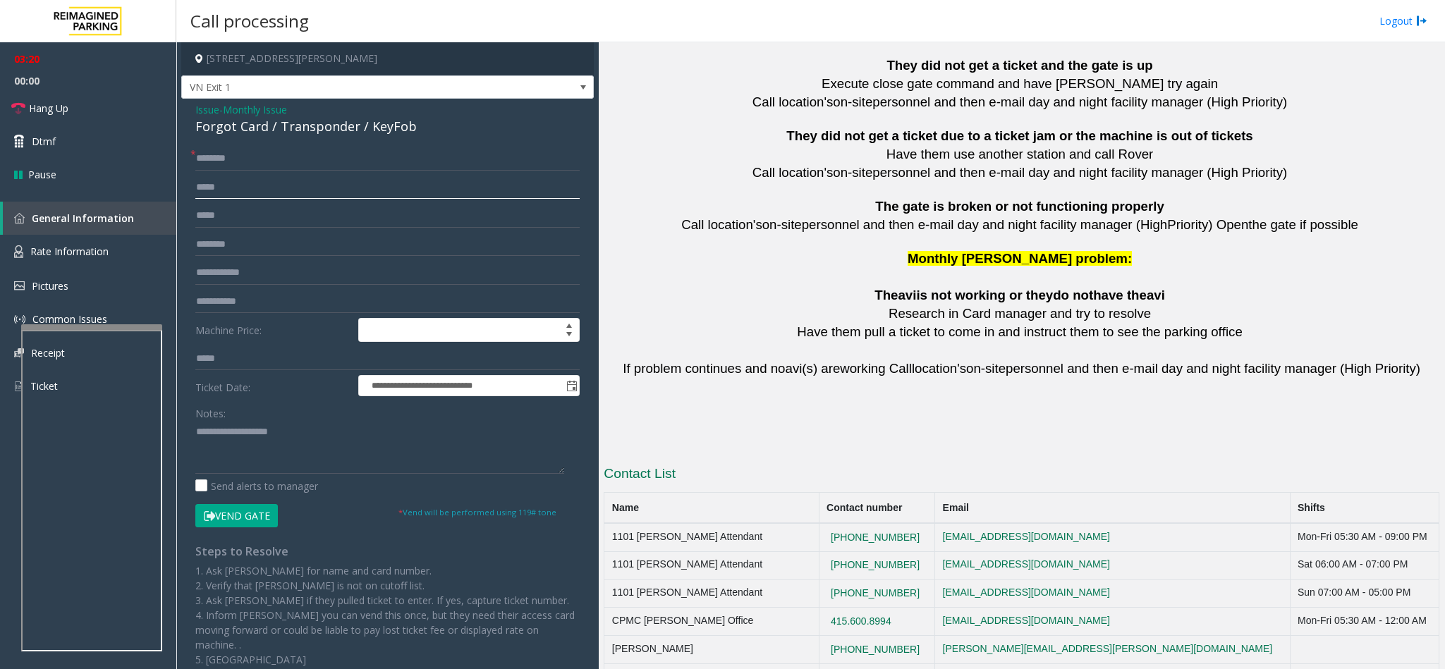
click at [368, 187] on input "text" at bounding box center [387, 188] width 384 height 24
drag, startPoint x: 919, startPoint y: 630, endPoint x: 825, endPoint y: 633, distance: 93.8
click at [825, 446] on td "[PHONE_NUMBER]" at bounding box center [877, 678] width 116 height 28
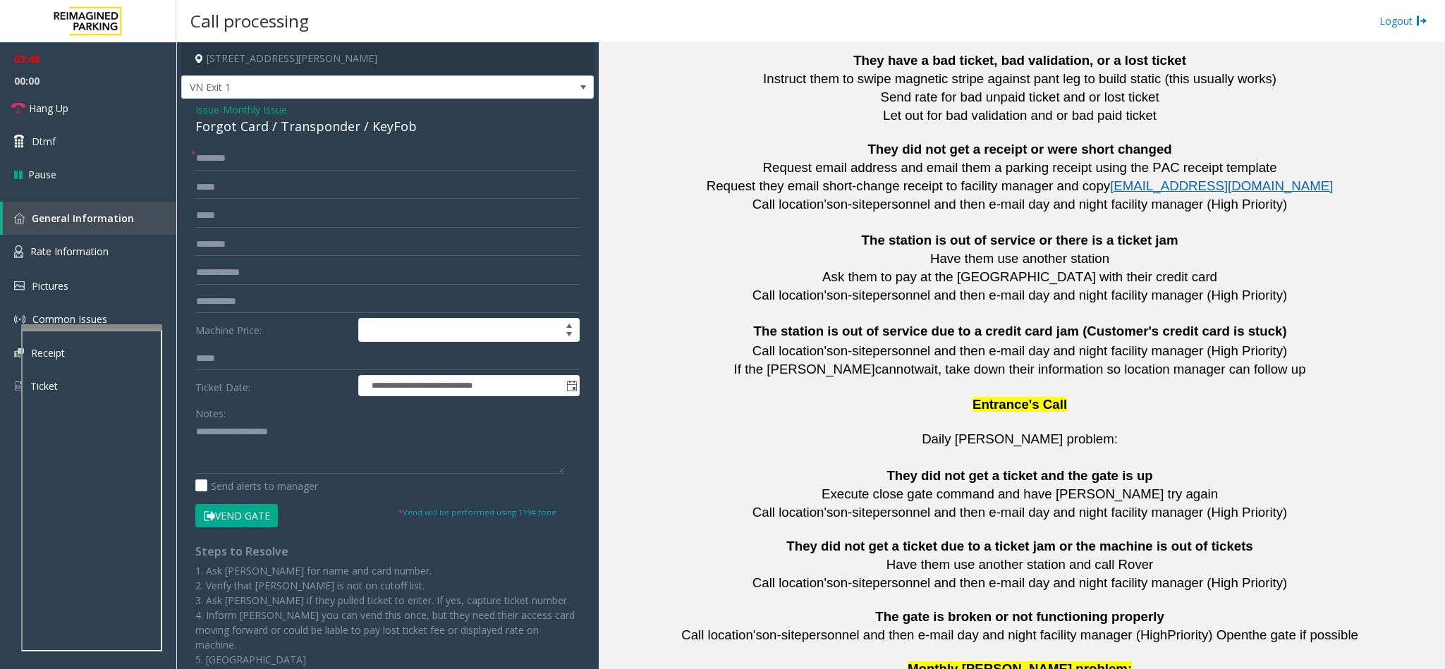
scroll to position [2556, 0]
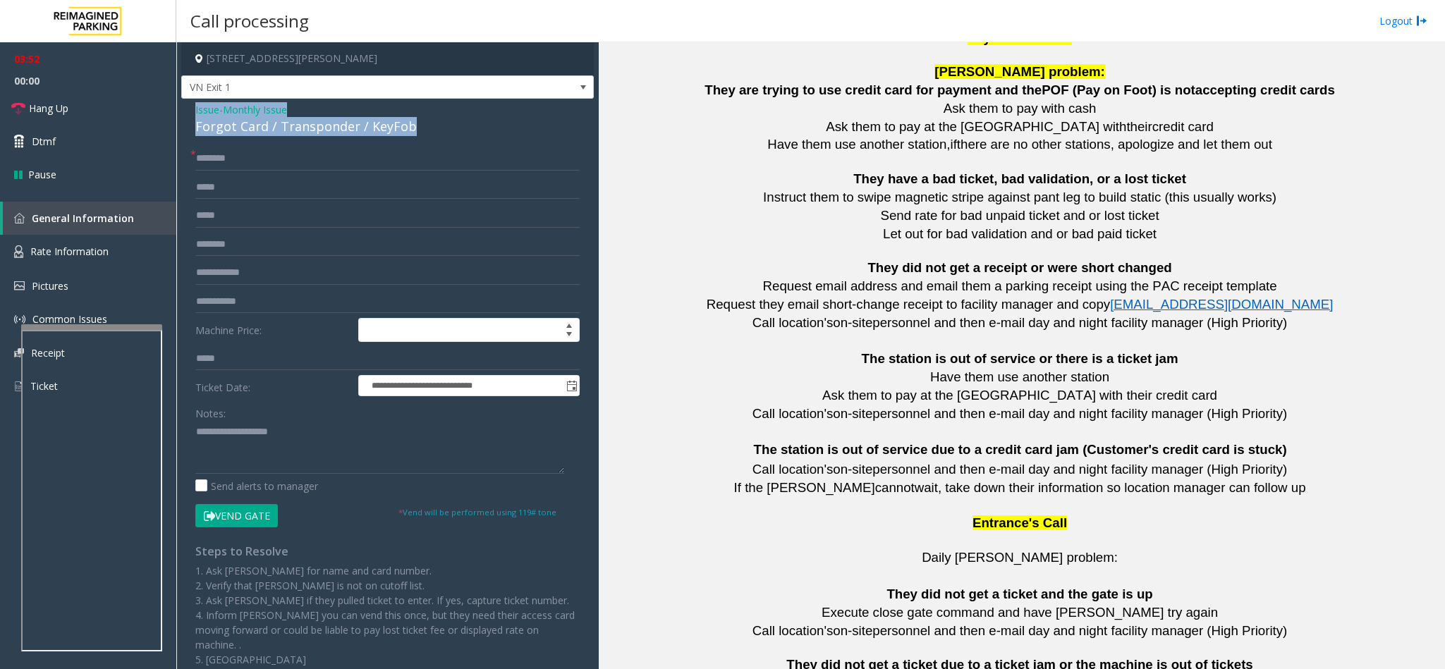
drag, startPoint x: 415, startPoint y: 121, endPoint x: 190, endPoint y: 112, distance: 224.4
click at [190, 112] on div "**********" at bounding box center [387, 412] width 413 height 627
paste textarea "**********"
click at [333, 444] on textarea at bounding box center [379, 447] width 369 height 53
drag, startPoint x: 313, startPoint y: 432, endPoint x: 229, endPoint y: 436, distance: 84.0
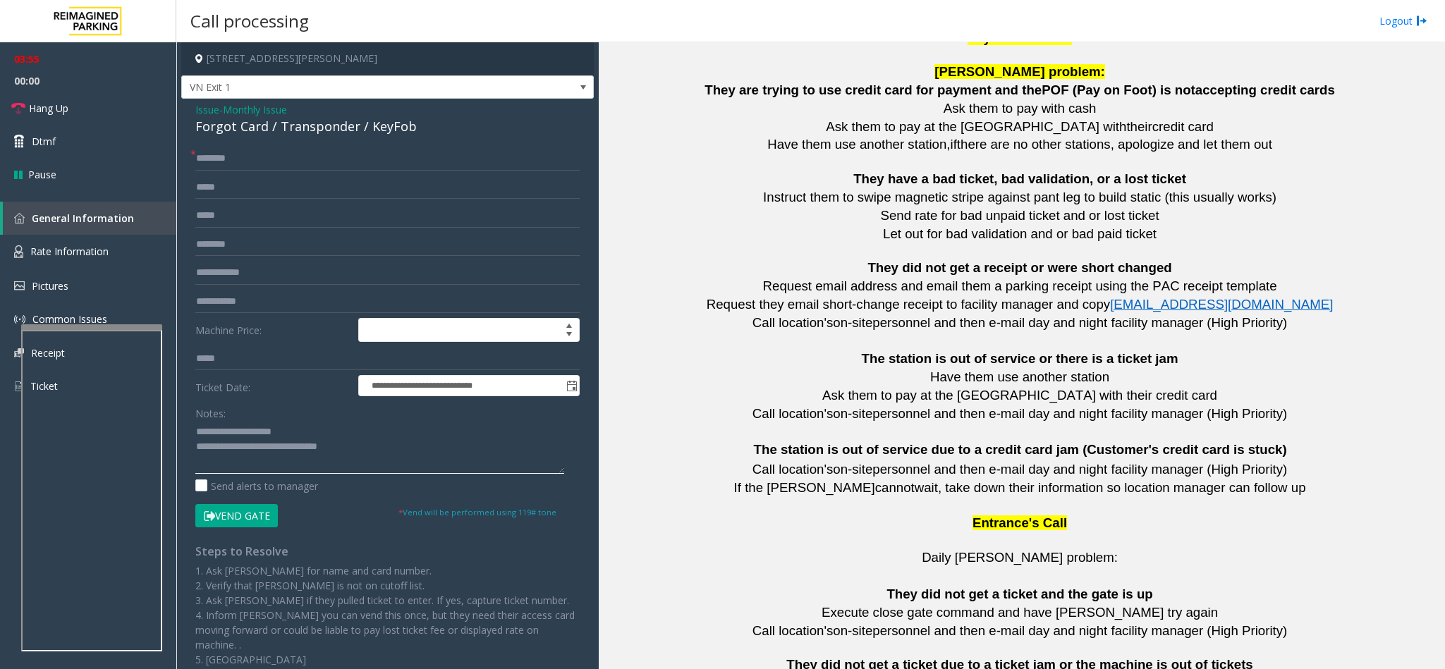
click at [229, 436] on textarea at bounding box center [379, 447] width 369 height 53
click at [391, 446] on textarea at bounding box center [379, 447] width 369 height 53
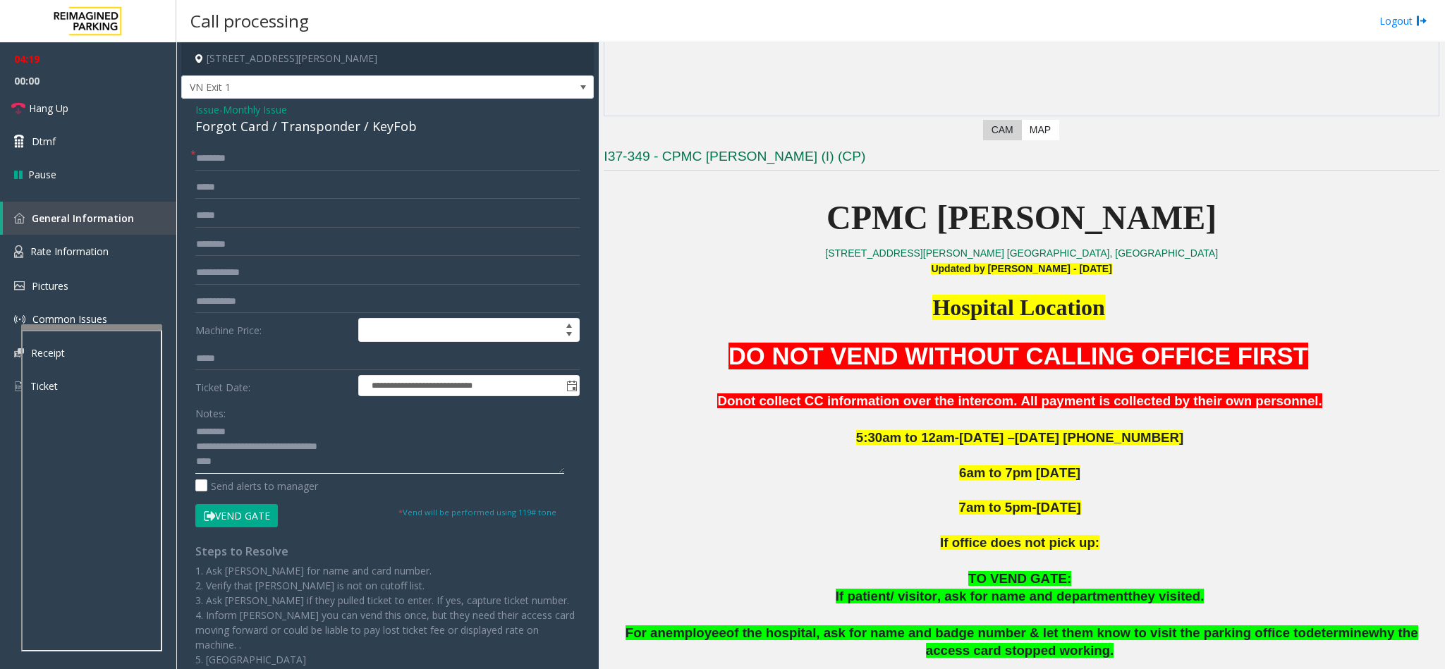
scroll to position [317, 0]
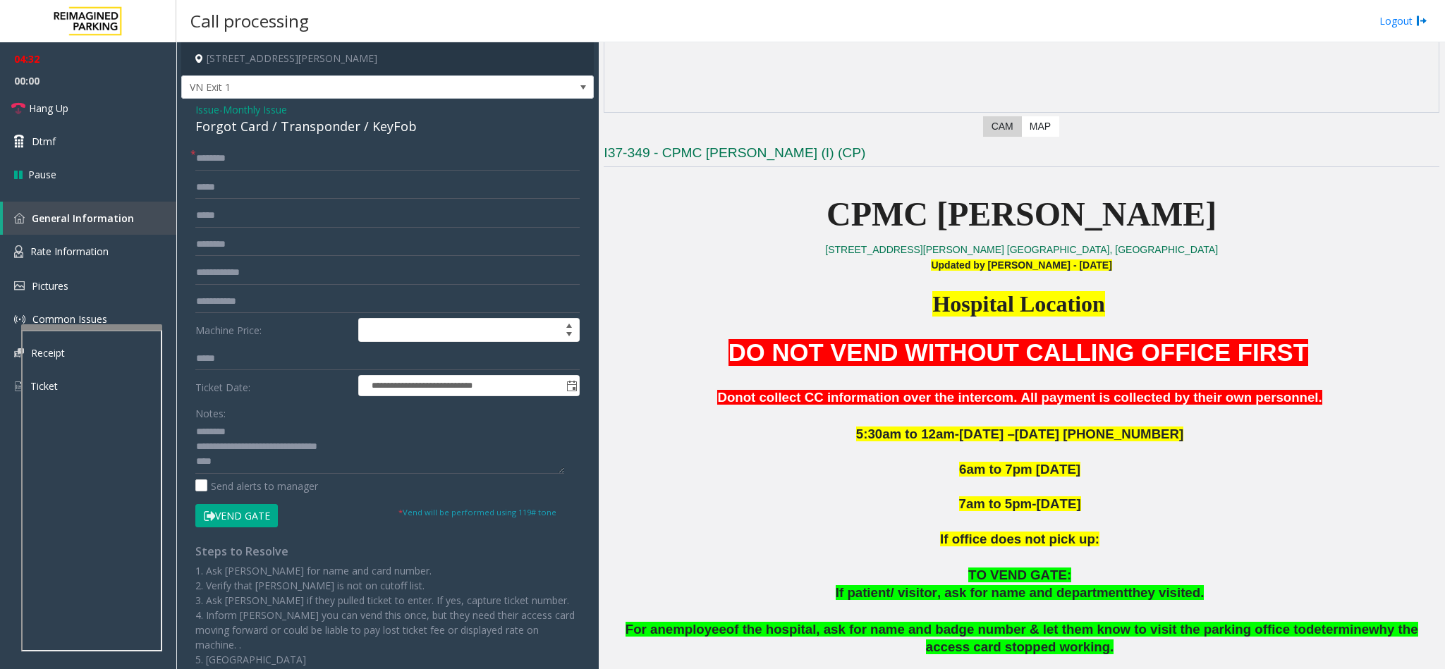
click at [263, 446] on button "Vend Gate" at bounding box center [236, 516] width 83 height 24
click at [237, 446] on textarea at bounding box center [379, 447] width 369 height 53
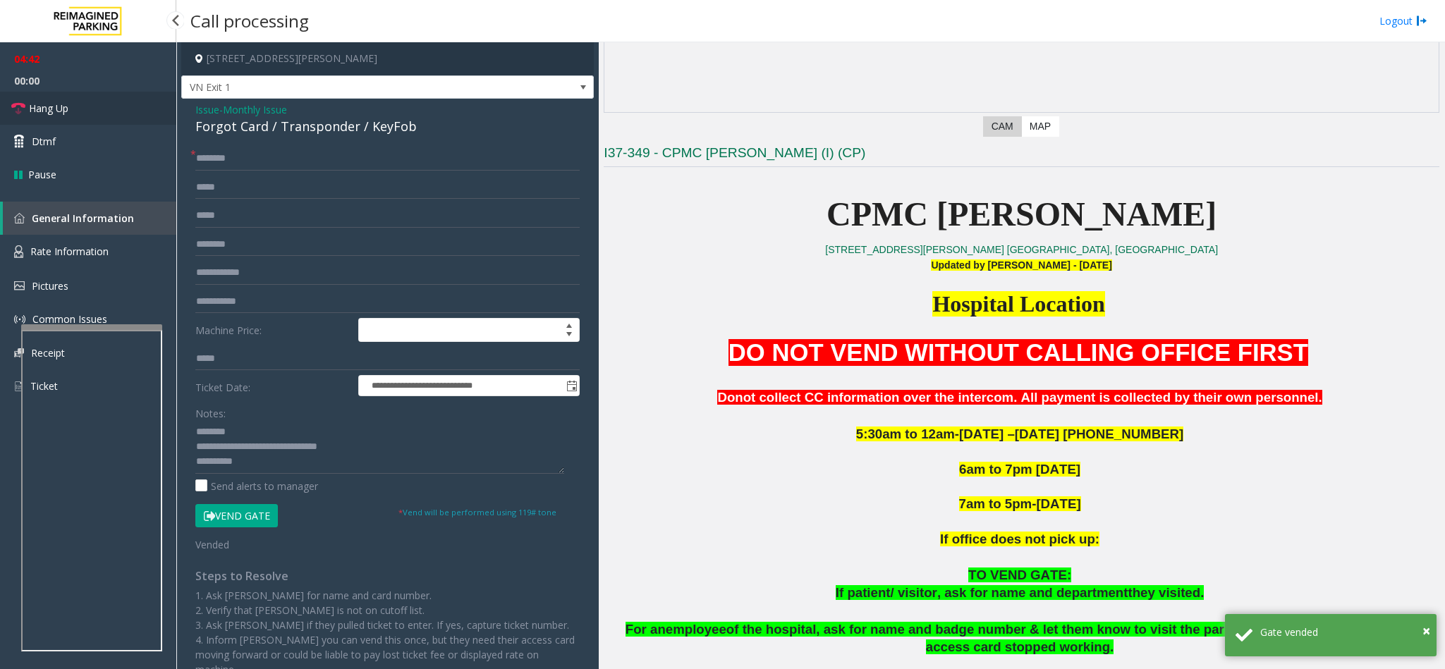
click at [123, 106] on link "Hang Up" at bounding box center [88, 108] width 176 height 33
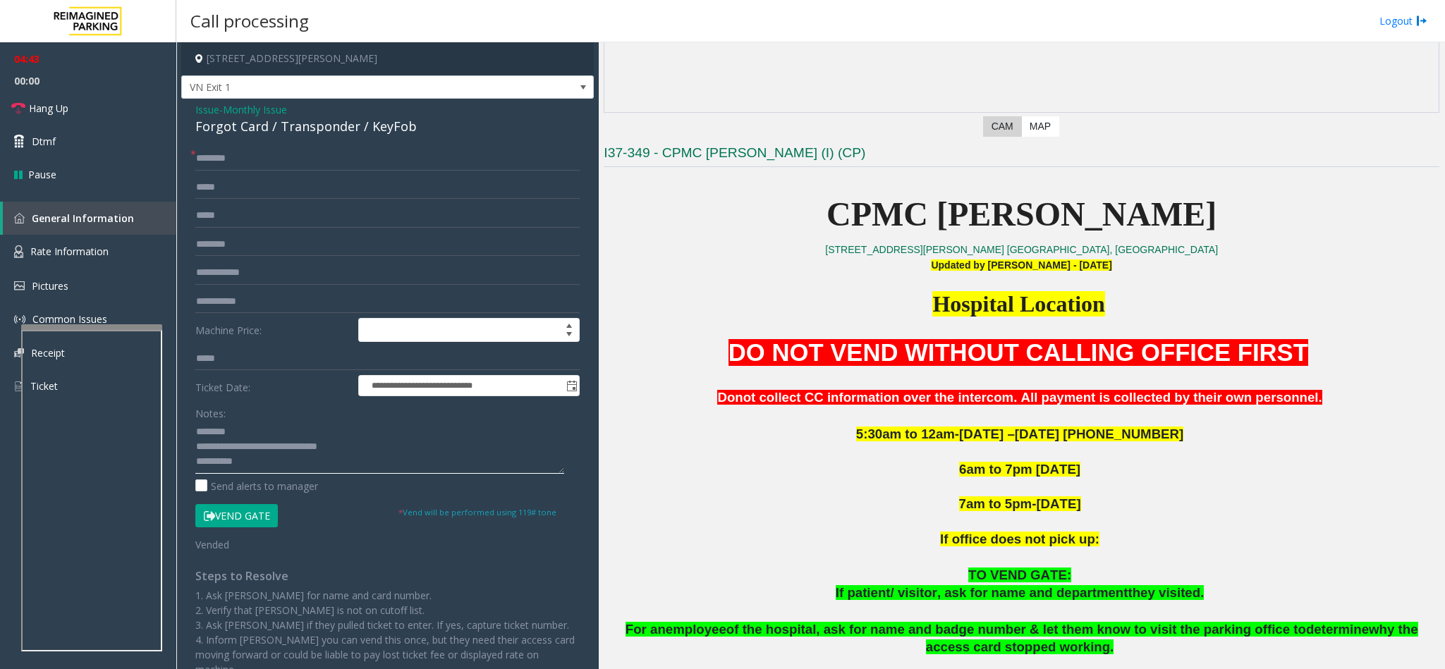
click at [297, 446] on textarea at bounding box center [379, 447] width 369 height 53
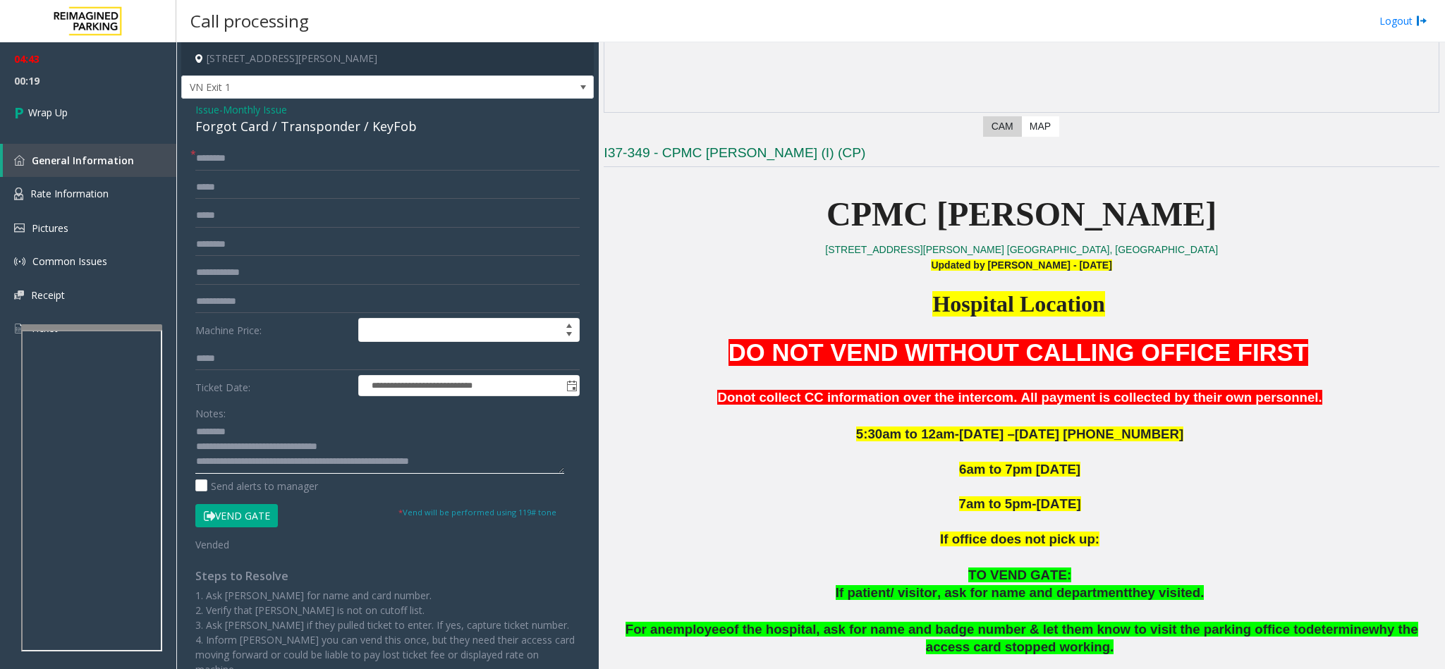
drag, startPoint x: 288, startPoint y: 460, endPoint x: 286, endPoint y: 472, distance: 12.9
type textarea "**********"
click at [51, 111] on span "Wrap Up" at bounding box center [47, 112] width 39 height 15
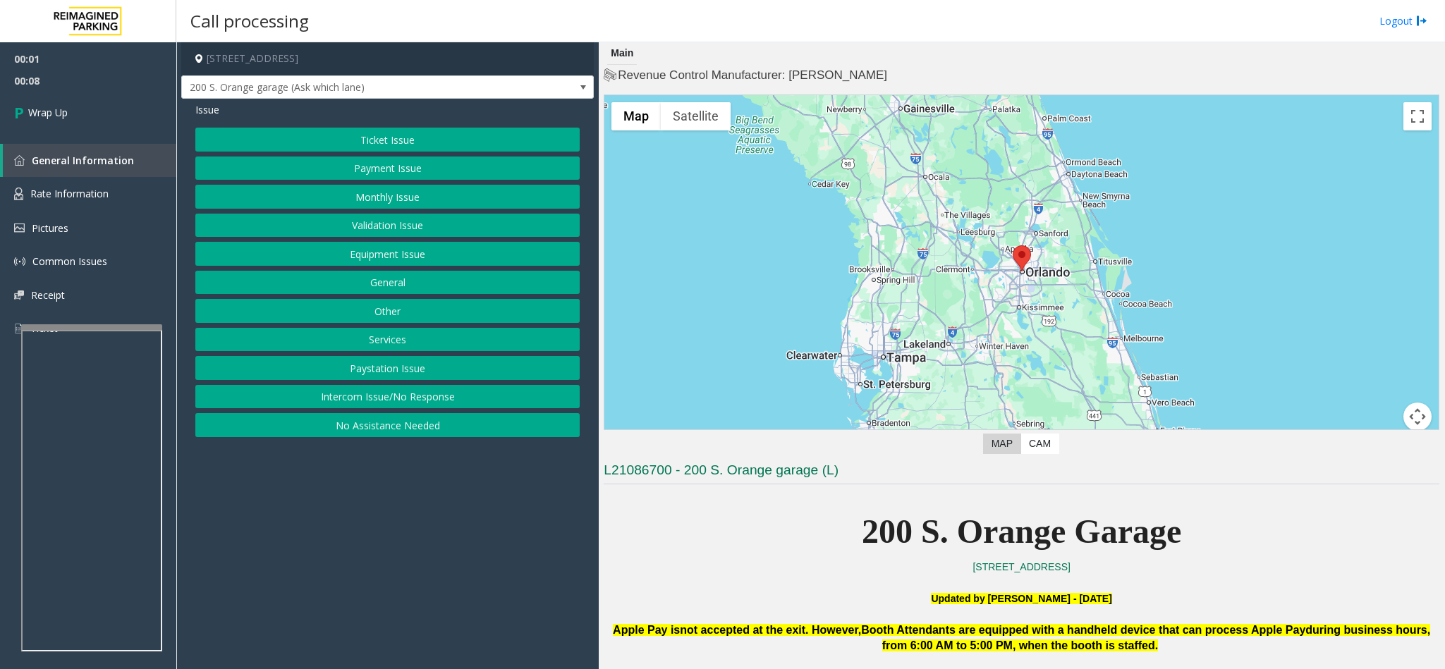
click at [425, 401] on button "Intercom Issue/No Response" at bounding box center [387, 397] width 384 height 24
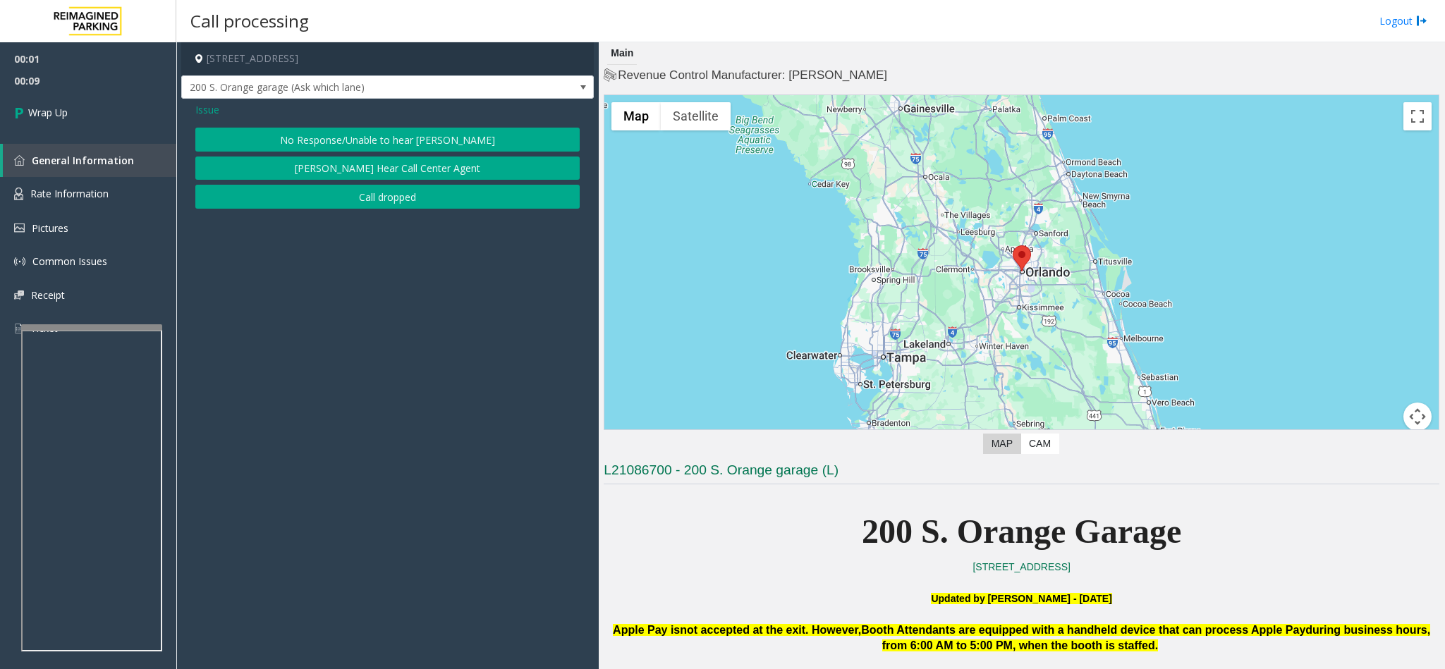
click at [403, 191] on button "Call dropped" at bounding box center [387, 197] width 384 height 24
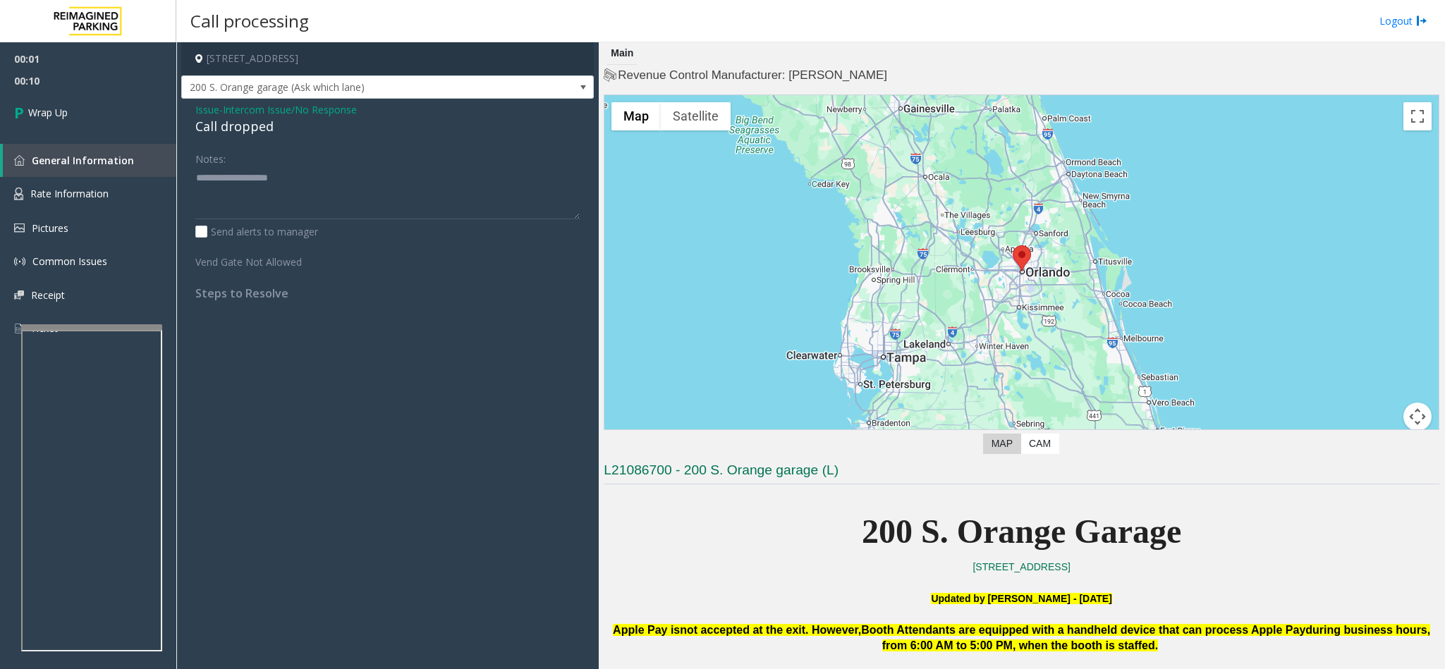
click at [254, 127] on div "Call dropped" at bounding box center [387, 126] width 384 height 19
drag, startPoint x: 254, startPoint y: 127, endPoint x: 271, endPoint y: 127, distance: 16.9
click at [271, 127] on div "Call dropped" at bounding box center [387, 126] width 384 height 19
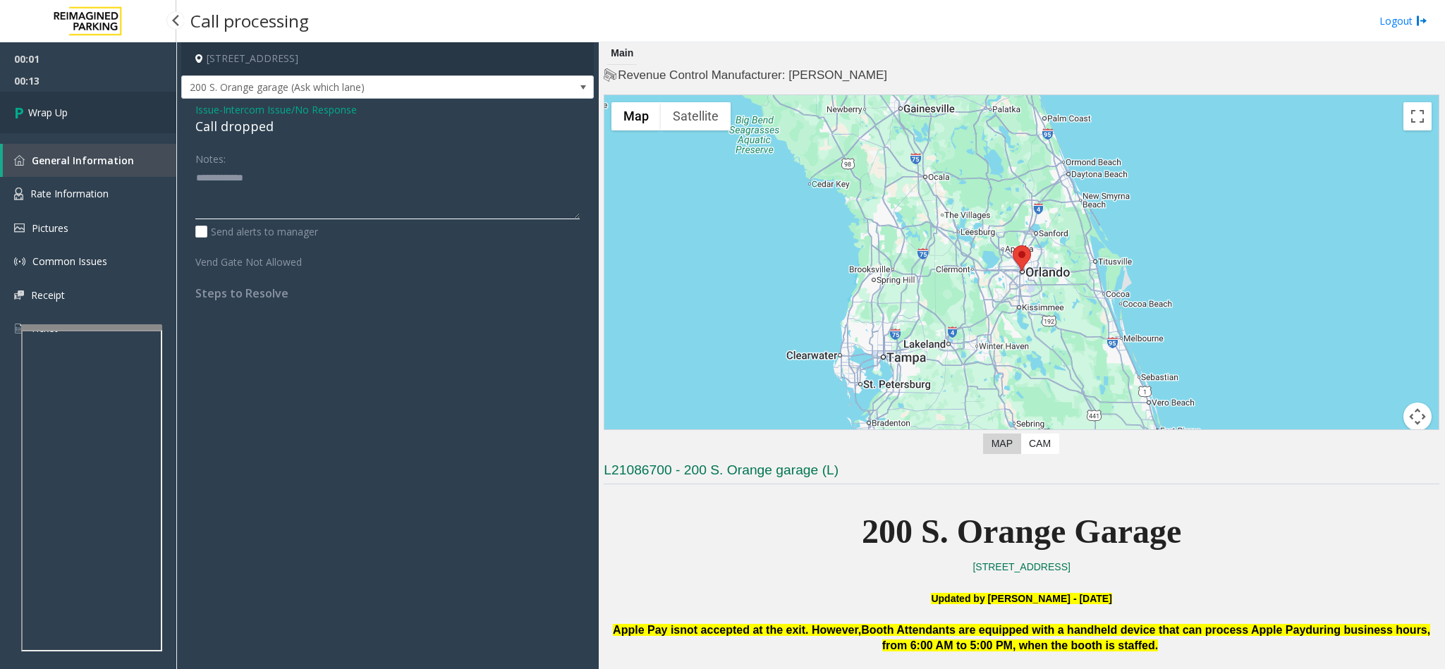
type textarea "**********"
click at [57, 97] on link "Wrap Up" at bounding box center [88, 113] width 176 height 42
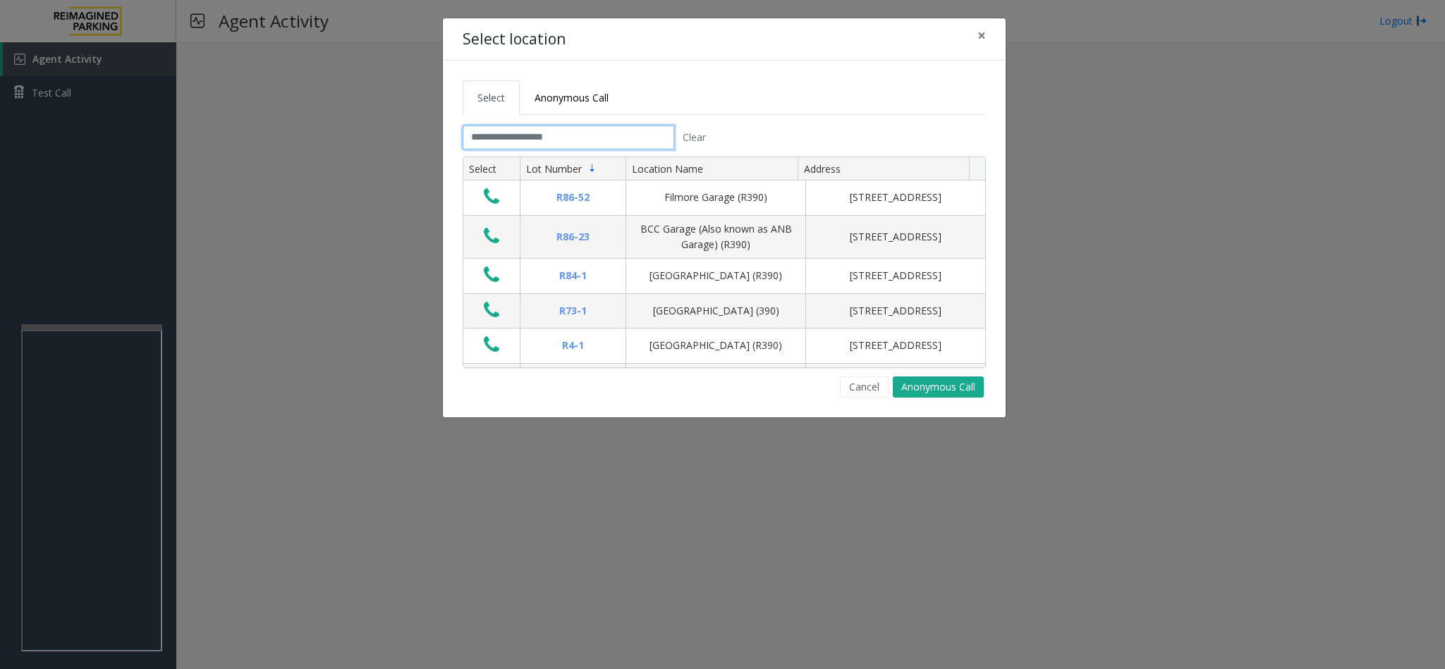
click at [544, 134] on input "text" at bounding box center [569, 138] width 212 height 24
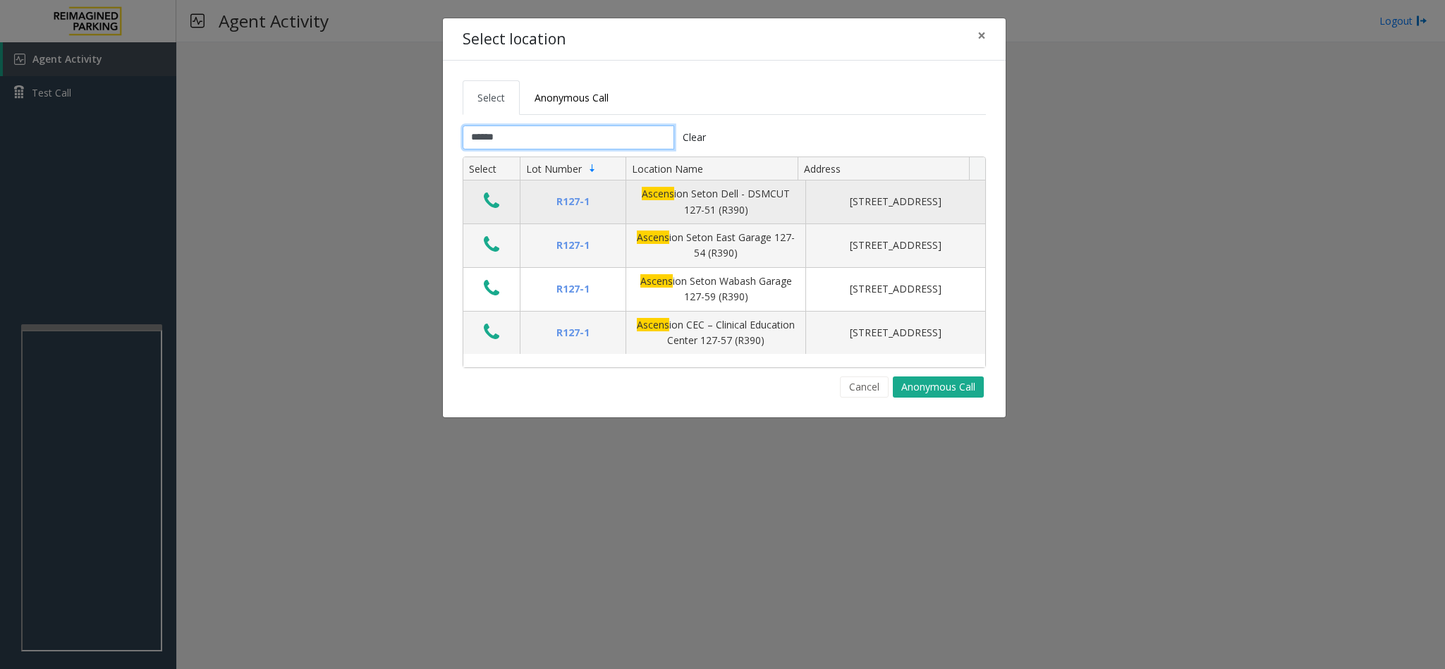
type input "******"
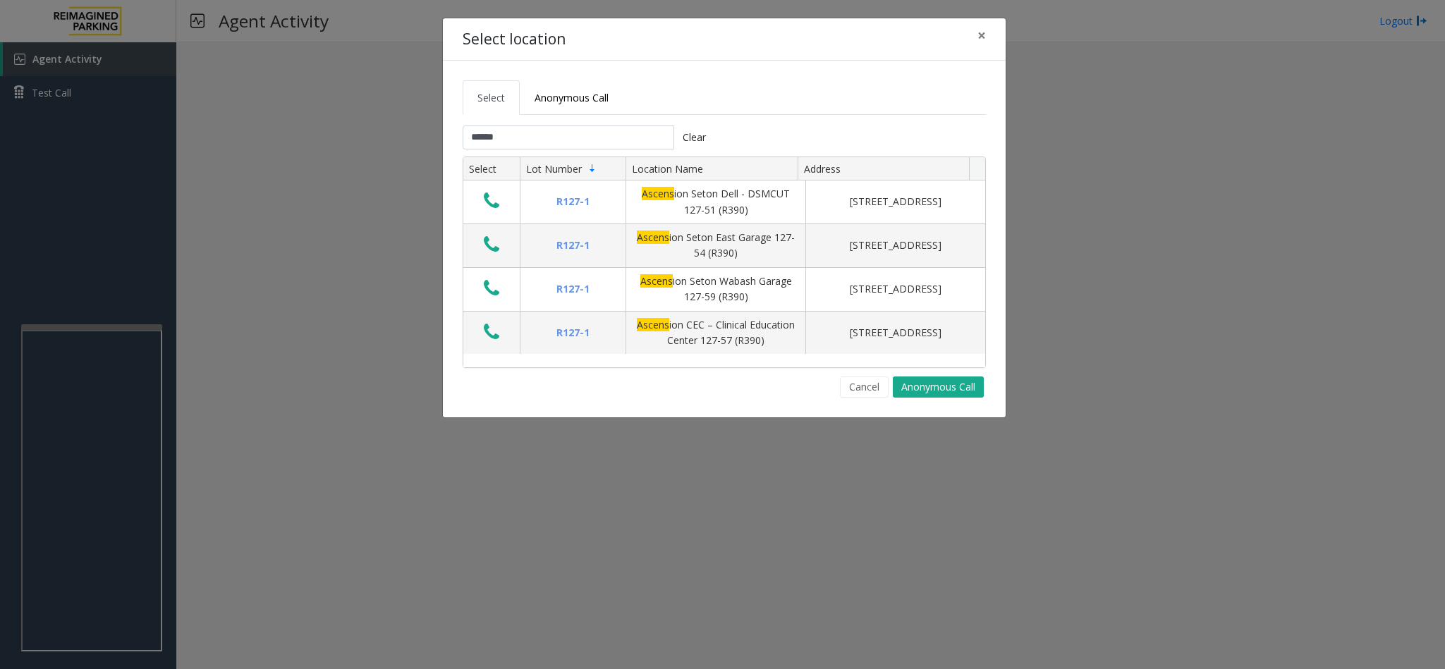
drag, startPoint x: 487, startPoint y: 200, endPoint x: 718, endPoint y: 85, distance: 258.0
click at [718, 85] on tabset "Select Anonymous Call ****** Clear Select Lot Number Location Name Address R127…" at bounding box center [724, 238] width 523 height 317
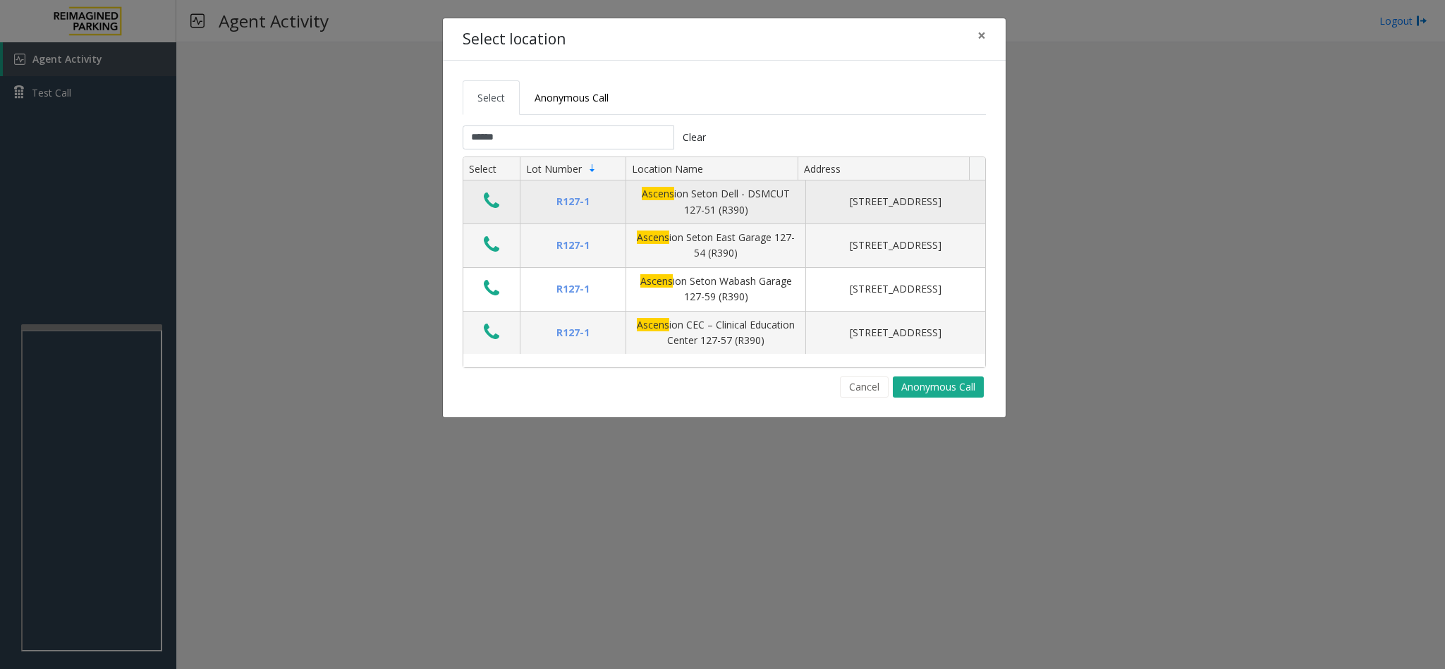
click at [491, 205] on icon "Data table" at bounding box center [492, 201] width 16 height 20
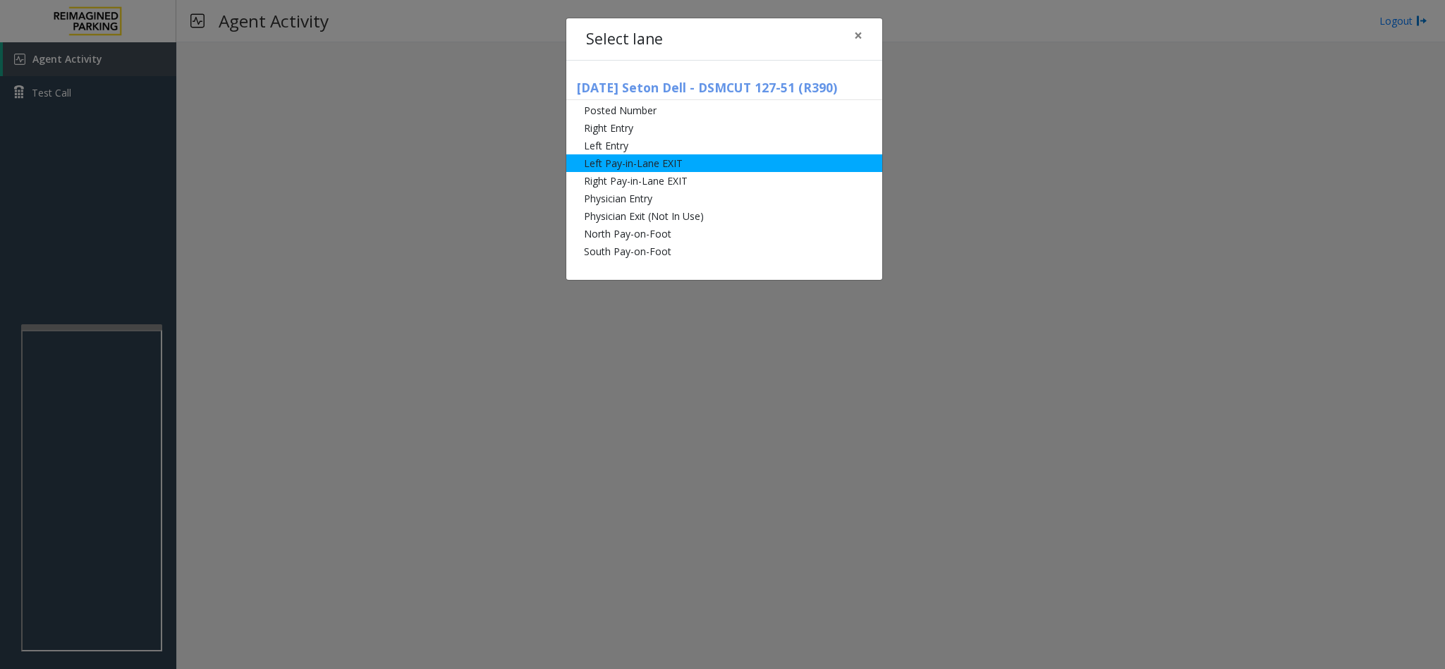
click at [656, 163] on li "Left Pay-in-Lane EXIT" at bounding box center [724, 163] width 316 height 18
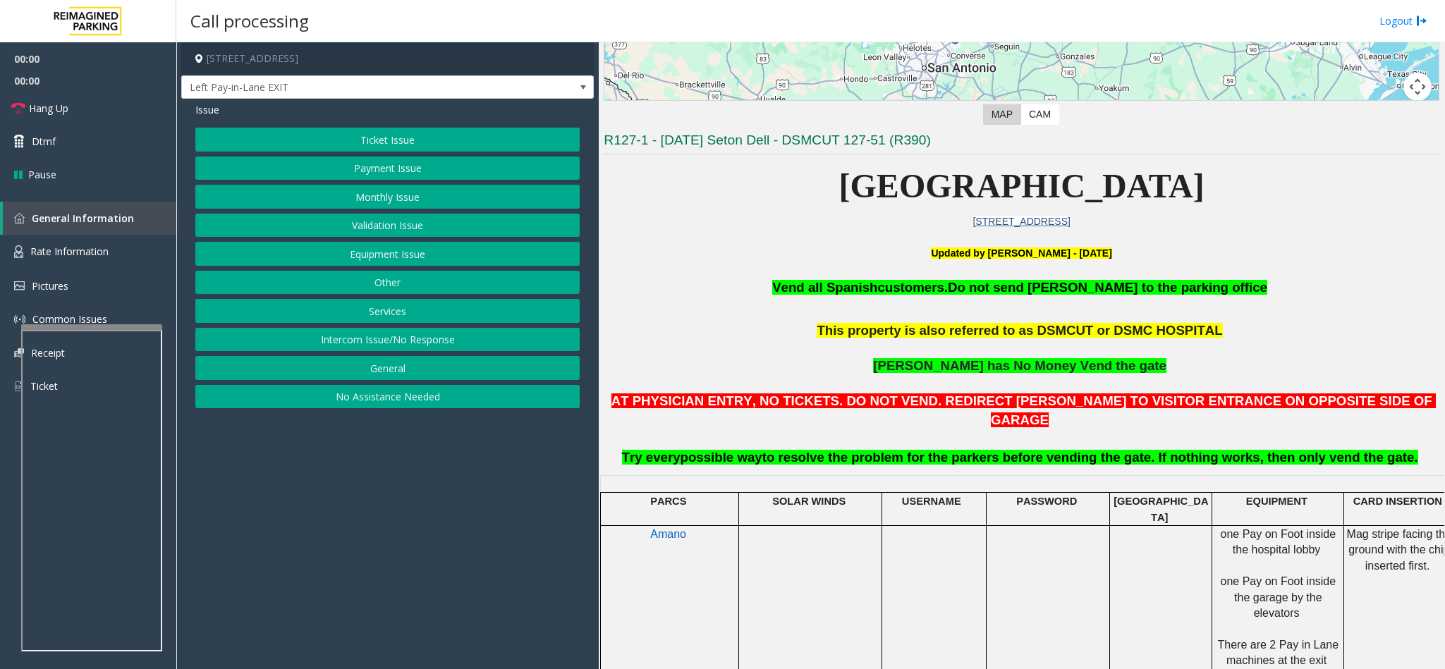
scroll to position [317, 0]
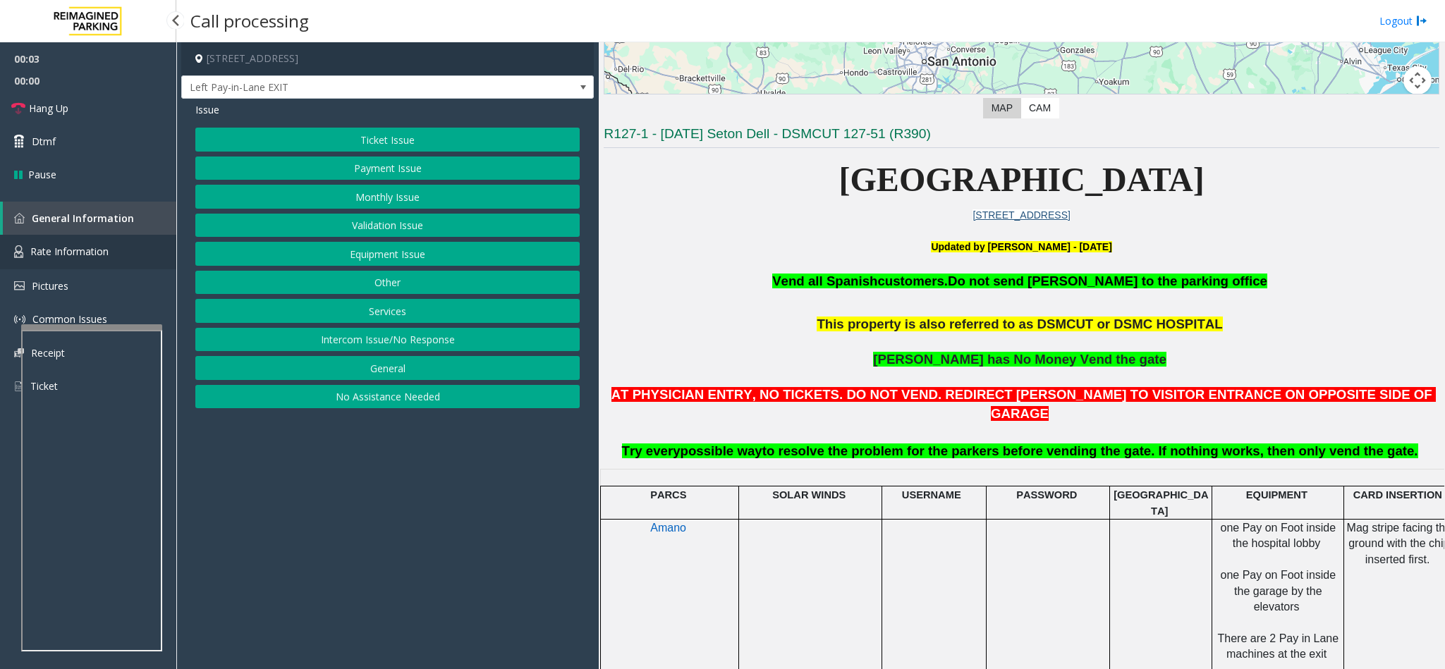
click at [81, 245] on span "Rate Information" at bounding box center [69, 251] width 78 height 13
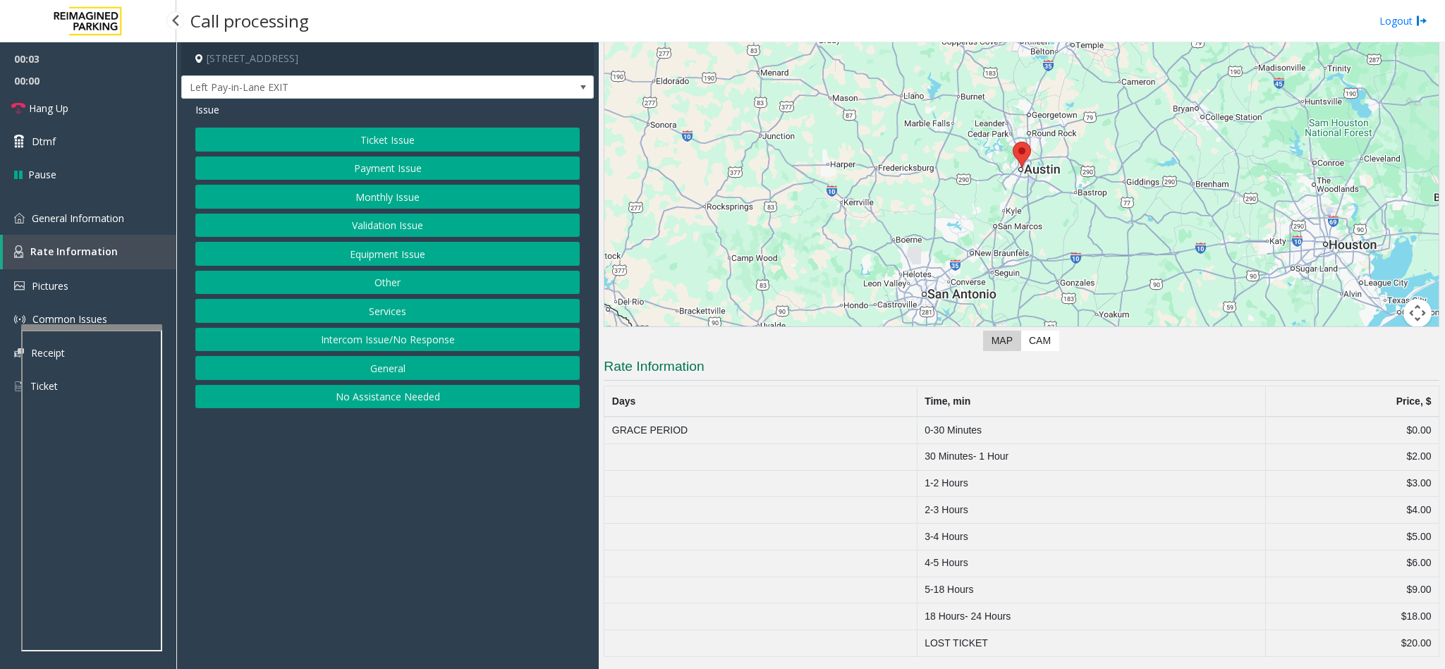
scroll to position [89, 0]
click at [92, 212] on span "General Information" at bounding box center [78, 218] width 92 height 13
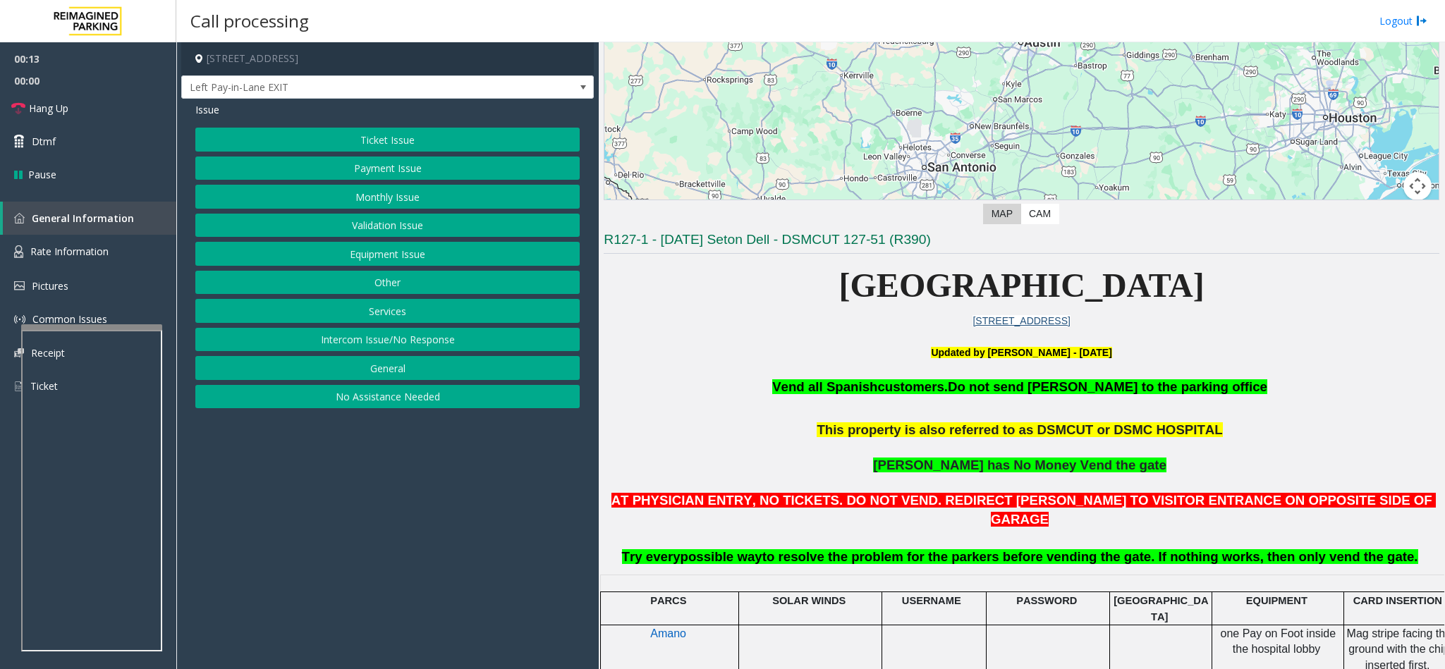
scroll to position [106, 0]
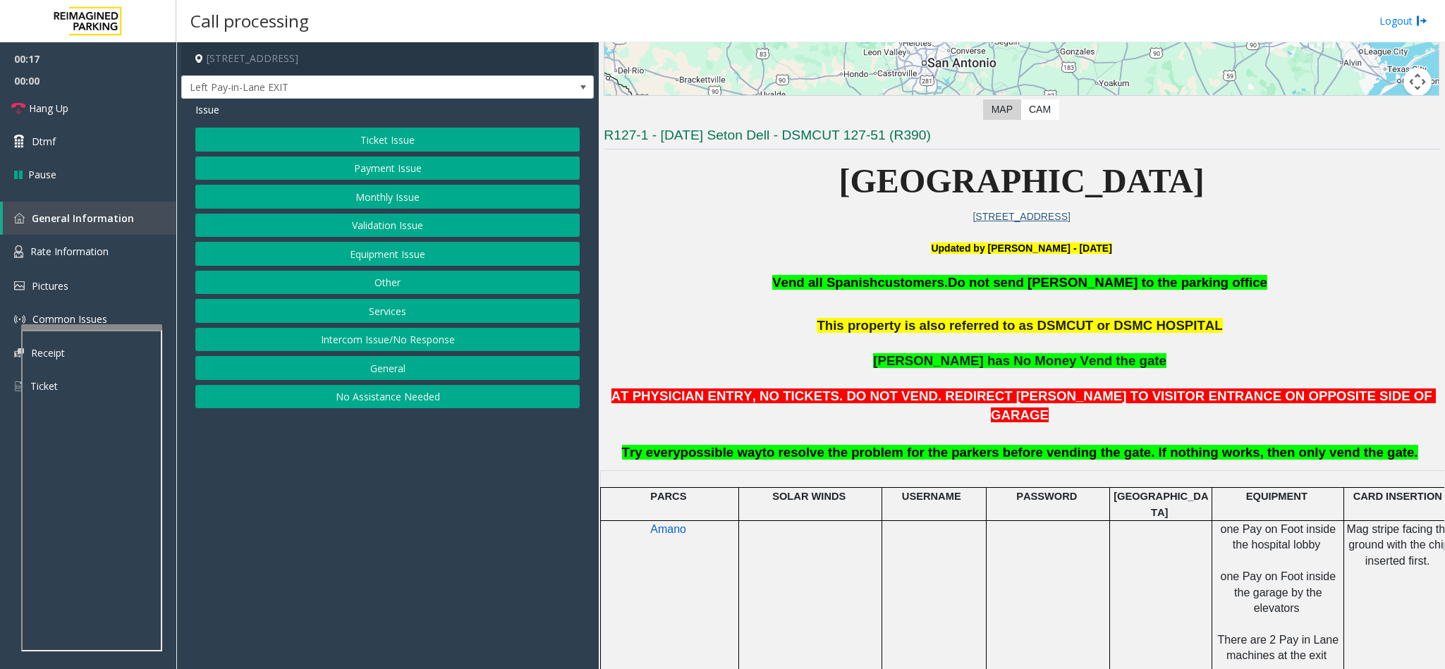
scroll to position [317, 0]
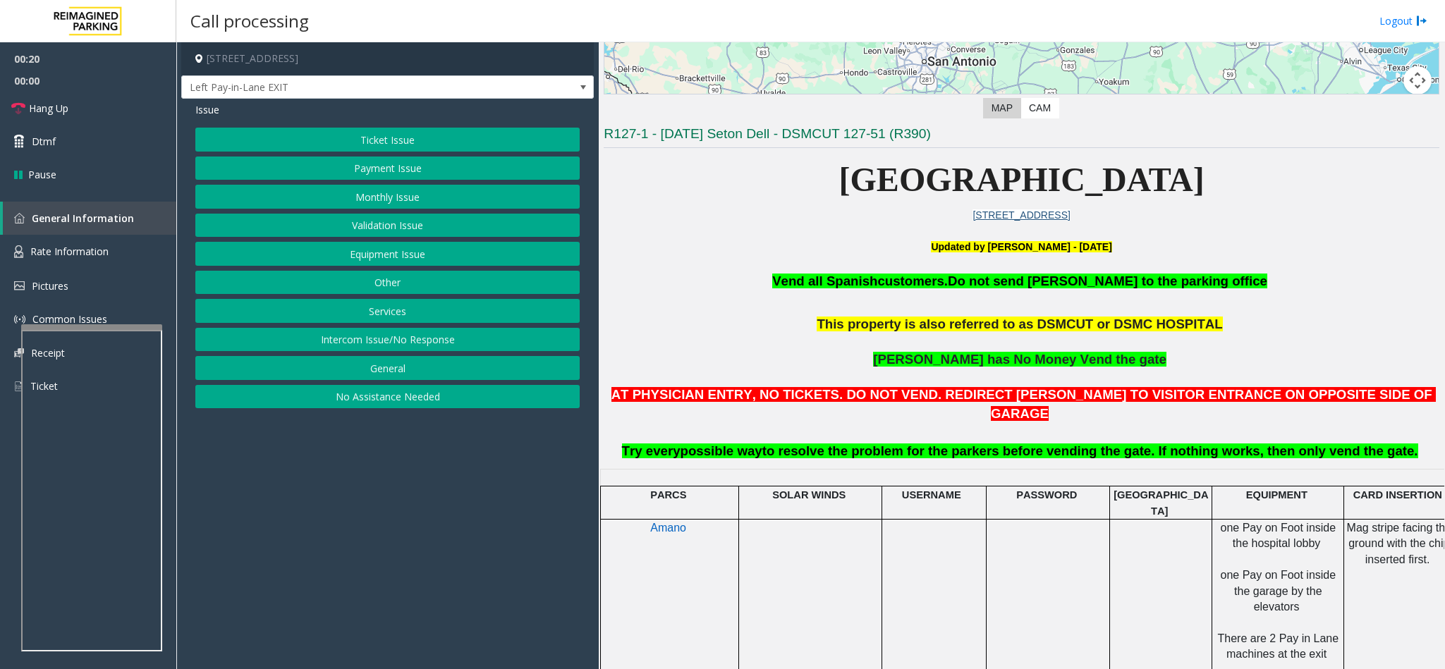
click at [381, 170] on button "Payment Issue" at bounding box center [387, 169] width 384 height 24
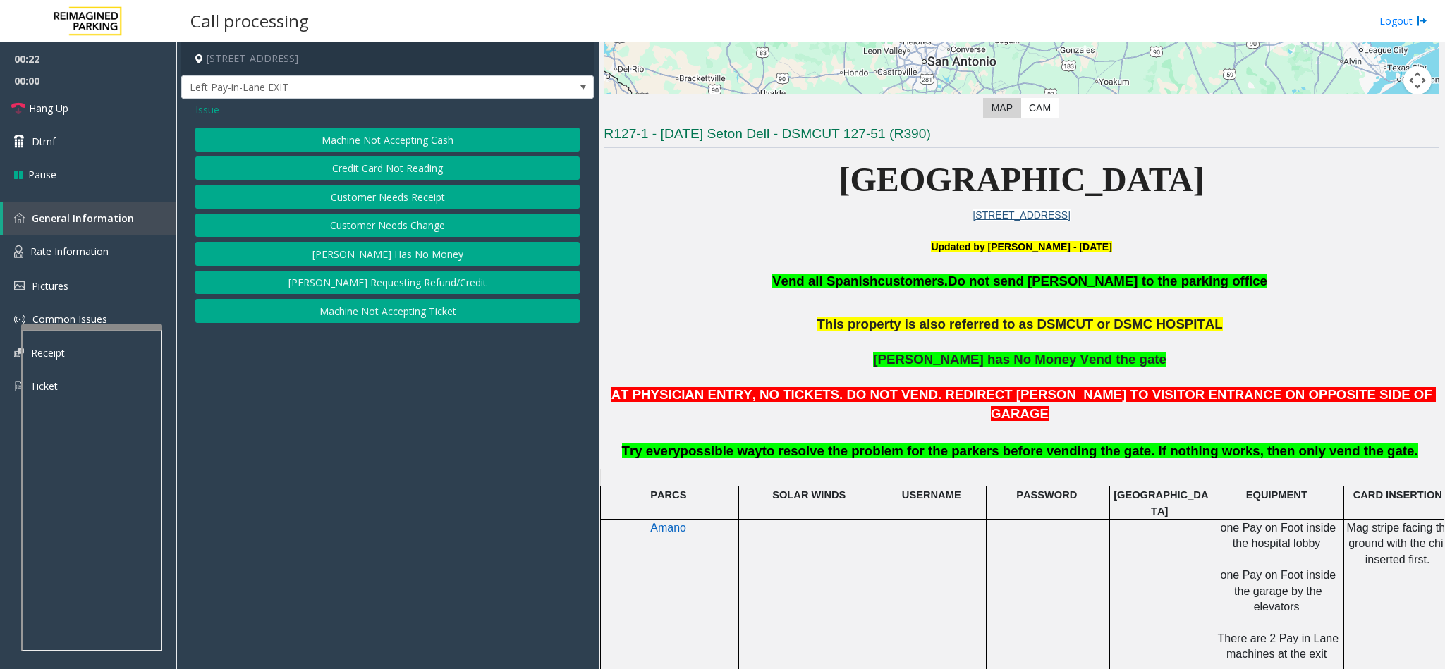
click at [417, 254] on button "[PERSON_NAME] Has No Money" at bounding box center [387, 254] width 384 height 24
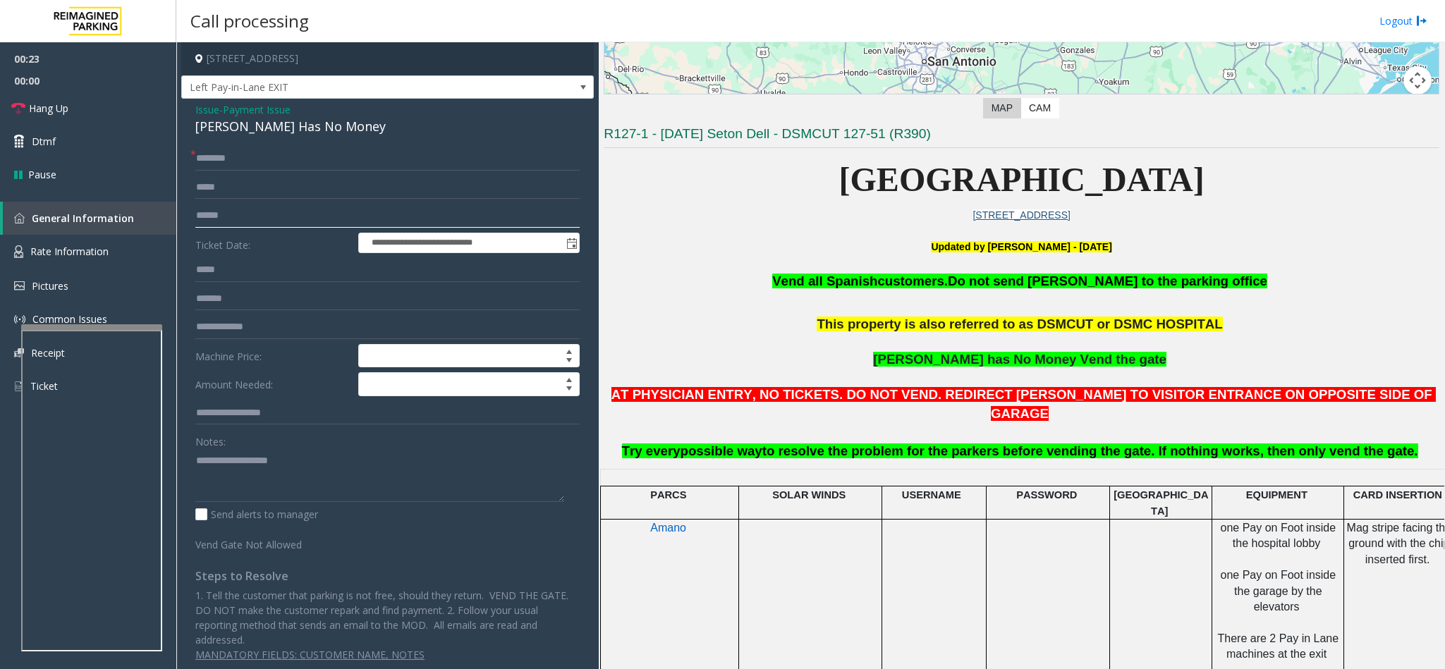
click at [242, 214] on input "text" at bounding box center [387, 216] width 384 height 24
drag, startPoint x: 338, startPoint y: 128, endPoint x: 190, endPoint y: 108, distance: 149.4
click at [190, 108] on div "**********" at bounding box center [387, 388] width 413 height 578
copy div "Issue - Payment Issue [PERSON_NAME] Has No Money"
paste textarea "**********"
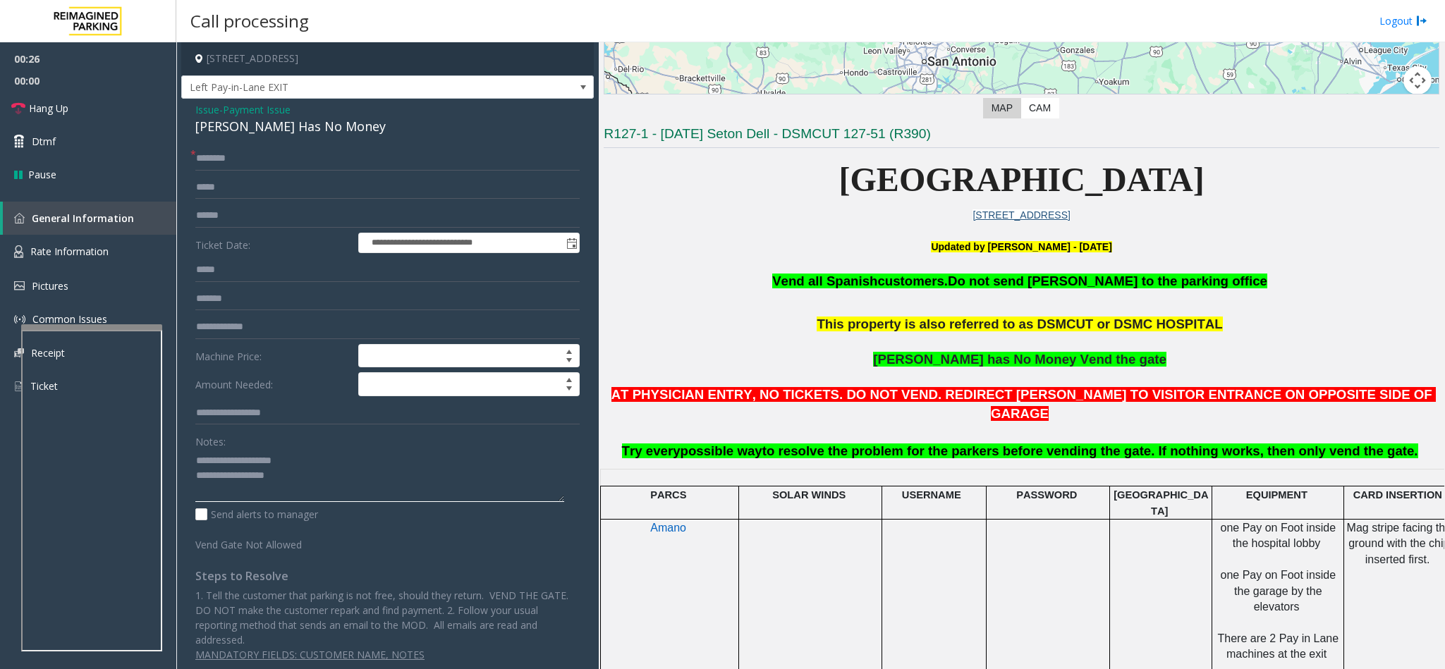
click at [257, 481] on textarea at bounding box center [379, 475] width 369 height 53
drag, startPoint x: 298, startPoint y: 468, endPoint x: 231, endPoint y: 461, distance: 68.0
click at [231, 461] on textarea at bounding box center [379, 475] width 369 height 53
click at [360, 478] on textarea at bounding box center [379, 475] width 369 height 53
type textarea "**********"
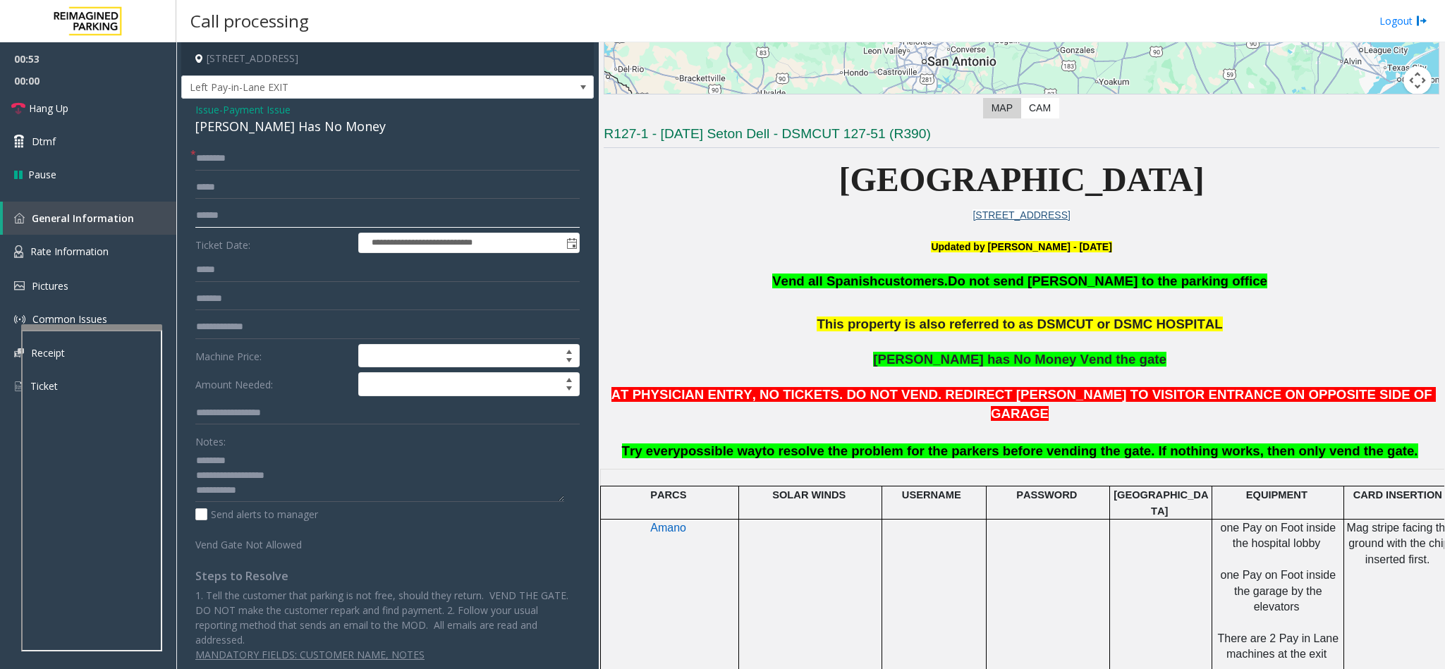
click at [250, 214] on input "text" at bounding box center [387, 216] width 384 height 24
click at [271, 202] on form "**********" at bounding box center [387, 349] width 384 height 405
click at [258, 210] on input "text" at bounding box center [387, 216] width 384 height 24
type input "******"
click at [278, 489] on textarea at bounding box center [379, 475] width 369 height 53
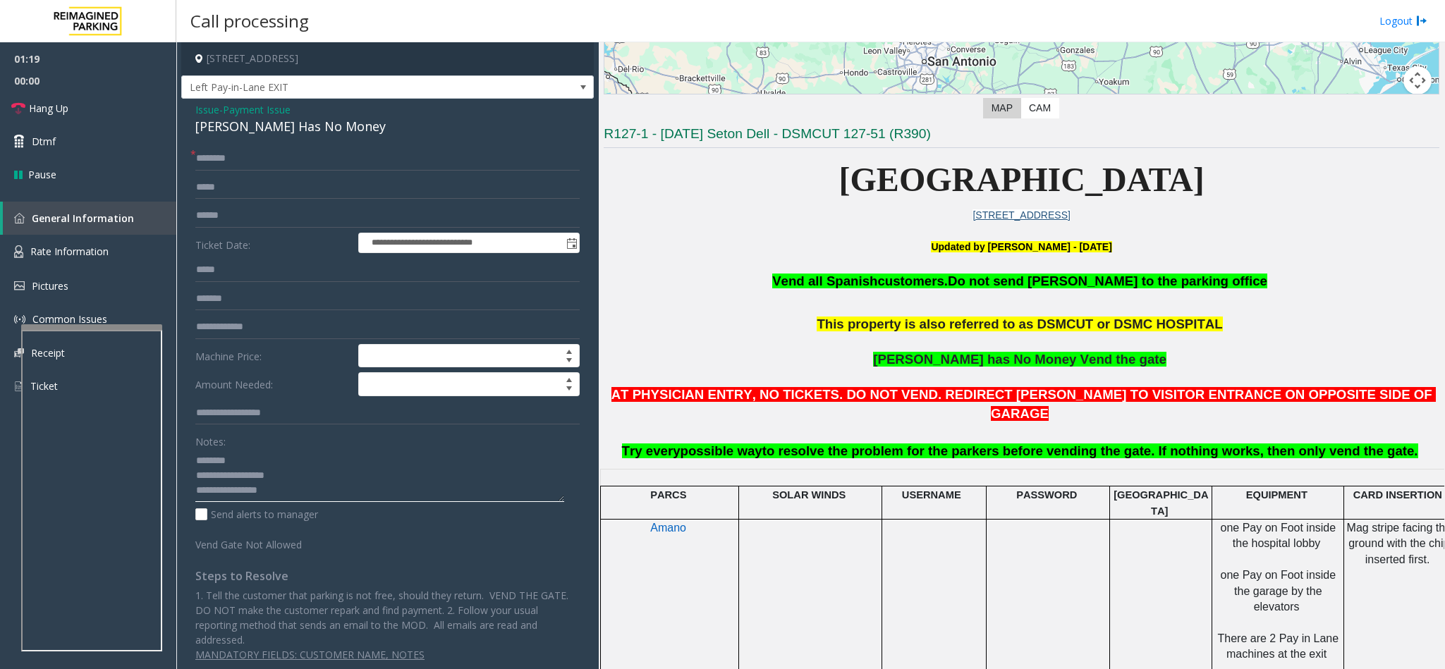
type textarea "**********"
click at [241, 159] on input "text" at bounding box center [387, 159] width 384 height 24
click at [248, 153] on input "text" at bounding box center [387, 159] width 384 height 24
type input "*******"
click at [267, 112] on span "Payment Issue" at bounding box center [257, 109] width 68 height 15
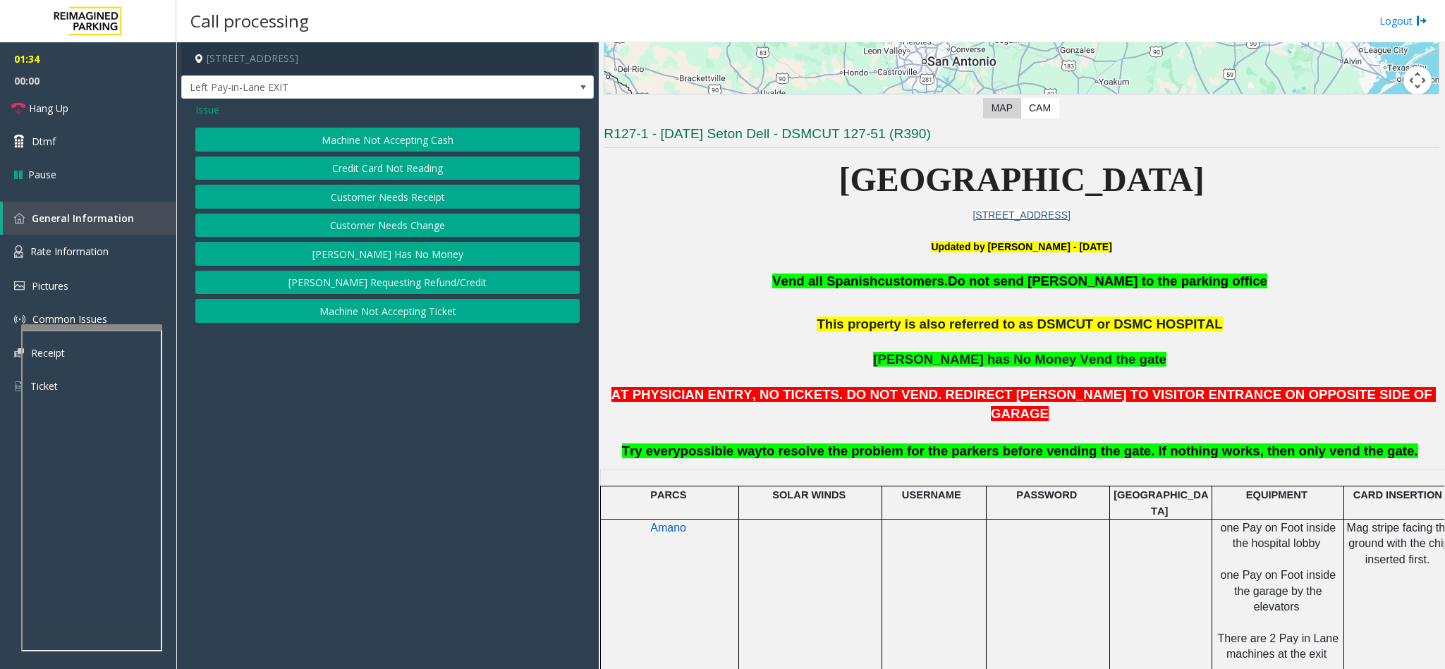
click at [195, 109] on span "Issue" at bounding box center [207, 109] width 24 height 15
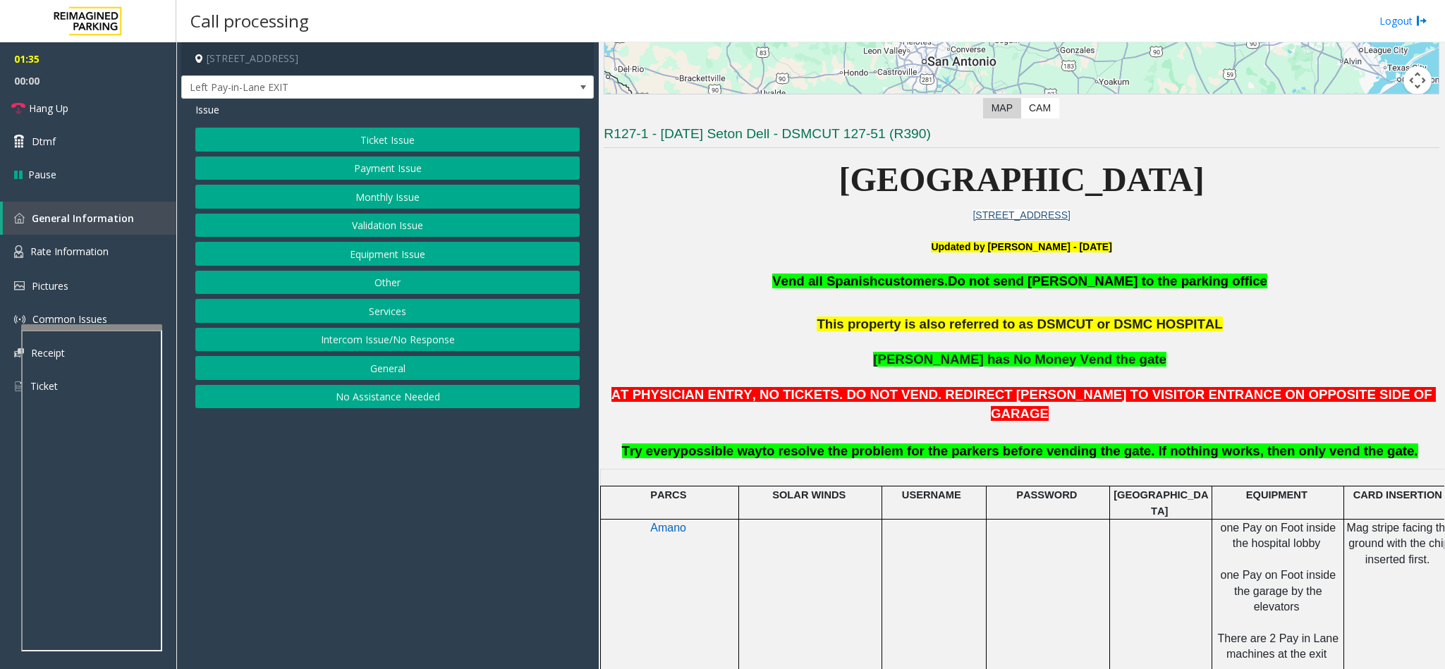
click at [335, 140] on button "Ticket Issue" at bounding box center [387, 140] width 384 height 24
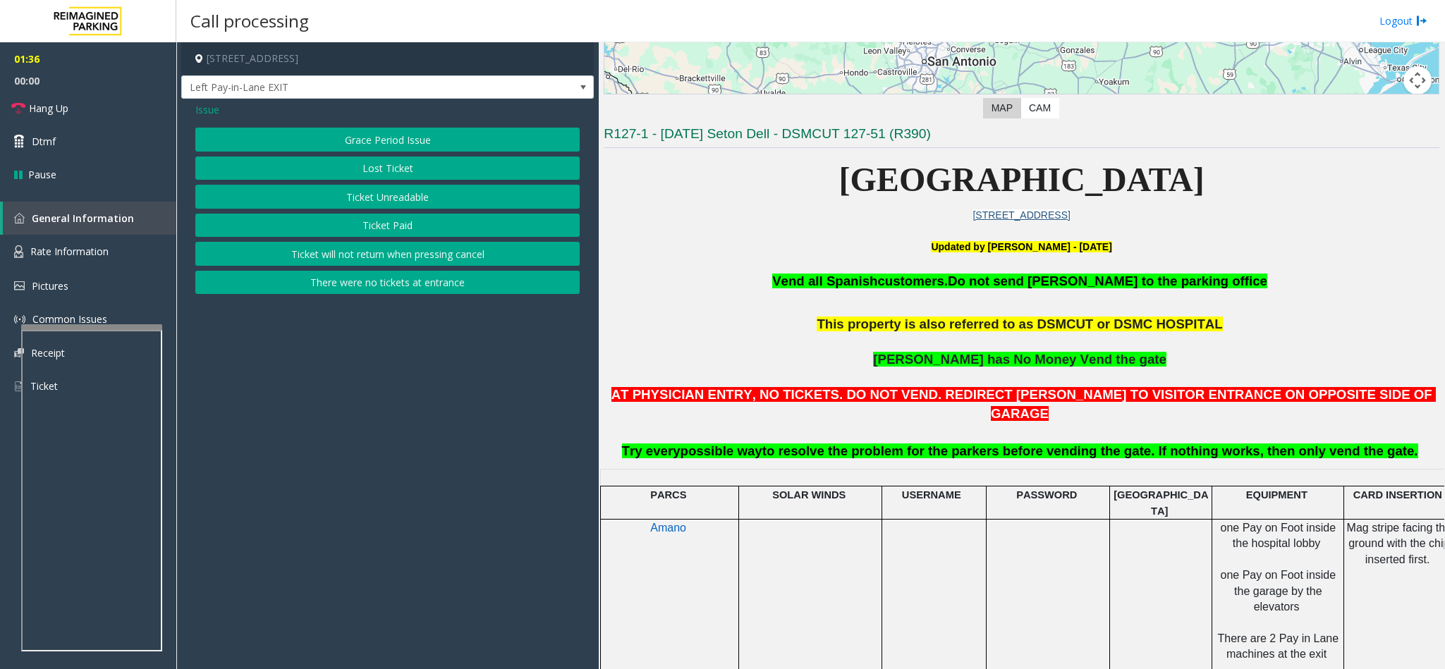
click at [322, 146] on button "Grace Period Issue" at bounding box center [387, 140] width 384 height 24
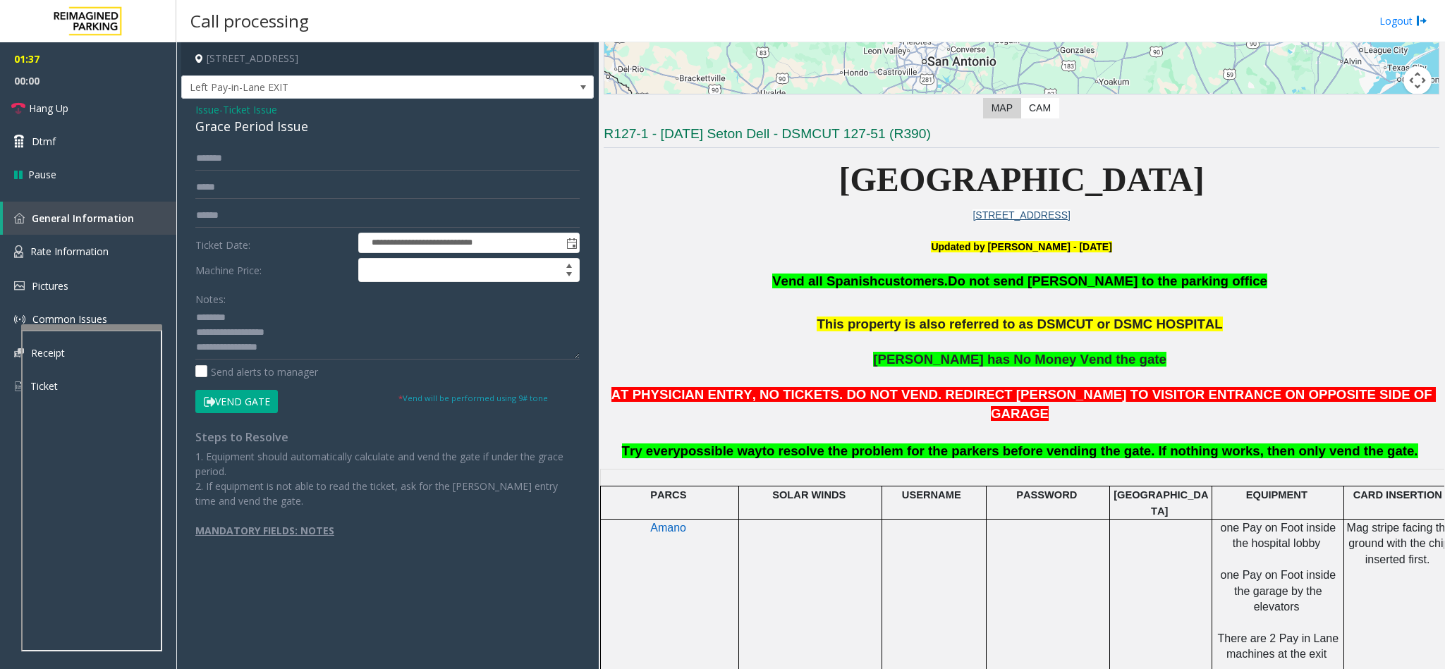
click at [240, 398] on button "Vend Gate" at bounding box center [236, 402] width 83 height 24
click at [260, 104] on span "Ticket Issue" at bounding box center [250, 109] width 54 height 15
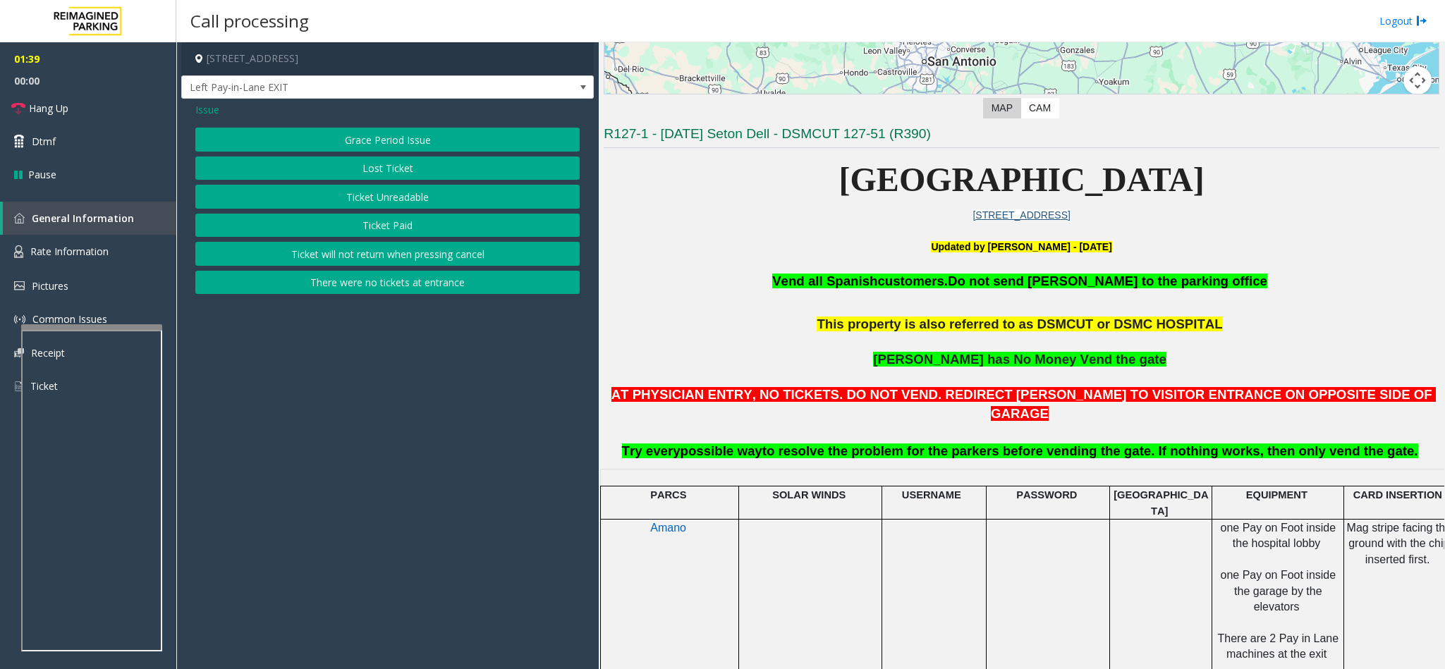
click at [207, 109] on span "Issue" at bounding box center [207, 109] width 24 height 15
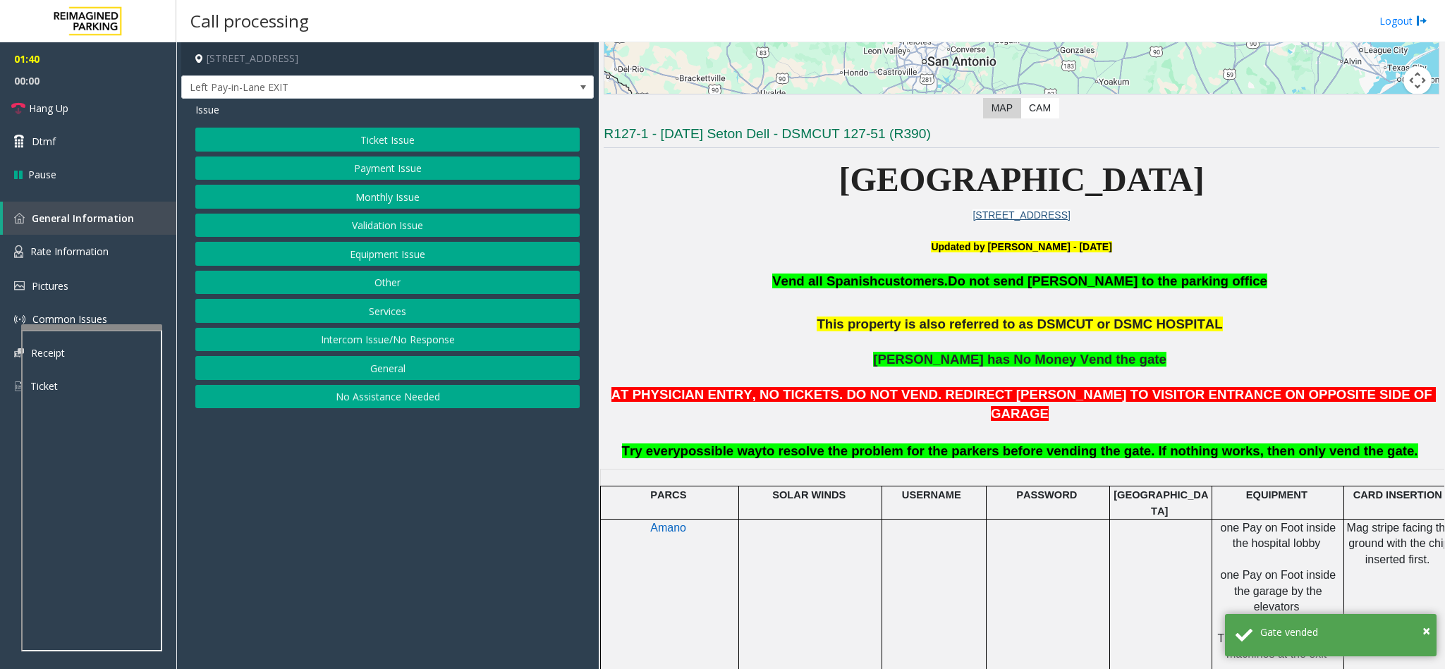
click at [385, 173] on button "Payment Issue" at bounding box center [387, 169] width 384 height 24
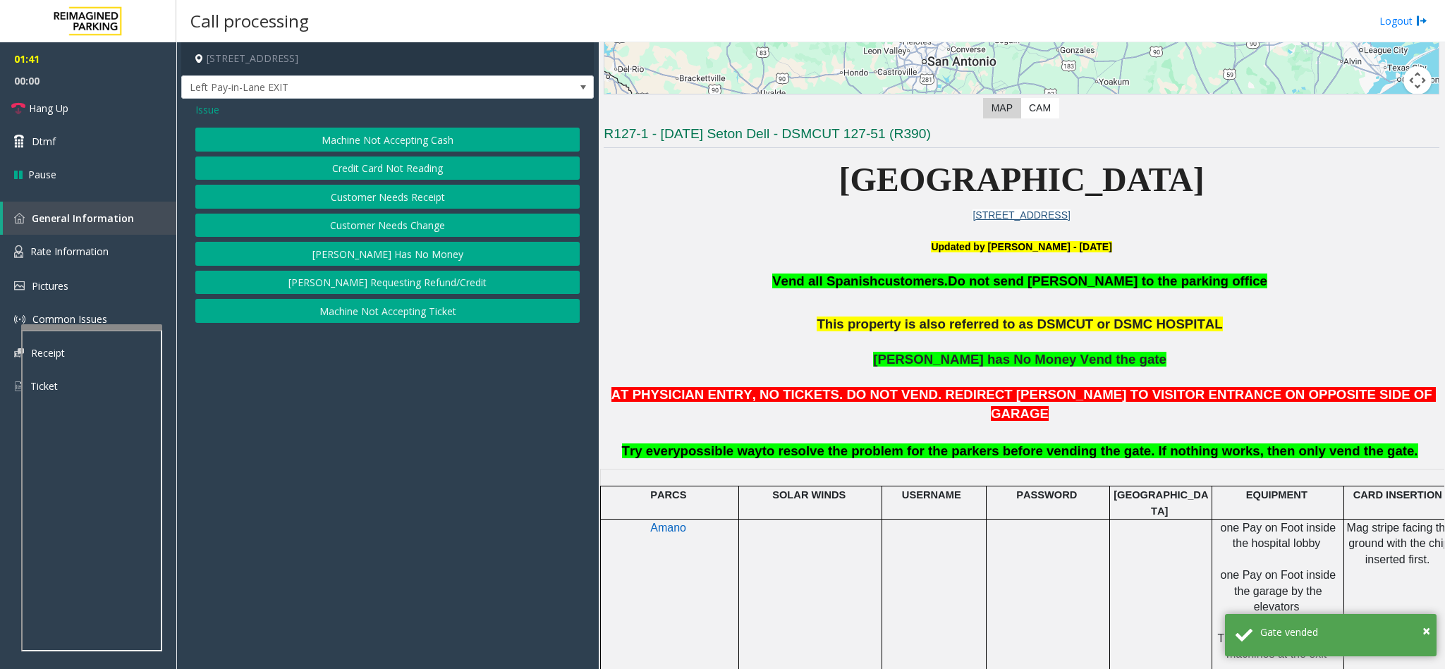
click at [411, 260] on button "[PERSON_NAME] Has No Money" at bounding box center [387, 254] width 384 height 24
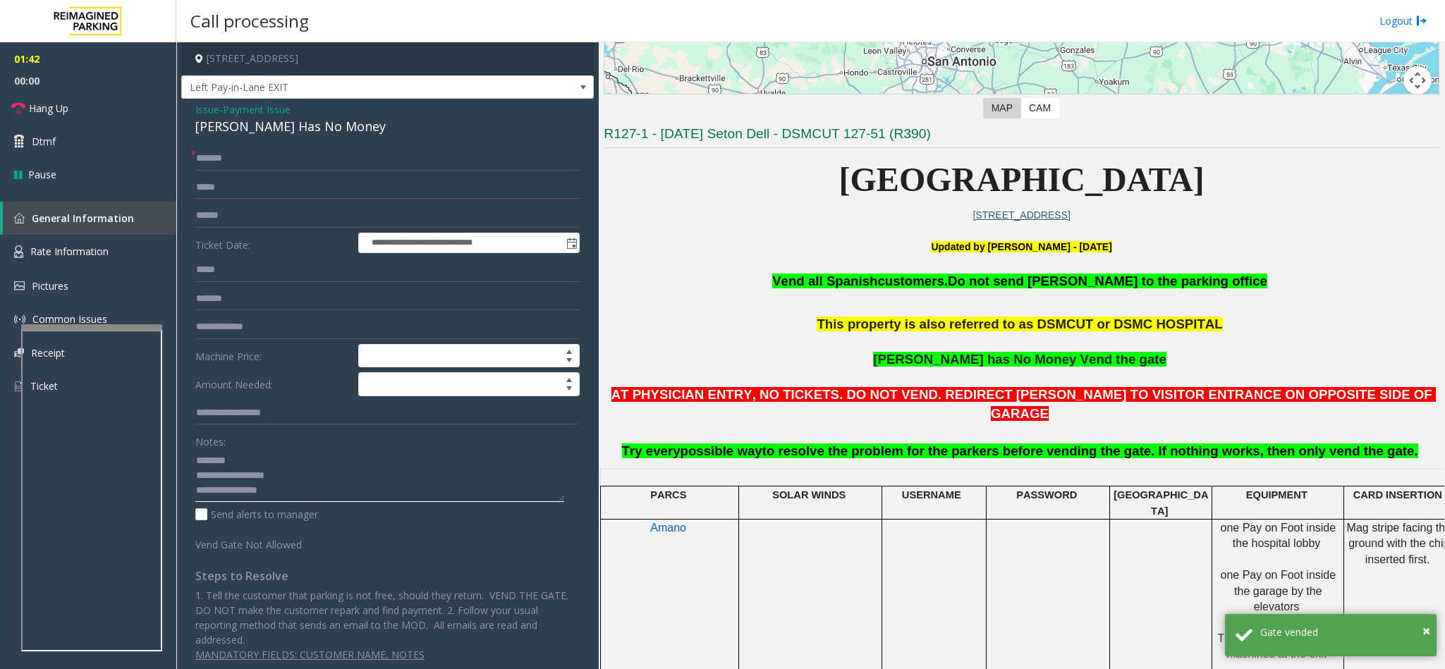
click at [307, 493] on textarea at bounding box center [379, 475] width 369 height 53
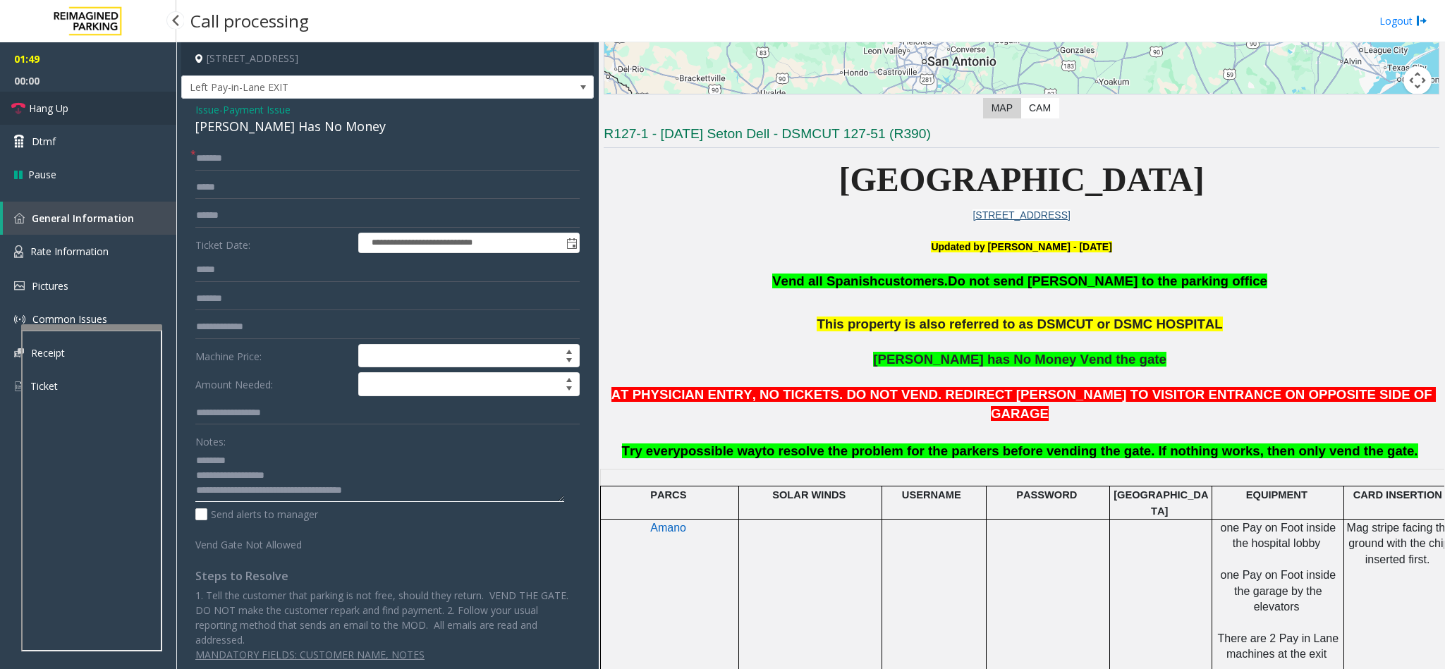
type textarea "**********"
click at [116, 113] on link "Hang Up" at bounding box center [88, 108] width 176 height 33
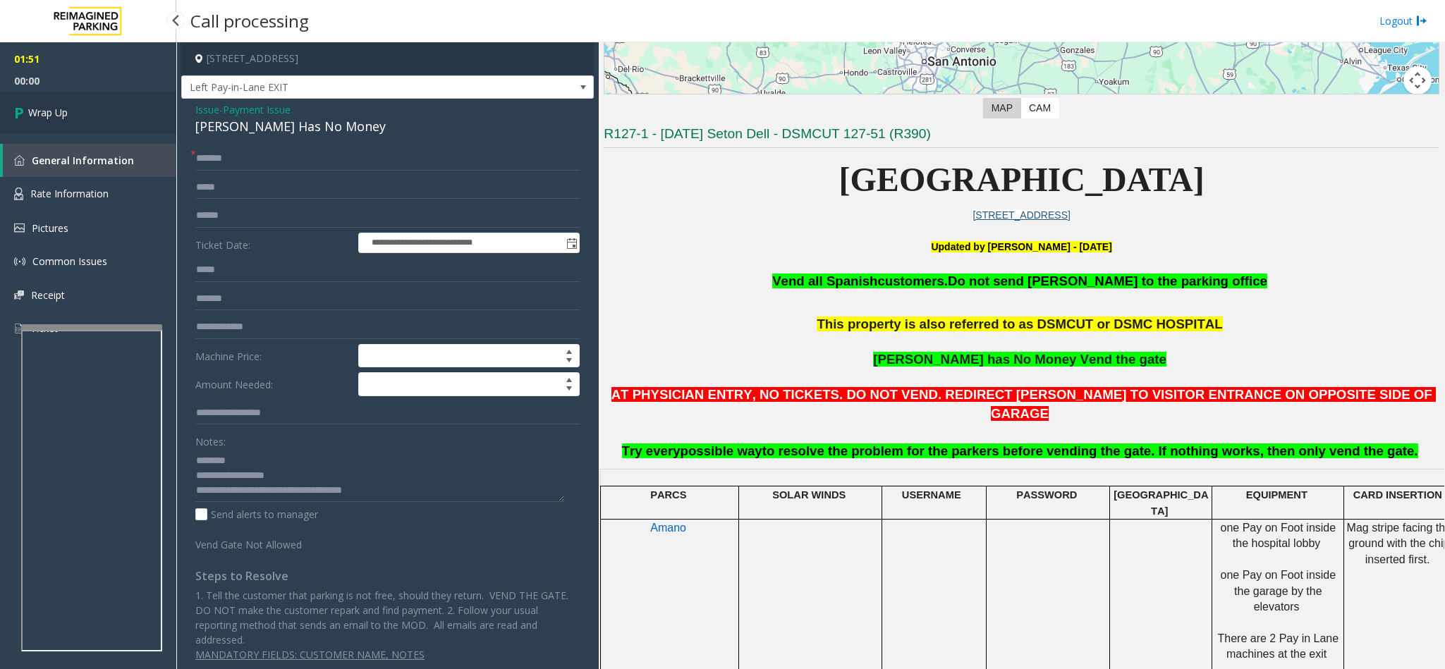
click at [116, 113] on link "Wrap Up" at bounding box center [88, 113] width 176 height 42
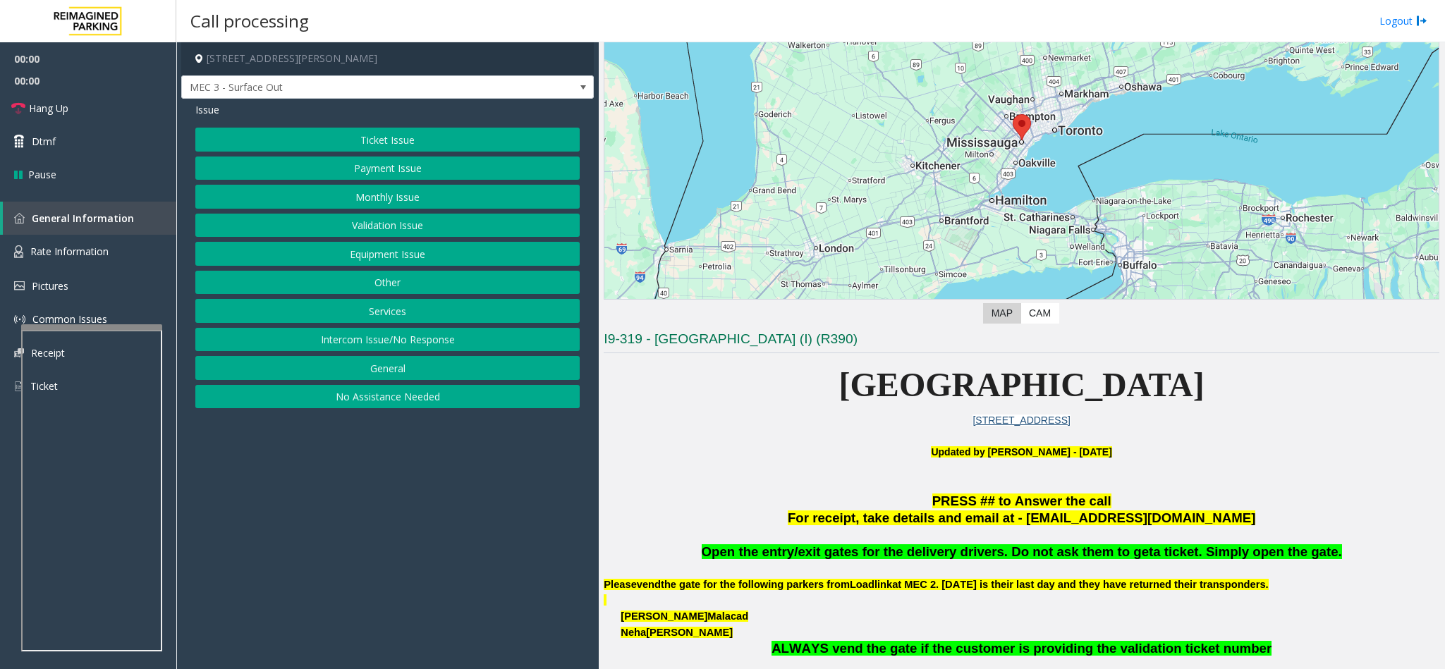
scroll to position [106, 0]
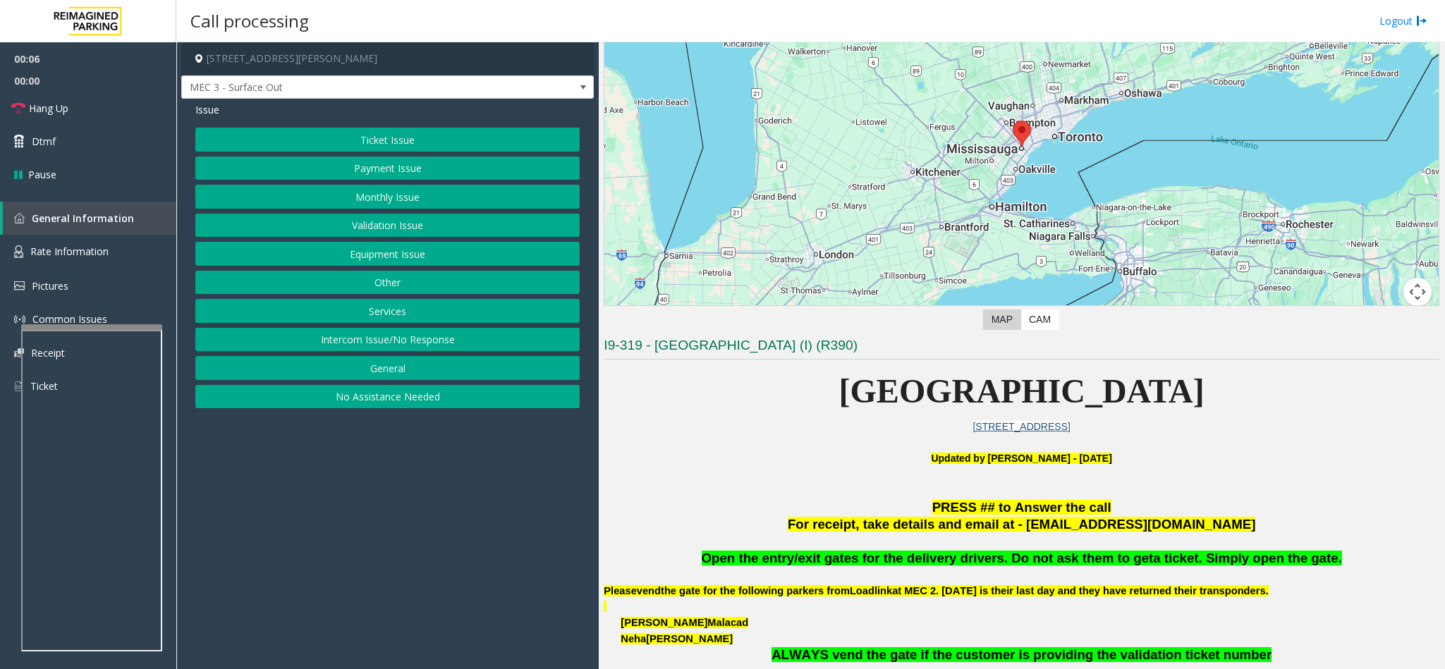
click at [396, 313] on button "Services" at bounding box center [387, 311] width 384 height 24
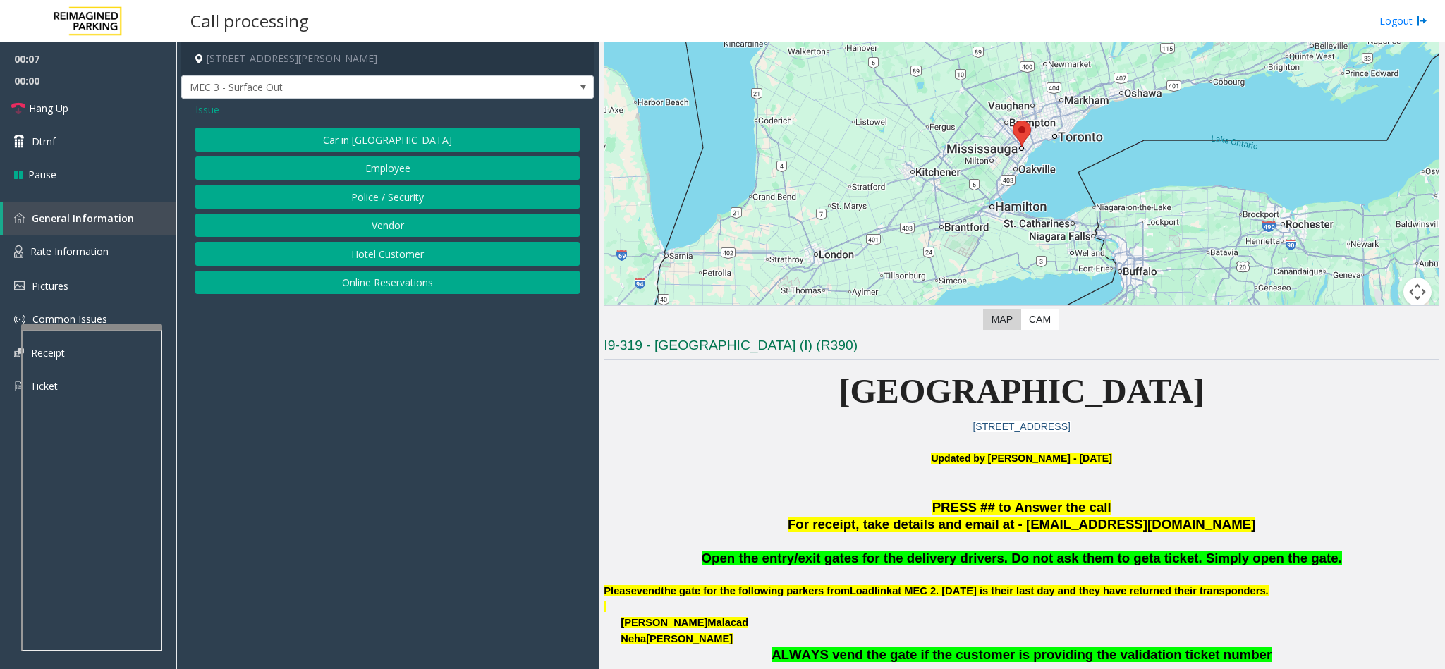
click at [386, 222] on button "Vendor" at bounding box center [387, 226] width 384 height 24
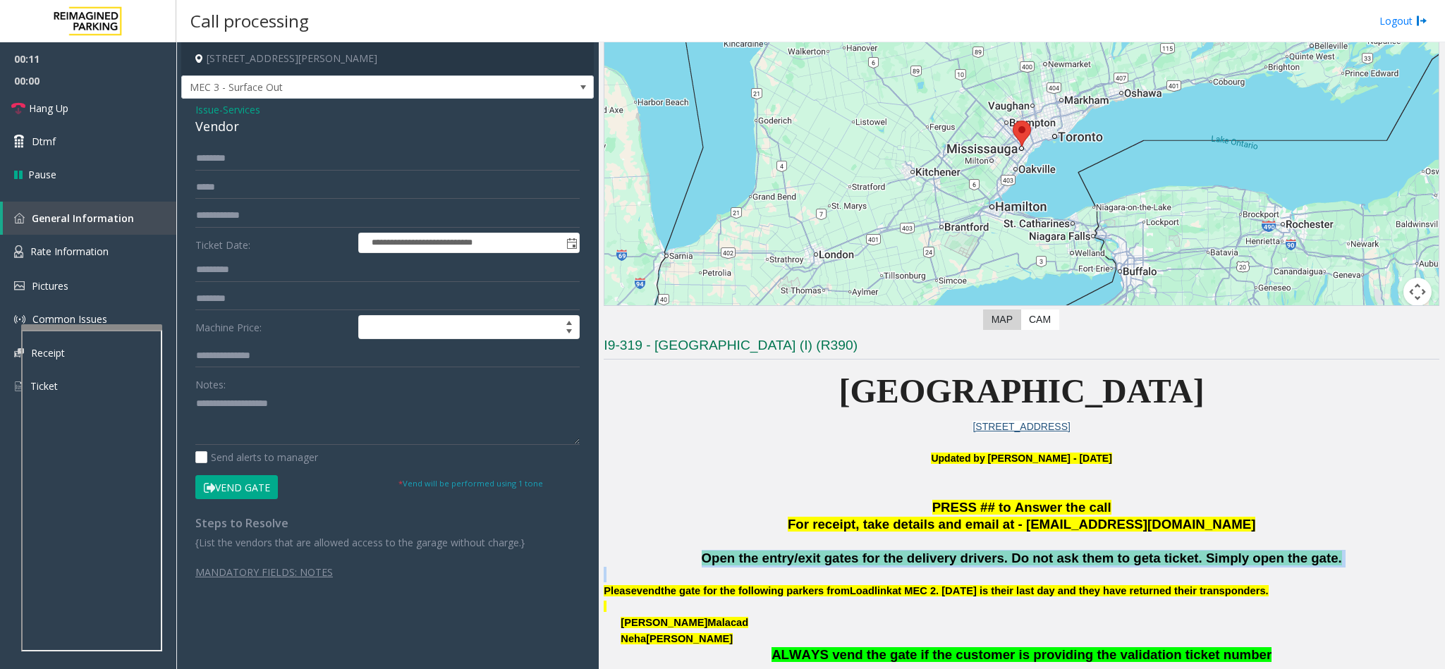
drag, startPoint x: 1306, startPoint y: 549, endPoint x: 1344, endPoint y: 574, distance: 45.8
copy div "Open the entry/exit gates for the delivery drivers. Do not ask them to get a ti…"
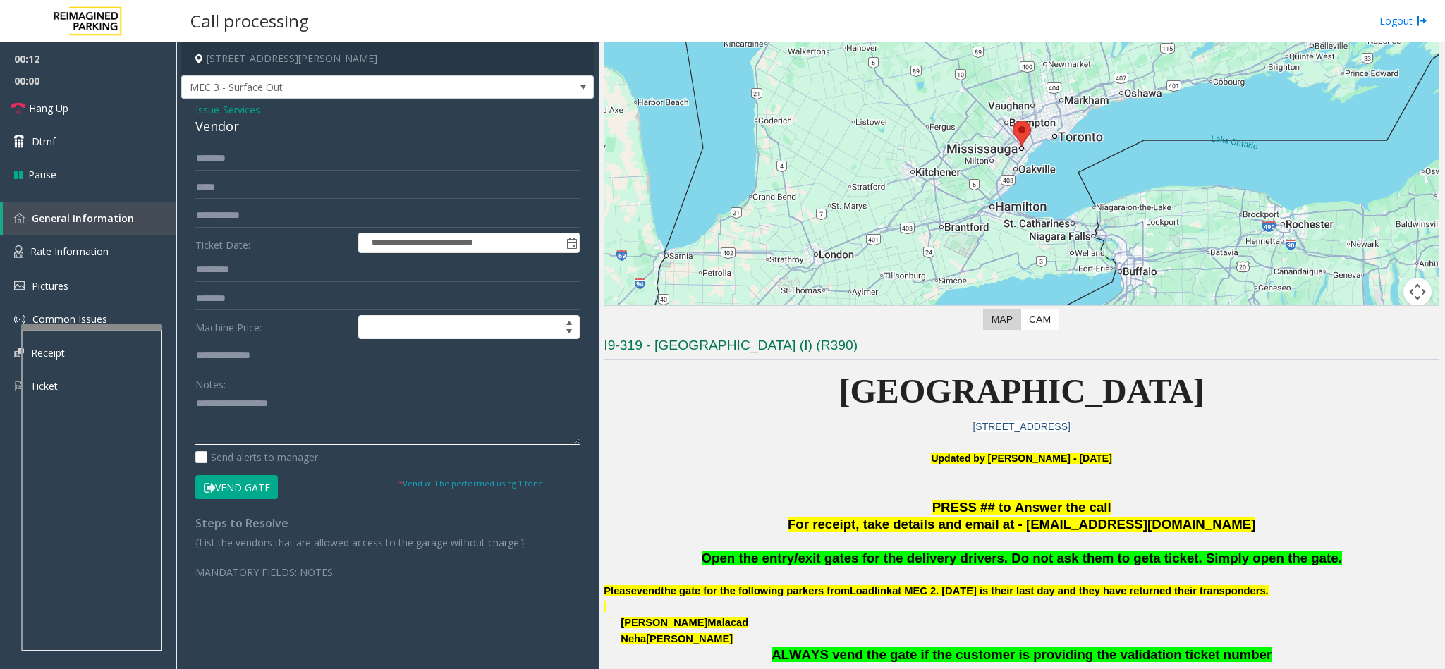
paste textarea "**********"
click at [269, 409] on textarea at bounding box center [387, 418] width 384 height 53
type textarea "**********"
click at [267, 146] on div "**********" at bounding box center [387, 354] width 413 height 510
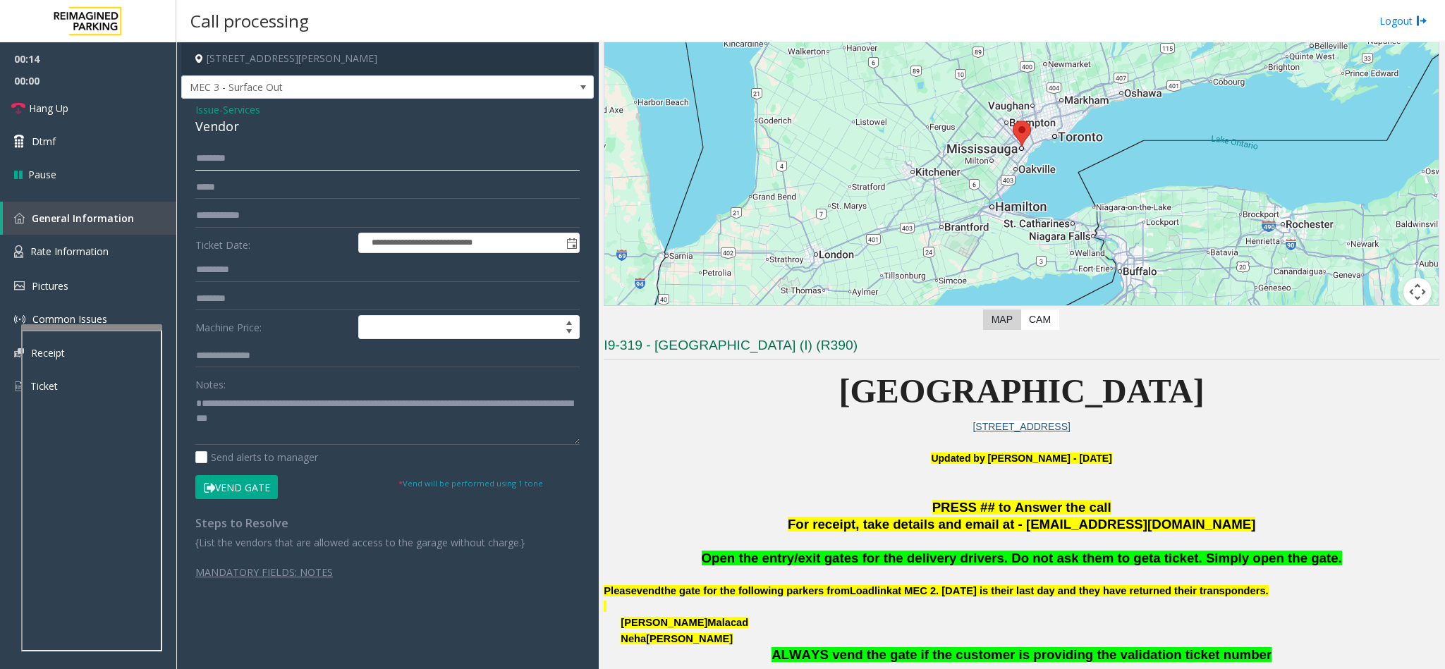
click at [259, 153] on input "text" at bounding box center [387, 159] width 384 height 24
type input "******"
click at [248, 485] on button "Vend Gate" at bounding box center [236, 487] width 83 height 24
click at [104, 106] on link "Hang Up" at bounding box center [88, 108] width 176 height 33
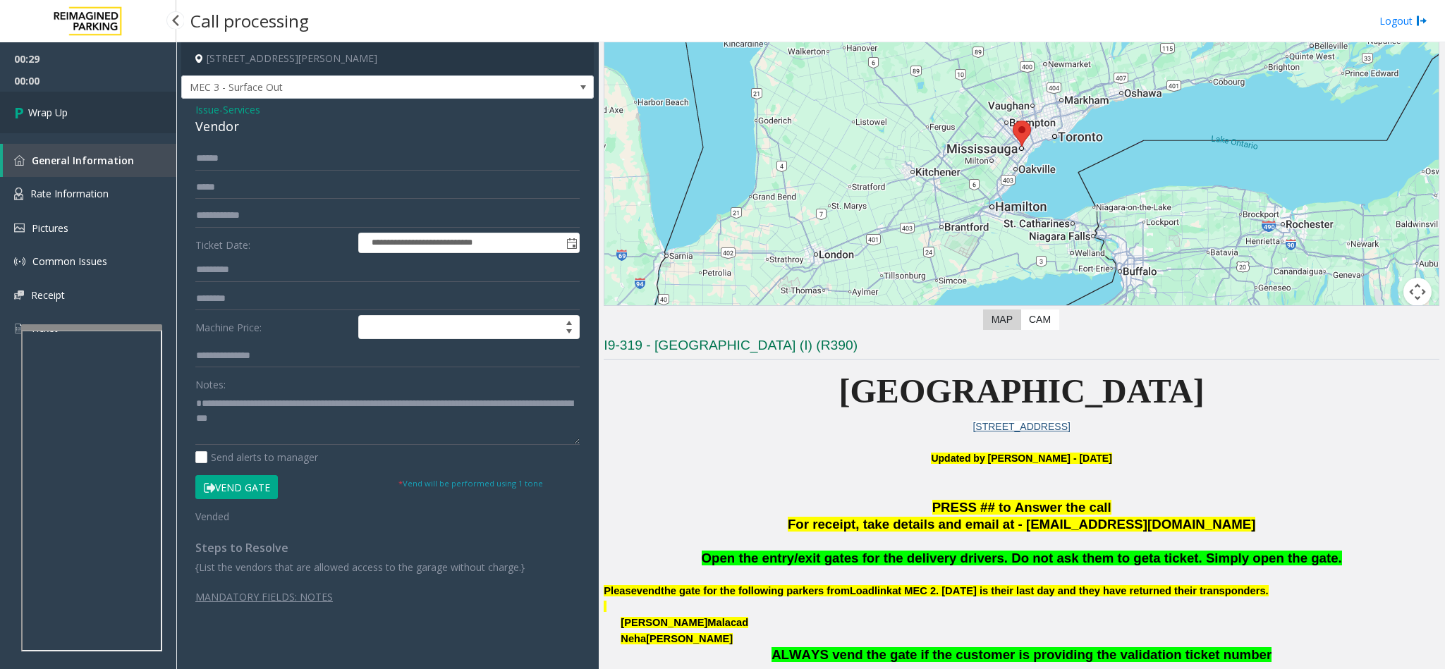
click at [104, 106] on link "Wrap Up" at bounding box center [88, 113] width 176 height 42
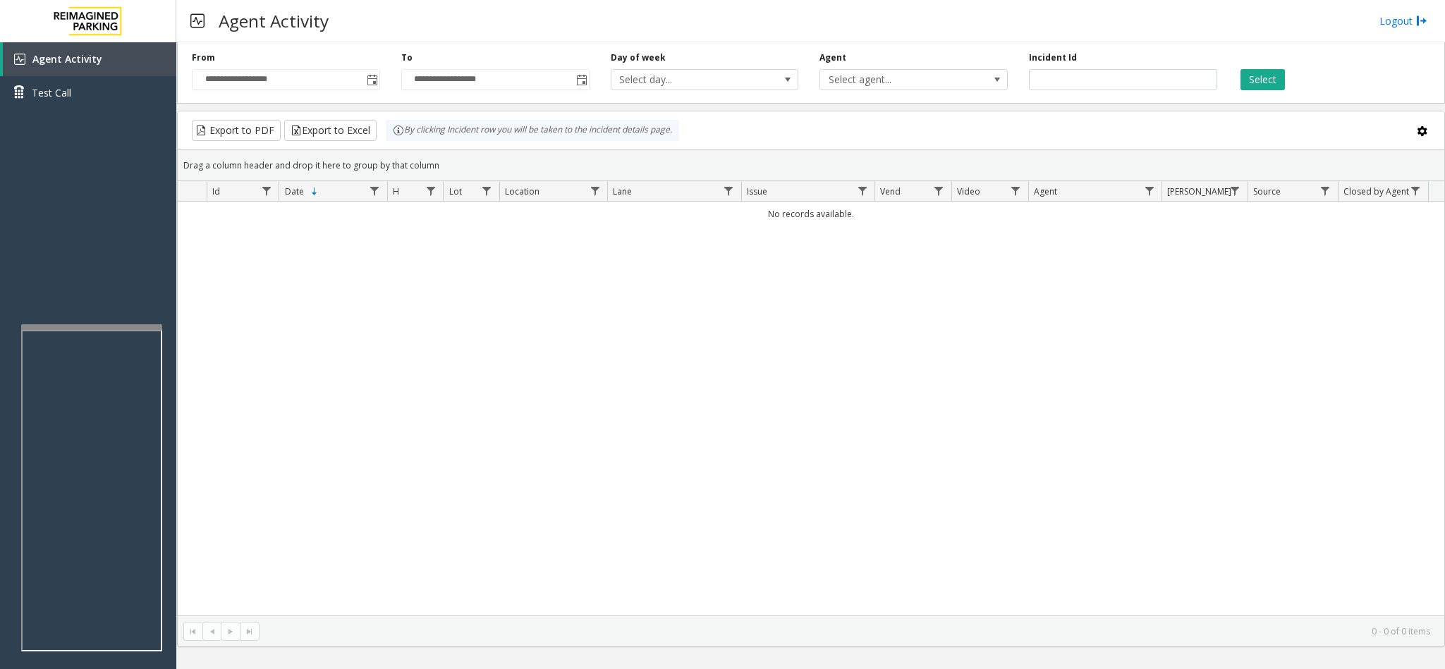
drag, startPoint x: 754, startPoint y: 214, endPoint x: 872, endPoint y: 218, distance: 117.8
click at [872, 218] on td "No records available." at bounding box center [811, 214] width 1266 height 25
click at [863, 280] on div "No records available." at bounding box center [811, 409] width 1266 height 414
click at [717, 400] on div "No records available." at bounding box center [811, 409] width 1266 height 414
click at [707, 398] on div "No records available." at bounding box center [811, 409] width 1266 height 414
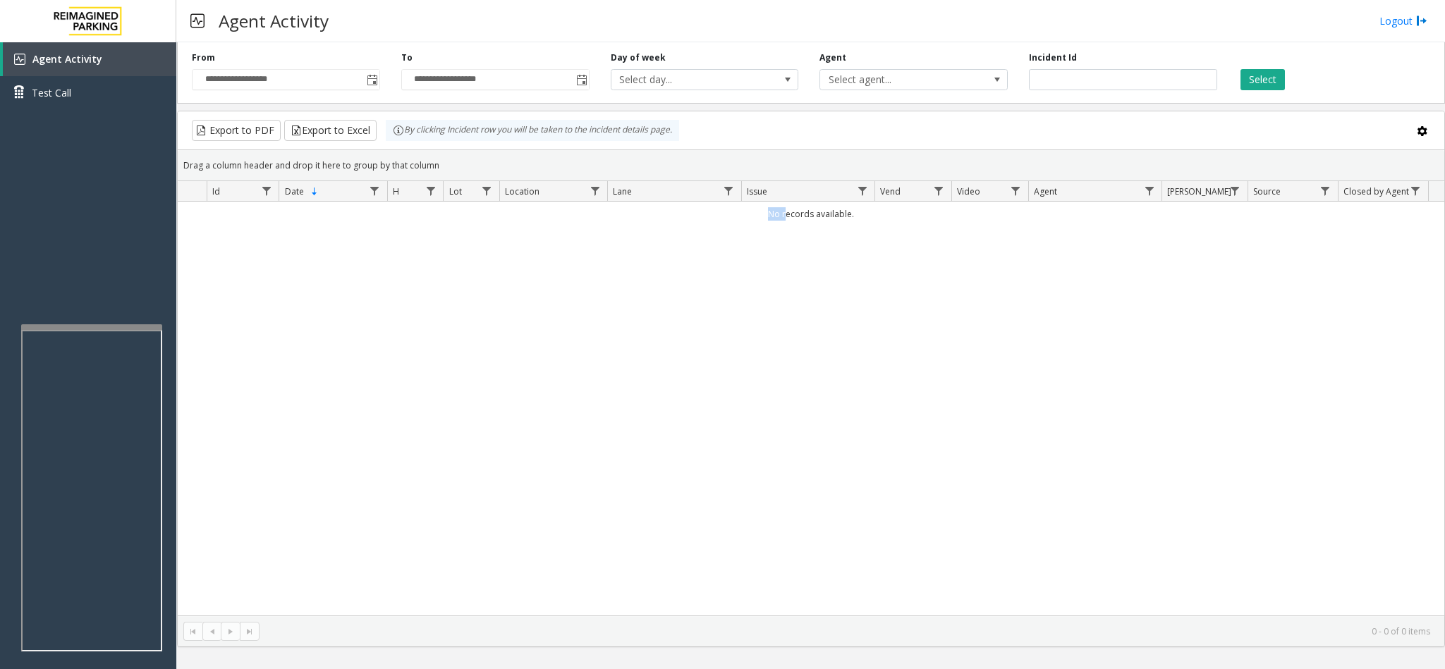
click at [707, 398] on div "No records available." at bounding box center [811, 409] width 1266 height 414
click at [736, 231] on div "No records available." at bounding box center [811, 409] width 1266 height 414
drag, startPoint x: 740, startPoint y: 222, endPoint x: 868, endPoint y: 224, distance: 127.6
click at [868, 224] on td "No records available." at bounding box center [811, 214] width 1266 height 25
click at [851, 326] on div "No records available." at bounding box center [811, 409] width 1266 height 414
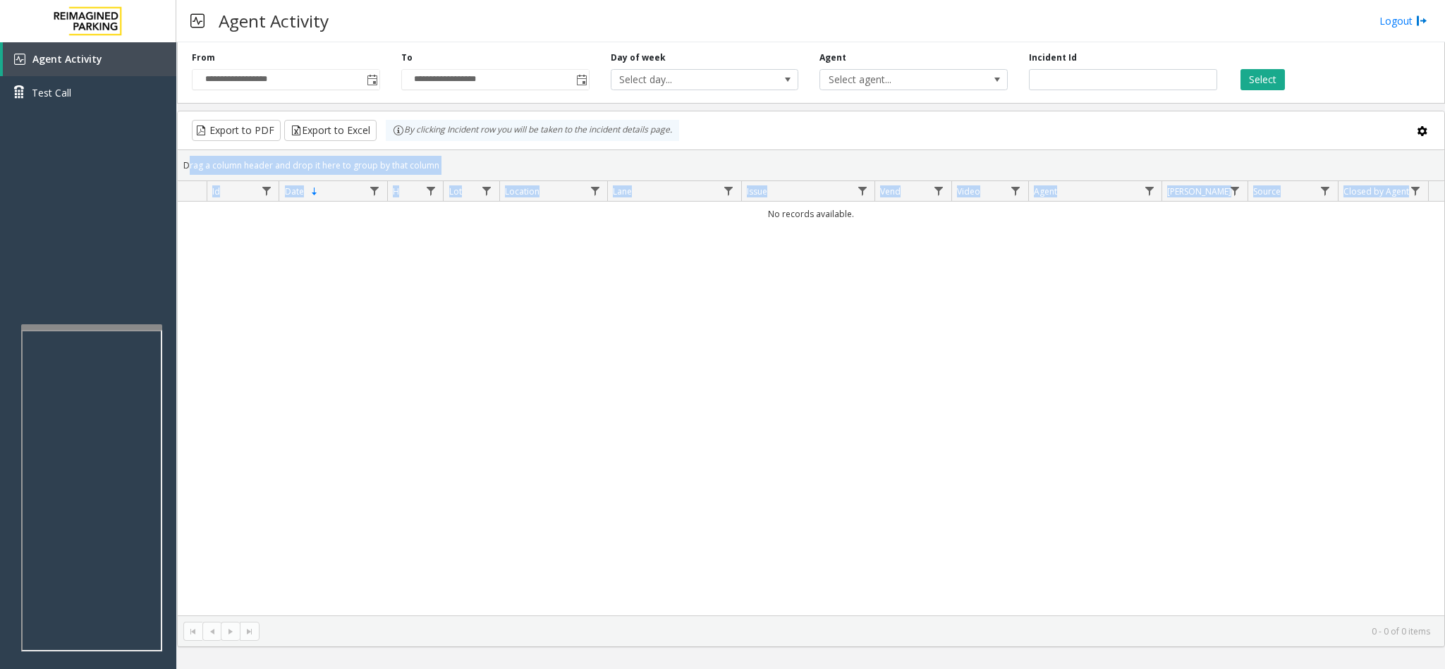
drag, startPoint x: 187, startPoint y: 161, endPoint x: 1037, endPoint y: 245, distance: 854.6
click at [1037, 245] on kendo-grid "Export to PDF Export to Excel By clicking Incident row you will be taken to the…" at bounding box center [811, 379] width 1268 height 537
click at [884, 258] on body "**********" at bounding box center [722, 334] width 1445 height 669
click at [831, 293] on div "No records available." at bounding box center [811, 409] width 1266 height 414
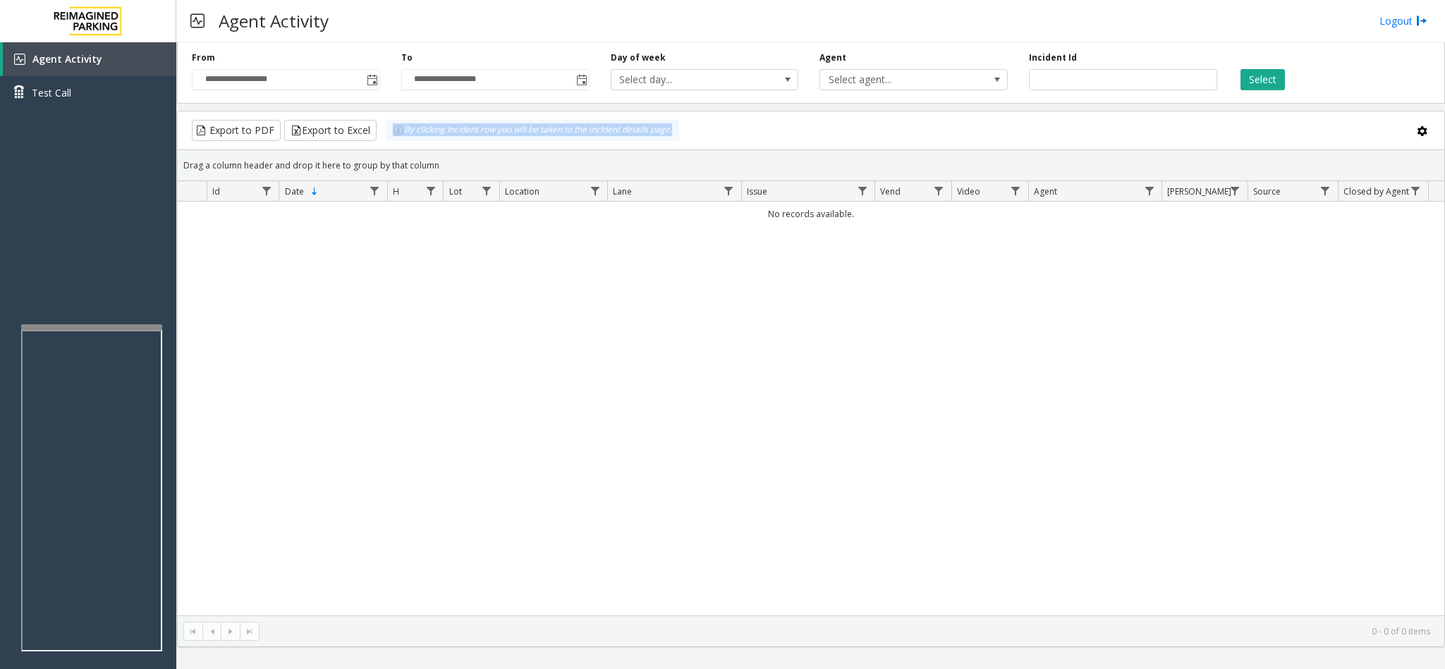
drag, startPoint x: 699, startPoint y: 140, endPoint x: 489, endPoint y: 116, distance: 210.8
click at [491, 115] on kendo-grid-toolbar "Export to PDF Export to Excel By clicking Incident row you will be taken to the…" at bounding box center [811, 130] width 1266 height 39
click at [738, 154] on div "Drag a column header and drop it here to group by that column" at bounding box center [811, 165] width 1266 height 25
click at [739, 154] on div "Drag a column header and drop it here to group by that column" at bounding box center [811, 165] width 1266 height 25
click at [777, 113] on kendo-grid-toolbar "Export to PDF Export to Excel By clicking Incident row you will be taken to the…" at bounding box center [811, 130] width 1266 height 39
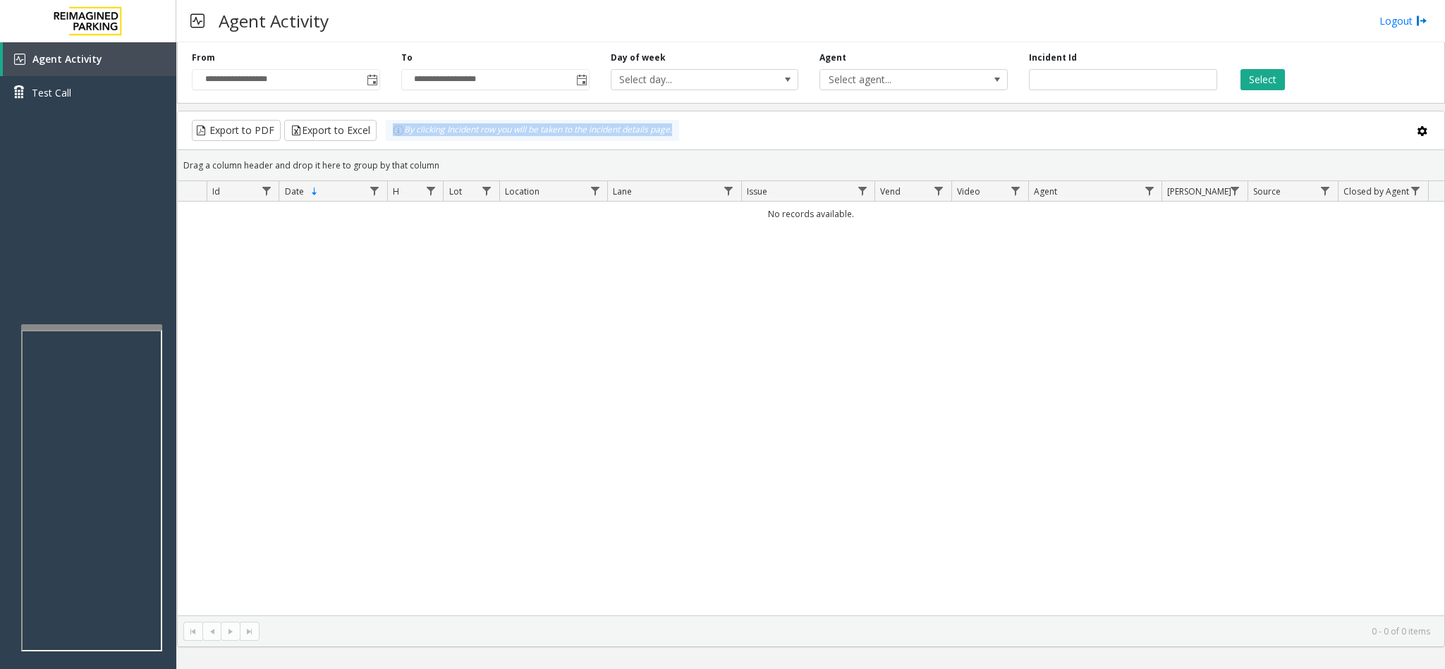
drag, startPoint x: 777, startPoint y: 113, endPoint x: 773, endPoint y: 136, distance: 23.7
click at [773, 136] on kendo-grid-toolbar "Export to PDF Export to Excel By clicking Incident row you will be taken to the…" at bounding box center [811, 130] width 1266 height 39
click at [791, 133] on div "Export to PDF Export to Excel By clicking Incident row you will be taken to the…" at bounding box center [811, 130] width 1242 height 21
click at [838, 140] on div "Export to PDF Export to Excel By clicking Incident row you will be taken to the…" at bounding box center [811, 130] width 1242 height 21
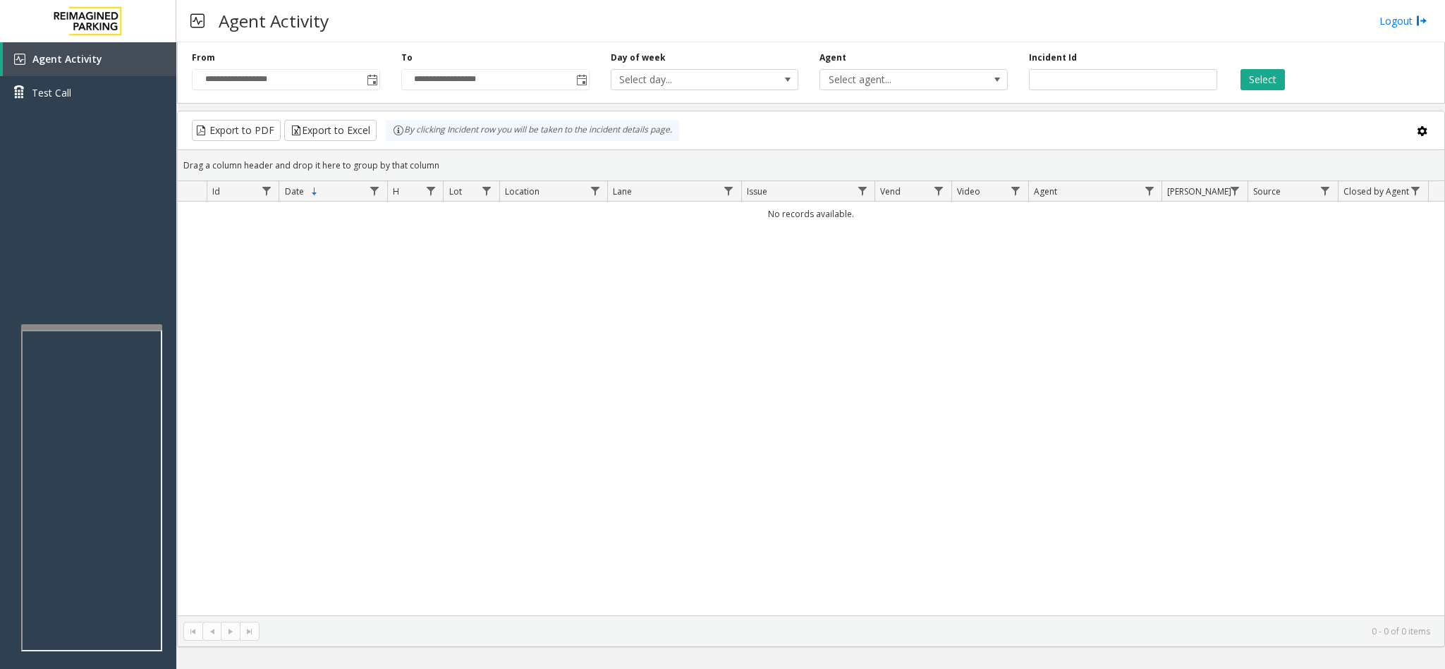
click at [836, 136] on div "Export to PDF Export to Excel By clicking Incident row you will be taken to the…" at bounding box center [811, 130] width 1242 height 21
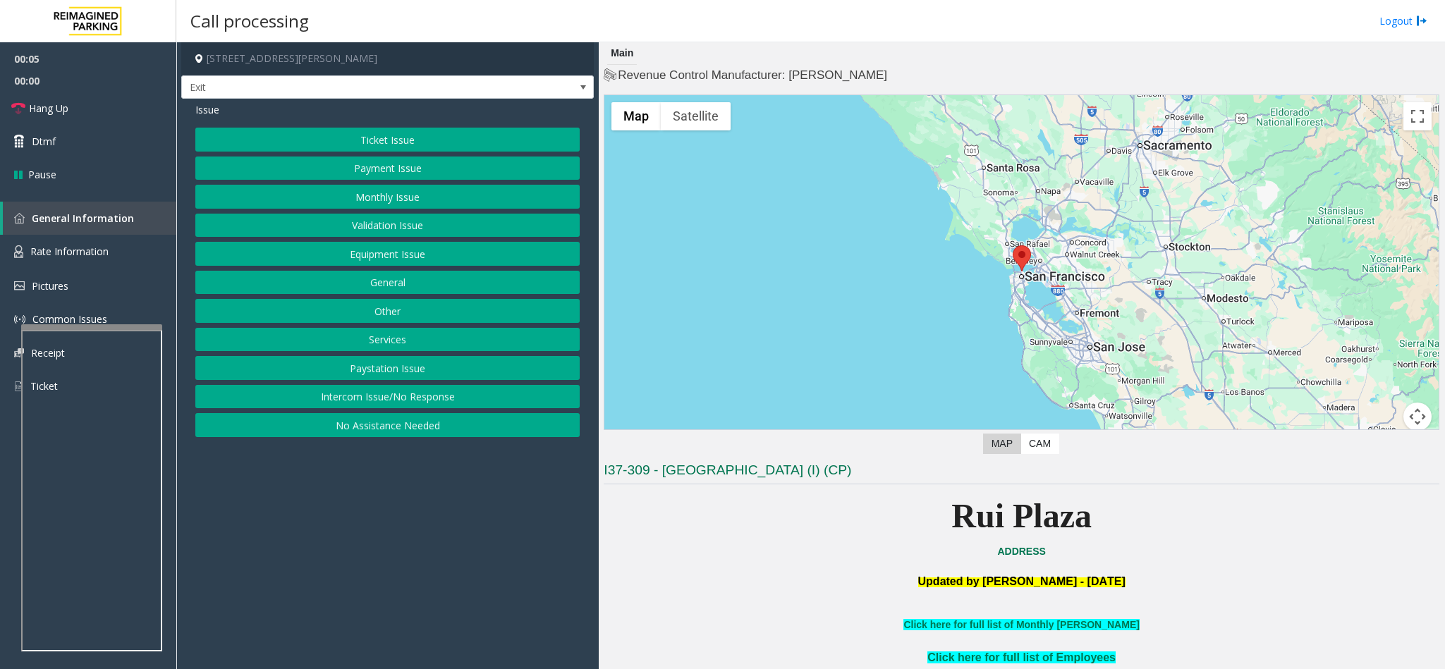
click at [406, 343] on button "Services" at bounding box center [387, 340] width 384 height 24
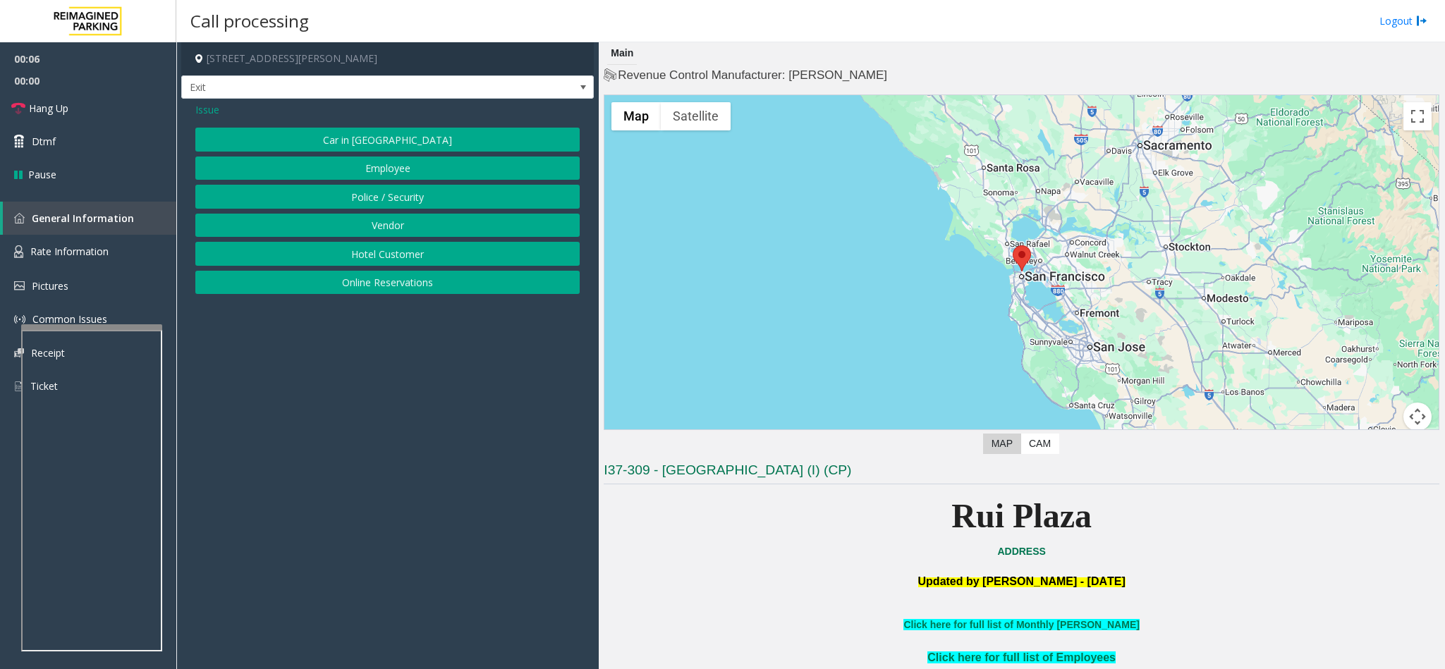
click at [375, 283] on button "Online Reservations" at bounding box center [387, 283] width 384 height 24
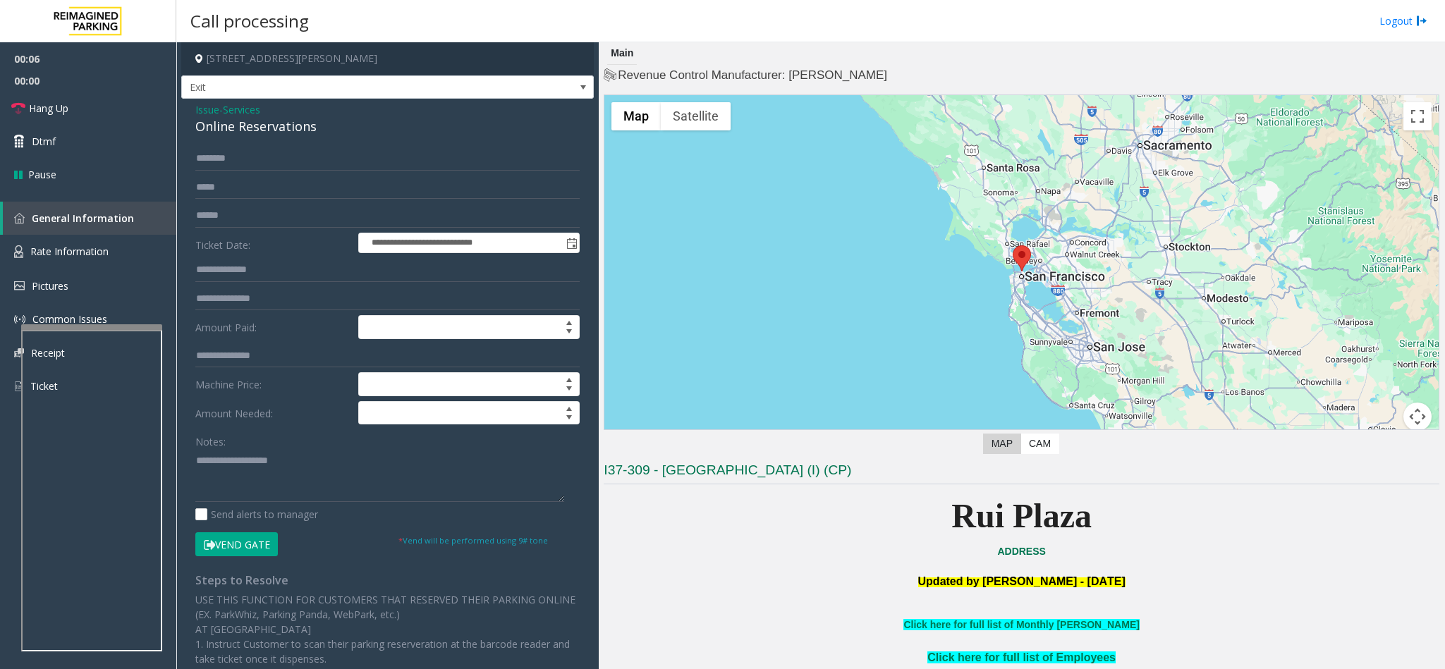
drag, startPoint x: 311, startPoint y: 123, endPoint x: 318, endPoint y: 128, distance: 8.6
click at [315, 125] on div "Online Reservations" at bounding box center [387, 126] width 384 height 19
drag, startPoint x: 322, startPoint y: 128, endPoint x: 189, endPoint y: 112, distance: 134.2
click at [189, 112] on div "**********" at bounding box center [387, 493] width 413 height 789
copy div "Issue - Services Online Reservations"
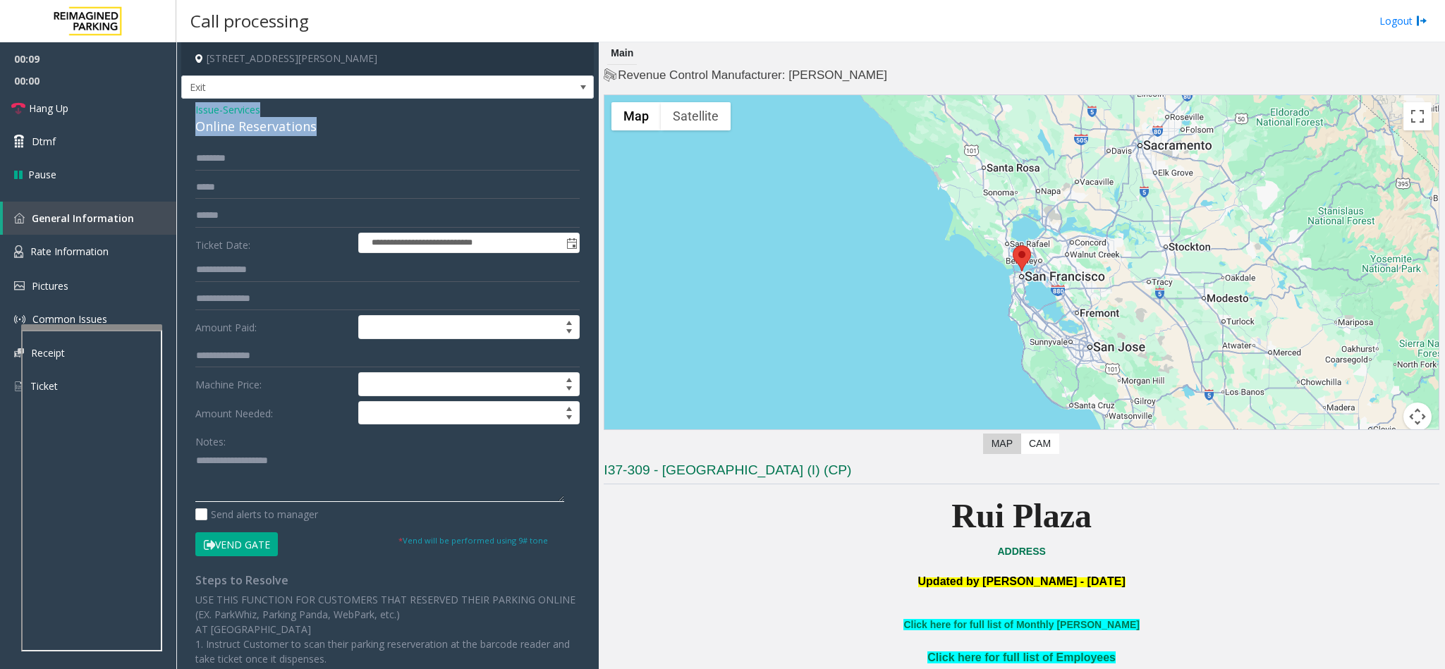
paste textarea "**********"
click at [274, 481] on textarea at bounding box center [379, 475] width 369 height 53
drag, startPoint x: 278, startPoint y: 468, endPoint x: 231, endPoint y: 466, distance: 47.3
click at [231, 466] on textarea at bounding box center [379, 475] width 369 height 53
click at [339, 472] on textarea at bounding box center [379, 475] width 369 height 53
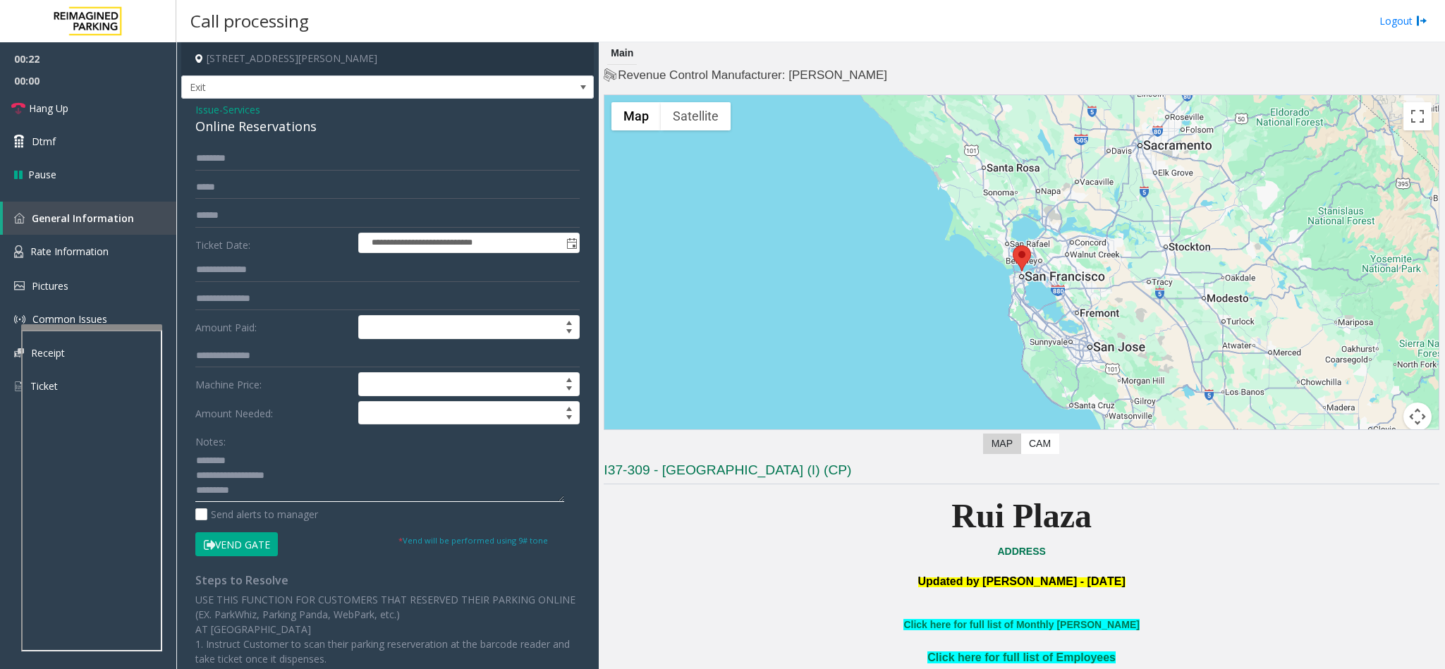
type textarea "**********"
click at [307, 163] on input "text" at bounding box center [387, 159] width 384 height 24
type input "*******"
click at [233, 544] on button "Vend Gate" at bounding box center [236, 544] width 83 height 24
click at [199, 493] on textarea at bounding box center [379, 475] width 369 height 53
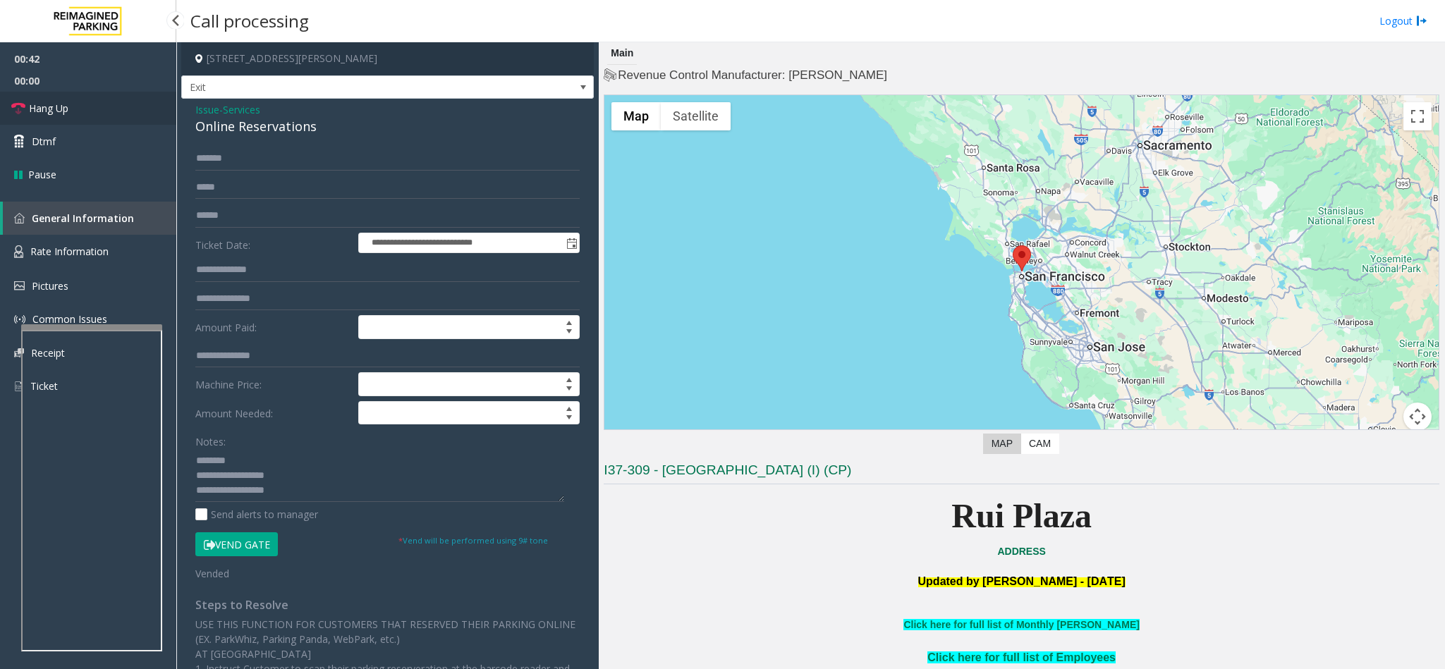
click at [83, 109] on link "Hang Up" at bounding box center [88, 108] width 176 height 33
click at [195, 495] on textarea at bounding box center [379, 475] width 369 height 53
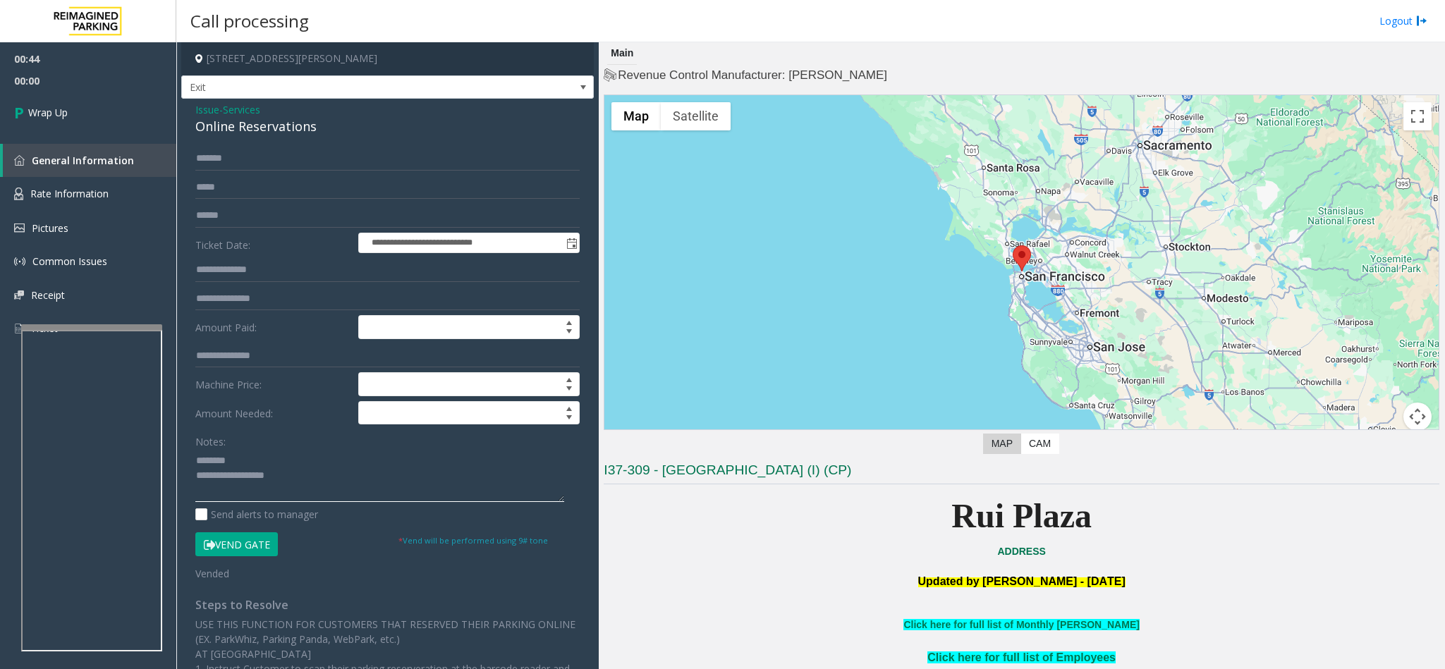
scroll to position [11, 0]
click at [214, 485] on textarea at bounding box center [379, 475] width 369 height 53
paste textarea "**********"
click at [212, 479] on textarea at bounding box center [379, 475] width 369 height 53
type textarea "**********"
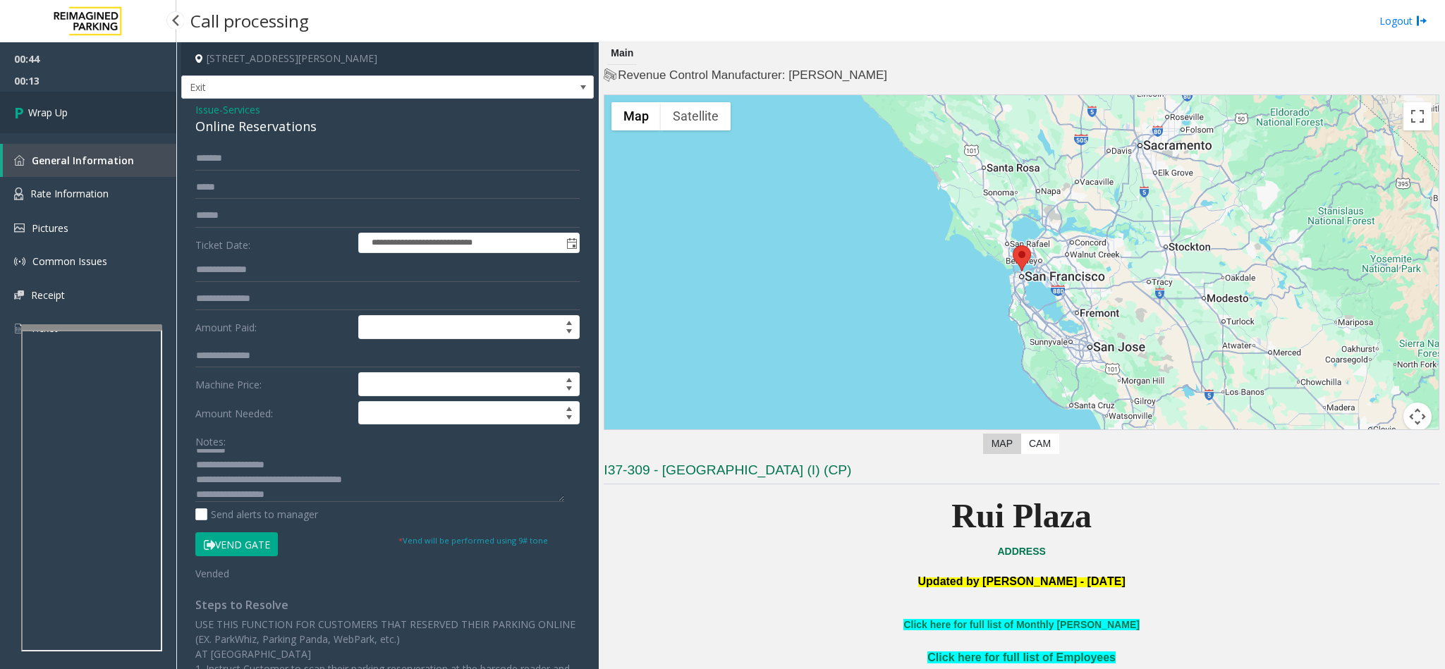
click at [77, 102] on link "Wrap Up" at bounding box center [88, 113] width 176 height 42
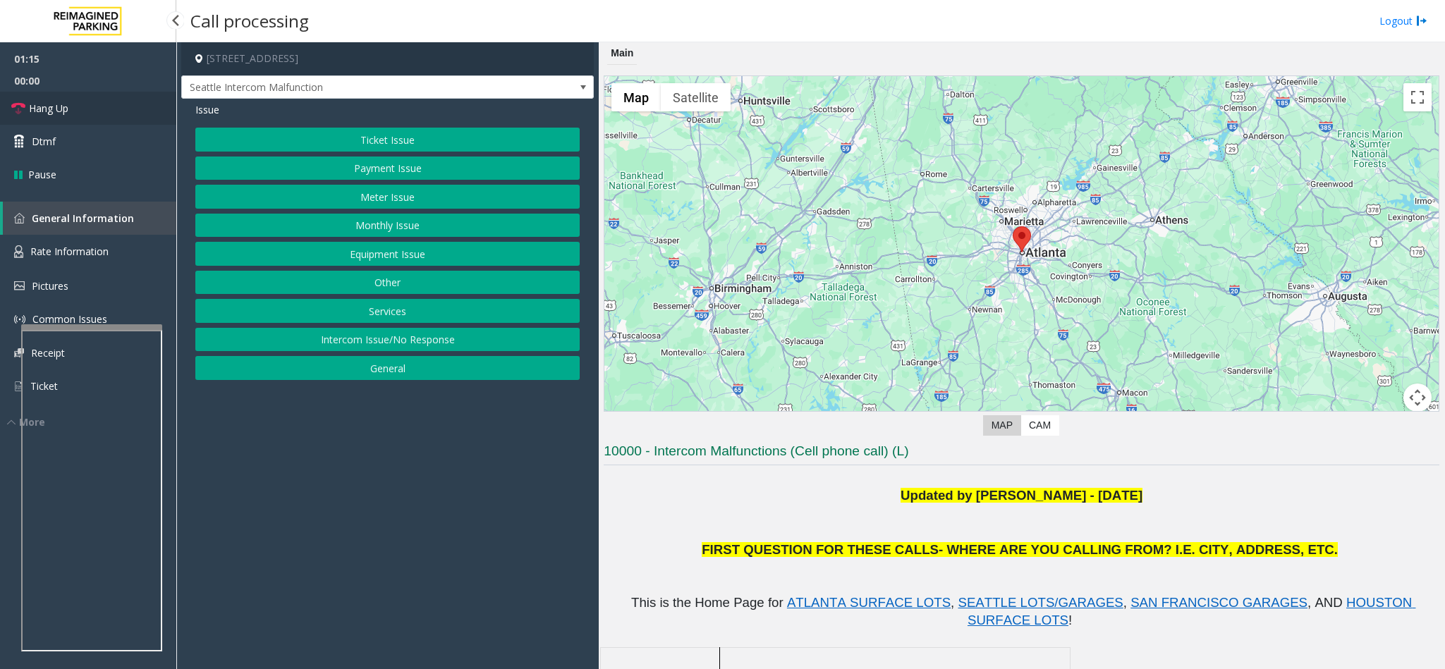
click at [104, 109] on link "Hang Up" at bounding box center [88, 108] width 176 height 33
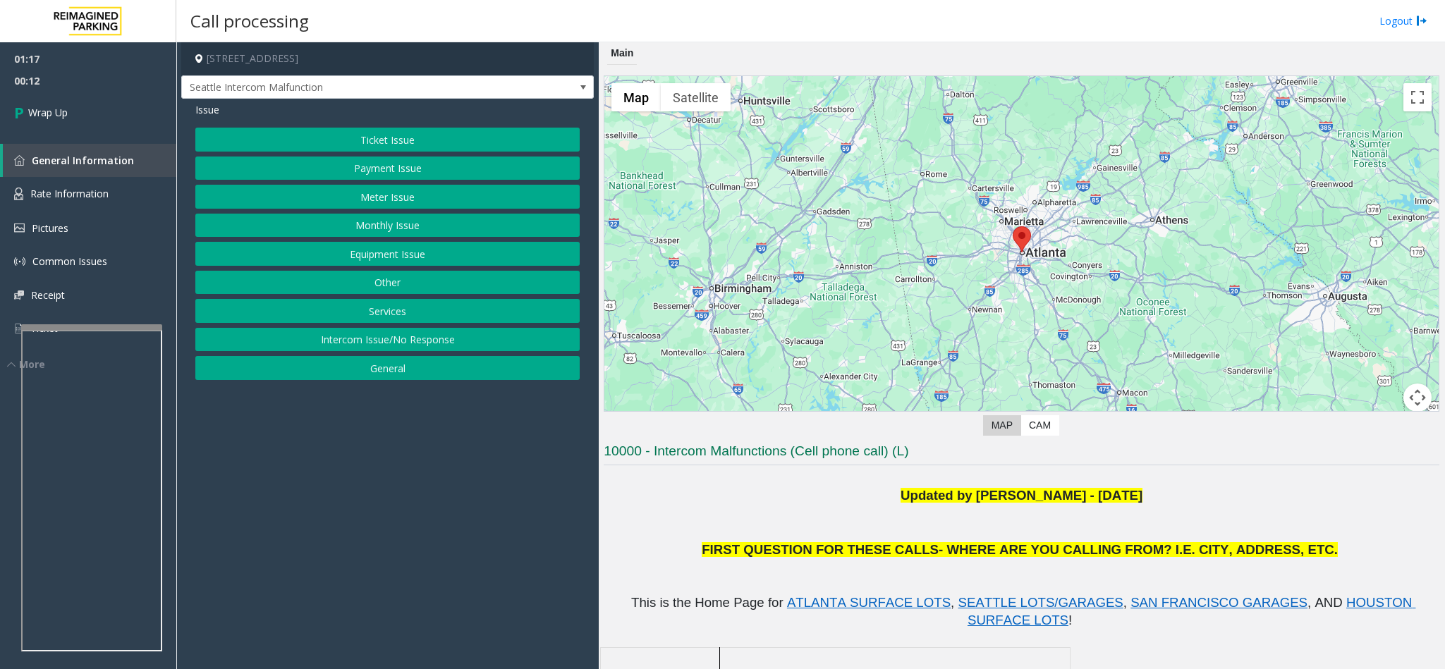
click at [406, 140] on button "Ticket Issue" at bounding box center [387, 140] width 384 height 24
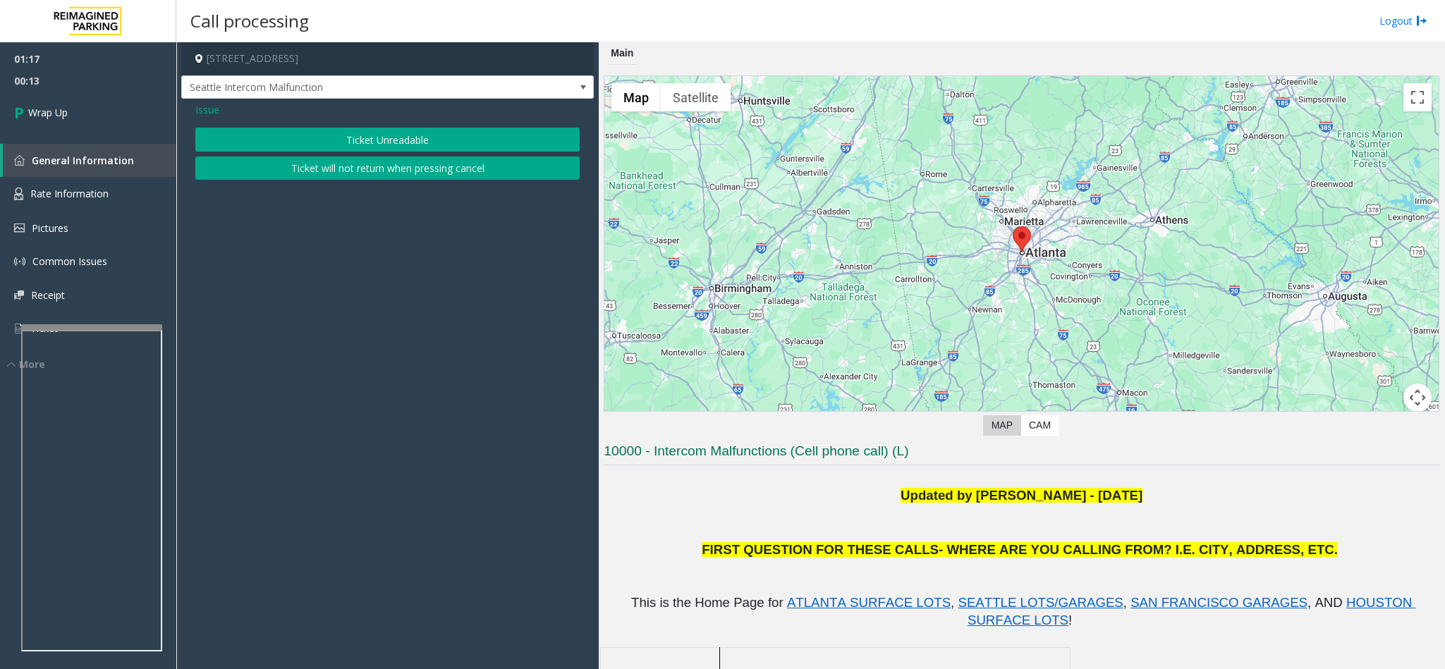
click at [375, 134] on button "Ticket Unreadable" at bounding box center [387, 140] width 384 height 24
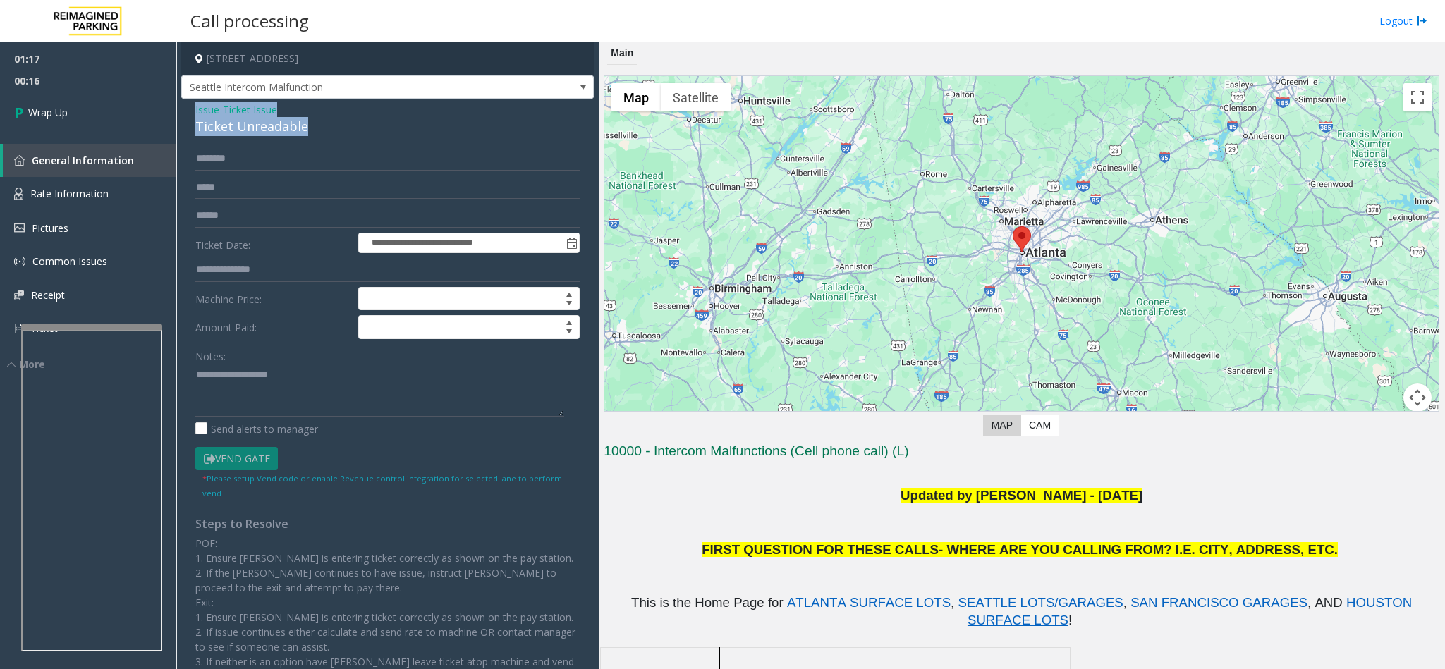
drag, startPoint x: 305, startPoint y: 125, endPoint x: 190, endPoint y: 104, distance: 116.7
click at [190, 104] on div "**********" at bounding box center [387, 398] width 413 height 599
copy div "Issue - Ticket Issue Ticket Unreadable"
paste textarea "**********"
click at [301, 388] on textarea at bounding box center [379, 390] width 369 height 53
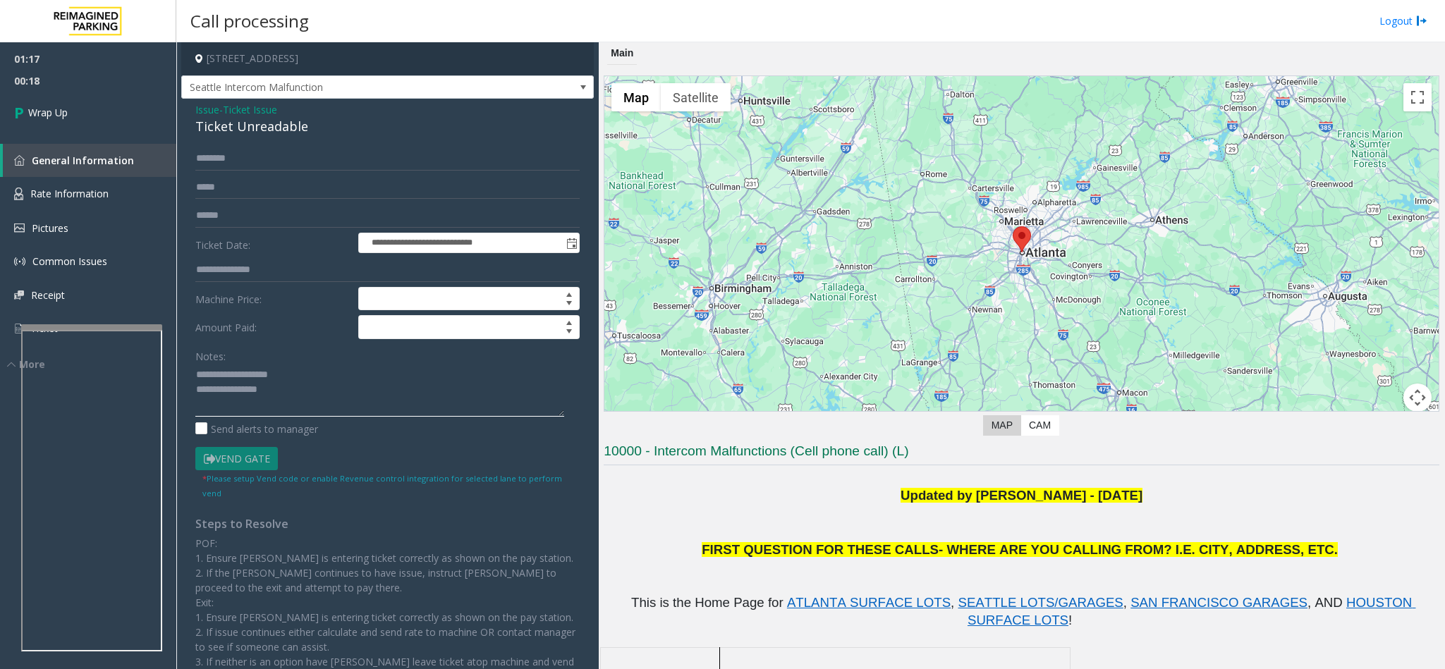
drag, startPoint x: 293, startPoint y: 372, endPoint x: 229, endPoint y: 377, distance: 63.6
click at [229, 377] on textarea at bounding box center [379, 390] width 369 height 53
drag, startPoint x: 326, startPoint y: 391, endPoint x: 336, endPoint y: 391, distance: 9.9
click at [332, 391] on textarea at bounding box center [379, 390] width 369 height 53
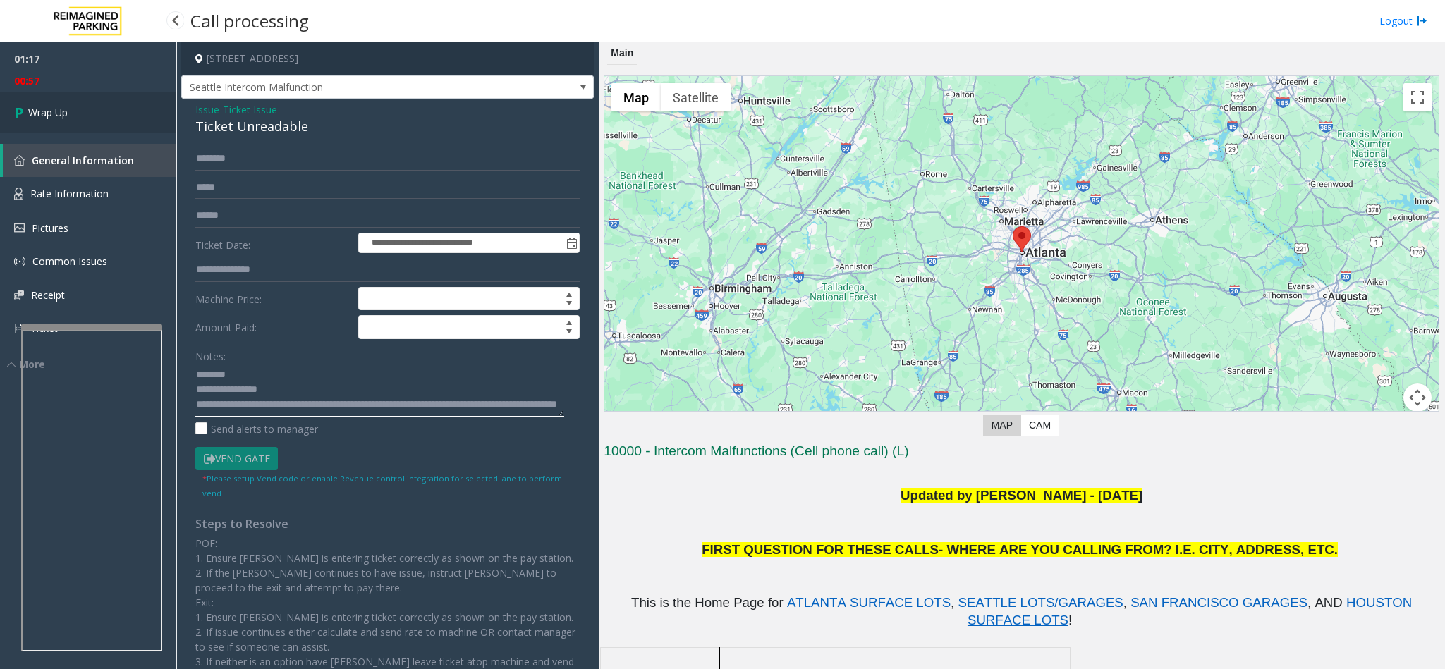
type textarea "**********"
click at [49, 112] on span "Wrap Up" at bounding box center [47, 112] width 39 height 15
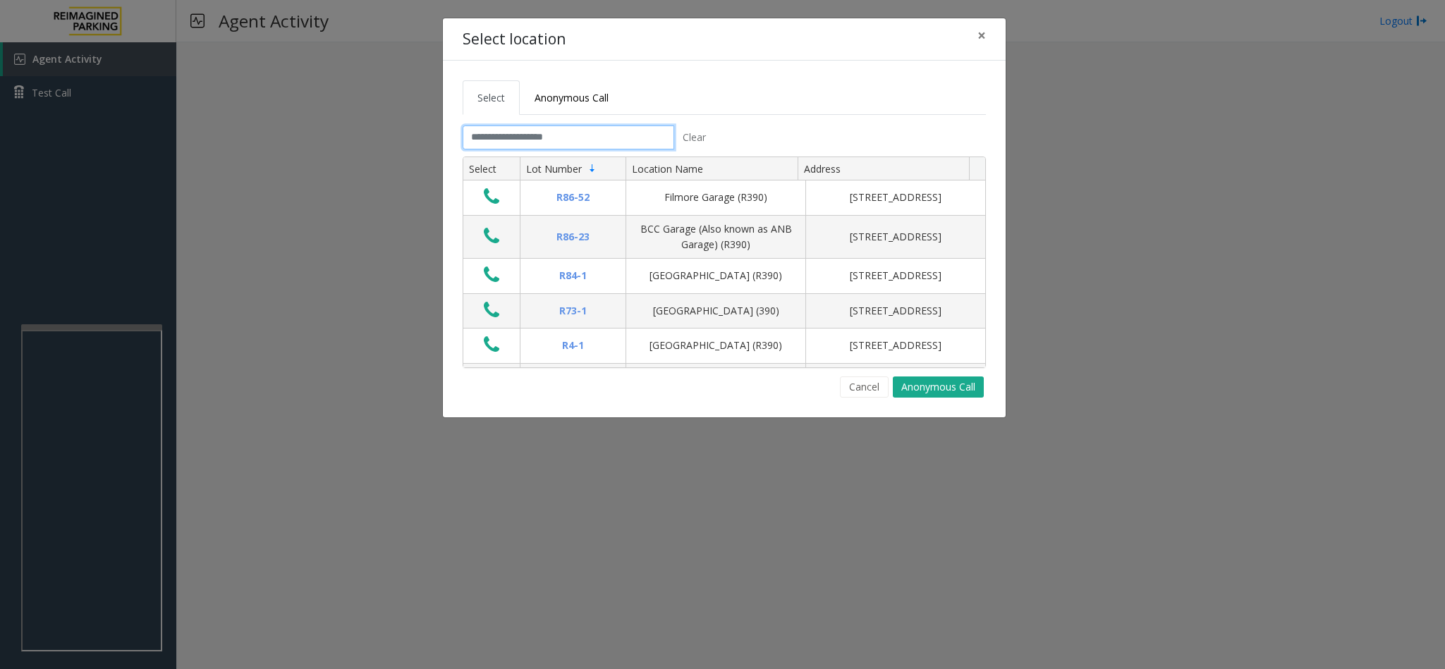
click at [561, 140] on input "text" at bounding box center [569, 138] width 212 height 24
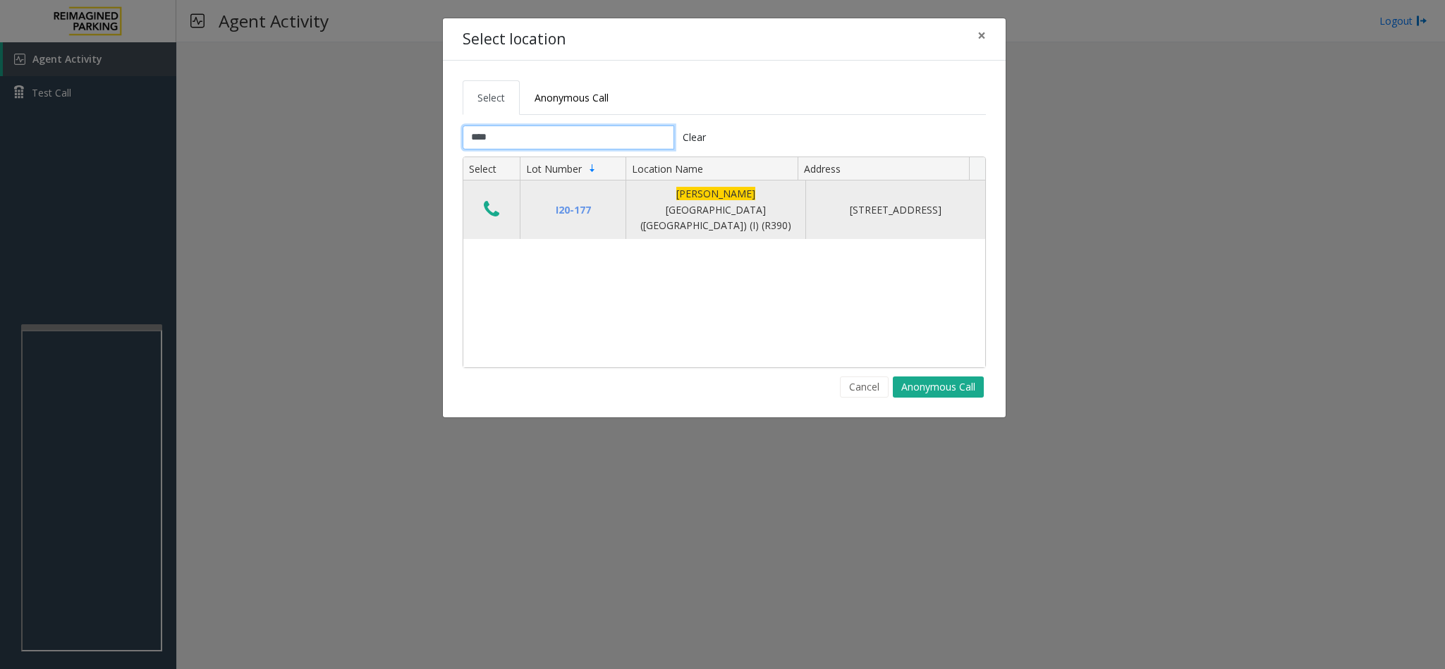
type input "****"
click at [487, 202] on icon "Data table" at bounding box center [492, 210] width 16 height 20
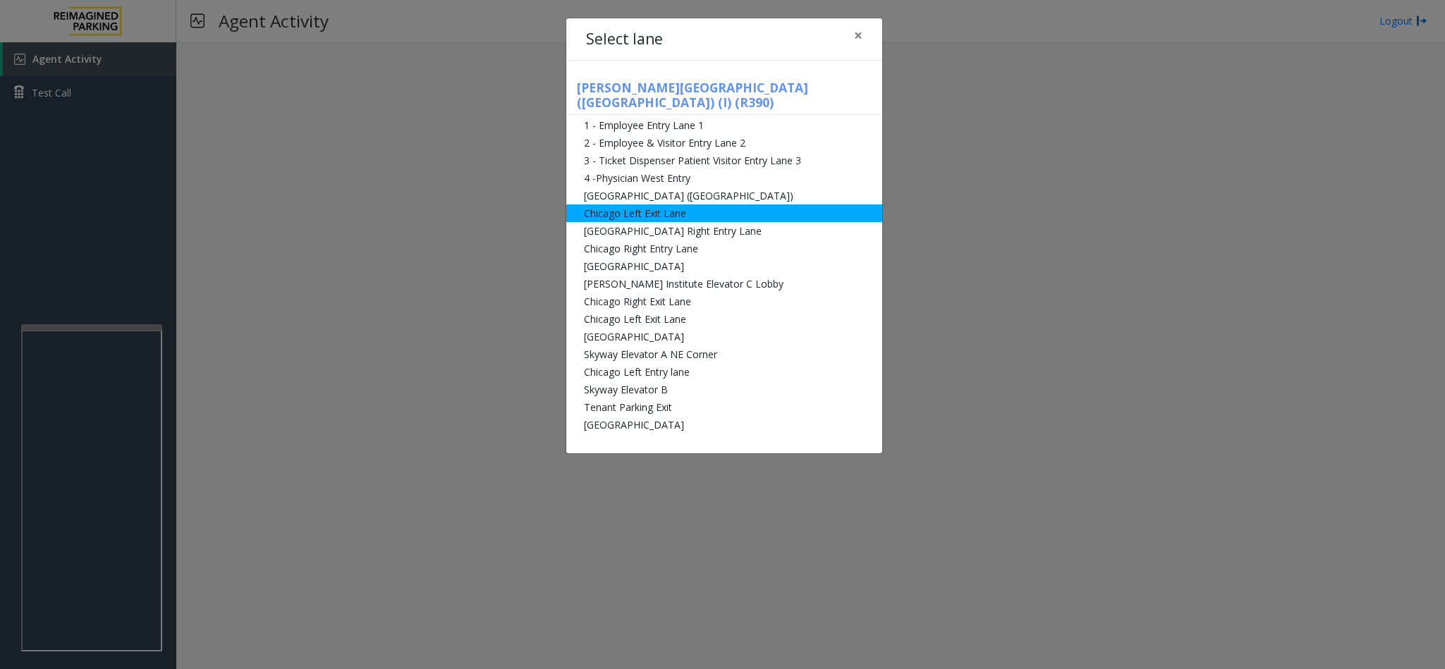
click at [690, 204] on li "Chicago Left Exit Lane" at bounding box center [724, 213] width 316 height 18
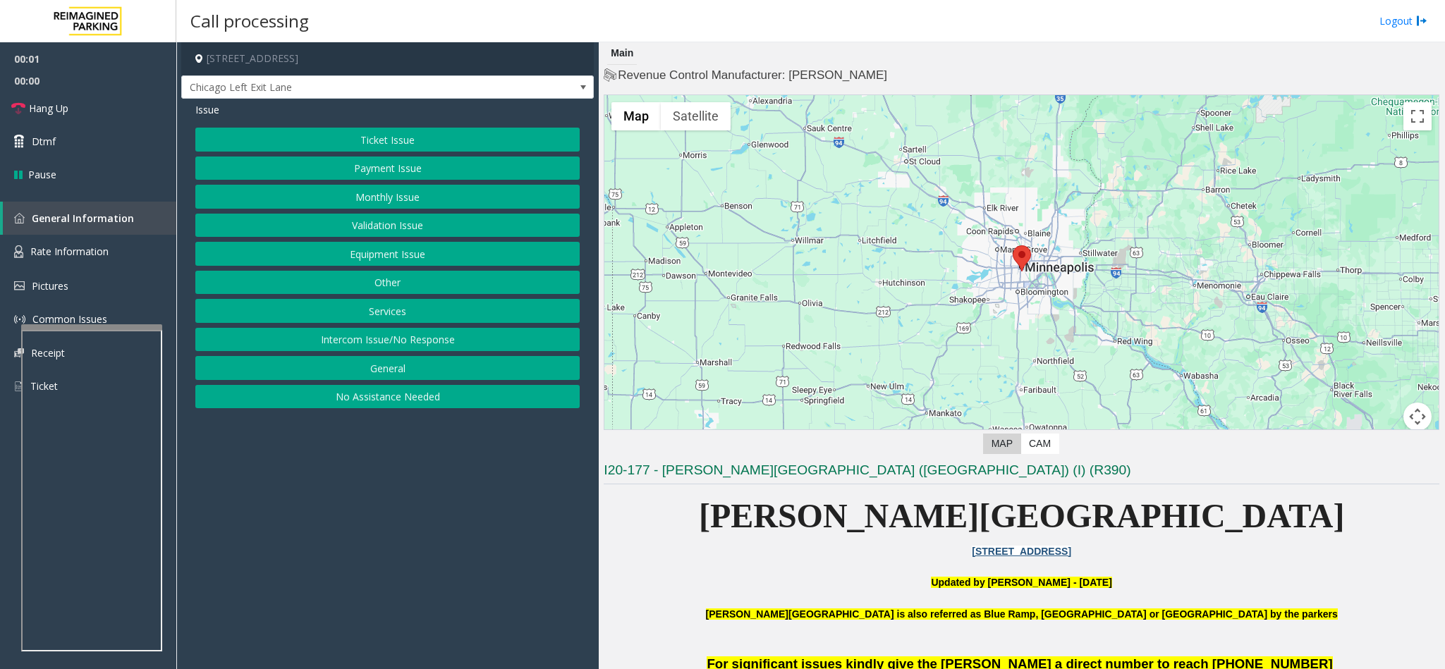
click at [396, 195] on button "Monthly Issue" at bounding box center [387, 197] width 384 height 24
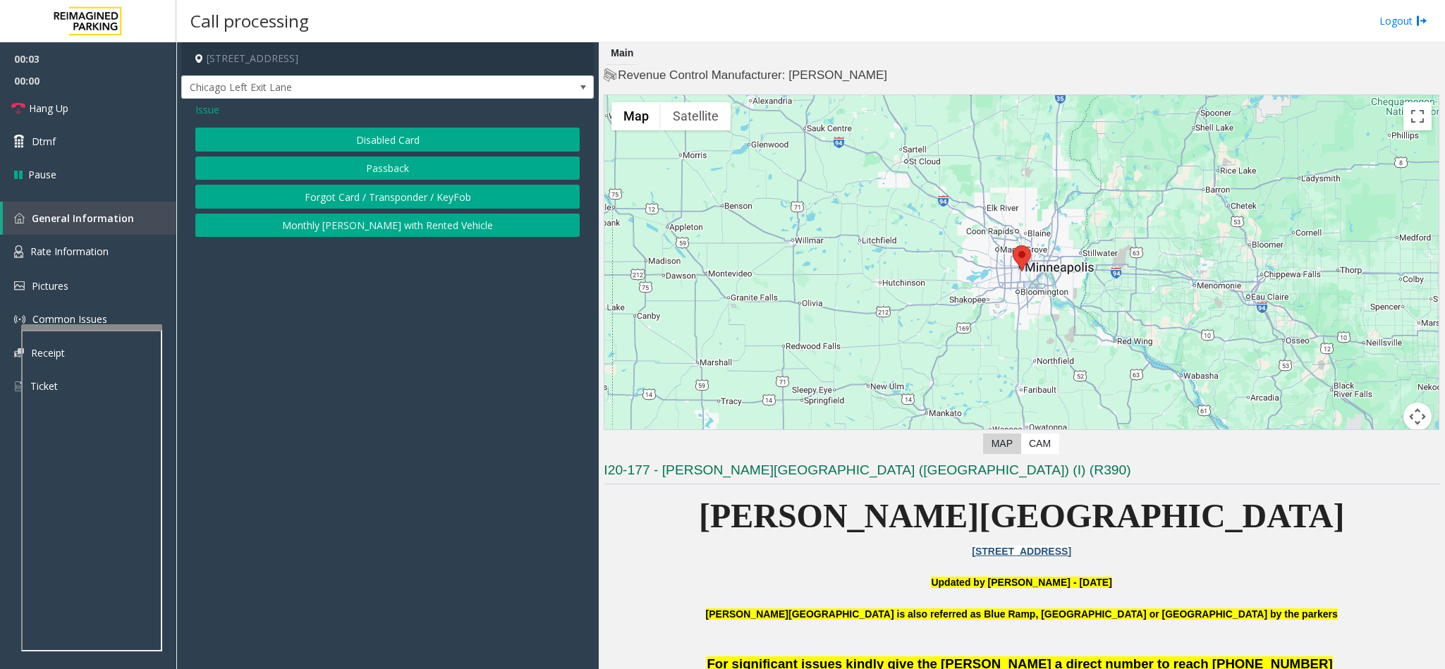
click at [402, 172] on button "Passback" at bounding box center [387, 169] width 384 height 24
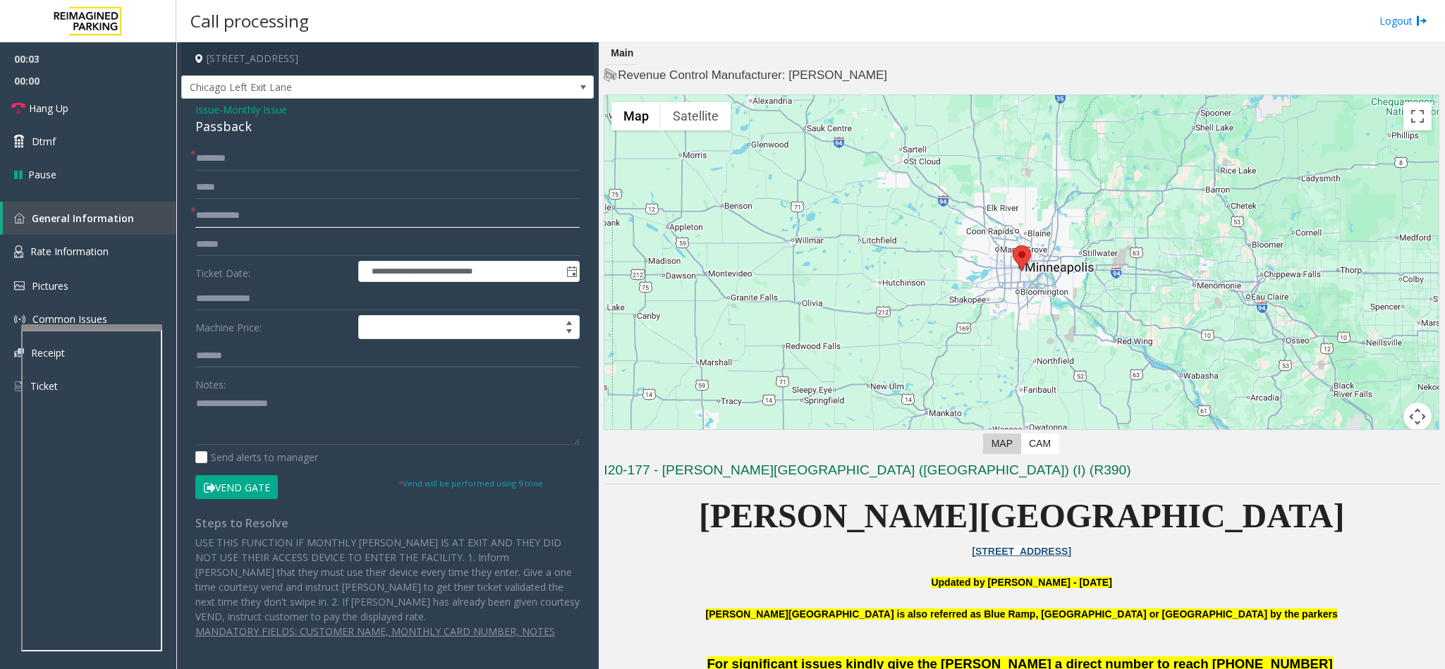
click at [286, 212] on input "text" at bounding box center [387, 216] width 384 height 24
click at [292, 216] on input "text" at bounding box center [387, 216] width 384 height 24
drag, startPoint x: 258, startPoint y: 121, endPoint x: 188, endPoint y: 110, distance: 70.7
click at [188, 110] on div "**********" at bounding box center [387, 376] width 413 height 554
copy div "Issue - Monthly Issue Passback"
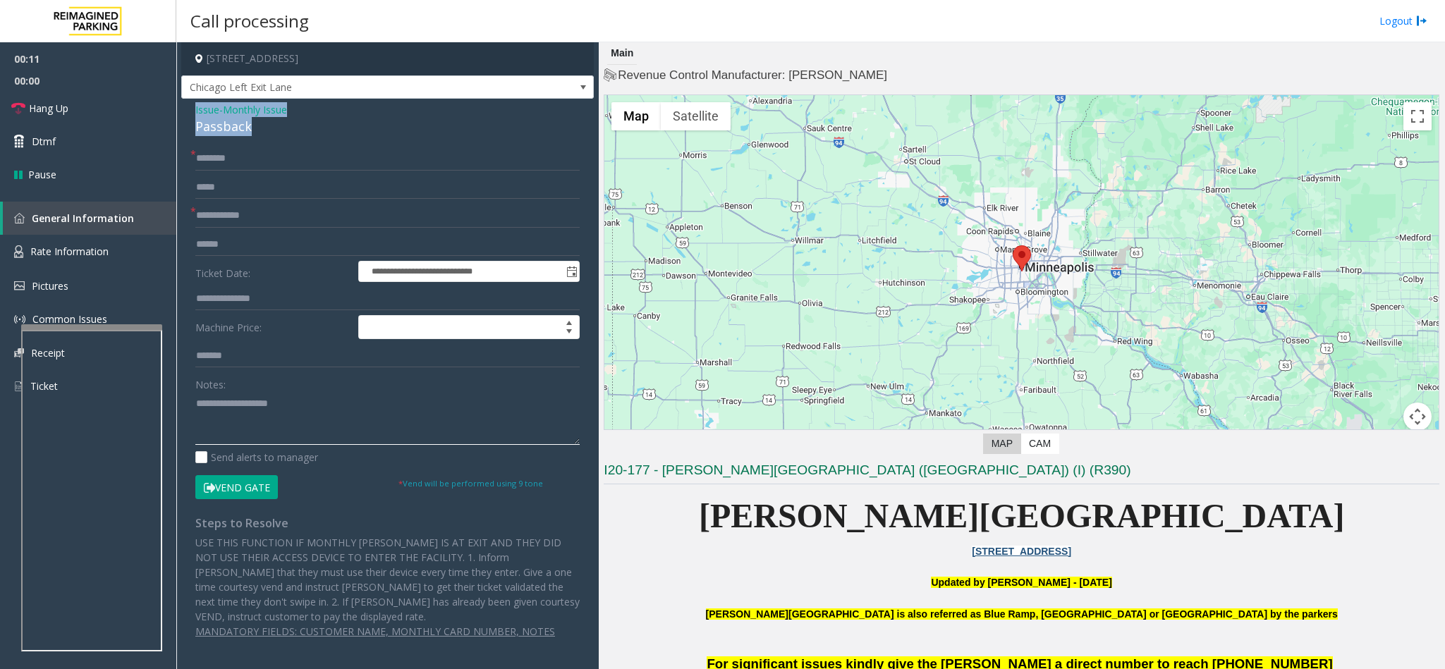
paste textarea "**********"
click at [271, 425] on textarea at bounding box center [387, 418] width 384 height 53
type textarea "**********"
click at [231, 223] on input "text" at bounding box center [387, 216] width 384 height 24
type input "*****"
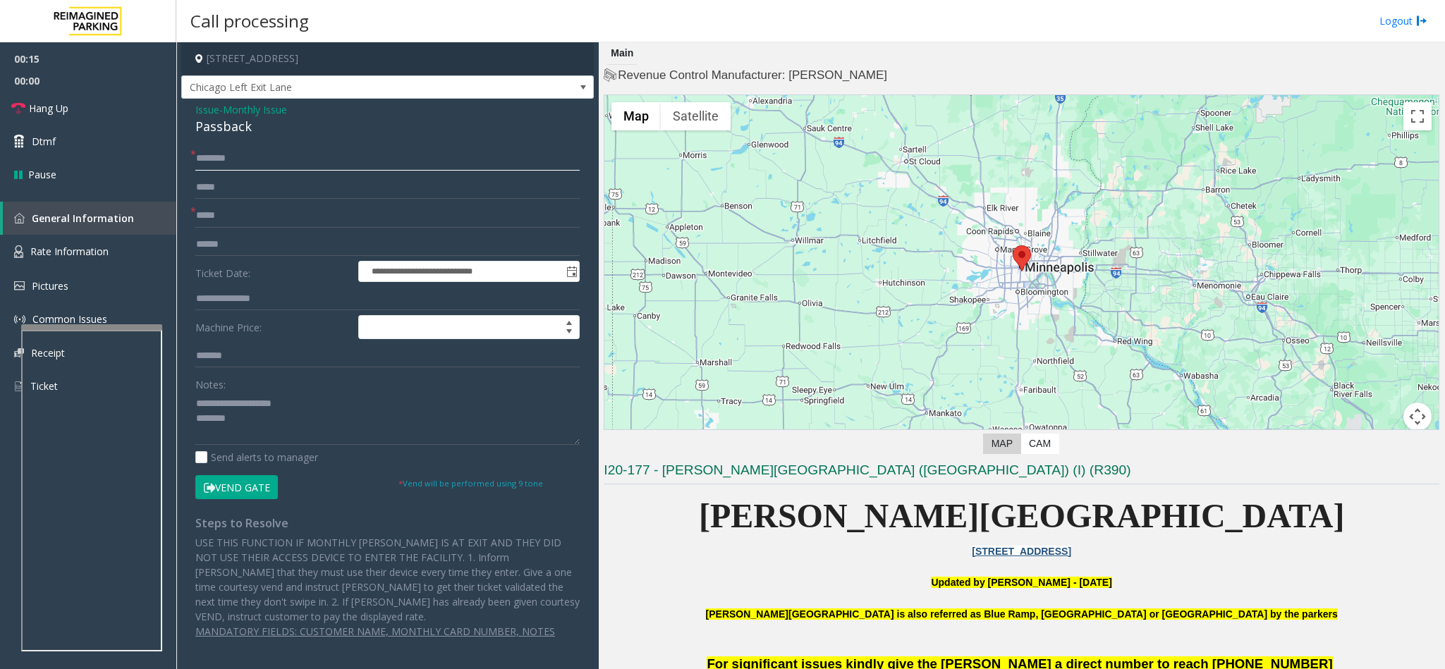
click at [271, 151] on input "text" at bounding box center [387, 159] width 384 height 24
type input "***"
click at [257, 424] on textarea at bounding box center [387, 418] width 384 height 53
drag, startPoint x: 300, startPoint y: 401, endPoint x: 231, endPoint y: 403, distance: 69.8
click at [231, 403] on textarea at bounding box center [387, 418] width 384 height 53
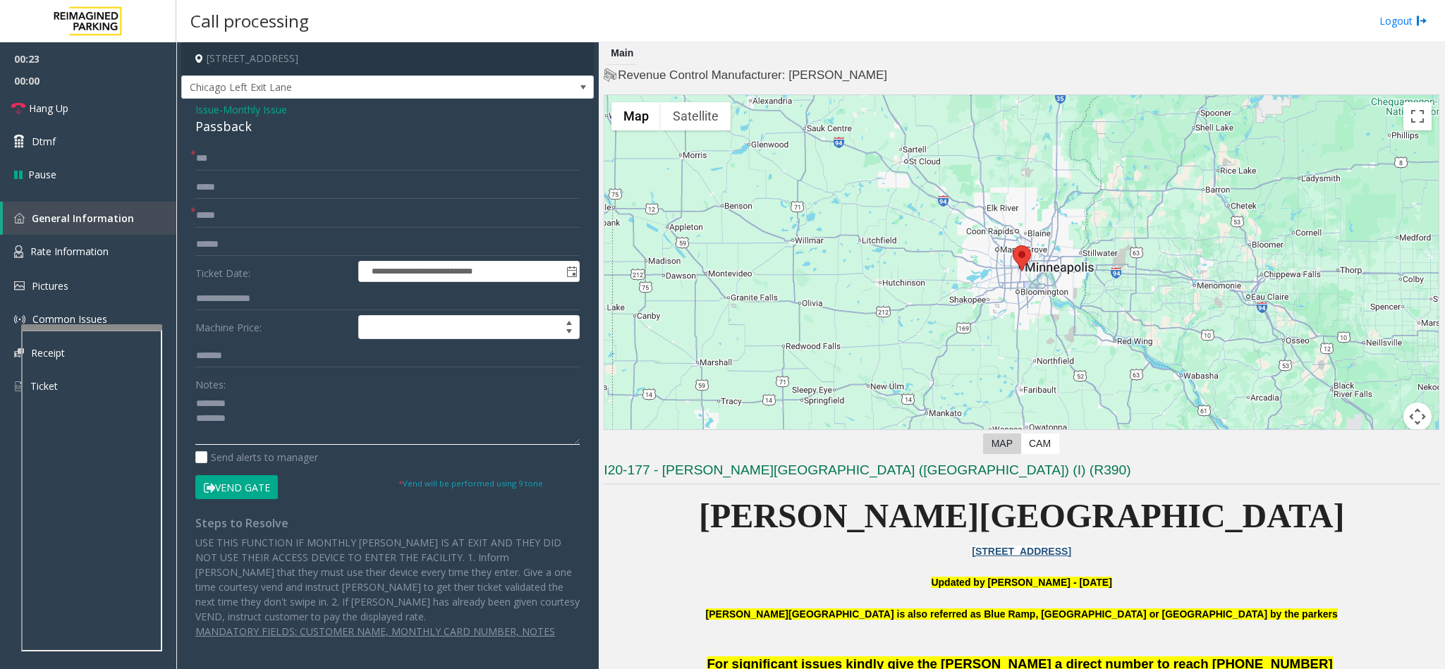
click at [263, 417] on textarea at bounding box center [387, 418] width 384 height 53
click at [277, 493] on button "Vend Gate" at bounding box center [236, 487] width 83 height 24
drag, startPoint x: 258, startPoint y: 448, endPoint x: 263, endPoint y: 443, distance: 7.5
click at [263, 443] on div "Notes: Send alerts to manager" at bounding box center [387, 418] width 384 height 92
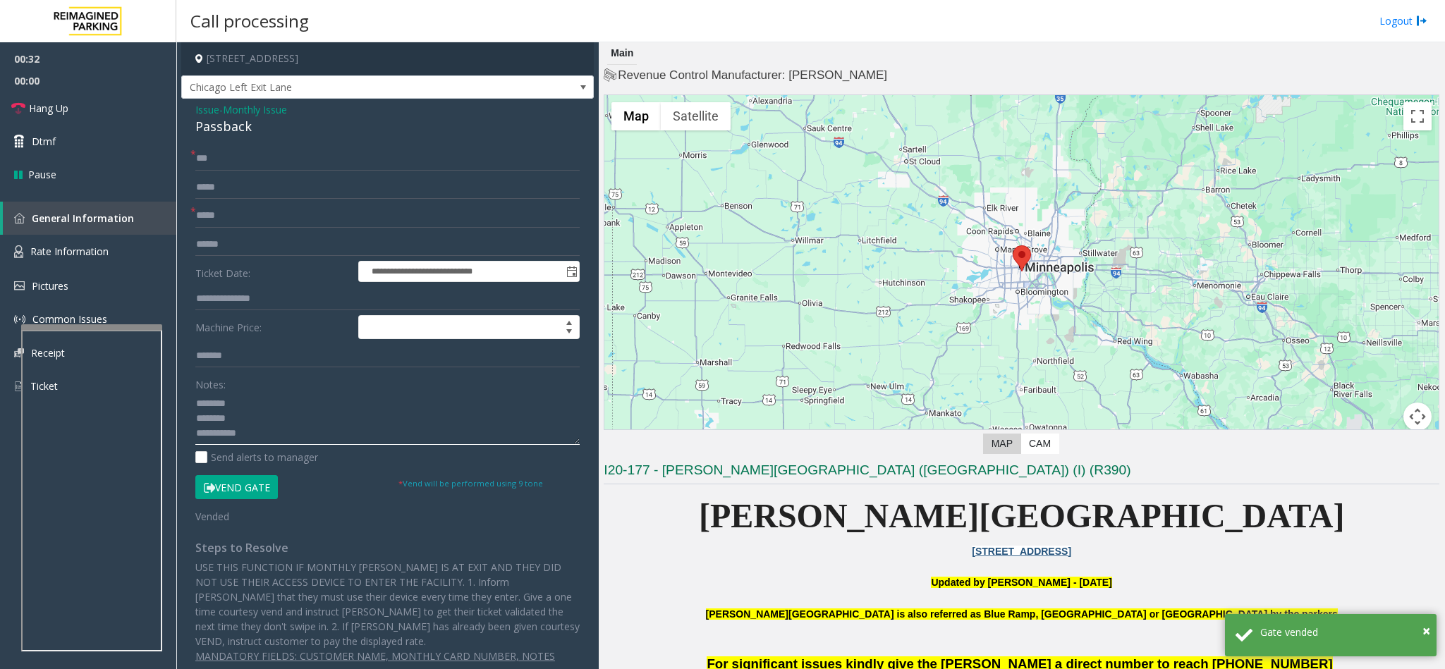
click at [265, 442] on textarea at bounding box center [387, 418] width 384 height 53
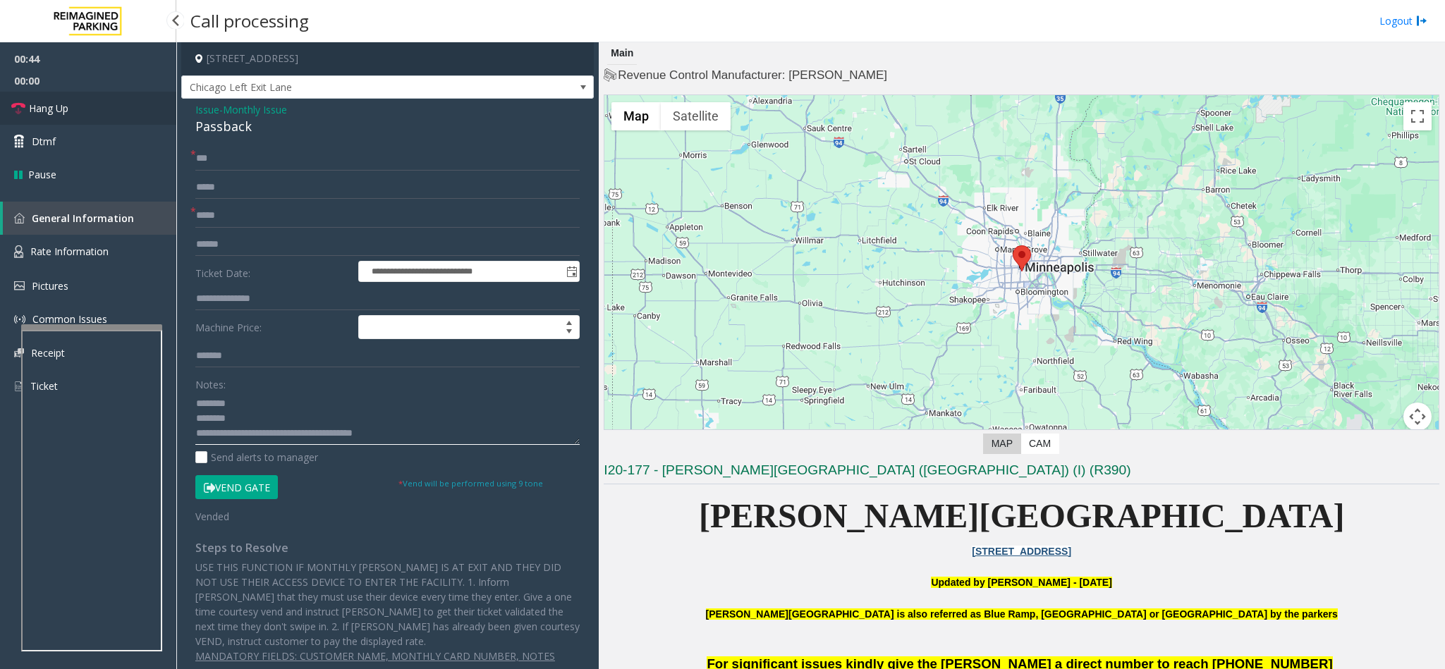
type textarea "**********"
click at [39, 106] on span "Hang Up" at bounding box center [48, 108] width 39 height 15
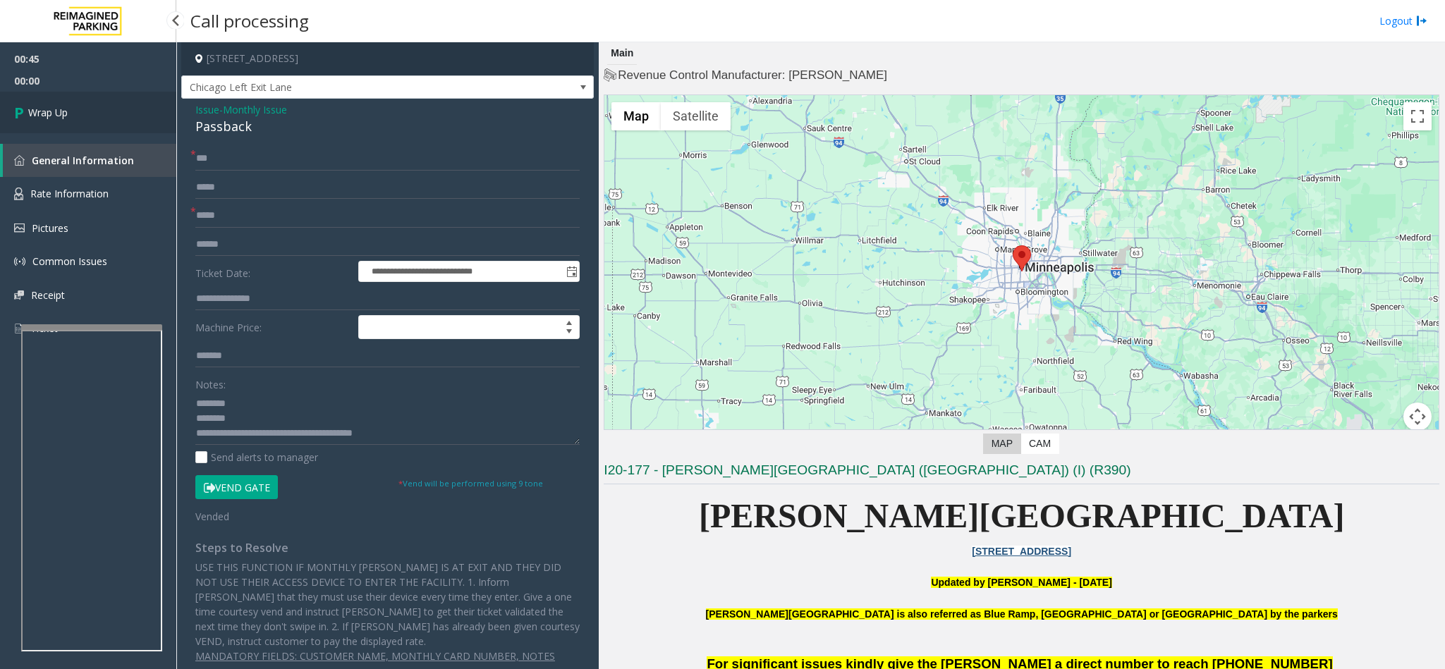
click at [39, 106] on span "Wrap Up" at bounding box center [47, 112] width 39 height 15
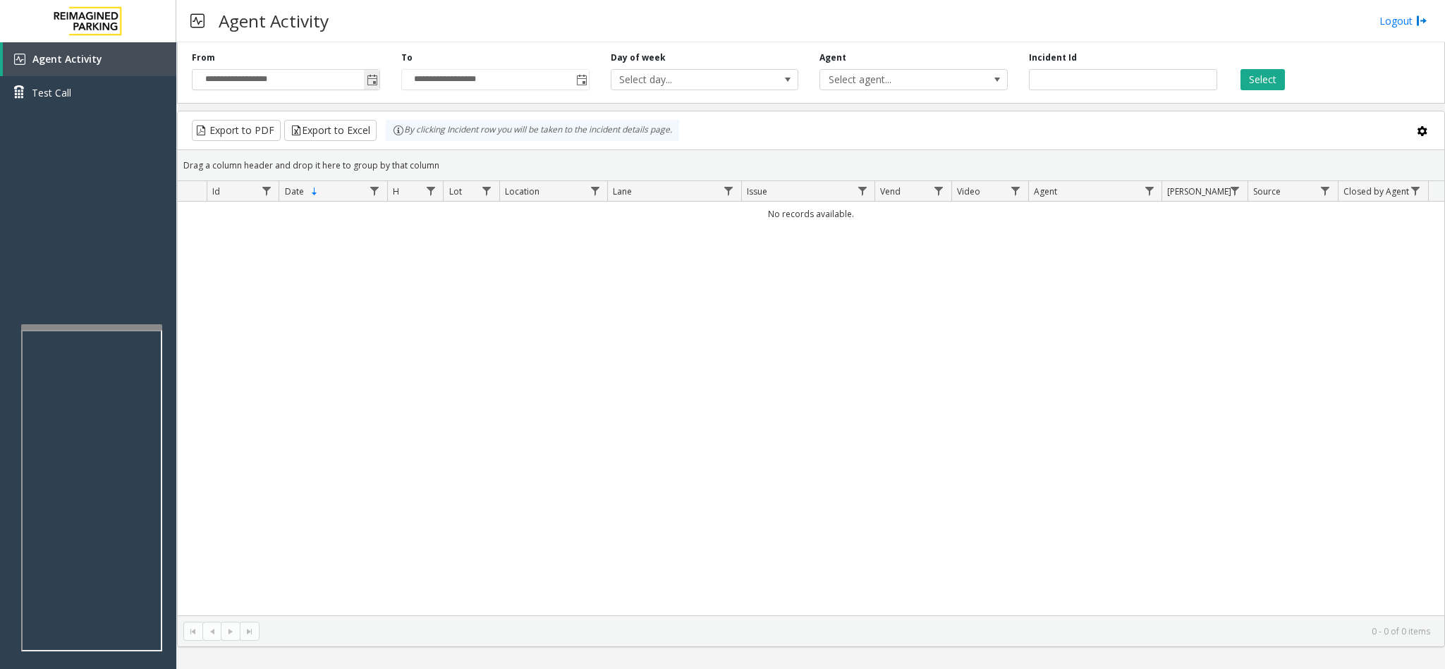
click at [370, 81] on span "Toggle popup" at bounding box center [372, 80] width 11 height 11
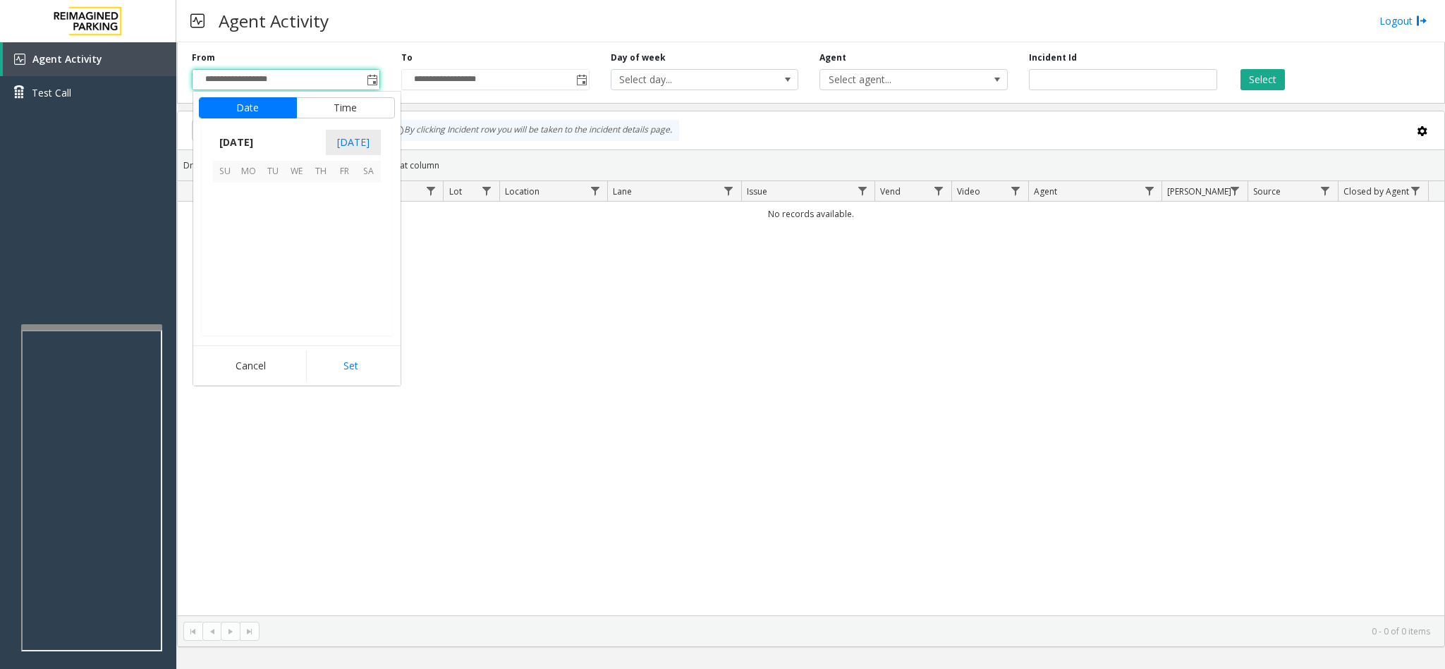
scroll to position [252963, 0]
click at [288, 226] on span "10" at bounding box center [297, 219] width 24 height 24
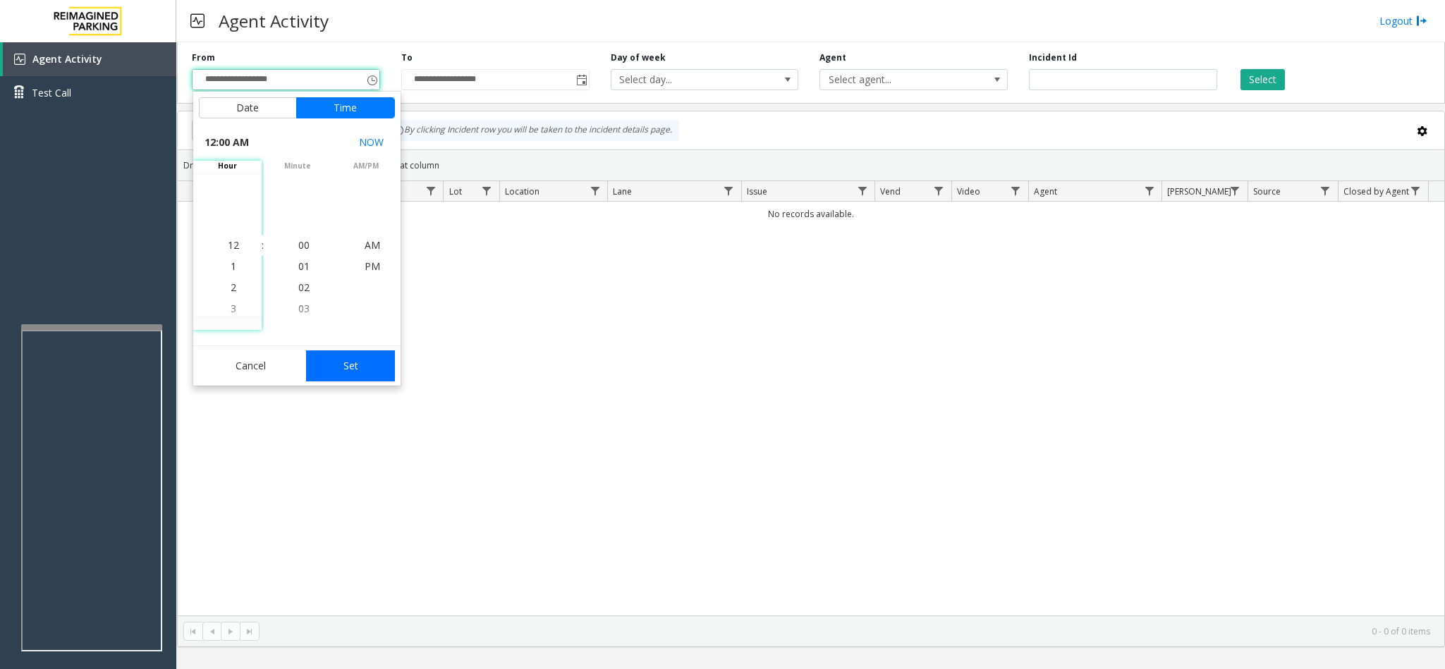
click at [356, 366] on button "Set" at bounding box center [350, 365] width 89 height 31
type input "**********"
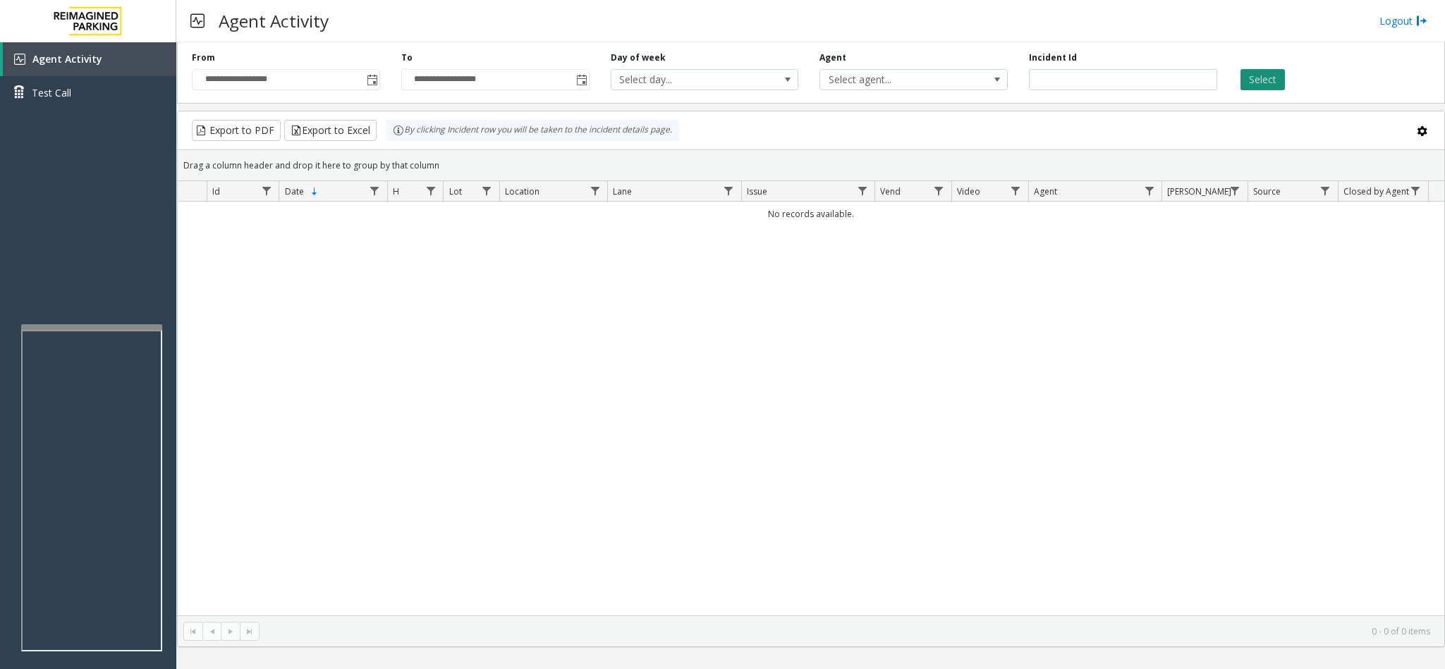
click at [1255, 72] on button "Select" at bounding box center [1262, 79] width 44 height 21
click at [1255, 75] on button "Select" at bounding box center [1262, 79] width 44 height 21
drag, startPoint x: 1244, startPoint y: 93, endPoint x: 1176, endPoint y: 96, distance: 67.8
click at [1244, 94] on div "**********" at bounding box center [811, 70] width 1268 height 67
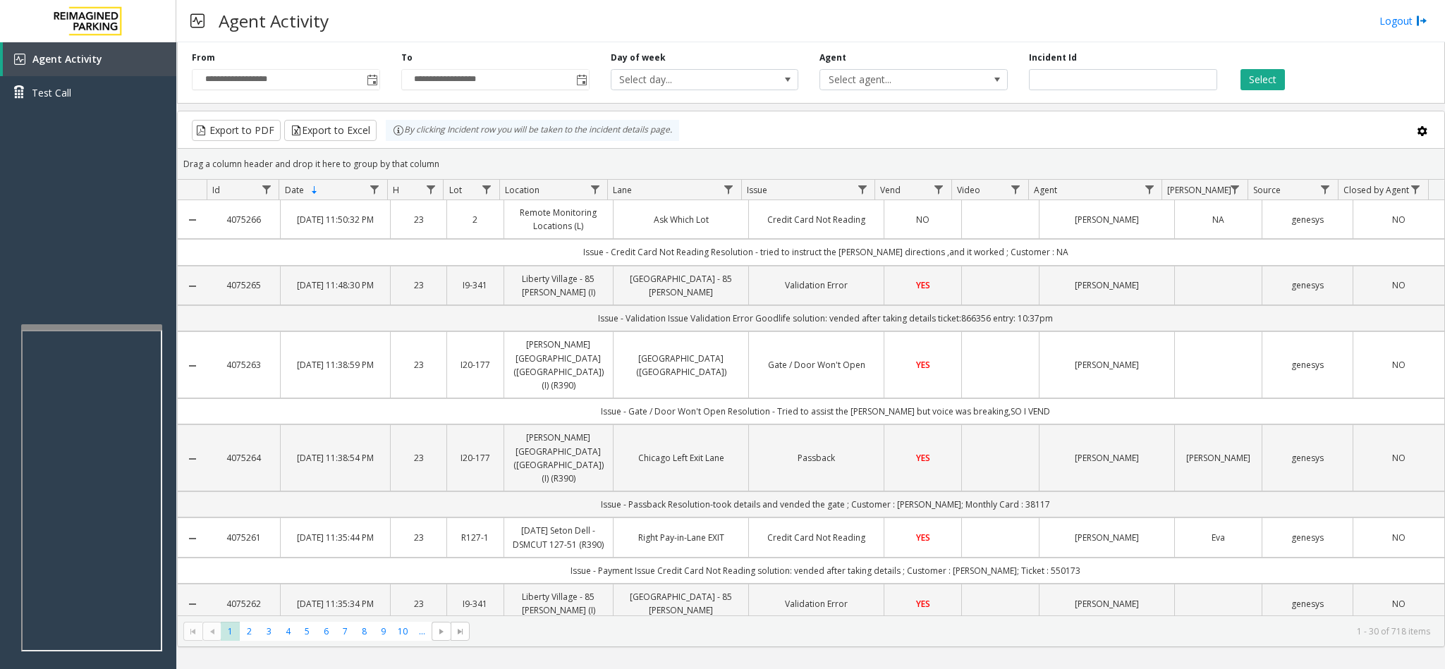
drag, startPoint x: 379, startPoint y: 87, endPoint x: 381, endPoint y: 100, distance: 13.0
click at [381, 100] on div "**********" at bounding box center [811, 70] width 1268 height 67
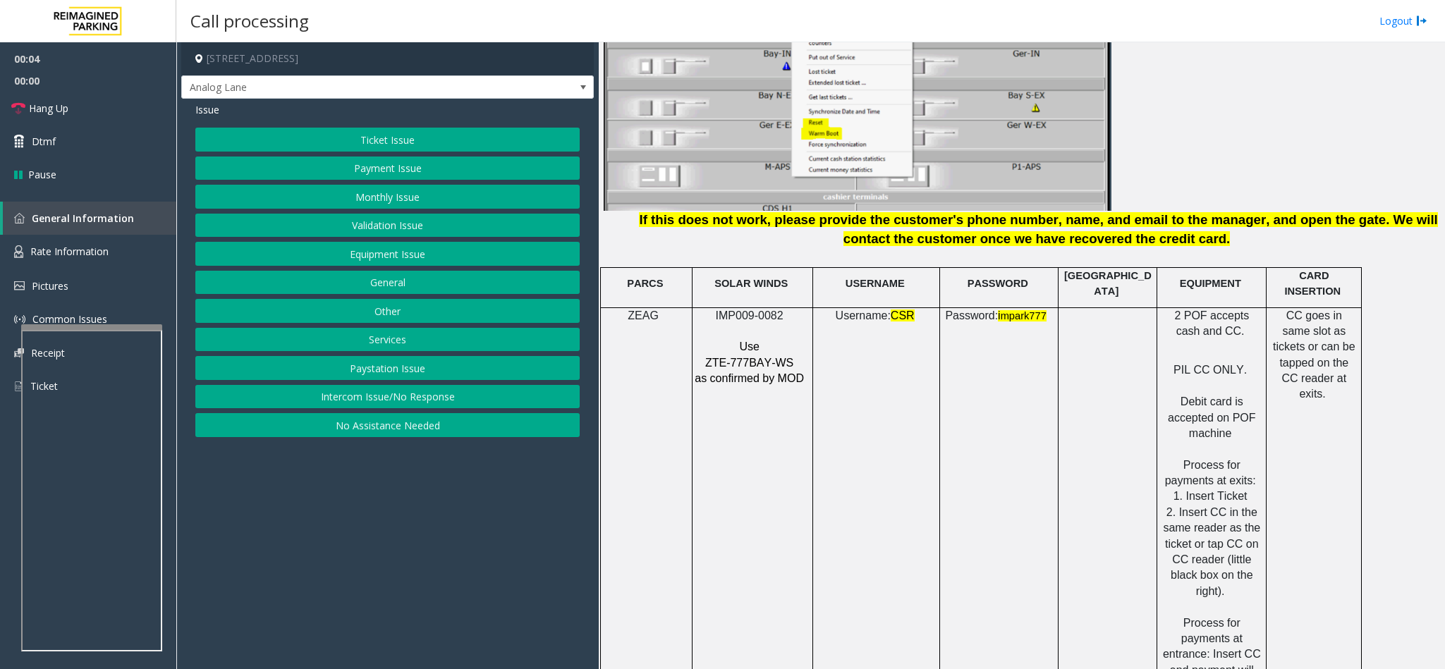
scroll to position [1798, 0]
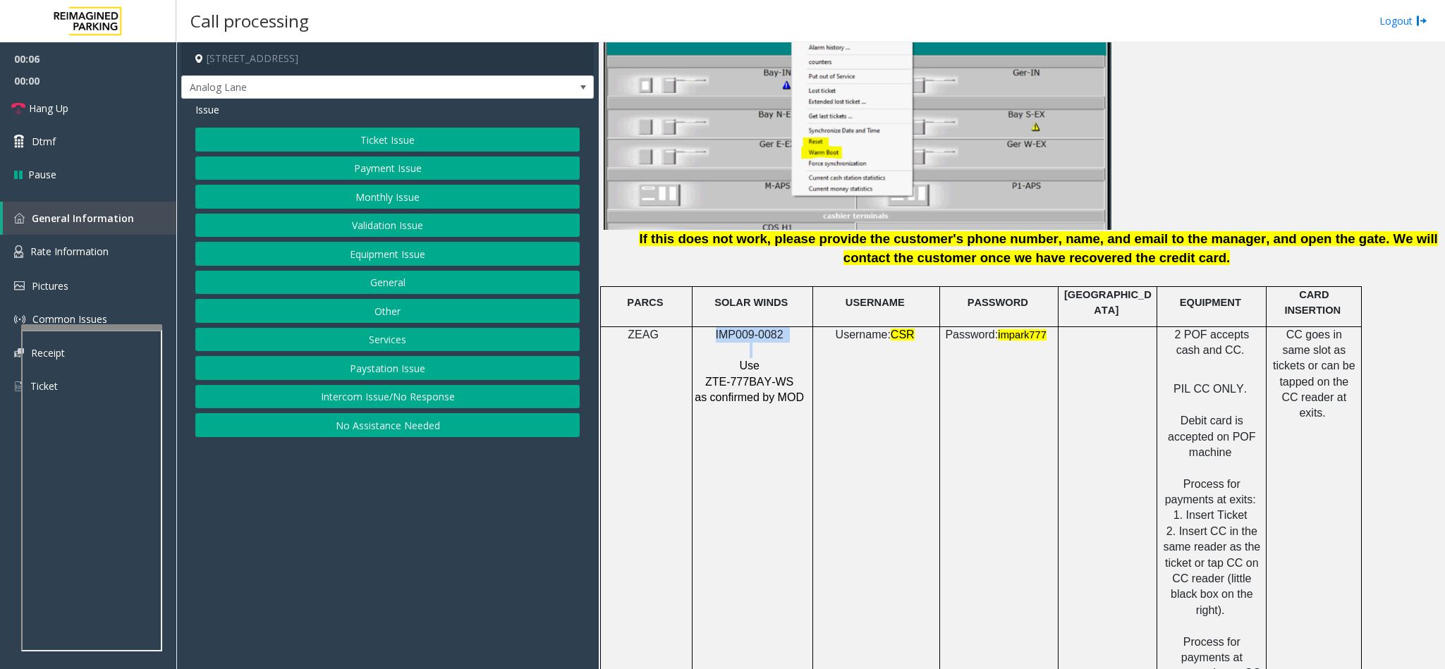
drag, startPoint x: 793, startPoint y: 315, endPoint x: 696, endPoint y: 305, distance: 97.9
click at [696, 327] on div "IMP009-0082 Use ZTE-777BAY-WS as confirmed by MOD" at bounding box center [752, 366] width 120 height 79
copy div "IMP009-0082"
click at [415, 257] on button "Equipment Issue" at bounding box center [387, 254] width 384 height 24
click at [420, 168] on button "Ticket Jam" at bounding box center [387, 169] width 384 height 24
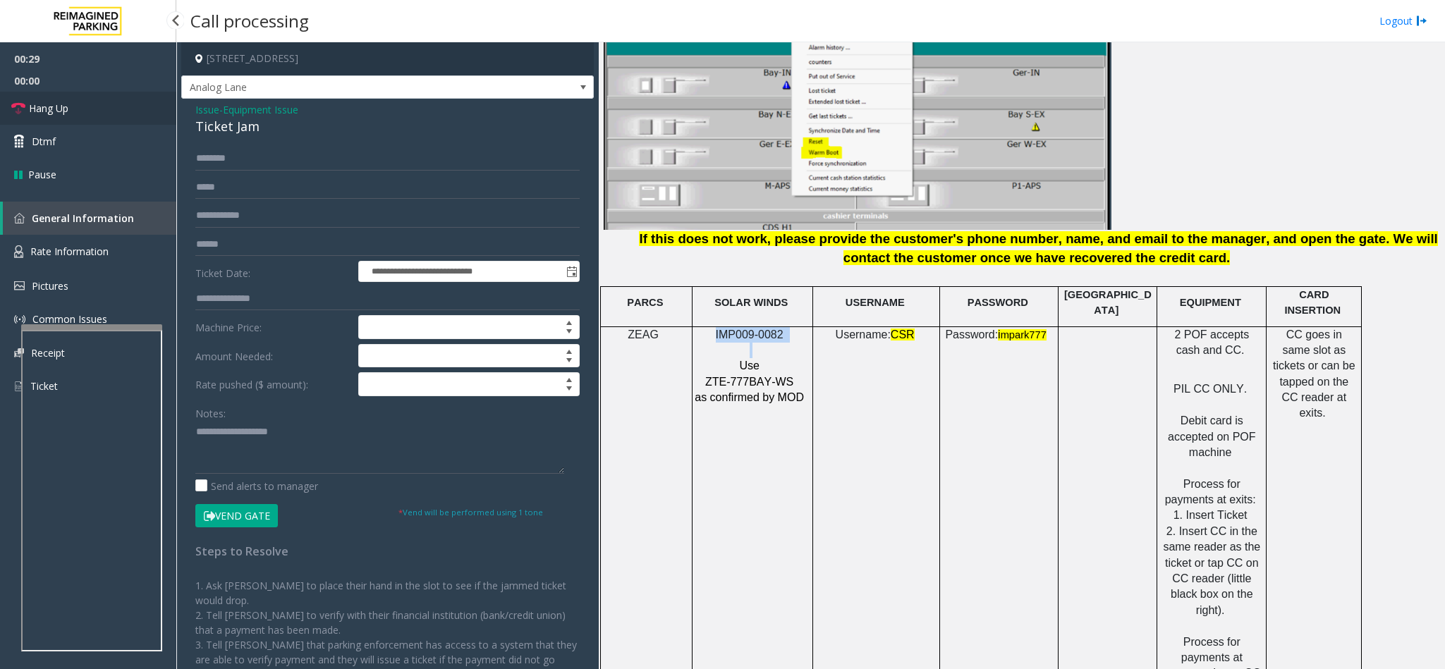
click at [97, 102] on link "Hang Up" at bounding box center [88, 108] width 176 height 33
drag, startPoint x: 260, startPoint y: 123, endPoint x: 188, endPoint y: 108, distance: 73.6
click at [188, 108] on div "**********" at bounding box center [387, 420] width 413 height 642
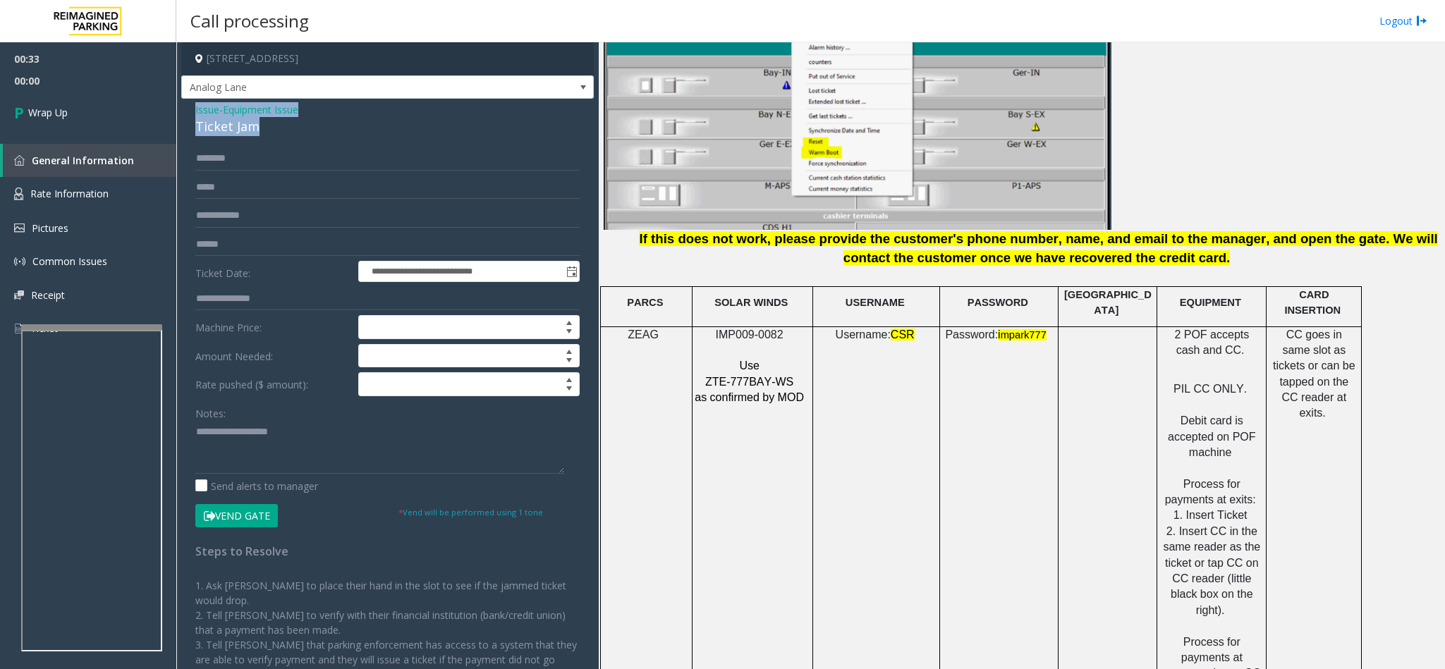
copy div "Issue - Equipment Issue Ticket Jam"
paste textarea "**********"
click at [273, 439] on textarea at bounding box center [379, 447] width 369 height 53
drag, startPoint x: 320, startPoint y: 432, endPoint x: 228, endPoint y: 432, distance: 91.7
click at [228, 432] on textarea at bounding box center [379, 447] width 369 height 53
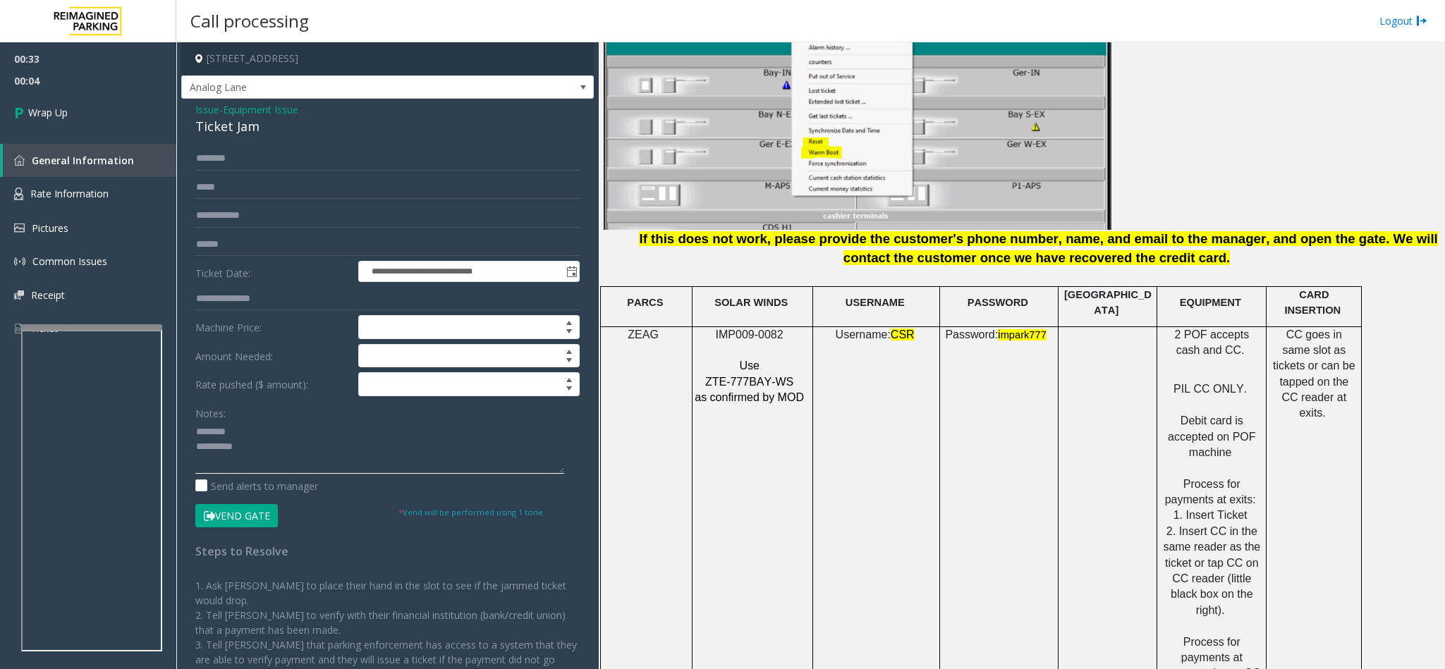
click at [294, 459] on textarea at bounding box center [379, 447] width 369 height 53
type textarea "**********"
click at [75, 104] on link "Wrap Up" at bounding box center [88, 113] width 176 height 42
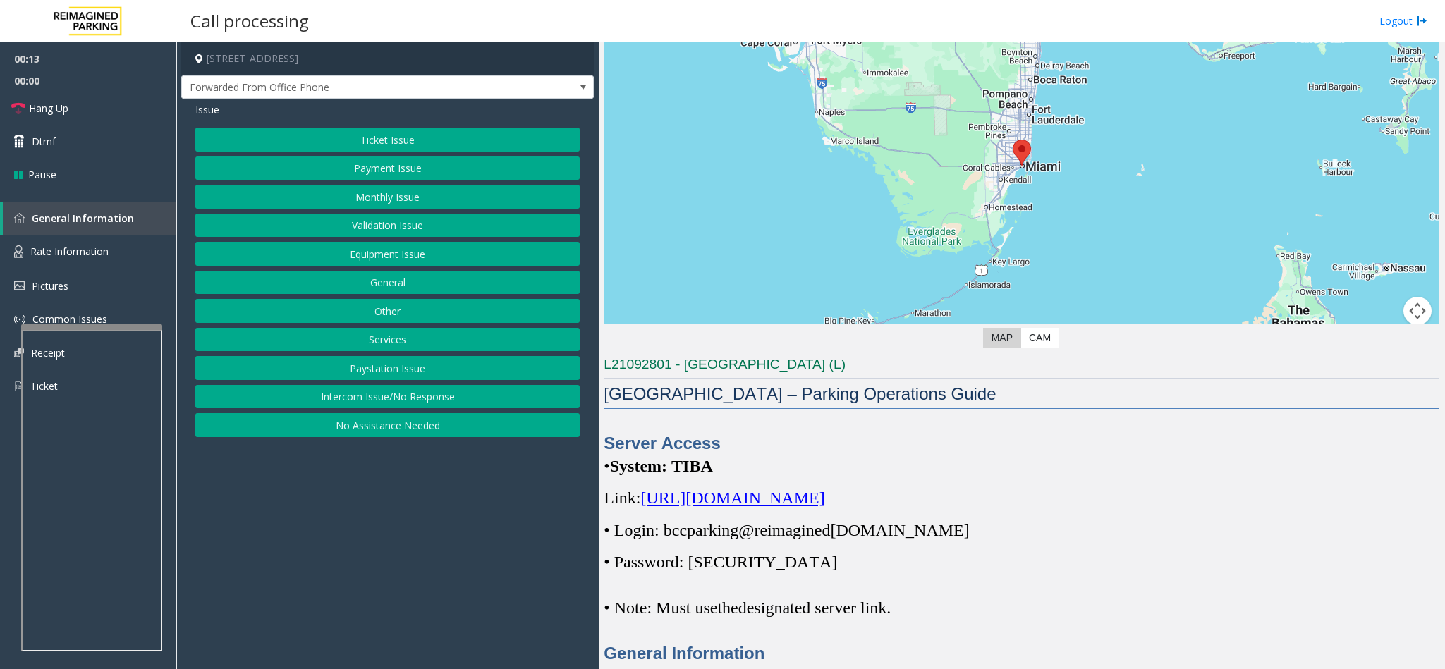
scroll to position [317, 0]
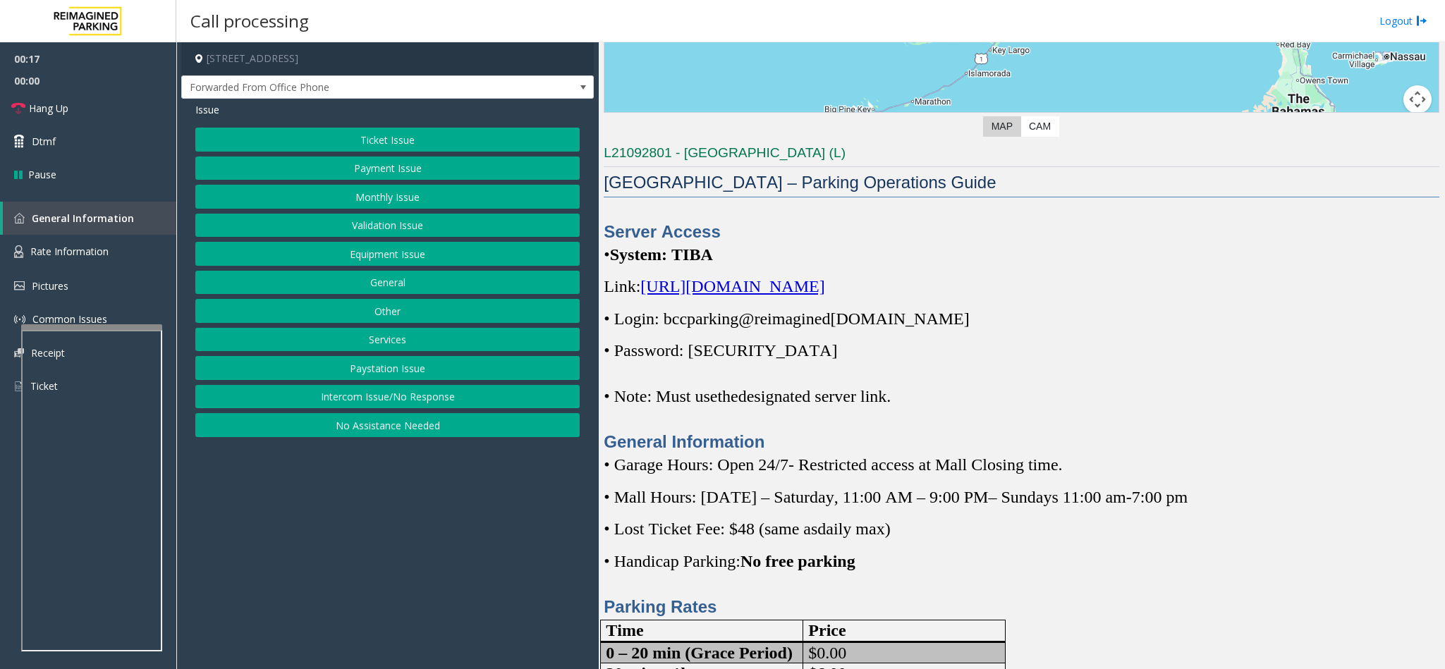
click at [821, 288] on span "[URL][DOMAIN_NAME]" at bounding box center [732, 286] width 184 height 18
drag, startPoint x: 665, startPoint y: 316, endPoint x: 948, endPoint y: 317, distance: 283.5
click at [948, 317] on p "• Login: bccparking@re imagined [DOMAIN_NAME]" at bounding box center [1022, 318] width 836 height 23
drag, startPoint x: 643, startPoint y: 290, endPoint x: 1175, endPoint y: 293, distance: 531.7
click at [1175, 293] on p "Link: [URL][DOMAIN_NAME]" at bounding box center [1022, 286] width 836 height 23
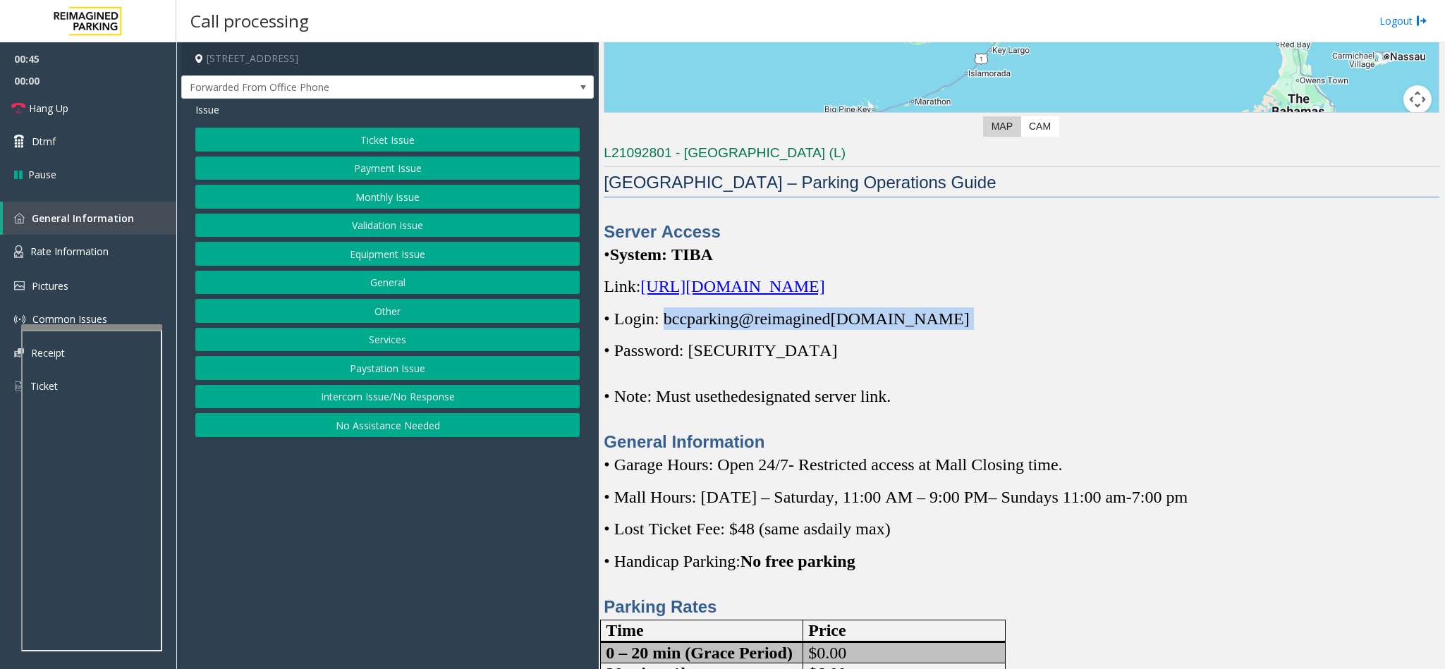
drag, startPoint x: 936, startPoint y: 322, endPoint x: 664, endPoint y: 326, distance: 271.5
click at [664, 326] on p "• Login: bccparking@re imagined [DOMAIN_NAME]" at bounding box center [1022, 318] width 836 height 23
copy p "bccparking@re imagined [DOMAIN_NAME]"
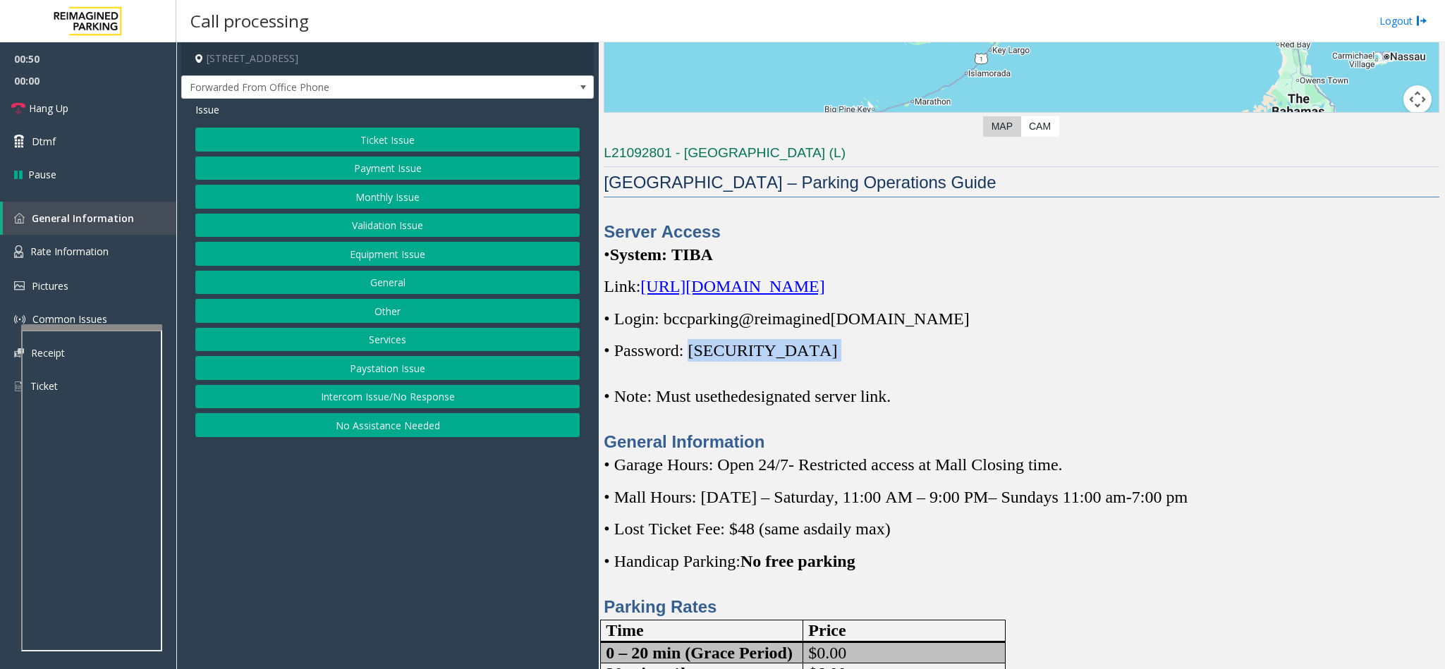
drag, startPoint x: 751, startPoint y: 350, endPoint x: 698, endPoint y: 350, distance: 52.9
click at [698, 350] on p "• Password: [SECURITY_DATA]" at bounding box center [1022, 350] width 836 height 23
copy p "Parking1!"
click at [402, 144] on button "Ticket Issue" at bounding box center [387, 140] width 384 height 24
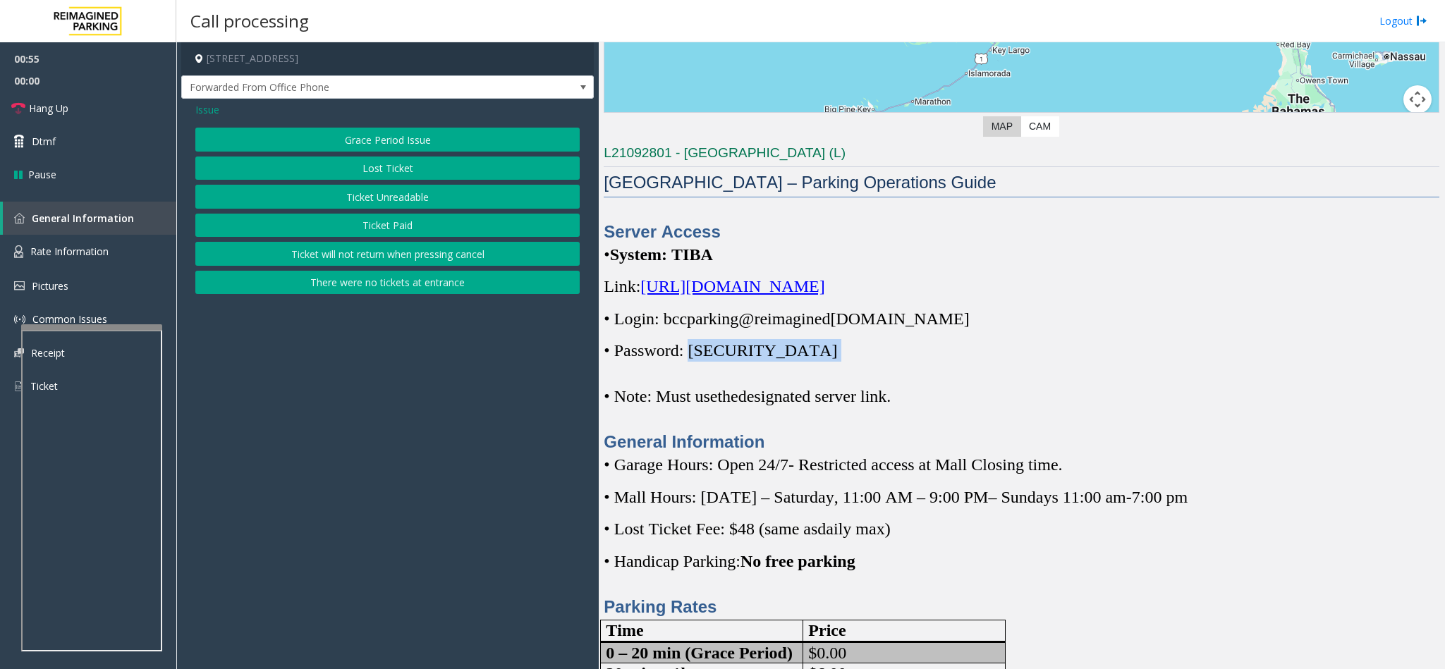
click at [381, 195] on button "Ticket Unreadable" at bounding box center [387, 197] width 384 height 24
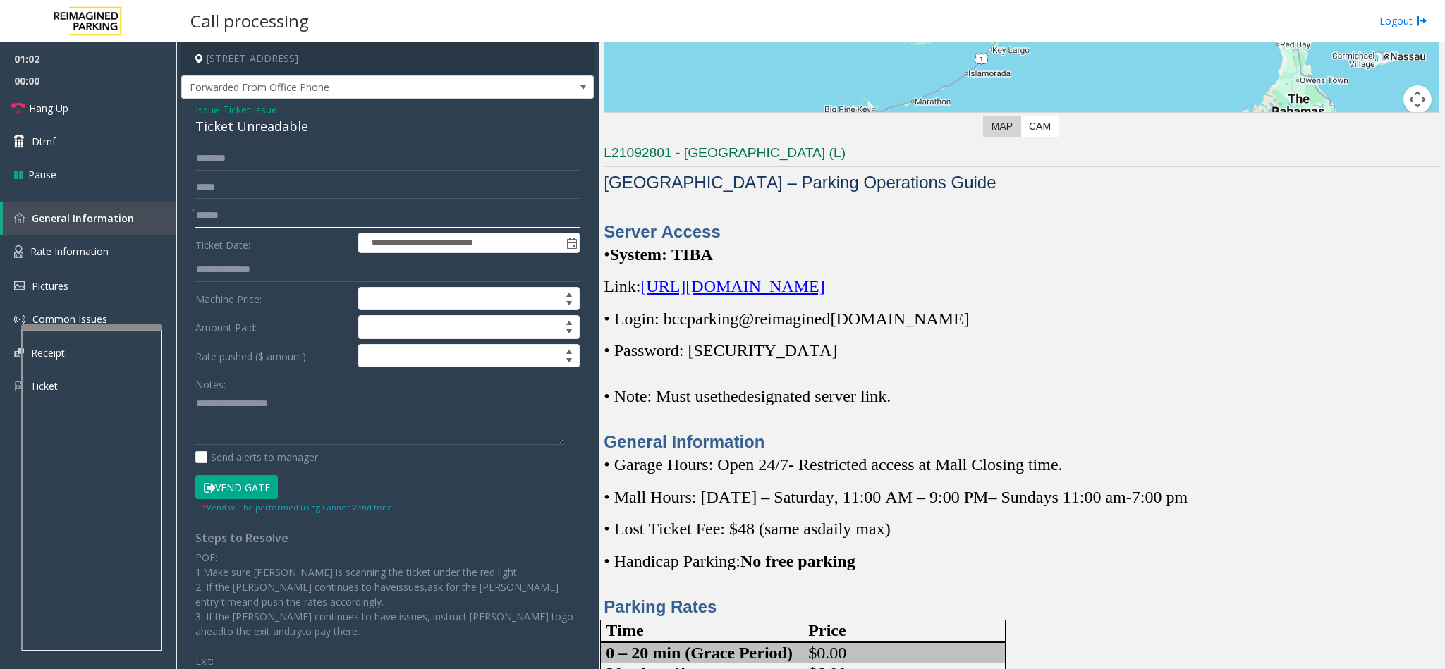
click at [252, 221] on input "text" at bounding box center [387, 216] width 384 height 24
click at [231, 207] on input "text" at bounding box center [387, 216] width 384 height 24
click at [322, 214] on input "text" at bounding box center [387, 216] width 384 height 24
type input "*********"
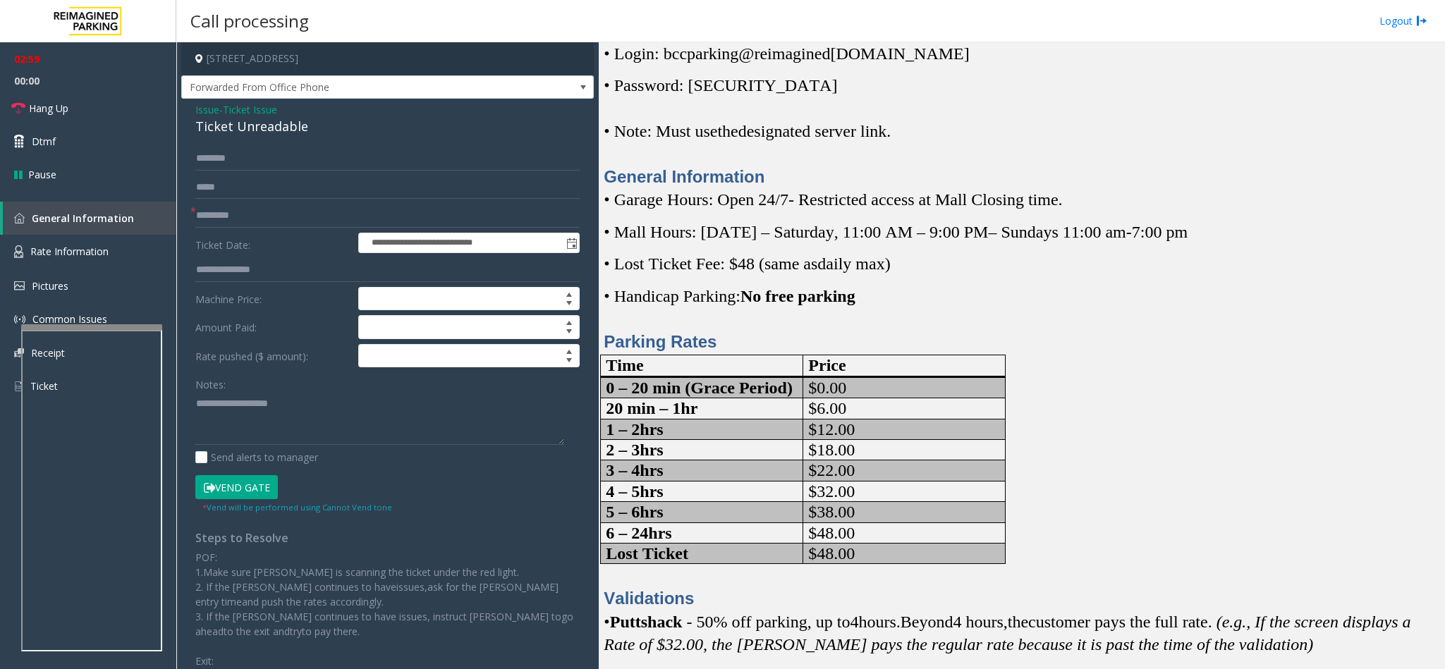
scroll to position [529, 0]
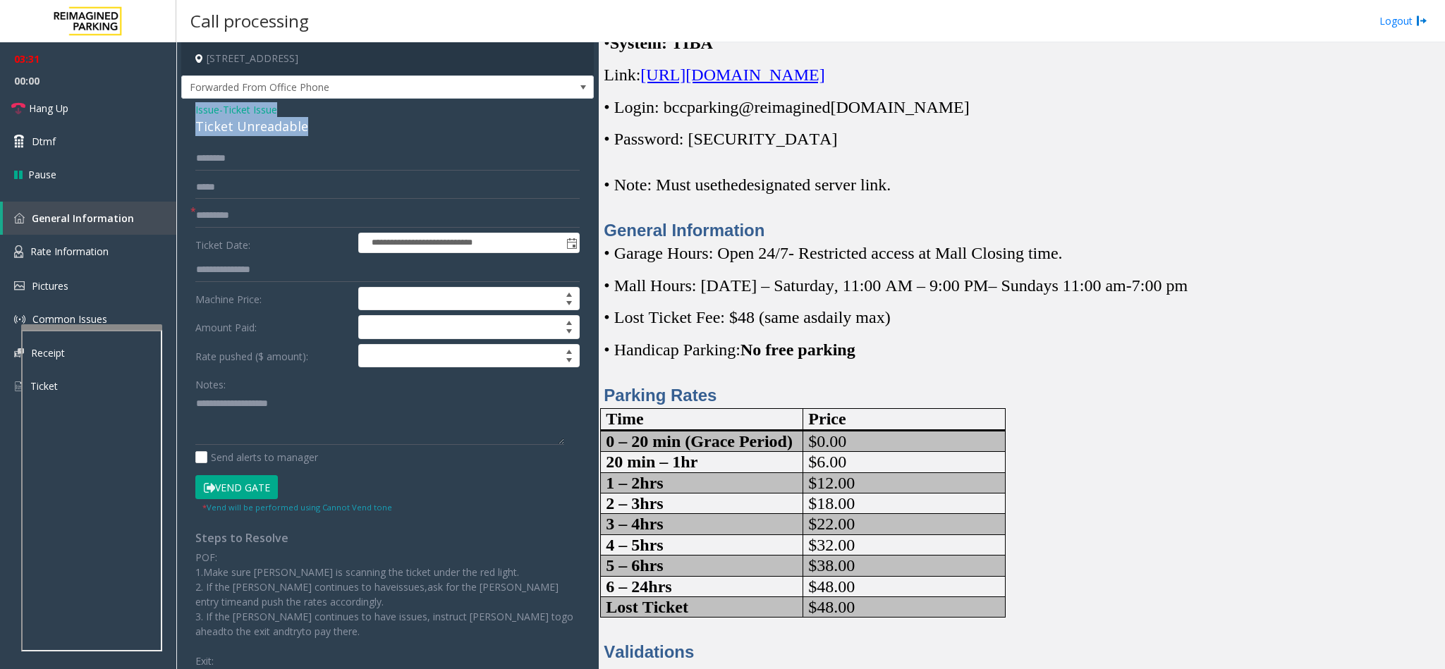
drag, startPoint x: 312, startPoint y: 129, endPoint x: 186, endPoint y: 111, distance: 126.8
click at [186, 111] on div "**********" at bounding box center [387, 450] width 413 height 702
copy div "Issue - Ticket Issue Ticket Unreadable"
paste textarea "**********"
click at [324, 415] on textarea at bounding box center [379, 418] width 369 height 53
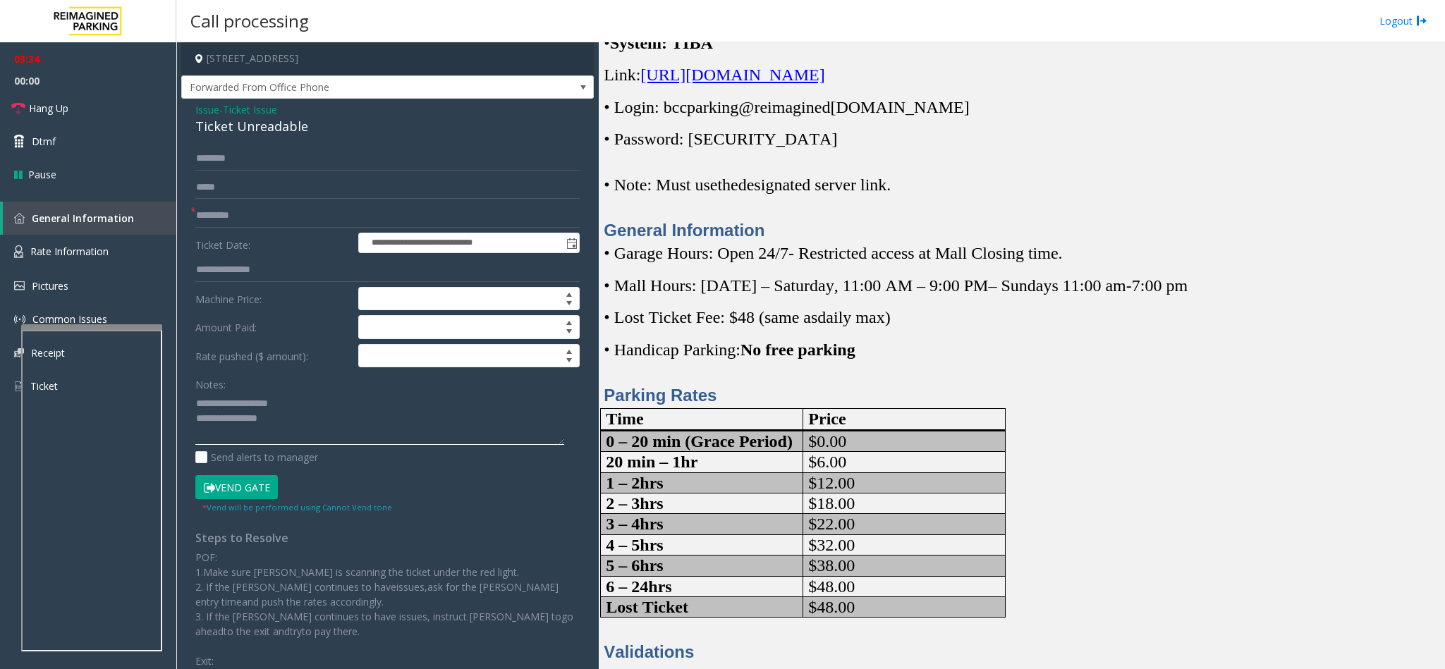
drag, startPoint x: 300, startPoint y: 401, endPoint x: 226, endPoint y: 404, distance: 74.1
click at [226, 404] on textarea at bounding box center [379, 418] width 369 height 53
click at [307, 425] on textarea at bounding box center [379, 418] width 369 height 53
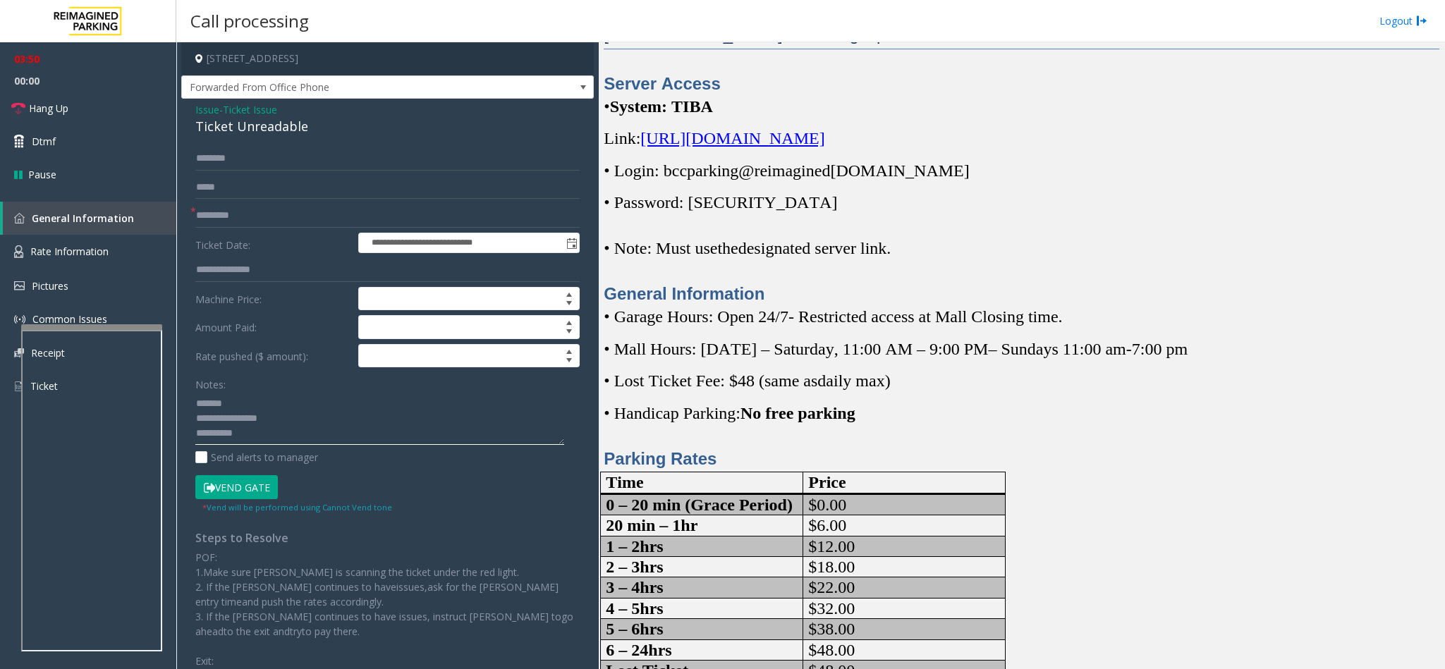
scroll to position [317, 0]
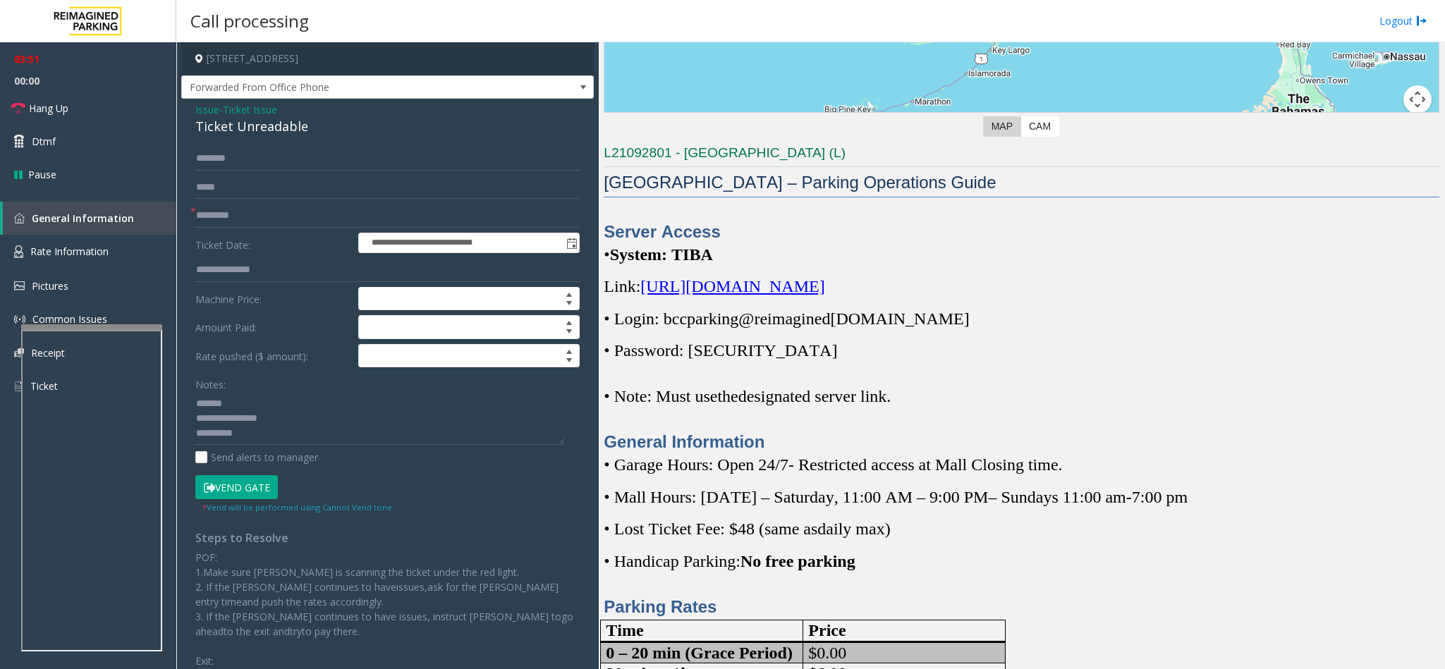
click at [1238, 165] on h3 "L21092801 - [GEOGRAPHIC_DATA] (L)" at bounding box center [1022, 155] width 836 height 23
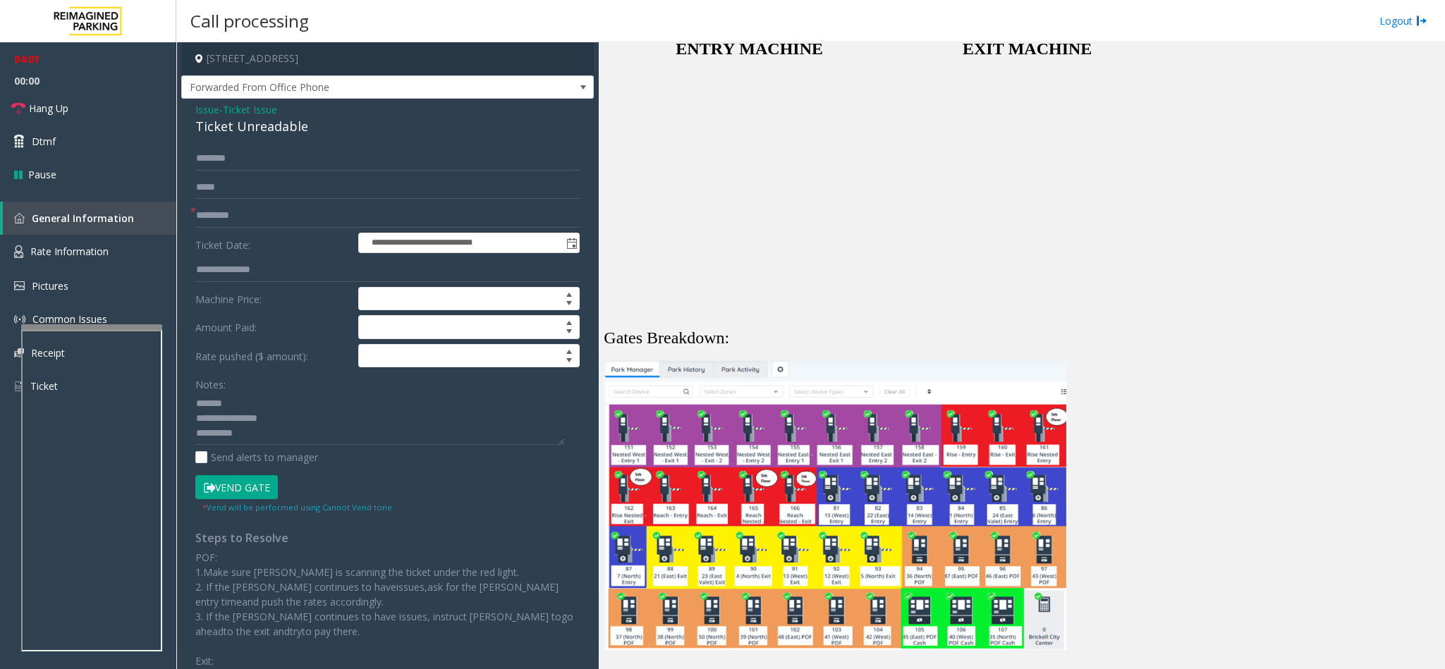
scroll to position [2063, 0]
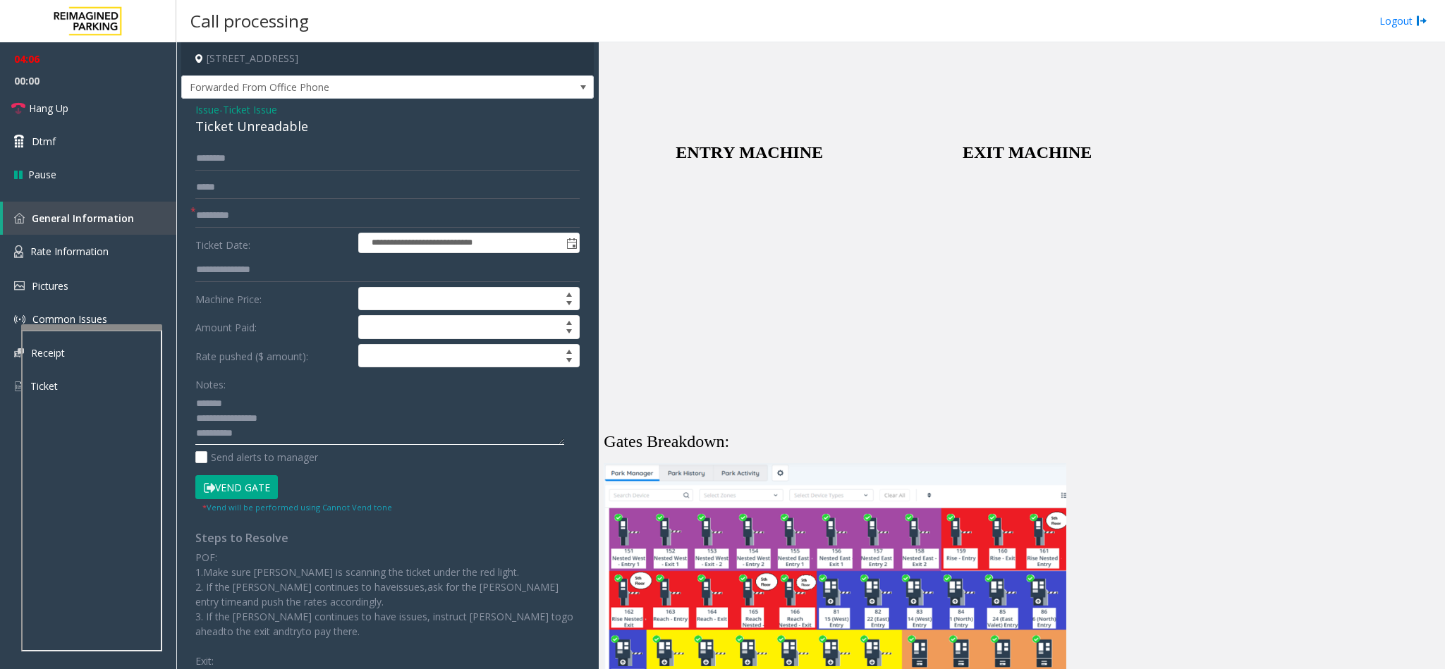
click at [276, 439] on textarea at bounding box center [379, 418] width 369 height 53
type textarea "**********"
click at [256, 106] on span "Ticket Issue" at bounding box center [250, 109] width 54 height 15
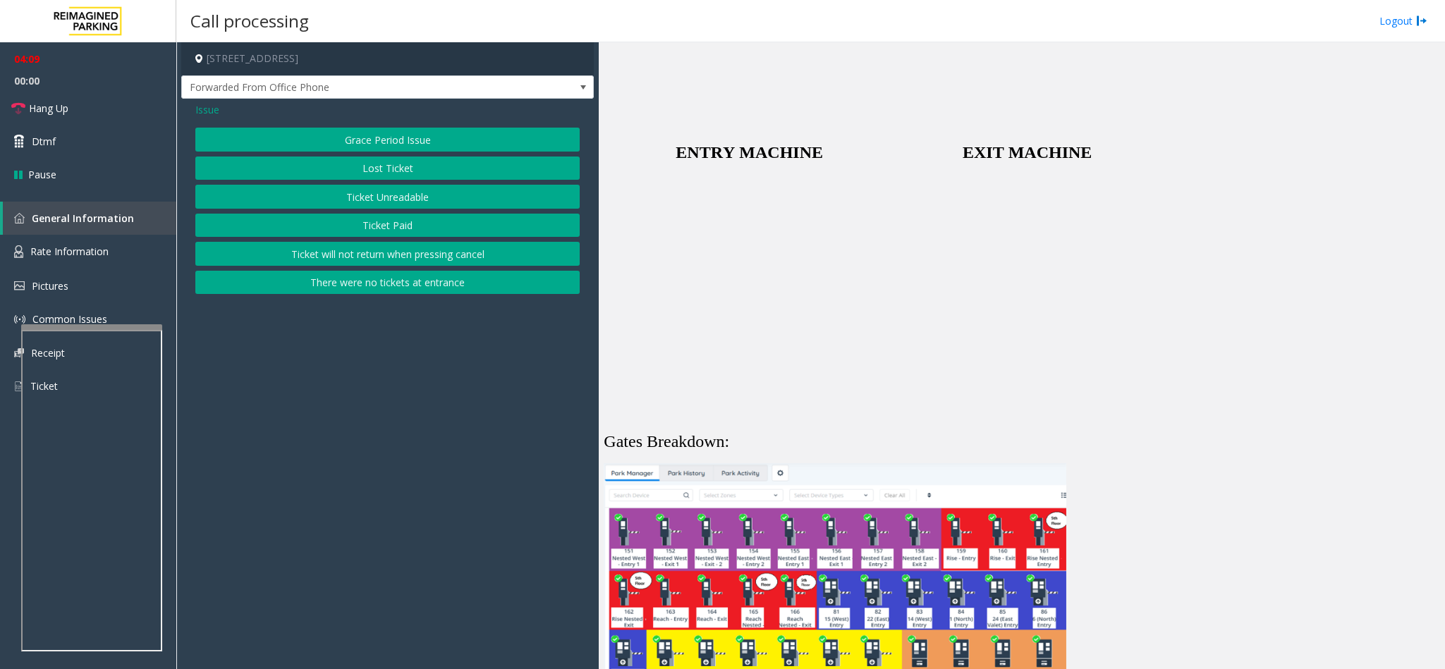
click at [203, 106] on span "Issue" at bounding box center [207, 109] width 24 height 15
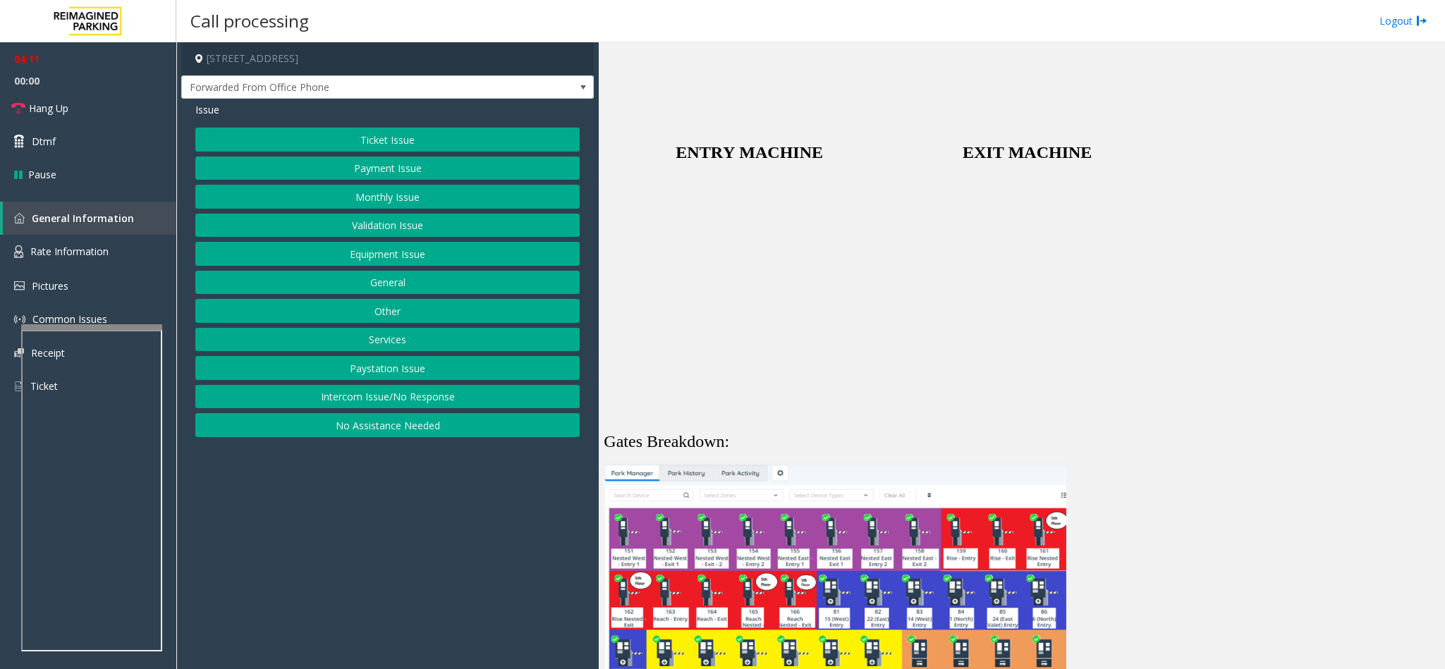
click at [386, 171] on button "Payment Issue" at bounding box center [387, 169] width 384 height 24
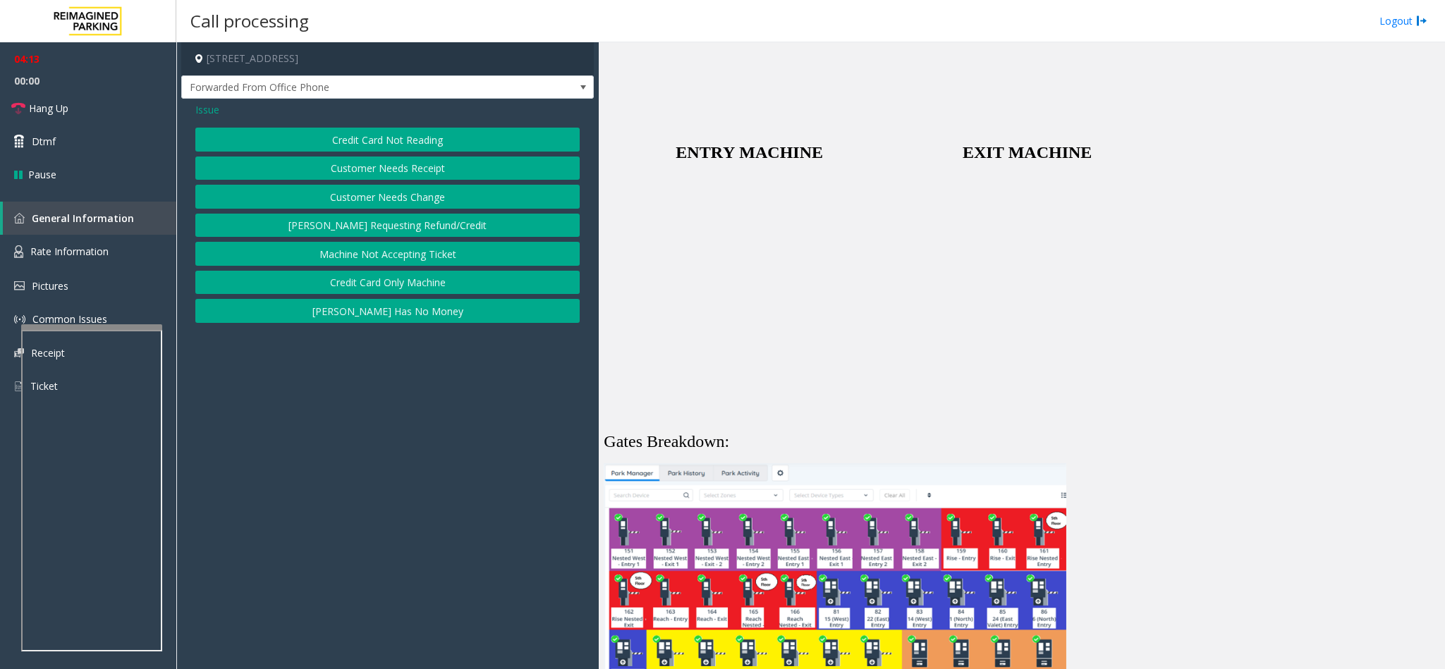
drag, startPoint x: 364, startPoint y: 131, endPoint x: 365, endPoint y: 121, distance: 10.6
click at [365, 121] on div "Issue Credit Card Not Reading Customer Needs Receipt Customer Needs Change [PER…" at bounding box center [387, 214] width 413 height 231
click at [104, 112] on link "Hang Up" at bounding box center [88, 108] width 176 height 33
click at [205, 110] on span "Issue" at bounding box center [207, 109] width 24 height 15
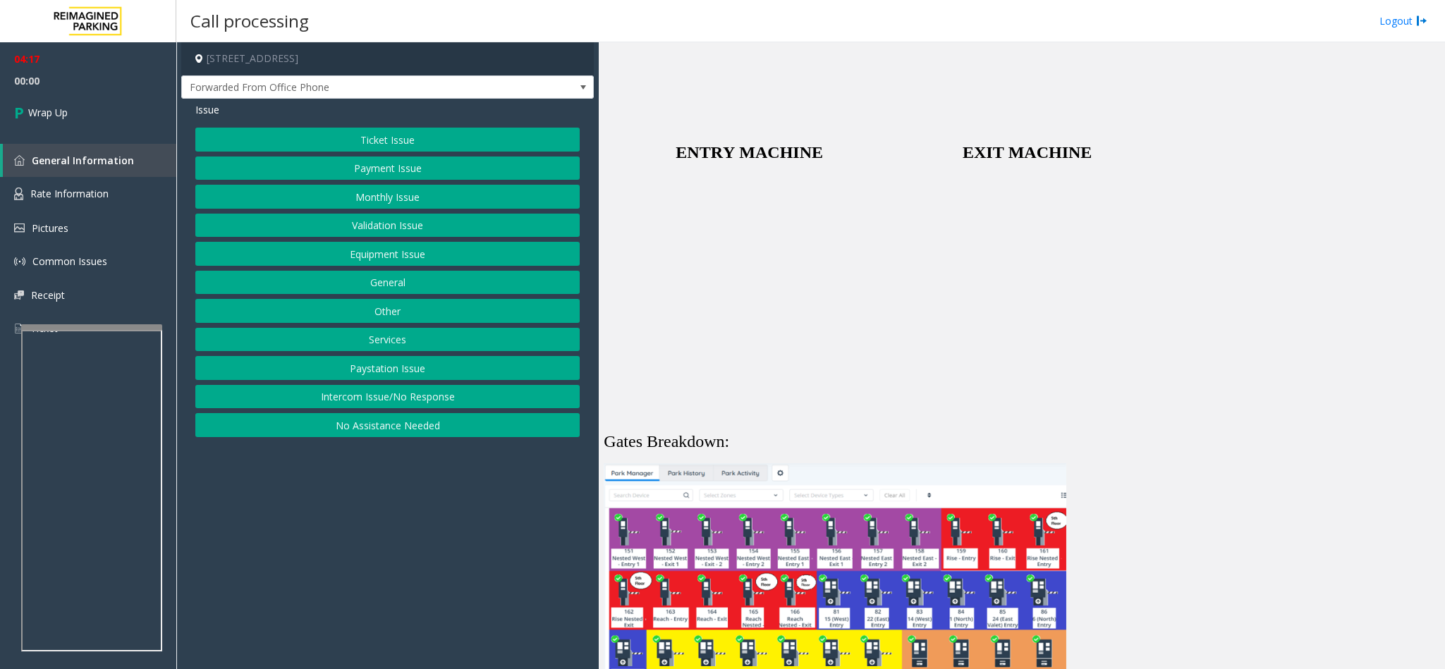
click at [392, 142] on button "Ticket Issue" at bounding box center [387, 140] width 384 height 24
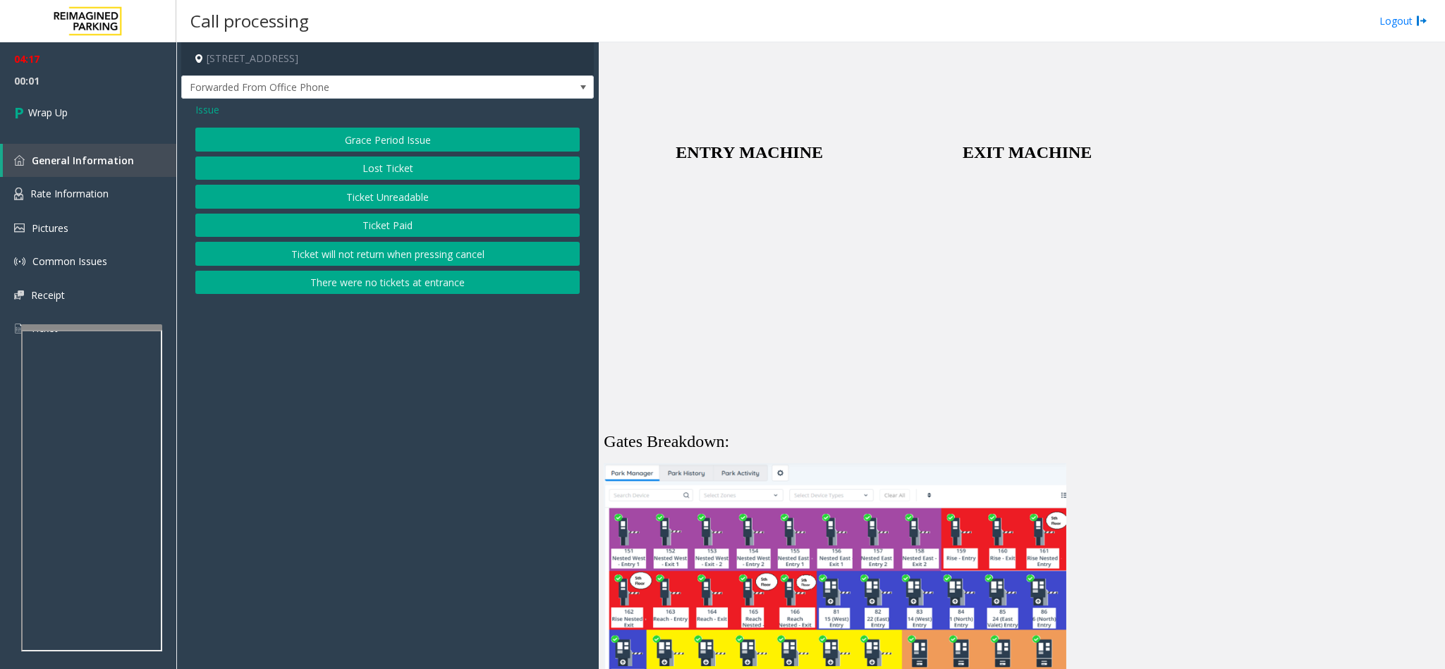
click at [373, 188] on button "Ticket Unreadable" at bounding box center [387, 197] width 384 height 24
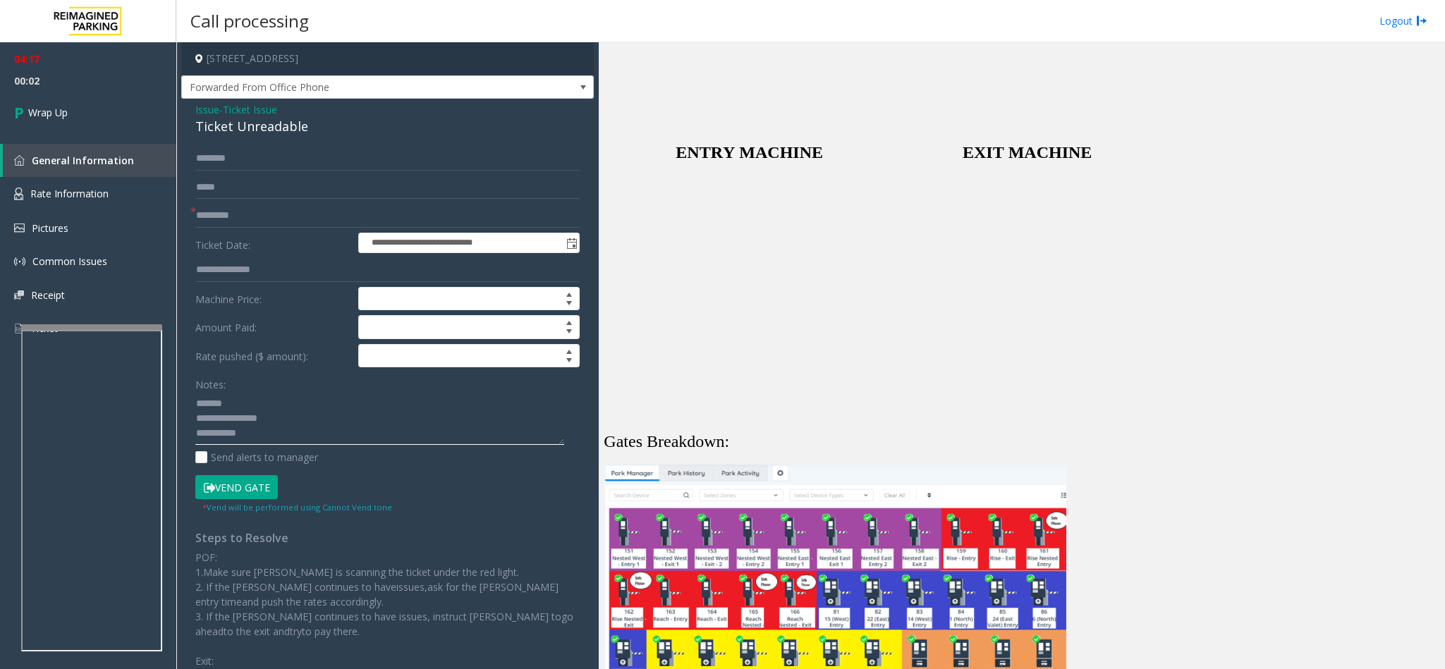
click at [293, 436] on textarea at bounding box center [379, 418] width 369 height 53
type textarea "**********"
click at [45, 95] on link "Wrap Up" at bounding box center [88, 113] width 176 height 42
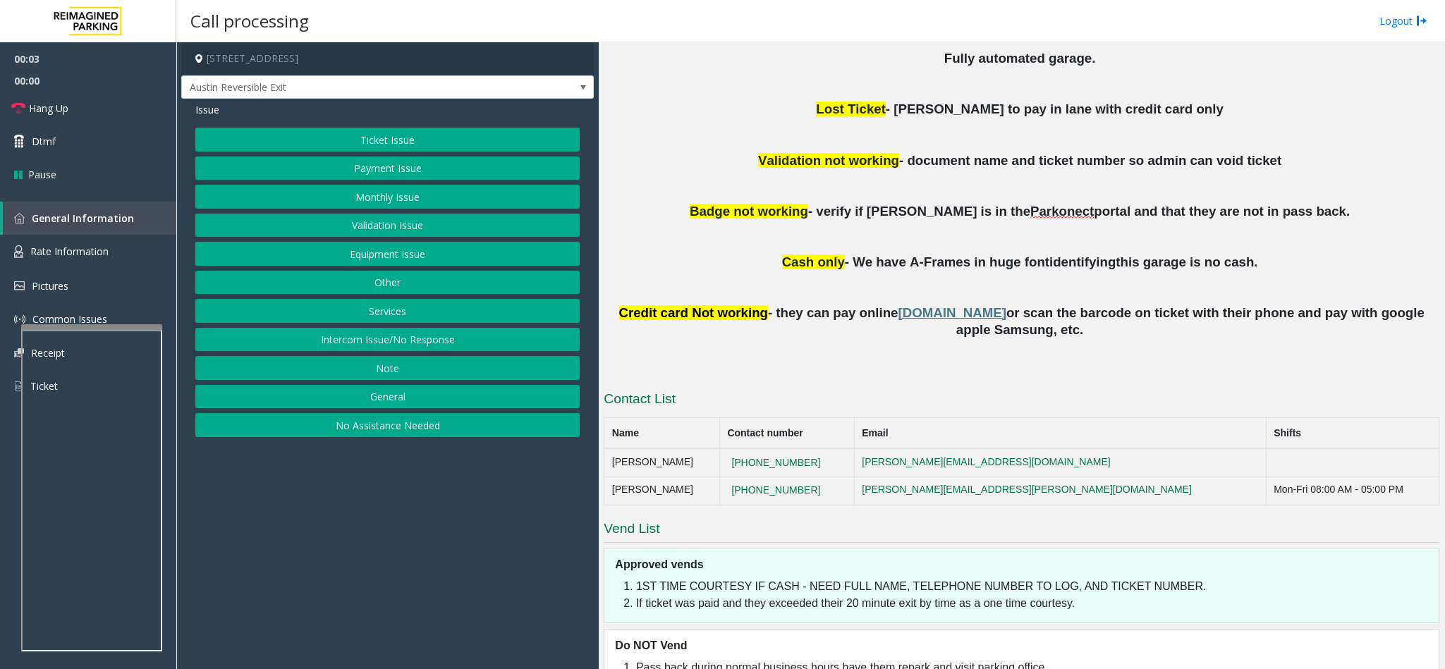
scroll to position [635, 0]
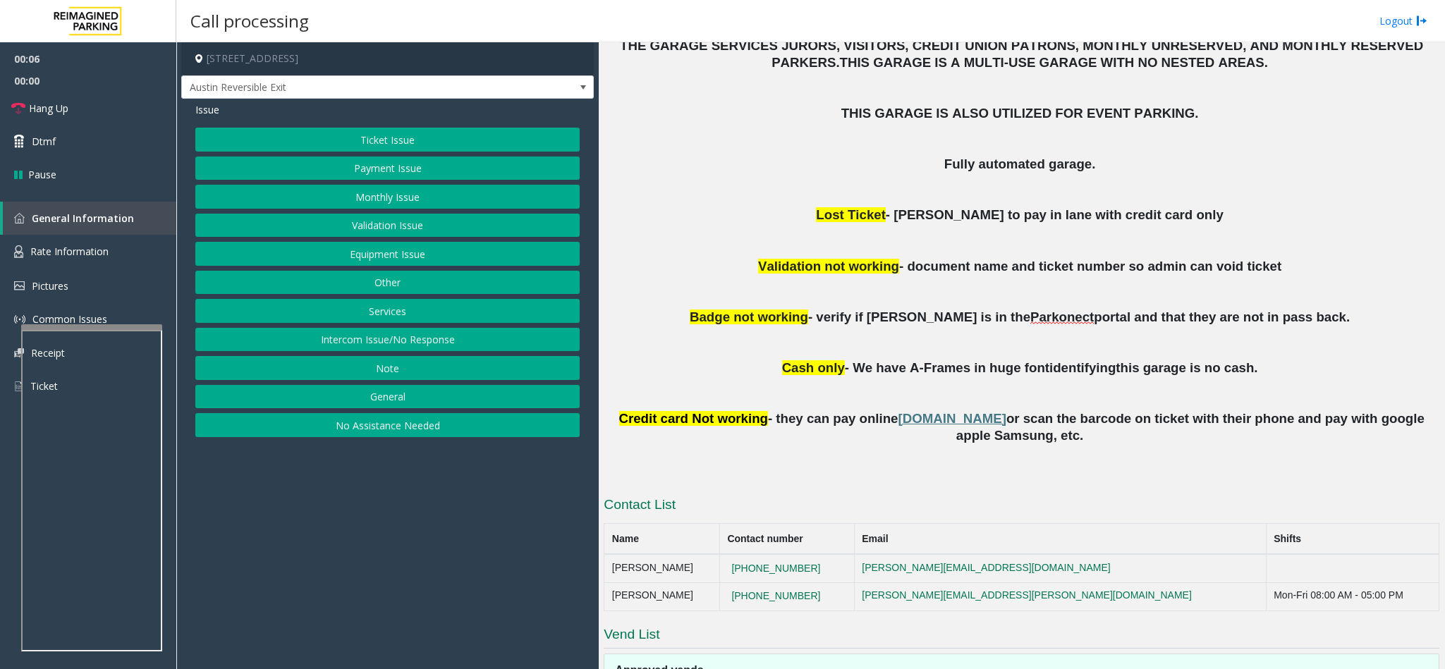
click at [415, 339] on button "Intercom Issue/No Response" at bounding box center [387, 340] width 384 height 24
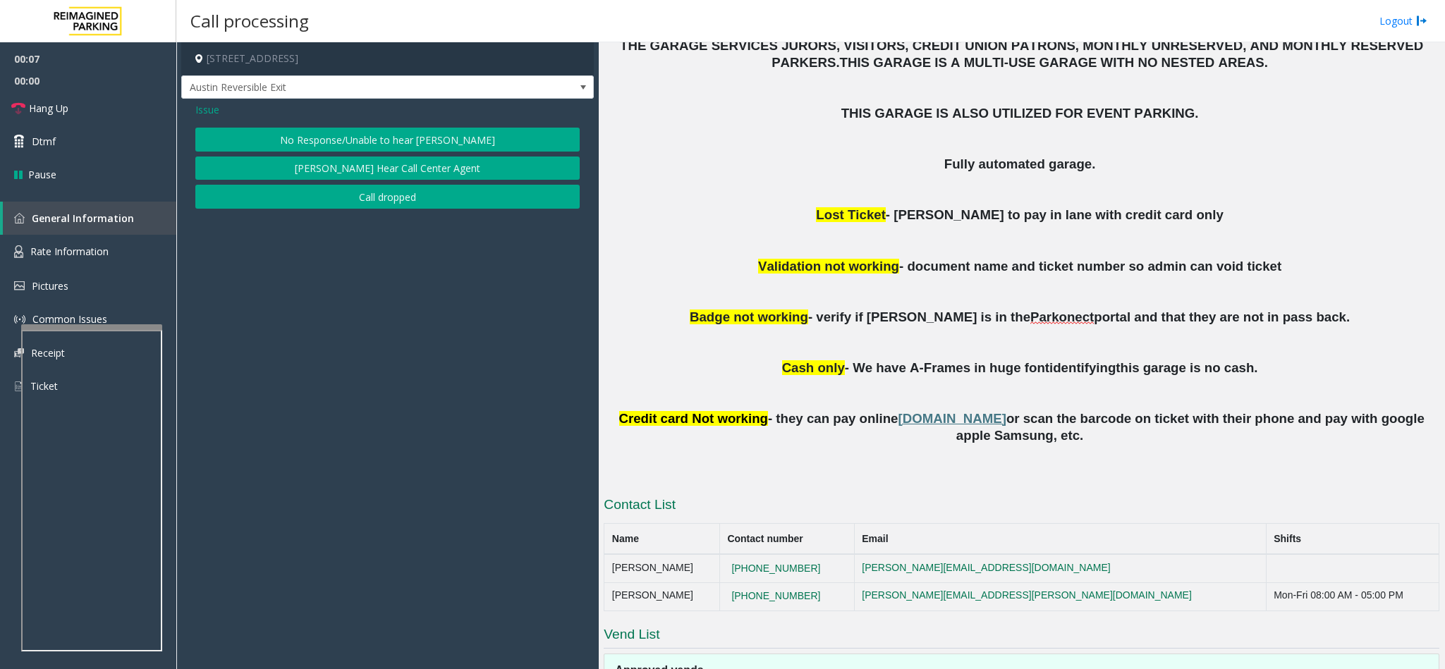
click at [394, 128] on button "No Response/Unable to hear [PERSON_NAME]" at bounding box center [387, 140] width 384 height 24
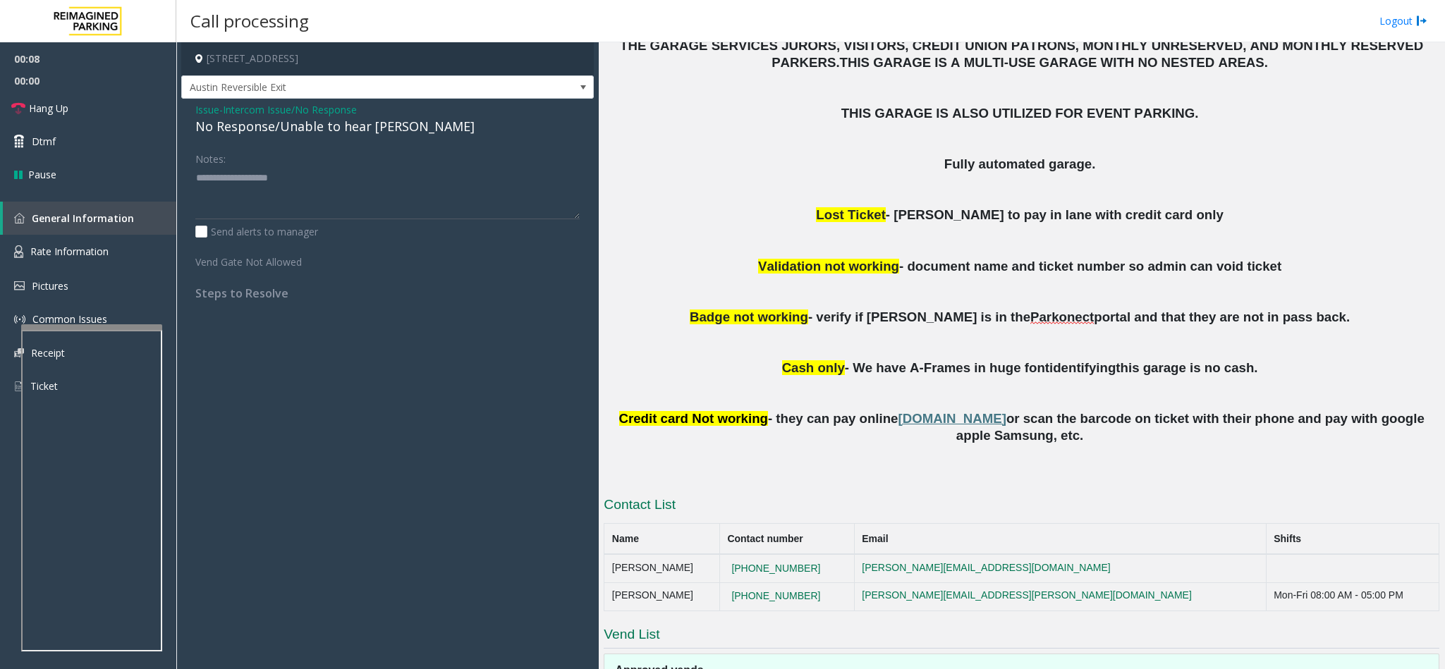
click at [307, 123] on div "No Response/Unable to hear [PERSON_NAME]" at bounding box center [387, 126] width 384 height 19
type textarea "**********"
click at [94, 110] on link "Hang Up" at bounding box center [88, 108] width 176 height 33
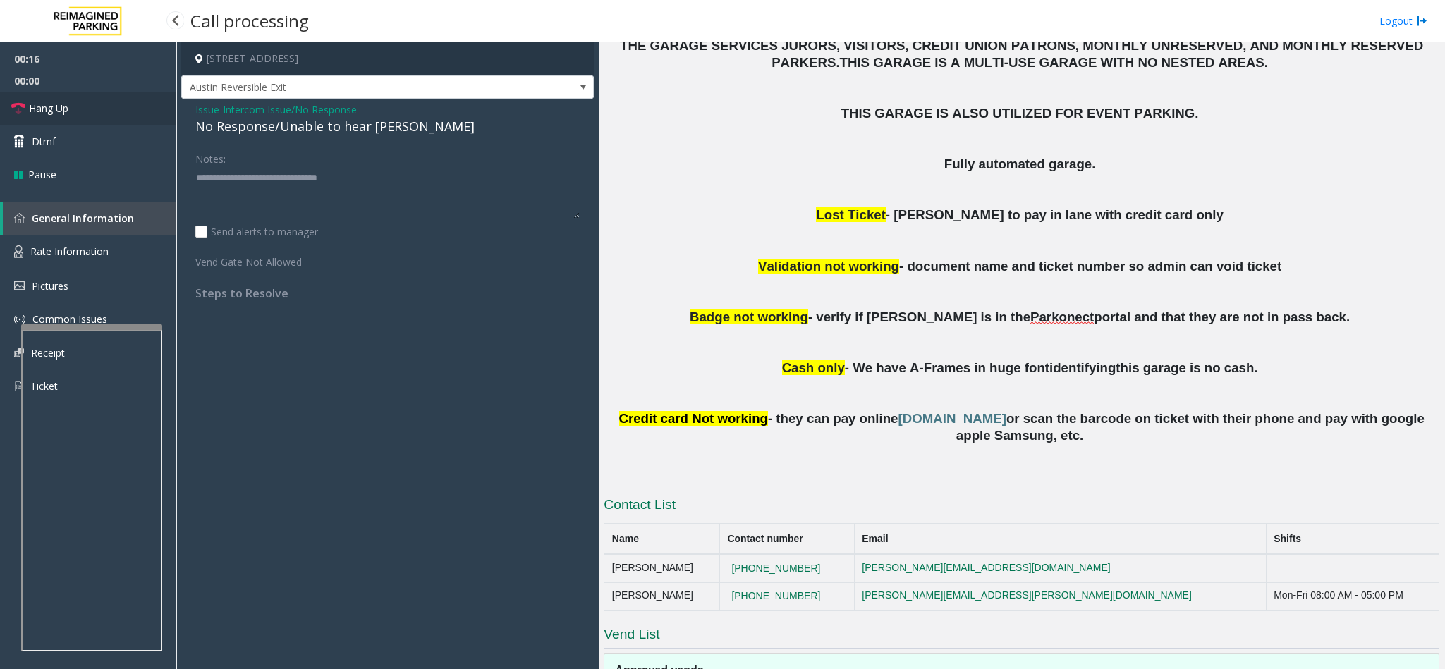
click at [57, 96] on link "Hang Up" at bounding box center [88, 108] width 176 height 33
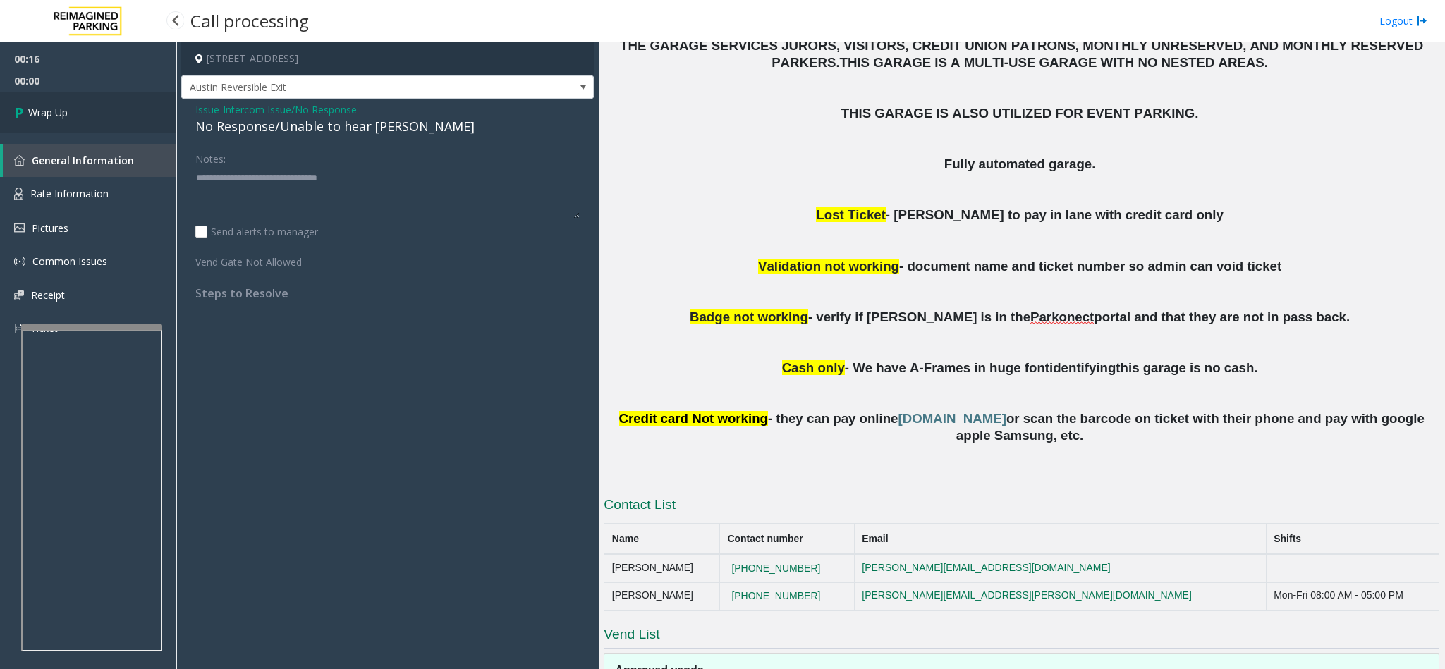
click at [57, 96] on link "Wrap Up" at bounding box center [88, 113] width 176 height 42
click at [57, 110] on span "Wrap Up" at bounding box center [47, 112] width 39 height 15
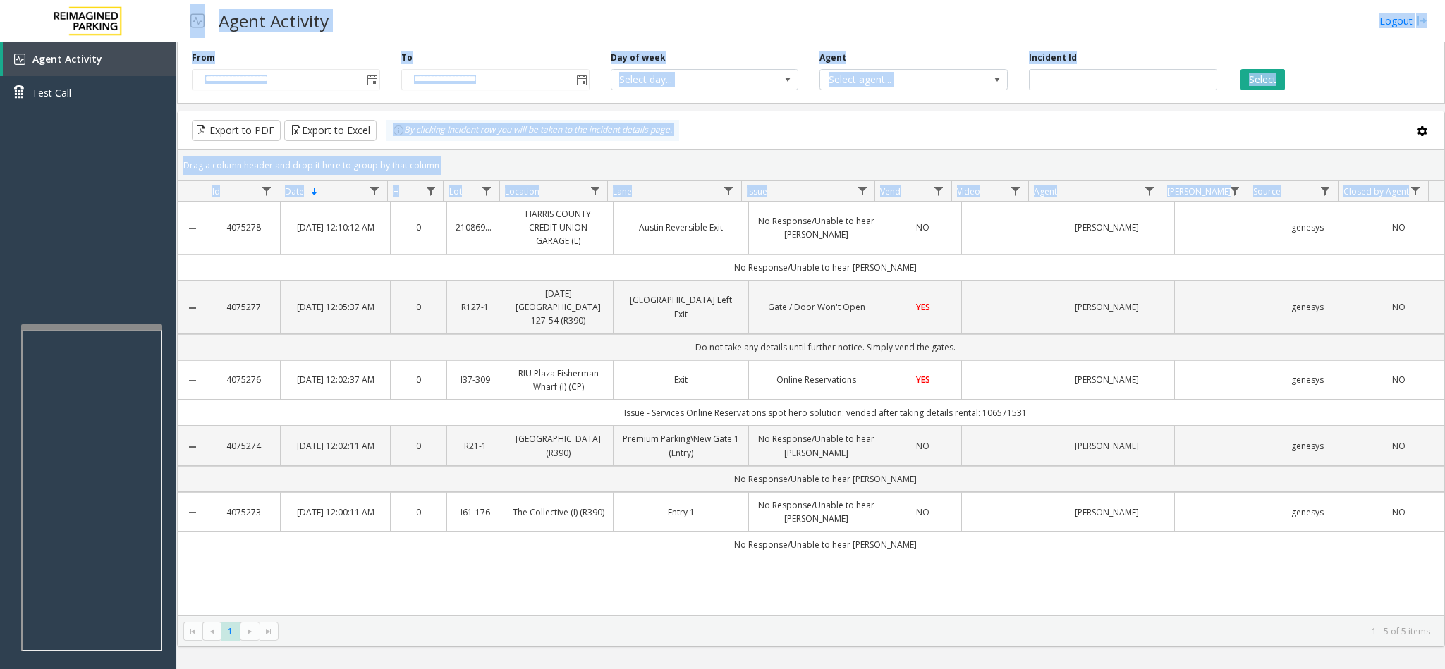
drag, startPoint x: 193, startPoint y: 2, endPoint x: 1100, endPoint y: 570, distance: 1070.4
click at [1100, 570] on div "**********" at bounding box center [810, 334] width 1269 height 669
click at [771, 360] on body "**********" at bounding box center [722, 334] width 1445 height 669
click at [891, 116] on kendo-grid-toolbar "Export to PDF Export to Excel By clicking Incident row you will be taken to the…" at bounding box center [811, 130] width 1266 height 39
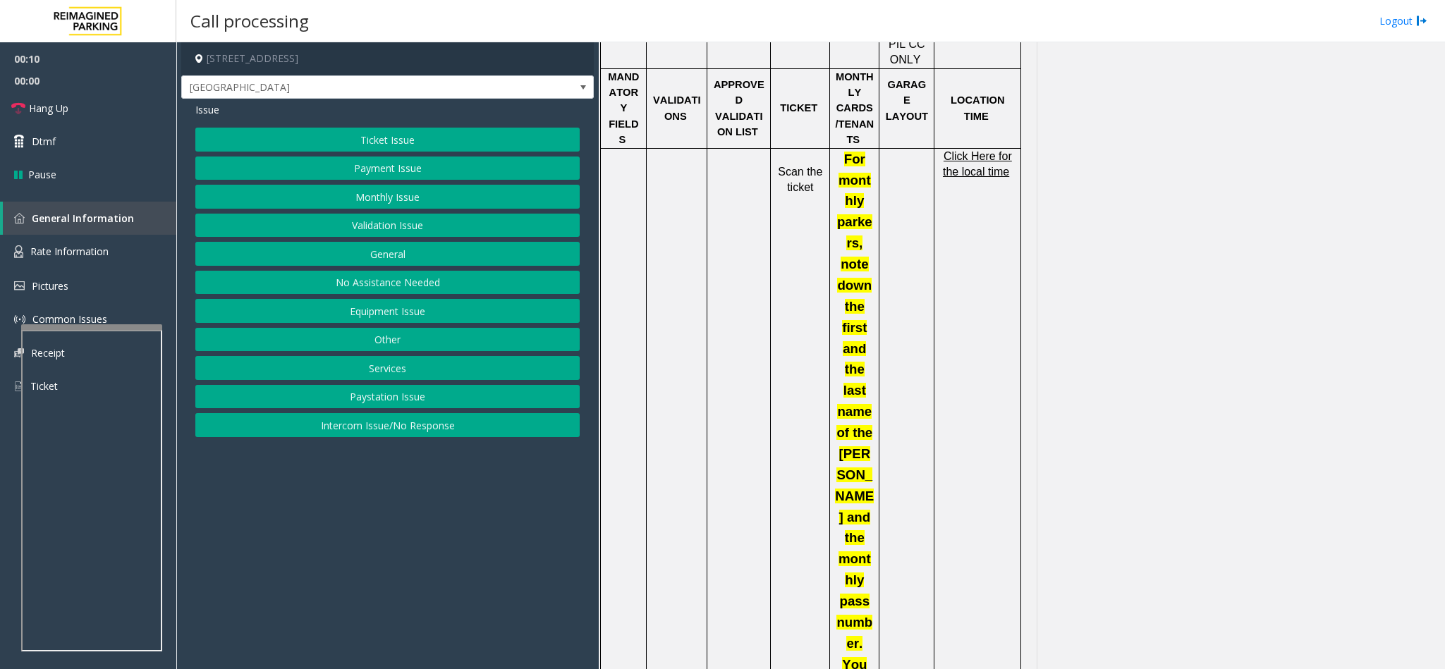
scroll to position [1163, 0]
click at [438, 221] on button "Validation Issue" at bounding box center [387, 226] width 384 height 24
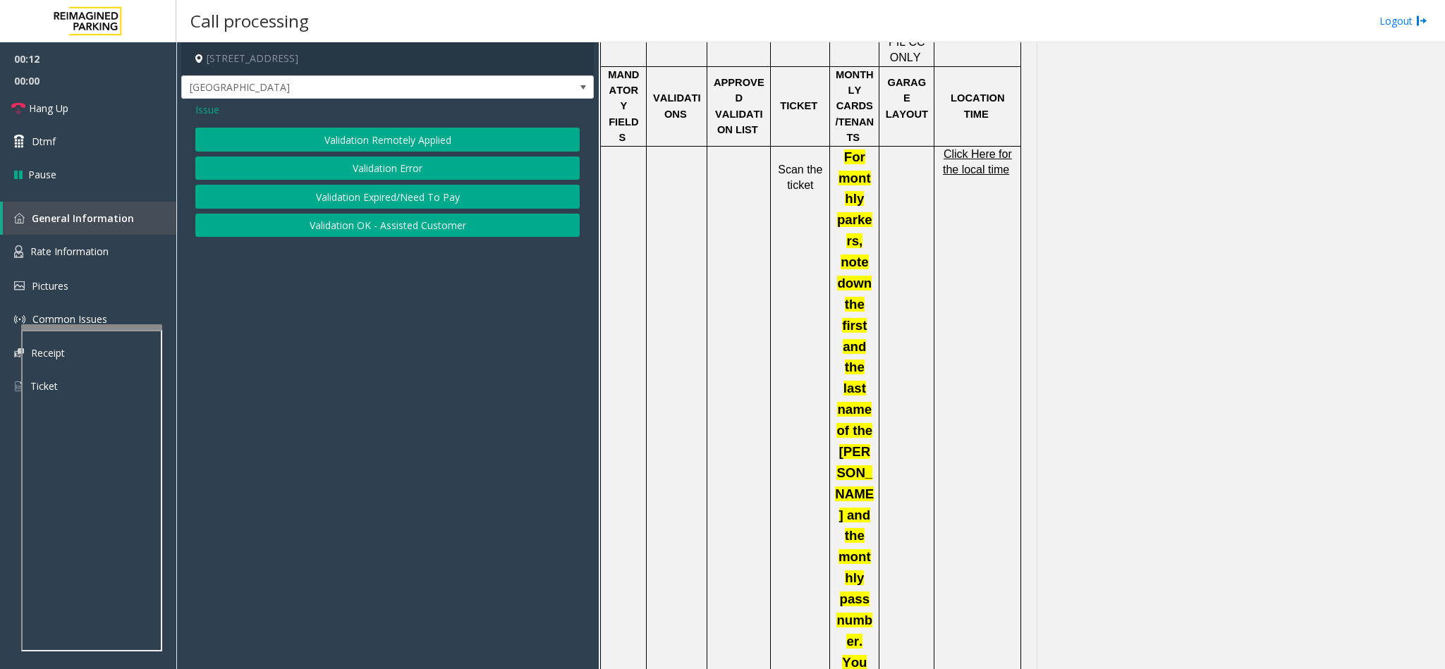
click at [415, 161] on button "Validation Error" at bounding box center [387, 169] width 384 height 24
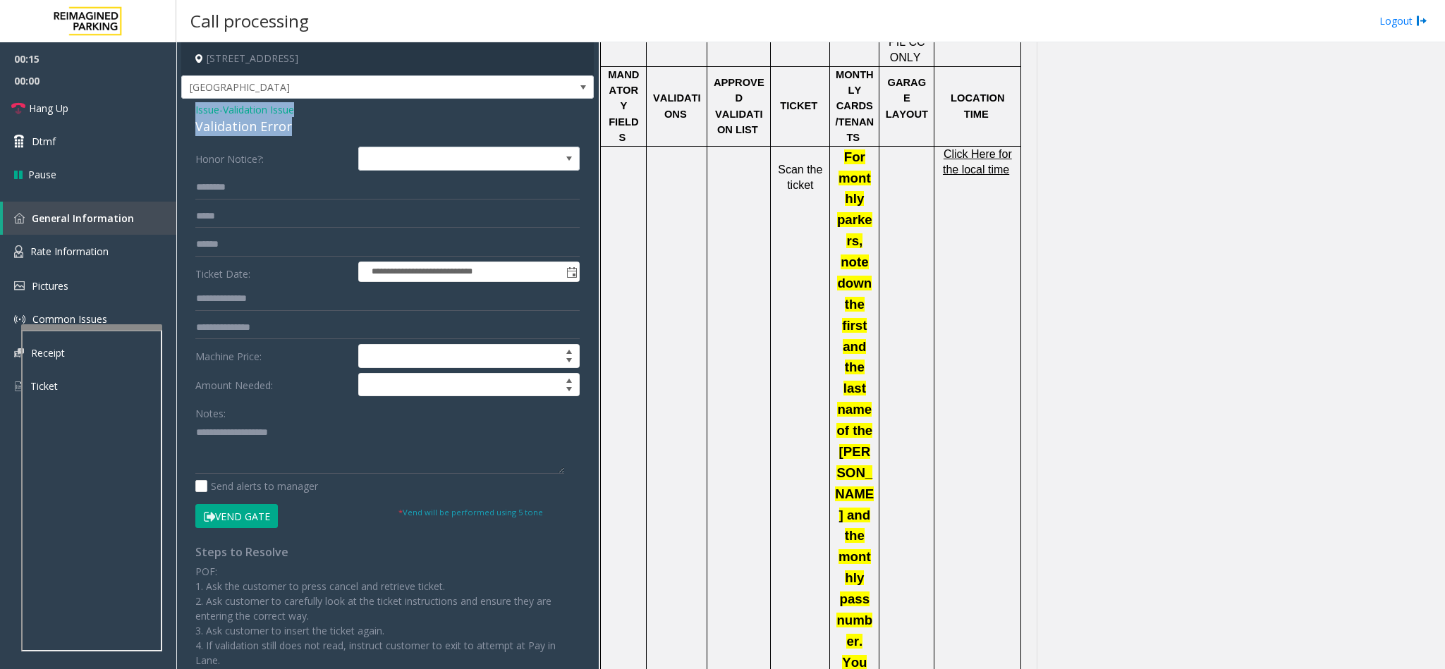
drag, startPoint x: 296, startPoint y: 123, endPoint x: 183, endPoint y: 104, distance: 115.0
click at [183, 104] on div "**********" at bounding box center [387, 479] width 413 height 761
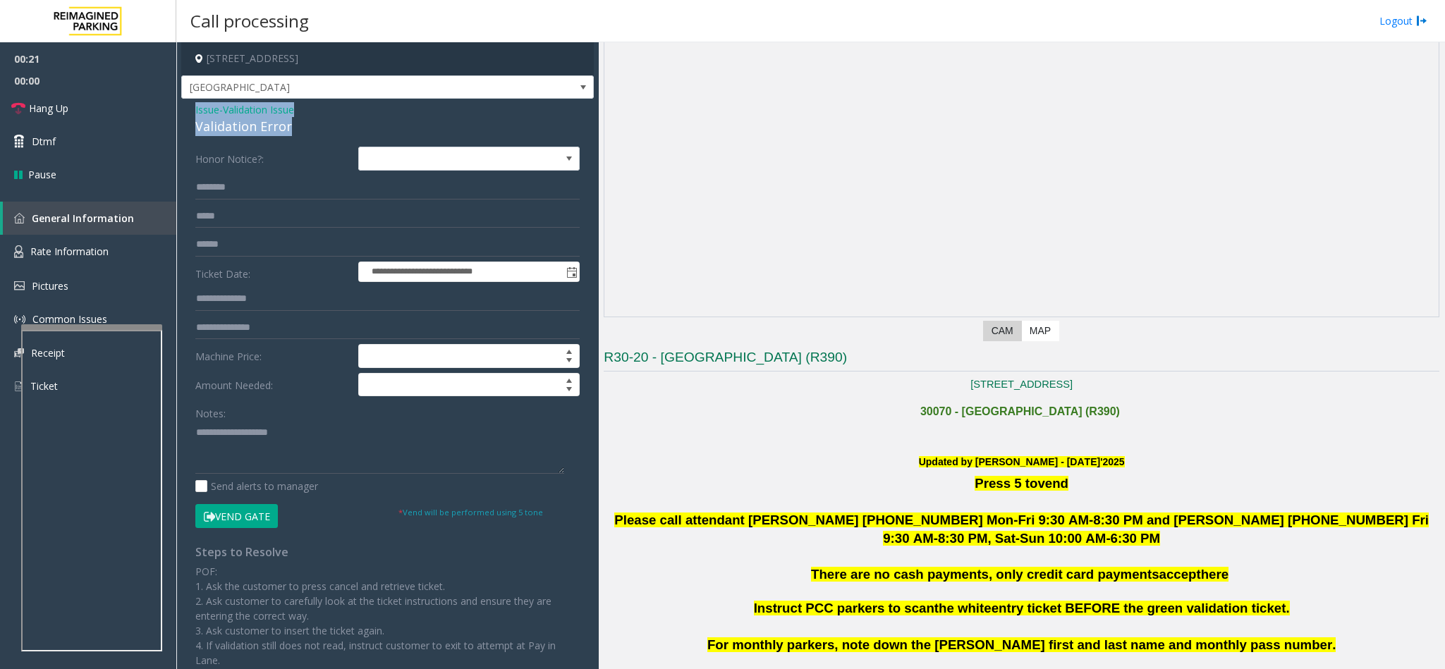
scroll to position [106, 0]
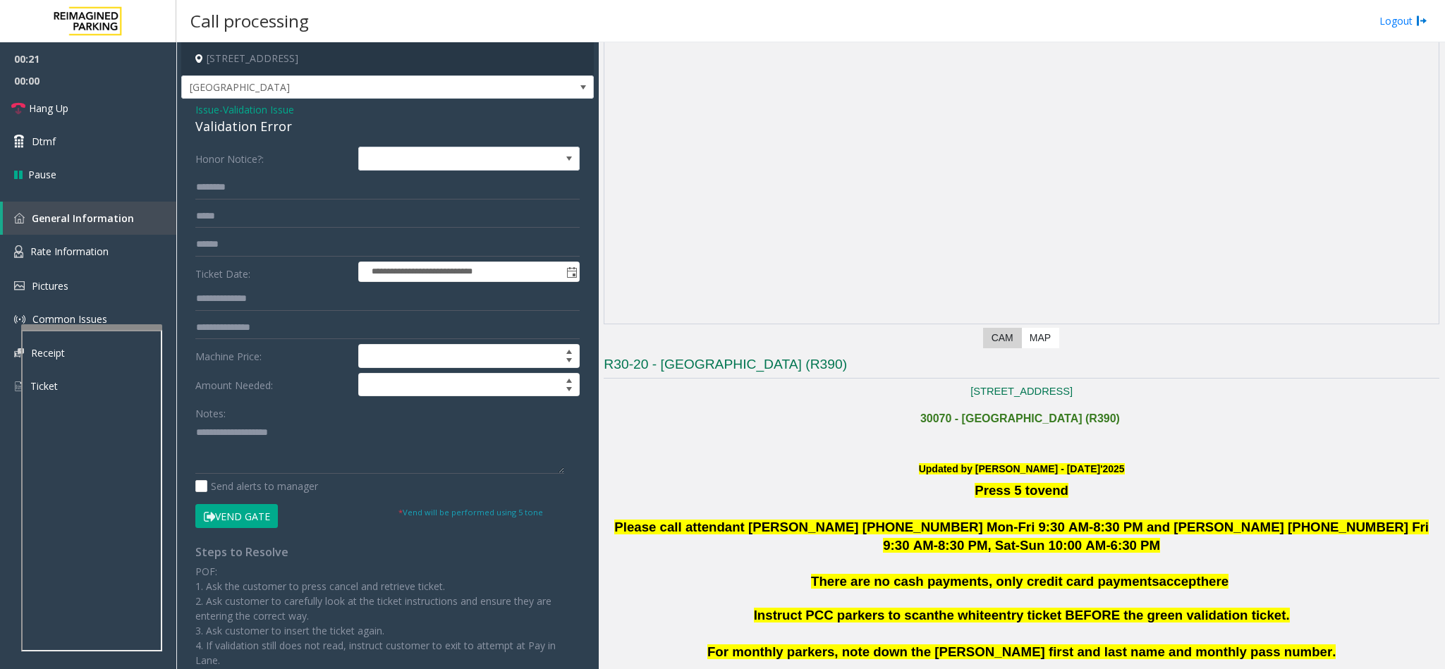
click at [1179, 394] on p "[STREET_ADDRESS]" at bounding box center [1022, 392] width 836 height 16
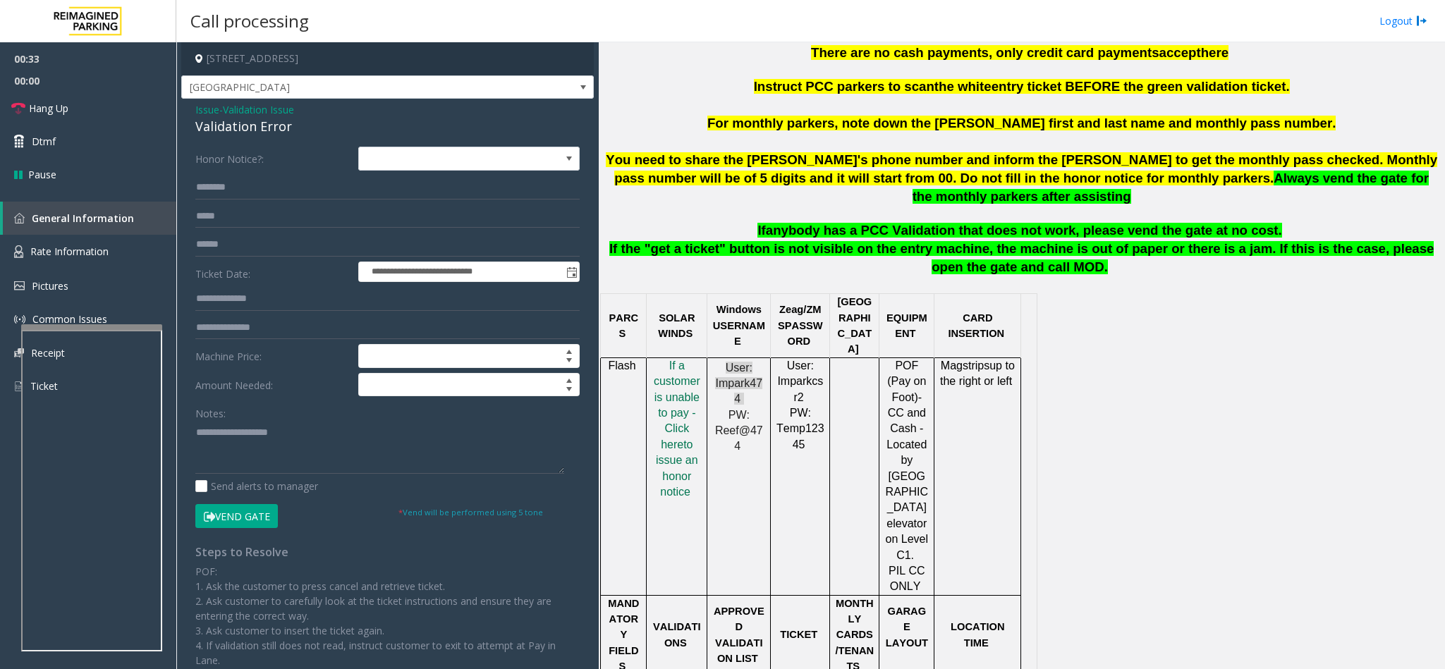
scroll to position [529, 0]
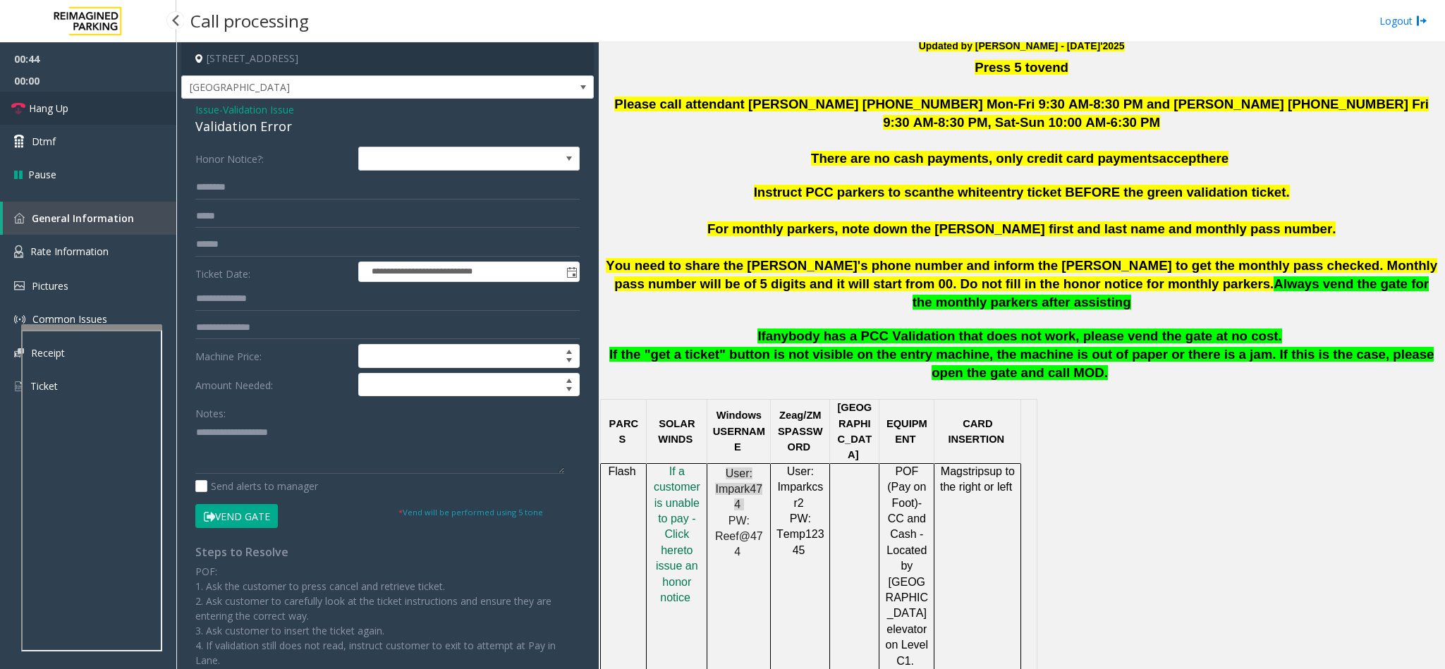
click at [47, 106] on span "Hang Up" at bounding box center [48, 108] width 39 height 15
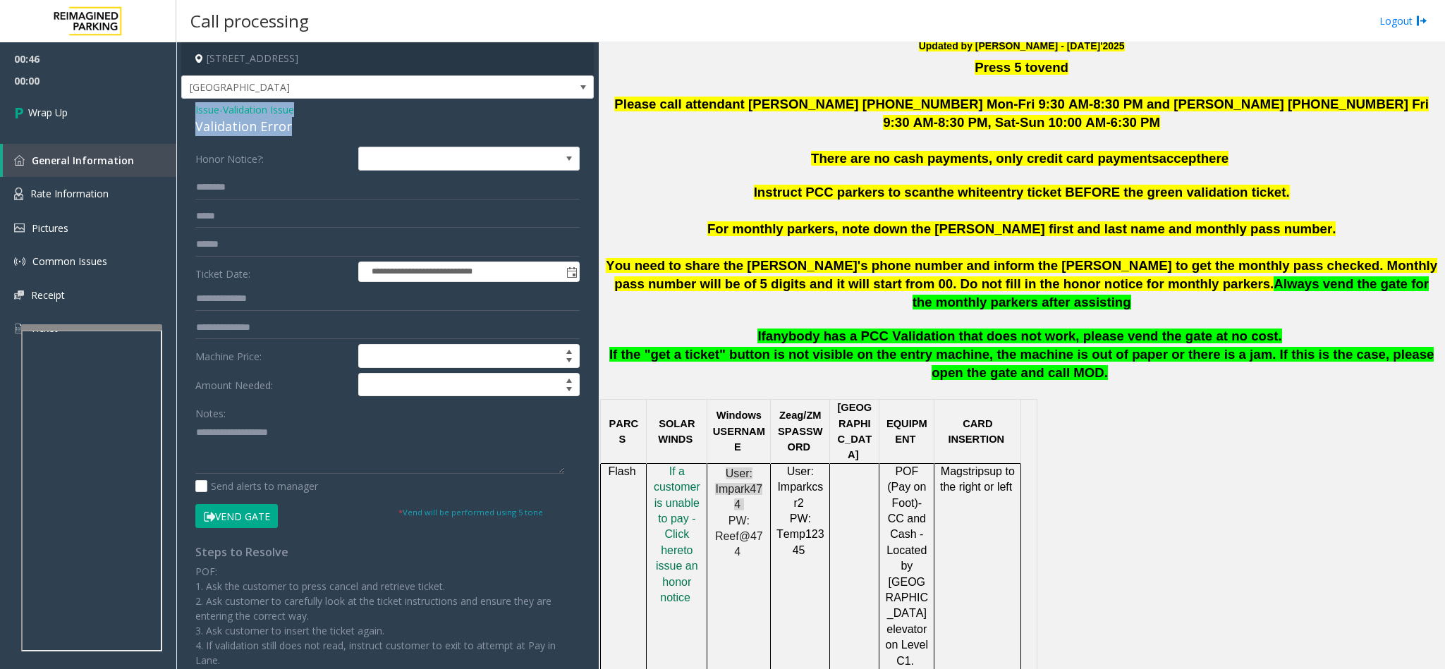
drag, startPoint x: 292, startPoint y: 131, endPoint x: 190, endPoint y: 102, distance: 105.6
click at [190, 102] on div "**********" at bounding box center [387, 479] width 413 height 761
click at [283, 421] on div "Notes:" at bounding box center [387, 437] width 384 height 73
click at [271, 436] on textarea at bounding box center [379, 447] width 369 height 53
paste textarea "**********"
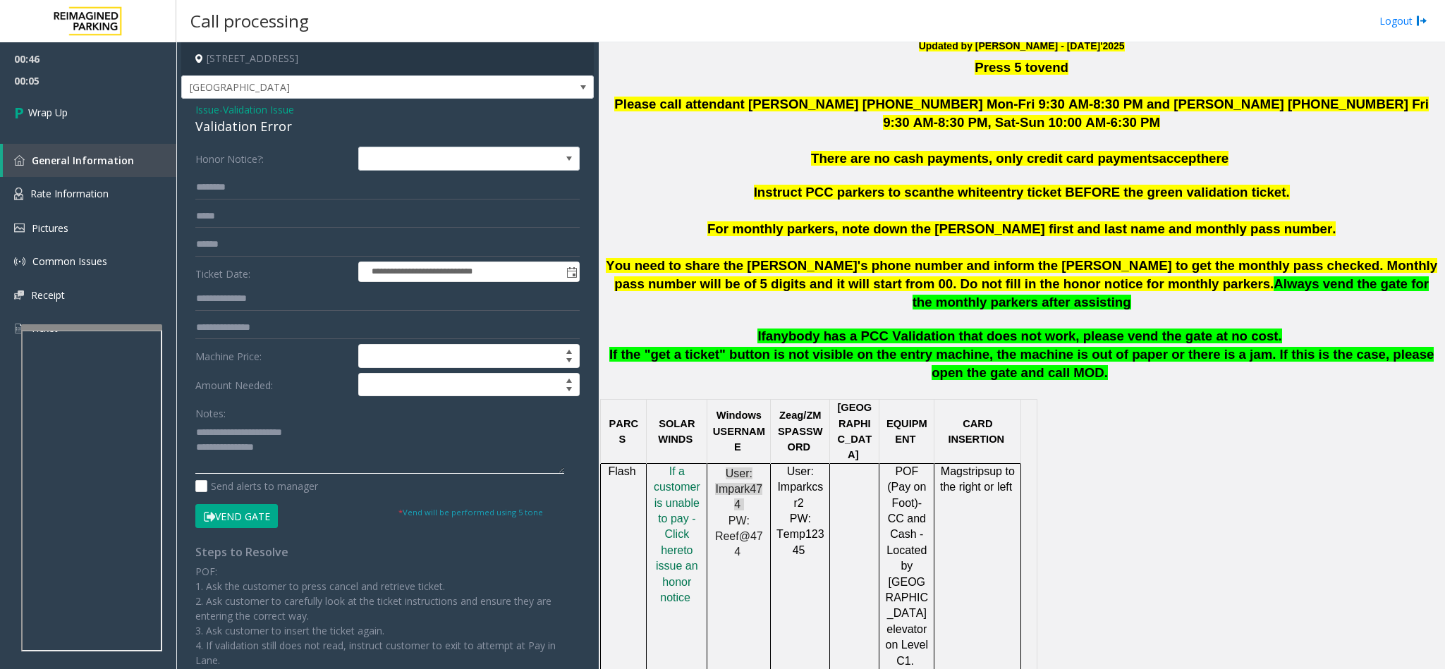
drag, startPoint x: 307, startPoint y: 430, endPoint x: 231, endPoint y: 430, distance: 76.2
click at [231, 430] on textarea at bounding box center [379, 447] width 369 height 53
click at [354, 453] on textarea at bounding box center [379, 447] width 369 height 53
click at [219, 461] on textarea at bounding box center [379, 447] width 369 height 53
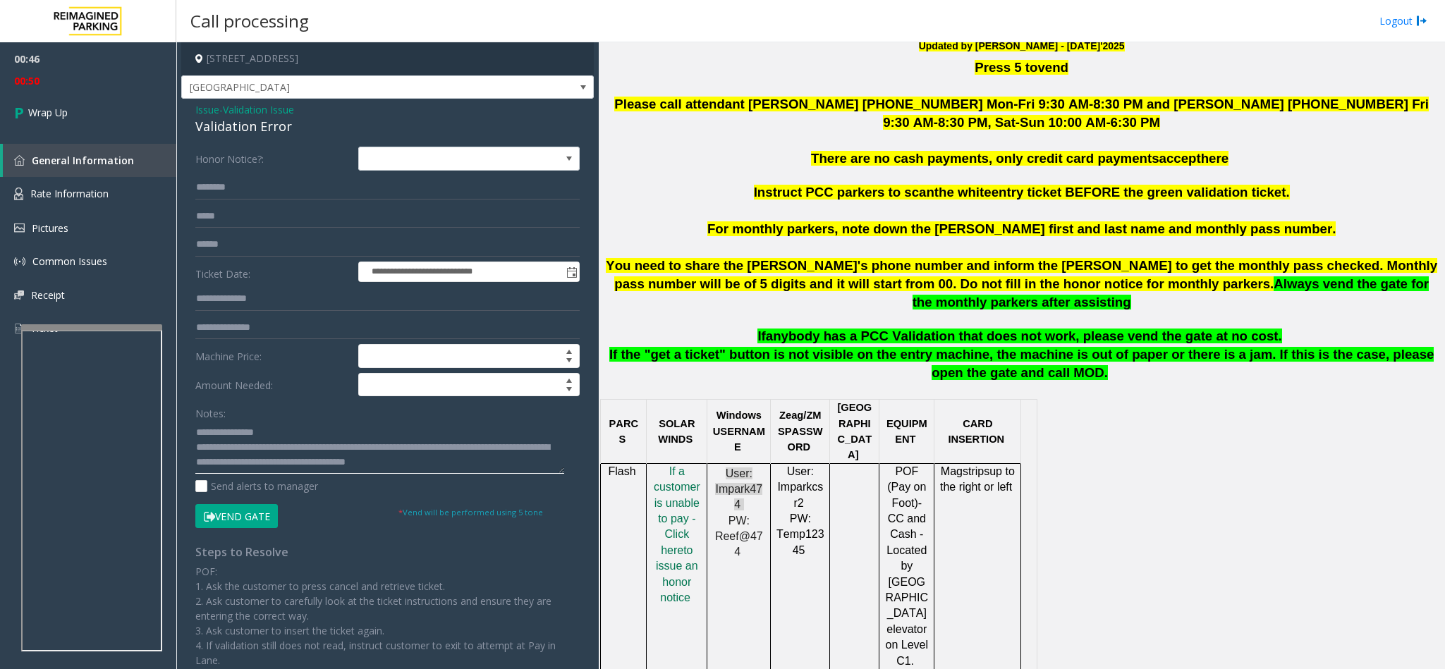
drag, startPoint x: 219, startPoint y: 461, endPoint x: 218, endPoint y: 451, distance: 10.6
click at [218, 451] on textarea at bounding box center [379, 447] width 369 height 53
click at [233, 470] on textarea at bounding box center [379, 447] width 369 height 53
click at [246, 453] on textarea at bounding box center [379, 447] width 369 height 53
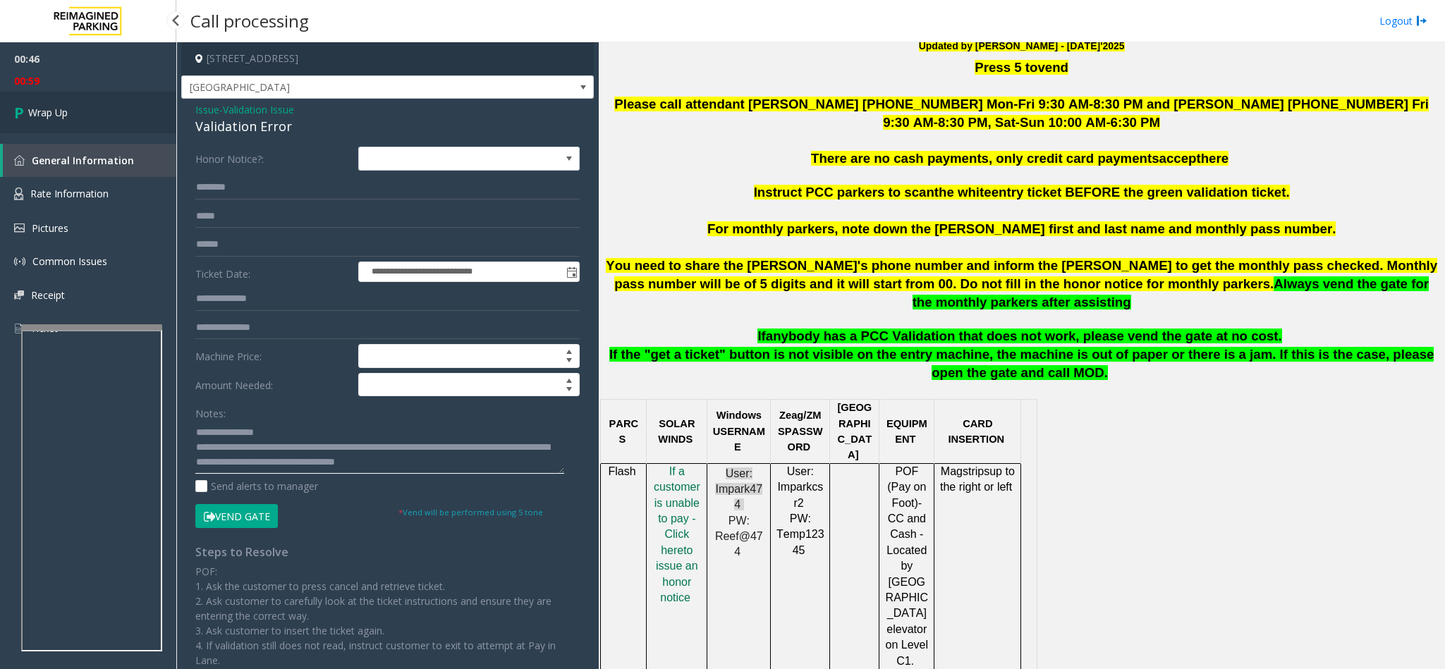
type textarea "**********"
click at [91, 113] on link "Wrap Up" at bounding box center [88, 113] width 176 height 42
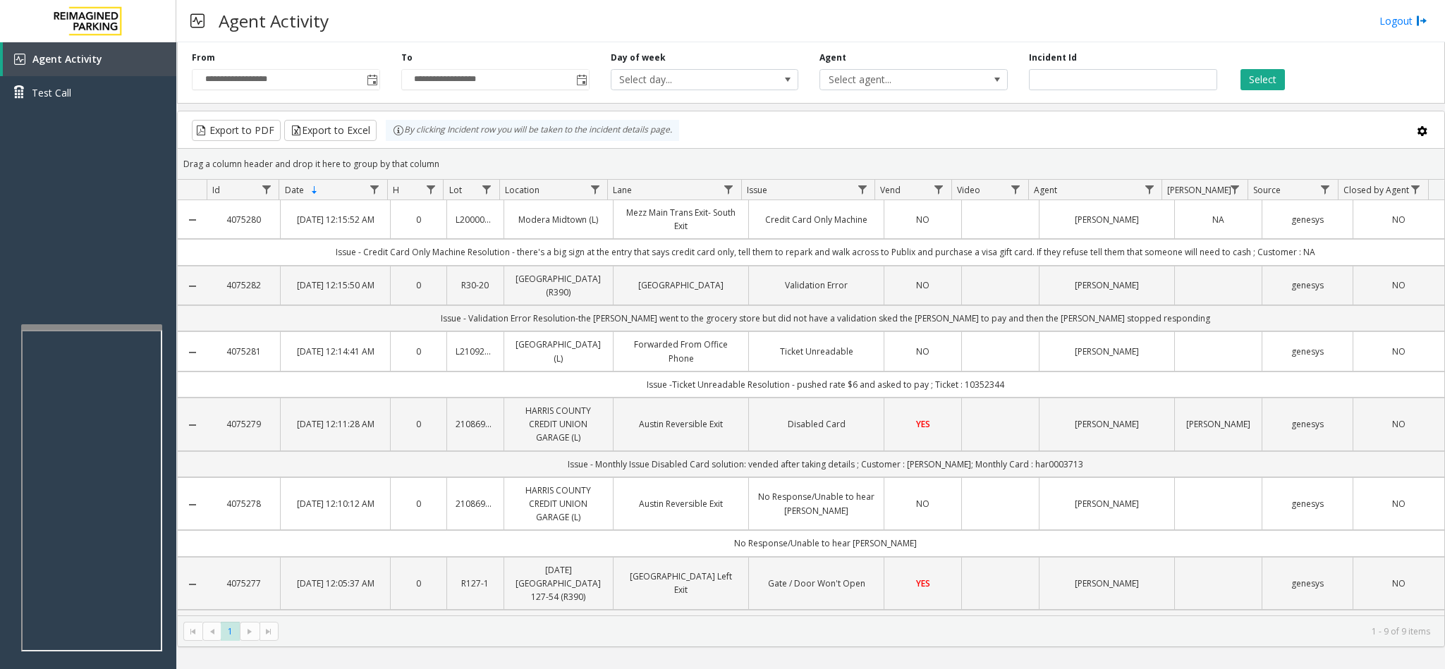
click at [934, 135] on div "Export to PDF Export to Excel By clicking Incident row you will be taken to the…" at bounding box center [811, 130] width 1242 height 21
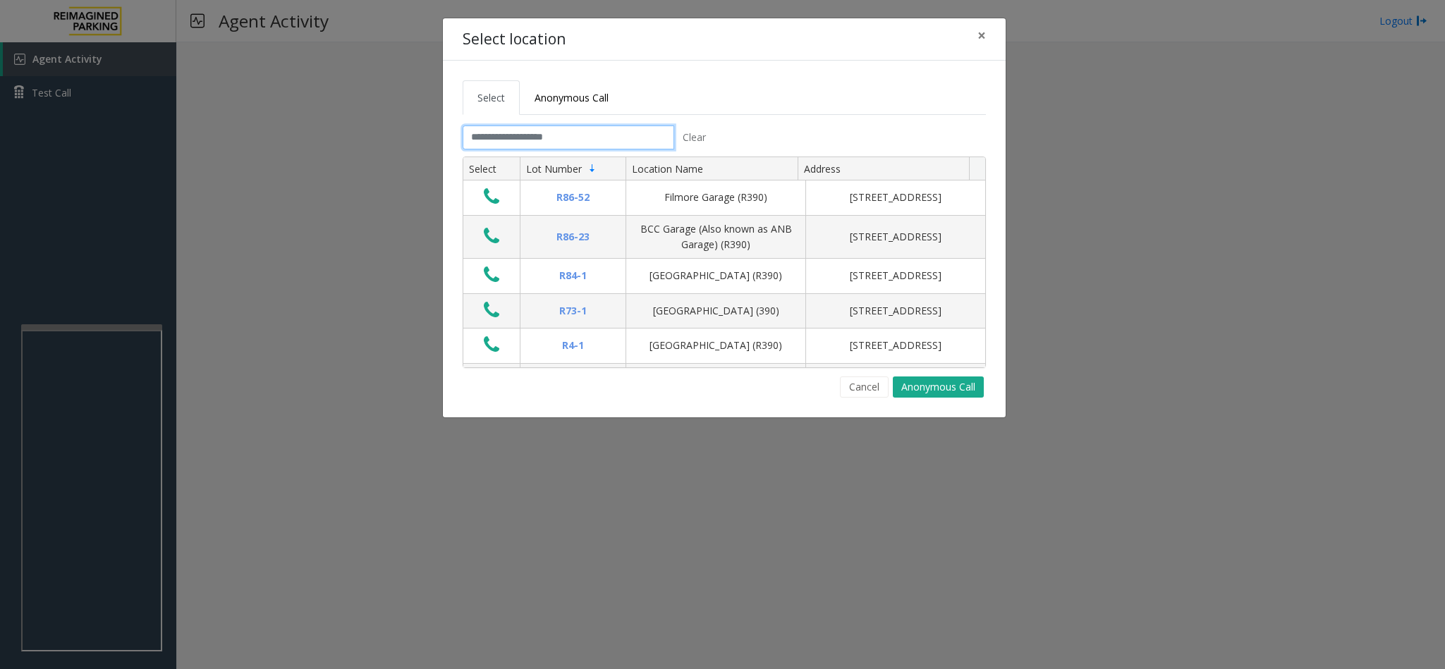
click at [582, 130] on input "text" at bounding box center [569, 138] width 212 height 24
click at [982, 32] on span "×" at bounding box center [981, 35] width 8 height 20
click at [518, 138] on input "text" at bounding box center [569, 138] width 212 height 24
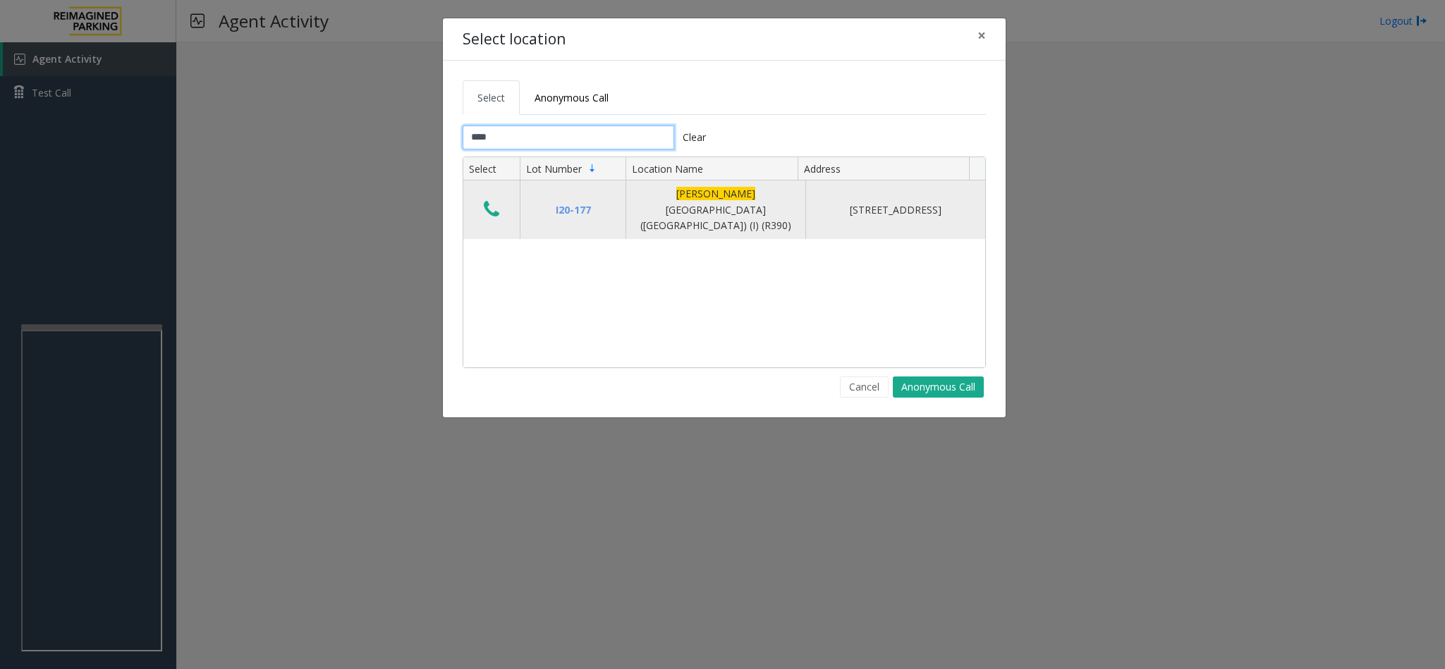
type input "****"
click at [489, 204] on icon "Data table" at bounding box center [492, 210] width 16 height 20
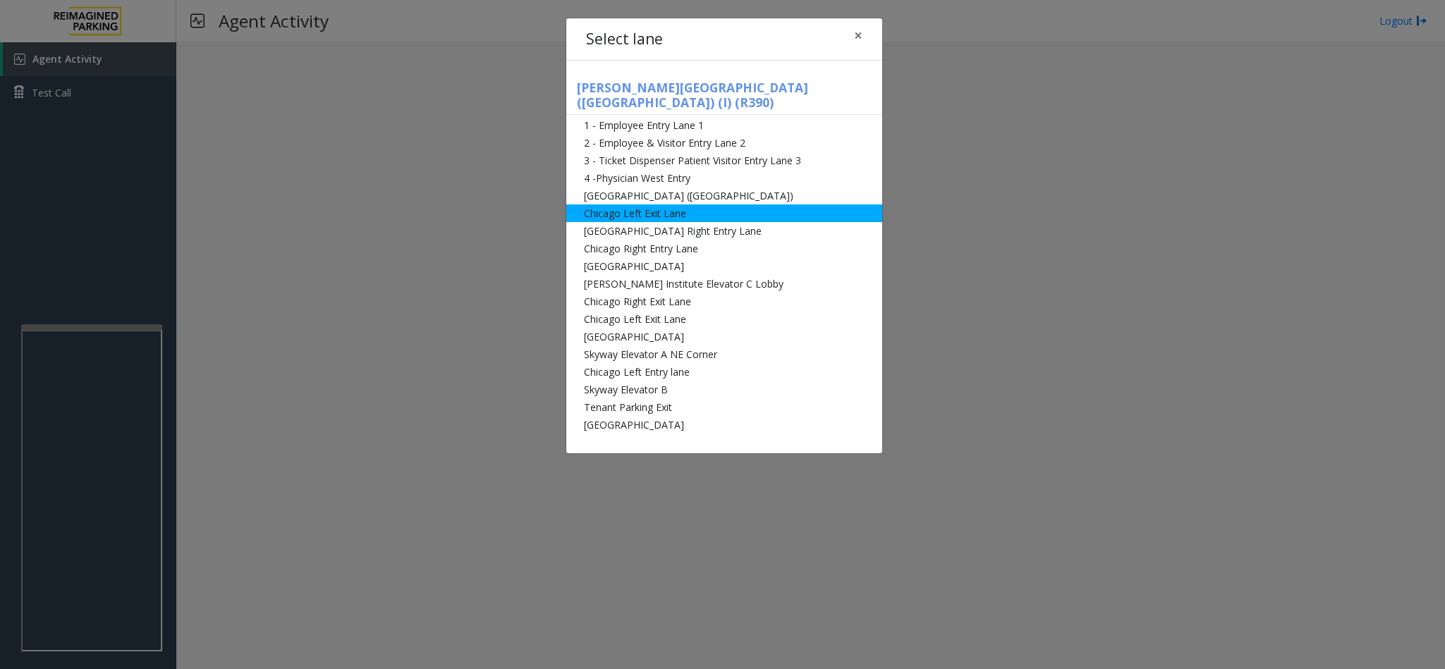
click at [671, 204] on li "Chicago Left Exit Lane" at bounding box center [724, 213] width 316 height 18
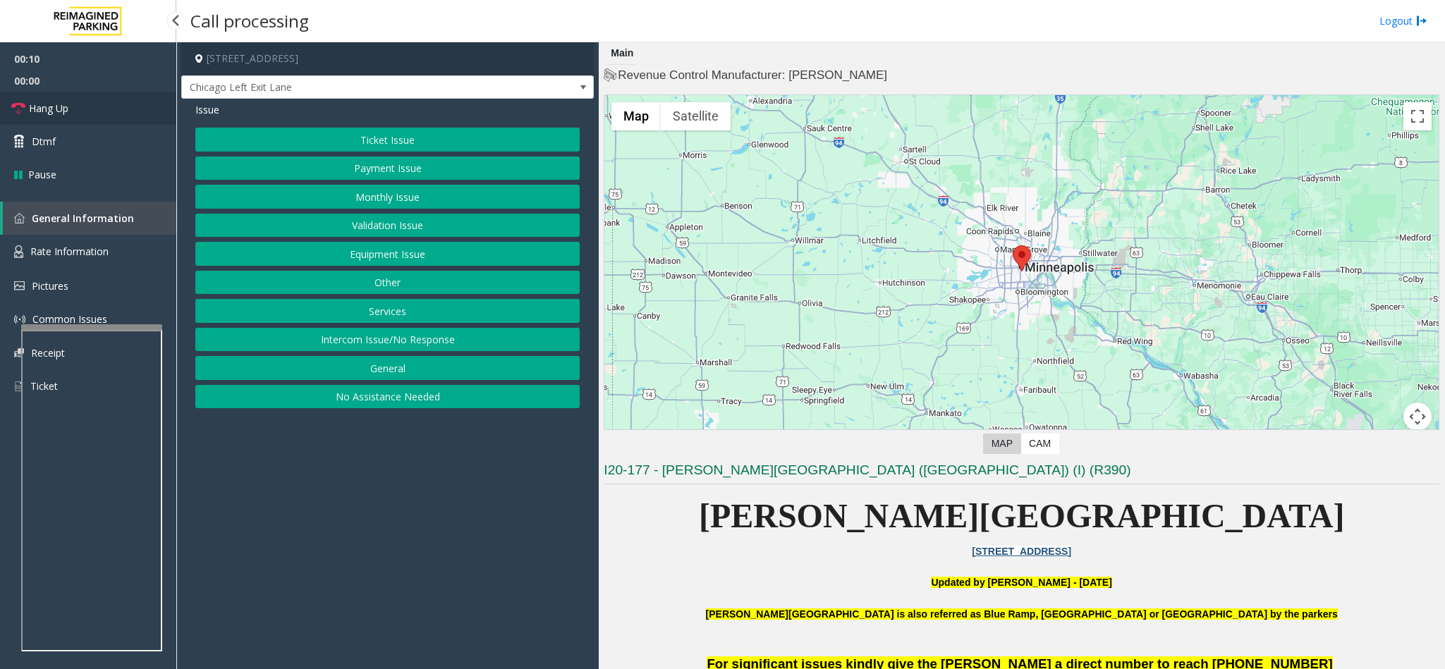
click at [85, 100] on link "Hang Up" at bounding box center [88, 108] width 176 height 33
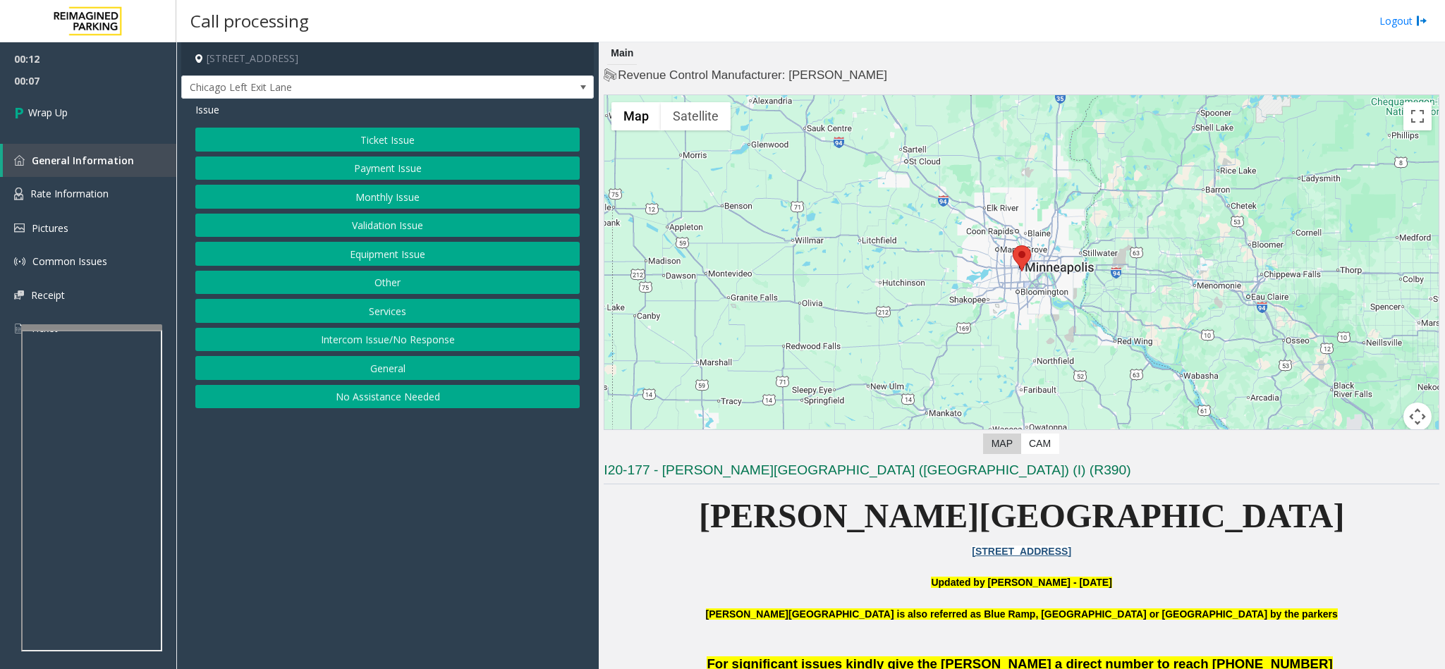
drag, startPoint x: 413, startPoint y: 199, endPoint x: 419, endPoint y: 172, distance: 27.4
click at [419, 172] on div "Ticket Issue Payment Issue Monthly Issue Validation Issue Equipment Issue Other…" at bounding box center [387, 268] width 384 height 281
click at [415, 191] on button "Monthly Issue" at bounding box center [387, 197] width 384 height 24
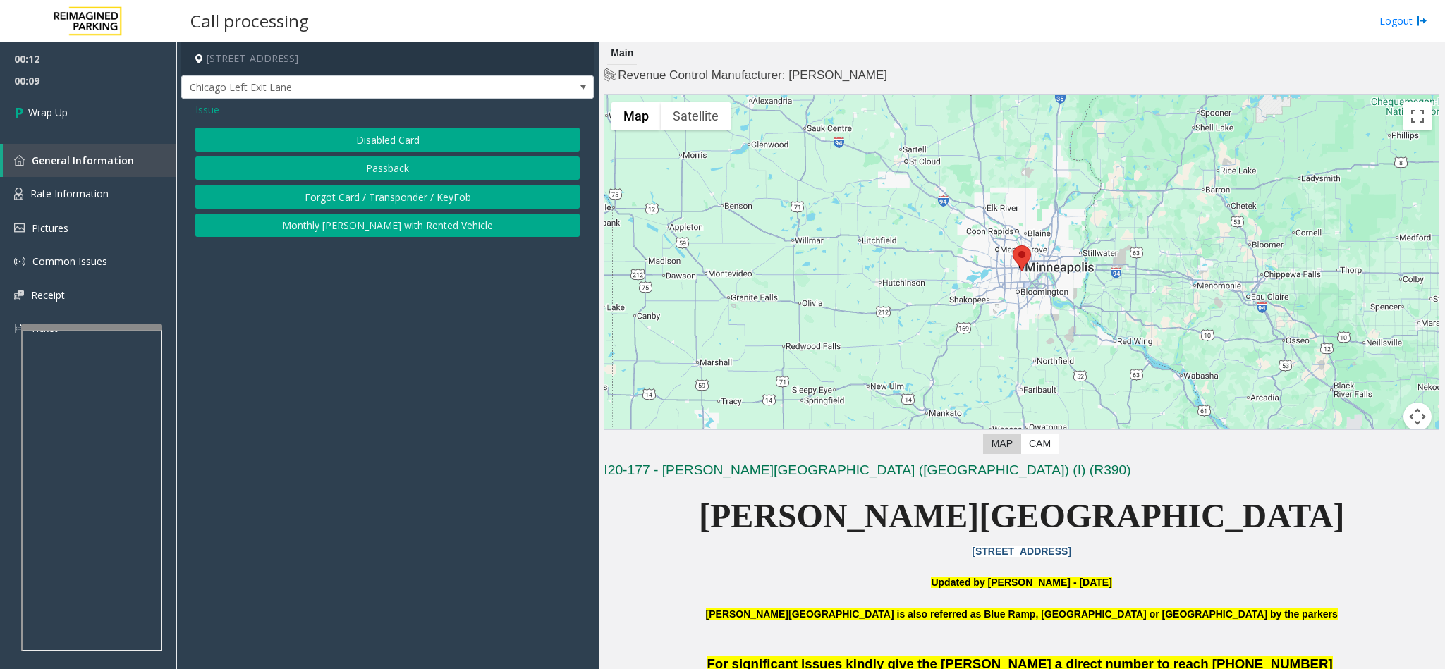
click at [413, 128] on button "Disabled Card" at bounding box center [387, 140] width 384 height 24
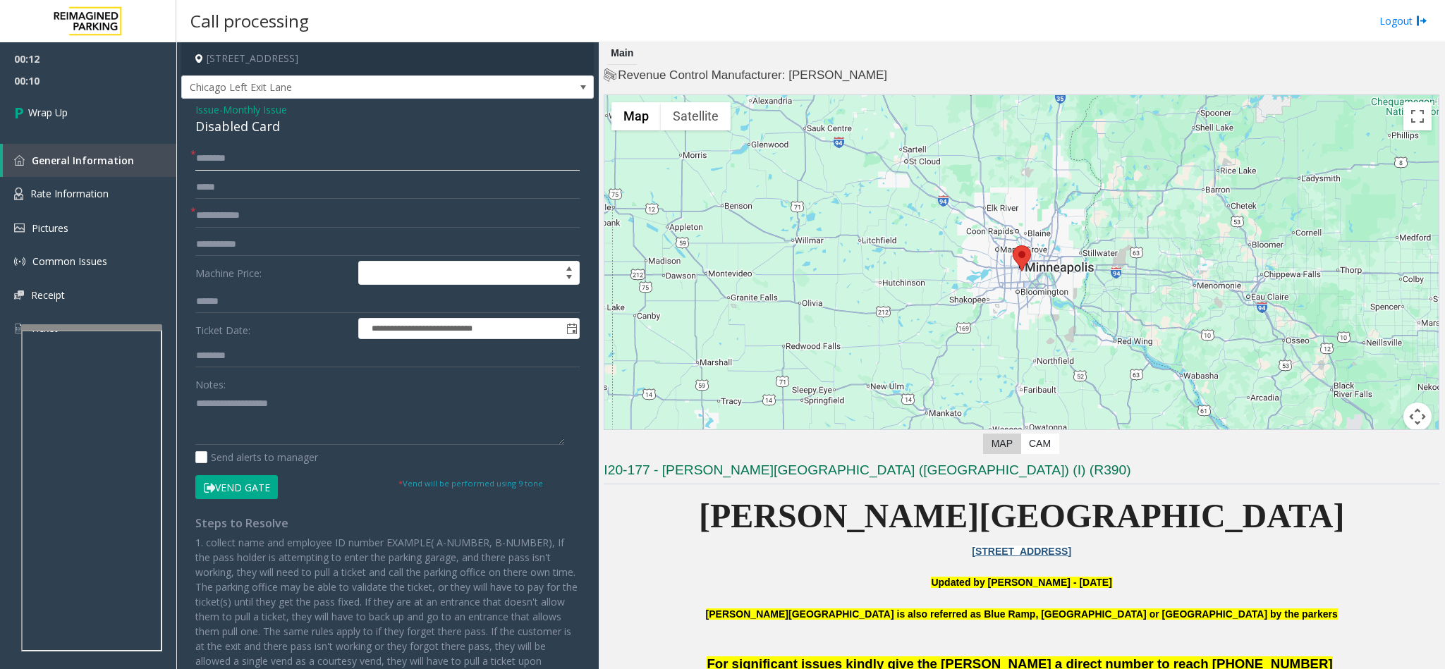
click at [276, 152] on input "text" at bounding box center [387, 159] width 384 height 24
type input "**"
click at [262, 221] on input "*" at bounding box center [387, 216] width 384 height 24
type input "**"
drag, startPoint x: 282, startPoint y: 134, endPoint x: 193, endPoint y: 109, distance: 92.4
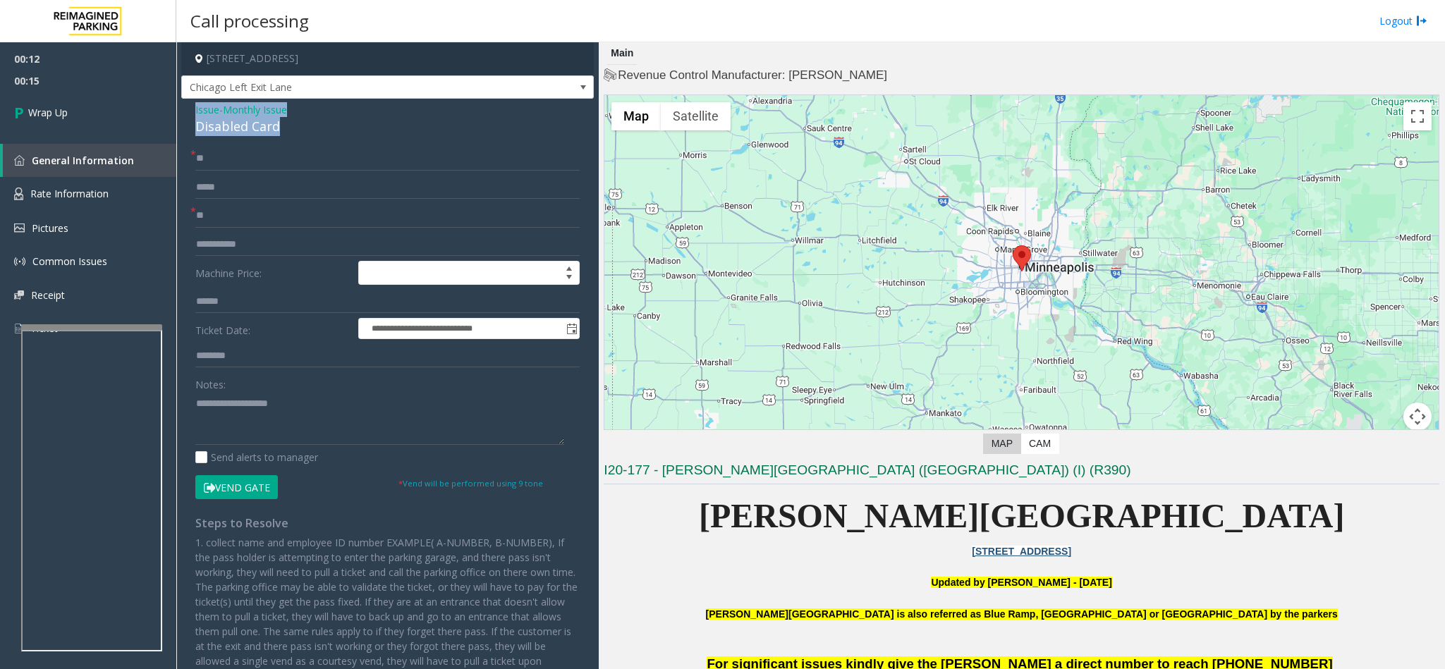
click at [193, 109] on div "**********" at bounding box center [387, 413] width 413 height 628
drag, startPoint x: 244, startPoint y: 449, endPoint x: 248, endPoint y: 432, distance: 18.0
click at [244, 446] on div "Notes: Send alerts to manager" at bounding box center [387, 418] width 384 height 92
click at [248, 430] on textarea at bounding box center [379, 418] width 369 height 53
paste textarea "**********"
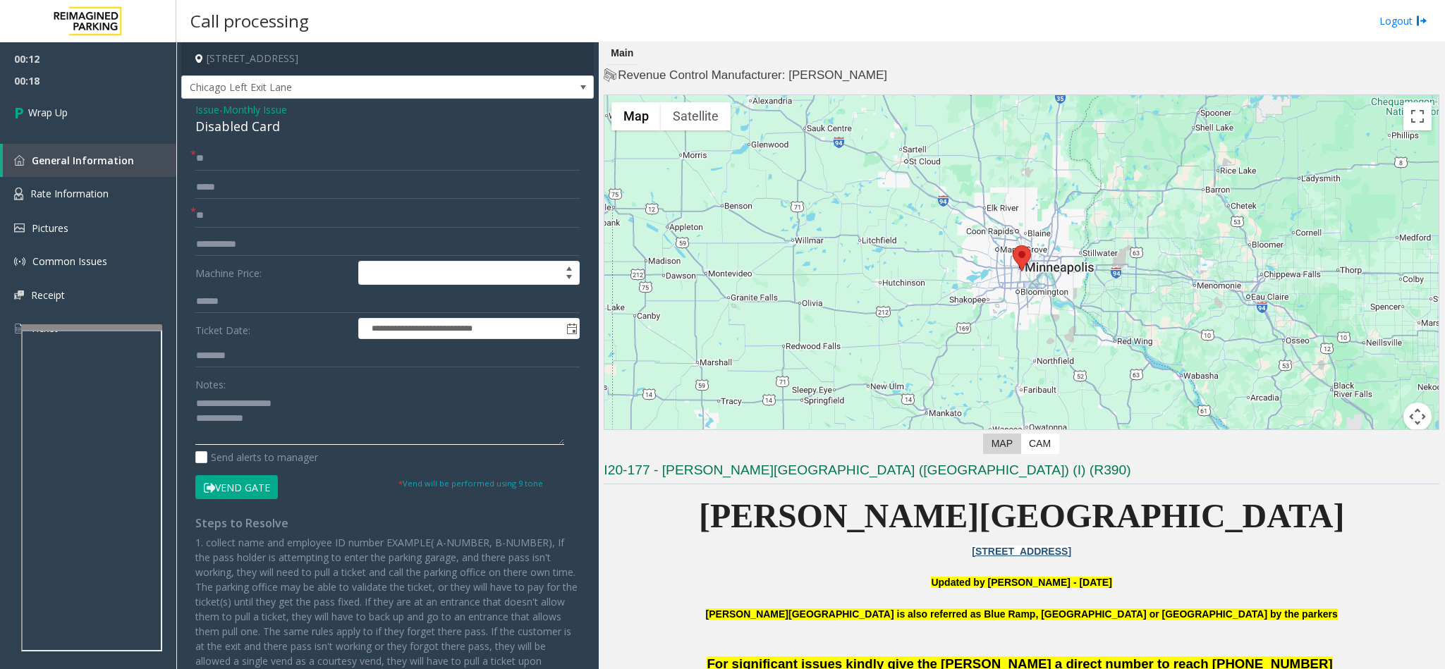
drag, startPoint x: 307, startPoint y: 404, endPoint x: 231, endPoint y: 403, distance: 75.5
click at [231, 403] on textarea at bounding box center [379, 418] width 369 height 53
click at [317, 419] on textarea at bounding box center [379, 418] width 369 height 53
type textarea "**********"
click at [85, 102] on link "Wrap Up" at bounding box center [88, 113] width 176 height 42
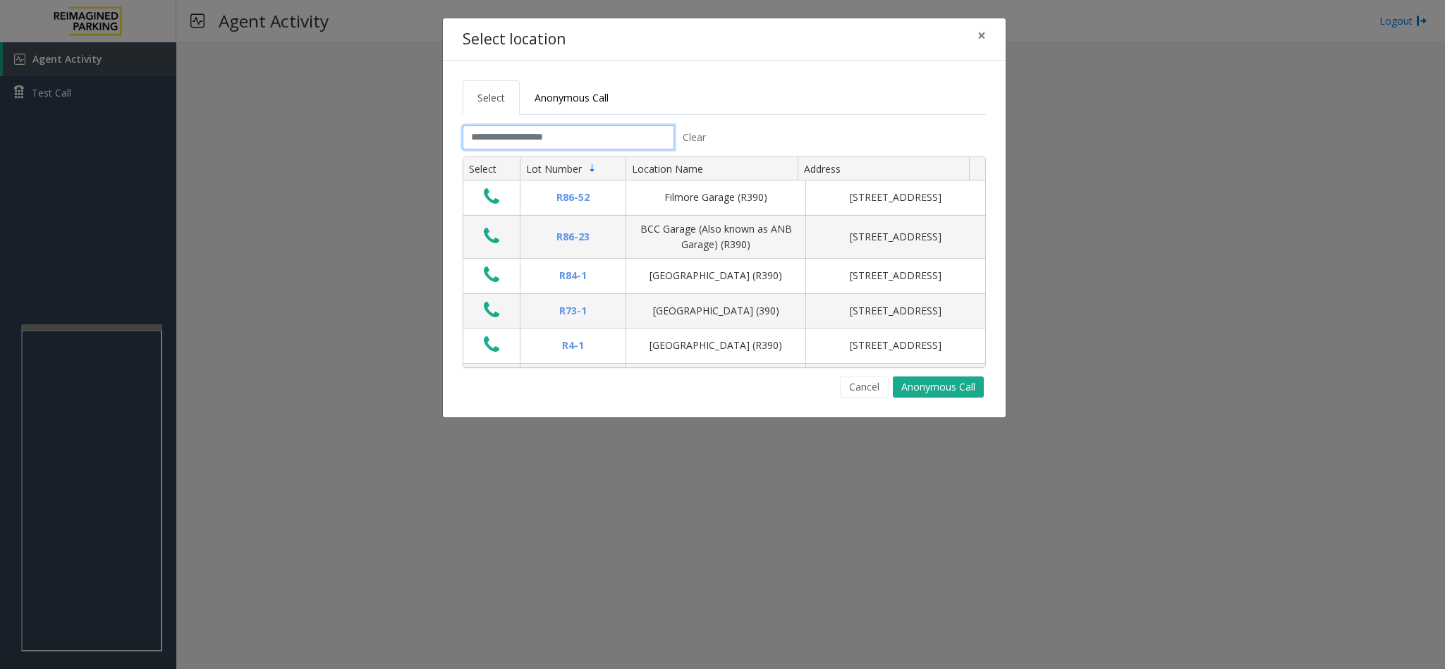
click at [536, 136] on input "text" at bounding box center [569, 138] width 212 height 24
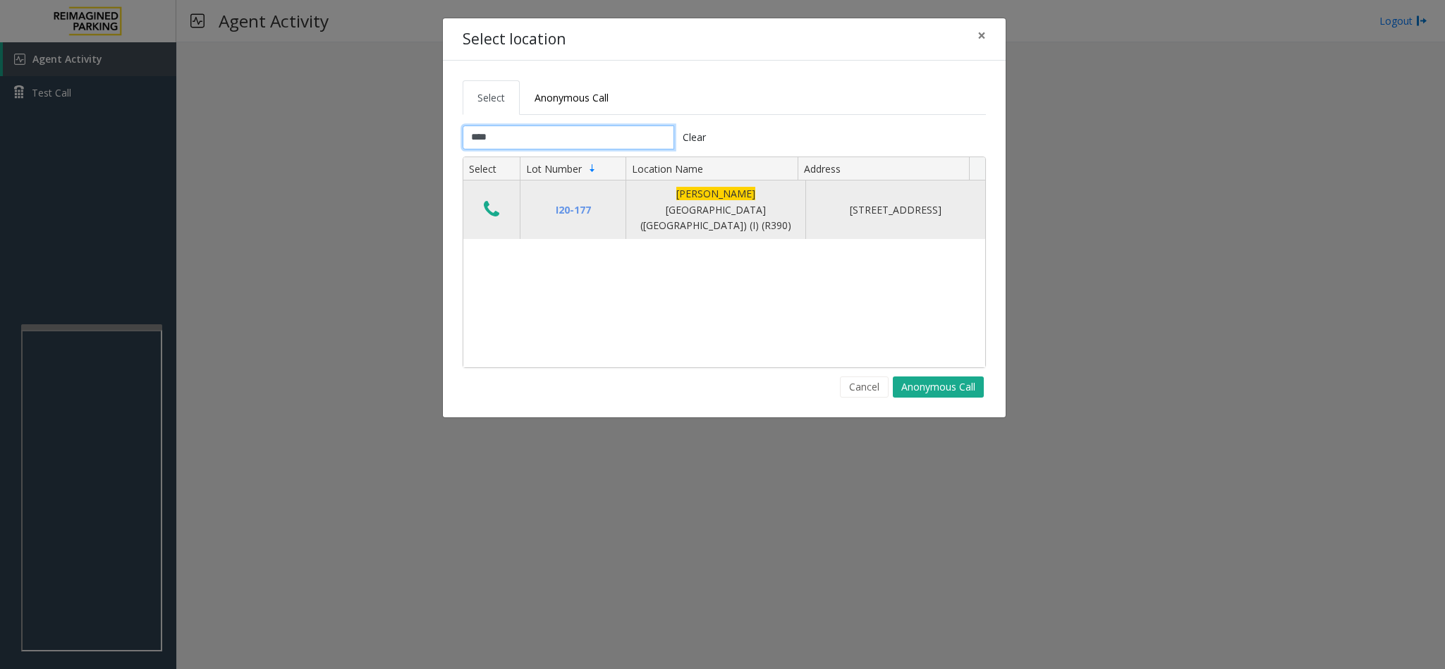
type input "****"
click at [491, 201] on icon "Data table" at bounding box center [492, 210] width 16 height 20
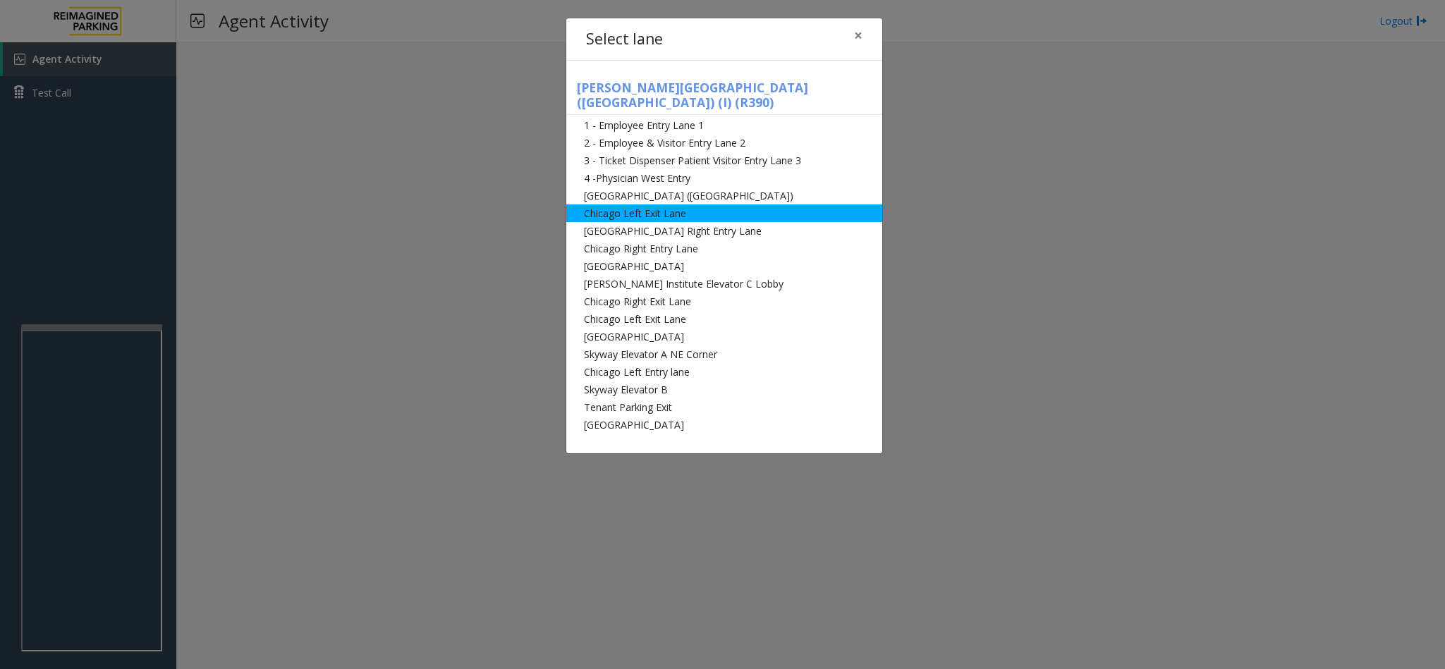
click at [661, 204] on li "Chicago Left Exit Lane" at bounding box center [724, 213] width 316 height 18
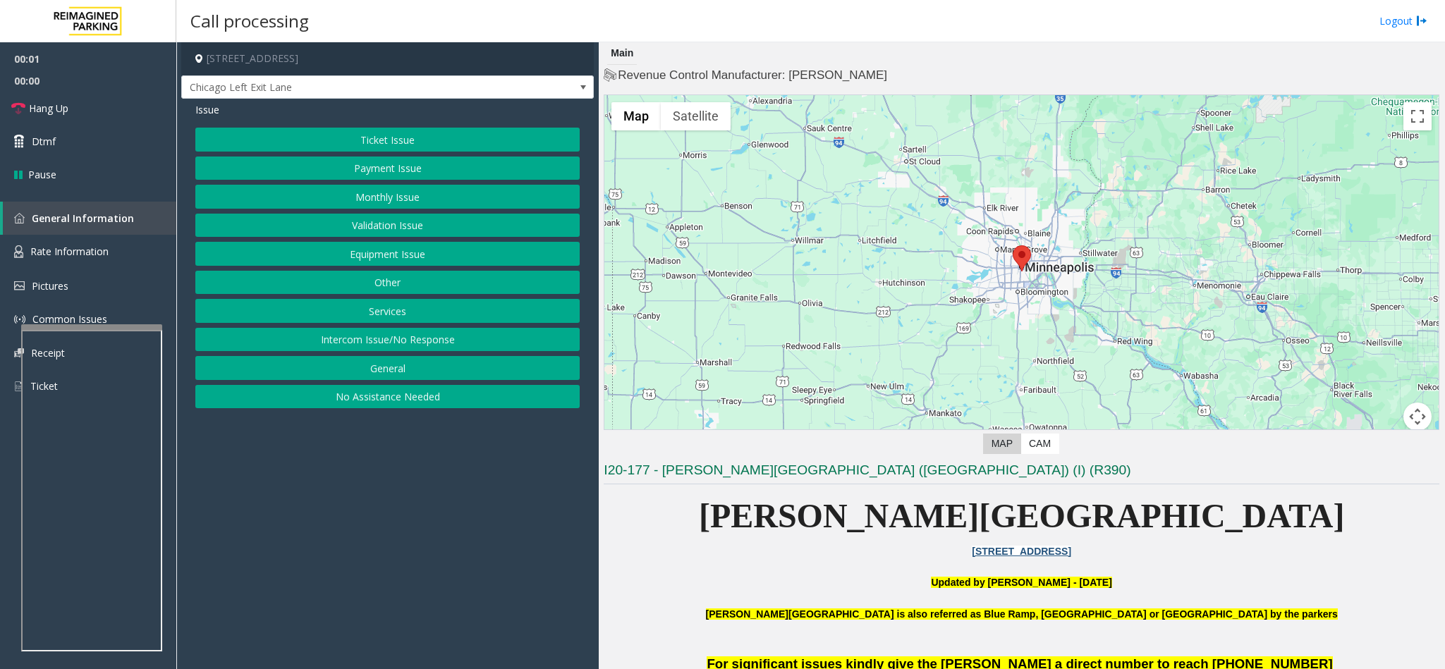
click at [415, 147] on button "Ticket Issue" at bounding box center [387, 140] width 384 height 24
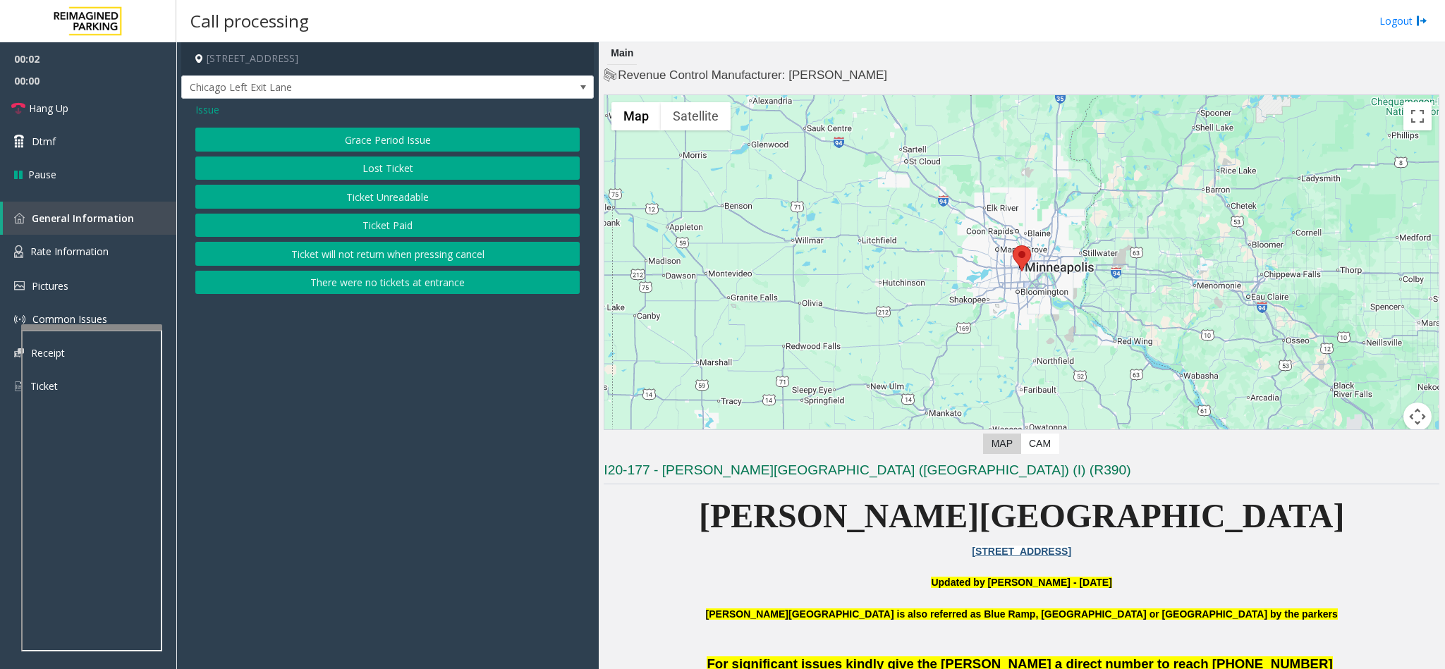
click at [393, 197] on button "Ticket Unreadable" at bounding box center [387, 197] width 384 height 24
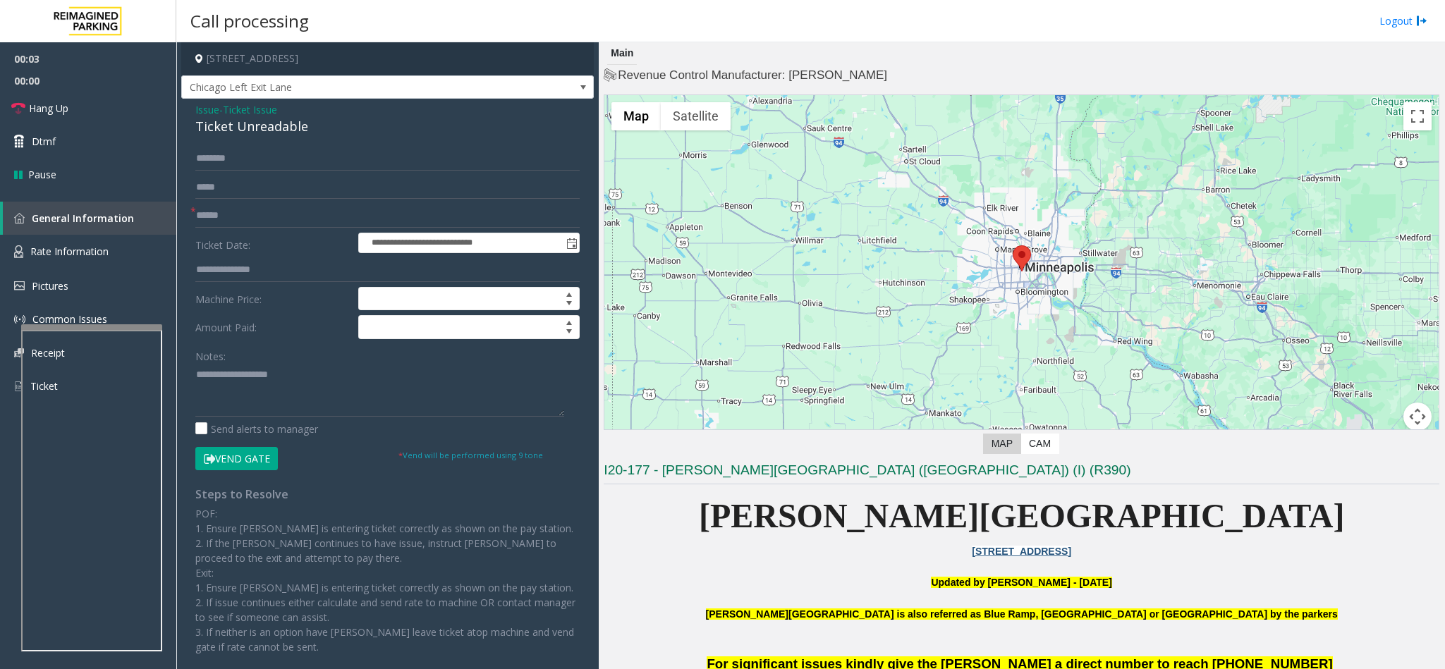
click at [252, 460] on button "Vend Gate" at bounding box center [236, 459] width 83 height 24
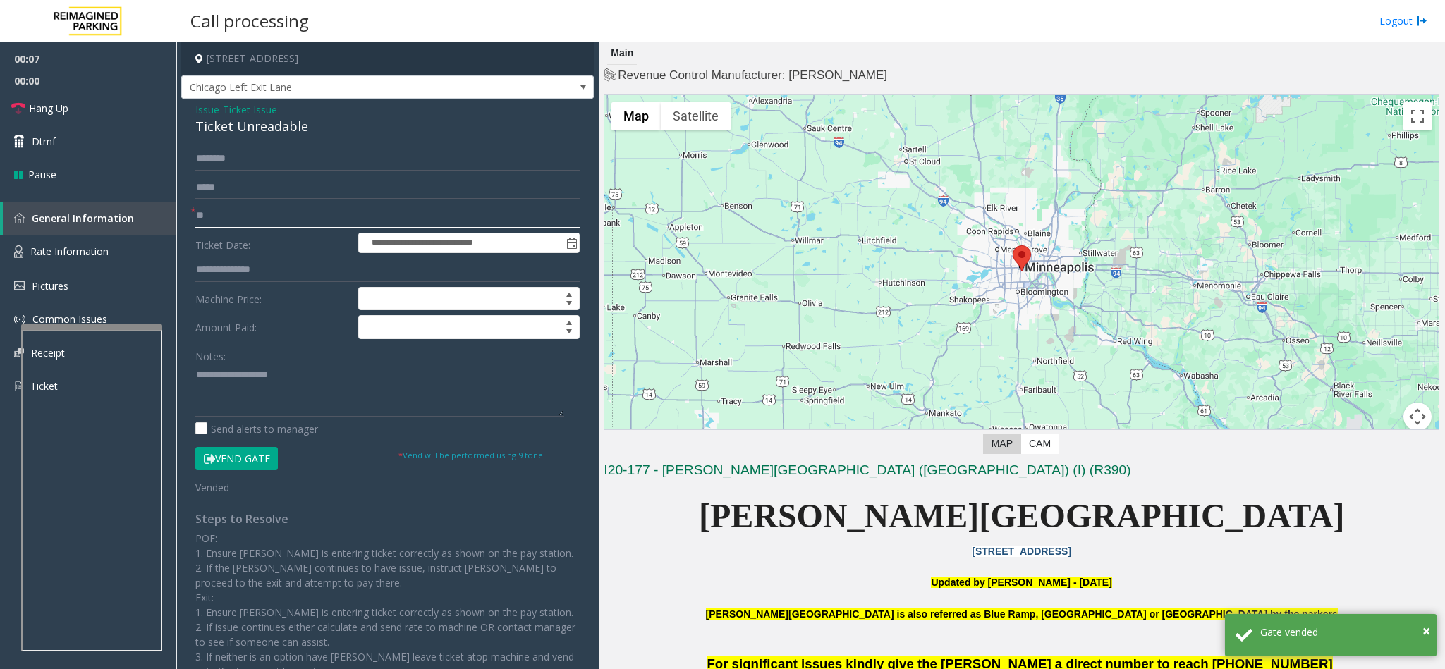
type input "**"
click at [271, 108] on span "Ticket Issue" at bounding box center [250, 109] width 54 height 15
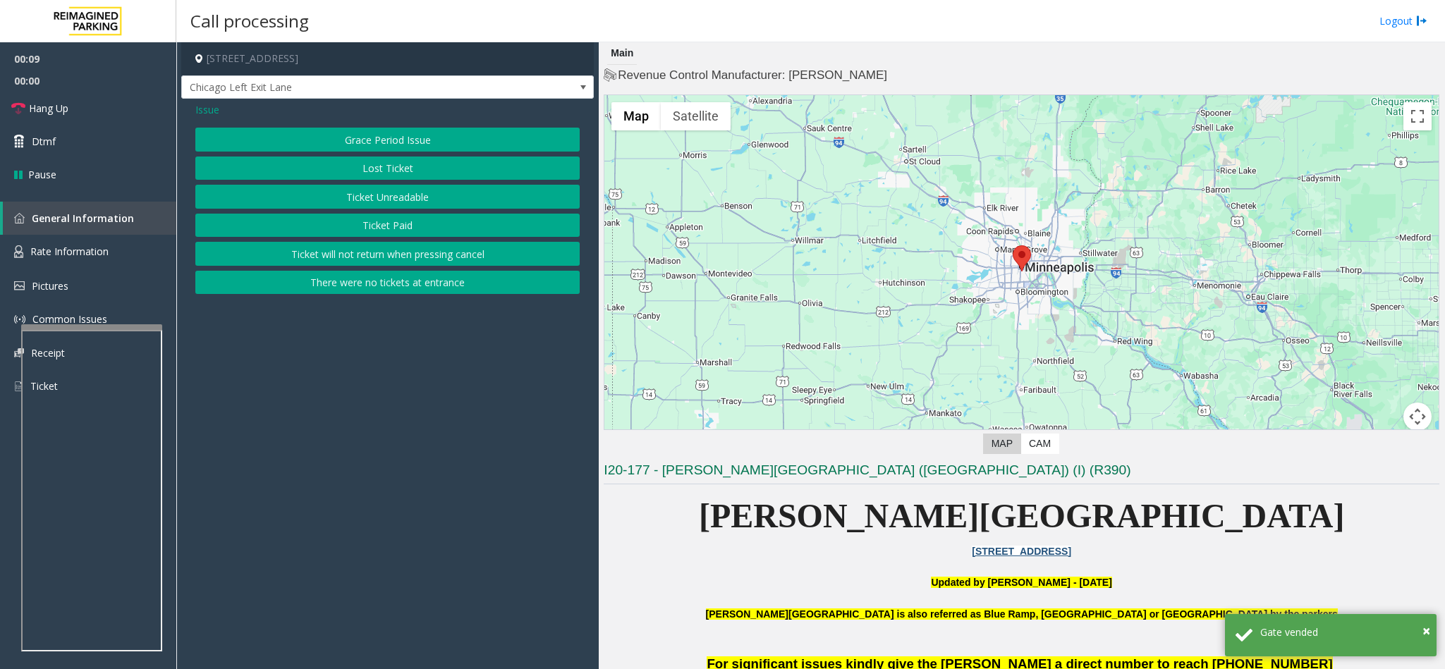
click at [205, 108] on span "Issue" at bounding box center [207, 109] width 24 height 15
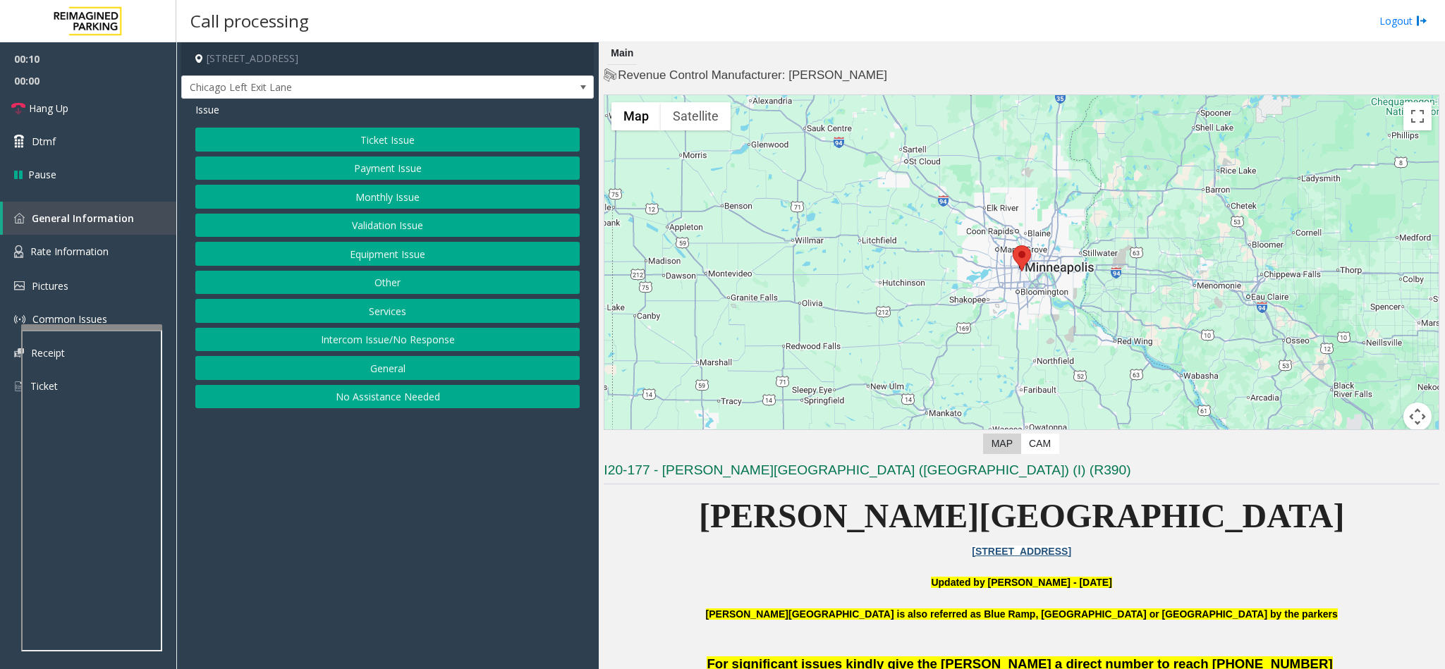
click at [417, 258] on button "Equipment Issue" at bounding box center [387, 254] width 384 height 24
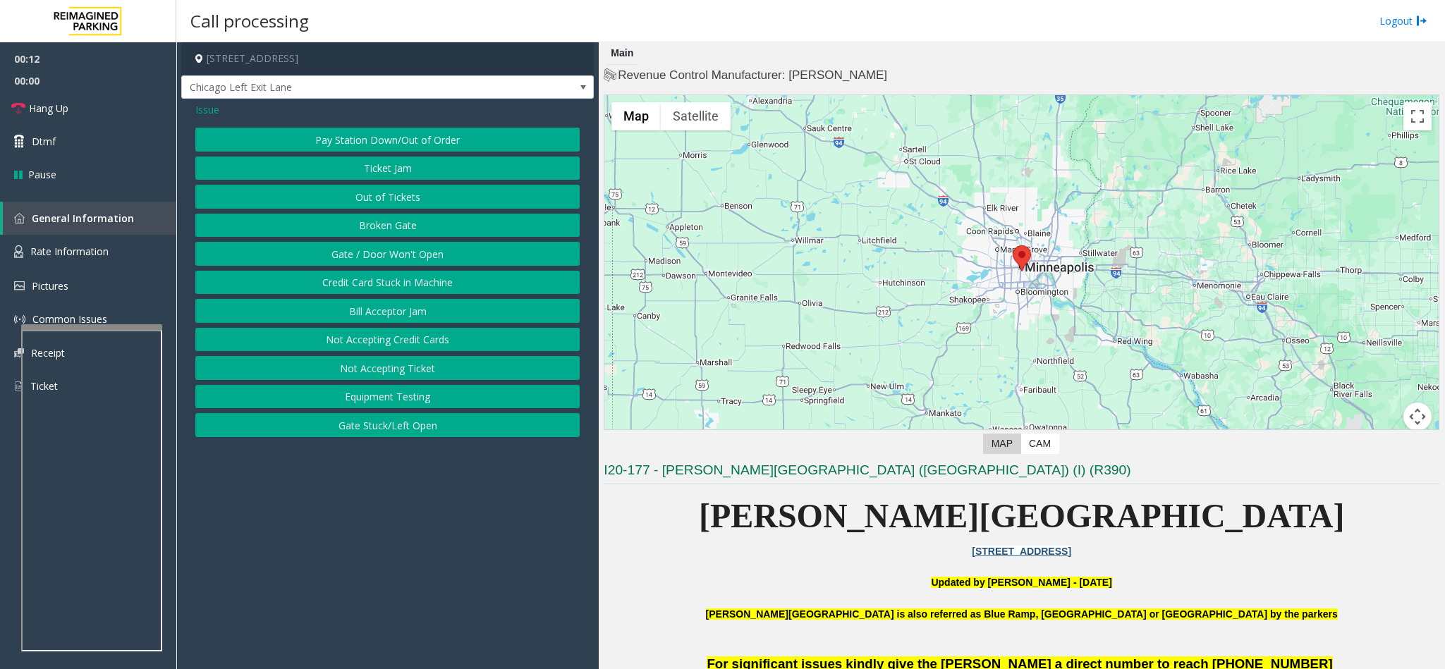
click at [377, 252] on button "Gate / Door Won't Open" at bounding box center [387, 254] width 384 height 24
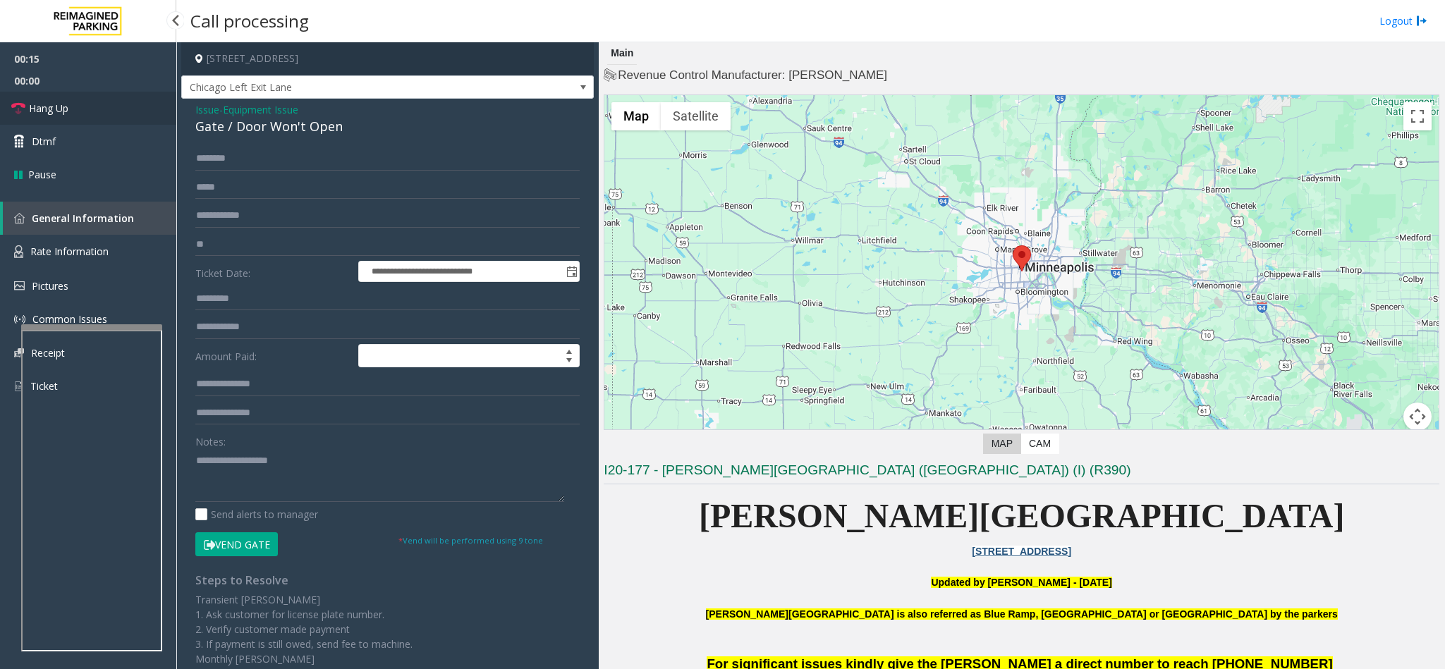
click at [115, 99] on link "Hang Up" at bounding box center [88, 108] width 176 height 33
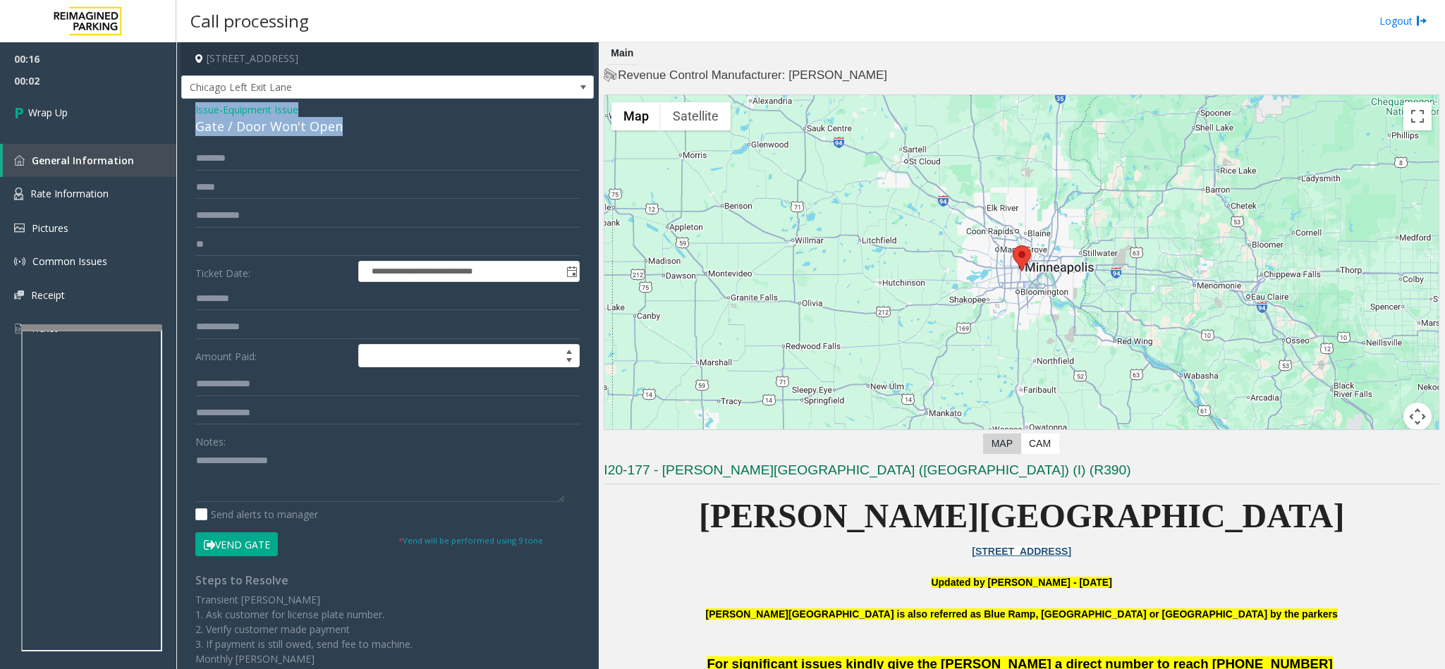
drag, startPoint x: 341, startPoint y: 123, endPoint x: 195, endPoint y: 113, distance: 145.6
click at [195, 113] on div "Issue - Equipment Issue Gate / Door Won't Open" at bounding box center [387, 119] width 384 height 34
click at [310, 456] on textarea at bounding box center [379, 475] width 369 height 53
paste textarea "**********"
drag, startPoint x: 310, startPoint y: 457, endPoint x: 228, endPoint y: 462, distance: 81.2
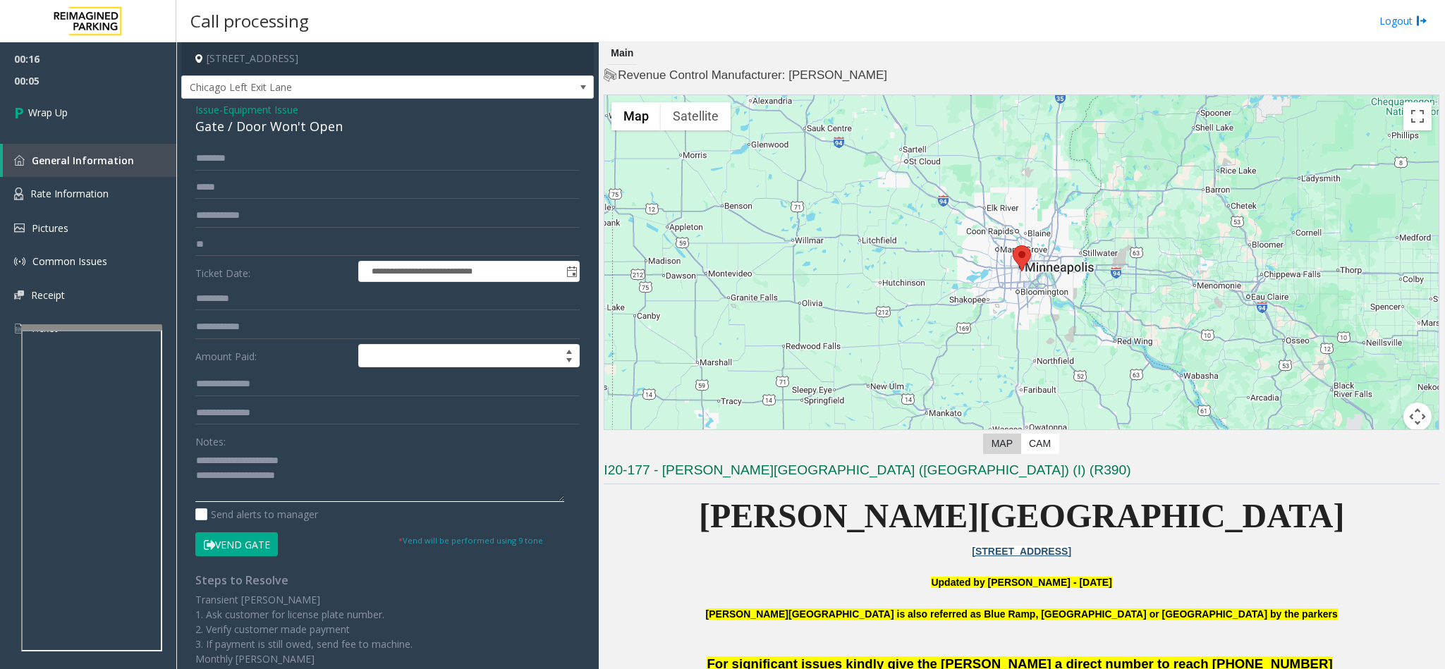
click at [228, 462] on textarea at bounding box center [379, 475] width 369 height 53
drag, startPoint x: 330, startPoint y: 465, endPoint x: 330, endPoint y: 475, distance: 9.2
click at [330, 466] on textarea at bounding box center [379, 475] width 369 height 53
click at [330, 475] on textarea at bounding box center [379, 475] width 369 height 53
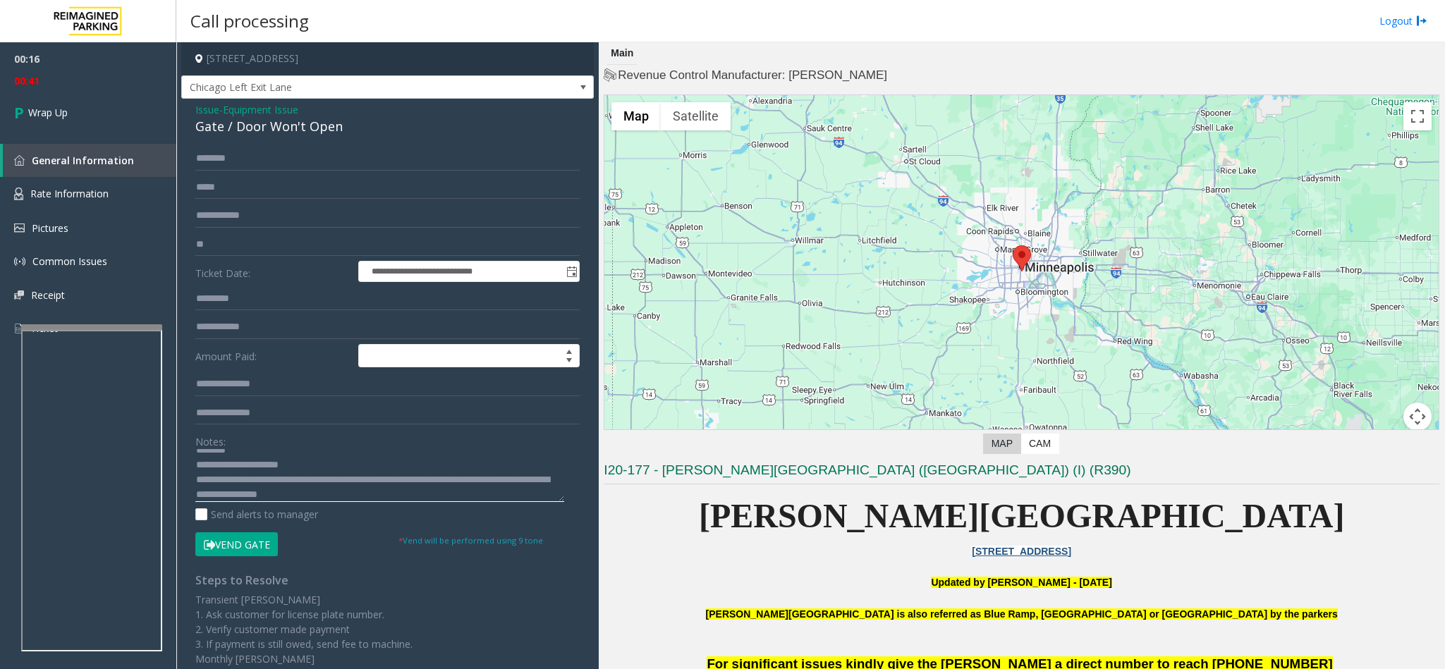
click at [295, 494] on textarea at bounding box center [379, 475] width 369 height 53
click at [491, 484] on textarea at bounding box center [379, 475] width 369 height 53
drag, startPoint x: 491, startPoint y: 484, endPoint x: 530, endPoint y: 18, distance: 468.4
click at [530, 18] on div "Call processing Logout" at bounding box center [810, 21] width 1269 height 42
click at [491, 479] on textarea at bounding box center [379, 475] width 369 height 53
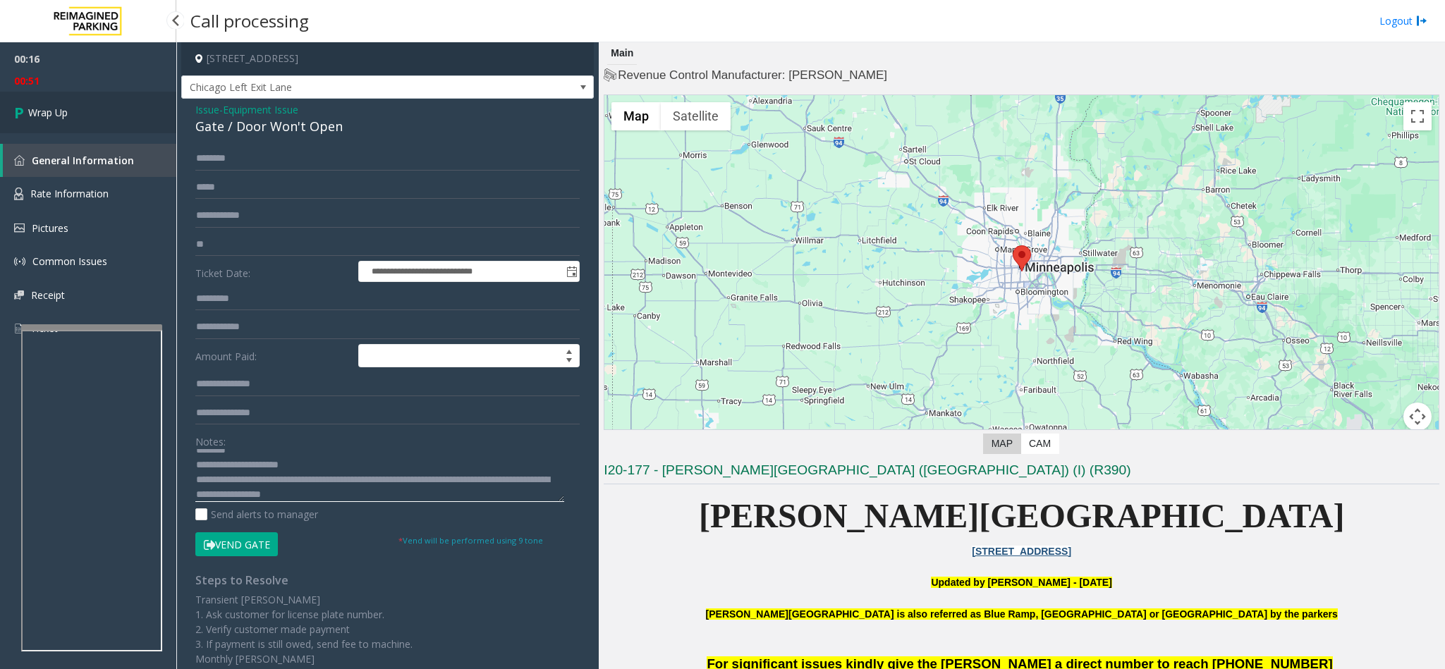
type textarea "**********"
click at [104, 113] on link "Wrap Up" at bounding box center [88, 113] width 176 height 42
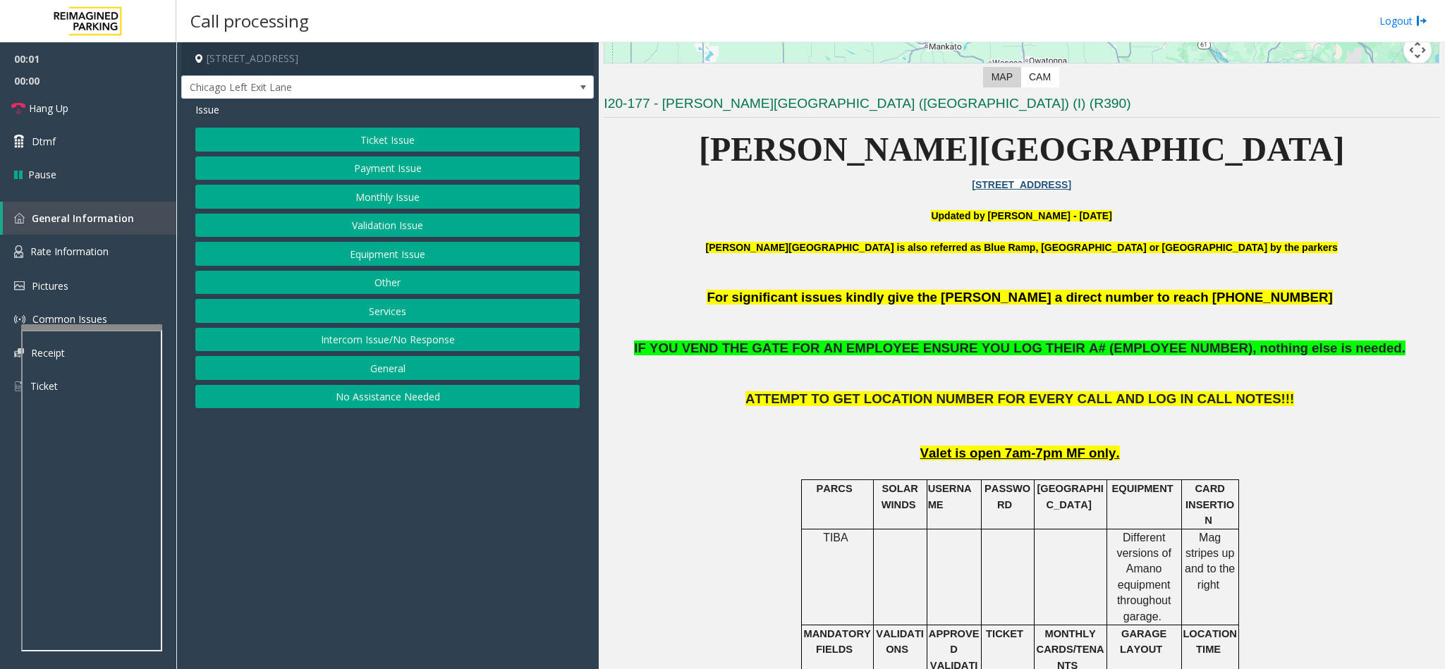
scroll to position [423, 0]
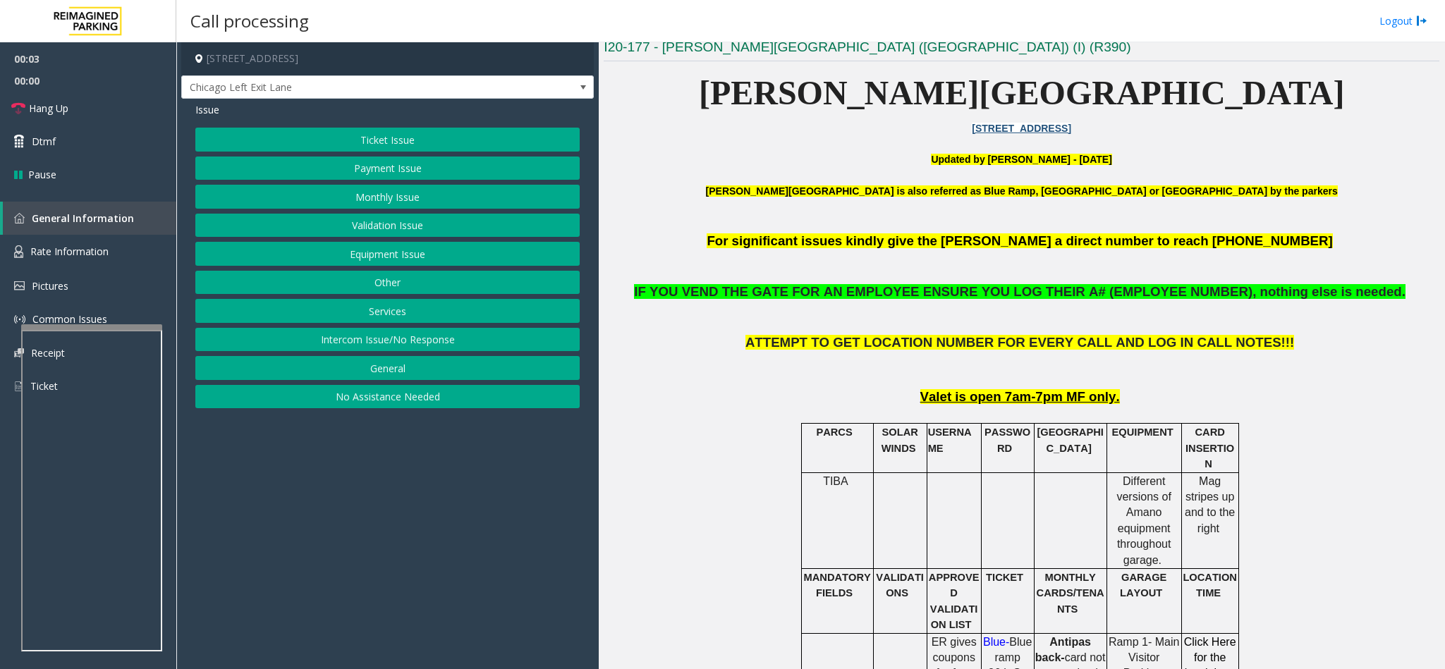
click at [415, 337] on button "Intercom Issue/No Response" at bounding box center [387, 340] width 384 height 24
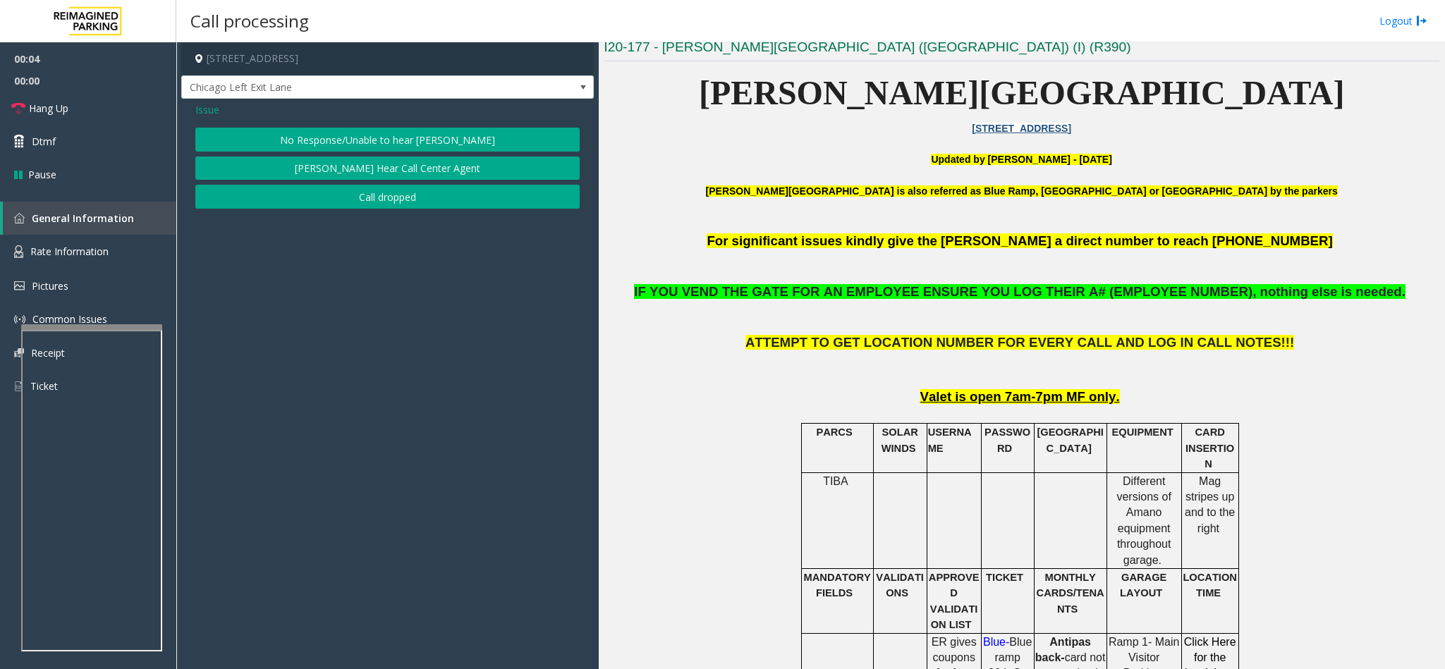
click at [403, 134] on button "No Response/Unable to hear [PERSON_NAME]" at bounding box center [387, 140] width 384 height 24
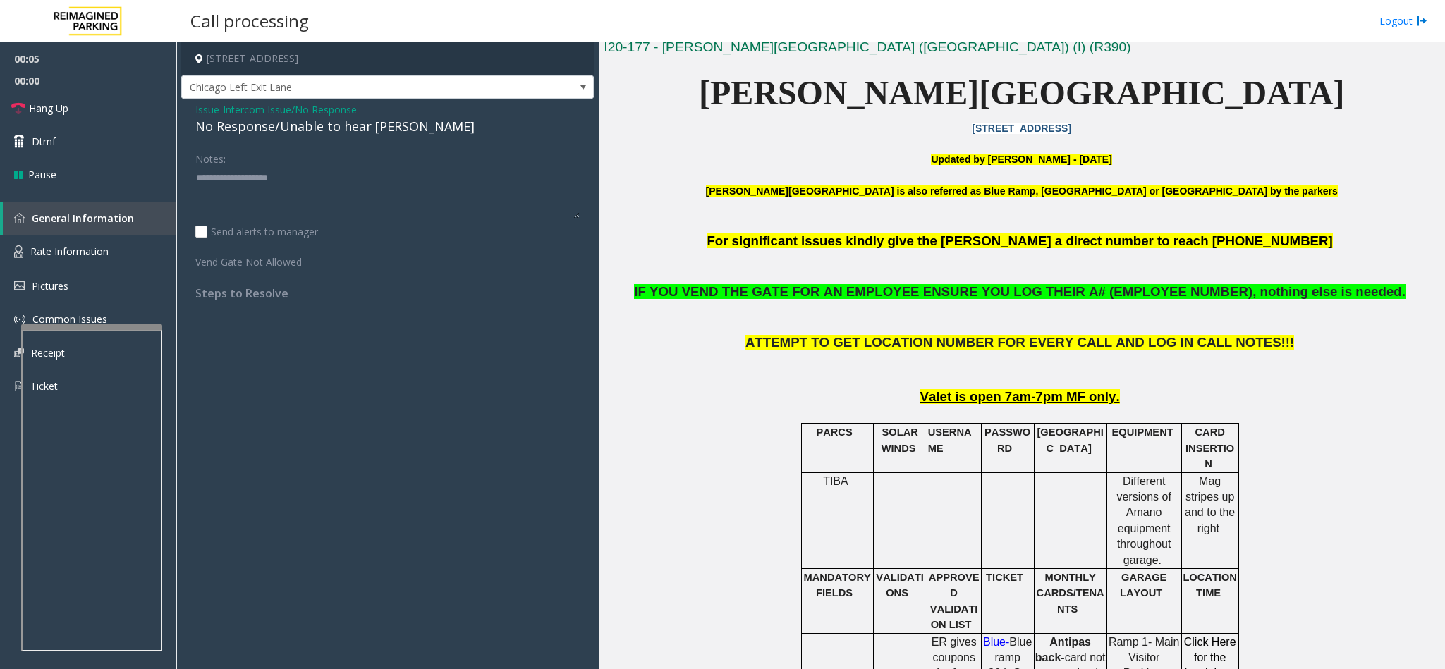
click at [379, 123] on div "No Response/Unable to hear [PERSON_NAME]" at bounding box center [387, 126] width 384 height 19
click at [396, 138] on div "Issue - Intercom Issue/No Response No Response/Unable to hear [PERSON_NAME] Not…" at bounding box center [387, 207] width 413 height 216
click at [384, 123] on div "No Response/Unable to hear [PERSON_NAME]" at bounding box center [387, 126] width 384 height 19
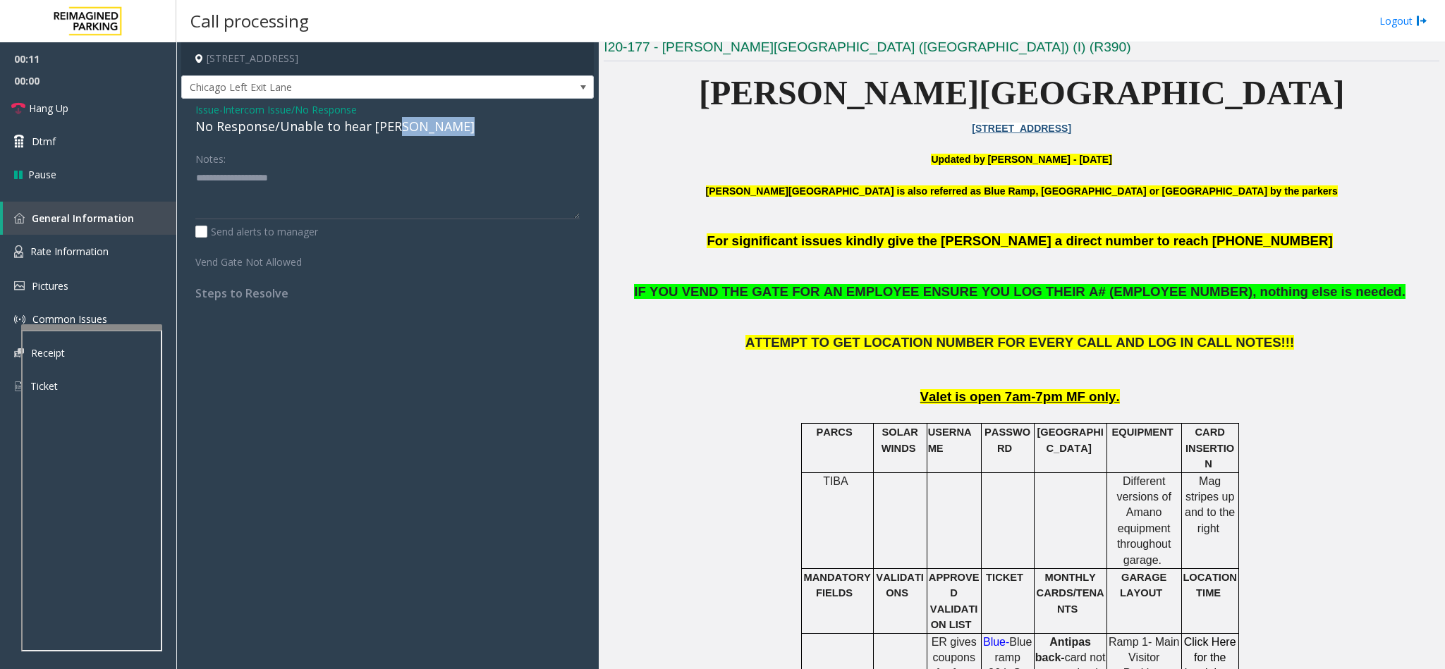
drag, startPoint x: 396, startPoint y: 127, endPoint x: 436, endPoint y: 171, distance: 59.9
click at [436, 171] on div "Issue - Intercom Issue/No Response No Response/Unable to hear [PERSON_NAME] Not…" at bounding box center [387, 207] width 413 height 216
click at [81, 99] on link "Hang Up" at bounding box center [88, 108] width 176 height 33
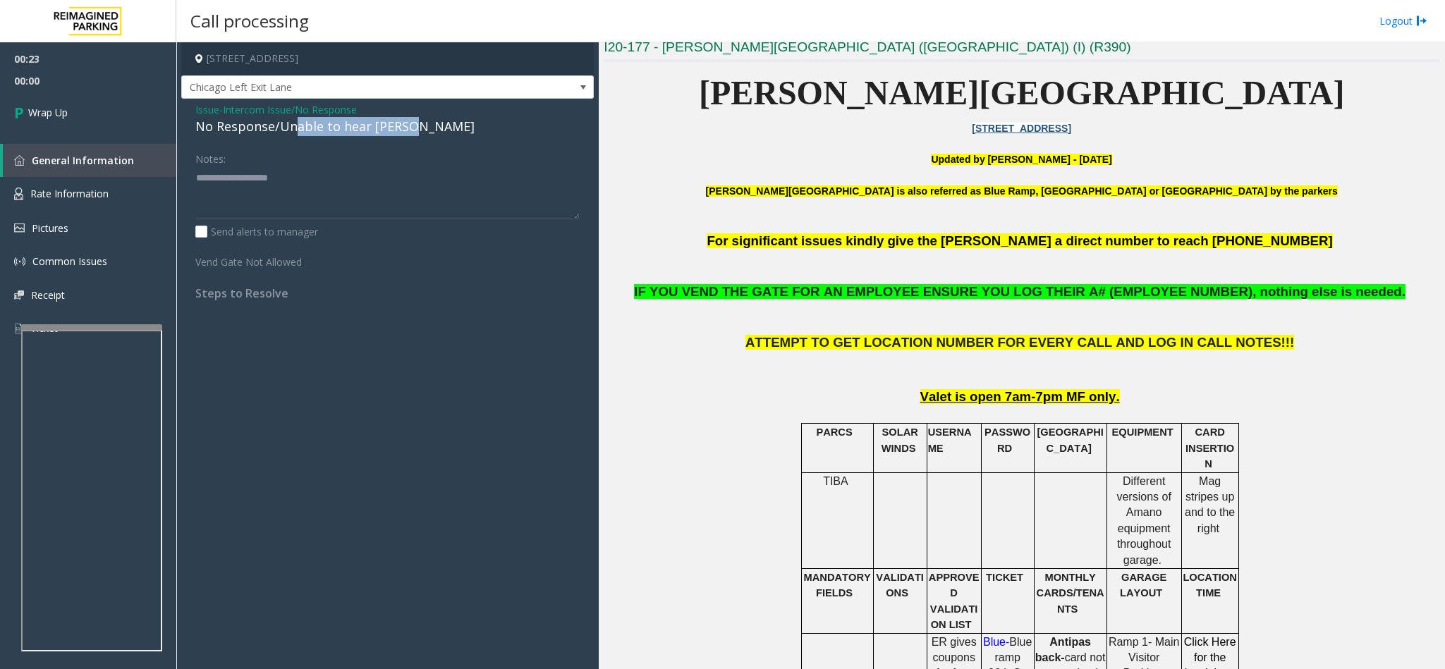
drag, startPoint x: 296, startPoint y: 121, endPoint x: 438, endPoint y: 121, distance: 141.7
click at [447, 121] on div "No Response/Unable to hear [PERSON_NAME]" at bounding box center [387, 126] width 384 height 19
click at [436, 121] on div "No Response/Unable to hear [PERSON_NAME]" at bounding box center [387, 126] width 384 height 19
drag, startPoint x: 352, startPoint y: 130, endPoint x: 375, endPoint y: 128, distance: 23.4
click at [375, 128] on div "No Response/Unable to hear [PERSON_NAME]" at bounding box center [387, 126] width 384 height 19
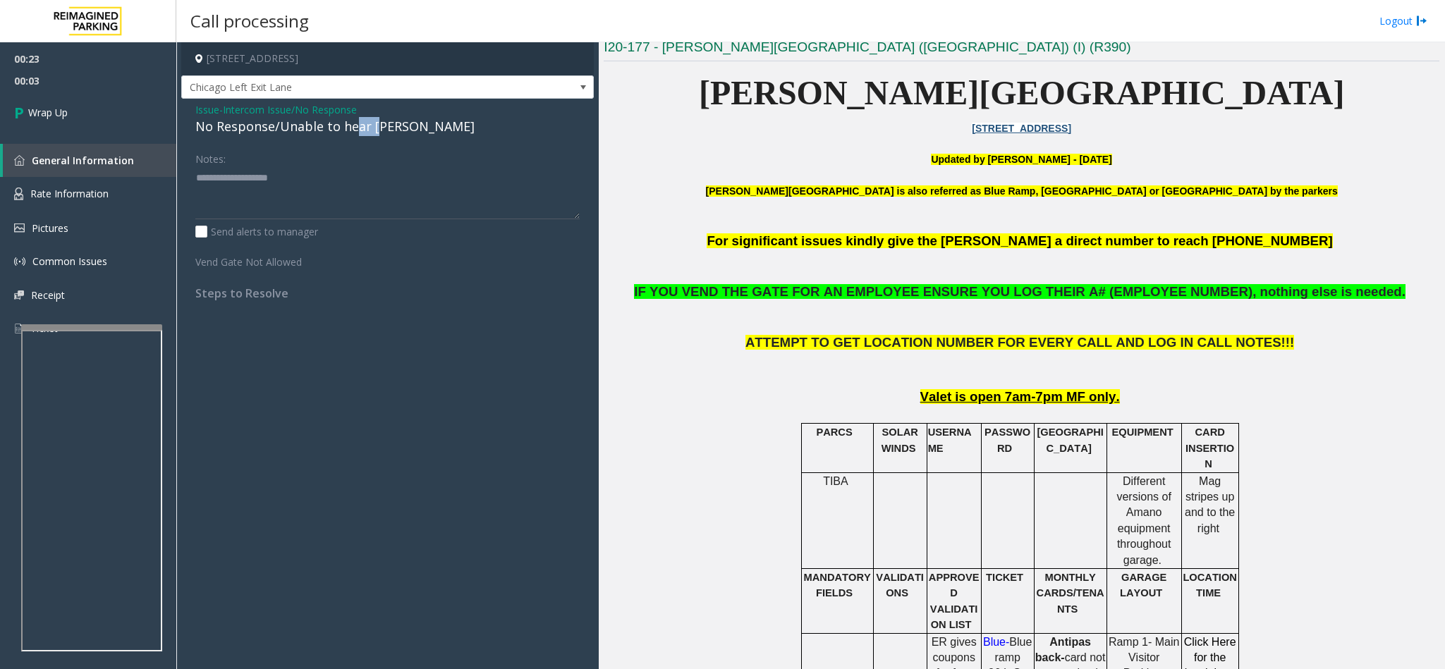
click at [368, 127] on div "No Response/Unable to hear [PERSON_NAME]" at bounding box center [387, 126] width 384 height 19
type textarea "**********"
click at [93, 117] on link "Wrap Up" at bounding box center [88, 113] width 176 height 42
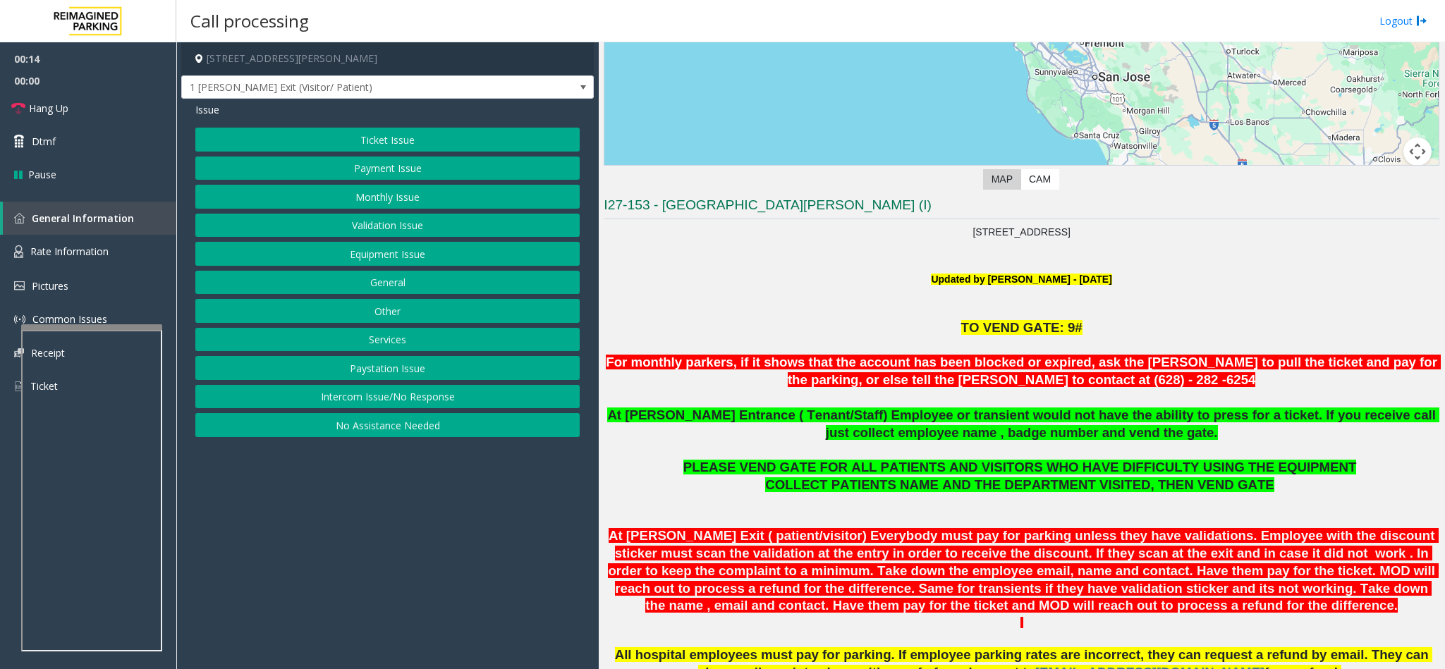
scroll to position [317, 0]
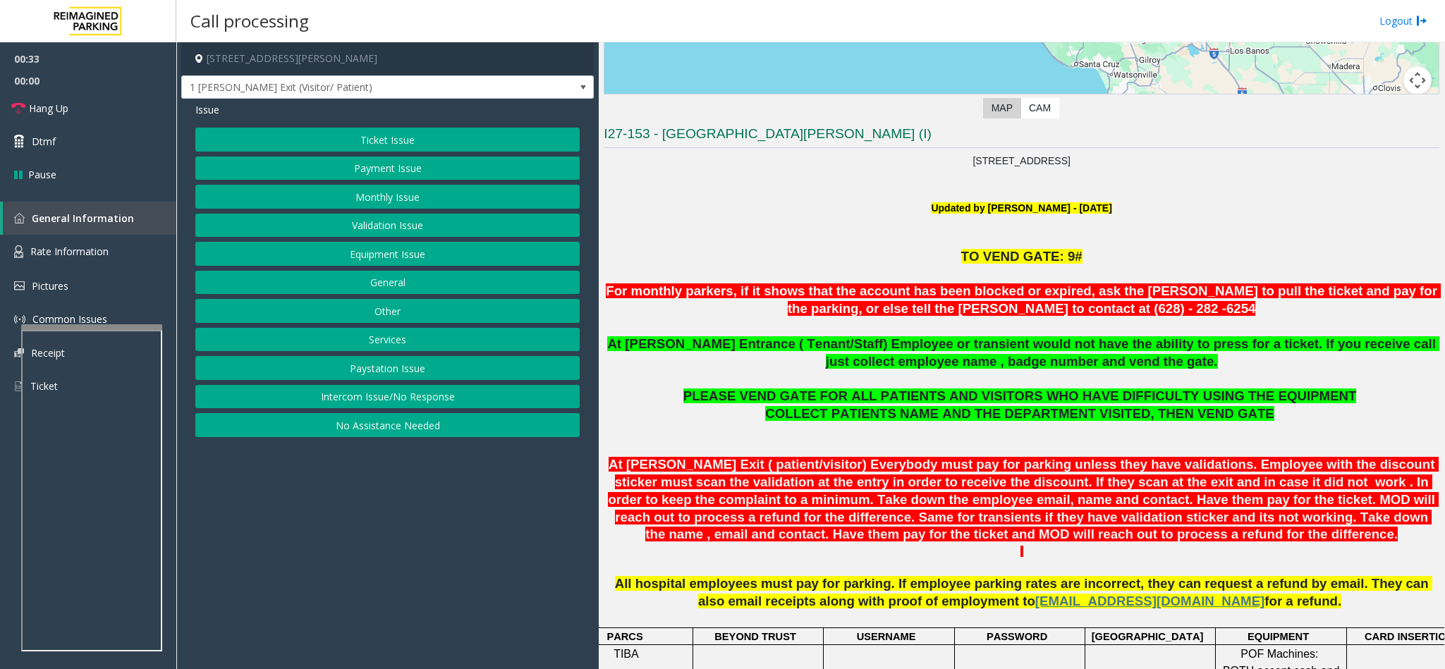
click at [396, 193] on button "Monthly Issue" at bounding box center [387, 197] width 384 height 24
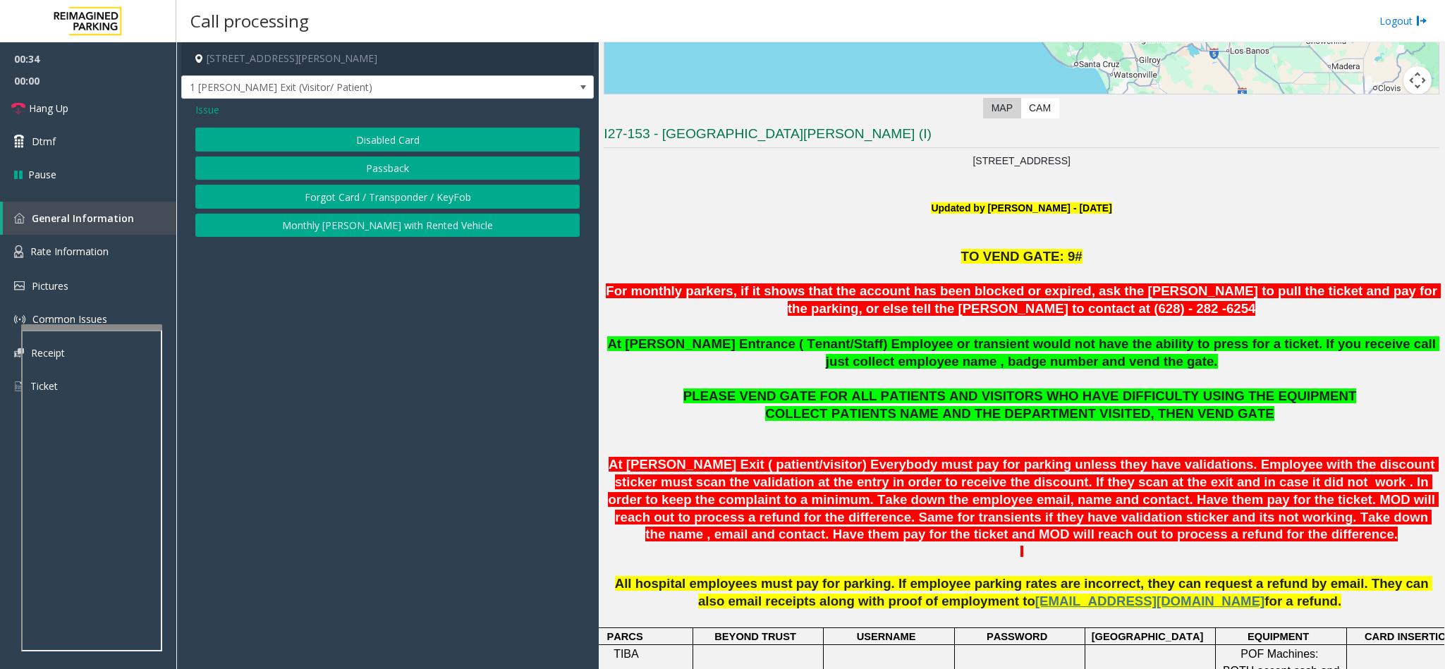
click at [381, 136] on button "Disabled Card" at bounding box center [387, 140] width 384 height 24
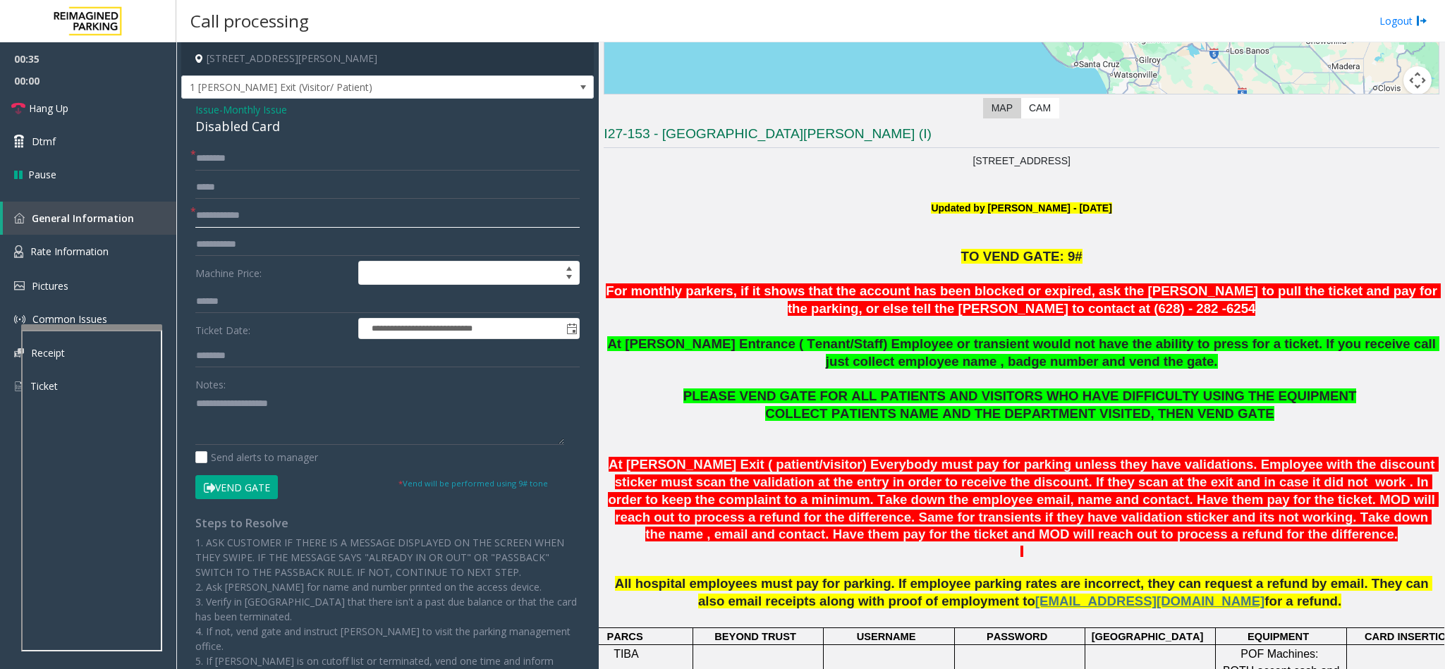
click at [248, 223] on input "text" at bounding box center [387, 216] width 384 height 24
click at [248, 222] on input "text" at bounding box center [387, 216] width 384 height 24
click at [307, 207] on input "text" at bounding box center [387, 216] width 384 height 24
type input "*****"
click at [227, 161] on input "text" at bounding box center [387, 159] width 384 height 24
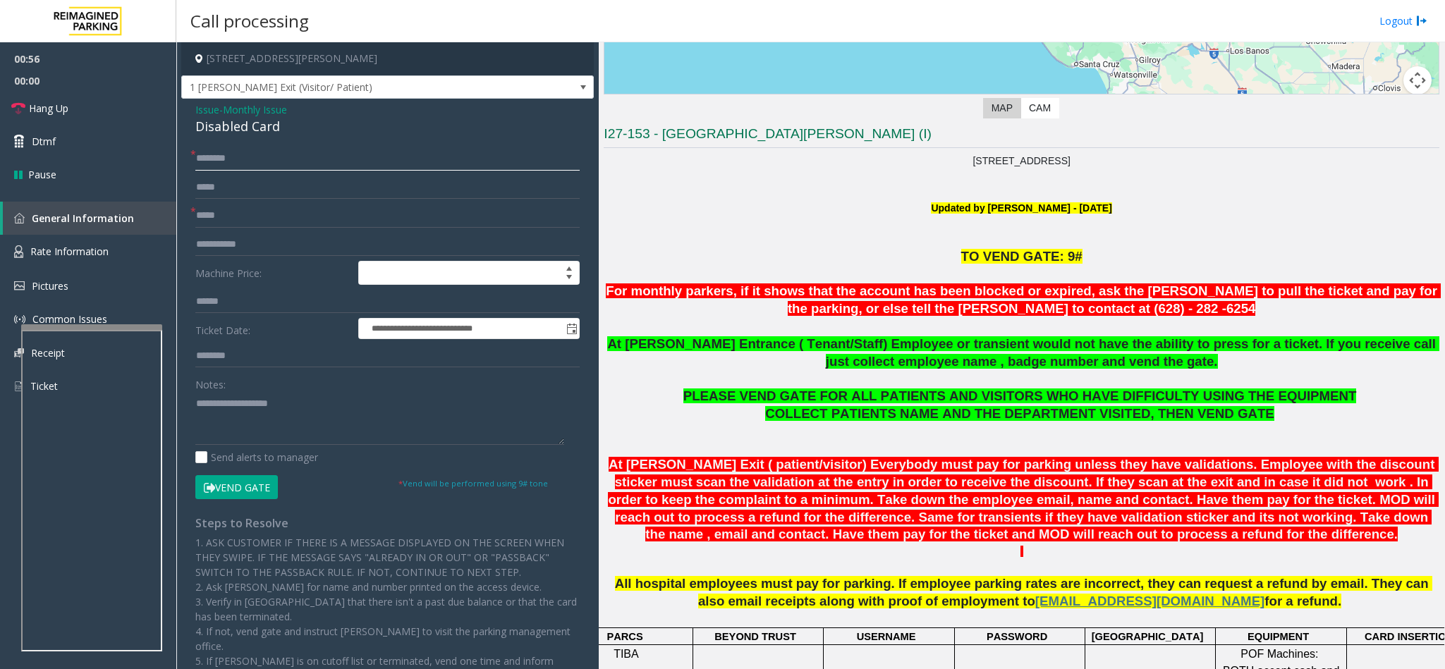
click at [328, 159] on input "text" at bounding box center [387, 159] width 384 height 24
drag, startPoint x: 212, startPoint y: 159, endPoint x: 188, endPoint y: 163, distance: 24.3
click at [188, 163] on div "**********" at bounding box center [387, 474] width 405 height 655
click at [318, 154] on input "***" at bounding box center [387, 159] width 384 height 24
type input "******"
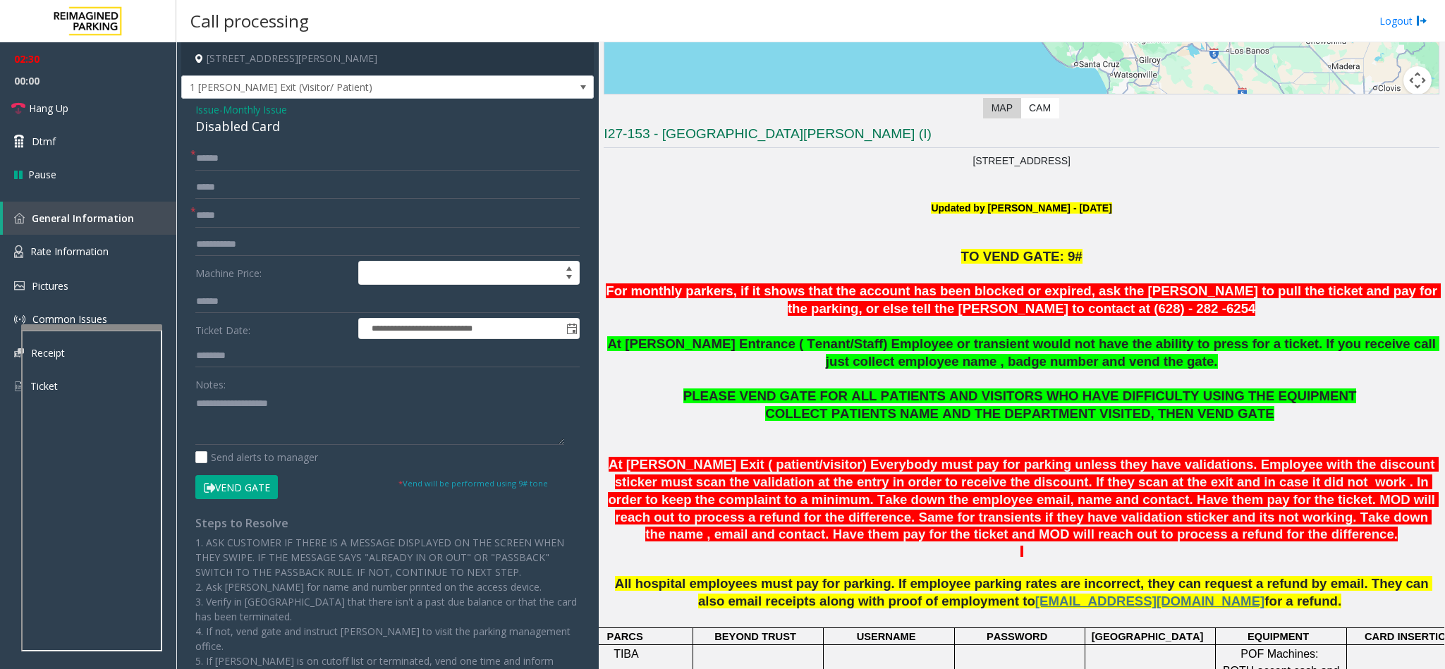
click at [244, 489] on button "Vend Gate" at bounding box center [236, 487] width 83 height 24
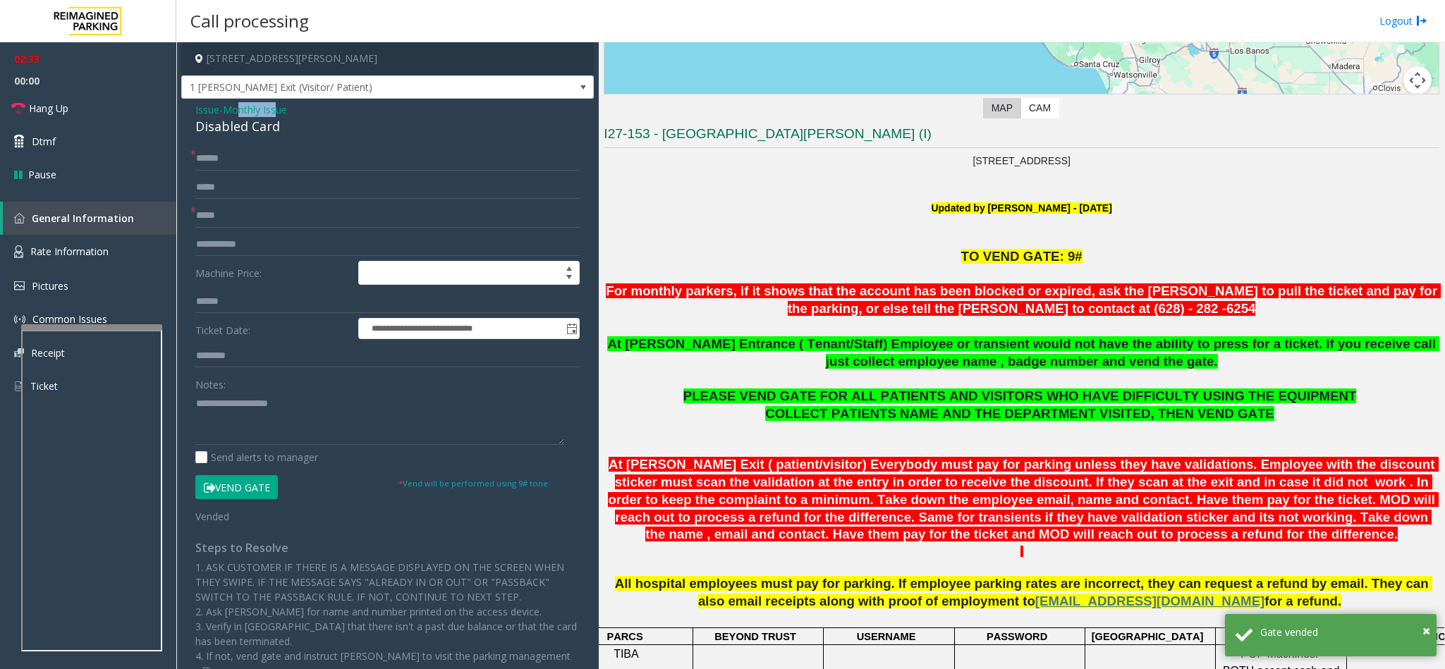
drag, startPoint x: 280, startPoint y: 117, endPoint x: 248, endPoint y: 113, distance: 32.0
click at [246, 113] on span "Monthly Issue" at bounding box center [255, 109] width 64 height 15
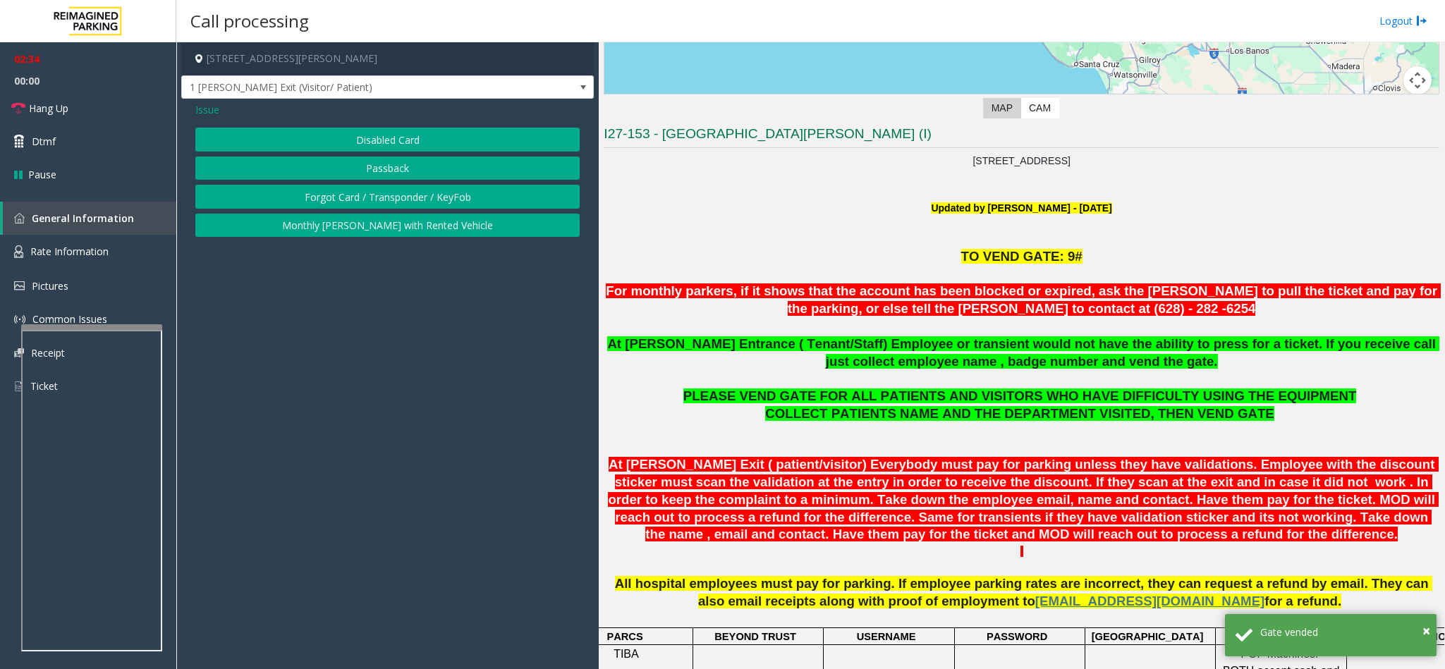
click at [353, 142] on button "Disabled Card" at bounding box center [387, 140] width 384 height 24
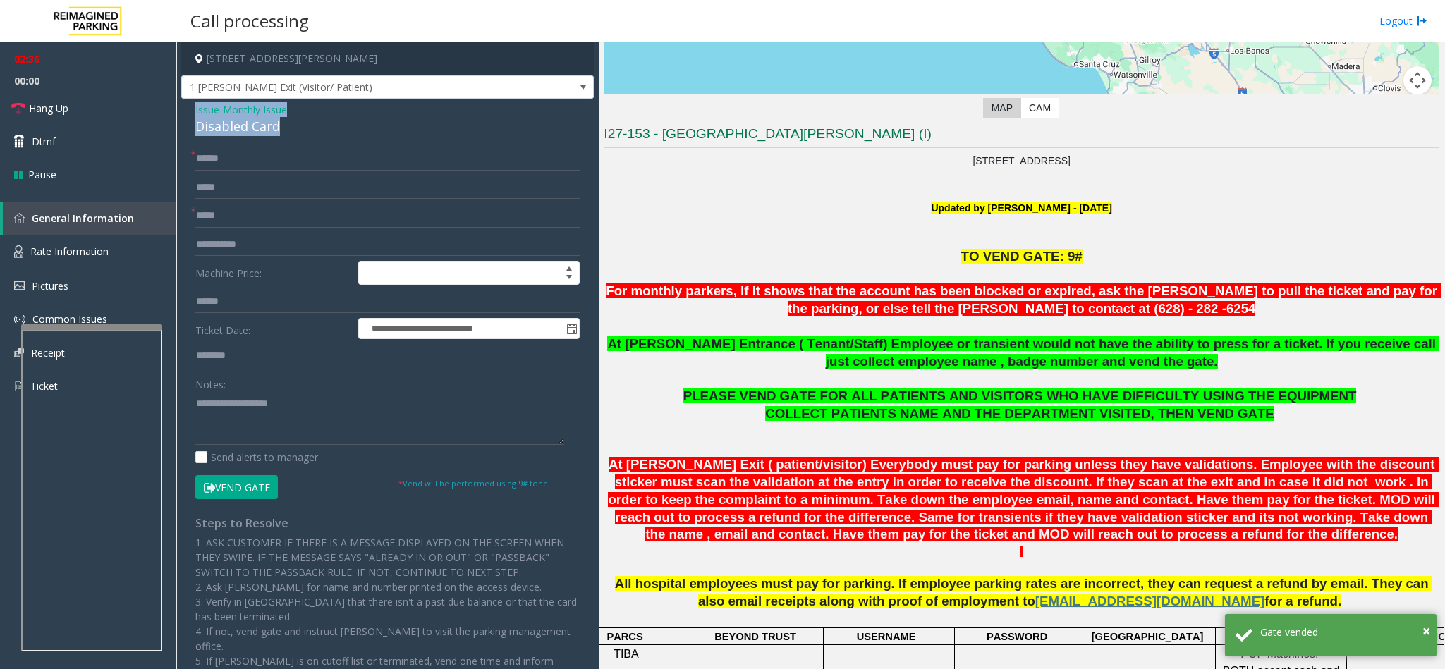
drag, startPoint x: 284, startPoint y: 131, endPoint x: 191, endPoint y: 109, distance: 95.8
click at [191, 109] on div "**********" at bounding box center [387, 457] width 413 height 717
click at [346, 453] on div "Send alerts to manager" at bounding box center [387, 457] width 384 height 15
click at [341, 417] on textarea at bounding box center [379, 418] width 369 height 53
paste textarea "**********"
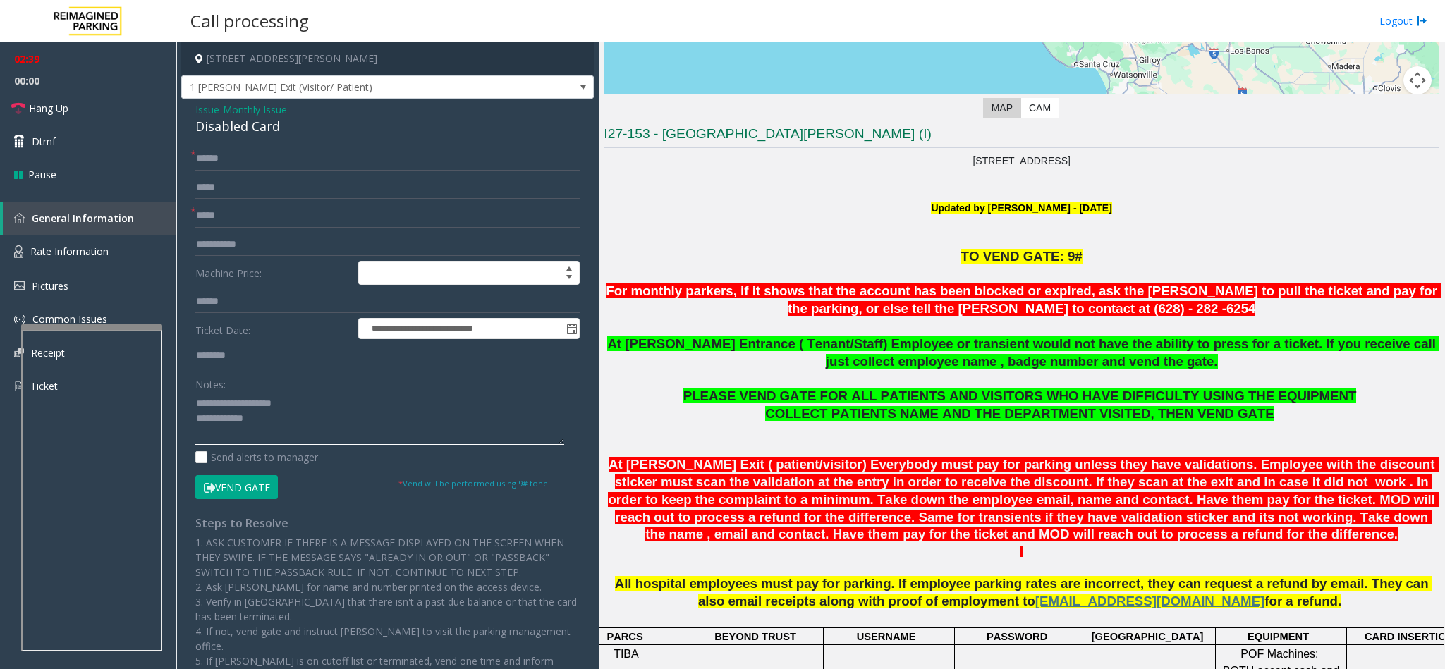
drag, startPoint x: 305, startPoint y: 398, endPoint x: 231, endPoint y: 400, distance: 74.1
click at [231, 400] on textarea at bounding box center [379, 418] width 369 height 53
click at [267, 421] on textarea at bounding box center [379, 418] width 369 height 53
click at [104, 121] on link "Hang Up" at bounding box center [88, 108] width 176 height 33
click at [282, 405] on textarea at bounding box center [379, 418] width 369 height 53
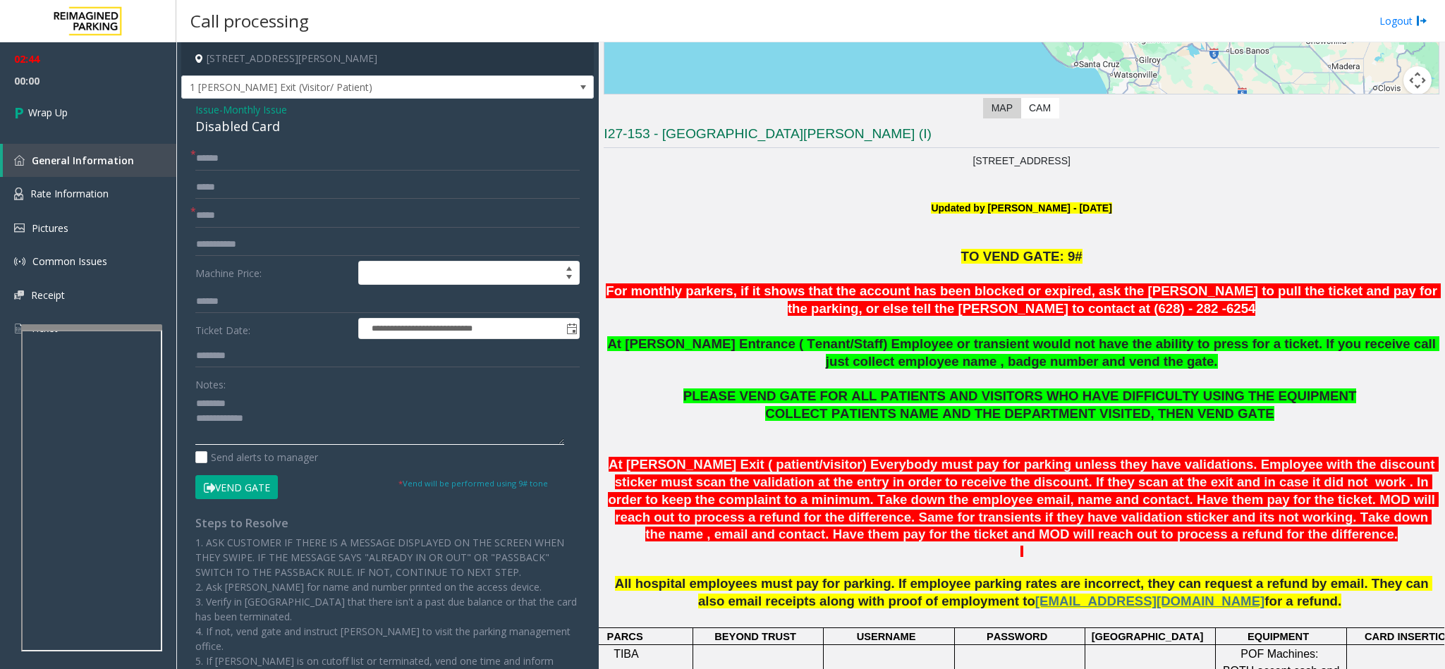
click at [286, 417] on textarea at bounding box center [379, 418] width 369 height 53
type textarea "**********"
click at [47, 93] on link "Wrap Up" at bounding box center [88, 113] width 176 height 42
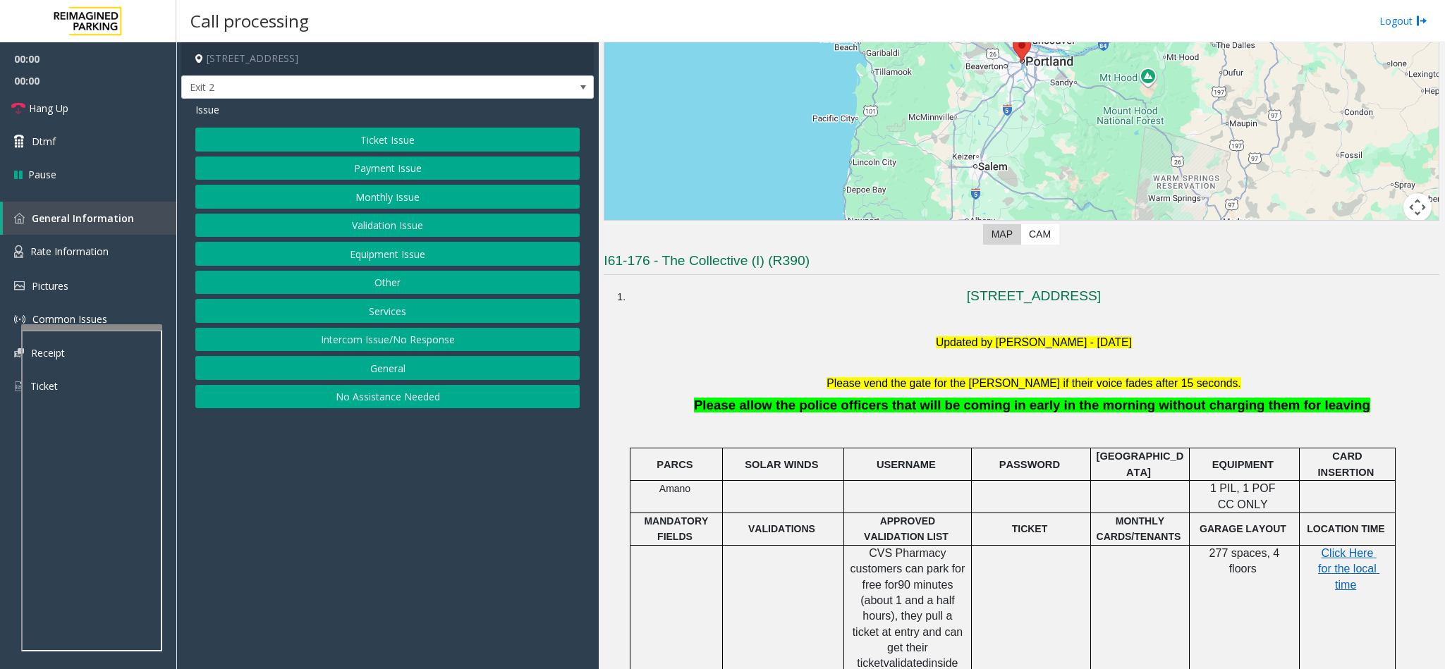
scroll to position [212, 0]
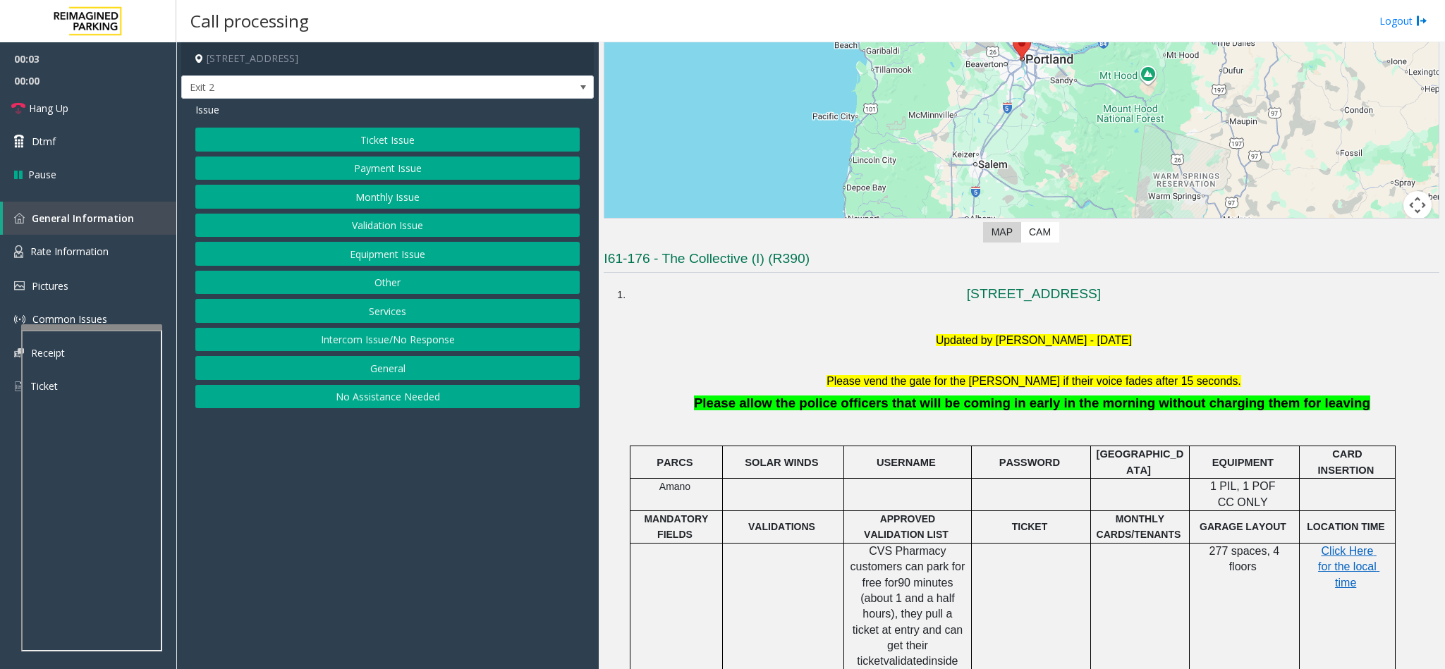
click at [428, 136] on button "Ticket Issue" at bounding box center [387, 140] width 384 height 24
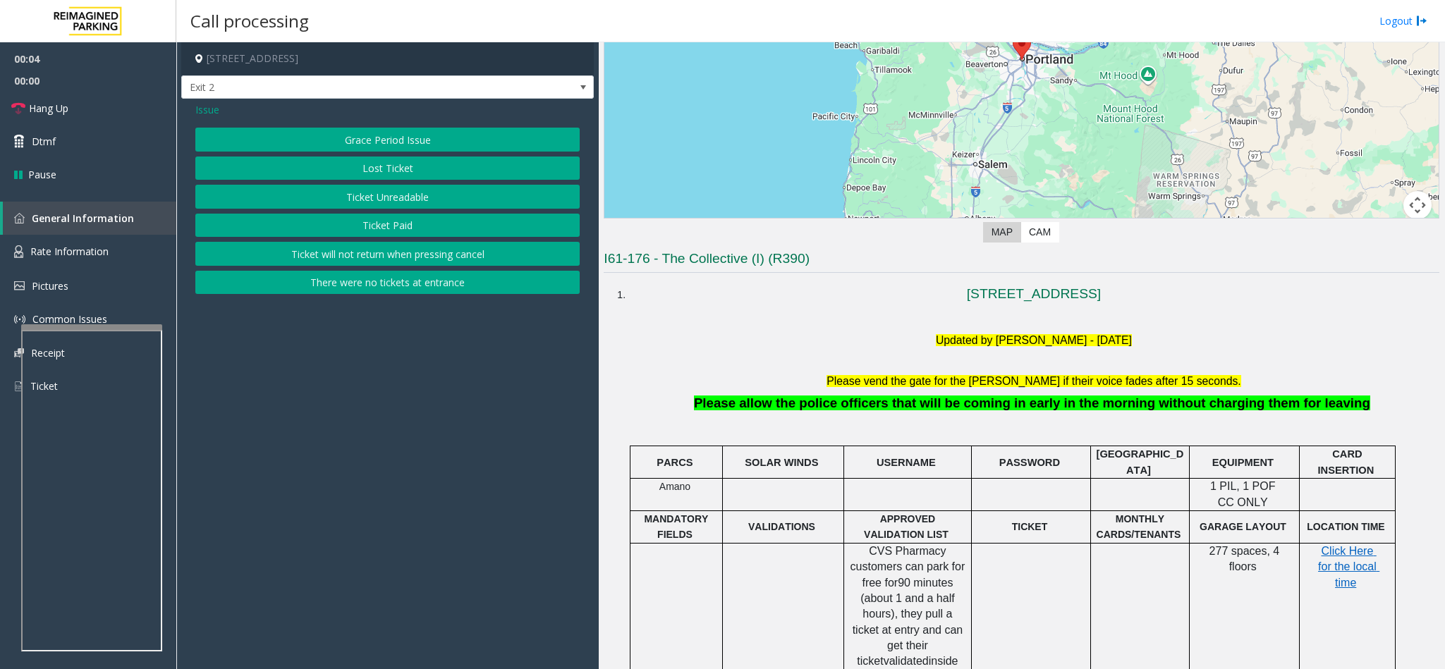
click at [381, 190] on button "Ticket Unreadable" at bounding box center [387, 197] width 384 height 24
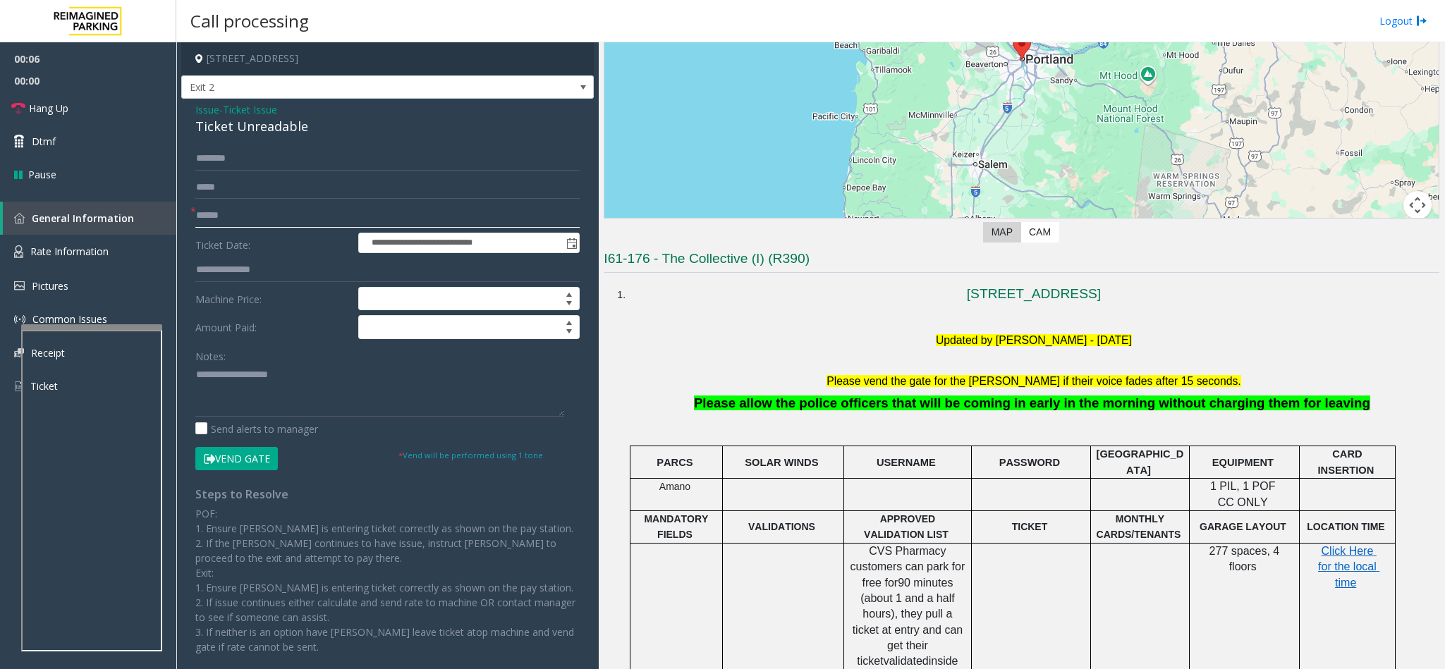
click at [322, 212] on input "text" at bounding box center [387, 216] width 384 height 24
click at [301, 123] on div "Ticket Unreadable" at bounding box center [387, 126] width 384 height 19
drag, startPoint x: 307, startPoint y: 123, endPoint x: 191, endPoint y: 113, distance: 116.8
click at [191, 113] on div "**********" at bounding box center [387, 406] width 413 height 614
click at [309, 379] on textarea at bounding box center [379, 390] width 369 height 53
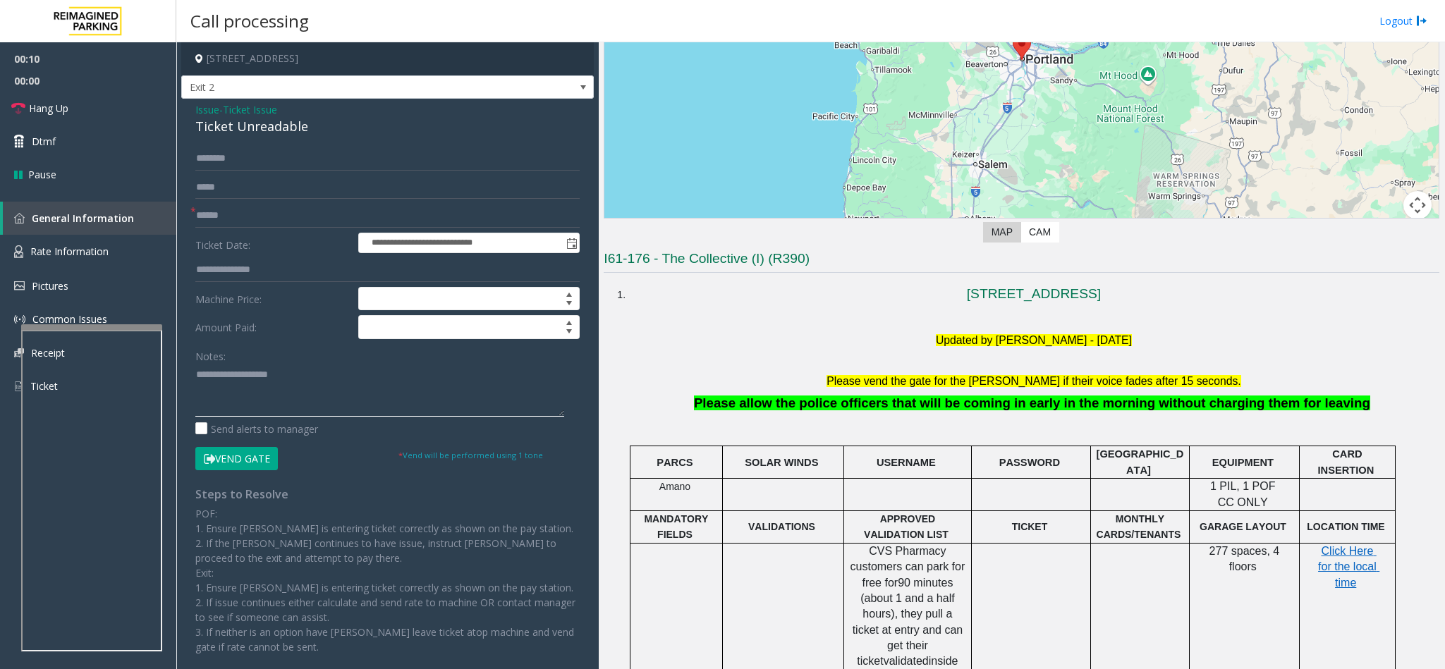
paste textarea "**********"
drag, startPoint x: 288, startPoint y: 372, endPoint x: 229, endPoint y: 375, distance: 58.6
click at [229, 375] on textarea at bounding box center [379, 390] width 369 height 53
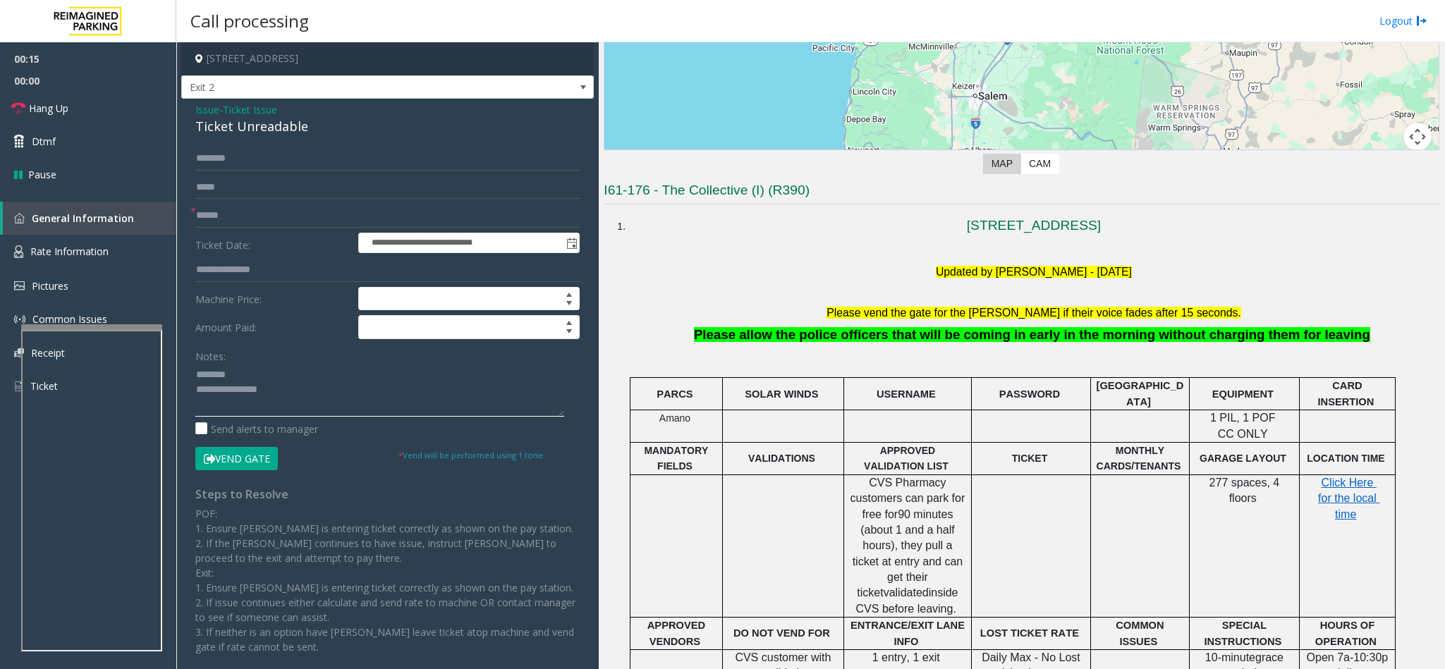
scroll to position [317, 0]
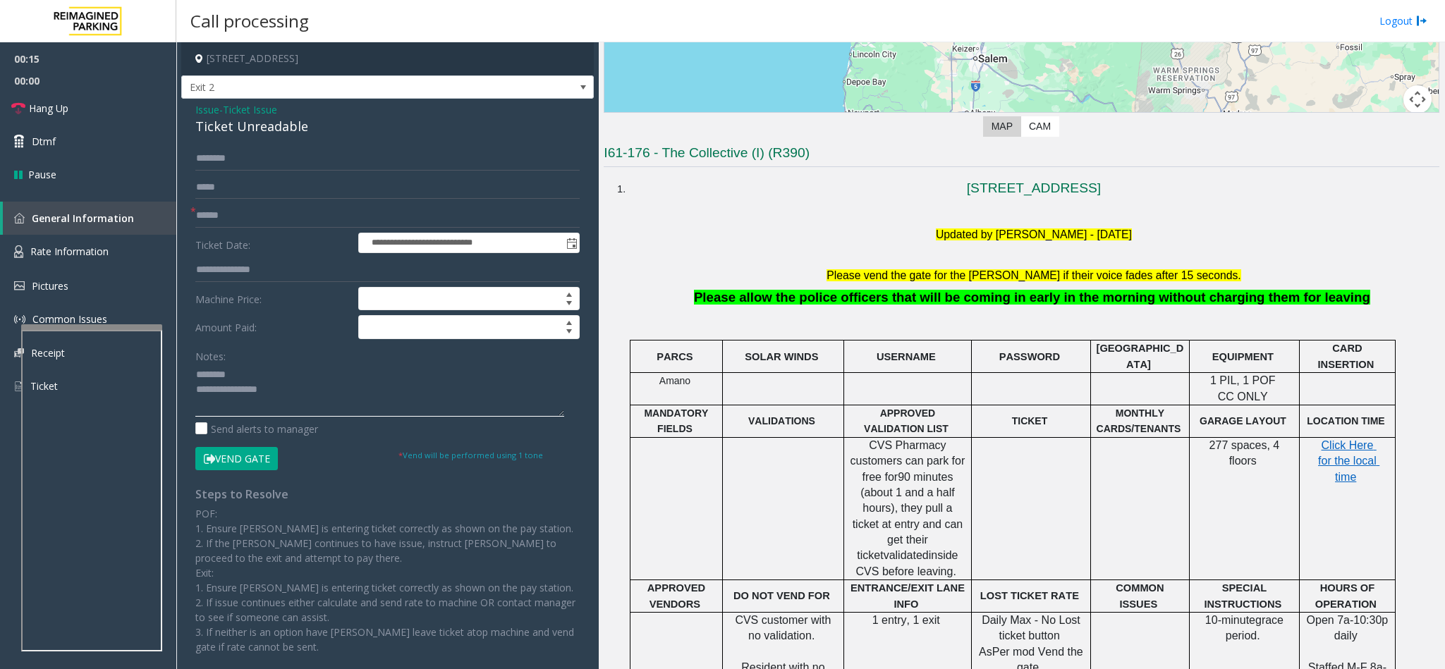
click at [348, 398] on textarea at bounding box center [379, 390] width 369 height 53
type textarea "**********"
click at [257, 207] on input "text" at bounding box center [387, 216] width 384 height 24
type input "******"
click at [237, 465] on button "Vend Gate" at bounding box center [236, 459] width 83 height 24
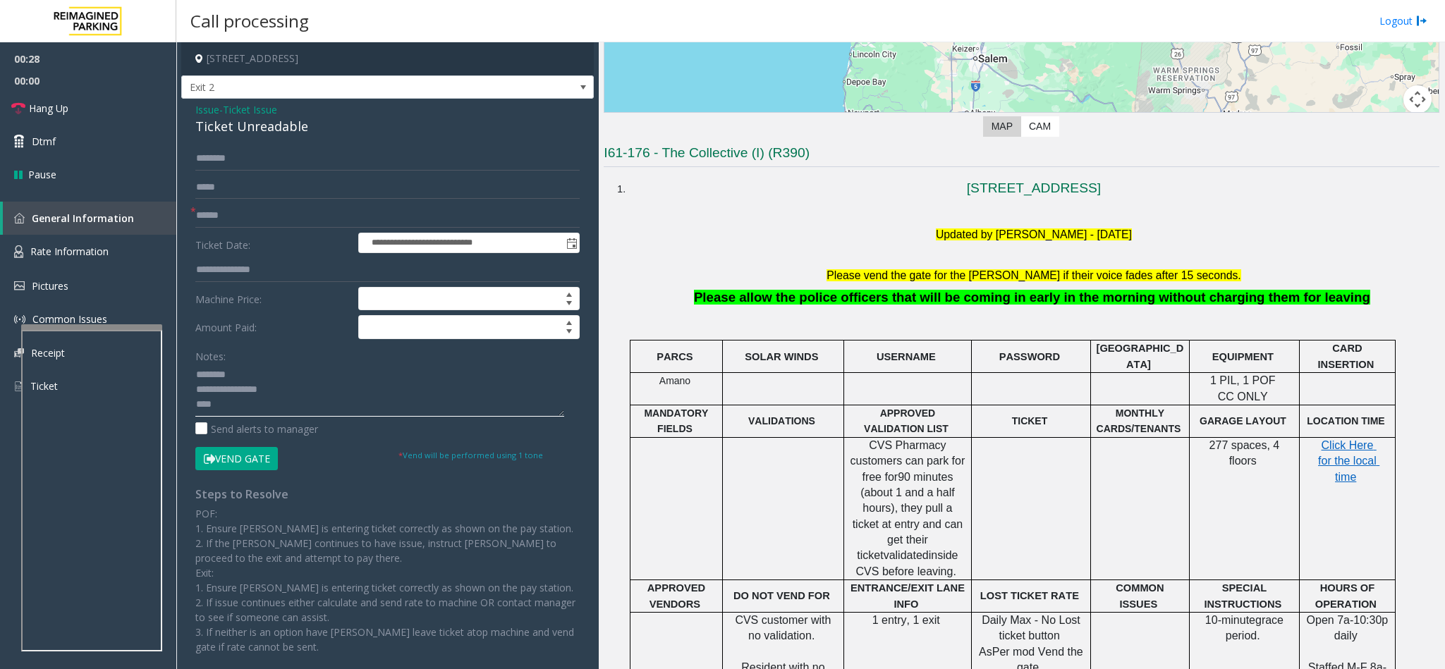
click at [231, 406] on textarea at bounding box center [379, 390] width 369 height 53
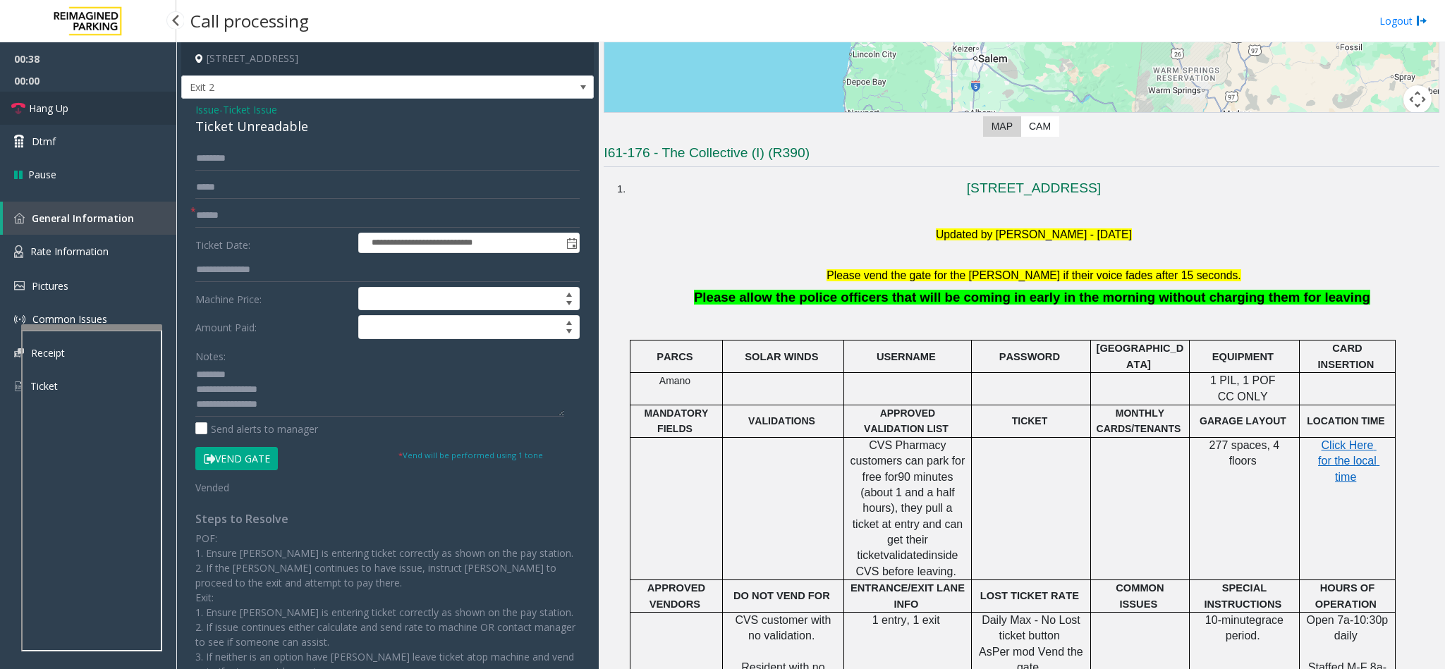
click at [44, 117] on link "Hang Up" at bounding box center [88, 108] width 176 height 33
click at [207, 413] on textarea at bounding box center [379, 390] width 369 height 53
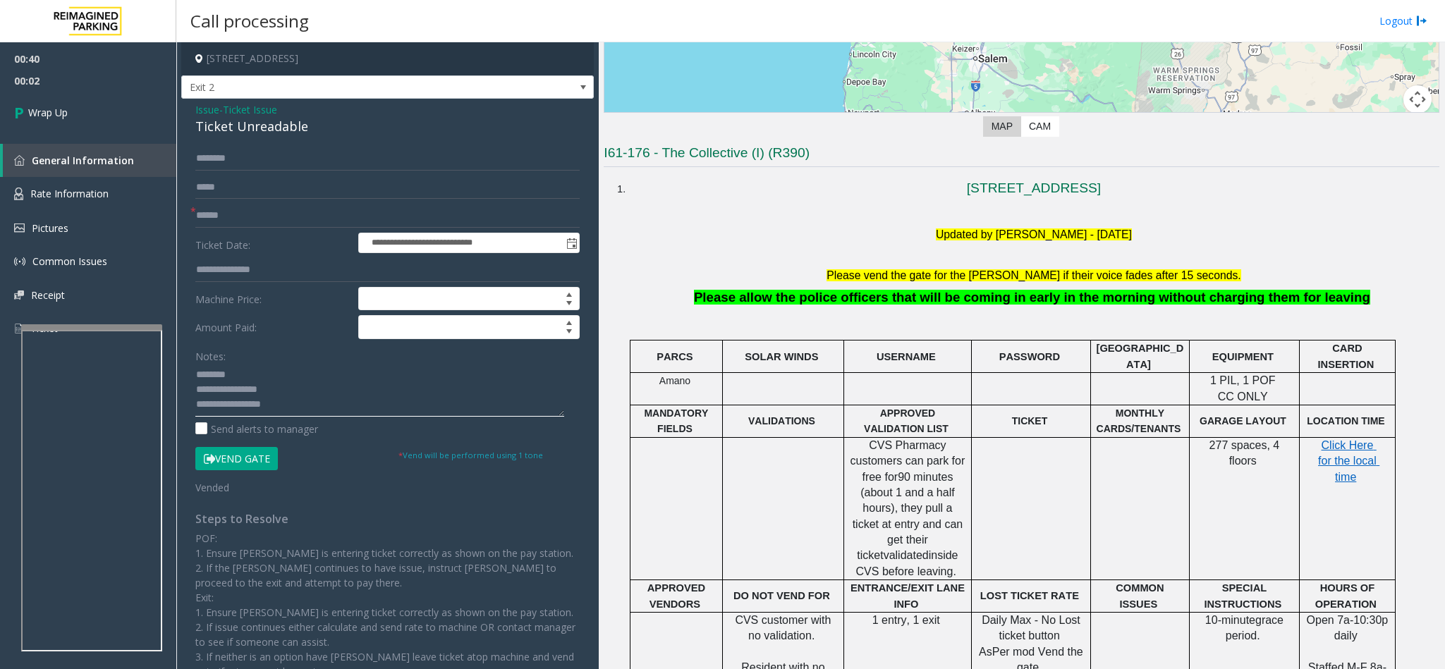
click at [305, 403] on textarea at bounding box center [379, 390] width 369 height 53
type textarea "**********"
click at [30, 106] on span "Wrap Up" at bounding box center [47, 112] width 39 height 15
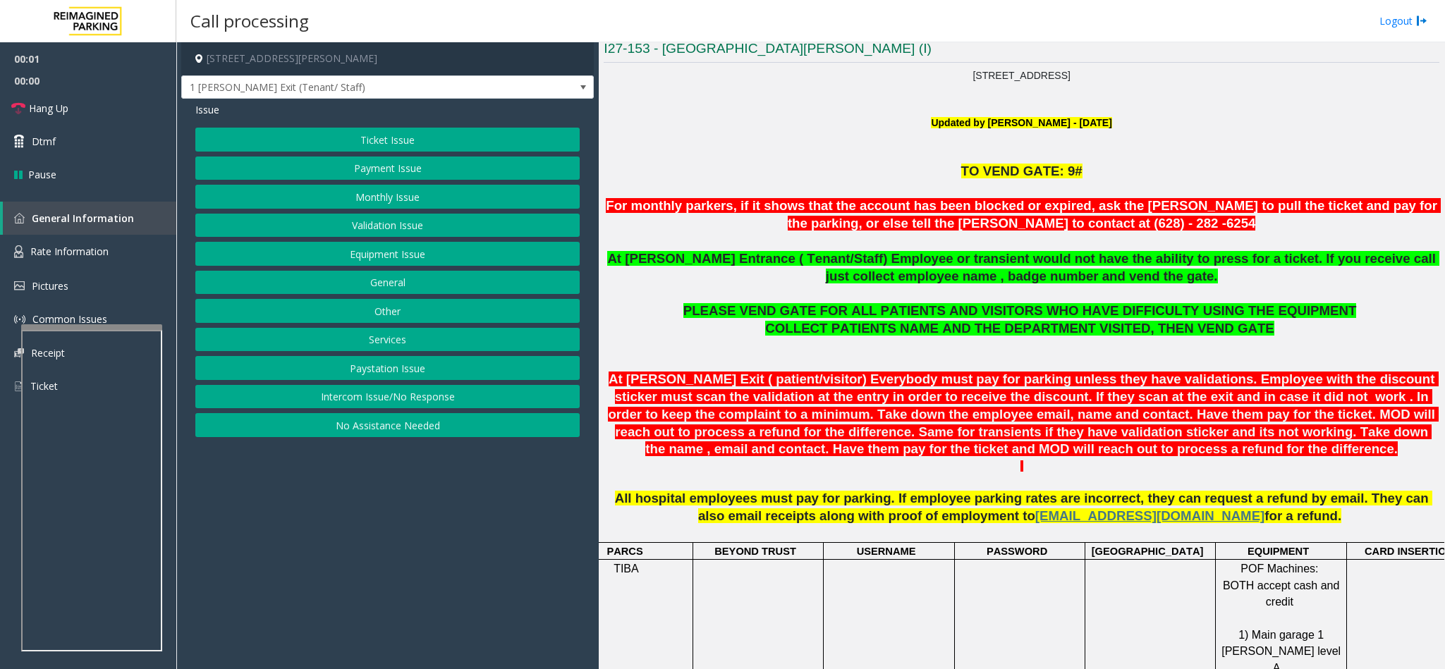
scroll to position [423, 0]
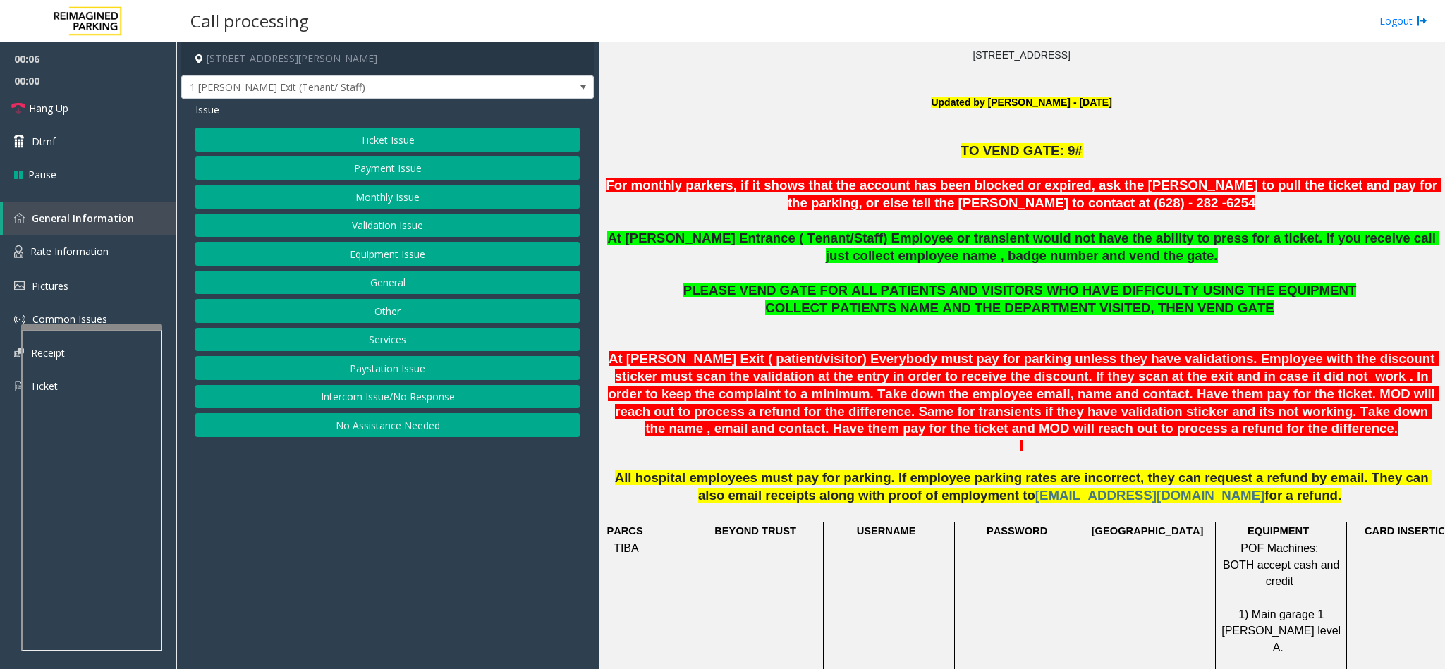
click at [425, 436] on button "No Assistance Needed" at bounding box center [387, 425] width 384 height 24
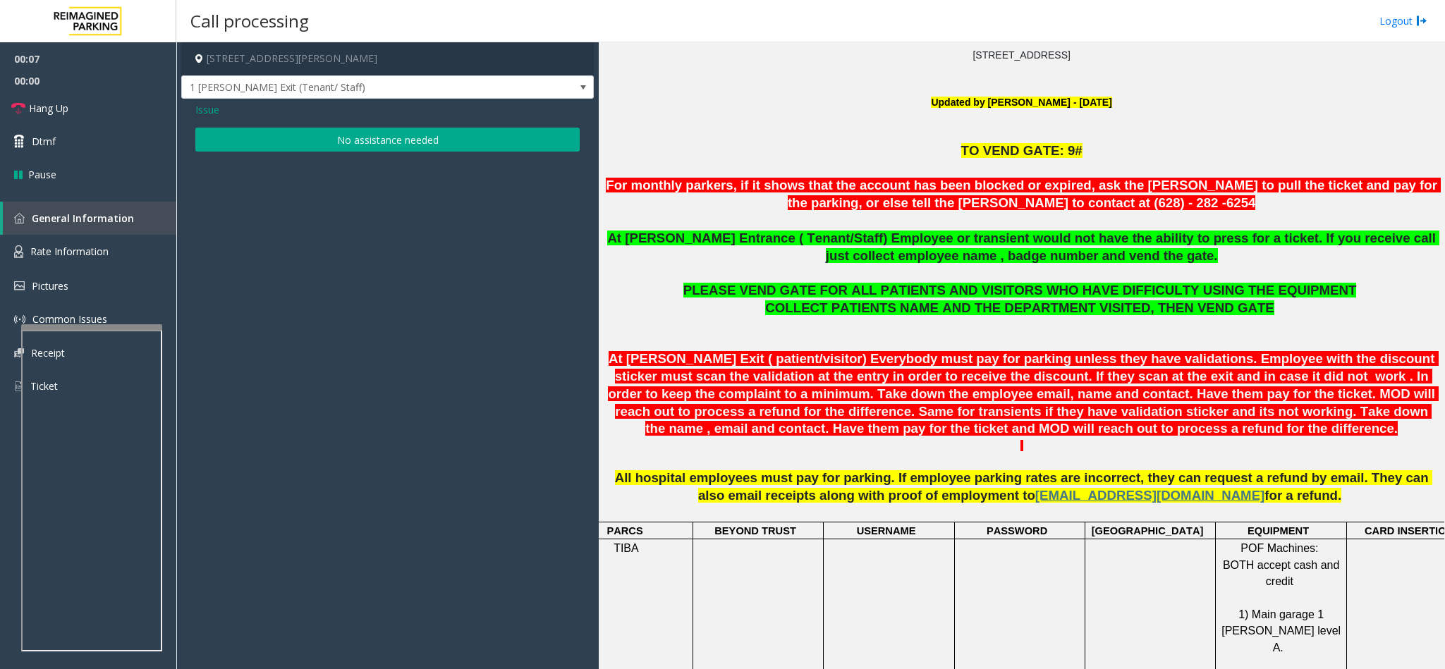
click at [368, 140] on button "No assistance needed" at bounding box center [387, 140] width 384 height 24
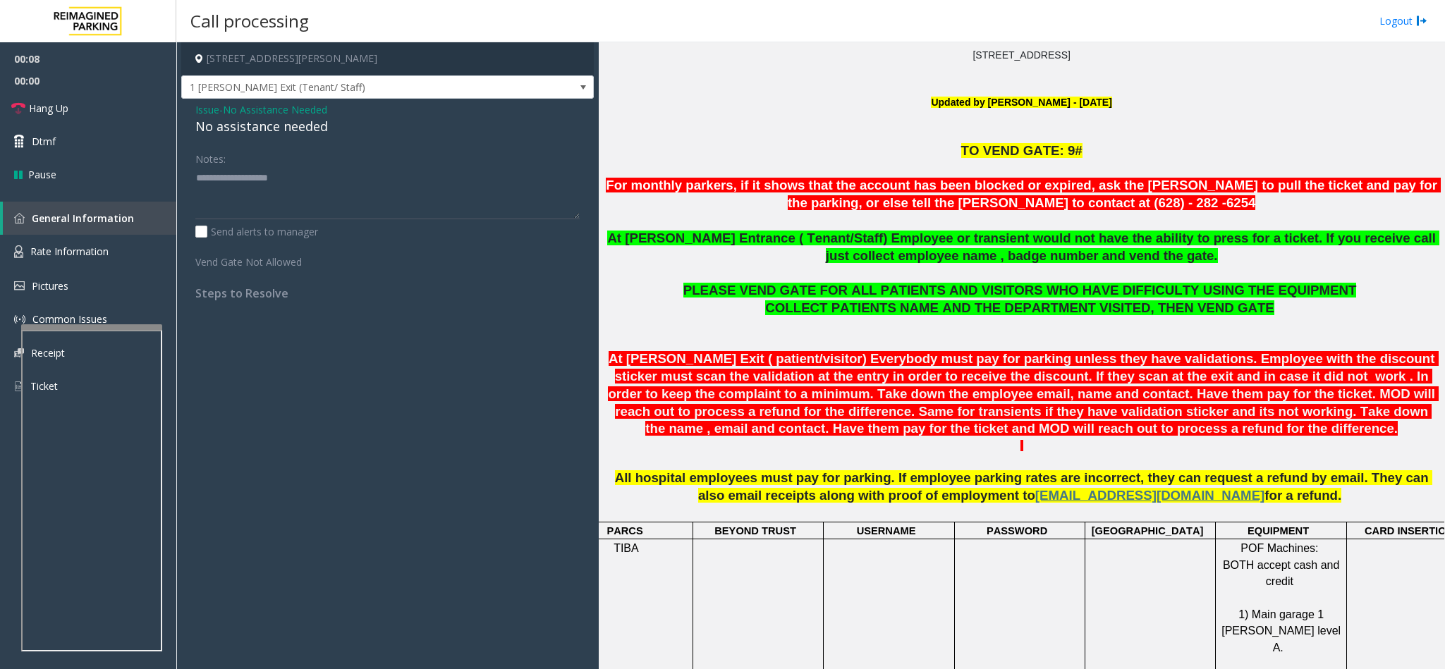
click at [310, 130] on div "No assistance needed" at bounding box center [387, 126] width 384 height 19
type textarea "**********"
click at [93, 104] on link "Hang Up" at bounding box center [88, 108] width 176 height 33
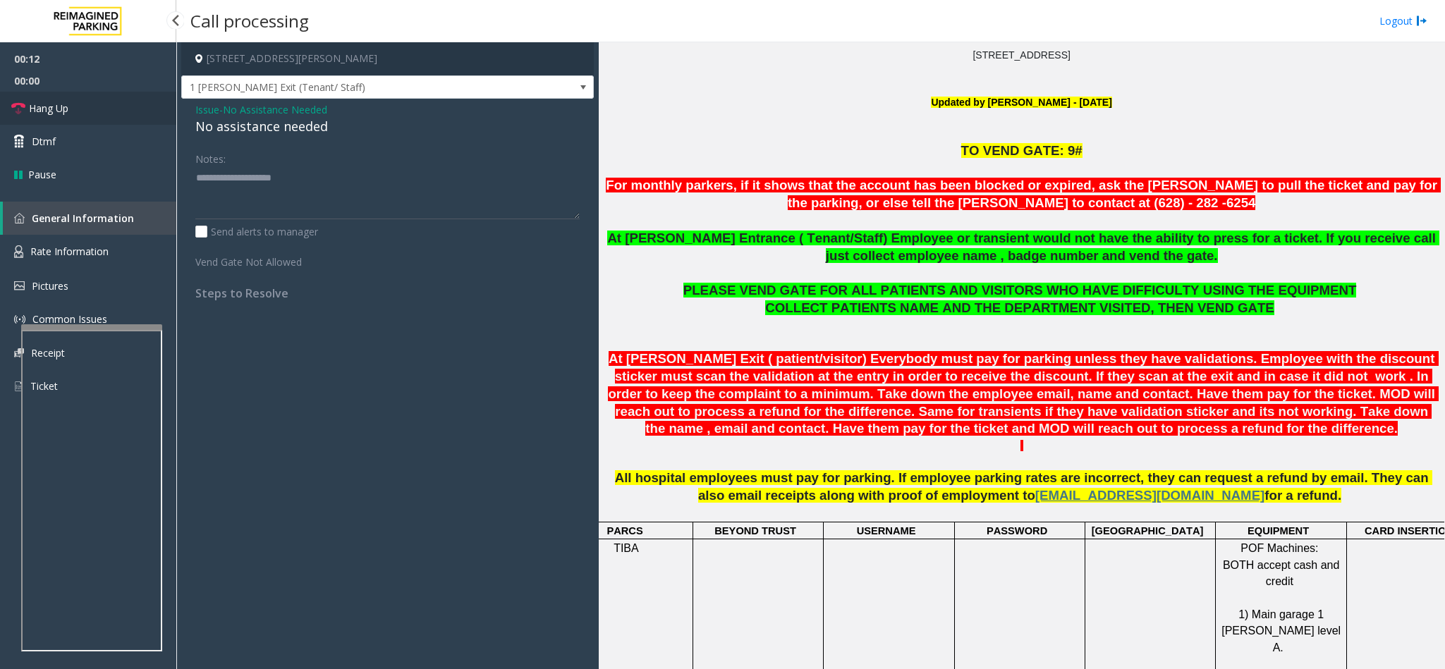
click at [93, 104] on link "Hang Up" at bounding box center [88, 108] width 176 height 33
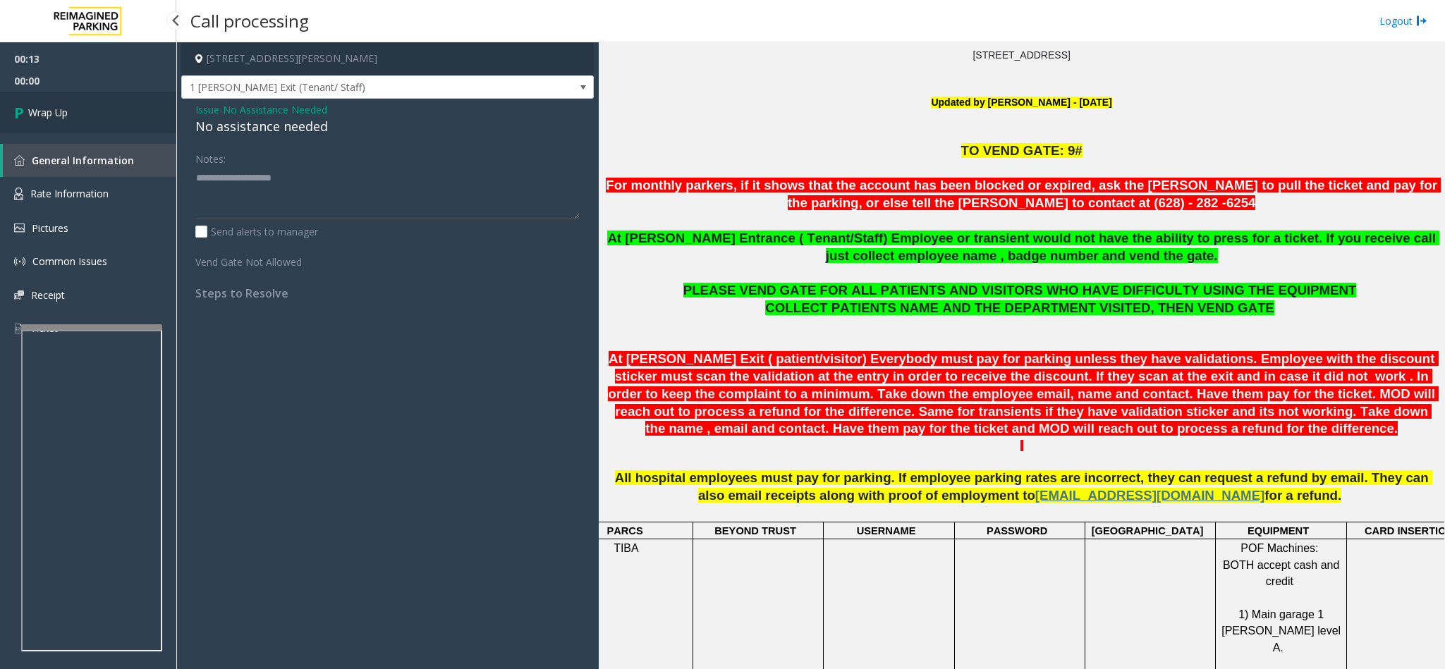
click at [93, 104] on link "Wrap Up" at bounding box center [88, 113] width 176 height 42
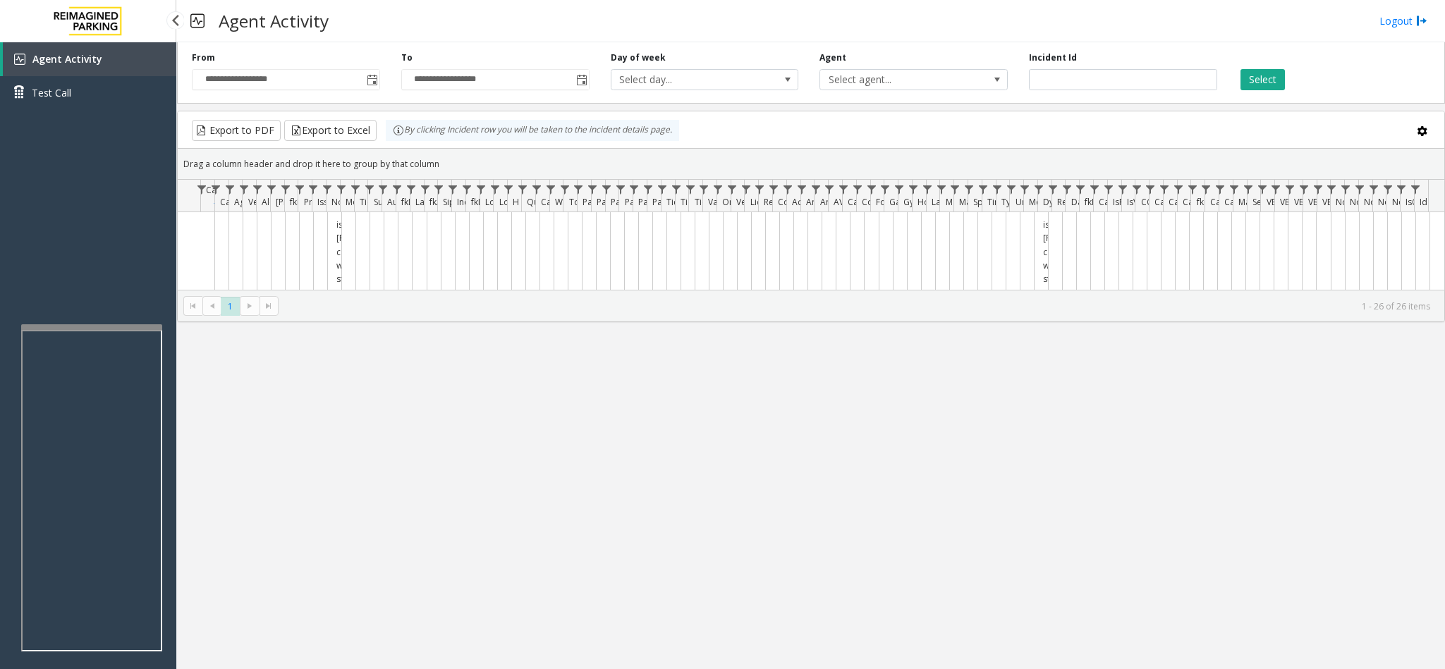
click at [85, 111] on div "Agent Activity Test Call" at bounding box center [88, 81] width 176 height 78
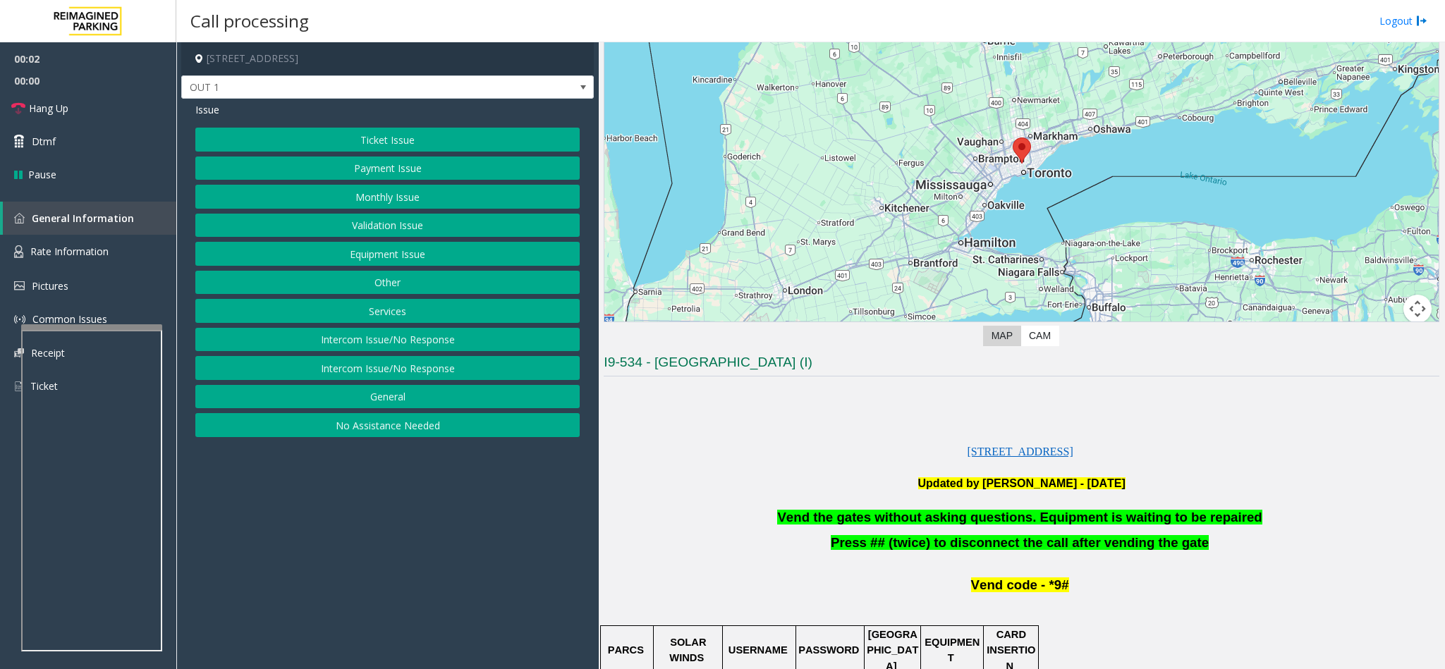
scroll to position [106, 0]
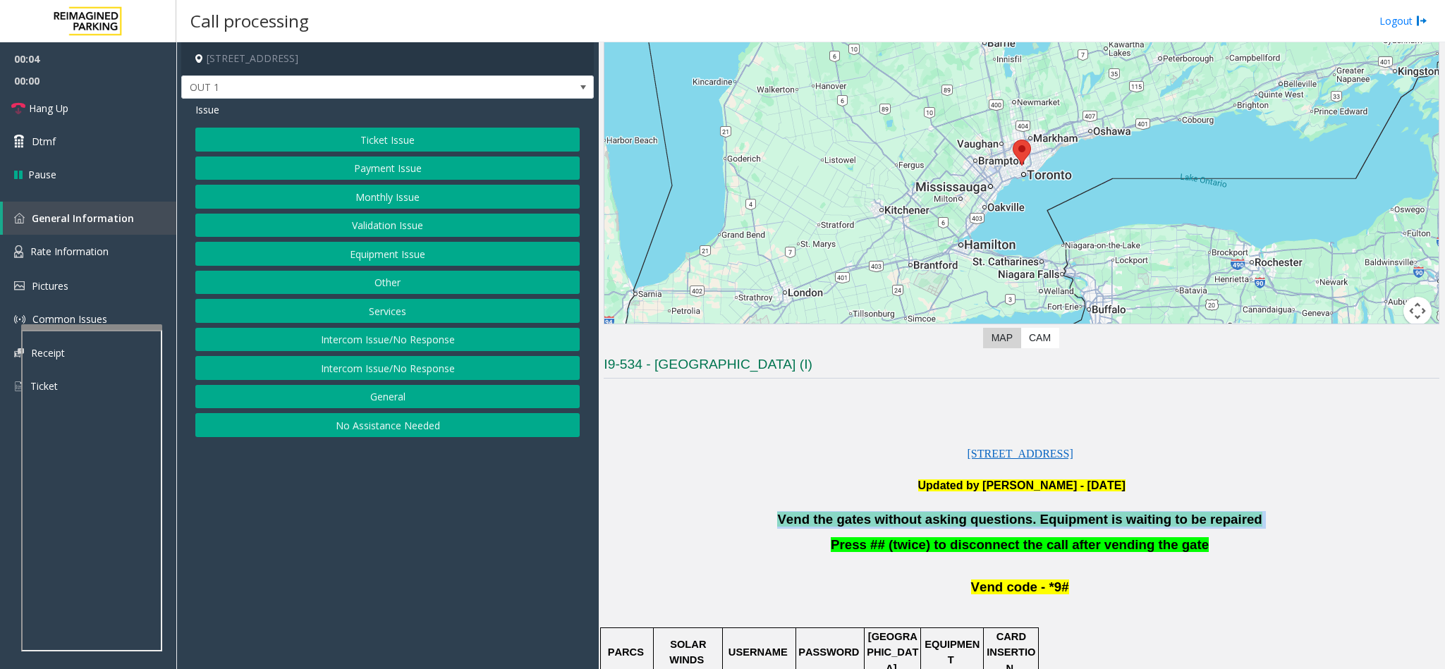
drag, startPoint x: 1259, startPoint y: 518, endPoint x: 802, endPoint y: 504, distance: 457.1
click at [360, 257] on button "Equipment Issue" at bounding box center [387, 254] width 384 height 24
click at [387, 254] on button "Gate / Door Won't Open" at bounding box center [387, 254] width 384 height 24
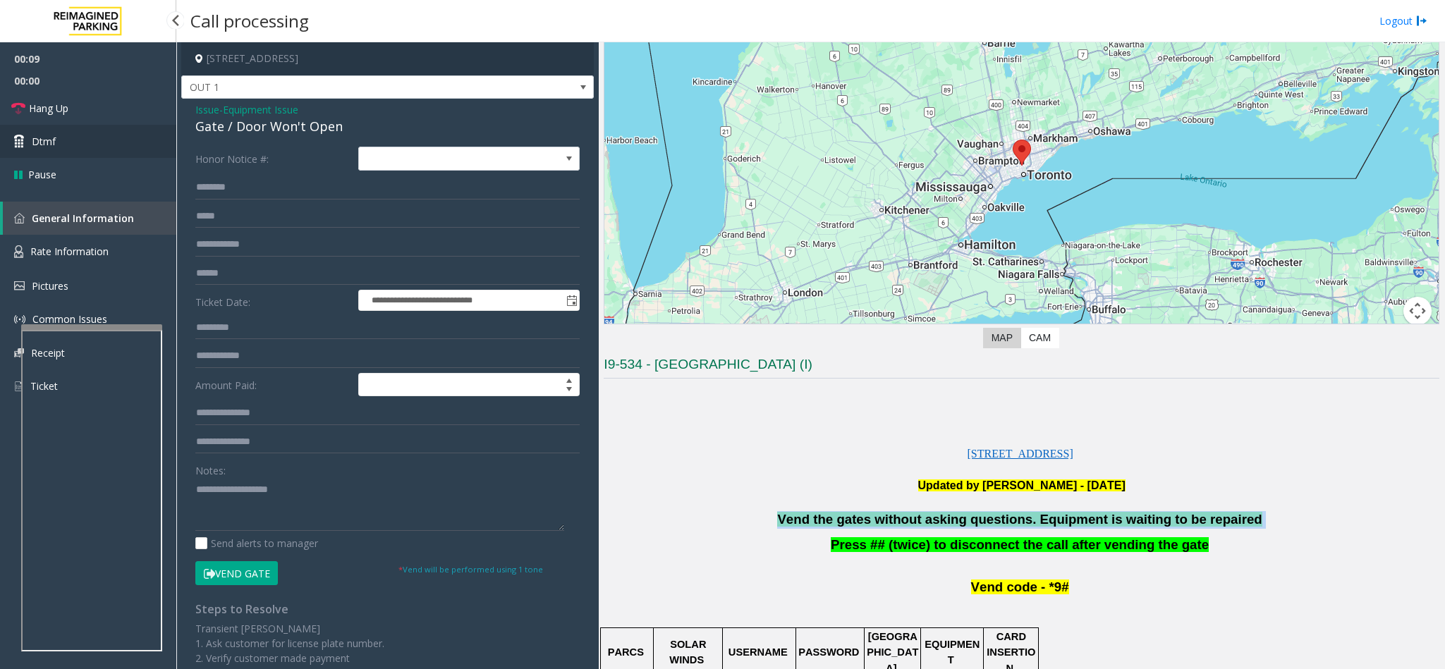
click at [83, 140] on link "Dtmf" at bounding box center [88, 141] width 176 height 33
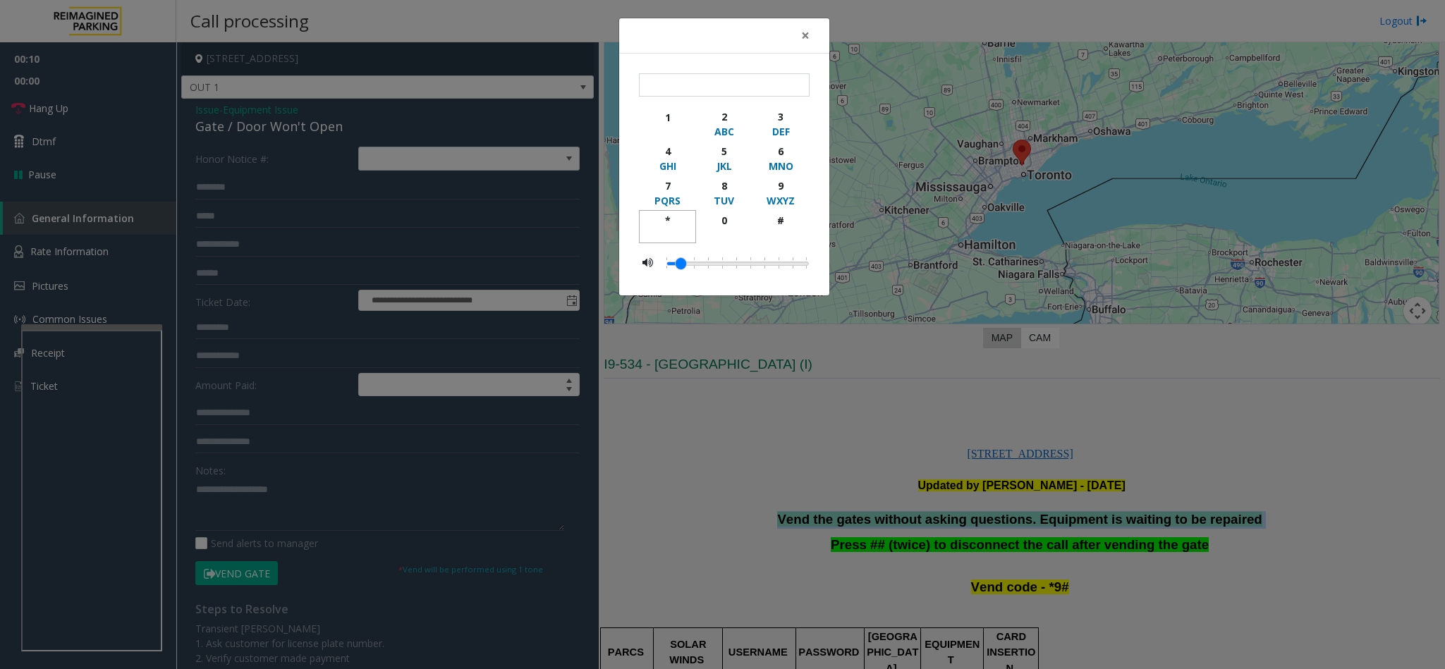
click at [661, 224] on div "*" at bounding box center [667, 220] width 39 height 15
click at [779, 186] on div "9" at bounding box center [781, 185] width 39 height 15
click at [783, 226] on div "#" at bounding box center [781, 220] width 39 height 15
type input "***"
click at [805, 36] on span "×" at bounding box center [805, 35] width 8 height 20
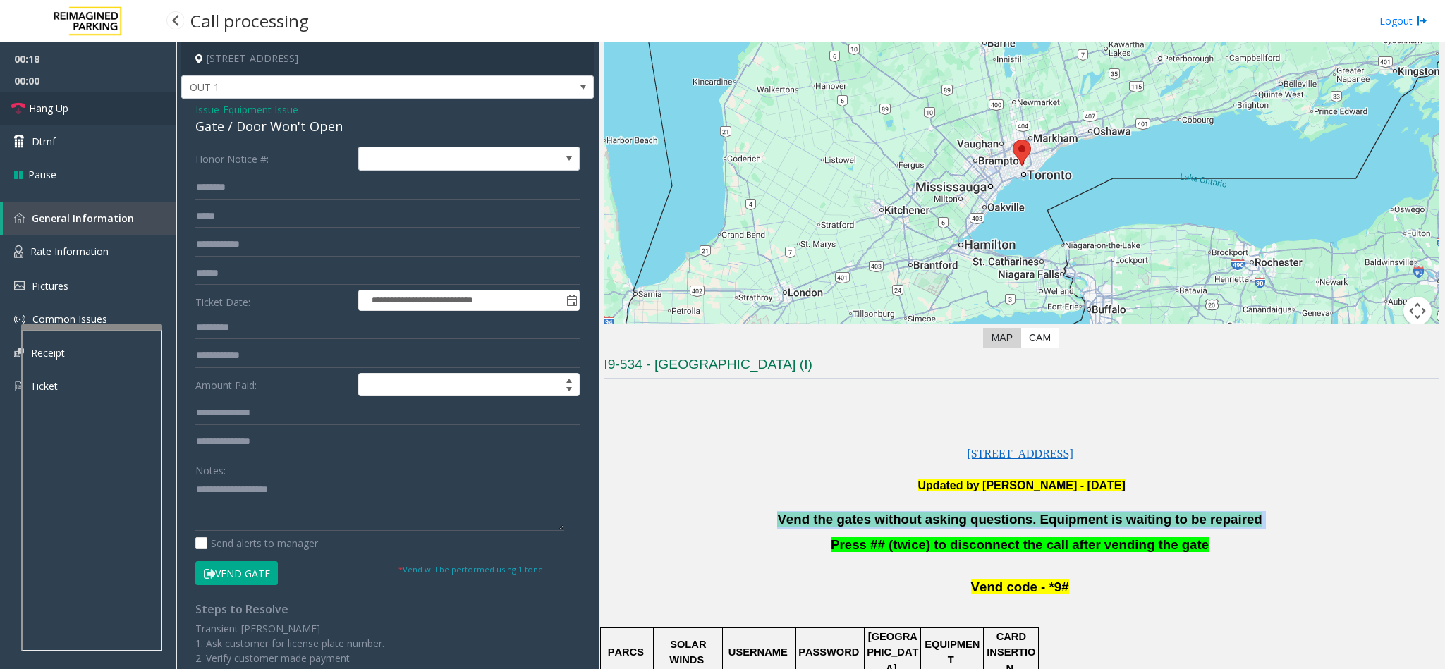
click at [90, 99] on link "Hang Up" at bounding box center [88, 108] width 176 height 33
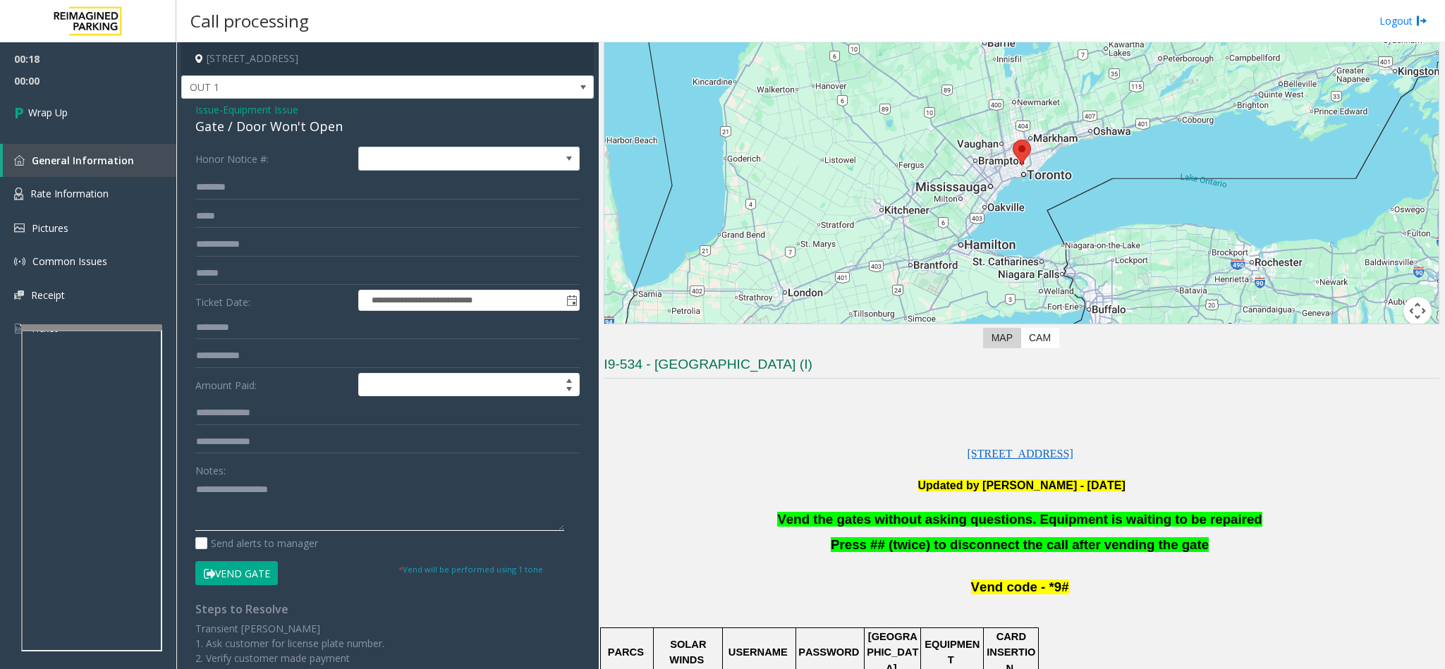
click at [307, 506] on textarea at bounding box center [379, 504] width 369 height 53
paste textarea "**********"
type textarea "**********"
click at [68, 116] on span "Wrap Up" at bounding box center [47, 112] width 39 height 15
